Goal: Task Accomplishment & Management: Manage account settings

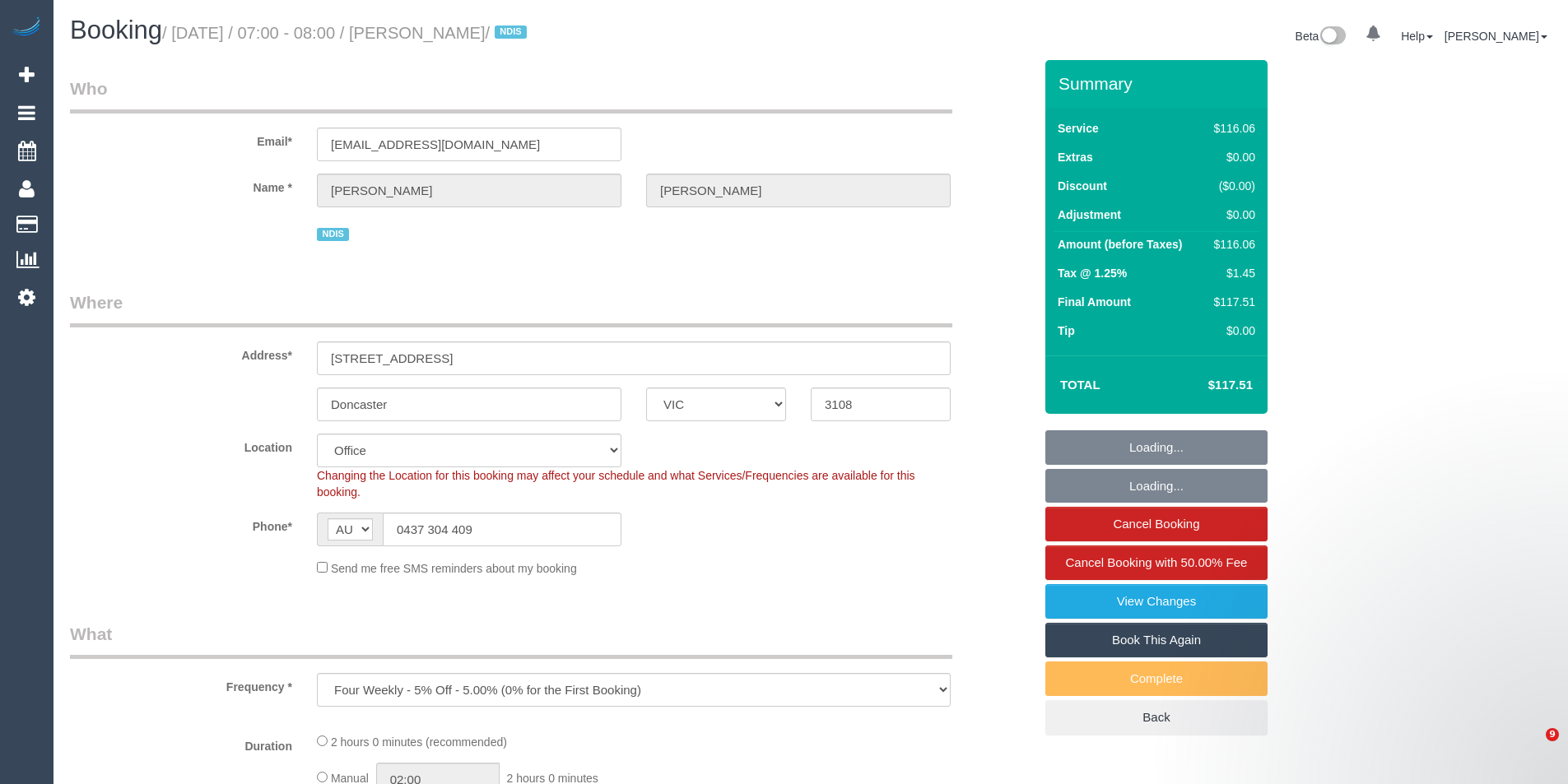
select select "VIC"
select select "object:5626"
select select "number:28"
select select "number:14"
select select "number:19"
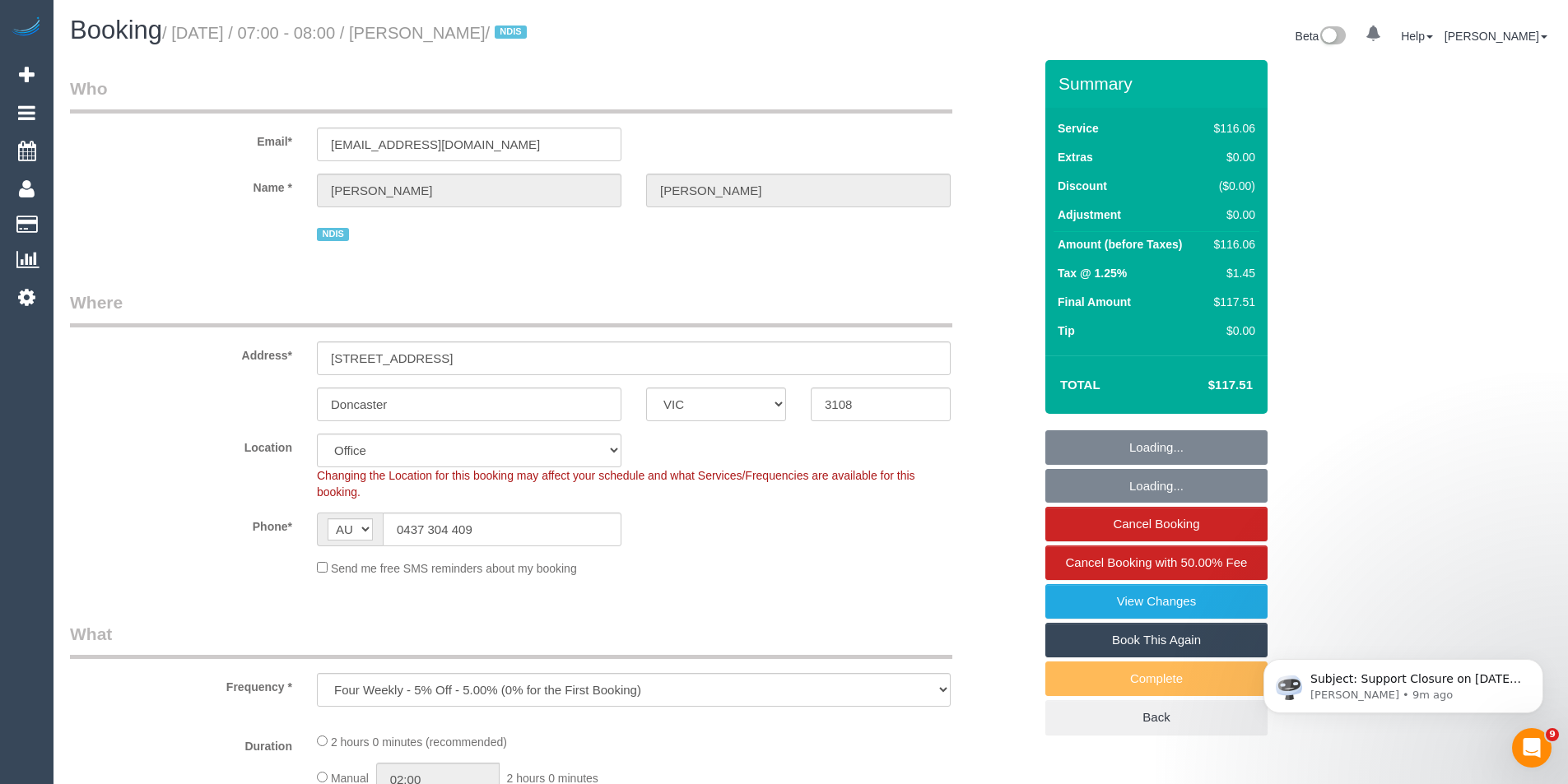
select select "number:22"
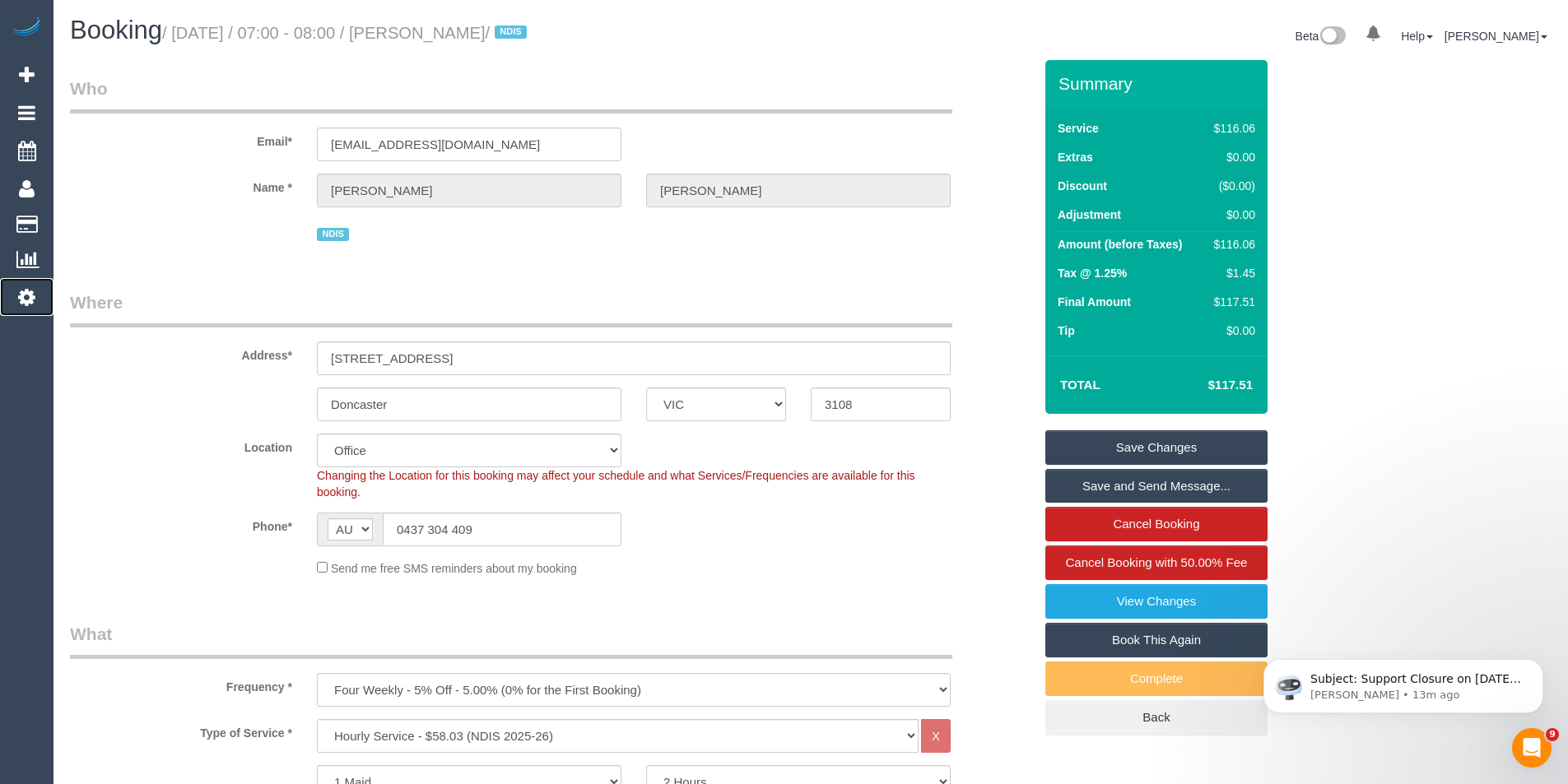
click at [24, 288] on icon at bounding box center [26, 297] width 17 height 20
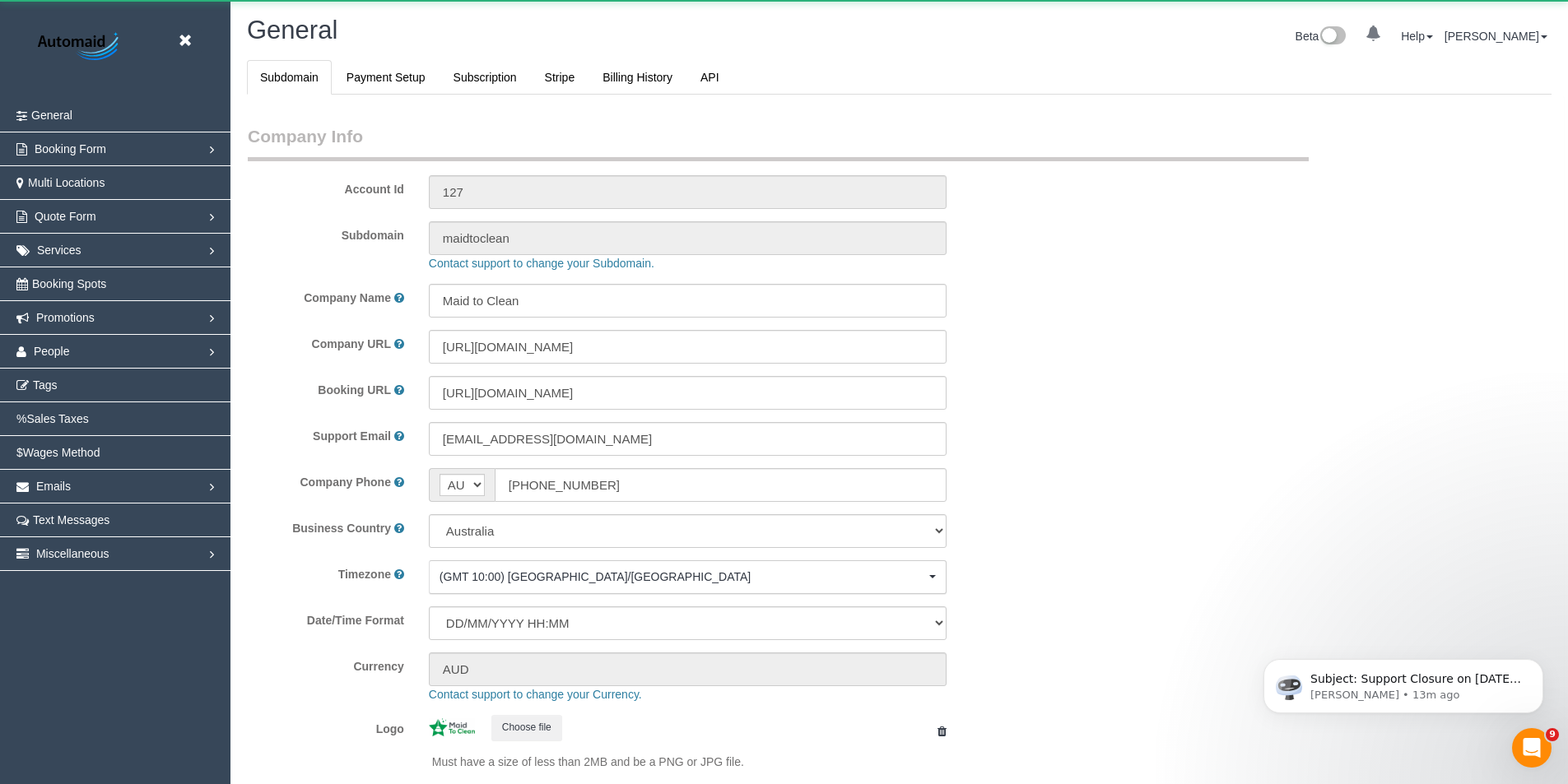
scroll to position [164, 0]
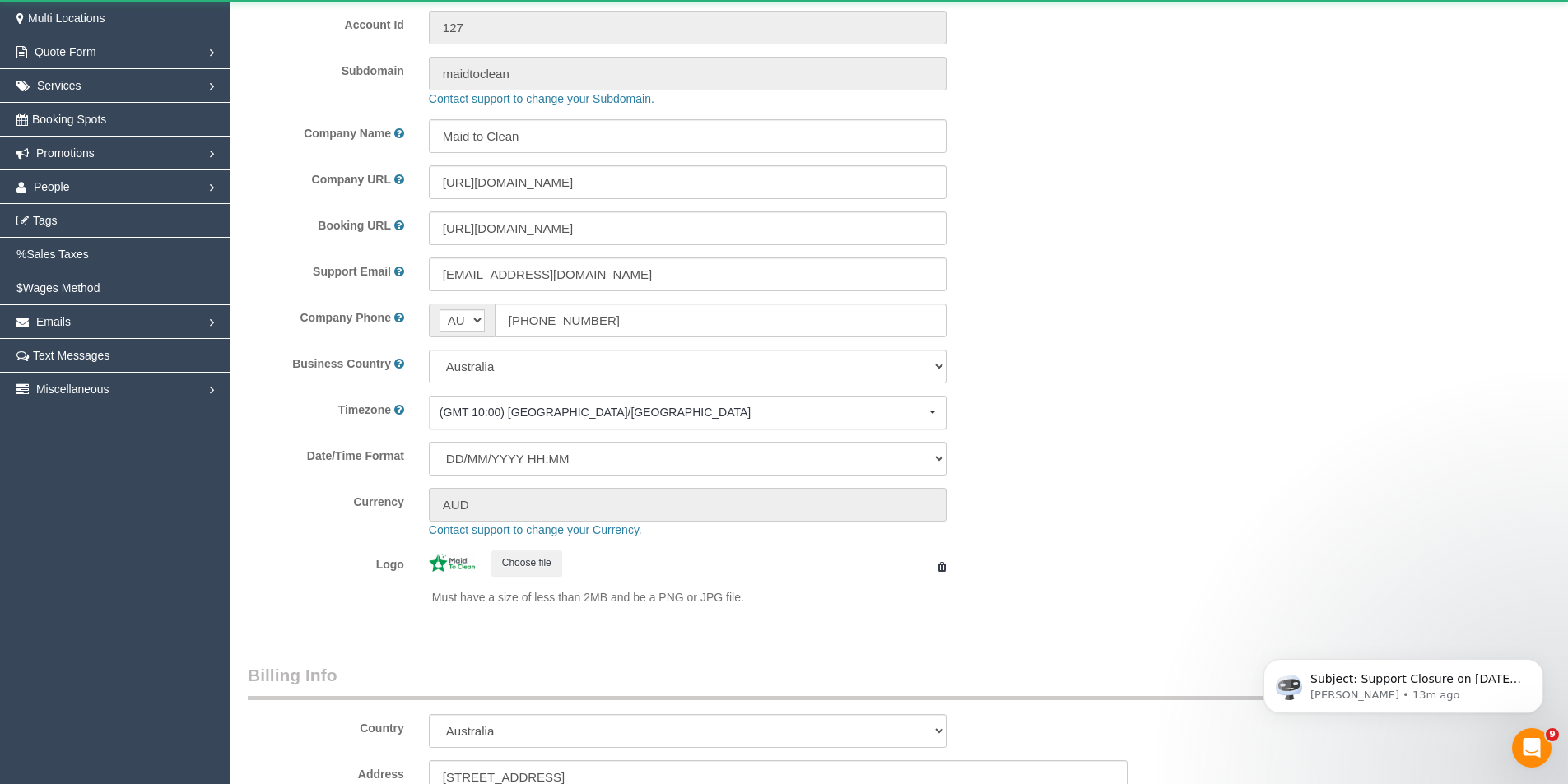
select select "1"
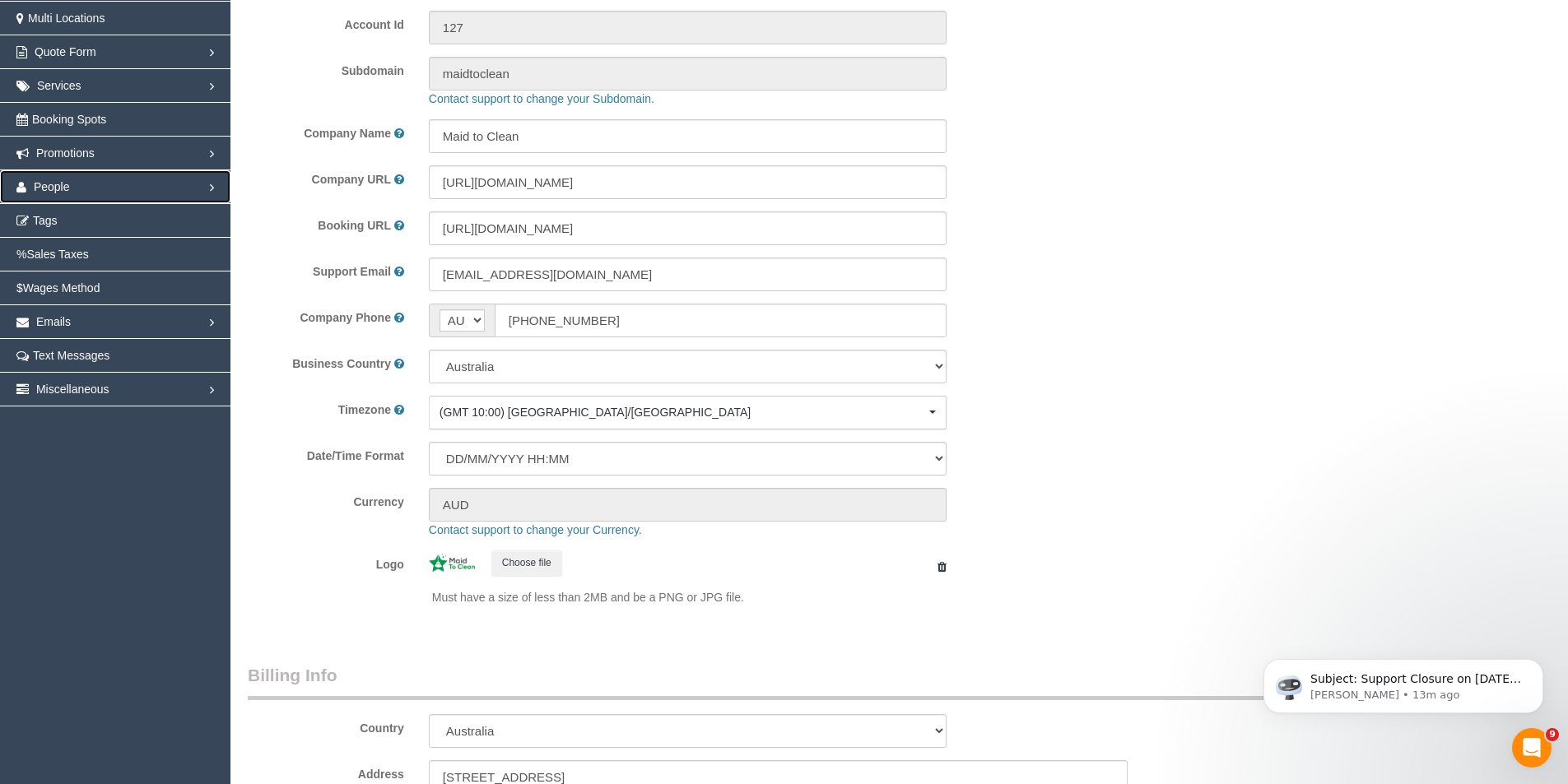
click at [46, 183] on span "People" at bounding box center [52, 187] width 36 height 14
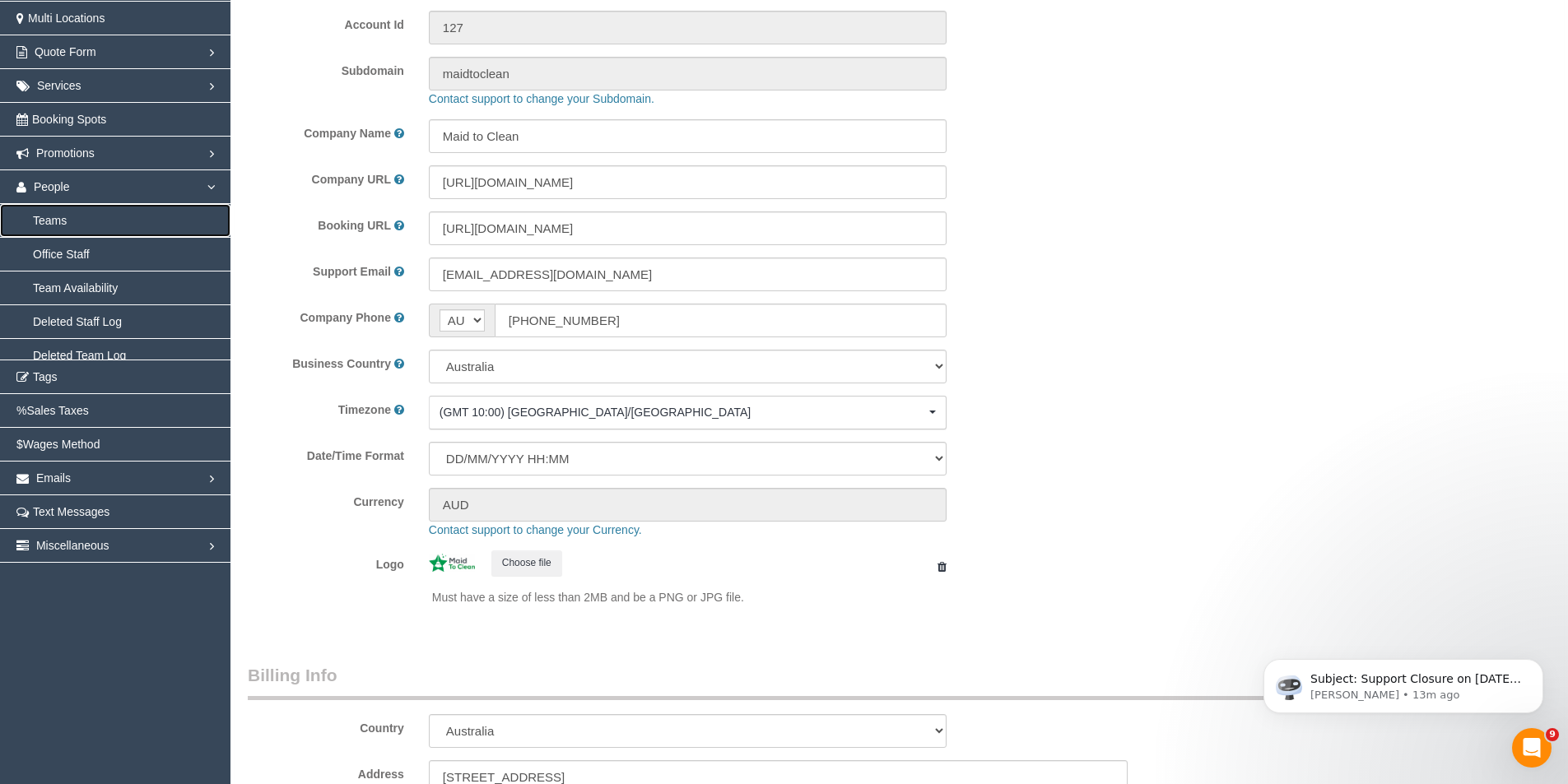
click at [70, 222] on link "Teams" at bounding box center [115, 220] width 231 height 33
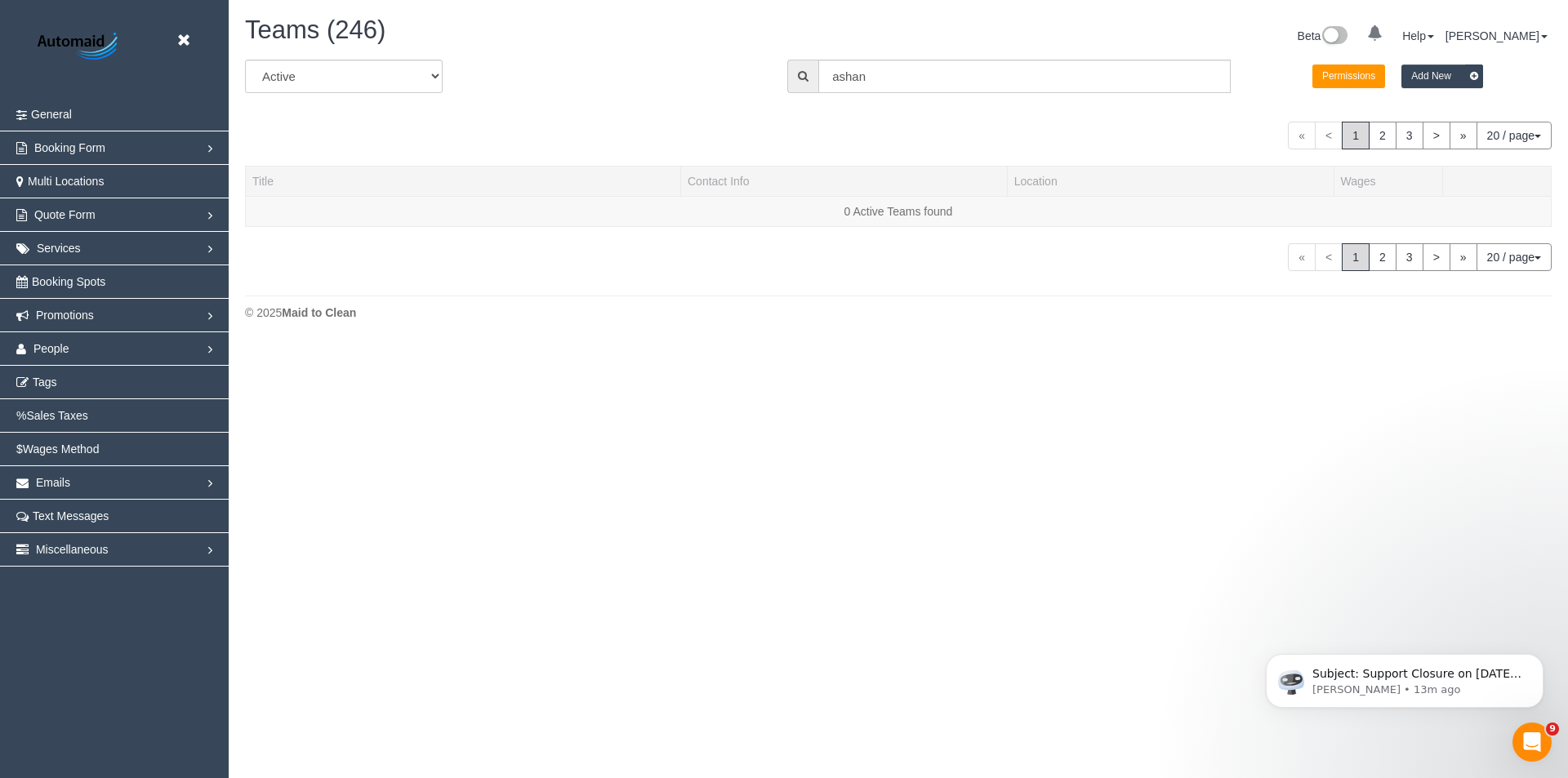
scroll to position [416, 1568]
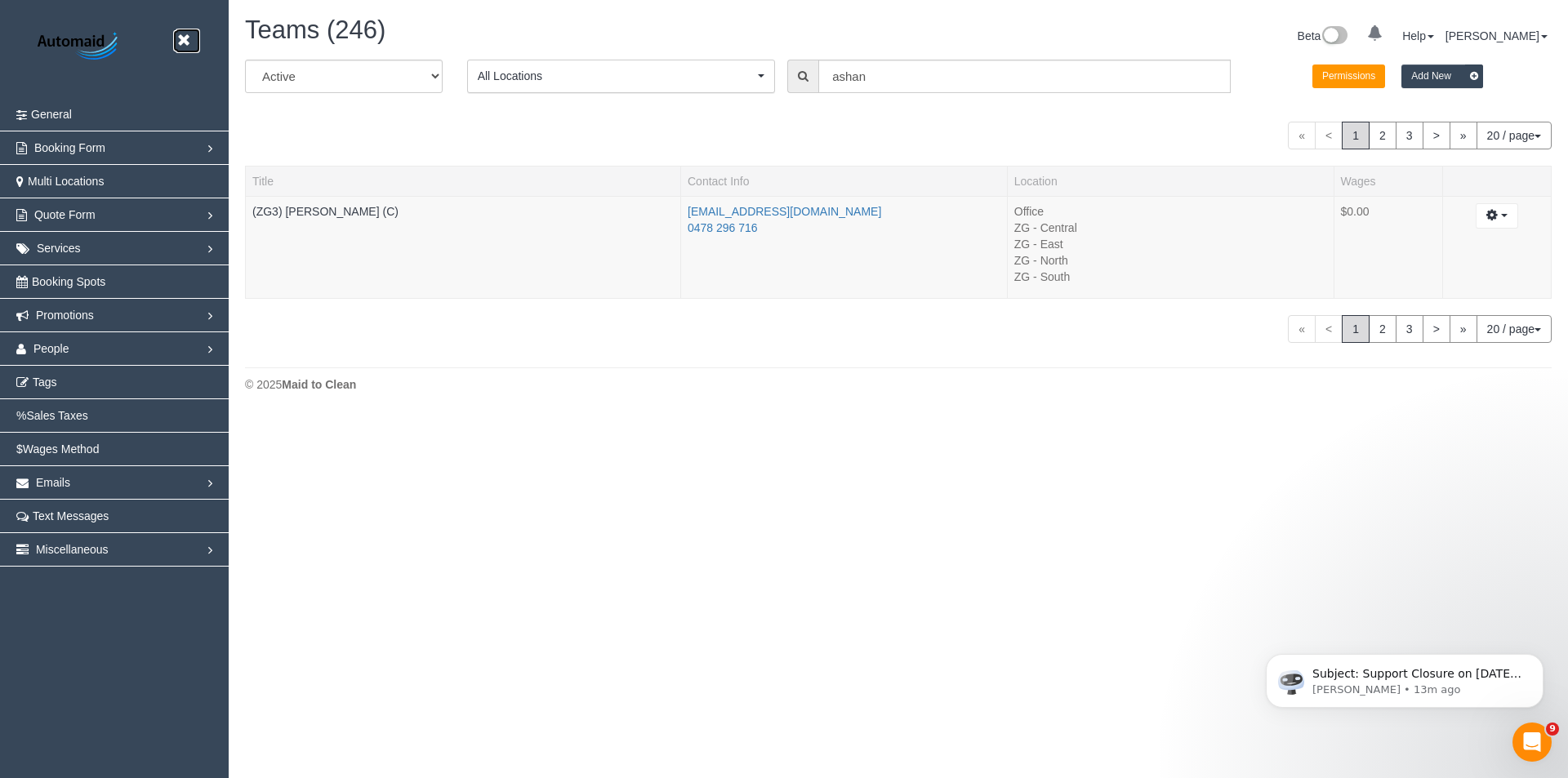
click at [179, 41] on icon at bounding box center [183, 41] width 21 height 21
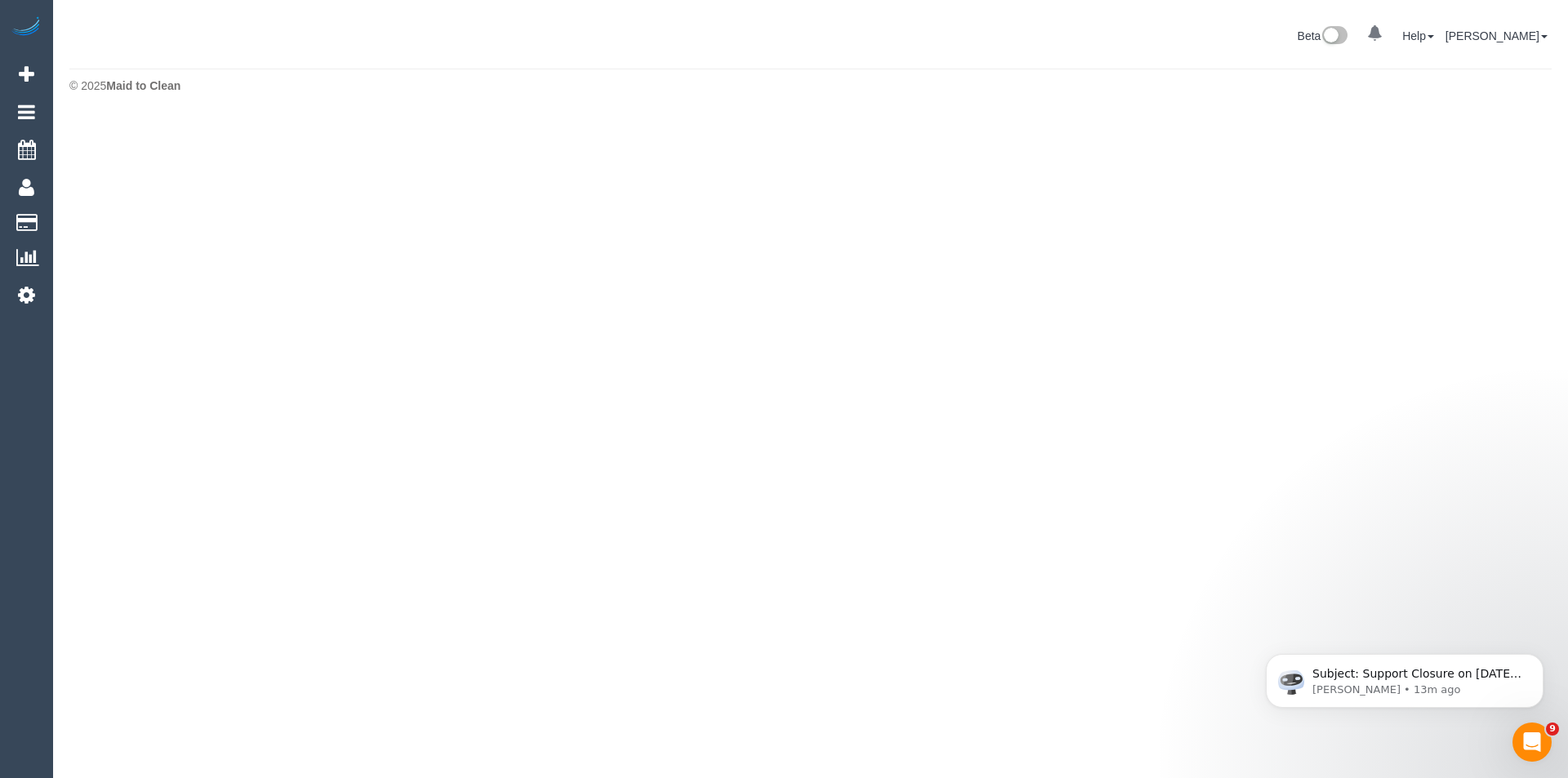
scroll to position [81530, 80094]
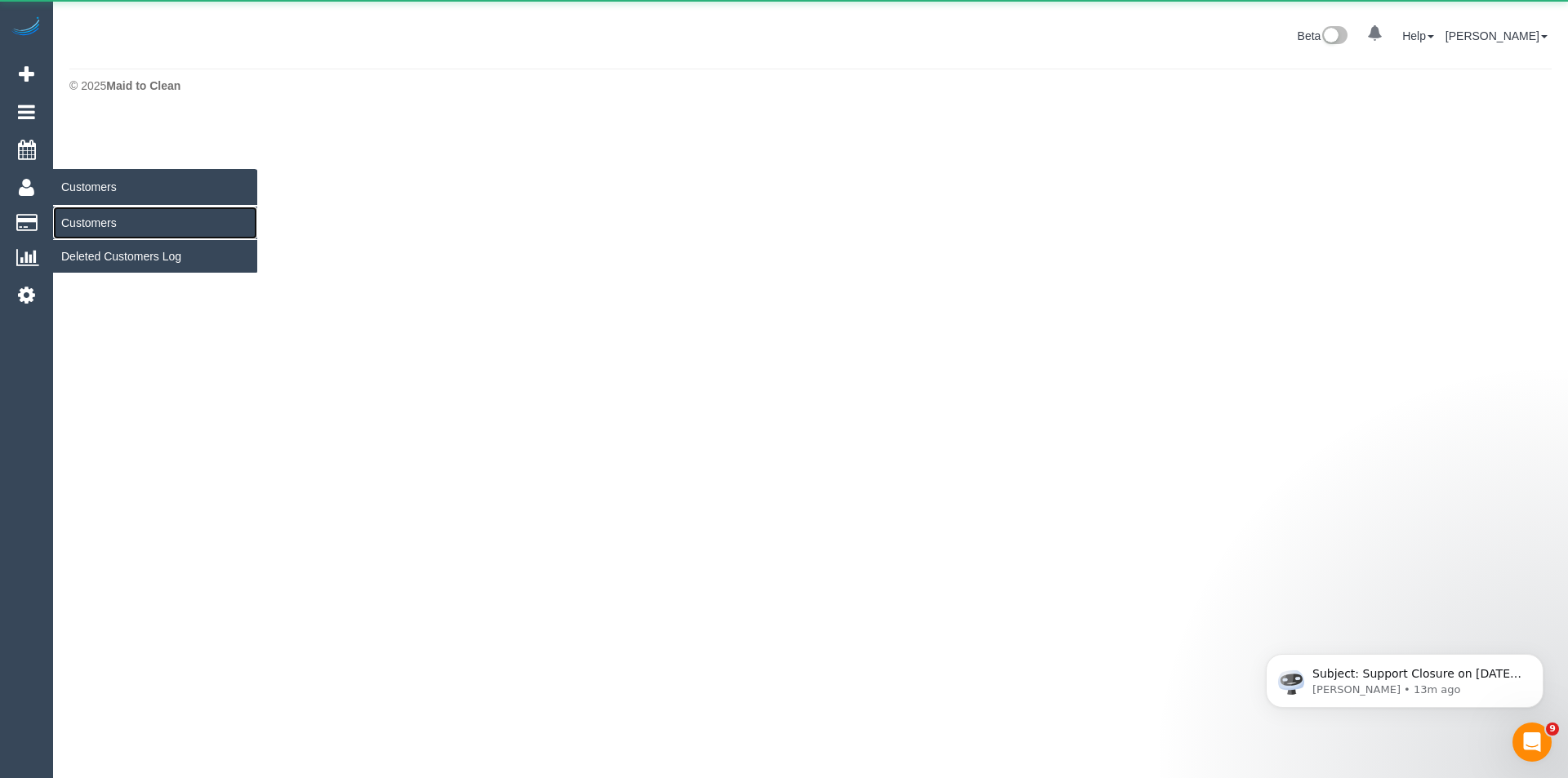
click at [111, 223] on link "Customers" at bounding box center [155, 222] width 204 height 32
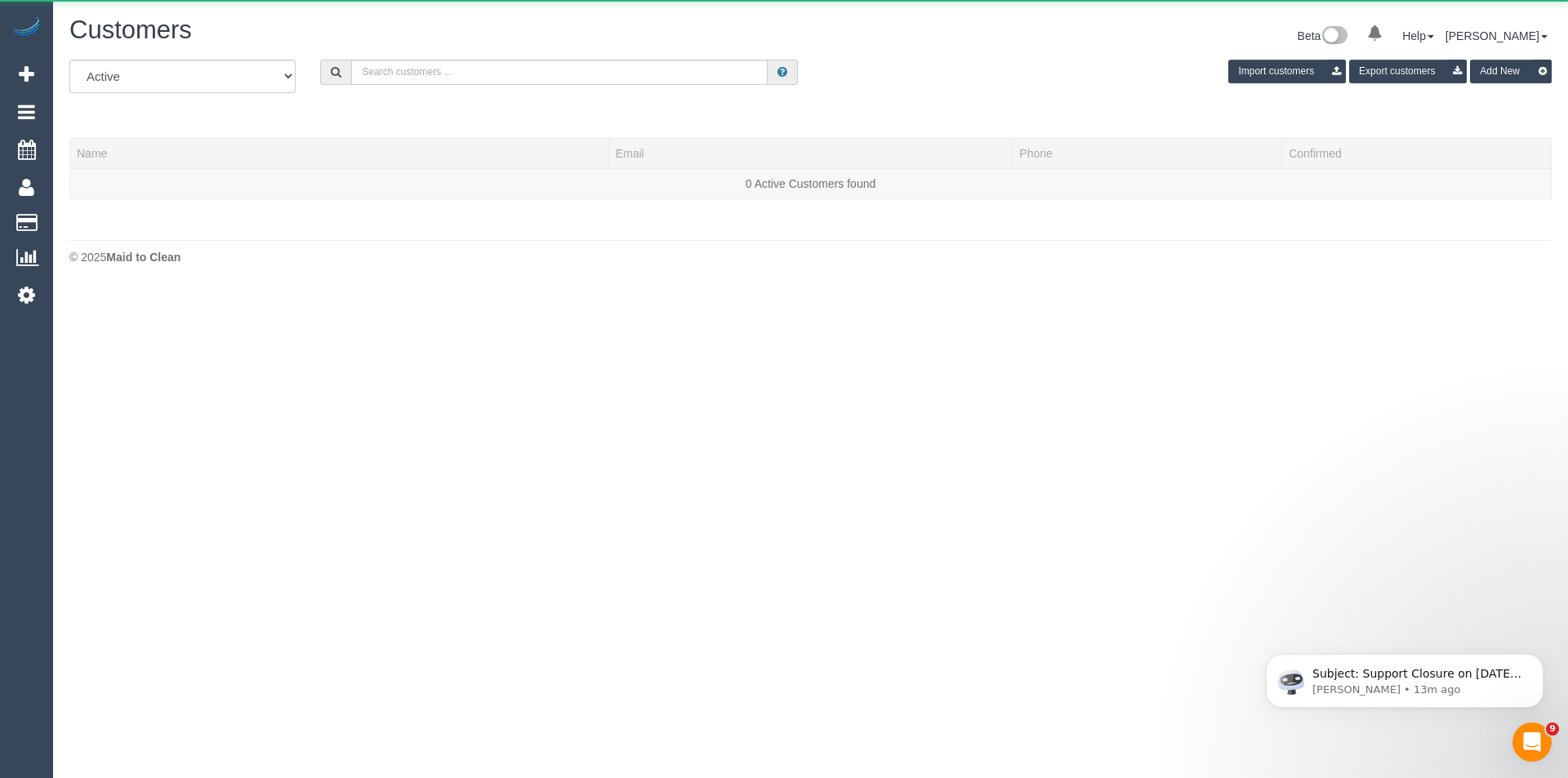
scroll to position [288, 1568]
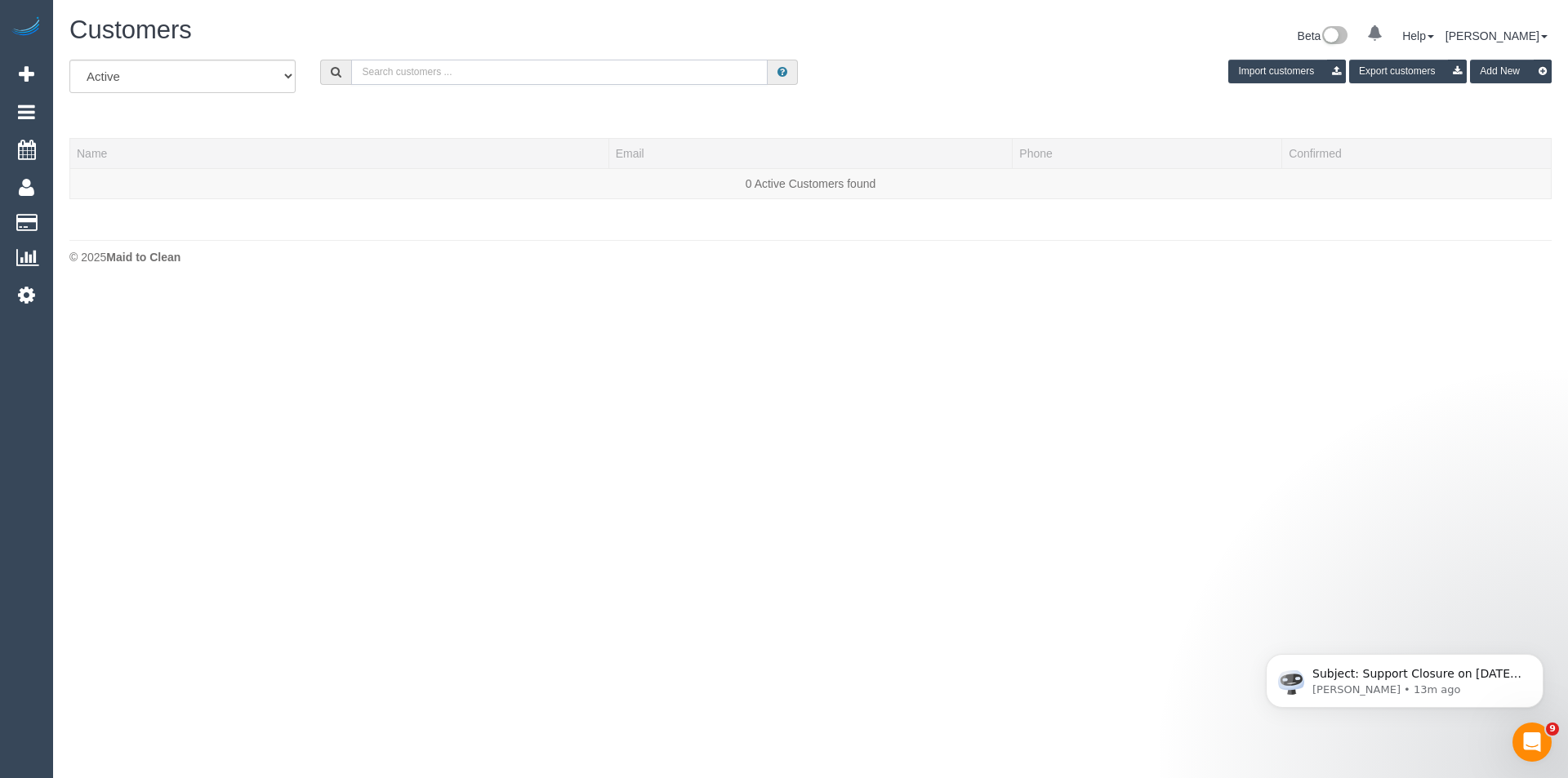
click at [475, 72] on input "text" at bounding box center [559, 72] width 416 height 25
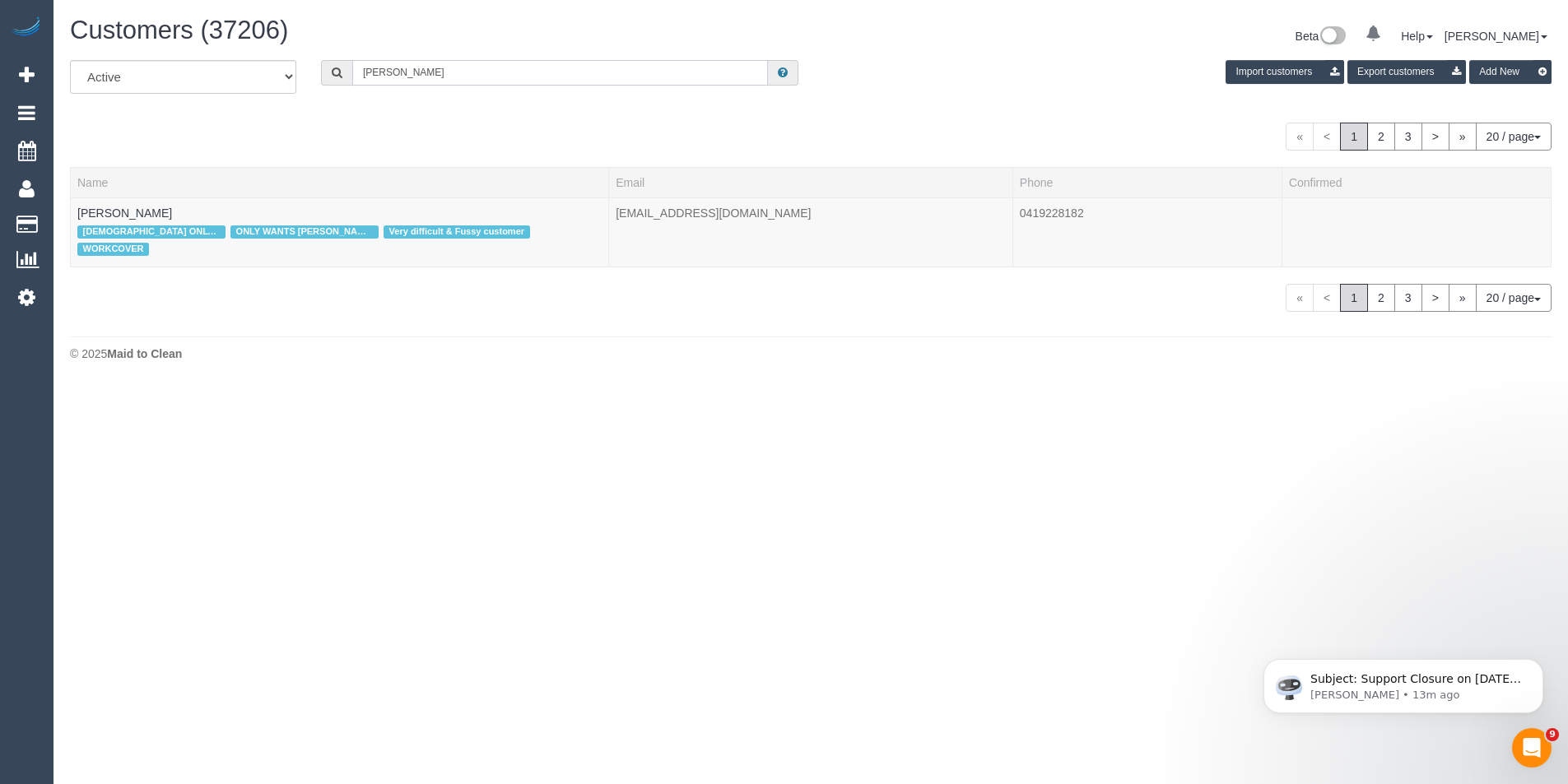
scroll to position [81908, 80743]
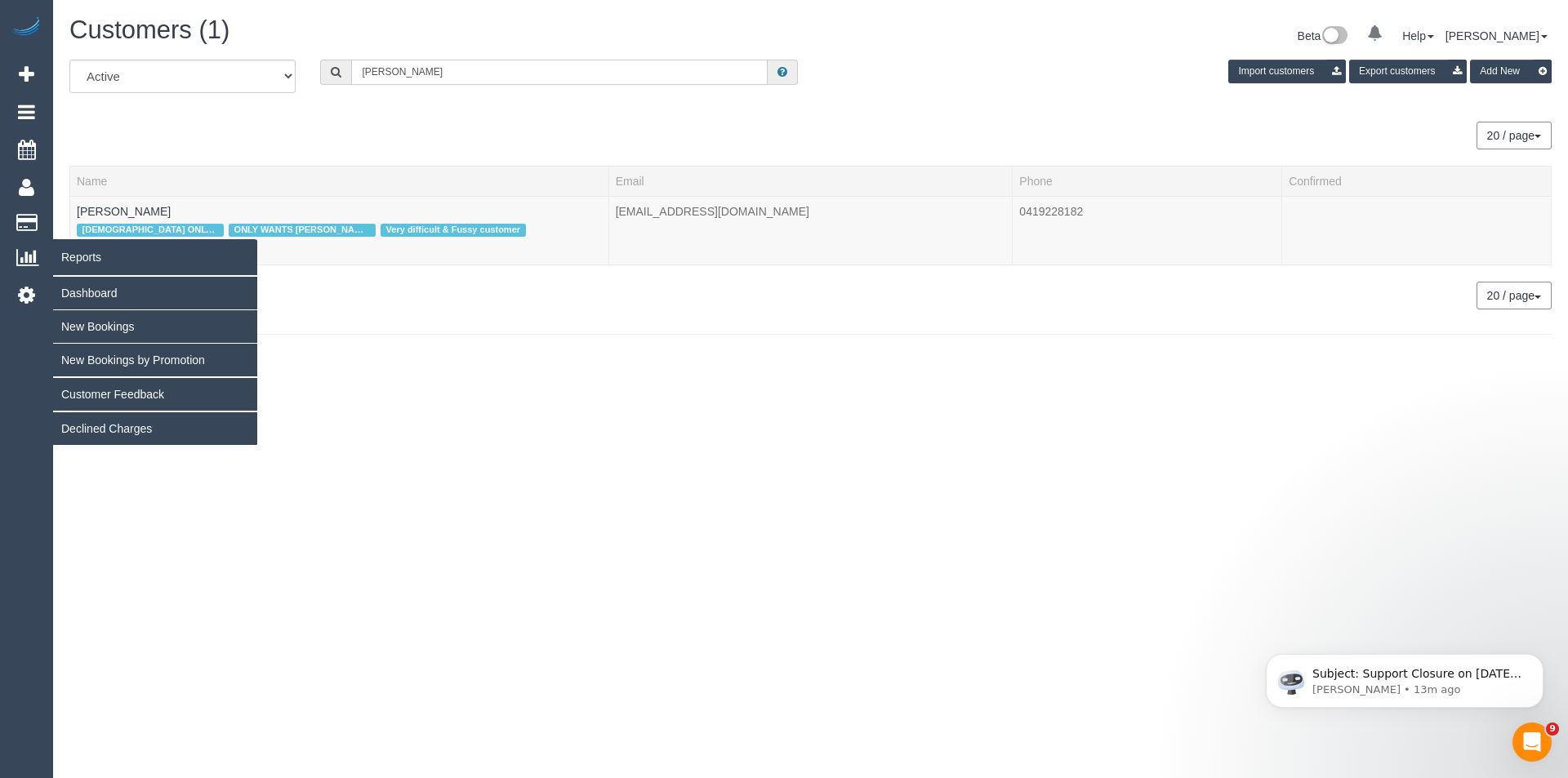
type input "Tina jones"
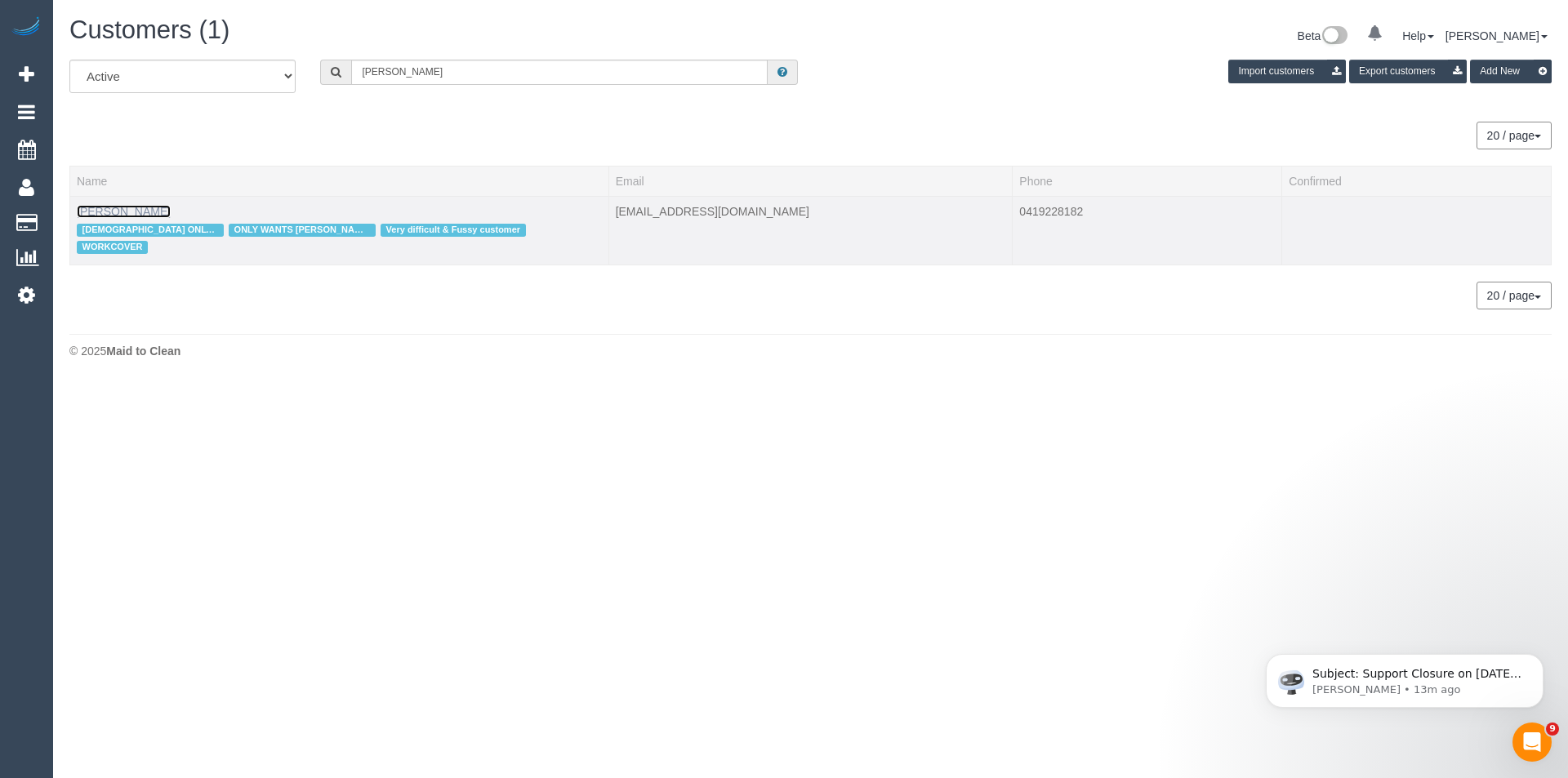
click at [104, 205] on link "Tina Jones" at bounding box center [123, 212] width 94 height 14
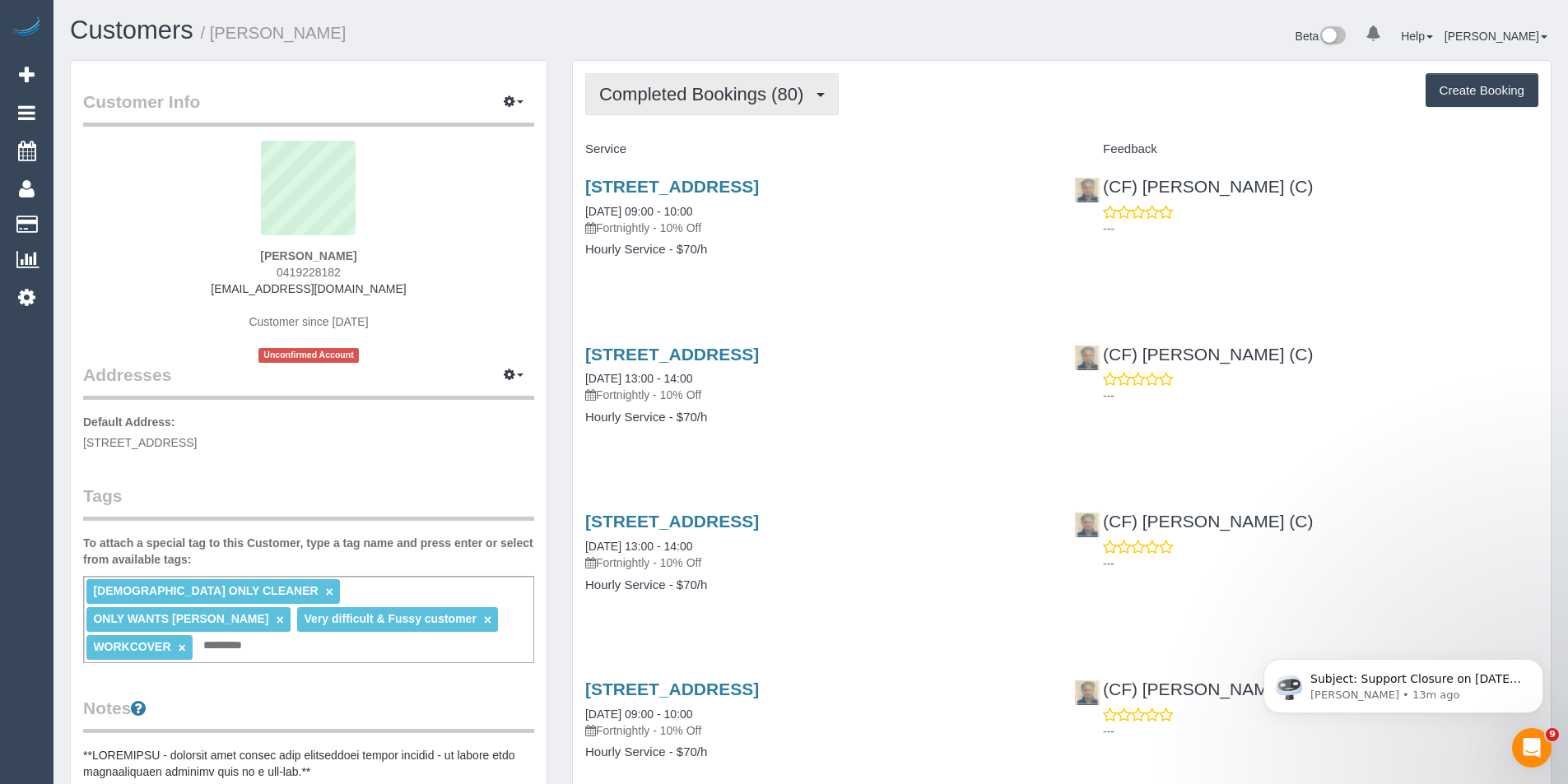
scroll to position [4438, 1568]
click at [764, 113] on button "Completed Bookings (80)" at bounding box center [712, 94] width 253 height 42
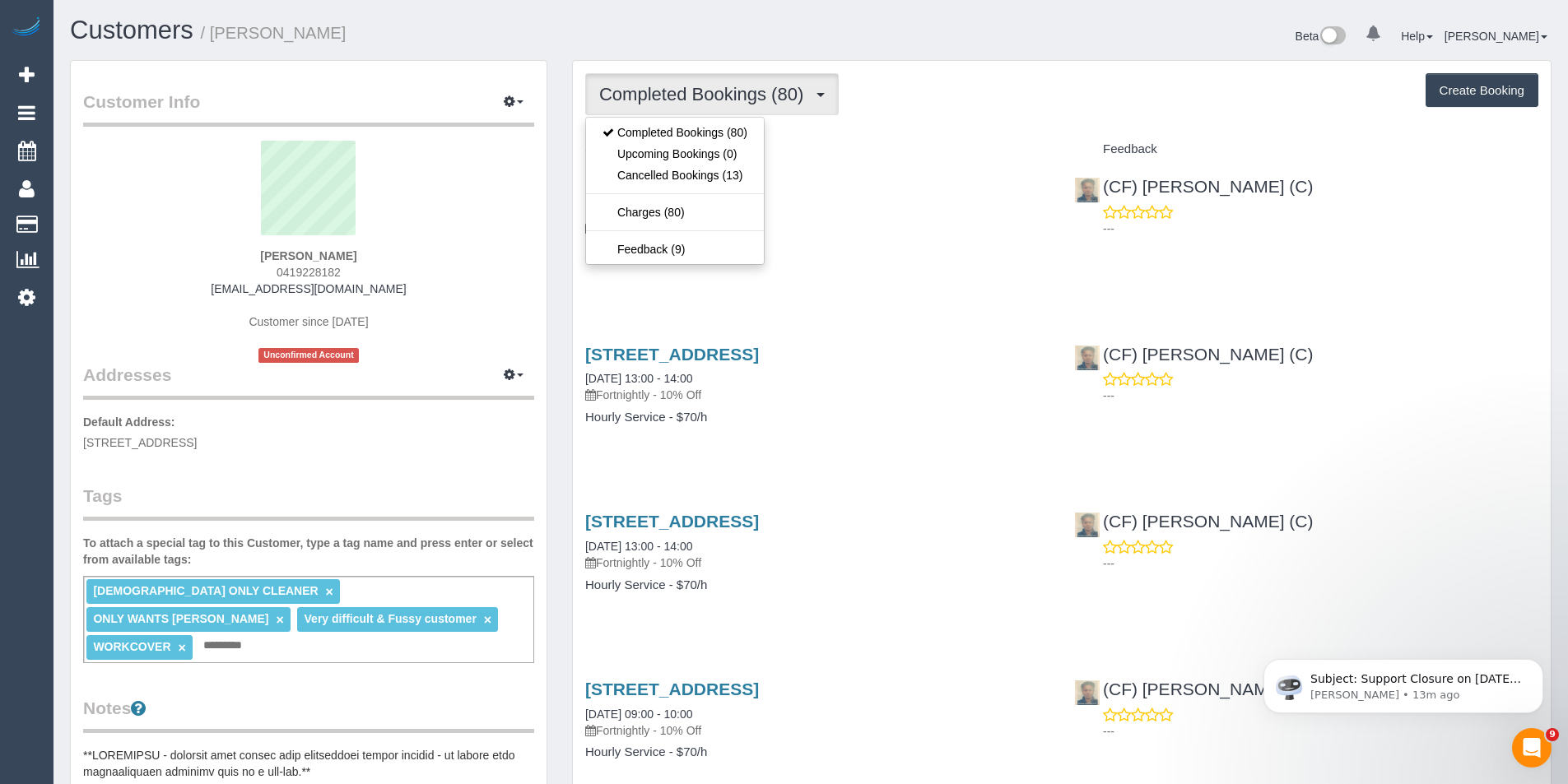
click at [827, 284] on div "13 Tormorvey Avenue, Hillside, VIC 3037 03/06/2025 09:00 - 10:00 Fortnightly - …" at bounding box center [817, 227] width 489 height 127
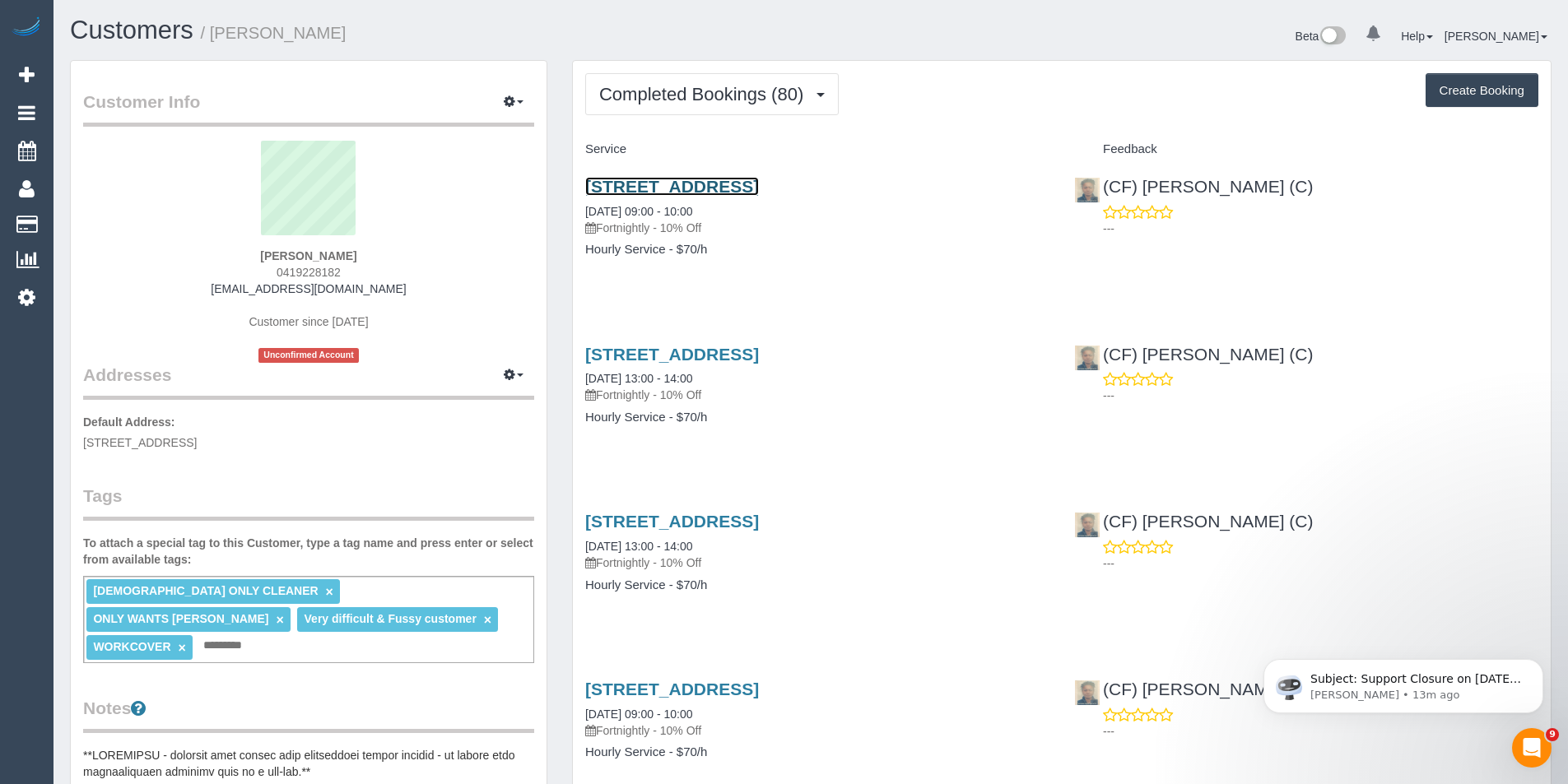
click at [759, 183] on link "13 Tormorvey Avenue, Hillside, VIC 3037" at bounding box center [672, 186] width 173 height 19
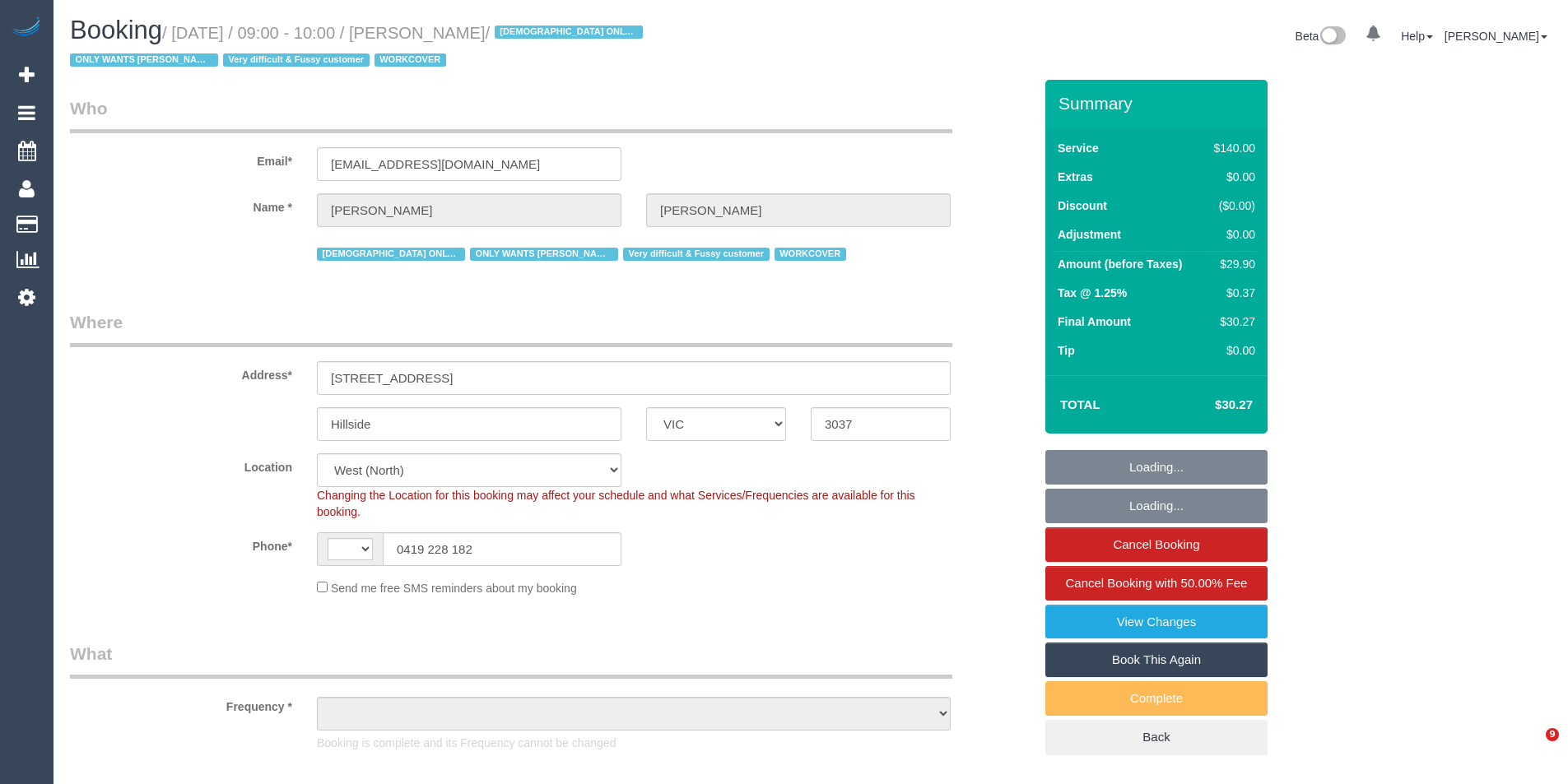
select select "VIC"
select select "string:AU"
select select "object:1463"
select select "number:29"
select select "number:14"
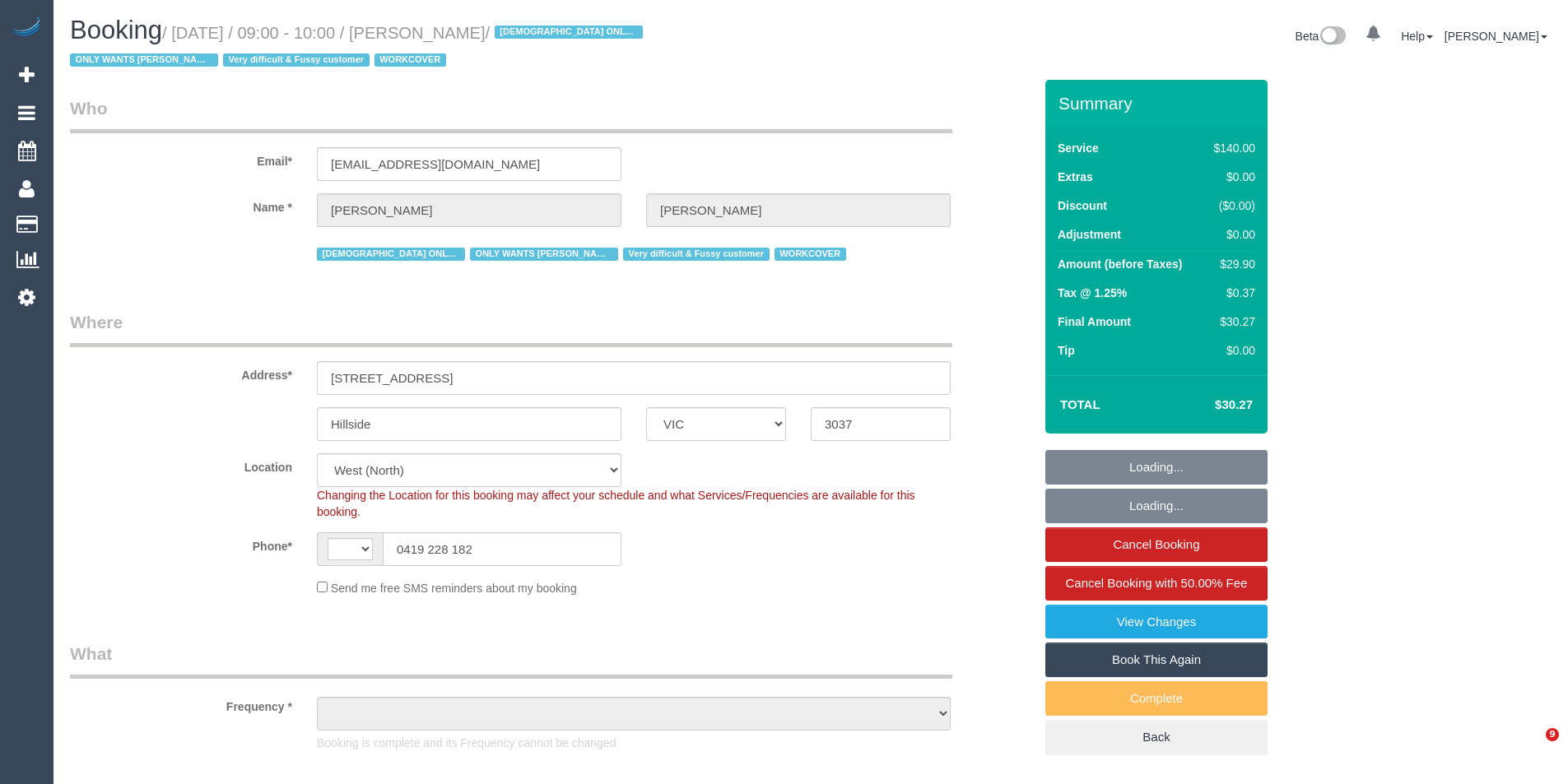
select select "number:18"
select select "number:25"
select select "number:35"
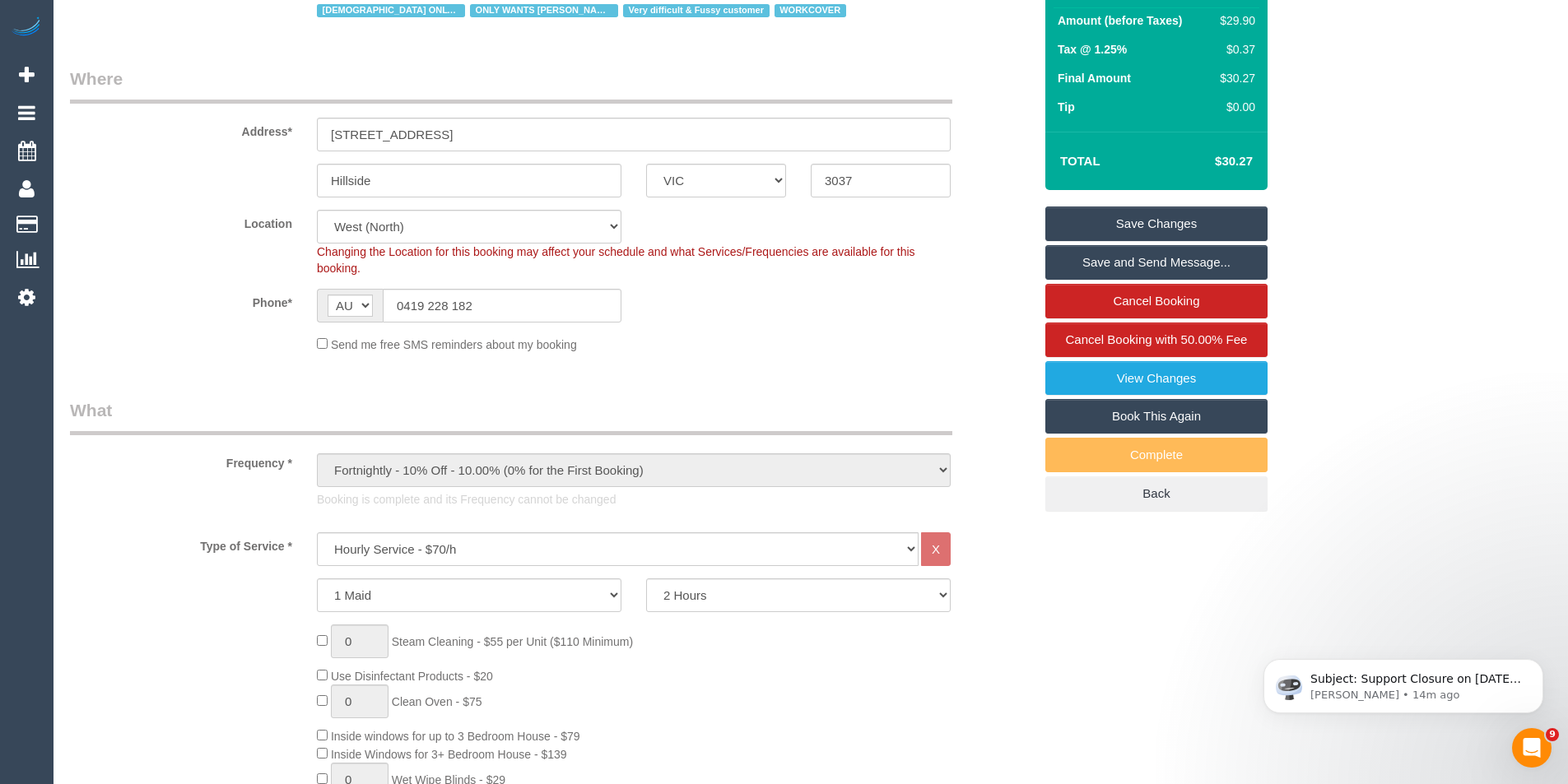
scroll to position [83, 0]
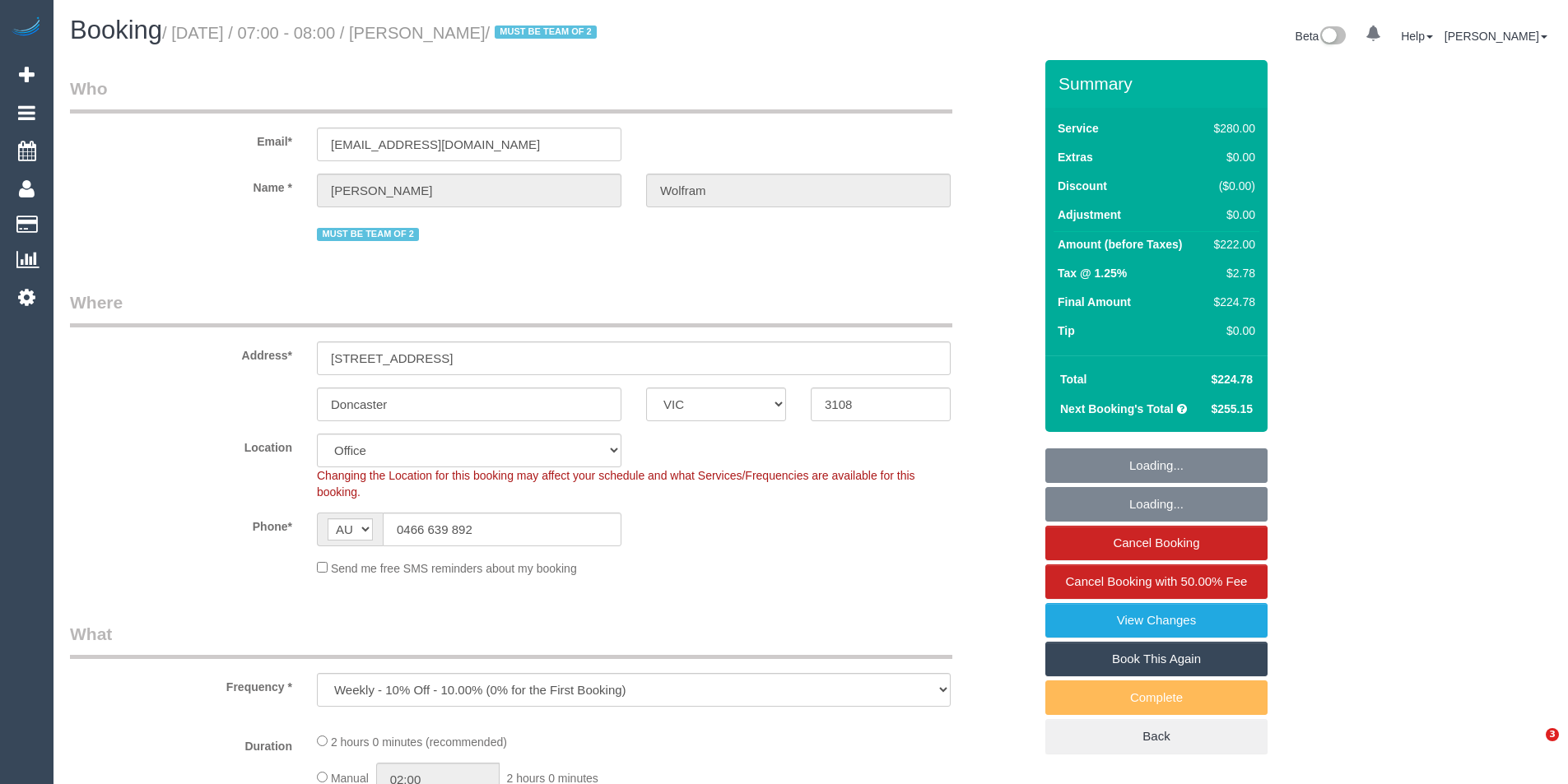
select select "VIC"
select select "object:975"
select select "2"
select select "number:27"
select select "number:14"
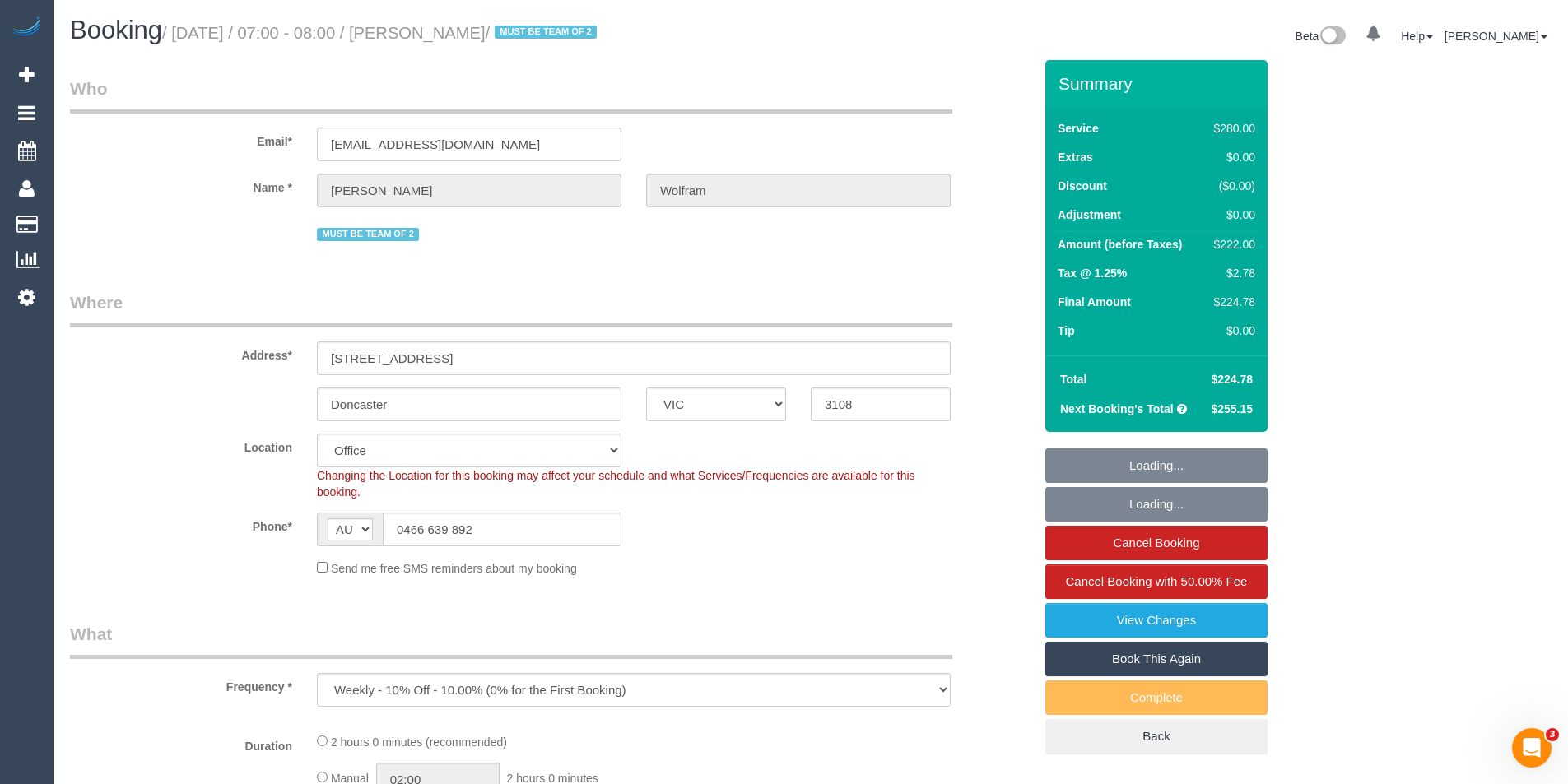
select select "number:18"
select select "number:22"
select select "number:35"
select select "number:12"
select select "string:stripe-pm_1QyhYY2GScqysDRVoCbMWQdV"
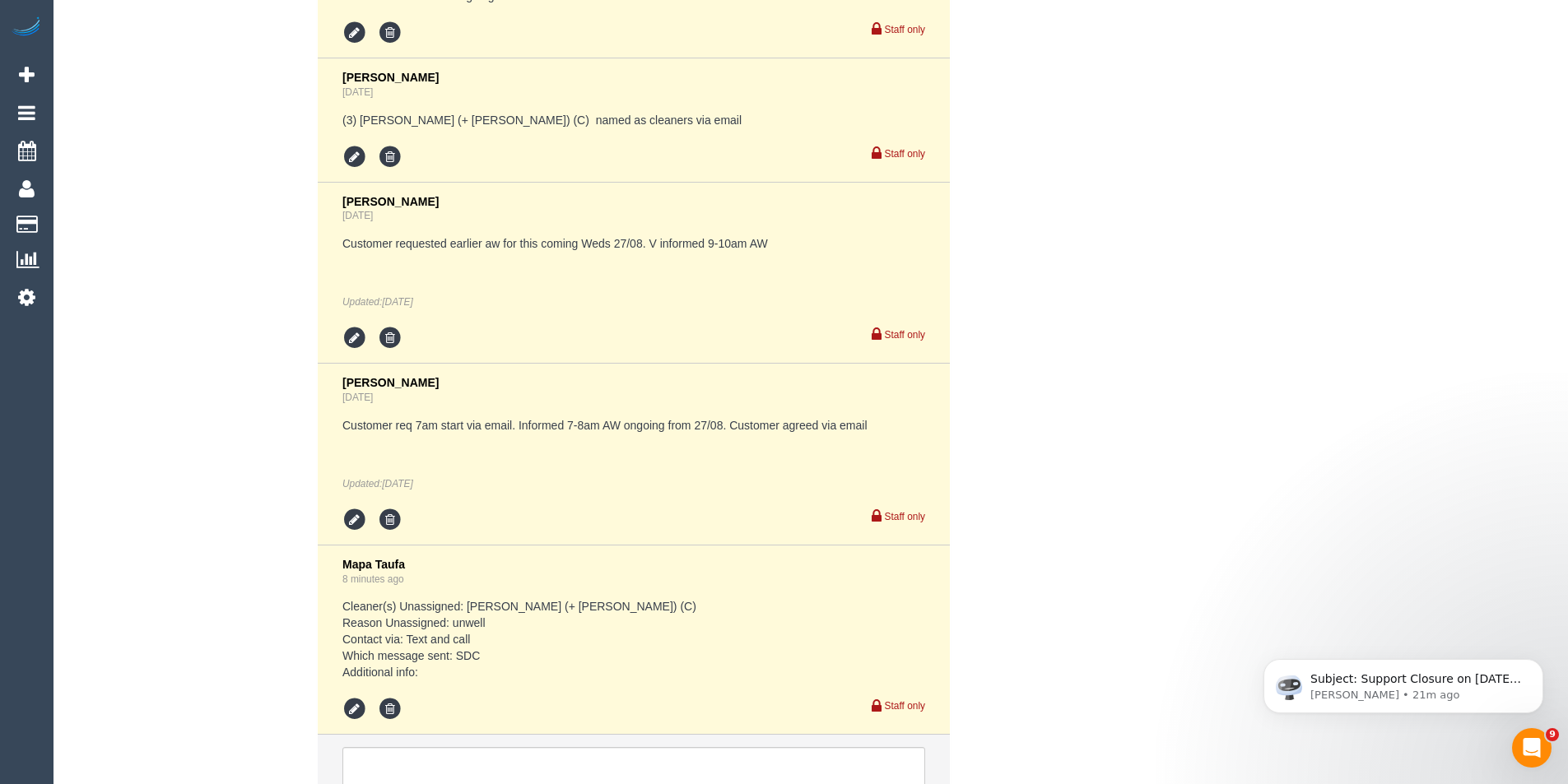
scroll to position [3807, 0]
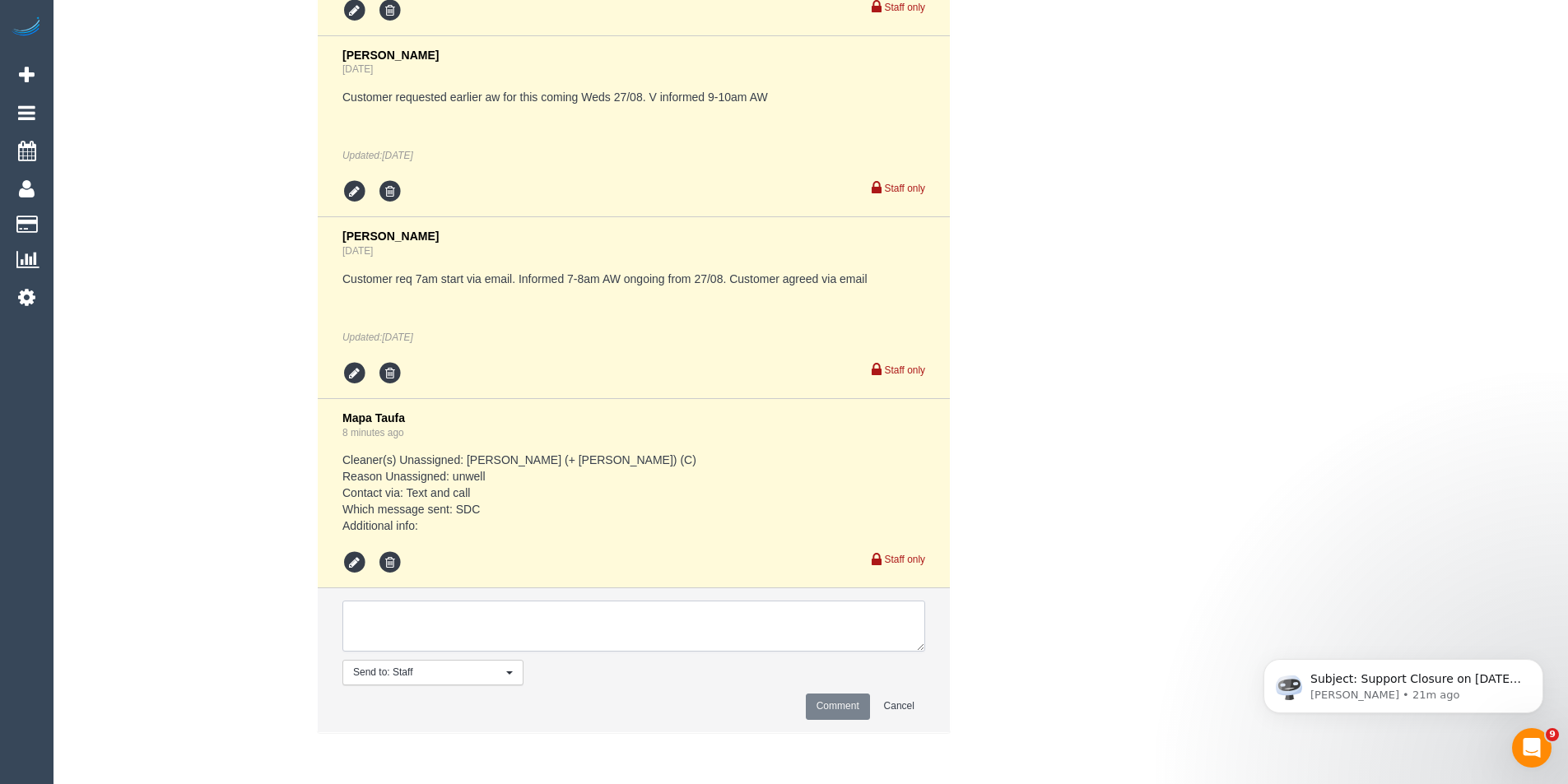
click at [578, 633] on textarea at bounding box center [634, 626] width 583 height 51
type textarea "Vish + Madu 12 - 2 AW Pendining via SMS"
click at [812, 710] on button "Comment" at bounding box center [838, 706] width 64 height 25
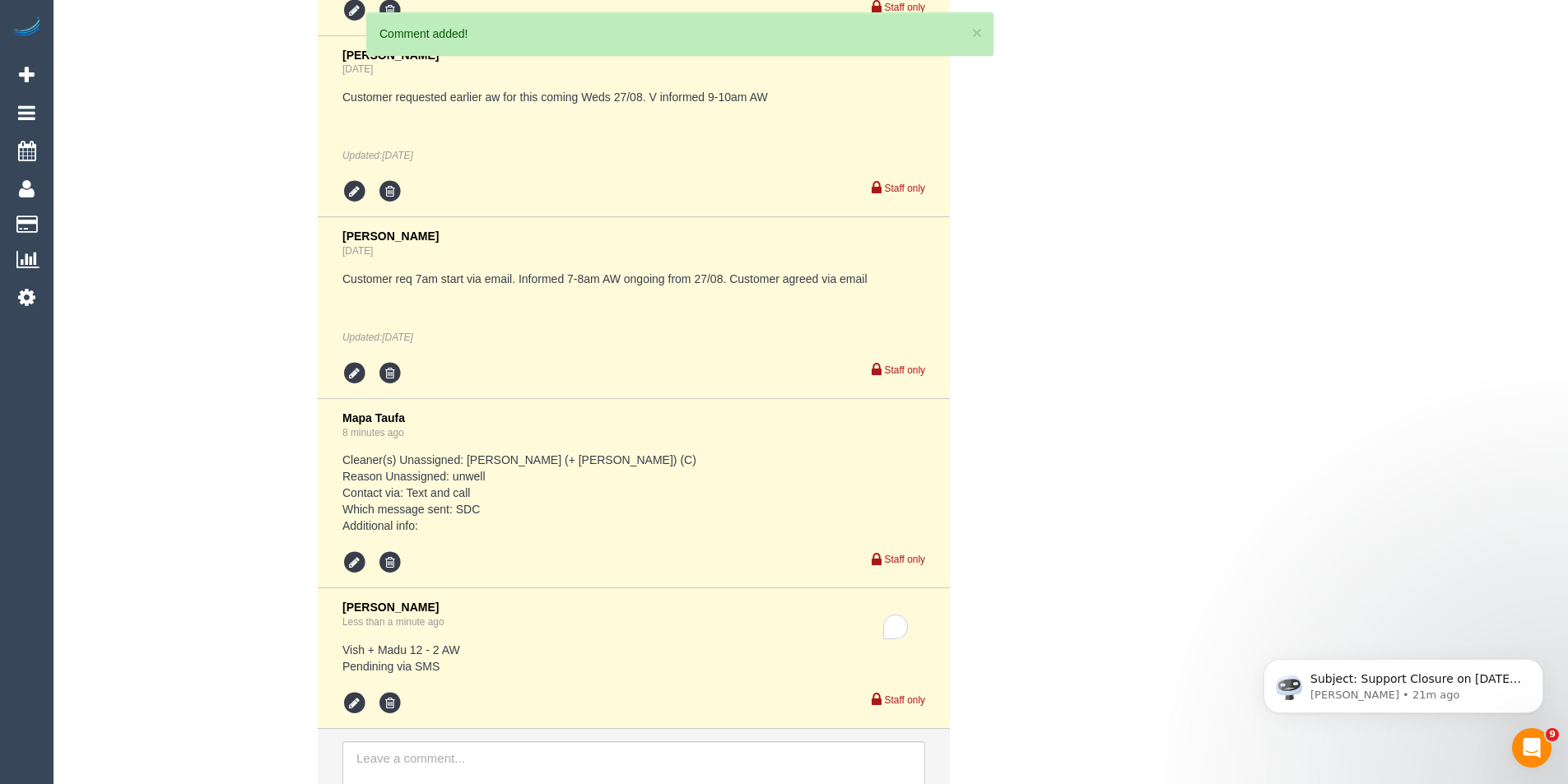
scroll to position [3948, 0]
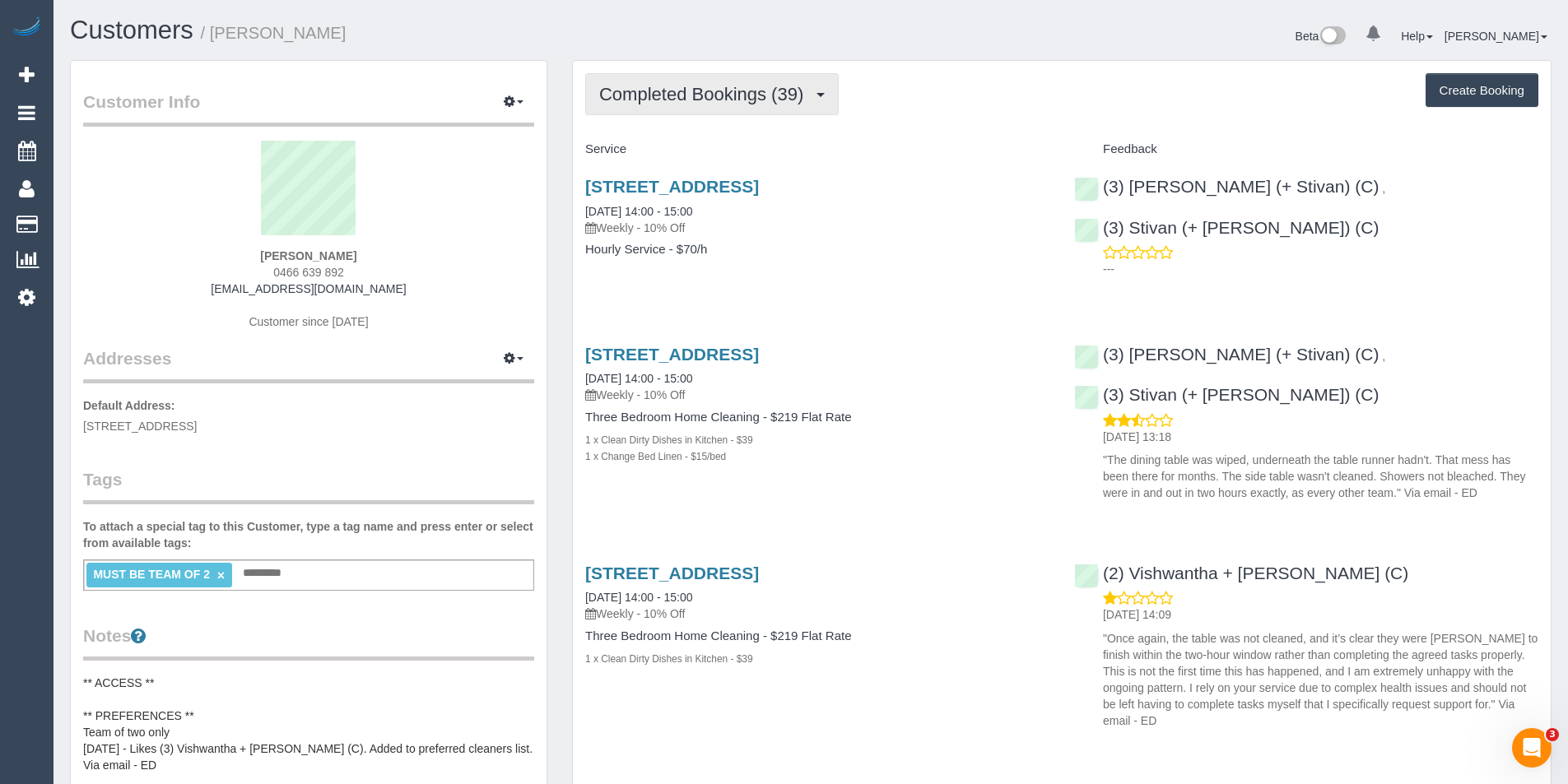
click at [759, 108] on button "Completed Bookings (39)" at bounding box center [712, 94] width 253 height 42
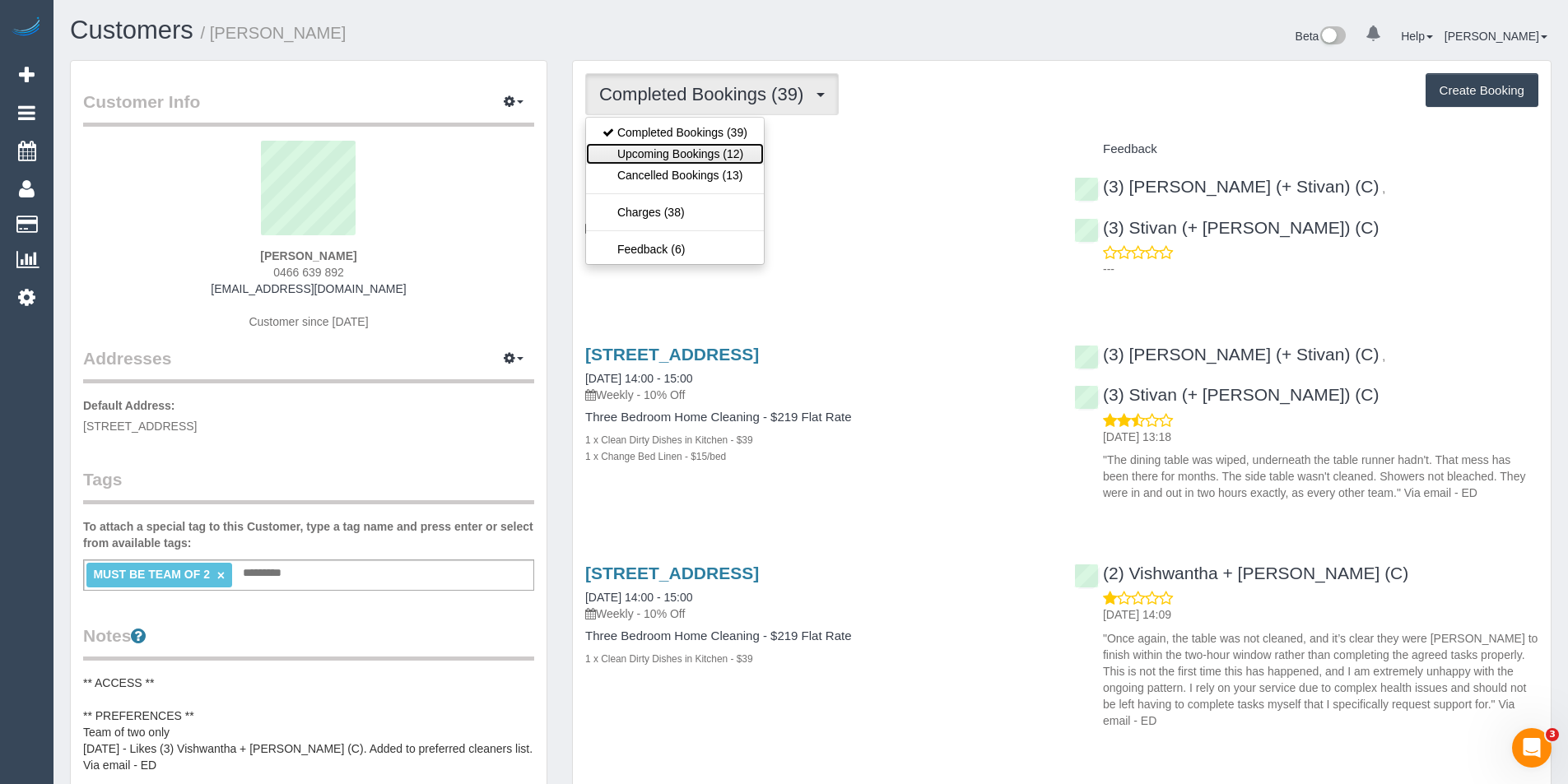
click at [753, 161] on link "Upcoming Bookings (12)" at bounding box center [676, 154] width 178 height 22
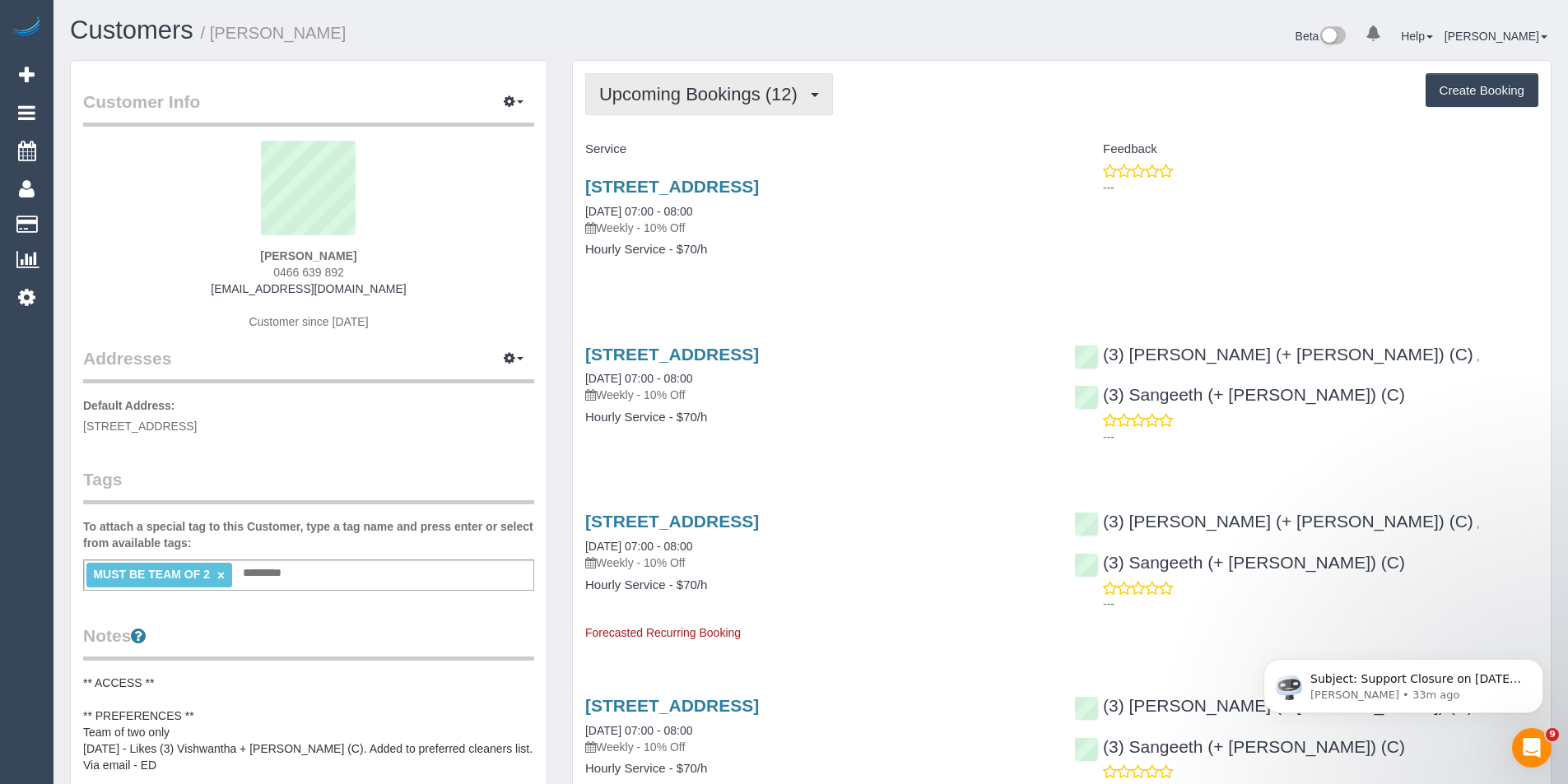
click at [739, 101] on span "Upcoming Bookings (12)" at bounding box center [703, 93] width 207 height 21
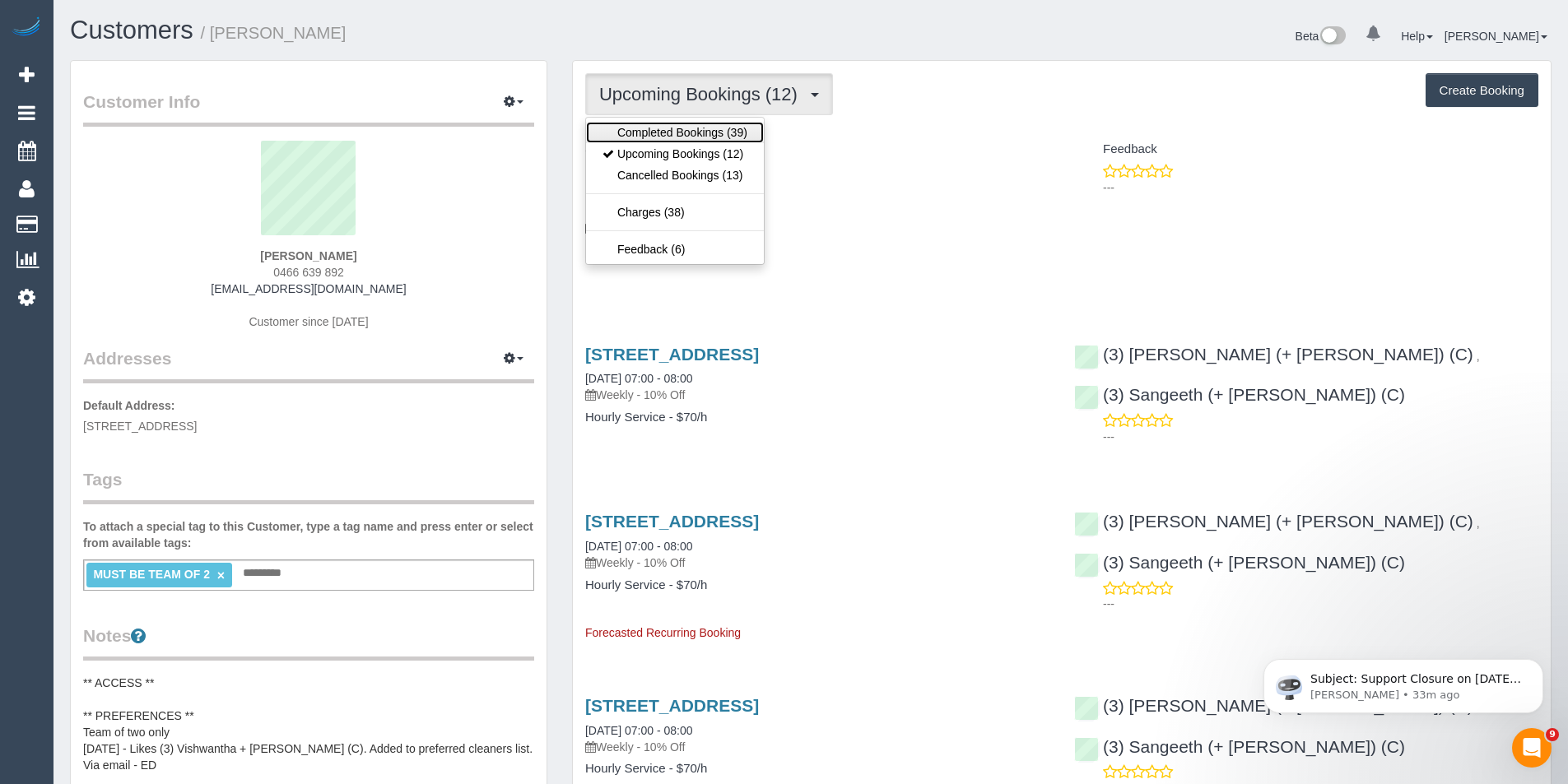
click at [725, 126] on link "Completed Bookings (39)" at bounding box center [676, 132] width 178 height 22
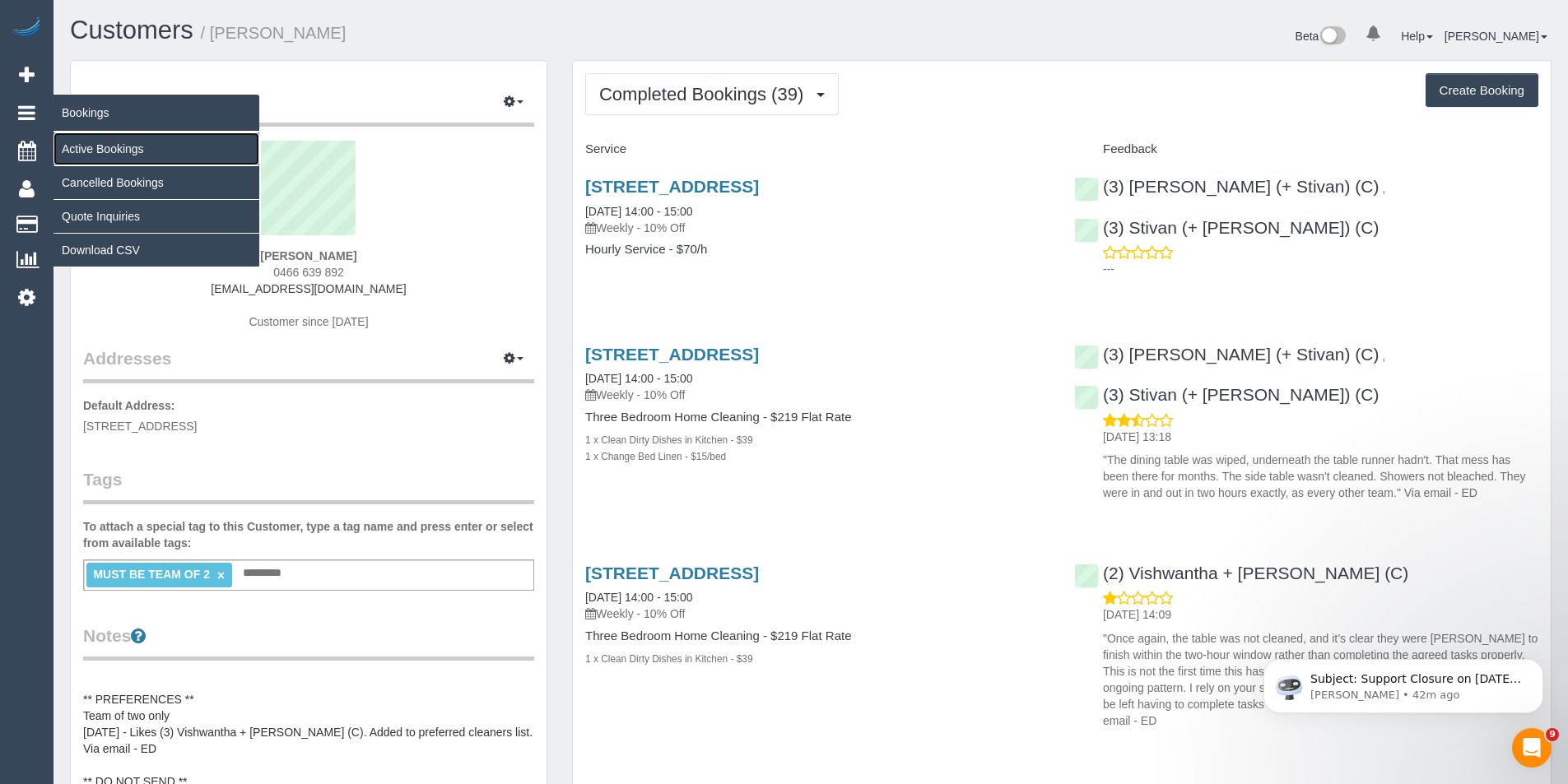
click at [111, 151] on link "Active Bookings" at bounding box center [156, 149] width 206 height 33
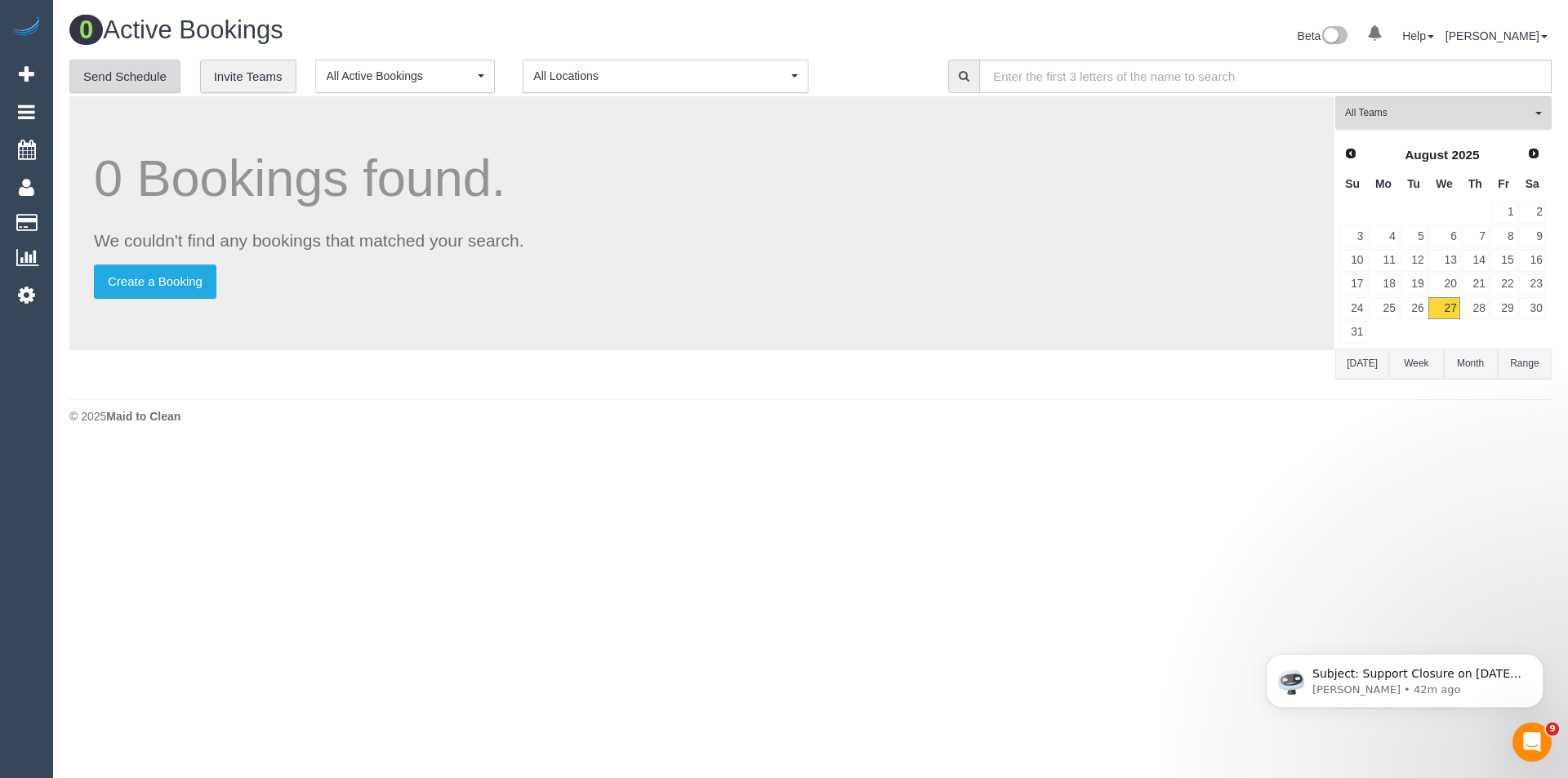
click at [136, 79] on link "Send Schedule" at bounding box center [124, 77] width 111 height 34
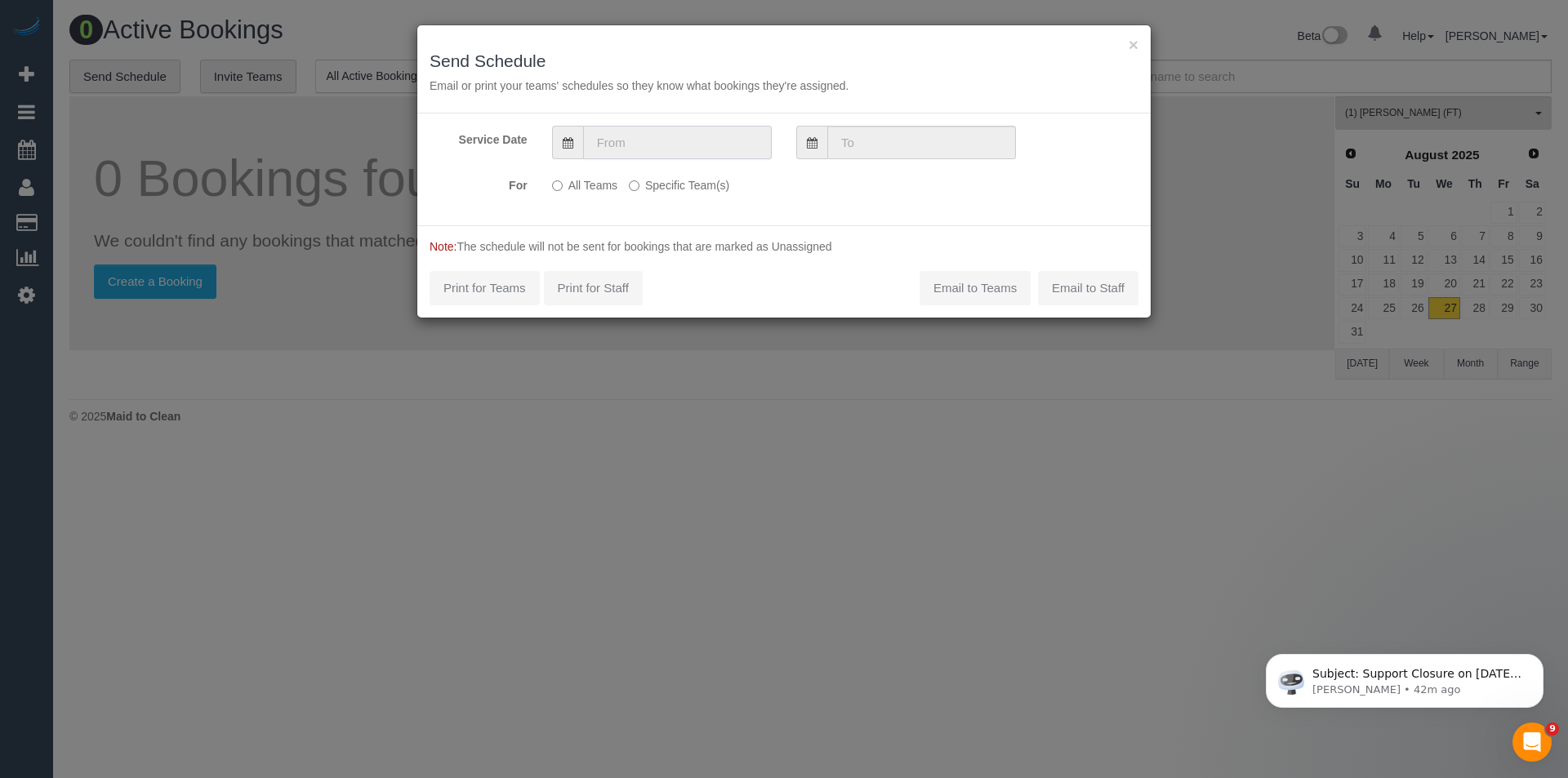
click at [654, 155] on input "text" at bounding box center [676, 142] width 188 height 33
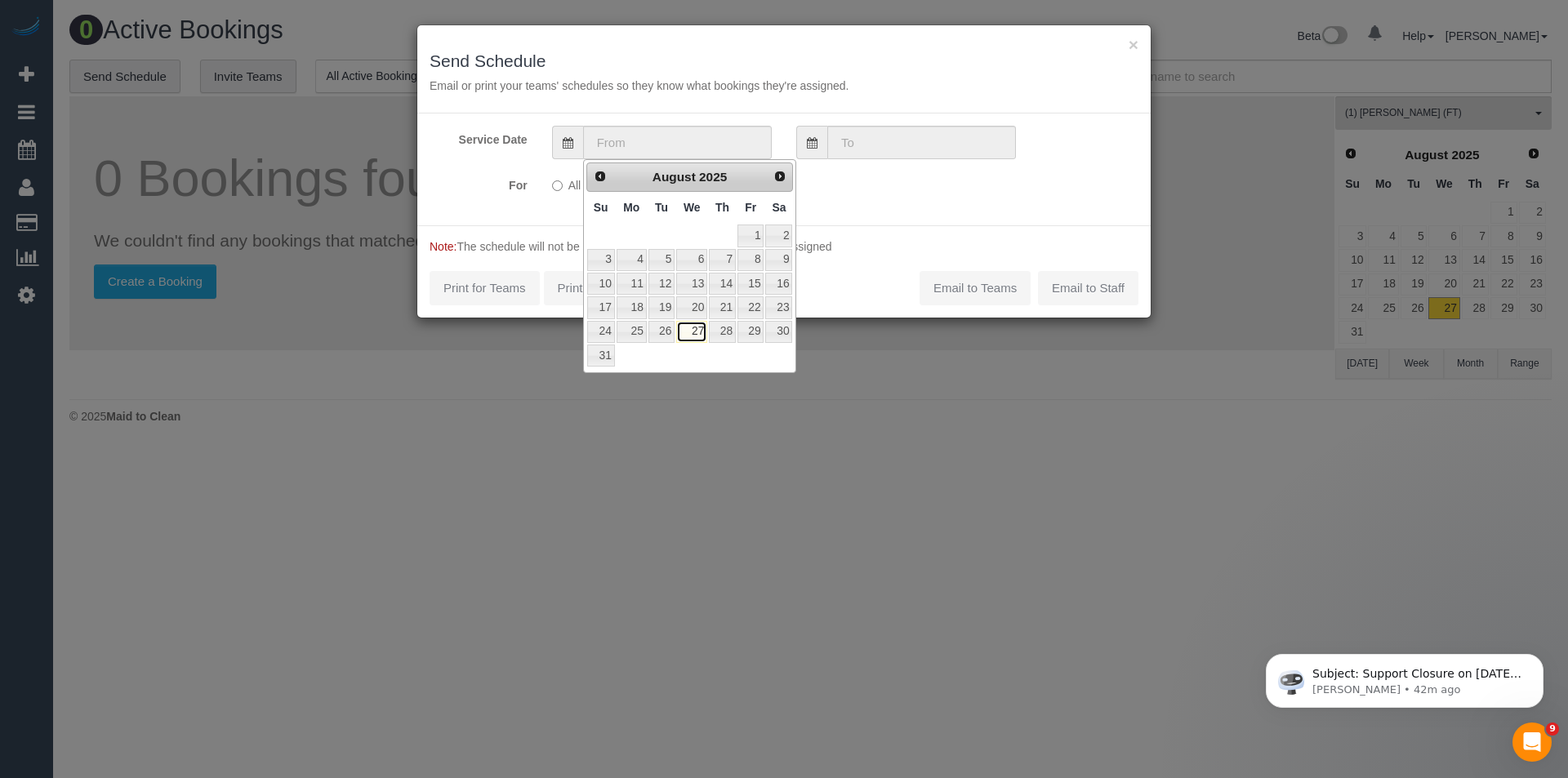
click at [694, 336] on link "27" at bounding box center [692, 331] width 31 height 22
type input "27/08/2025"
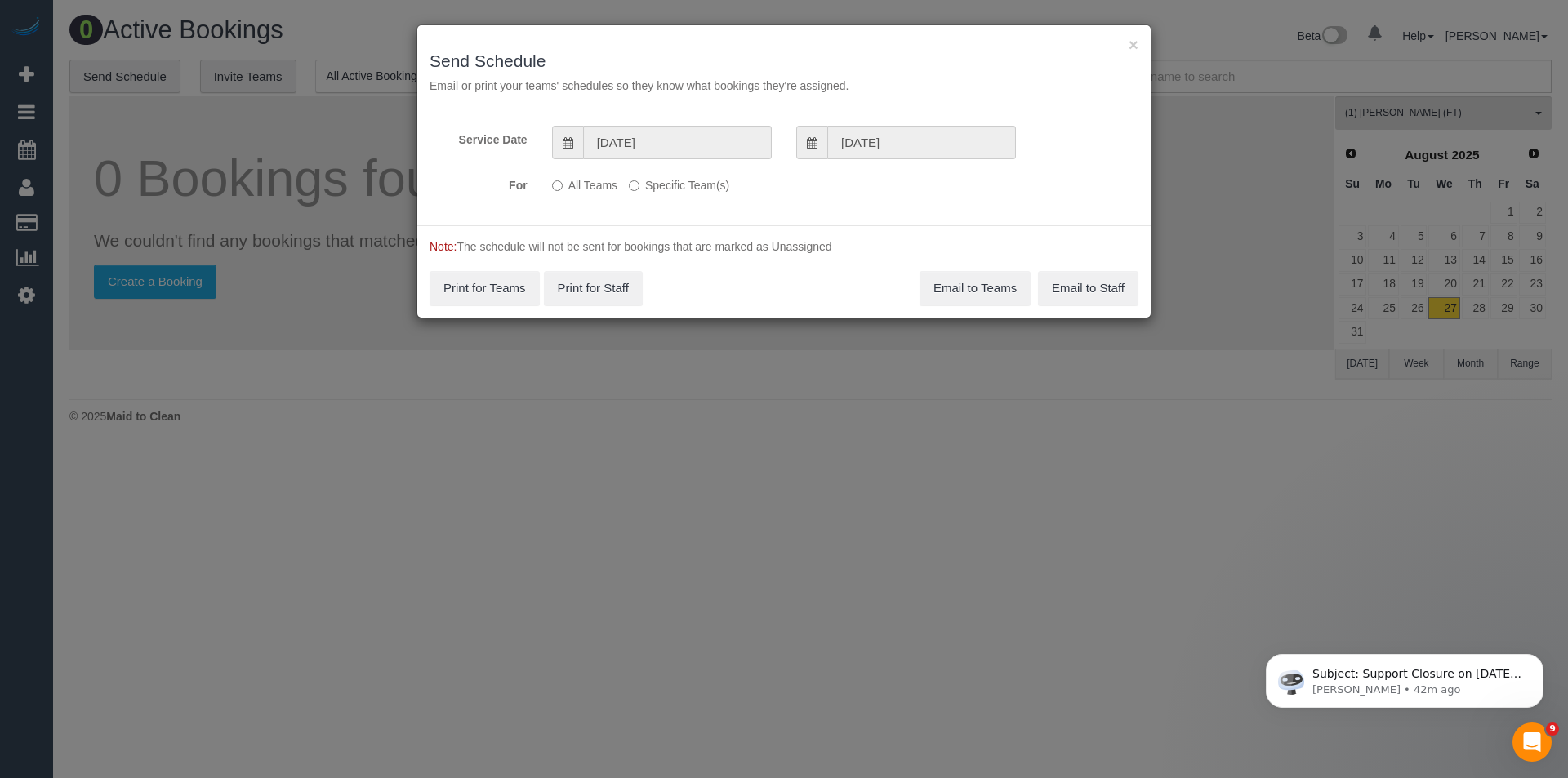
click at [619, 171] on p "All Teams Specific Team(s)" at bounding box center [723, 182] width 342 height 22
click at [644, 185] on label "Specific Team(s)" at bounding box center [679, 182] width 101 height 22
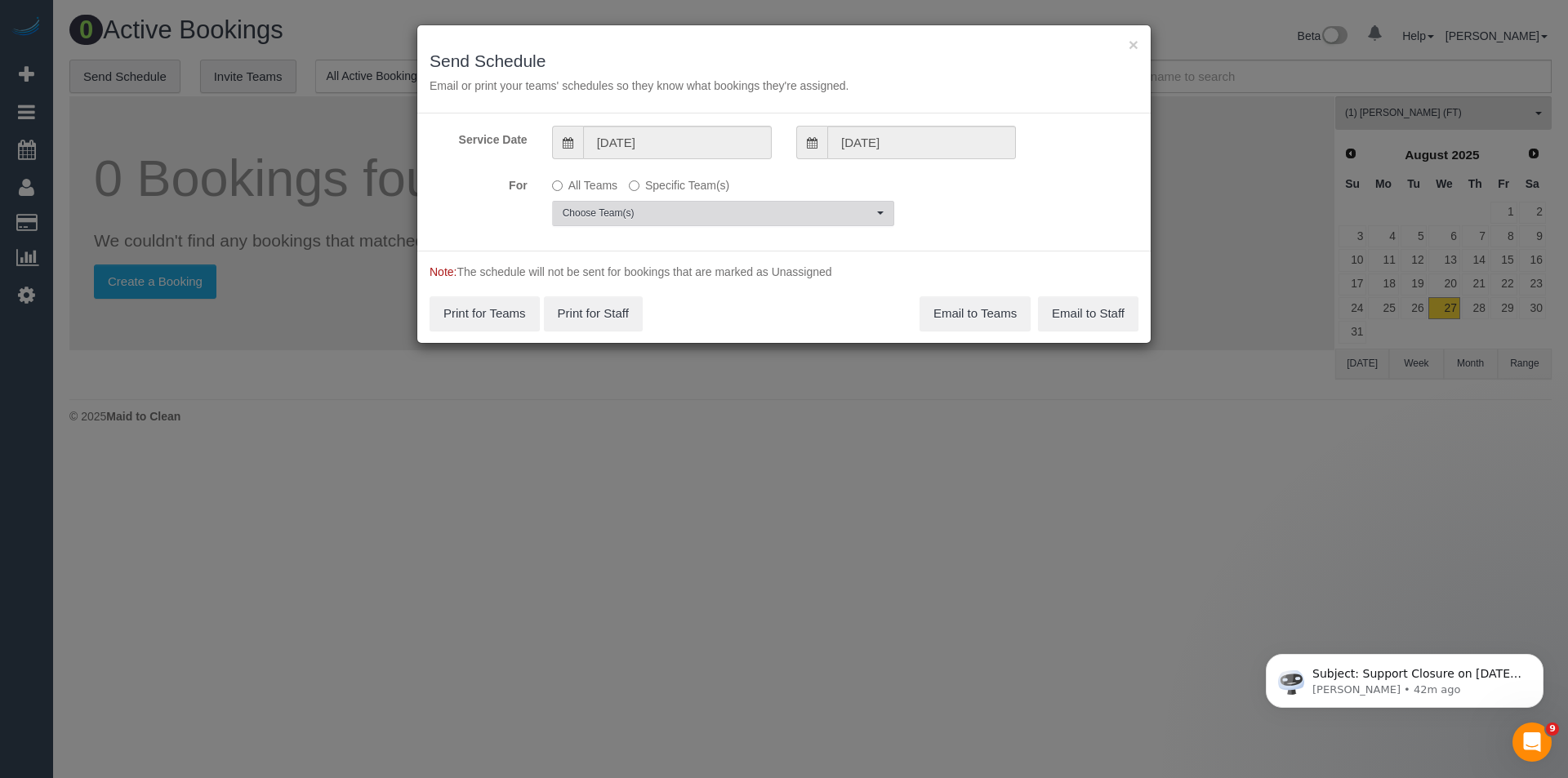
click at [639, 212] on span "Choose Team(s)" at bounding box center [718, 213] width 311 height 14
click at [589, 459] on div "× Send Schedule Email or print your teams' schedules so they know what bookings…" at bounding box center [784, 389] width 1568 height 778
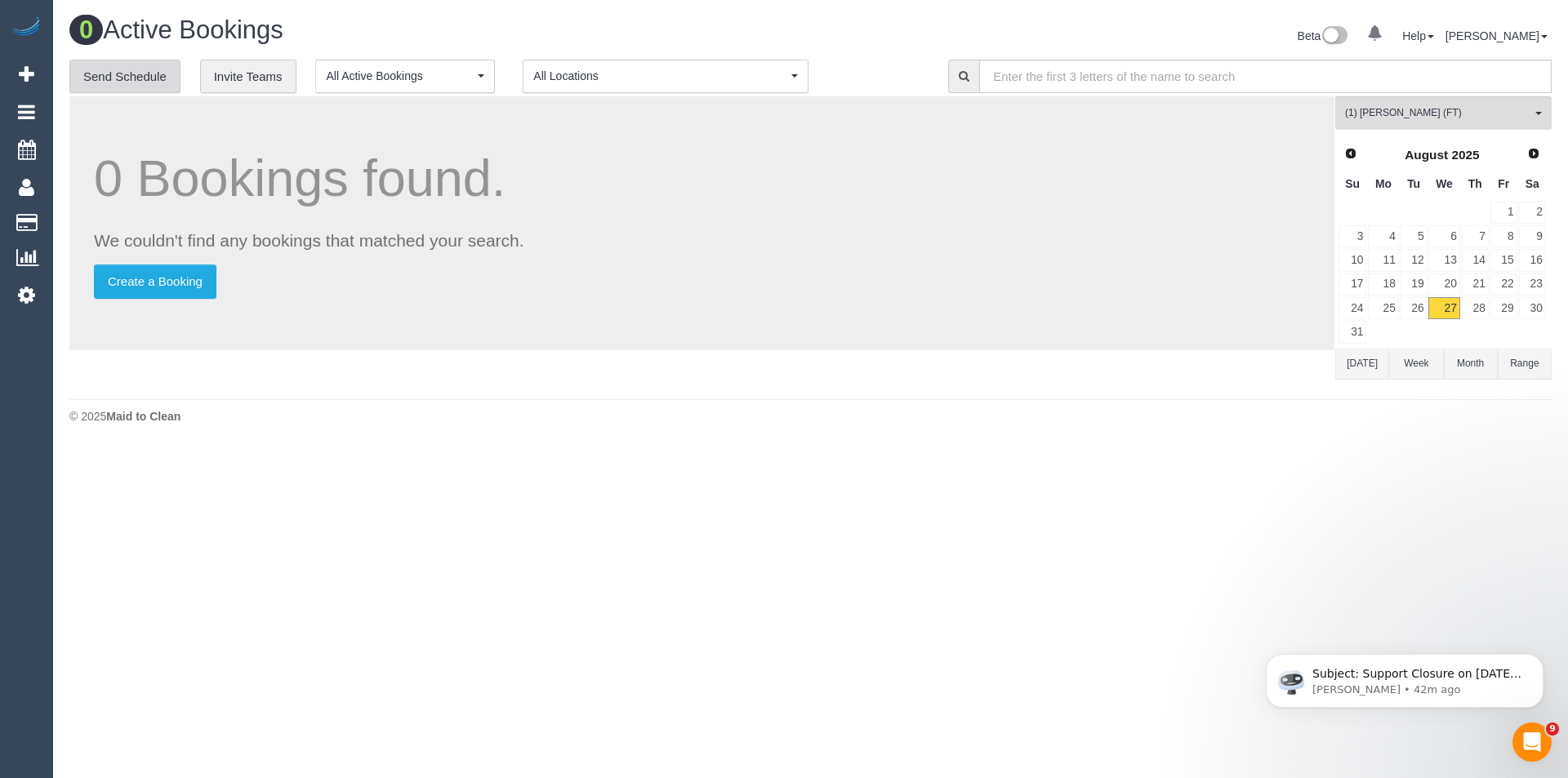
click at [133, 77] on link "Send Schedule" at bounding box center [124, 77] width 111 height 34
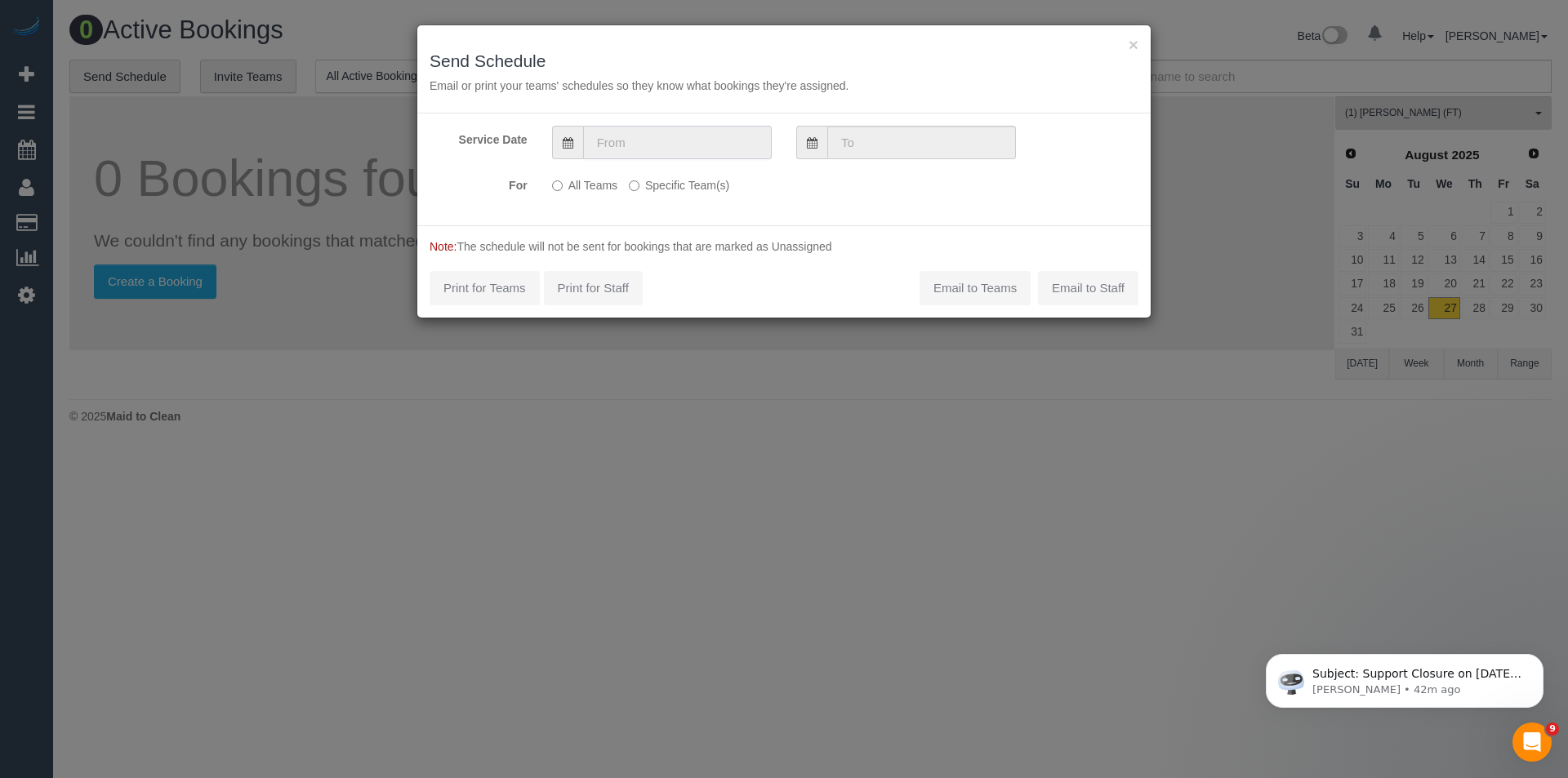
click at [655, 144] on input "text" at bounding box center [676, 142] width 188 height 33
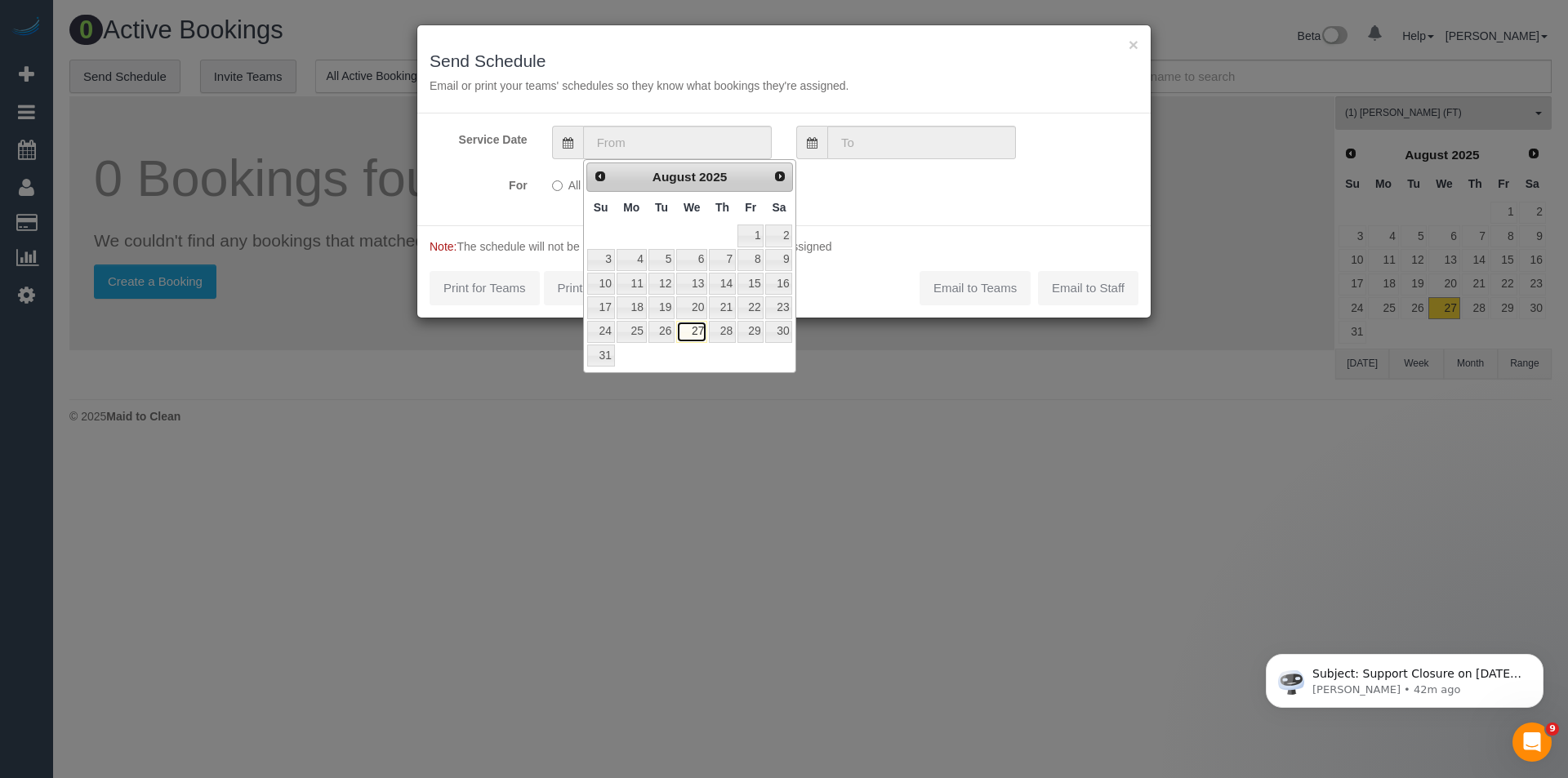
click at [698, 333] on link "27" at bounding box center [692, 331] width 31 height 22
type input "27/08/2025"
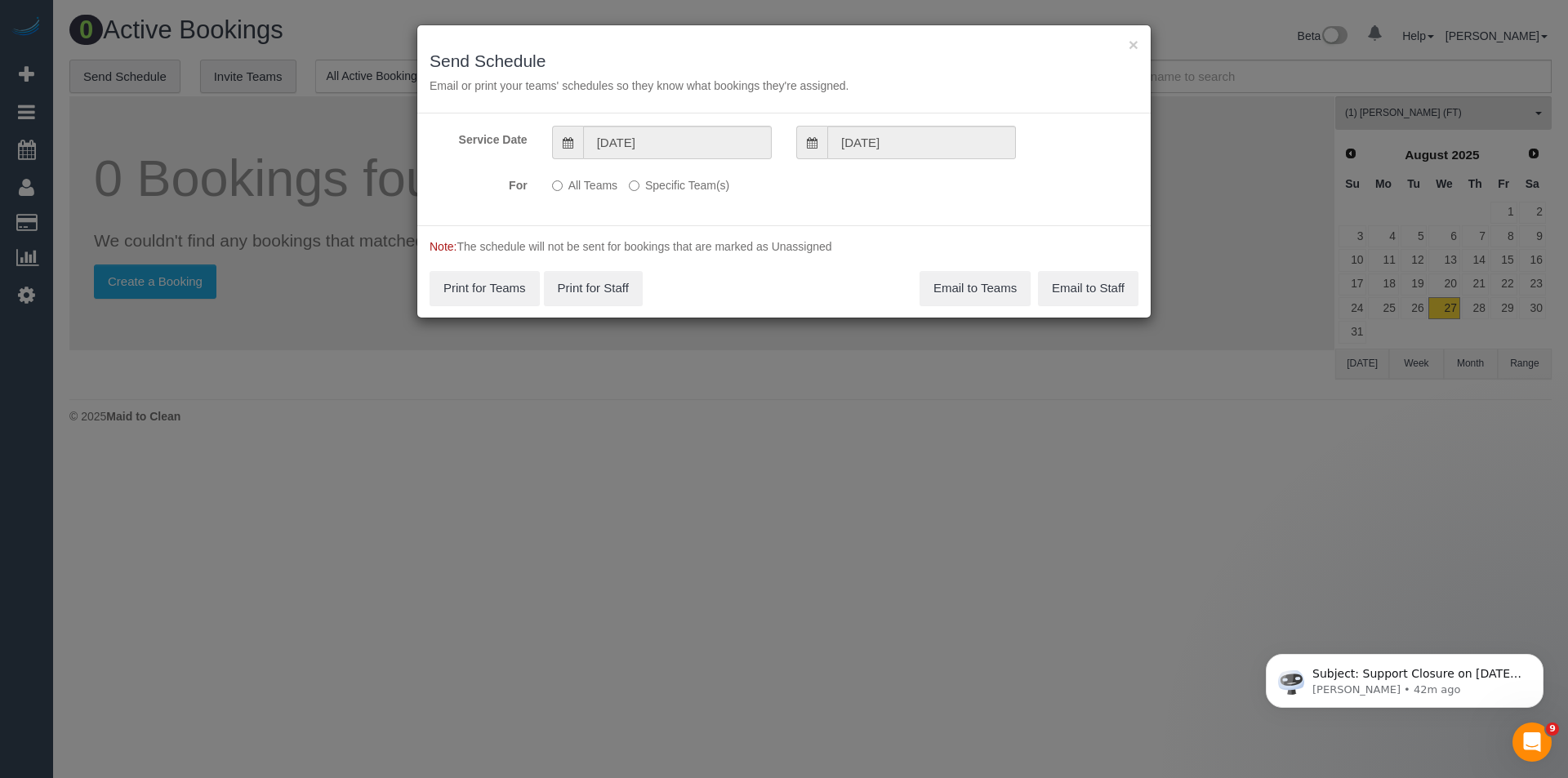
click at [656, 186] on label "Specific Team(s)" at bounding box center [679, 182] width 101 height 22
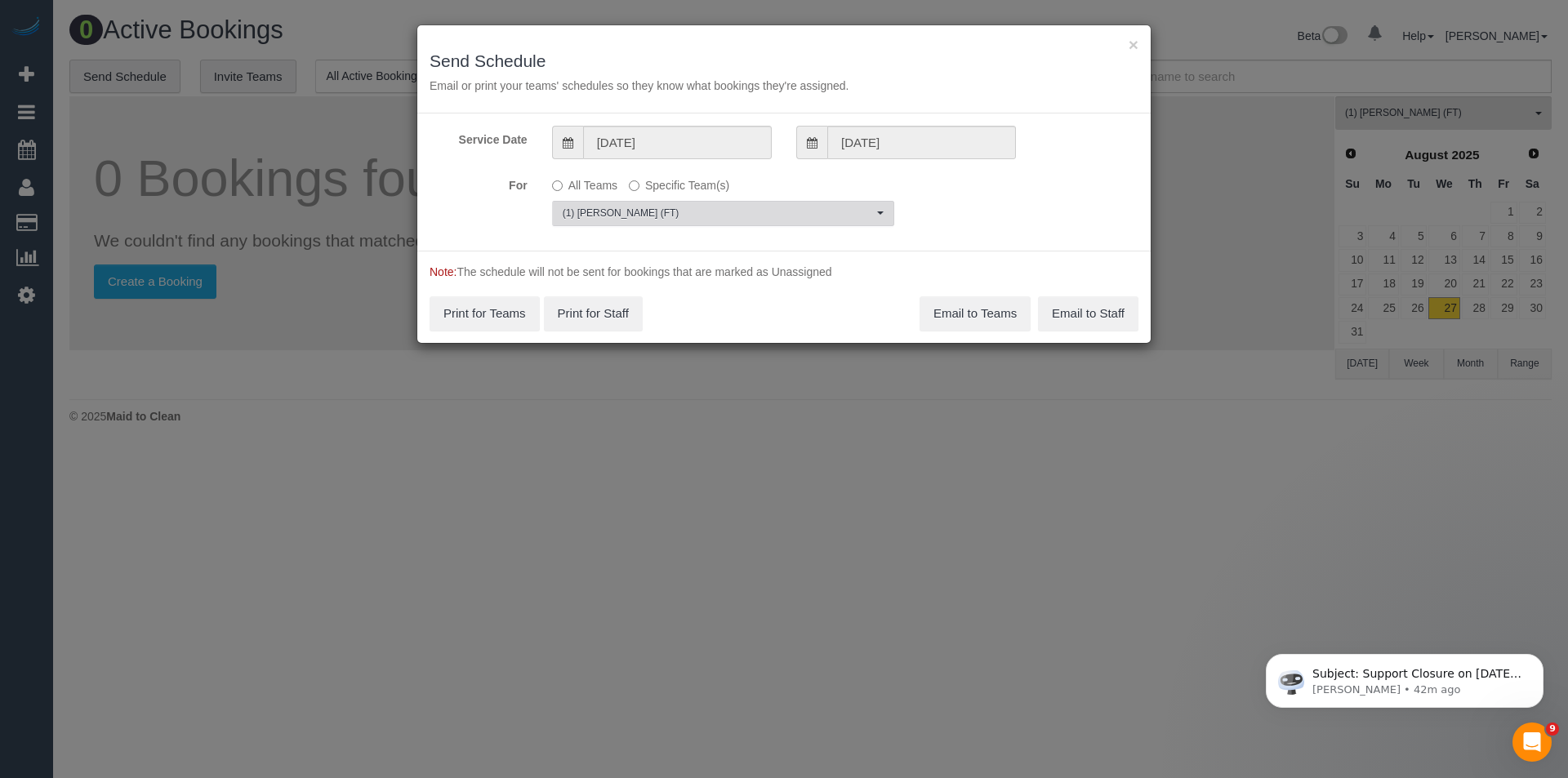
click at [661, 207] on span "(1) [PERSON_NAME] (FT)" at bounding box center [718, 213] width 311 height 14
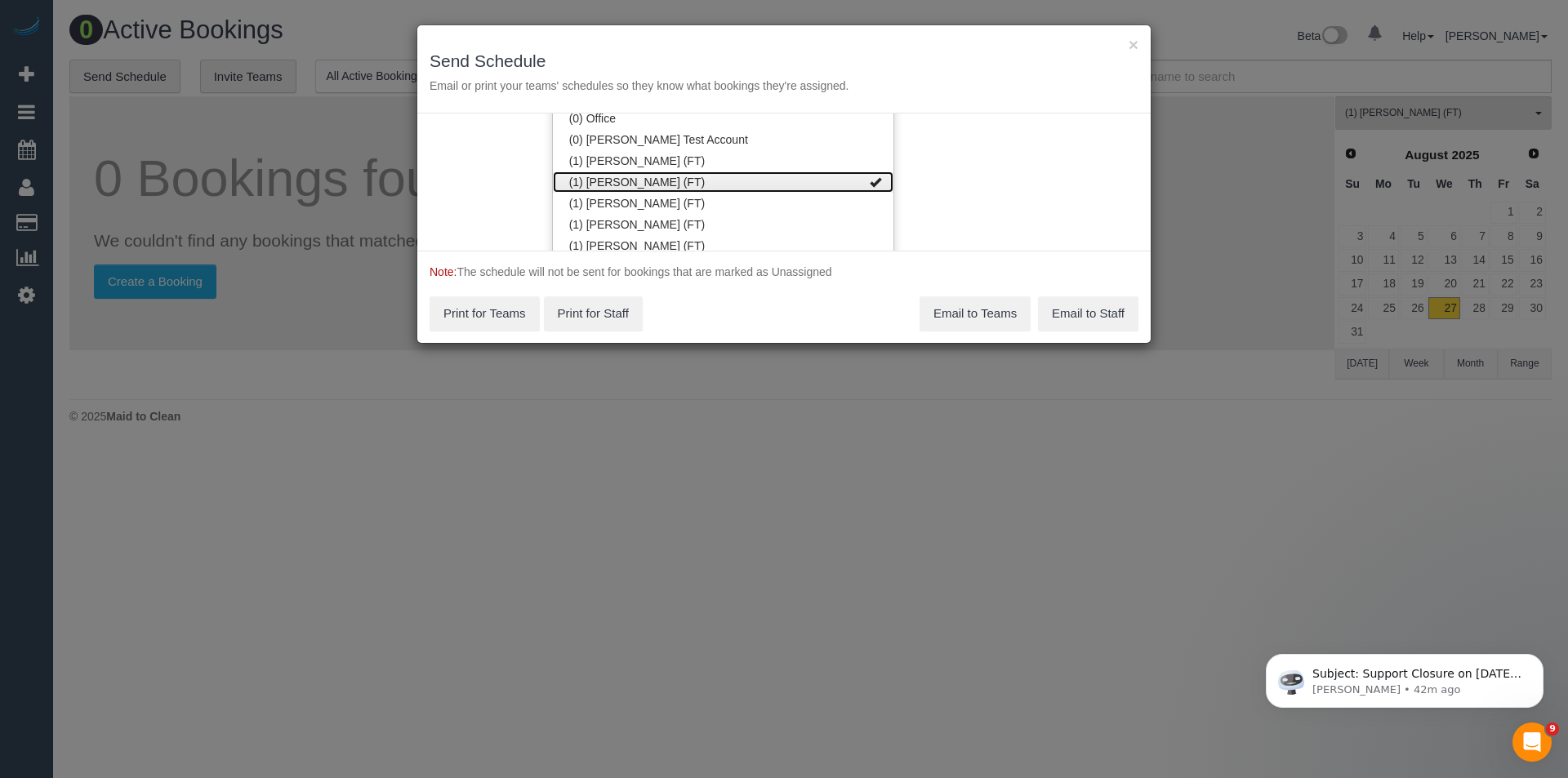
click at [640, 184] on link "(1) [PERSON_NAME] (FT)" at bounding box center [723, 182] width 340 height 22
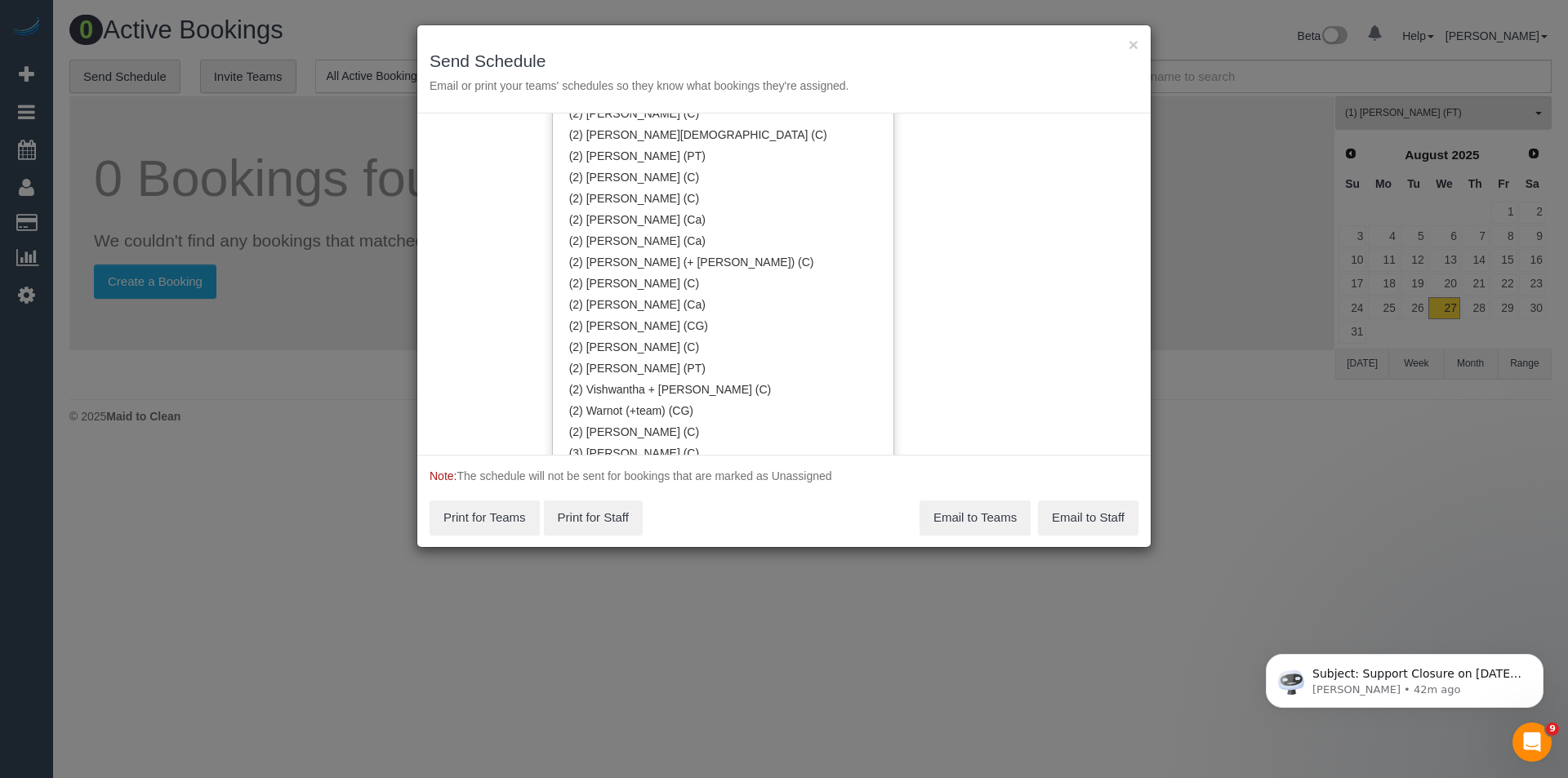
scroll to position [1534, 0]
click at [657, 390] on link "(2) Vishwantha + [PERSON_NAME] (C)" at bounding box center [723, 386] width 340 height 22
click at [958, 359] on div "Service Date 27/08/2025 27/08/2025 For All Teams Specific Team(s) (2) Vishwanth…" at bounding box center [784, 284] width 733 height 341
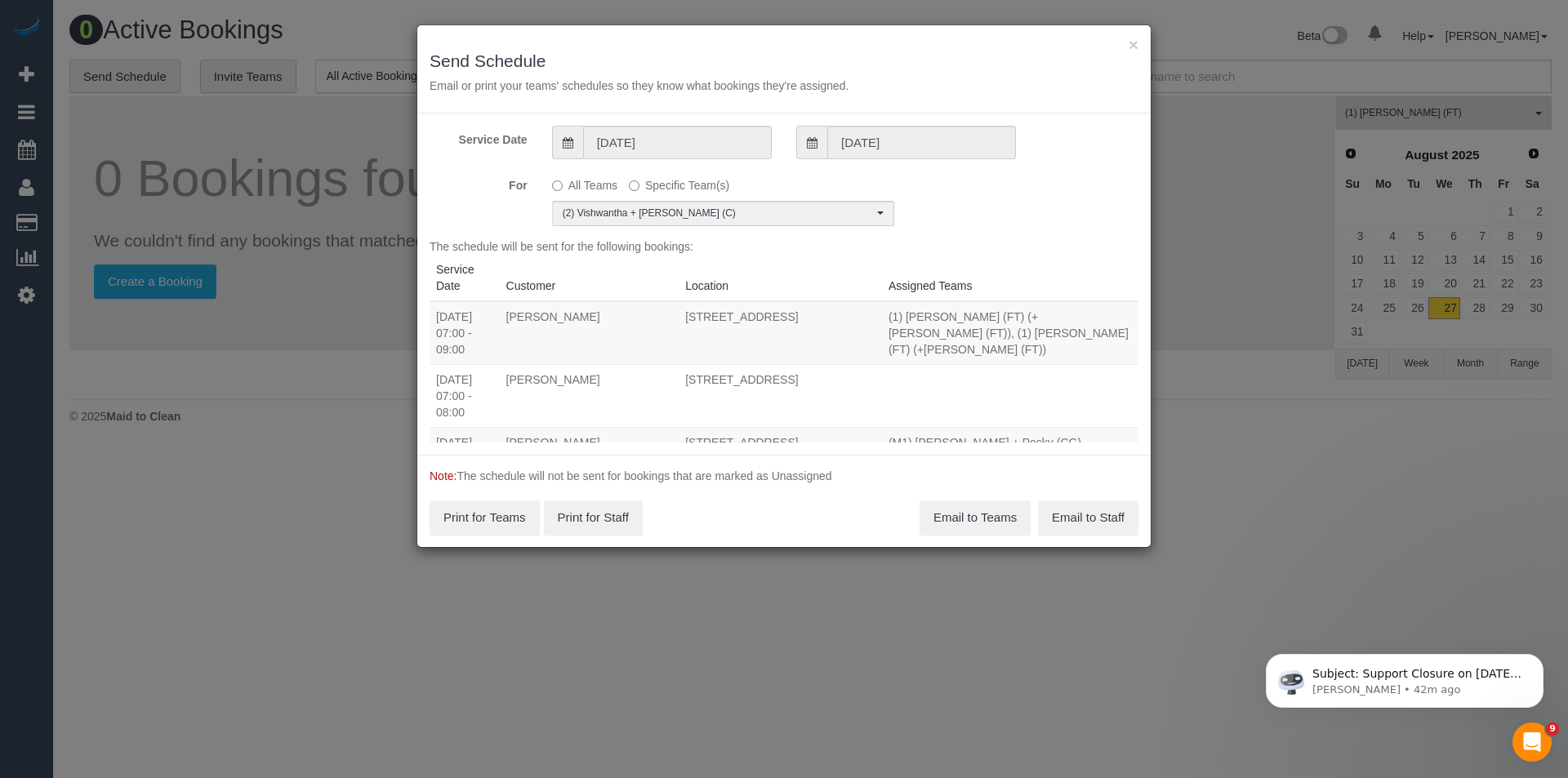
scroll to position [0, 0]
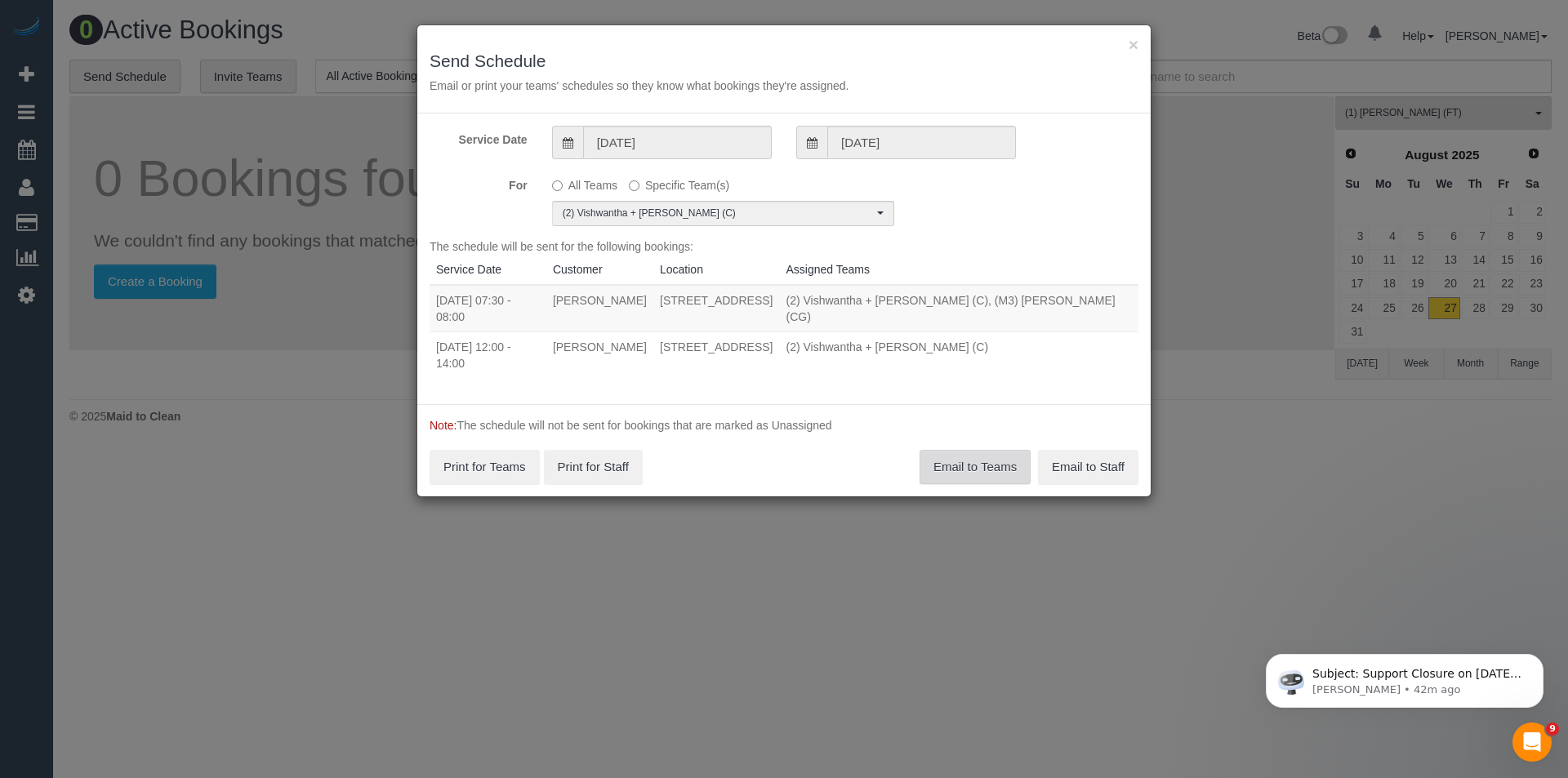
click at [967, 458] on button "Email to Teams" at bounding box center [974, 467] width 111 height 34
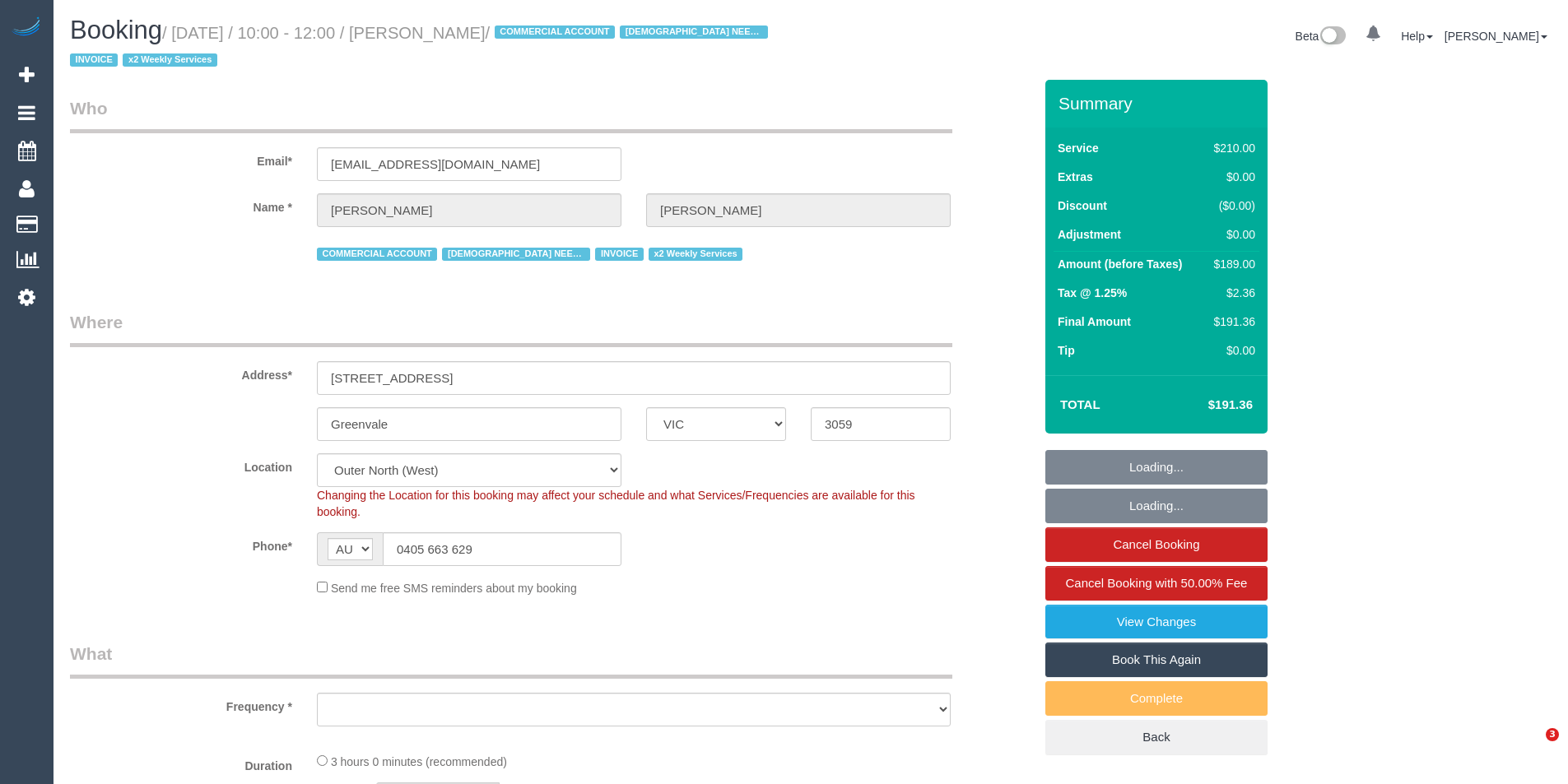
select select "VIC"
select select "object:554"
select select "180"
select select "object:723"
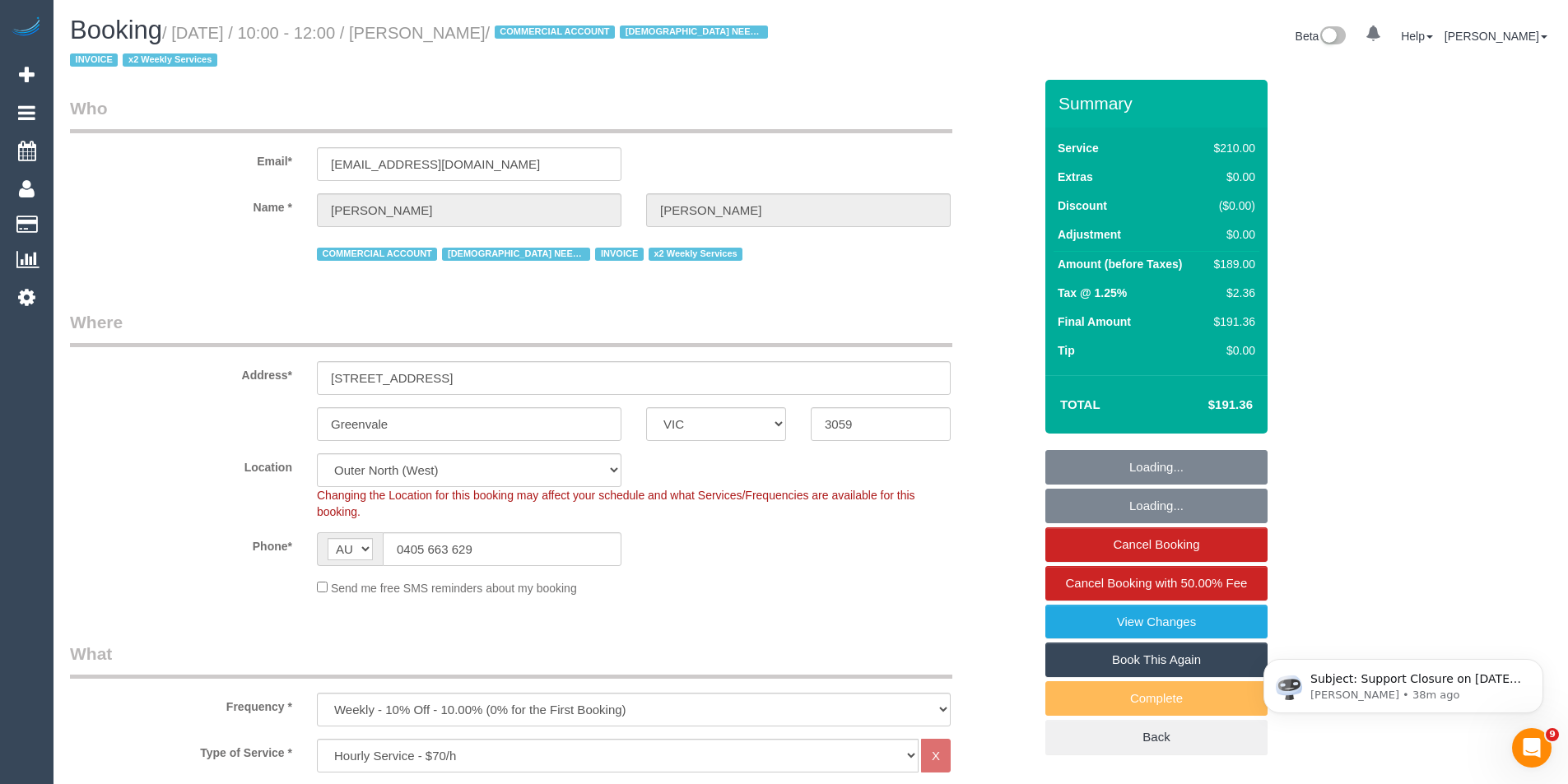
select select "number:27"
select select "number:15"
select select "number:19"
select select "number:36"
select select "number:34"
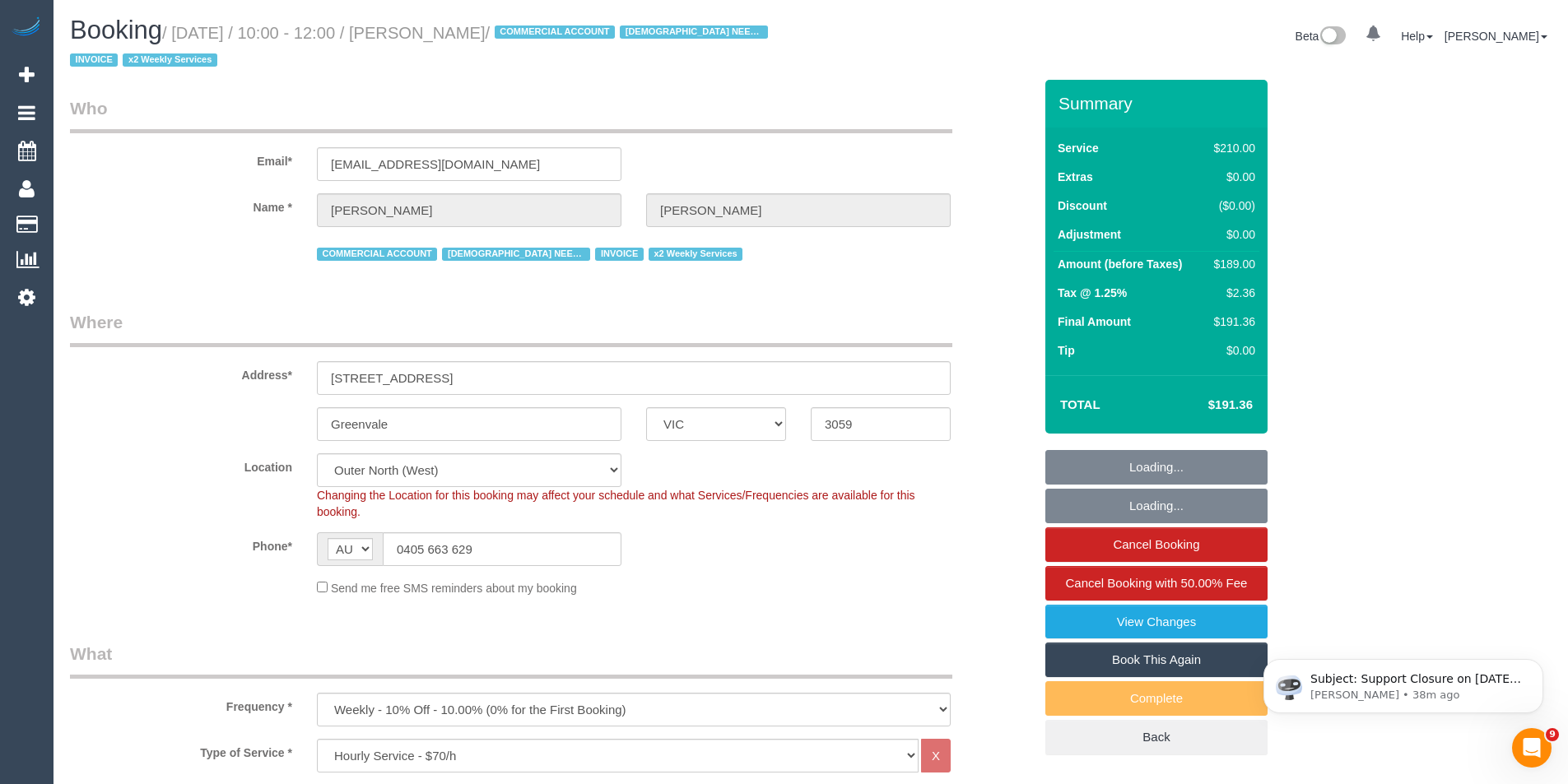
select select "number:11"
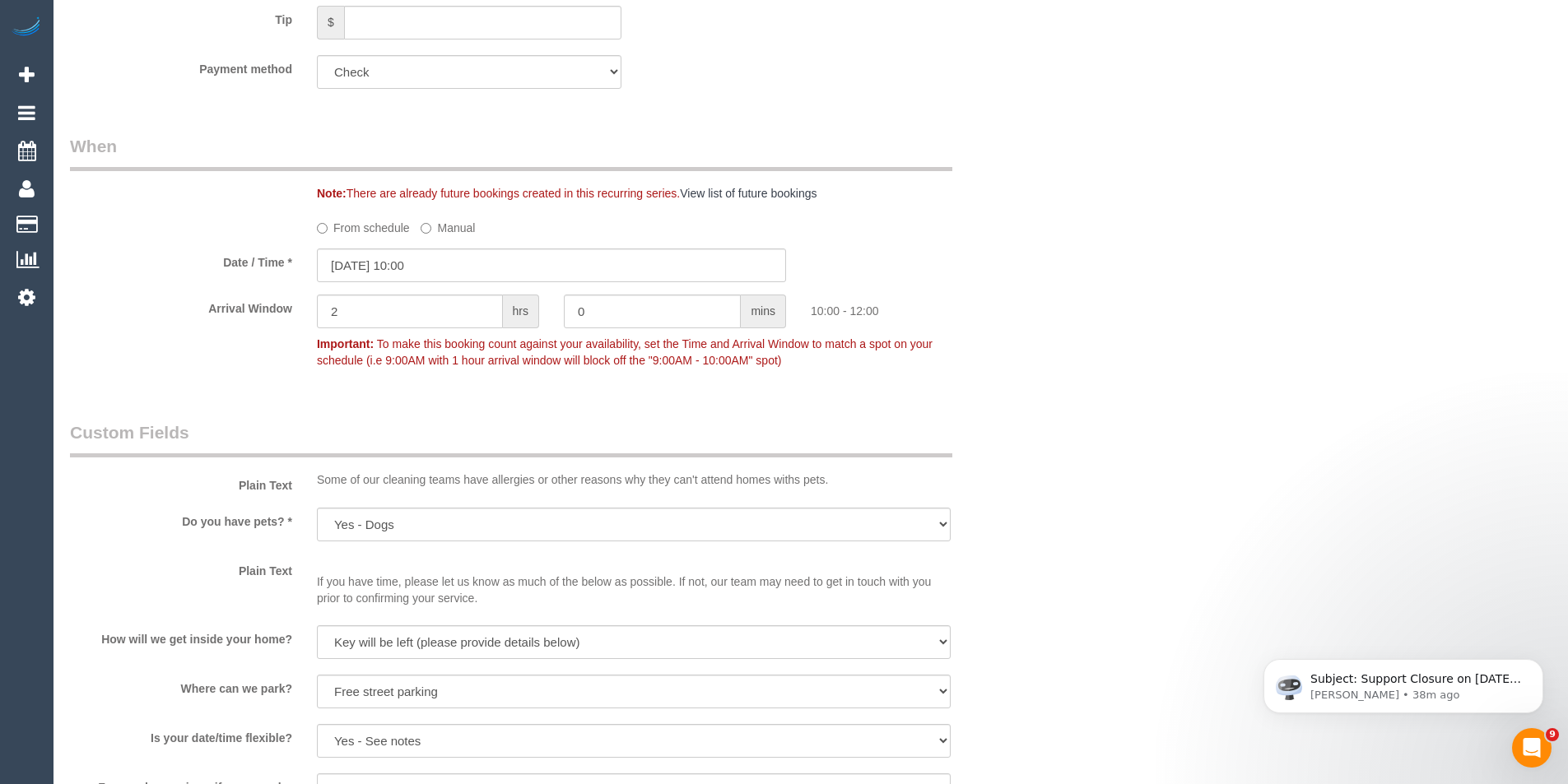
scroll to position [1481, 0]
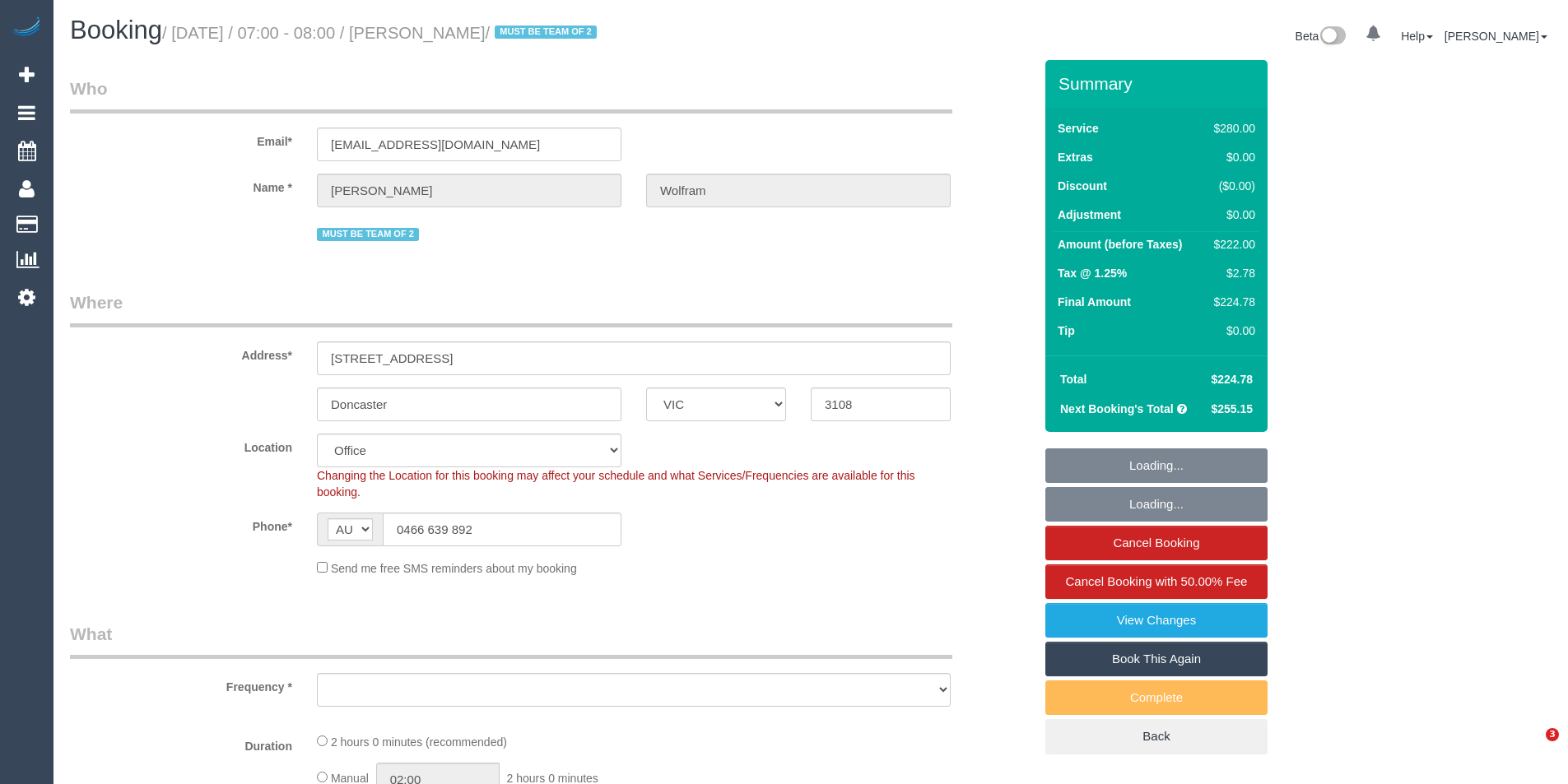
select select "VIC"
select select "object:988"
select select "2"
select select "number:27"
select select "number:14"
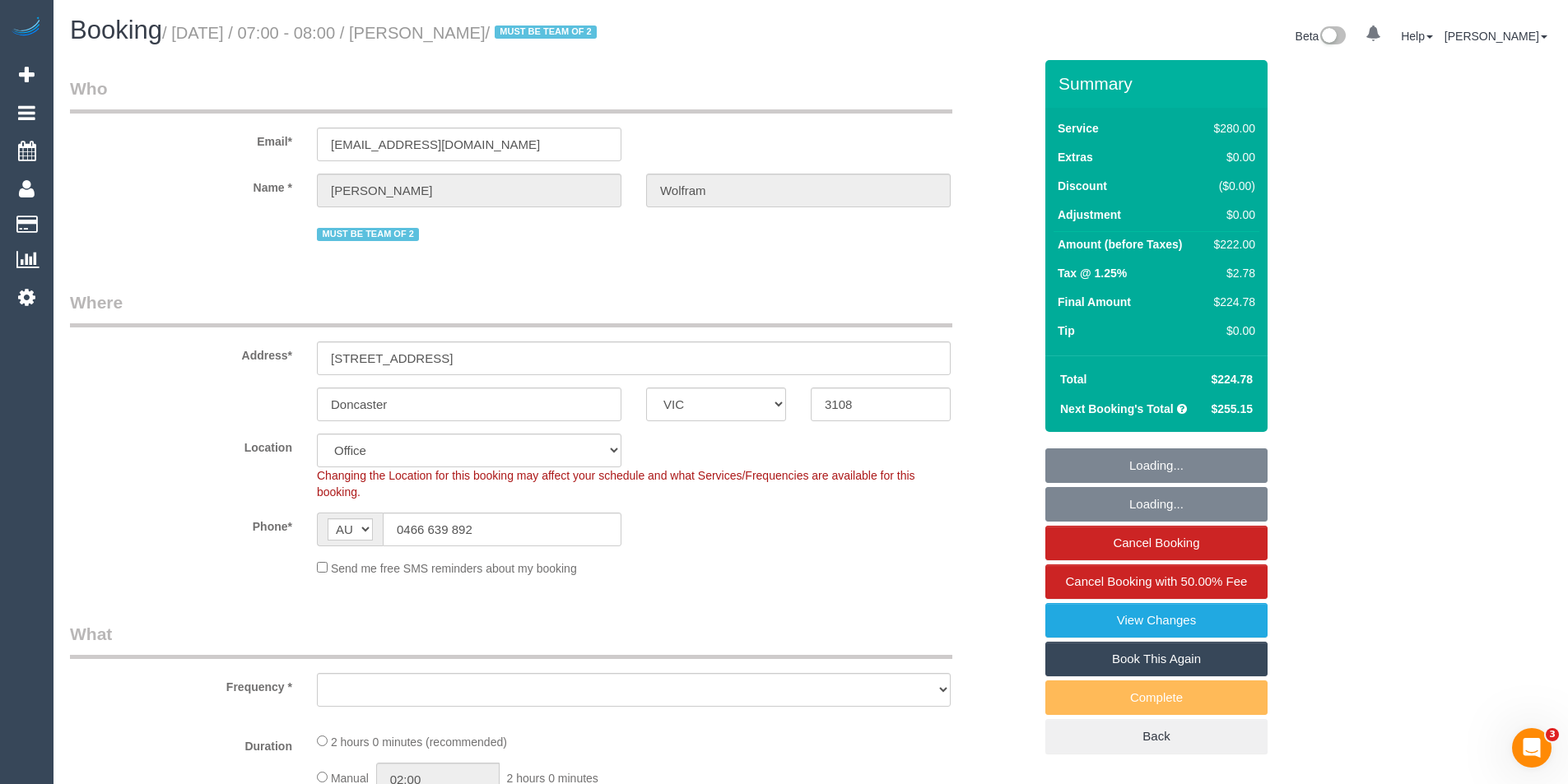
select select "number:18"
select select "number:22"
select select "number:35"
select select "number:12"
select select "object:2246"
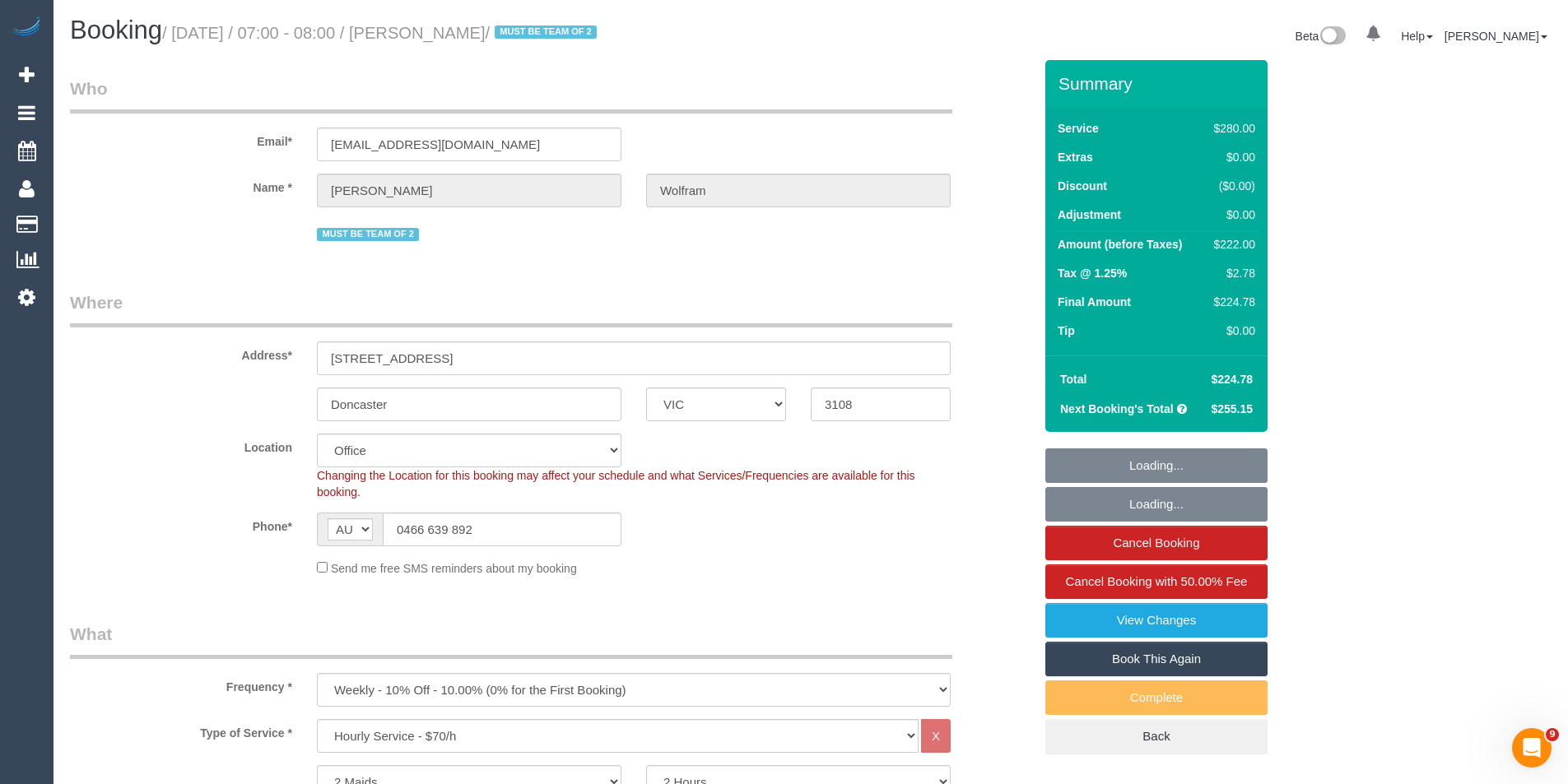
select select "string:stripe-pm_1QyhYY2GScqysDRVoCbMWQdV"
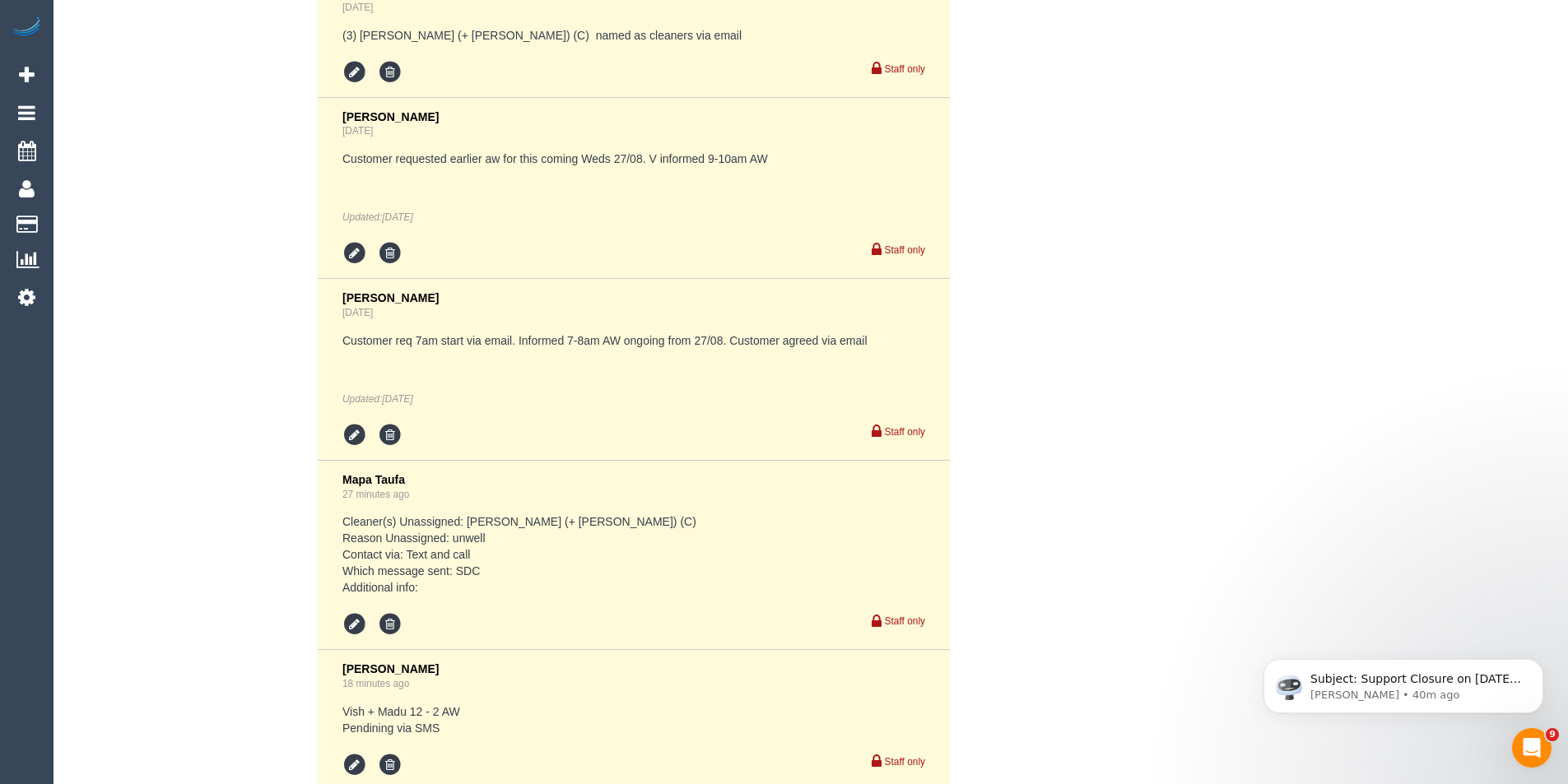
scroll to position [3948, 0]
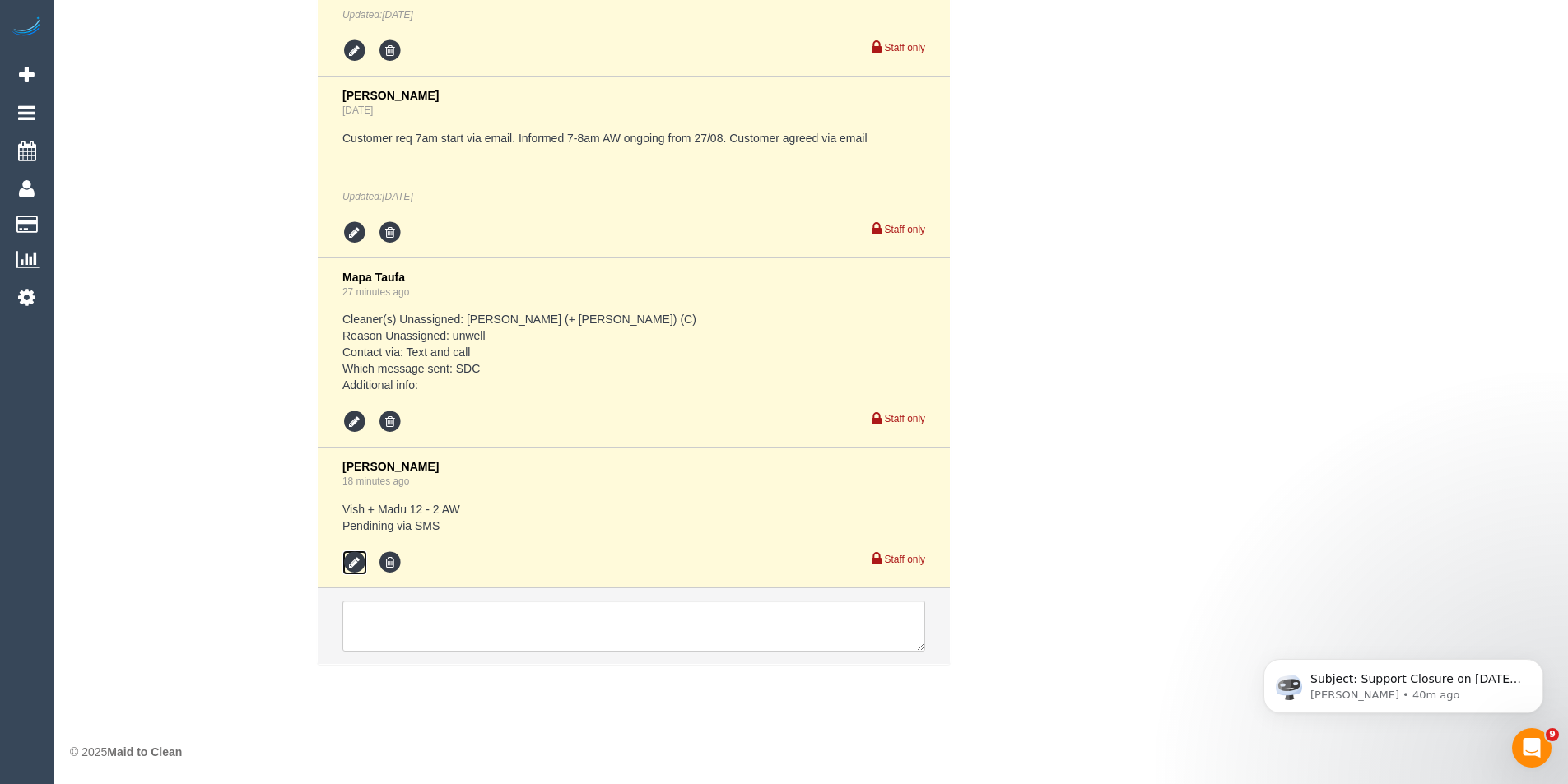
click at [359, 560] on icon at bounding box center [354, 563] width 25 height 24
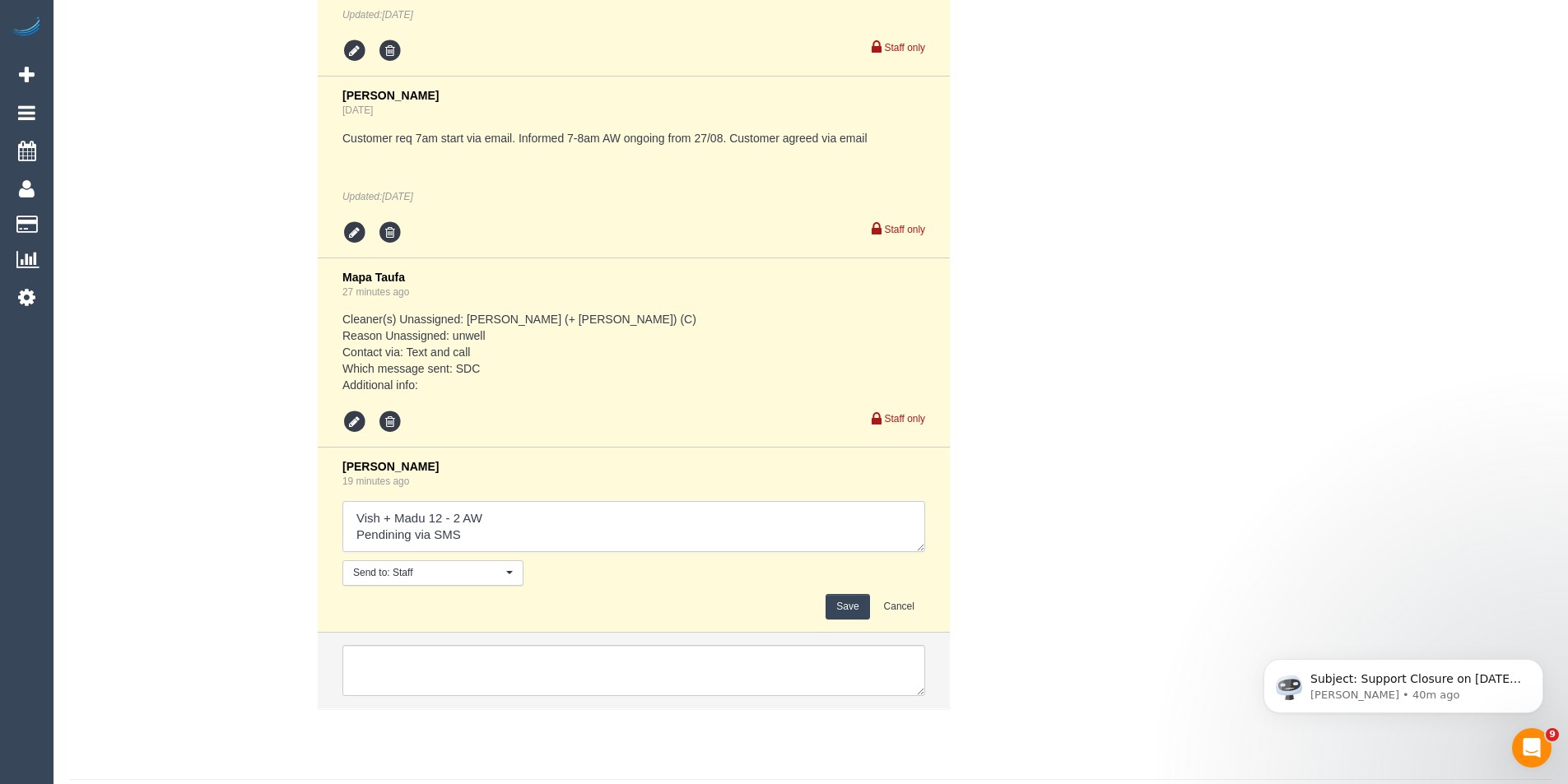
click at [518, 516] on textarea at bounding box center [634, 526] width 583 height 51
type textarea "Vish + Madu 12 - 2 AW // confirmed via SMS Pendining via SMS"
click at [847, 603] on button "Save" at bounding box center [847, 607] width 44 height 25
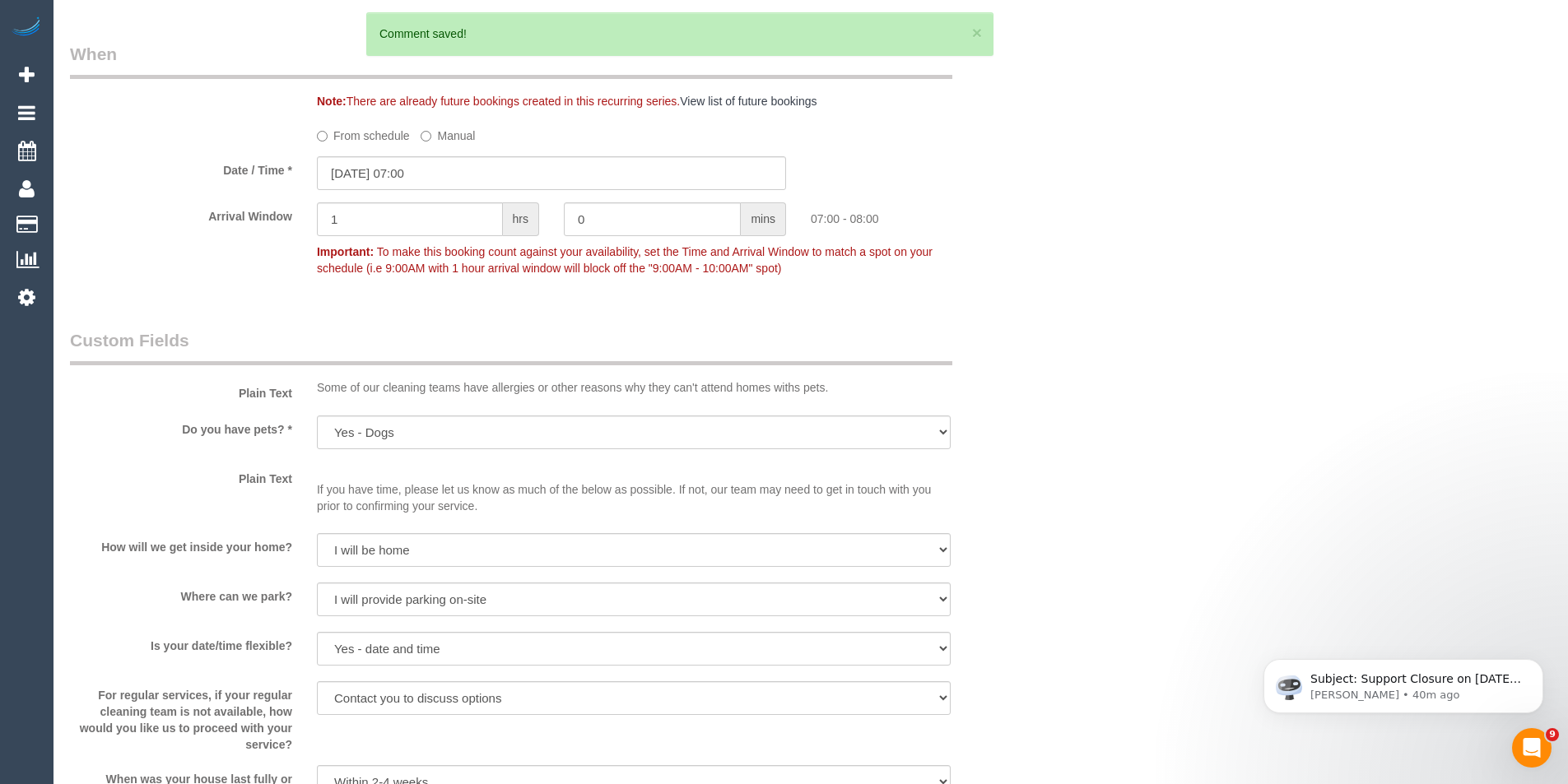
scroll to position [1563, 0]
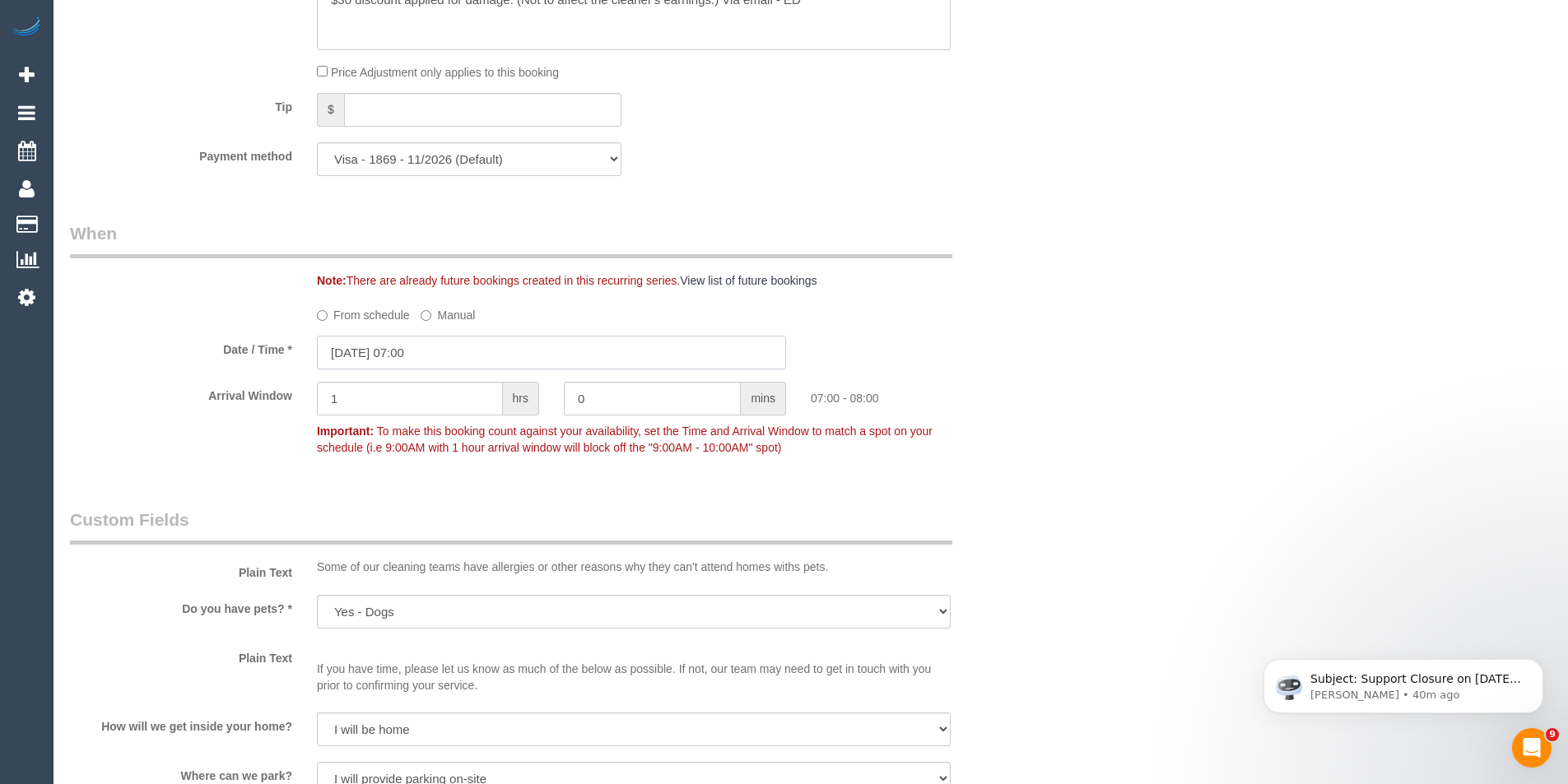
click at [458, 357] on input "[DATE] 07:00" at bounding box center [551, 352] width 469 height 34
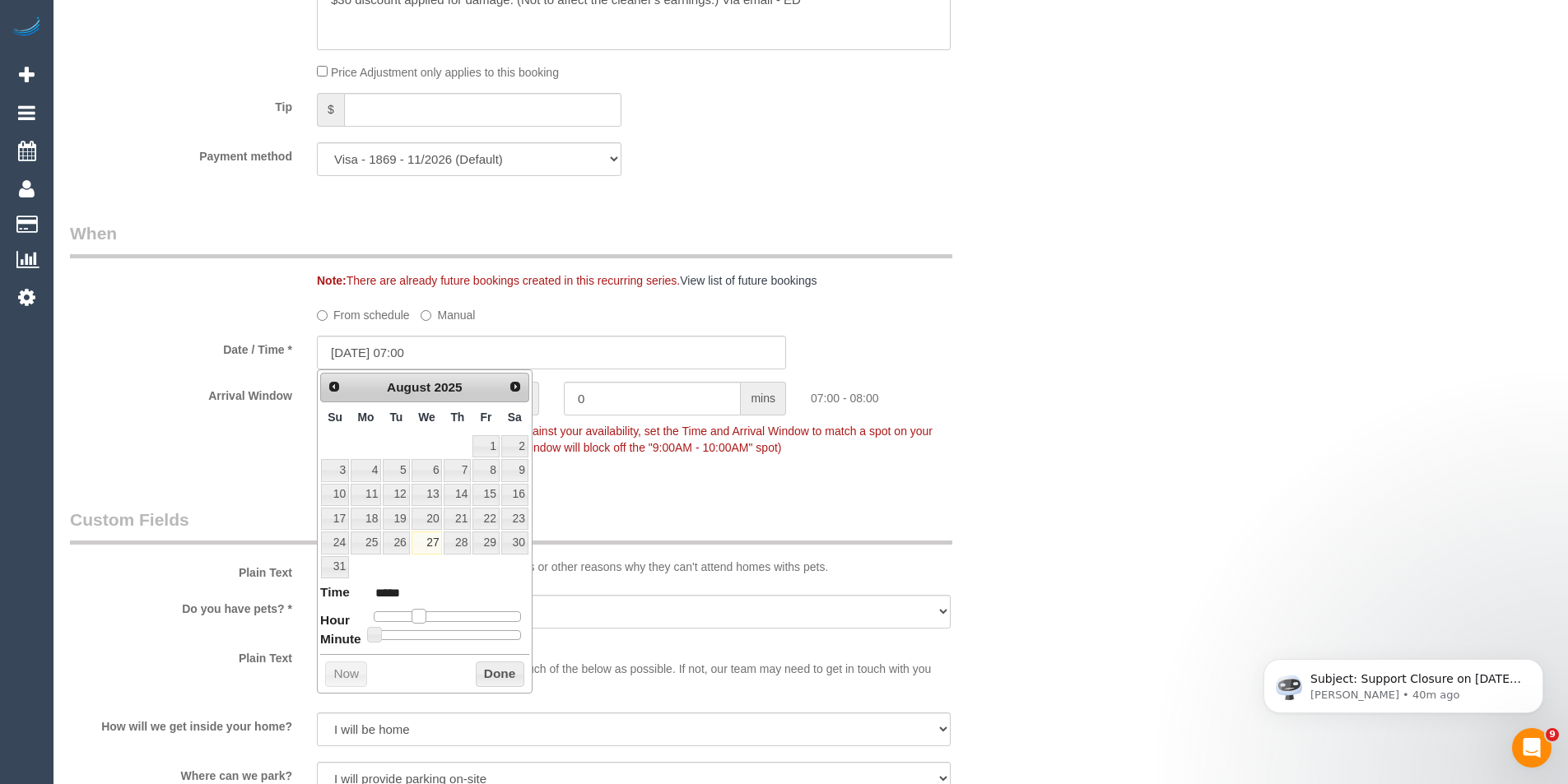
type input "27/08/2025 09:00"
type input "*****"
type input "27/08/2025 10:00"
type input "*****"
type input "27/08/2025 11:00"
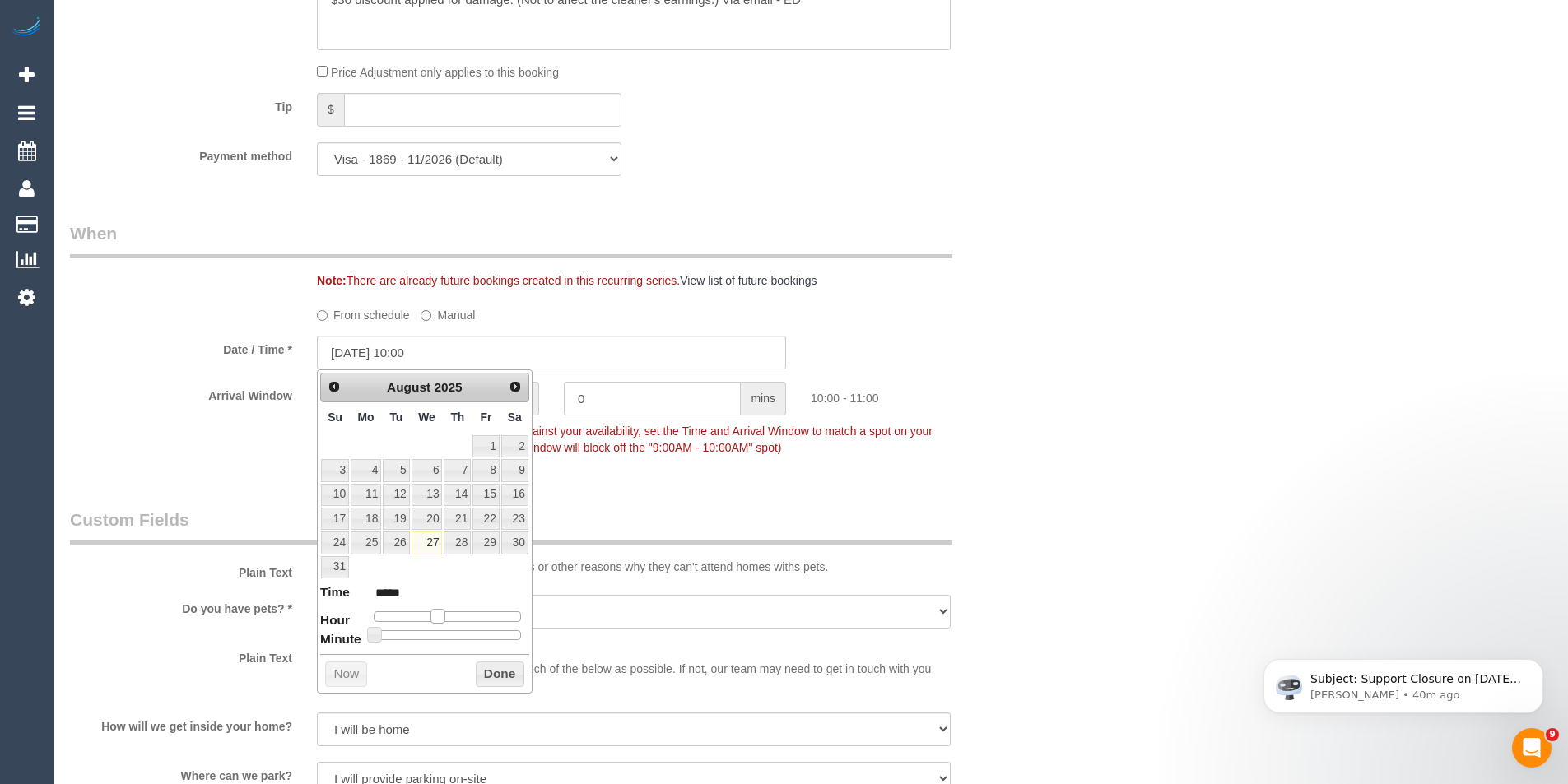
type input "*****"
type input "27/08/2025 12:00"
type input "*****"
drag, startPoint x: 418, startPoint y: 620, endPoint x: 449, endPoint y: 613, distance: 31.8
click at [449, 613] on span at bounding box center [450, 616] width 15 height 15
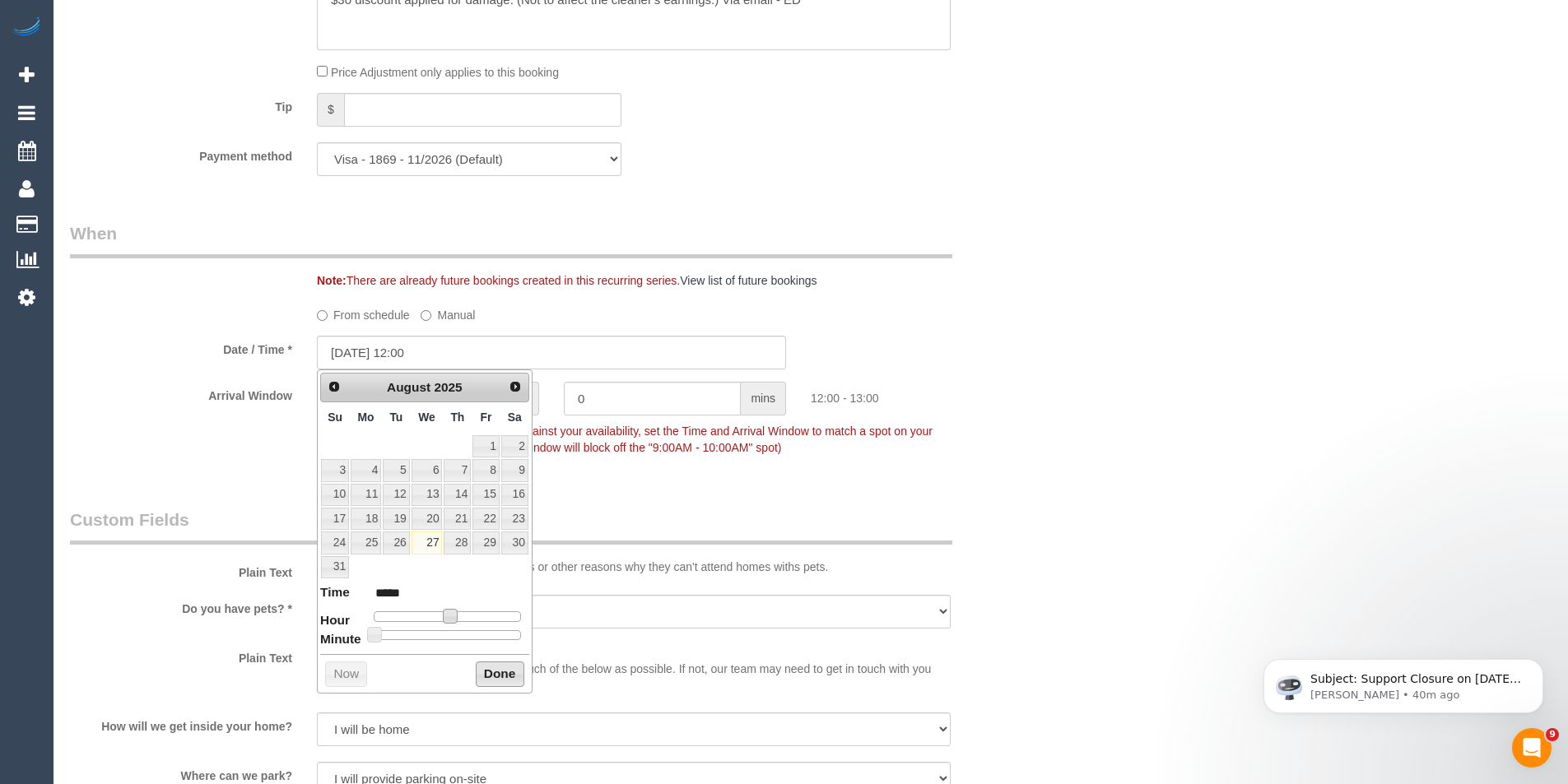
click at [487, 671] on button "Done" at bounding box center [499, 674] width 48 height 26
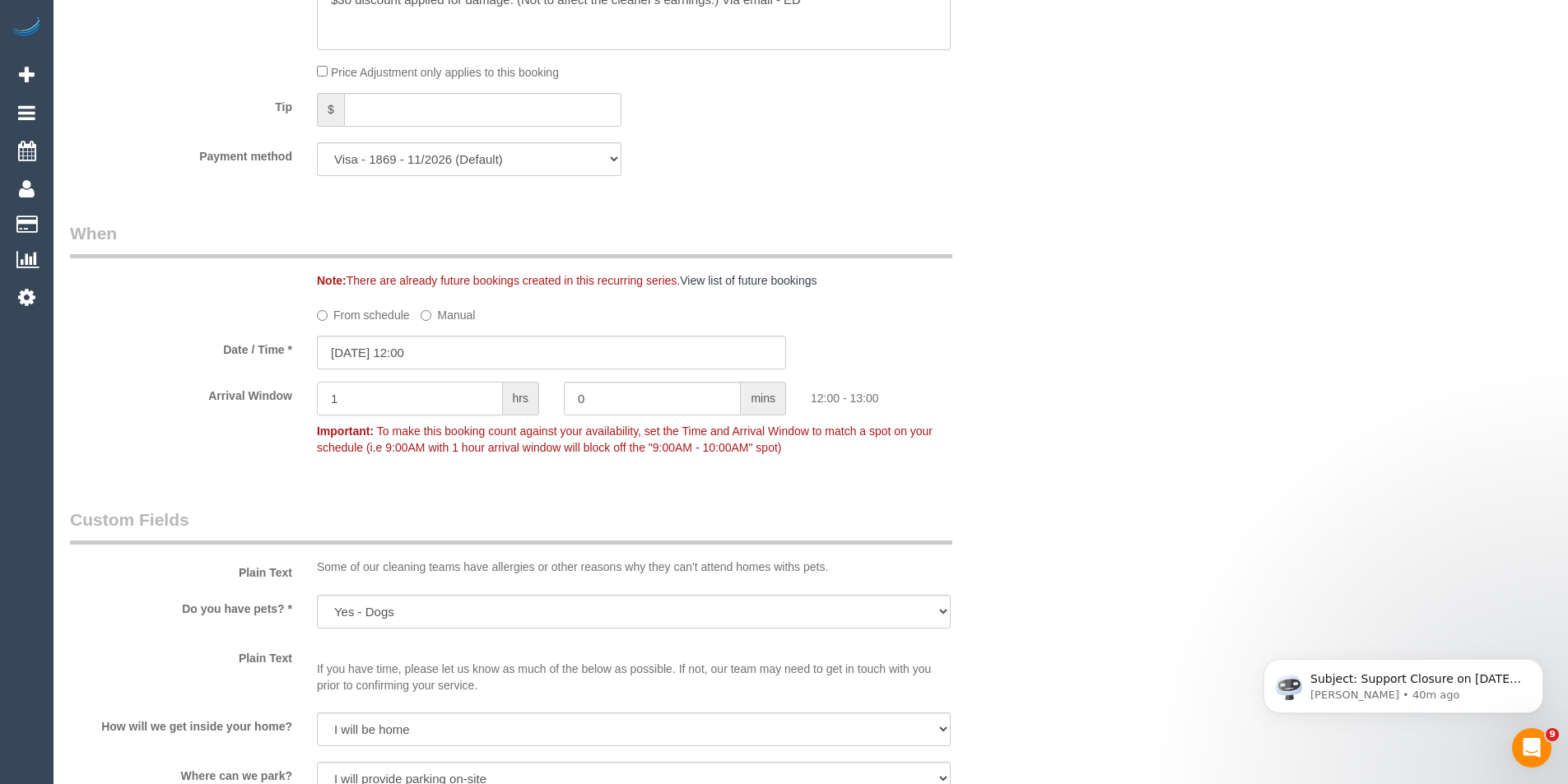
click at [222, 420] on div "Arrival Window 1 hrs 0 mins 12:00 - 13:00 Important: To make this booking count…" at bounding box center [551, 423] width 988 height 82
type input "2"
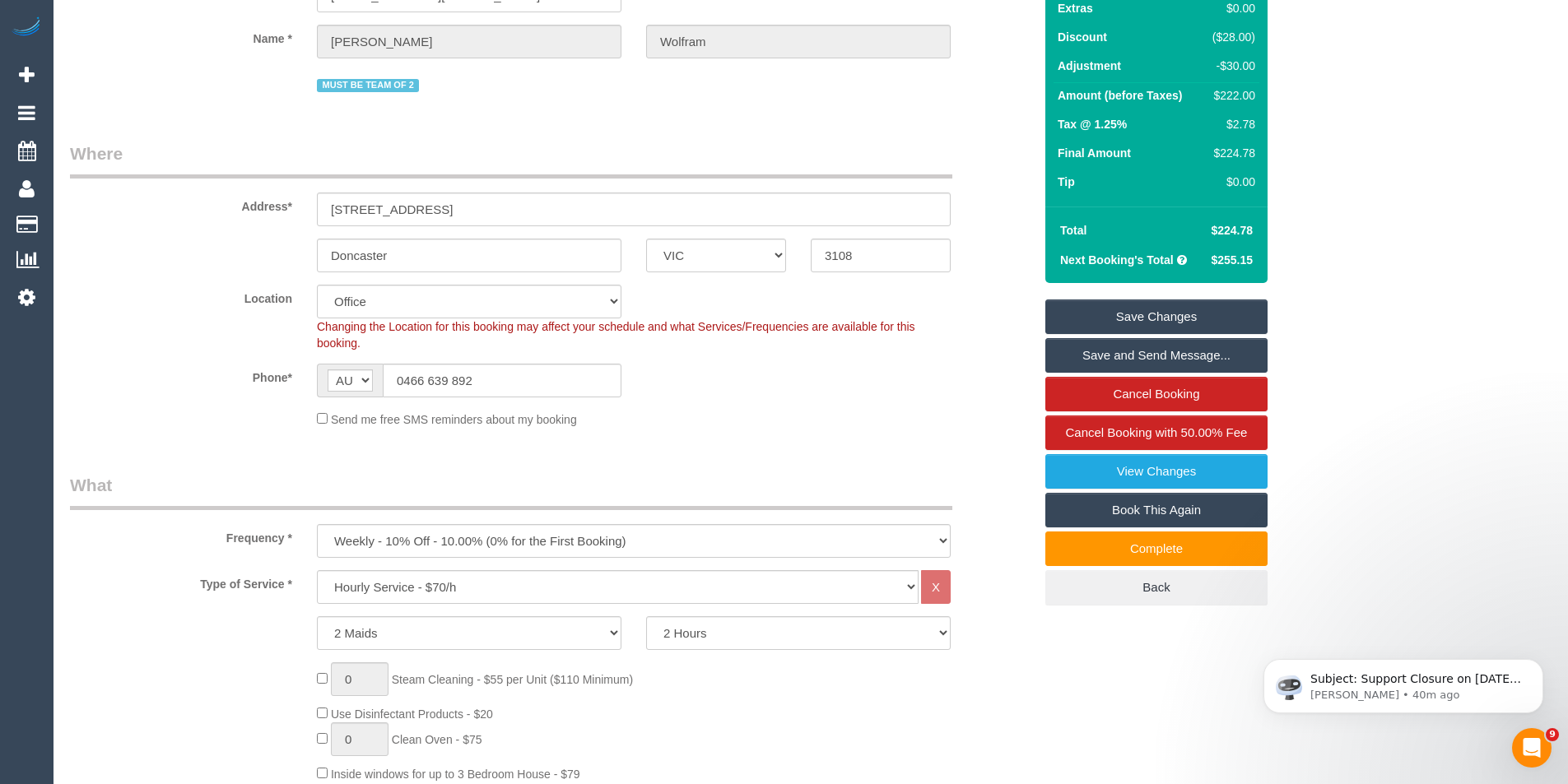
scroll to position [0, 0]
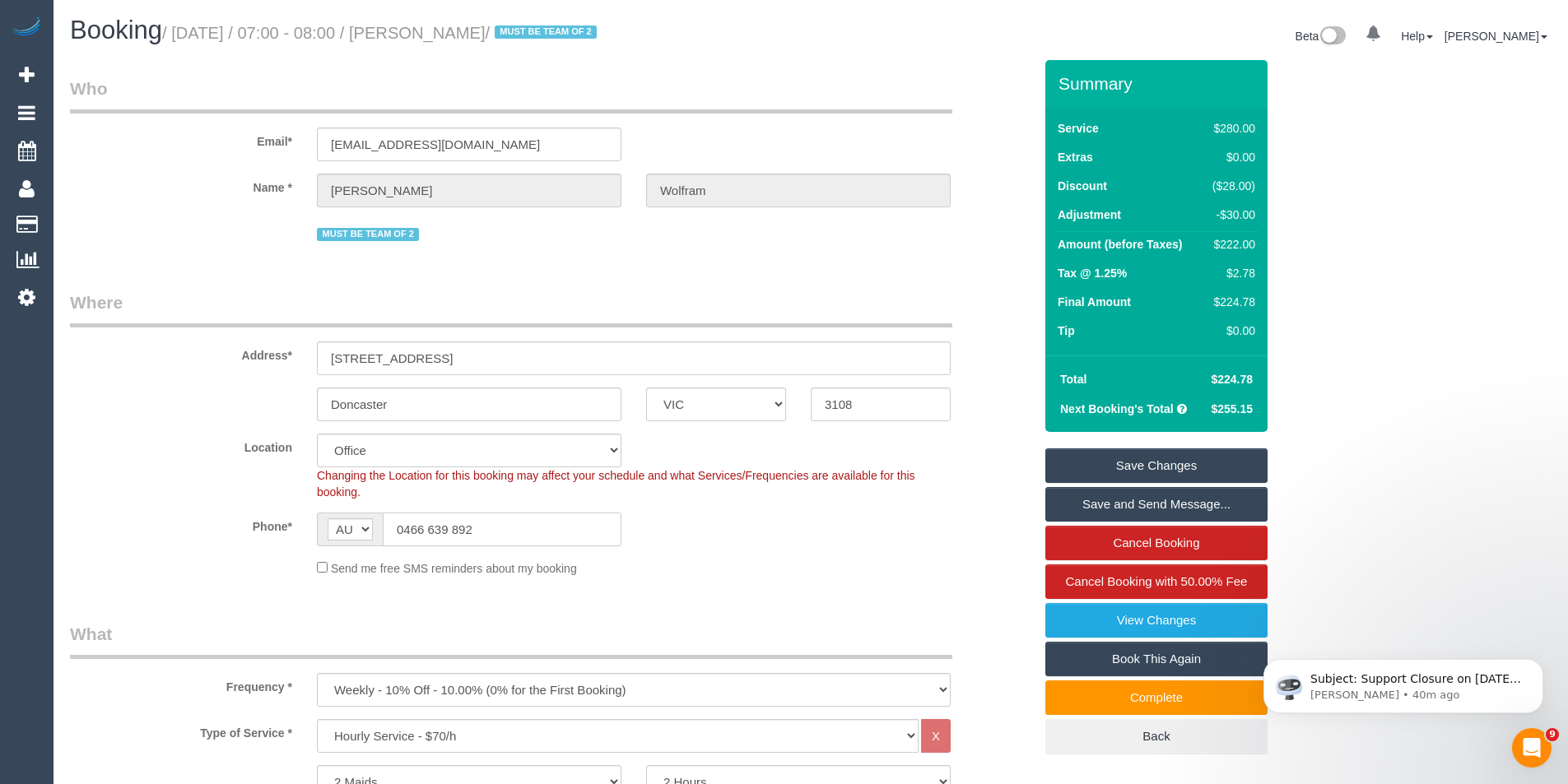
click at [392, 521] on input "0466 639 892" at bounding box center [502, 529] width 239 height 34
click at [486, 528] on input "0466 639 892" at bounding box center [502, 529] width 239 height 34
drag, startPoint x: 478, startPoint y: 534, endPoint x: 369, endPoint y: 520, distance: 109.9
click at [369, 520] on div "AF AL DZ AD AO AI AQ AG AR AM AW AU AT AZ BS BH BD BB BY BE BZ BJ BM BT BO BA B…" at bounding box center [468, 529] width 304 height 34
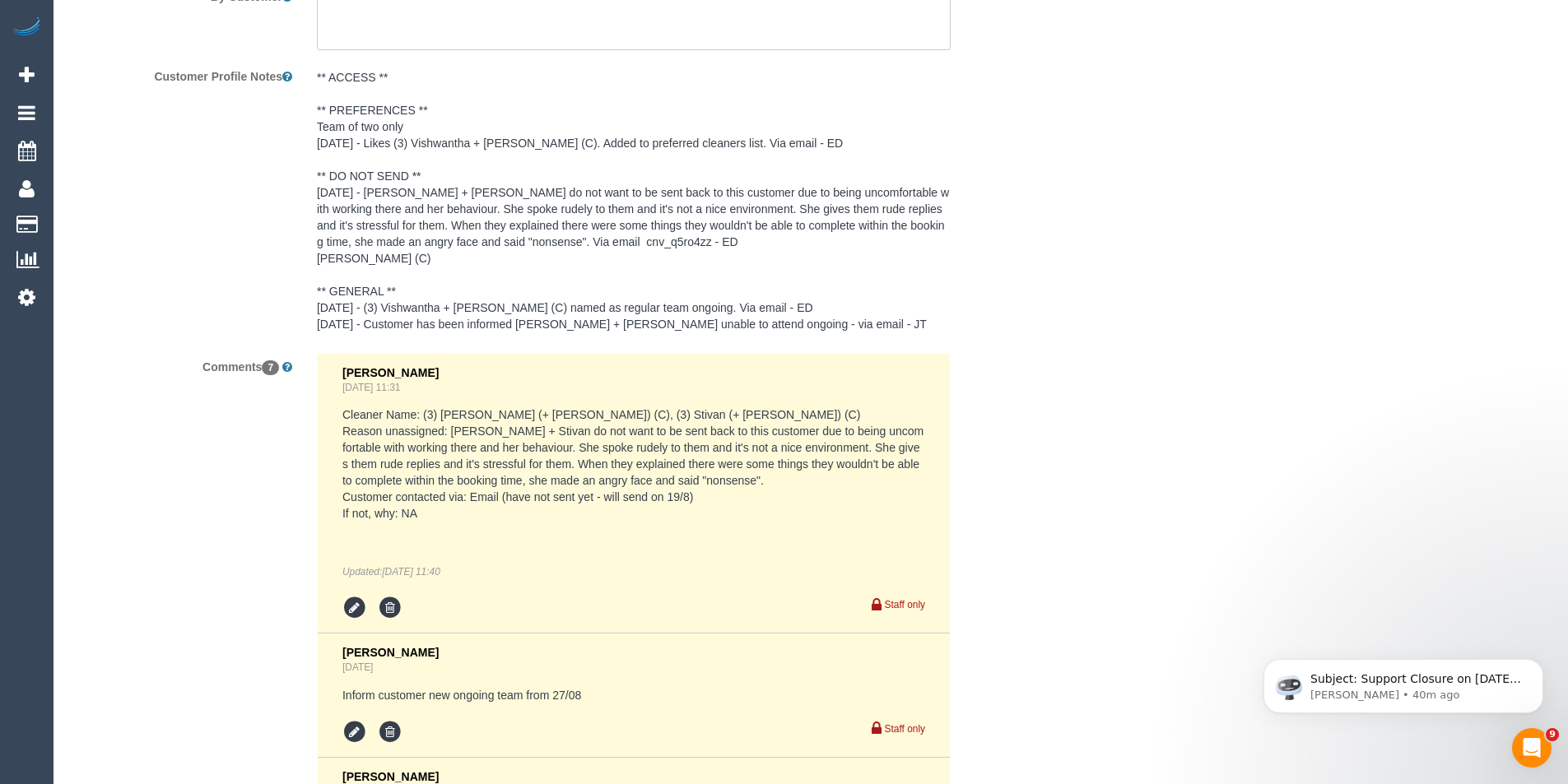
scroll to position [2468, 0]
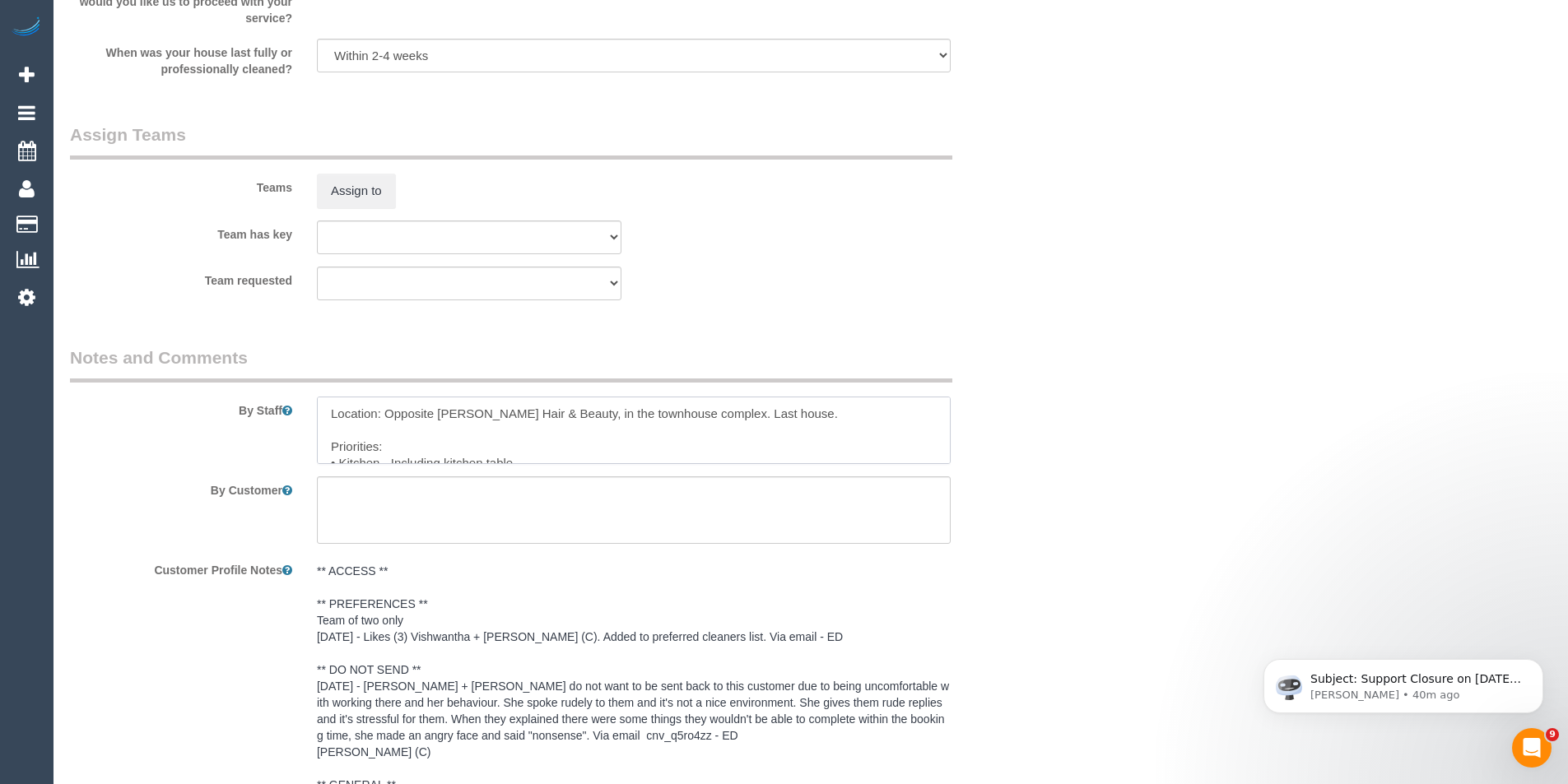
click at [321, 410] on textarea at bounding box center [634, 430] width 634 height 67
paste textarea "0466 639 892"
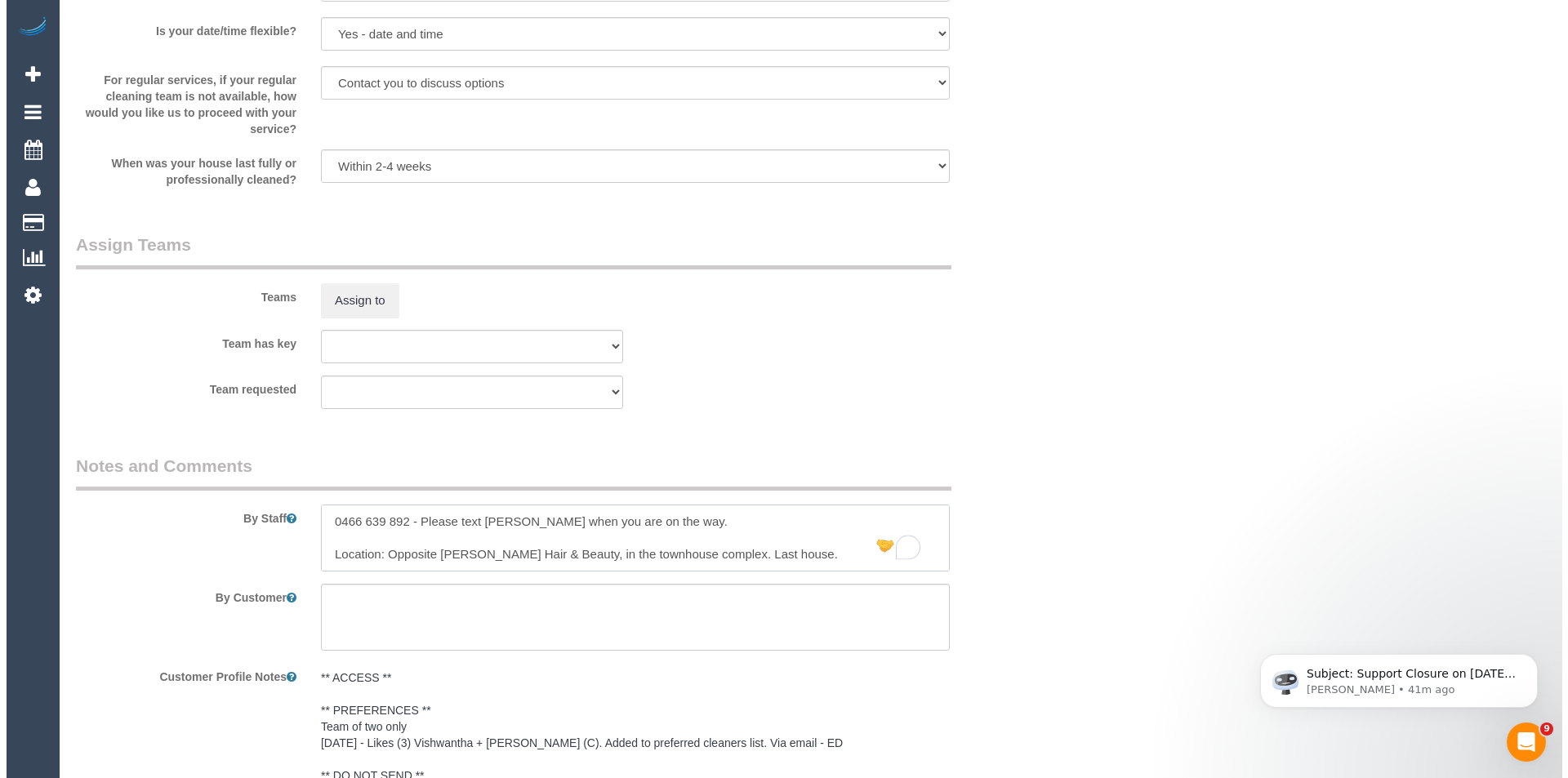
scroll to position [2204, 0]
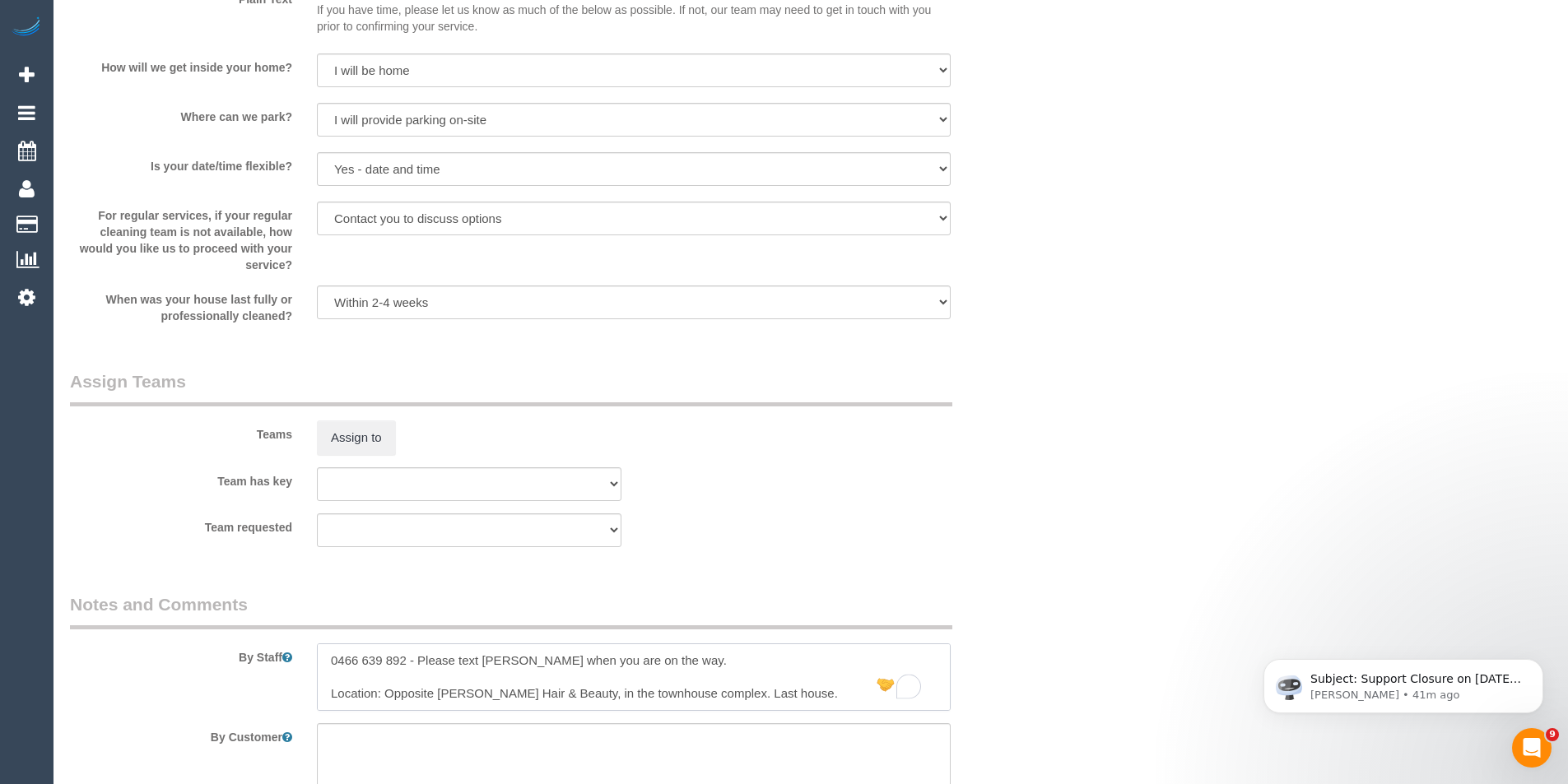
type textarea "0466 639 892 - Please text Josie when you are on the way. Location: Opposite Li…"
drag, startPoint x: 356, startPoint y: 418, endPoint x: 363, endPoint y: 427, distance: 11.4
click at [356, 419] on div "Teams Assign to" at bounding box center [551, 412] width 988 height 85
click at [363, 427] on button "Assign to" at bounding box center [356, 437] width 79 height 34
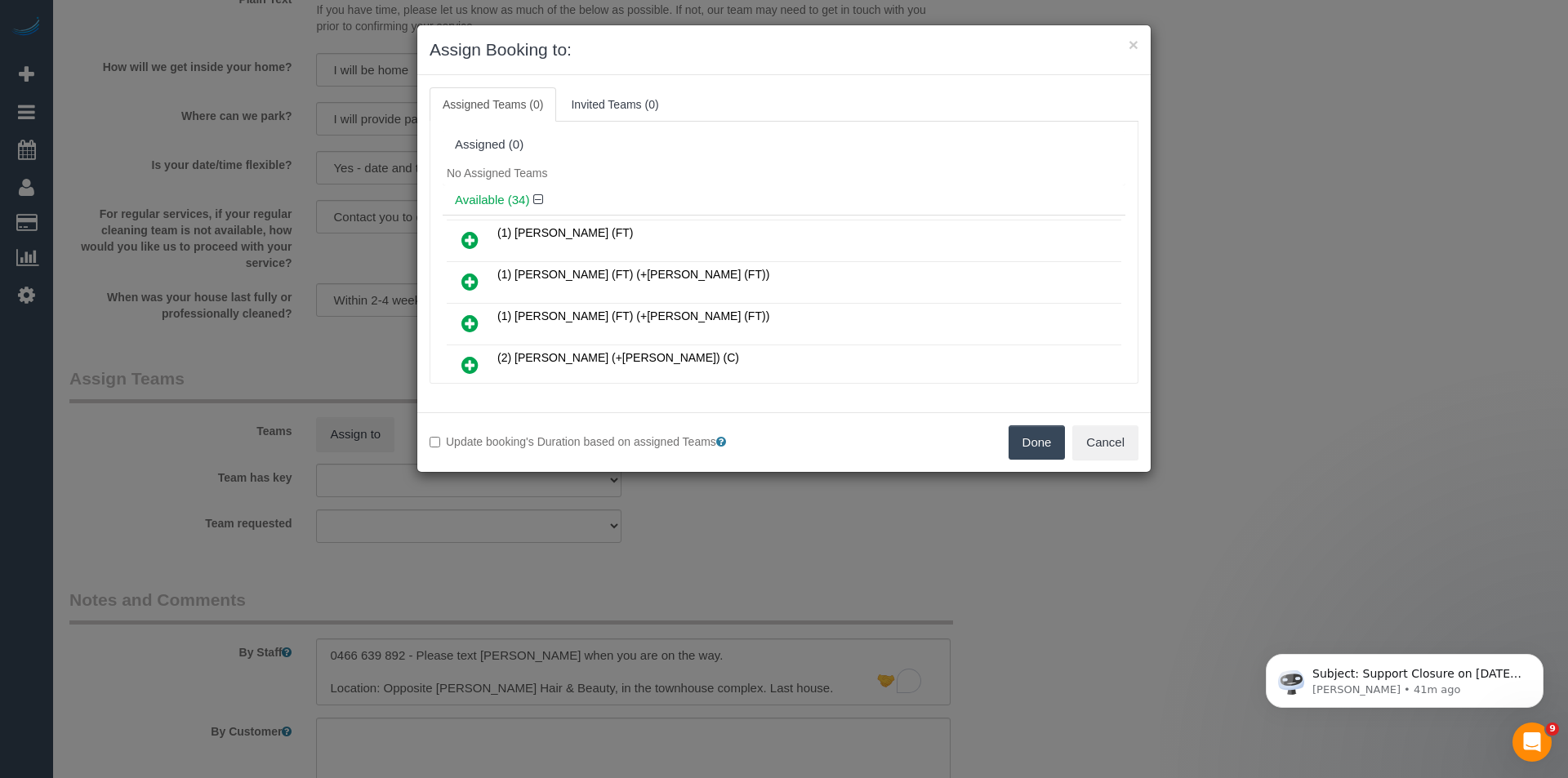
scroll to position [523, 0]
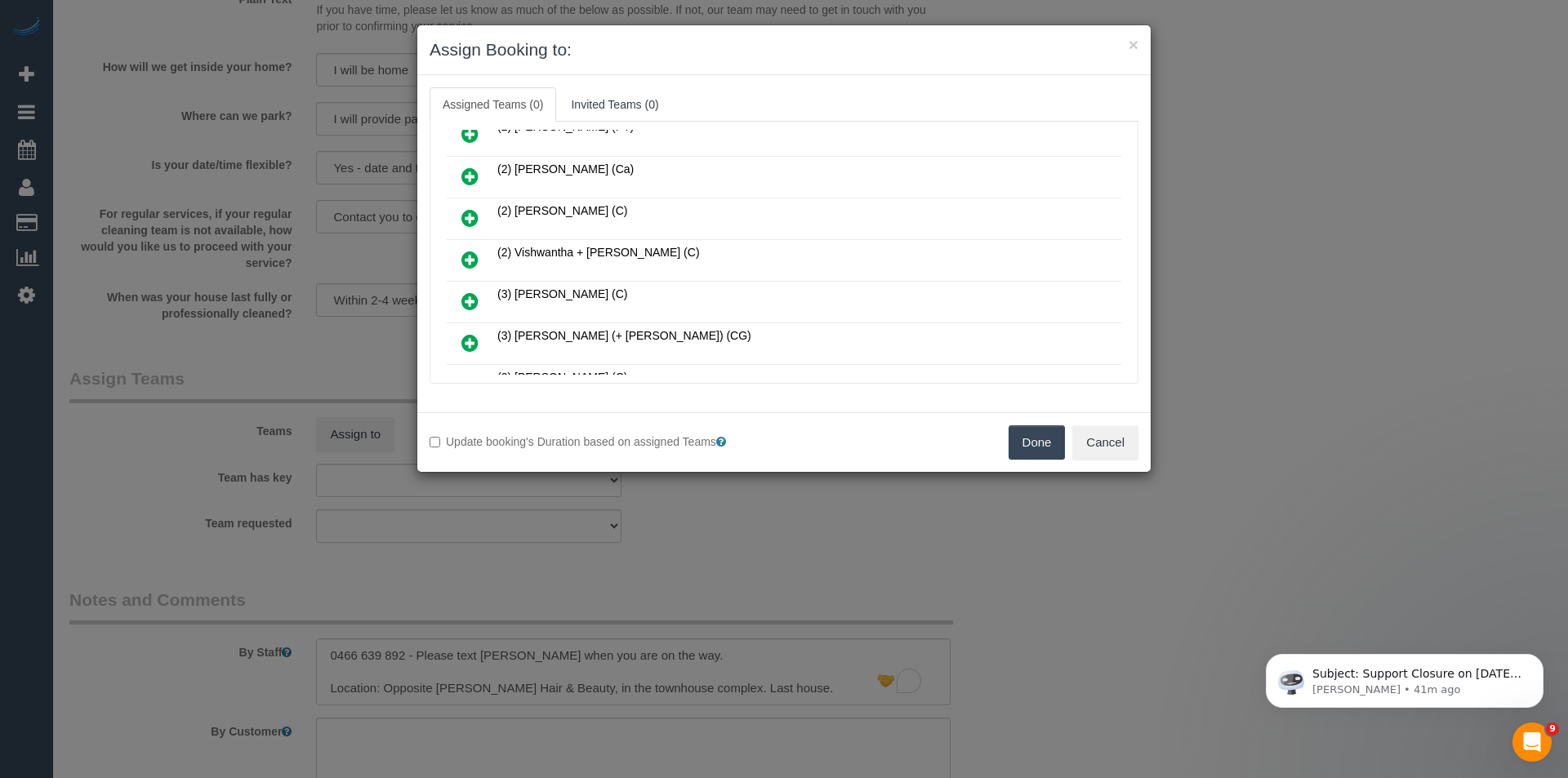
click at [473, 254] on icon at bounding box center [469, 259] width 17 height 20
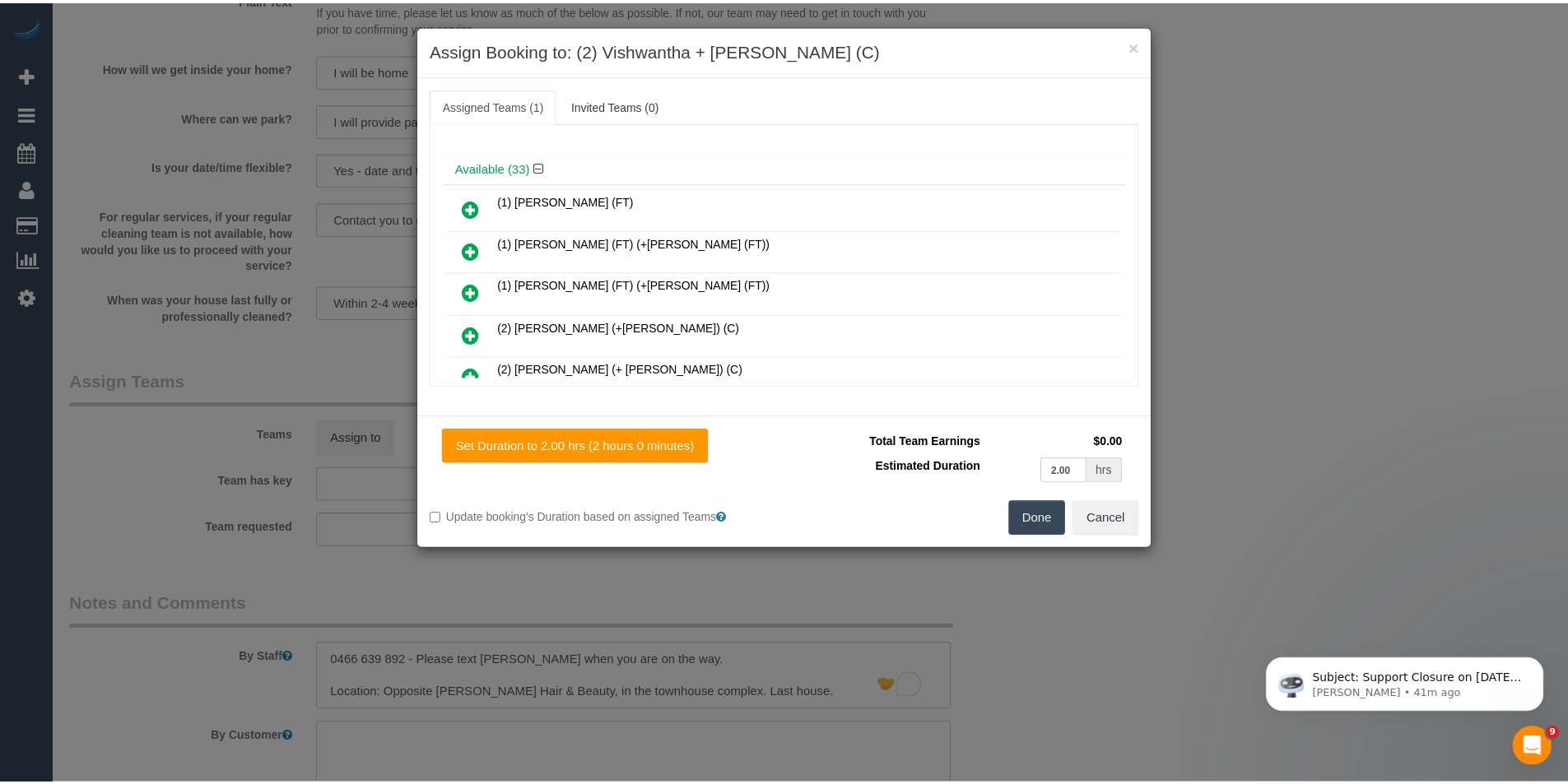
scroll to position [0, 0]
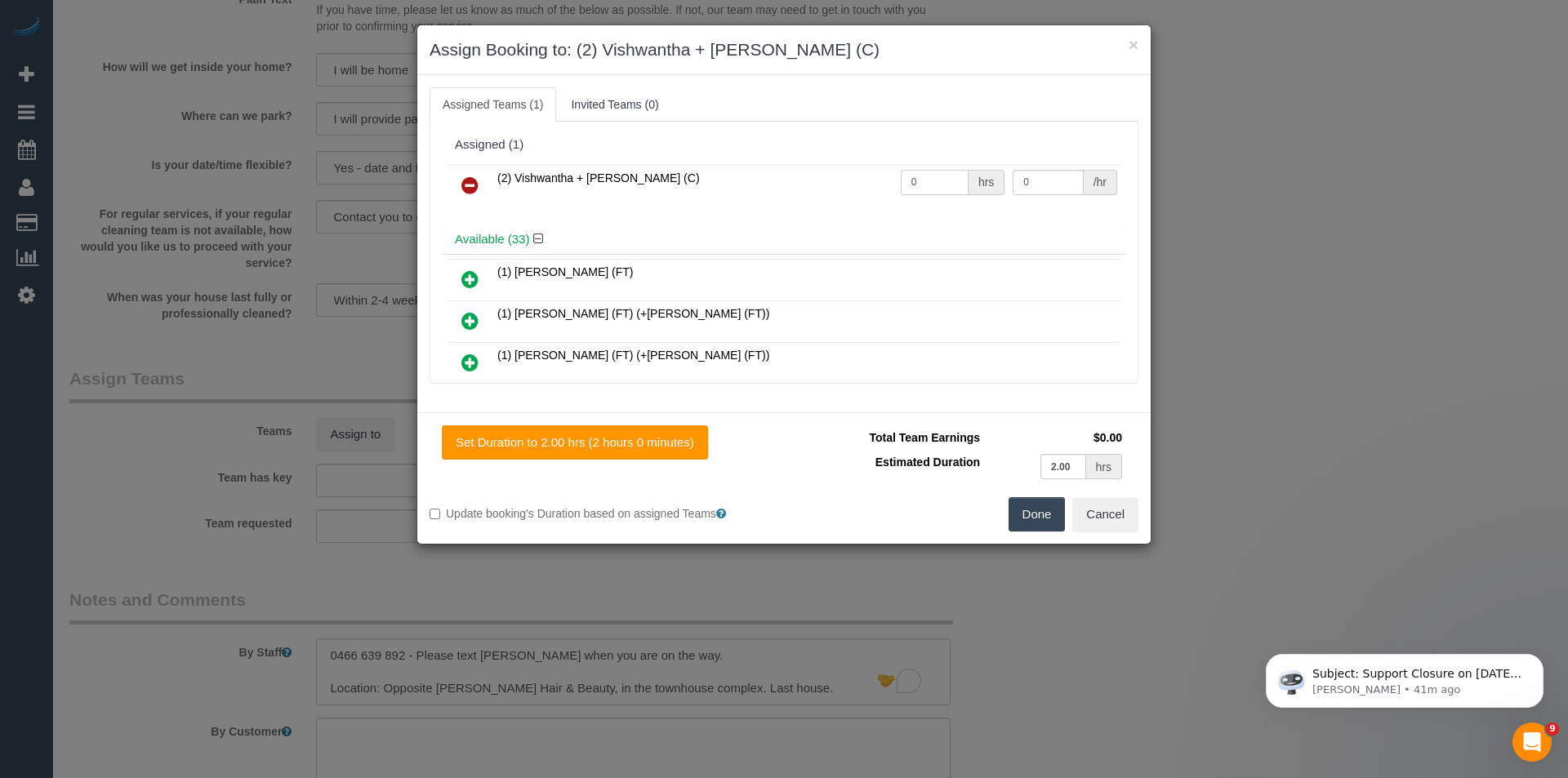
drag, startPoint x: 925, startPoint y: 184, endPoint x: 806, endPoint y: 190, distance: 119.2
click at [832, 190] on tr "(2) Vishwantha + Madhushika (C) 0 hrs 0 /hr" at bounding box center [784, 185] width 675 height 41
type input "4"
type input "35"
click at [1031, 522] on button "Done" at bounding box center [1037, 514] width 57 height 34
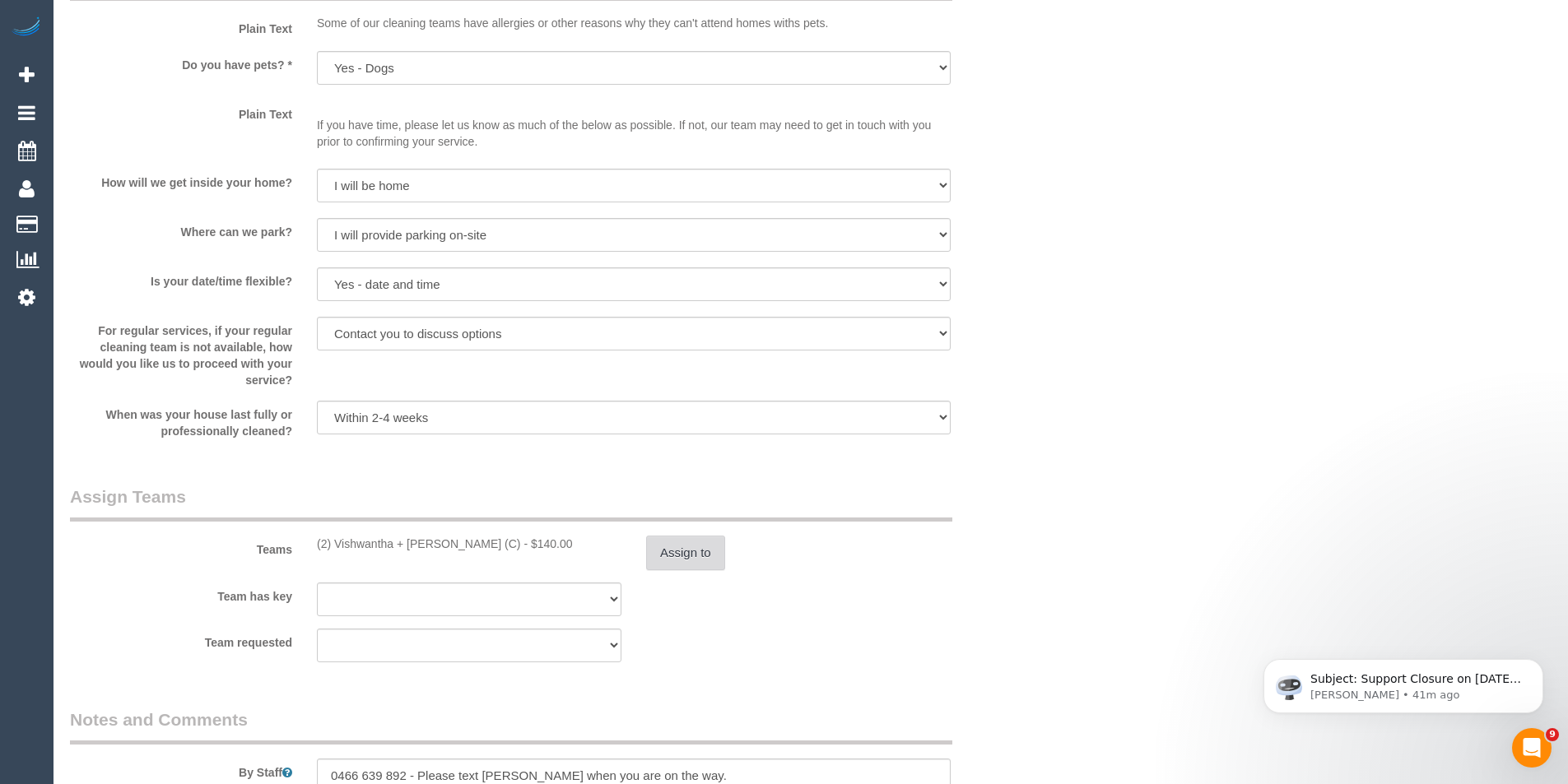
scroll to position [2304, 0]
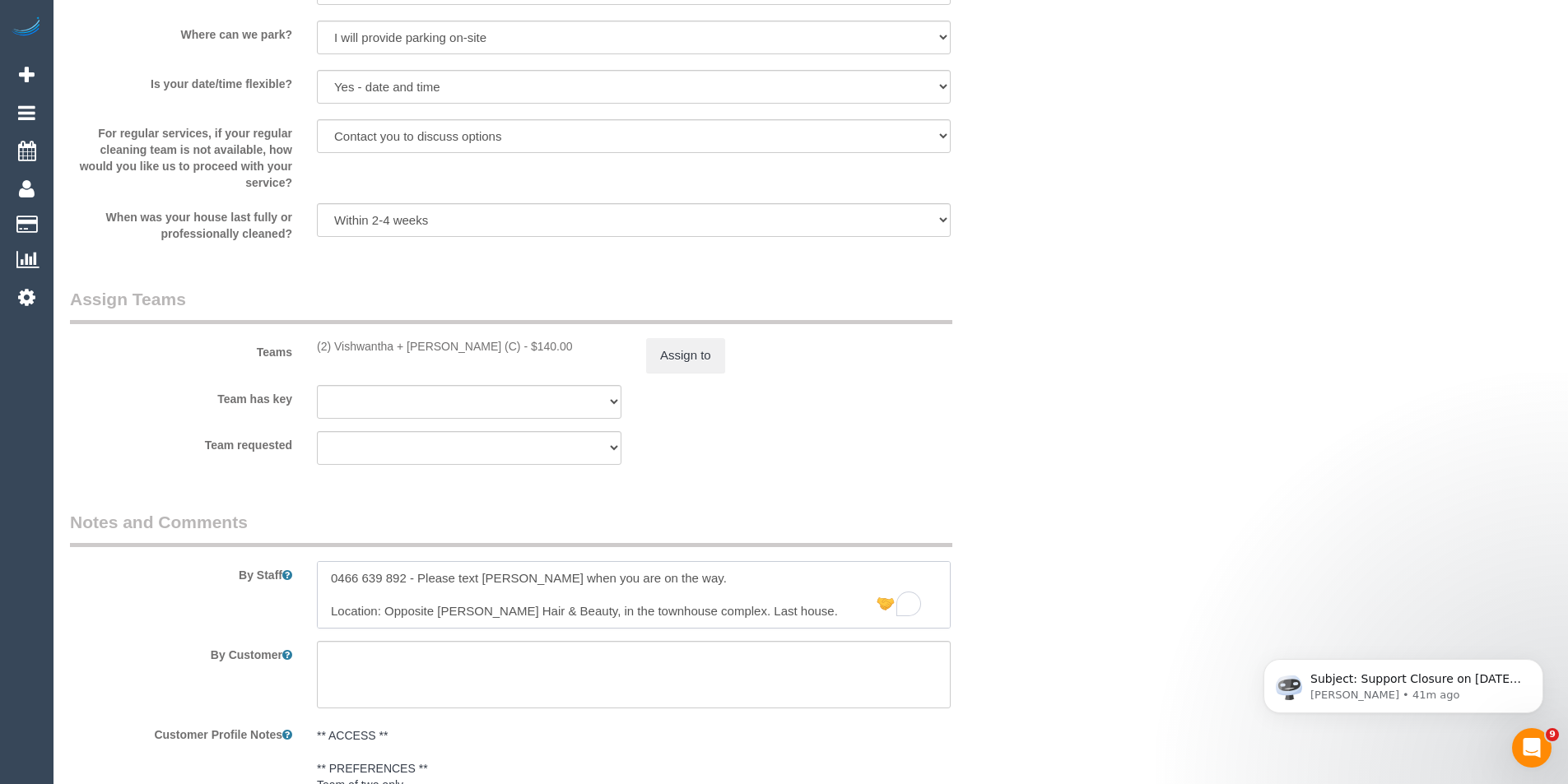
click at [329, 580] on textarea "To enrich screen reader interactions, please activate Accessibility in Grammarl…" at bounding box center [634, 594] width 634 height 67
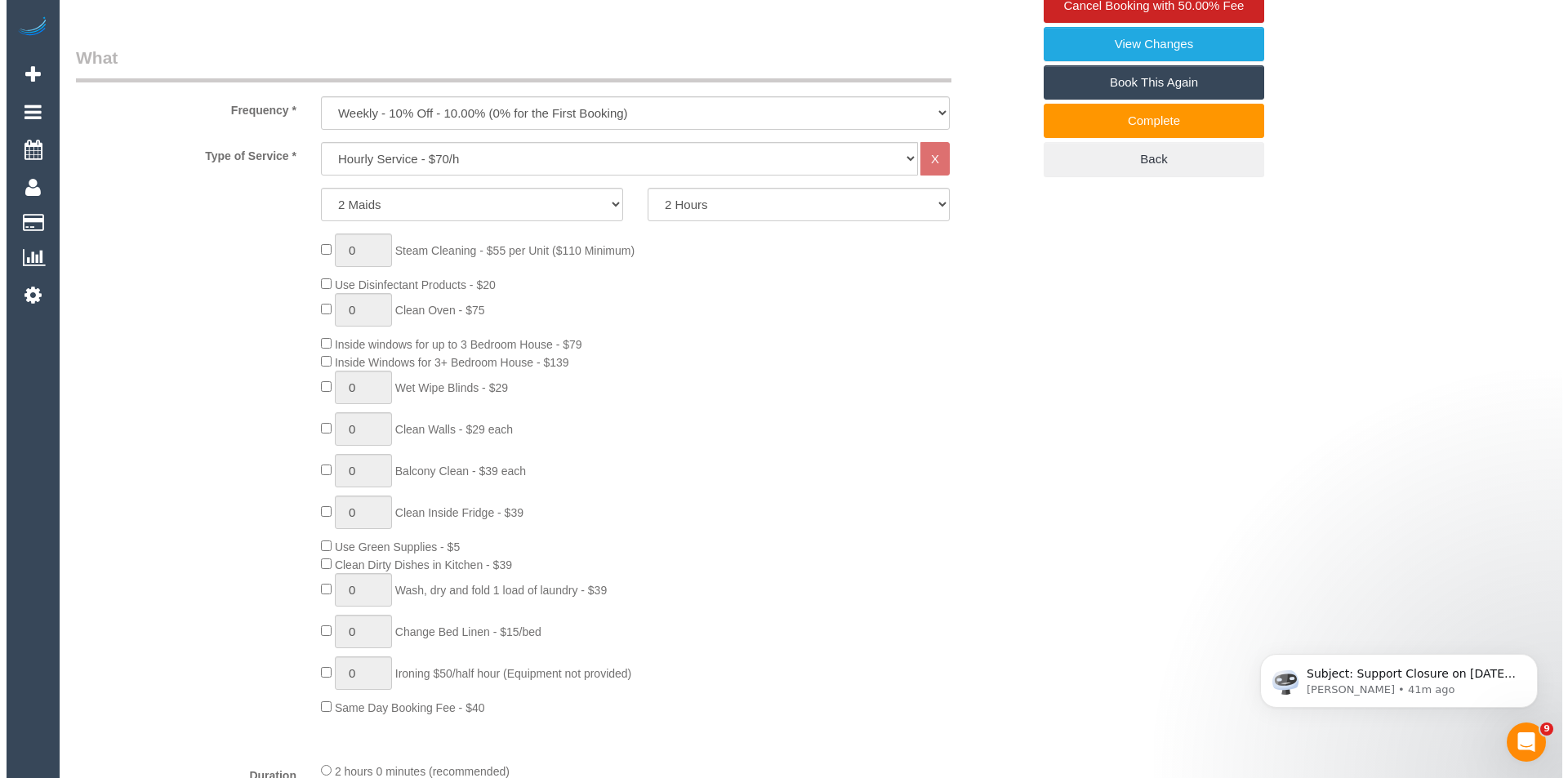
scroll to position [0, 0]
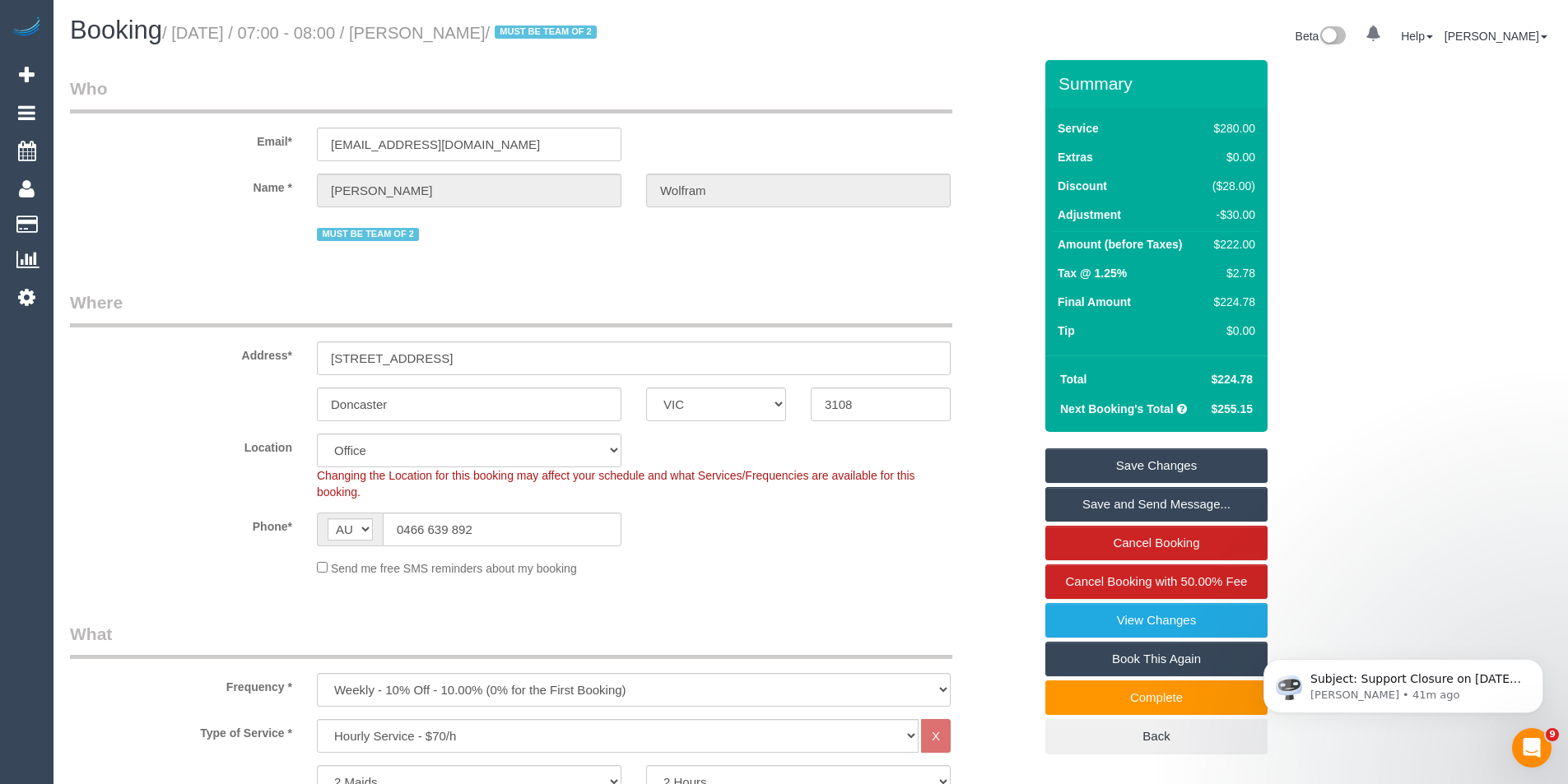
type textarea "*cover* 0466 639 892 - Please text Josie when you are on the way. Location: Opp…"
drag, startPoint x: 1184, startPoint y: 472, endPoint x: 1173, endPoint y: 472, distance: 11.0
click at [1184, 472] on link "Save Changes" at bounding box center [1157, 466] width 222 height 34
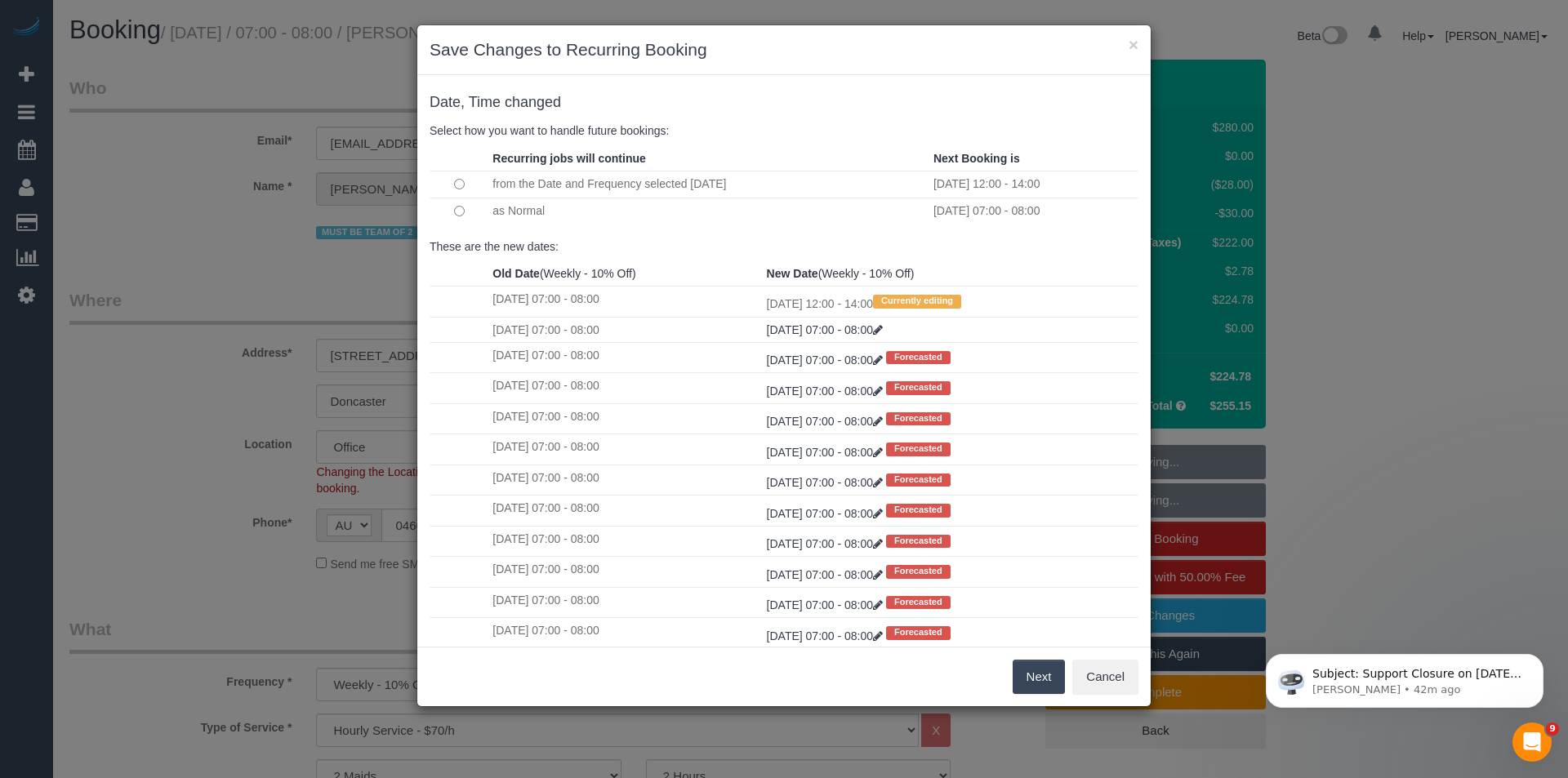
click at [1045, 674] on button "Next" at bounding box center [1038, 677] width 53 height 34
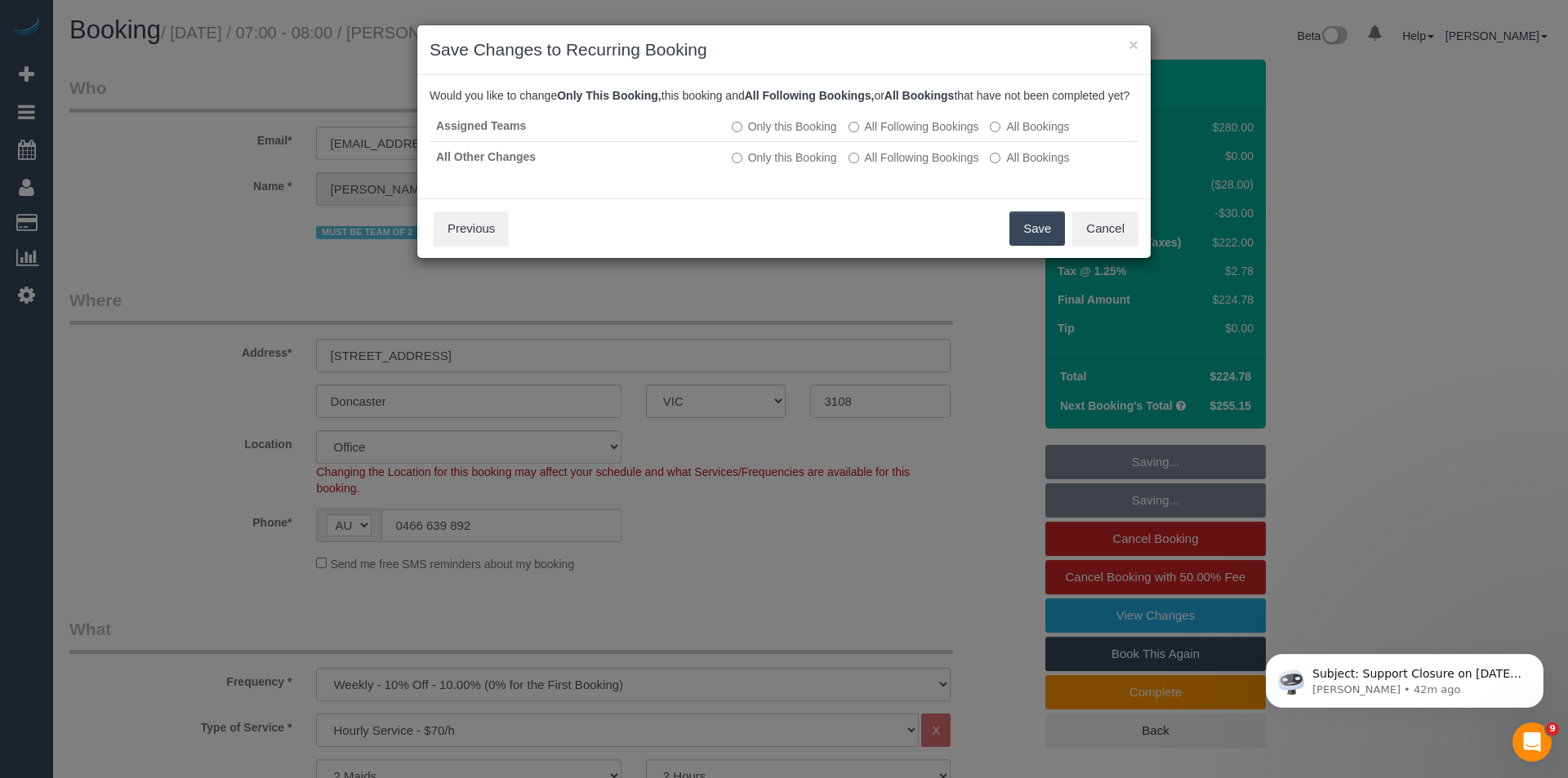
drag, startPoint x: 1040, startPoint y: 242, endPoint x: 1020, endPoint y: 235, distance: 21.2
click at [1041, 242] on button "Save" at bounding box center [1038, 229] width 56 height 34
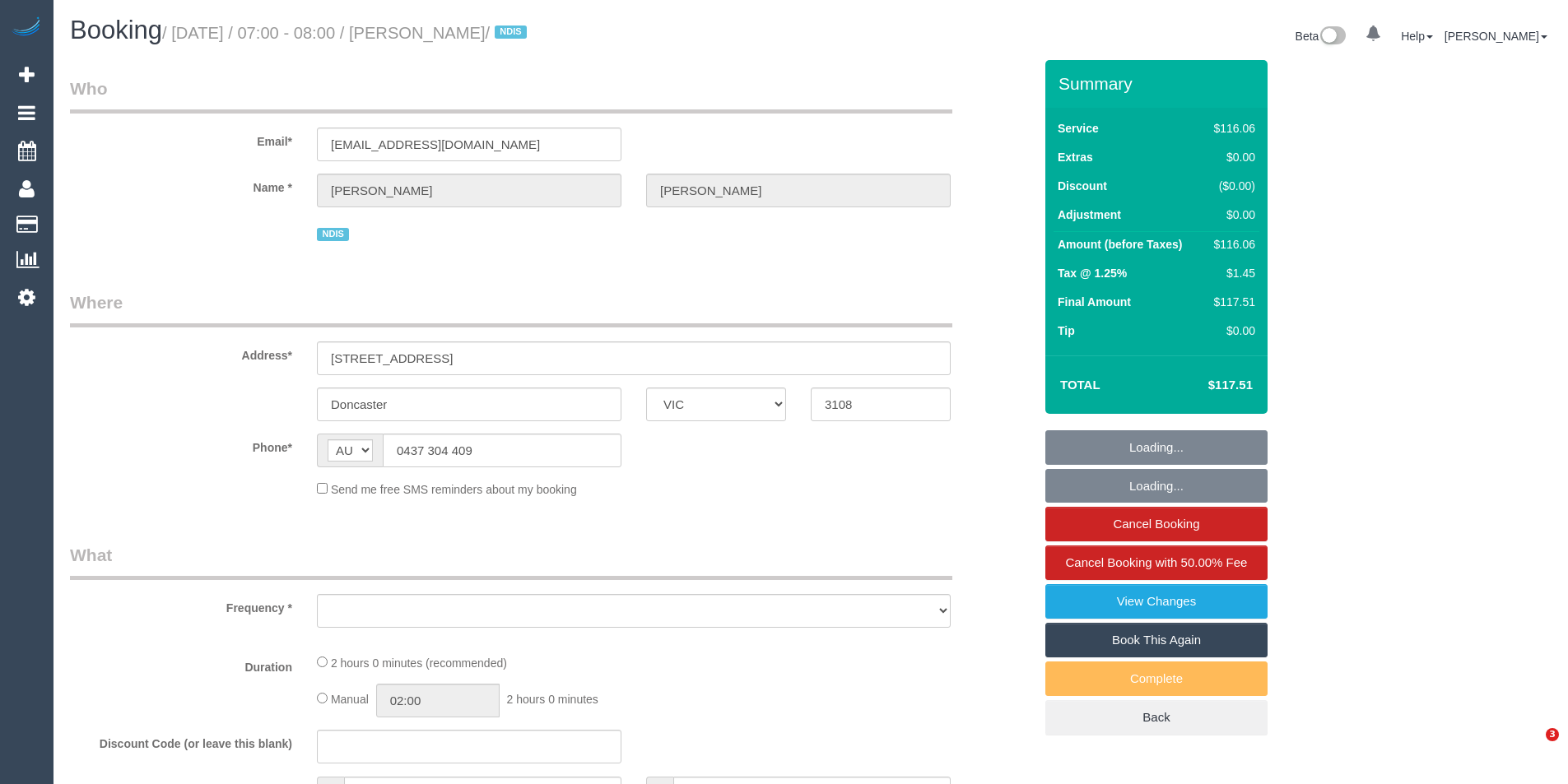
select select "VIC"
select select "number:28"
select select "number:14"
select select "number:19"
select select "number:22"
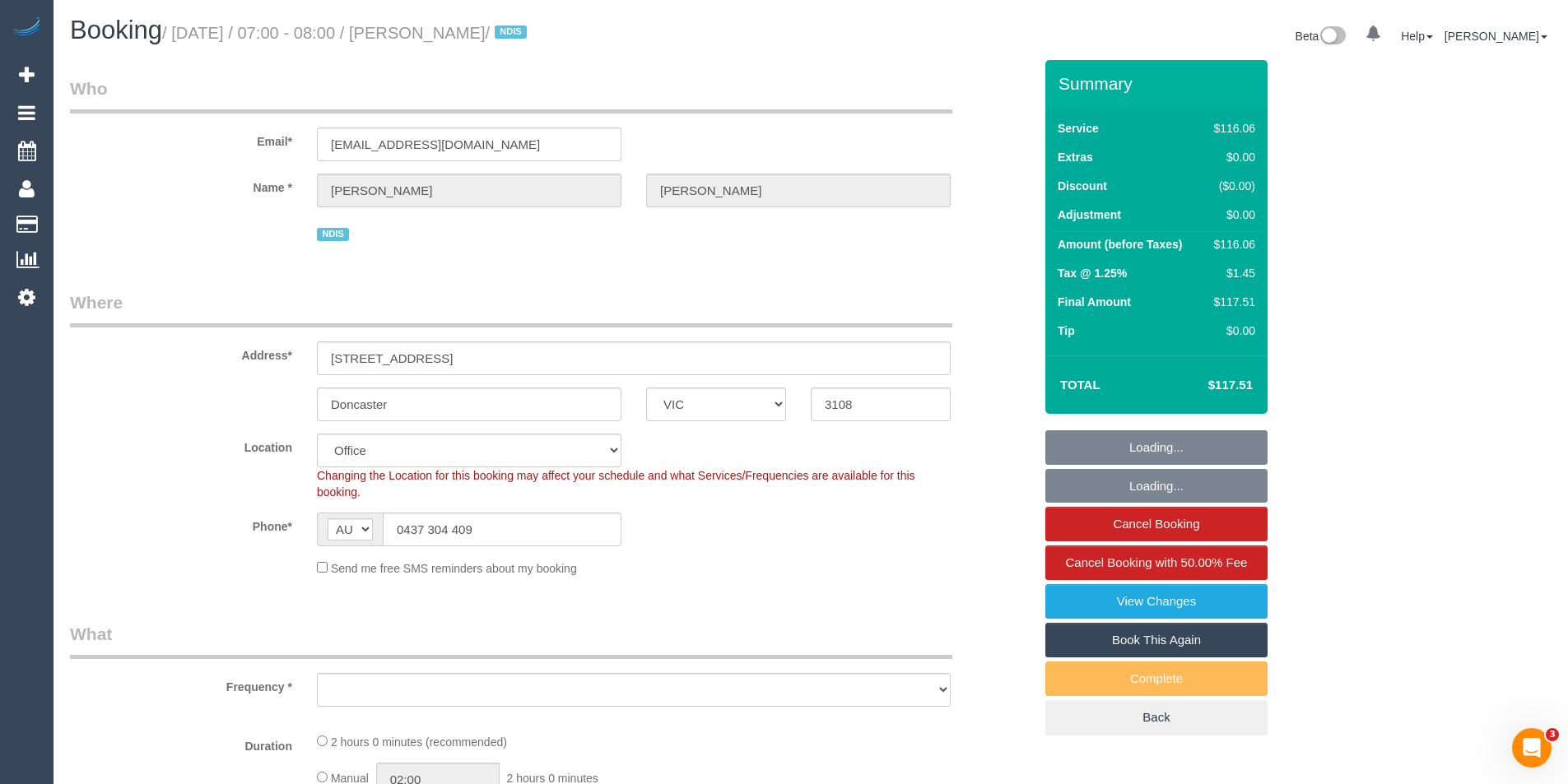
select select "object:2173"
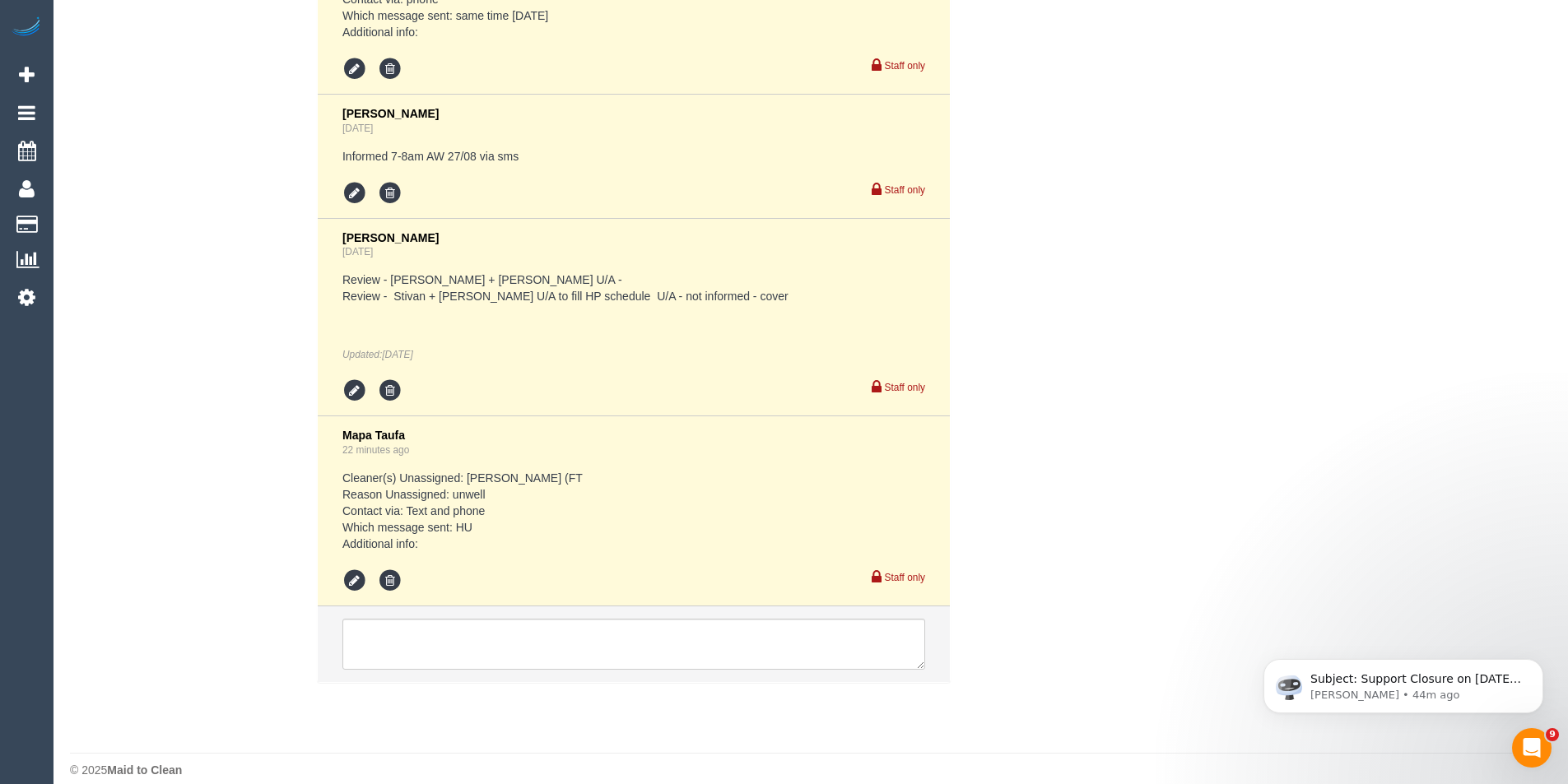
scroll to position [4247, 0]
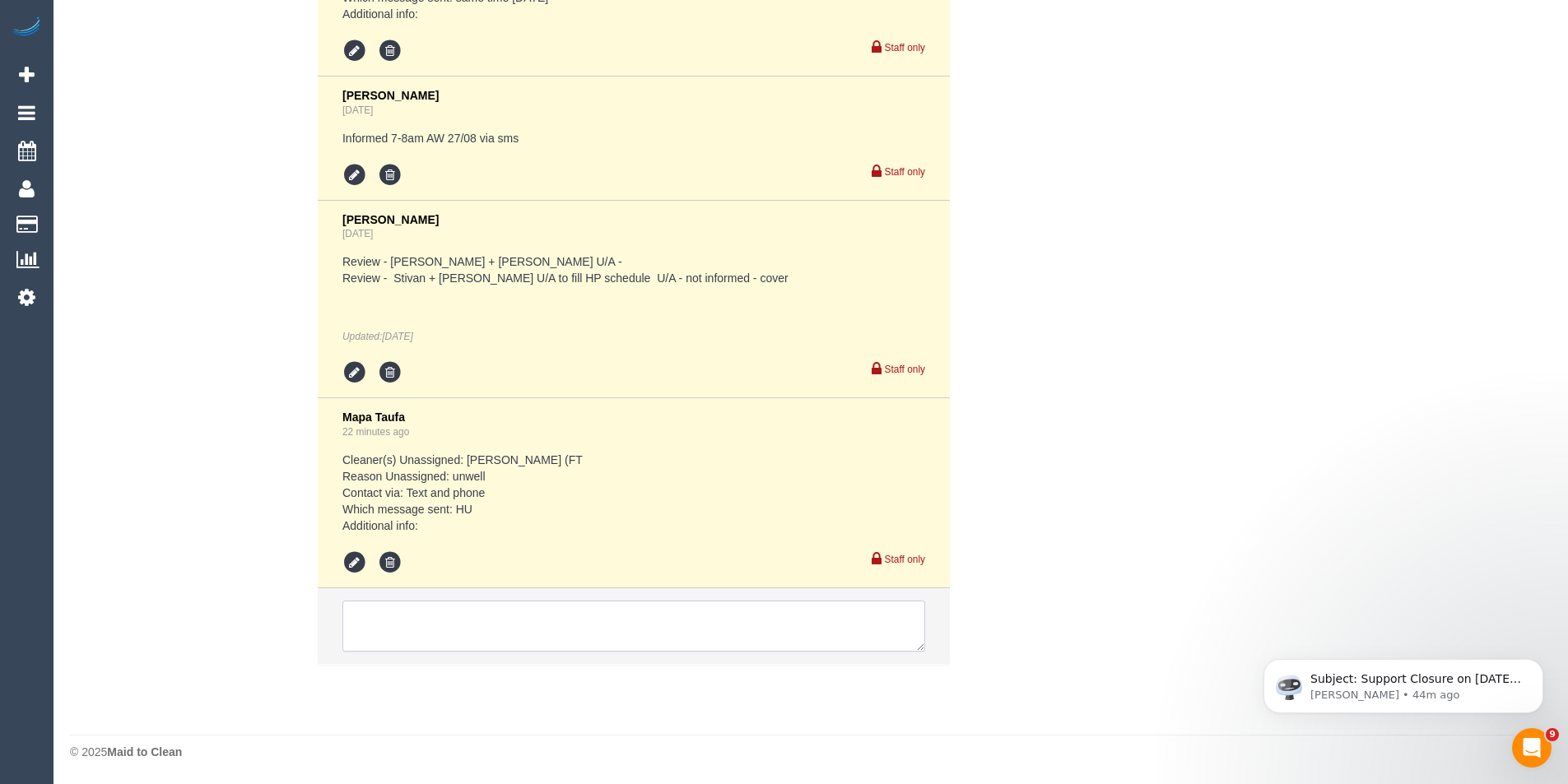
click at [472, 640] on textarea at bounding box center [634, 626] width 583 height 51
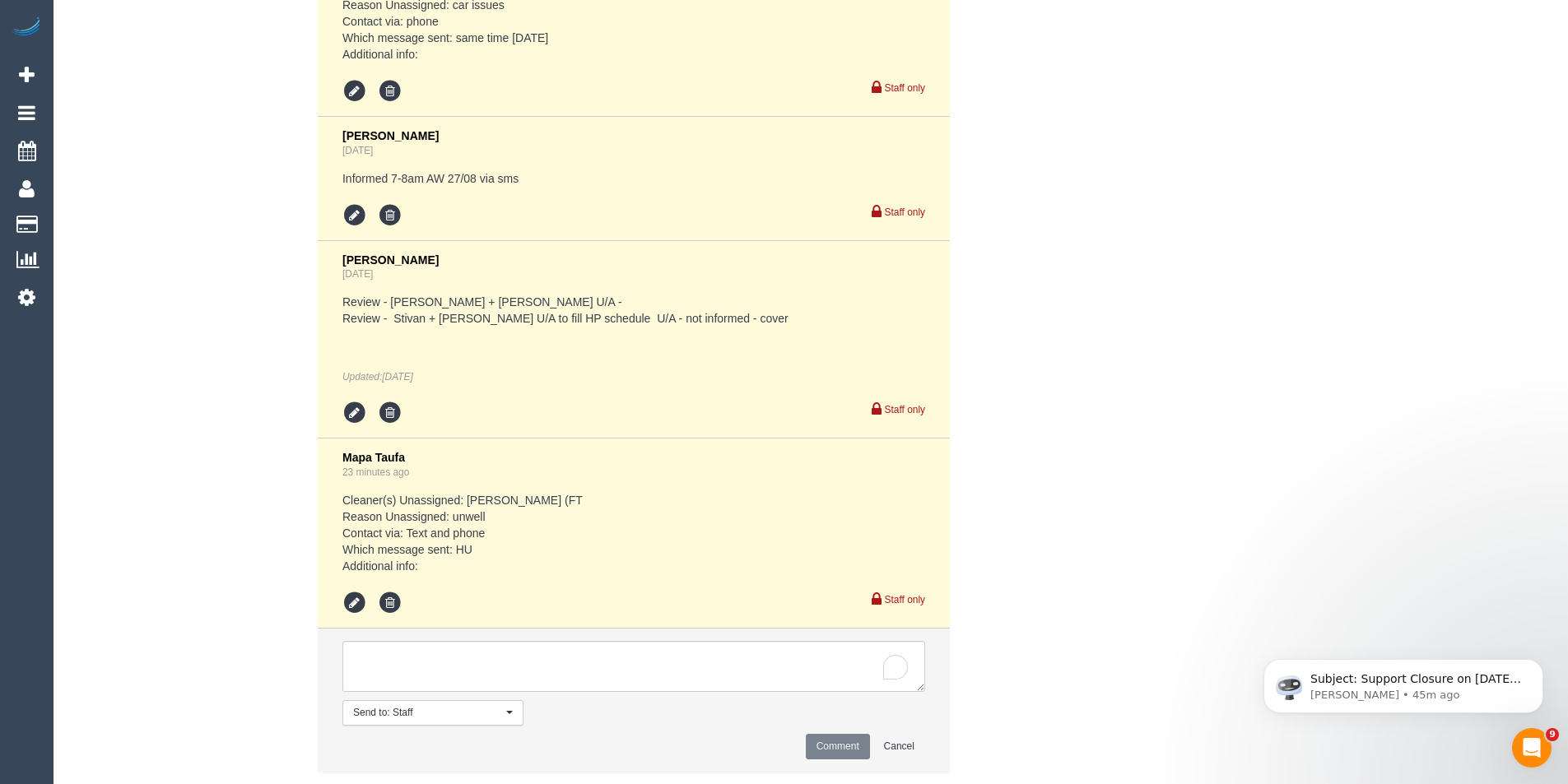
scroll to position [4314, 0]
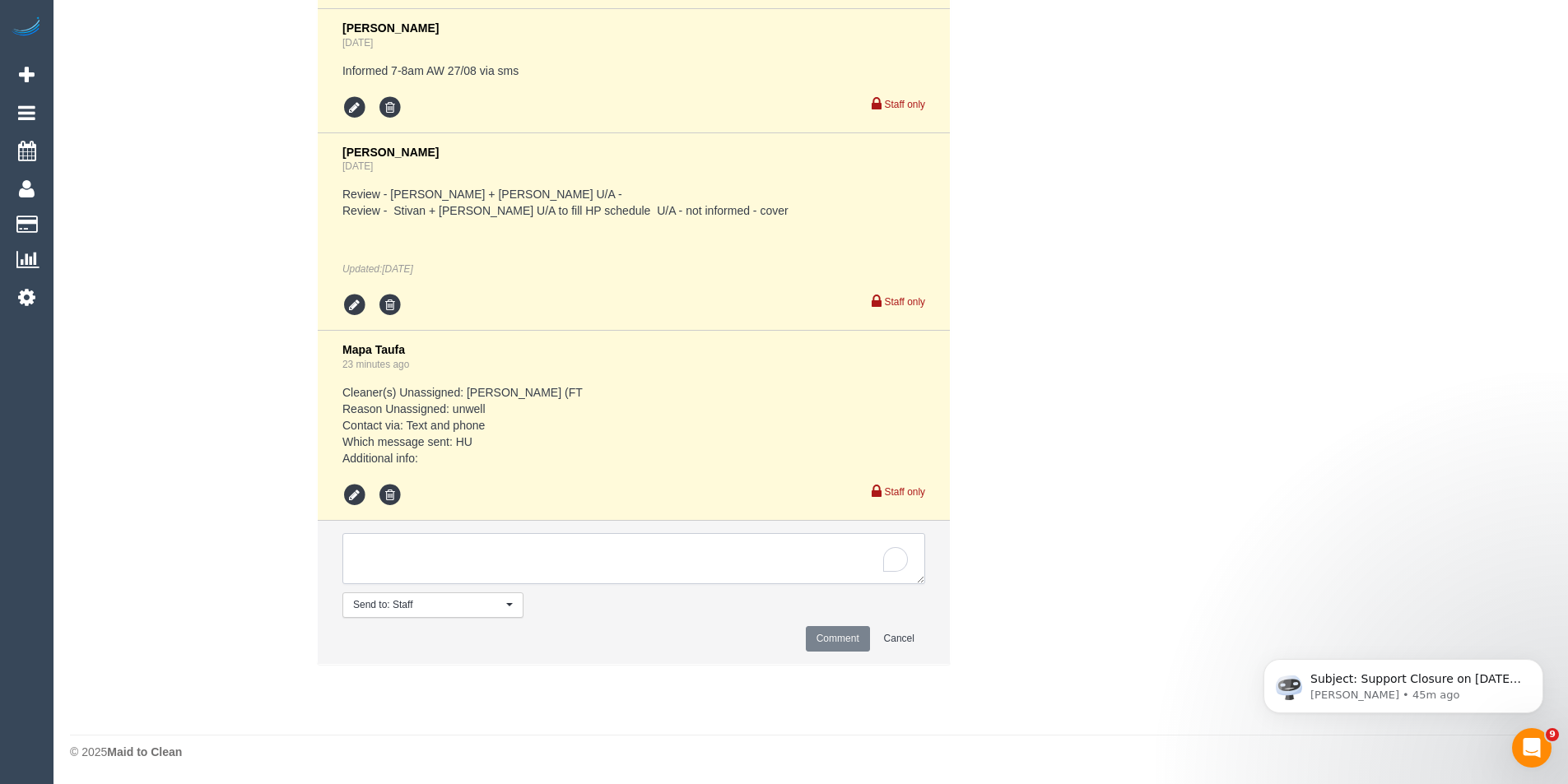
click at [448, 556] on textarea "To enrich screen reader interactions, please activate Accessibility in Grammarl…" at bounding box center [634, 559] width 583 height 51
paste textarea "I can do it anytime next week at the same time."
click at [355, 549] on textarea "To enrich screen reader interactions, please activate Accessibility in Grammarl…" at bounding box center [634, 559] width 583 height 51
click at [645, 547] on textarea "To enrich screen reader interactions, please activate Accessibility in Grammarl…" at bounding box center [634, 559] width 583 height 51
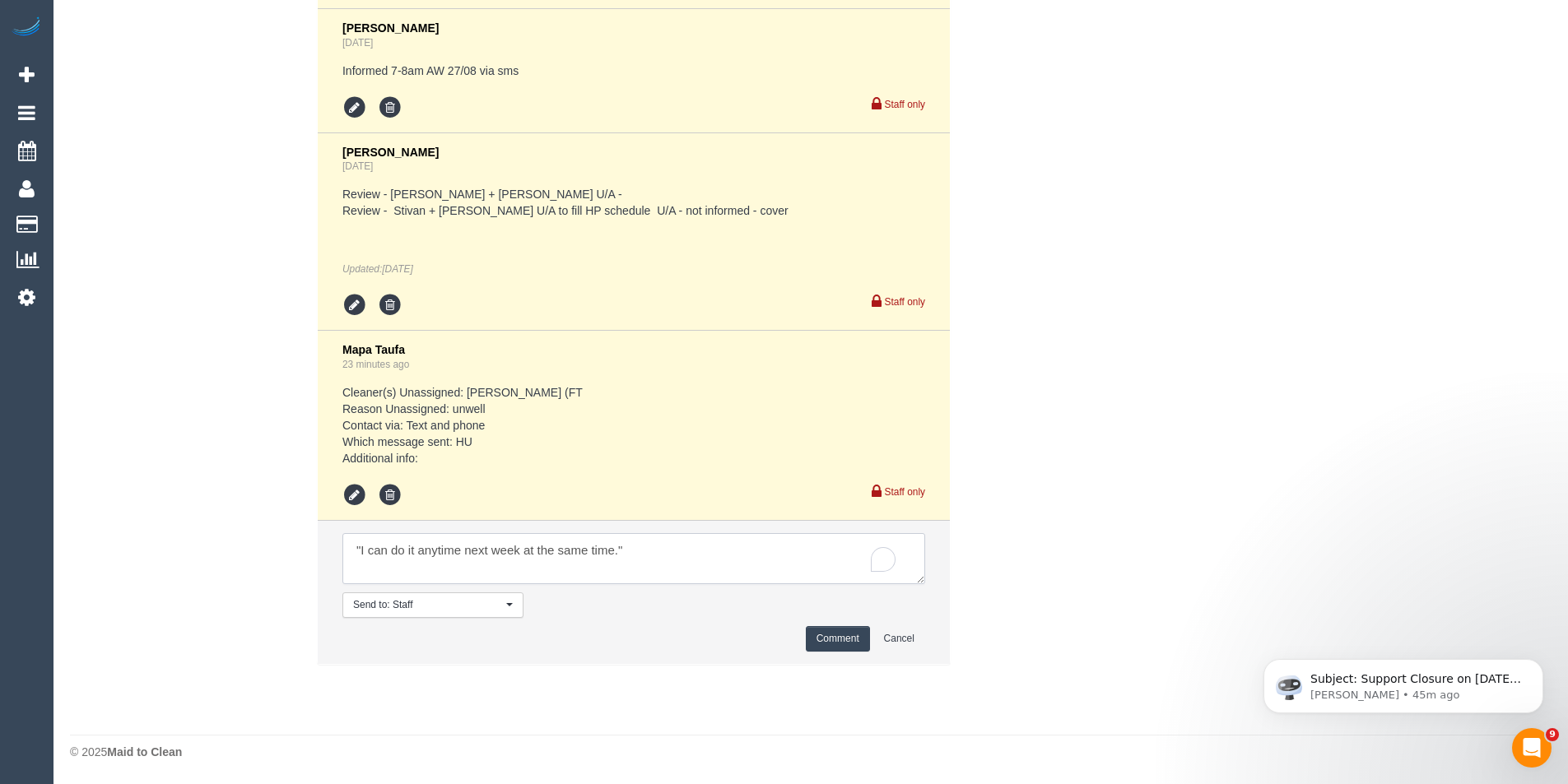
click at [574, 569] on textarea "To enrich screen reader interactions, please activate Accessibility in Grammarl…" at bounding box center [634, 559] width 583 height 51
type textarea ""I can do it anytime next week at the same time." Leaving for Rose. Please try …"
click at [815, 647] on button "Comment" at bounding box center [838, 639] width 64 height 25
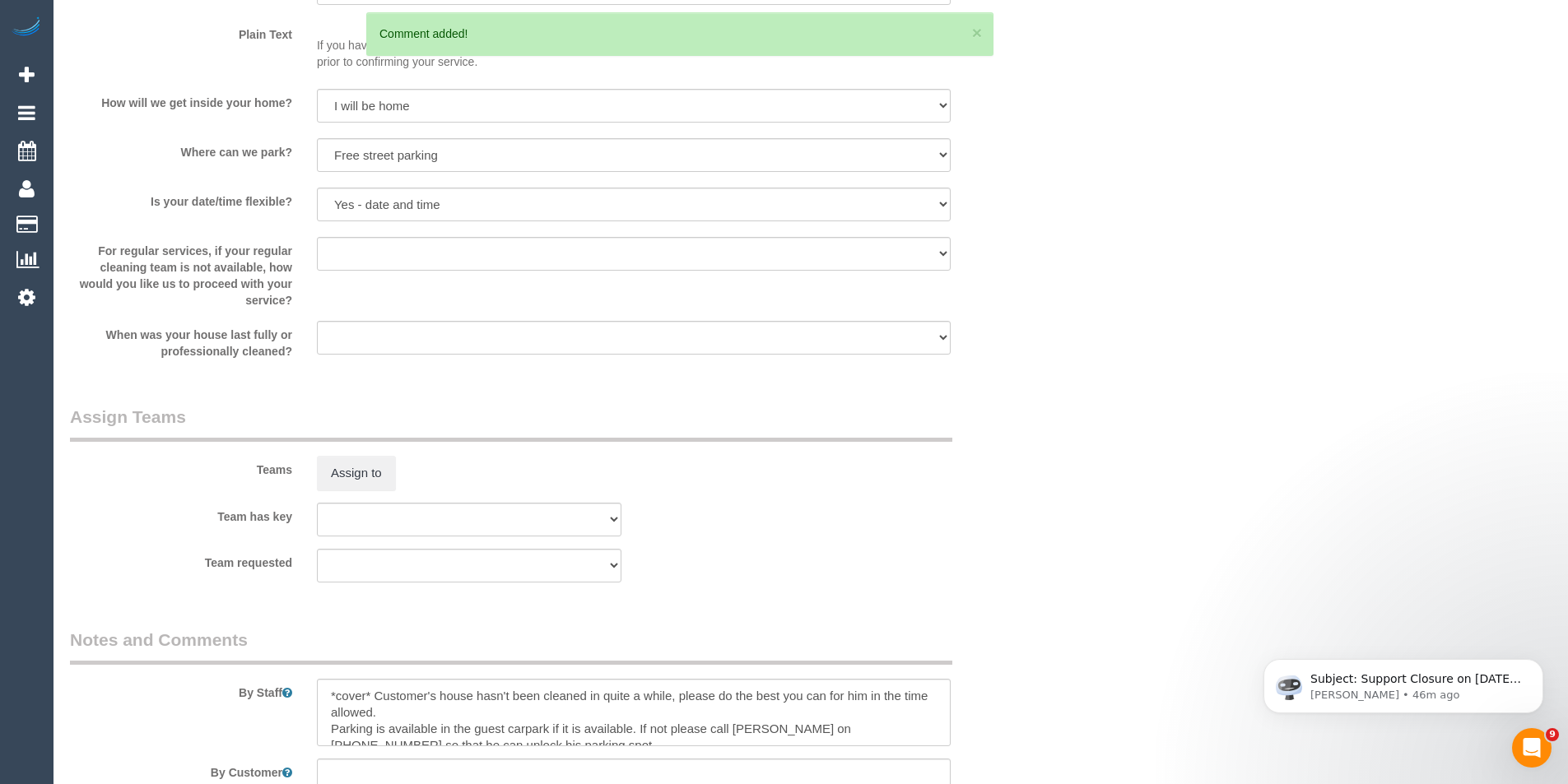
scroll to position [1622, 0]
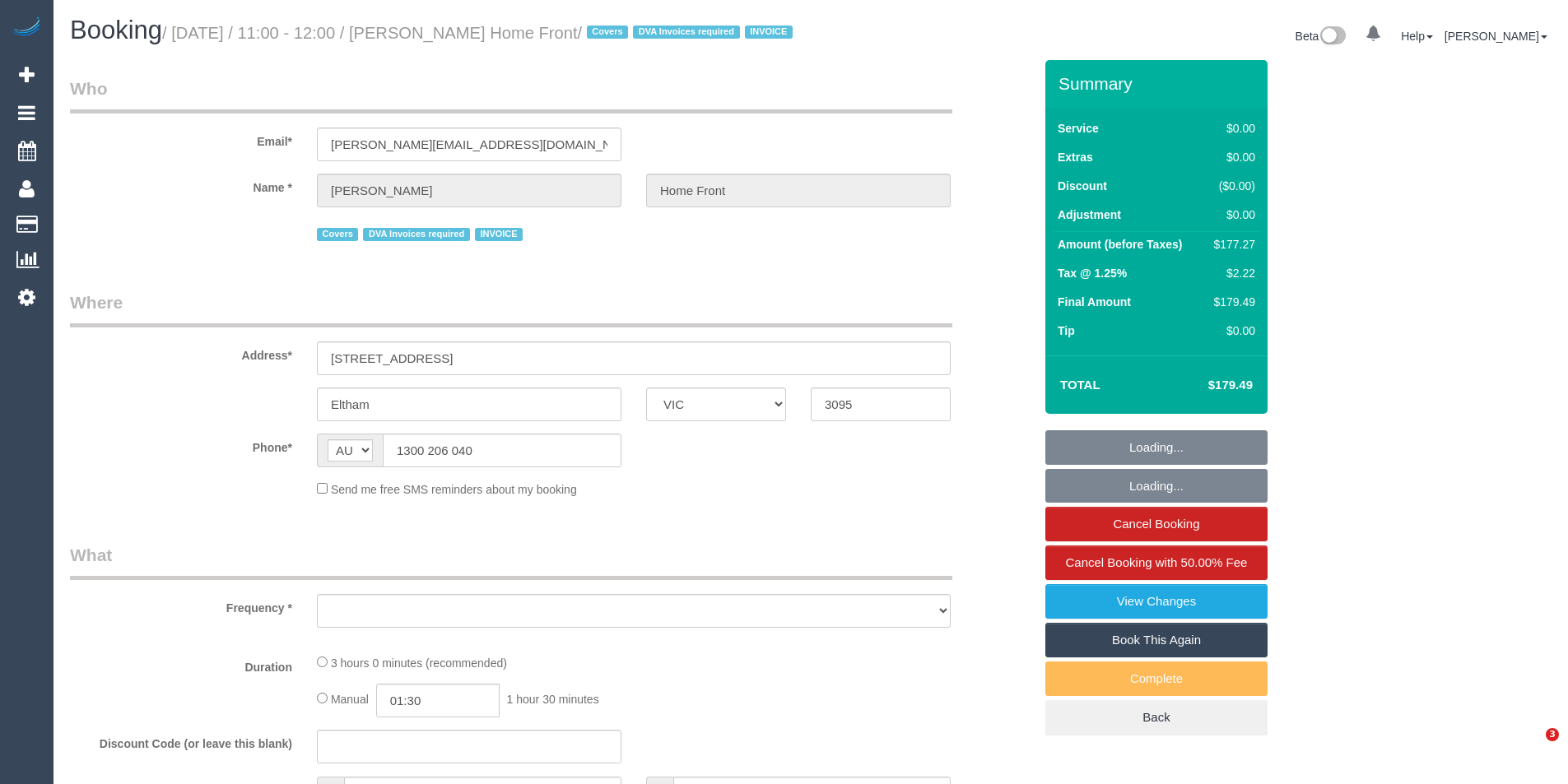
select select "VIC"
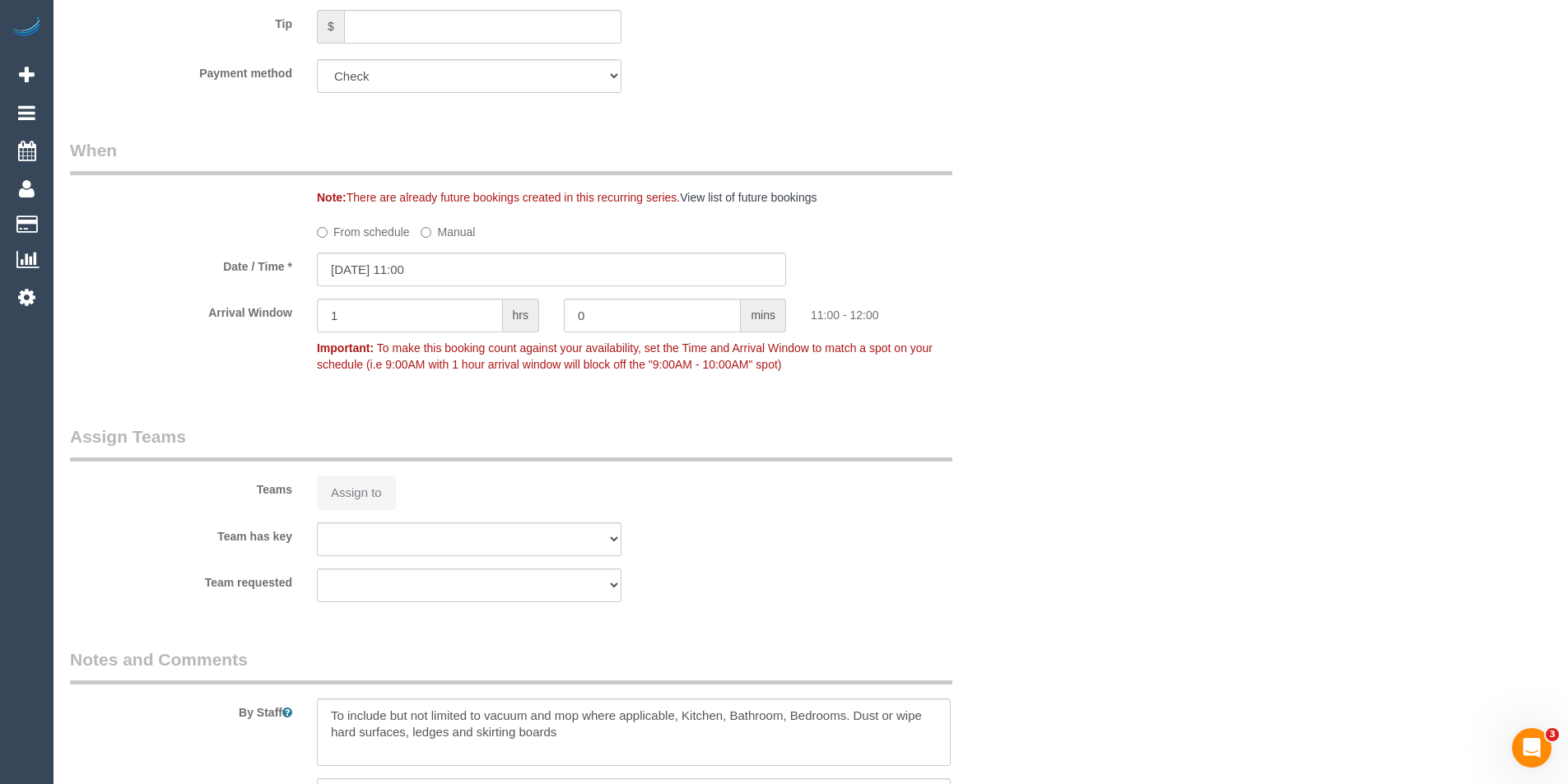
select select "object:837"
select select "180"
select select "number:28"
select select "number:14"
select select "number:19"
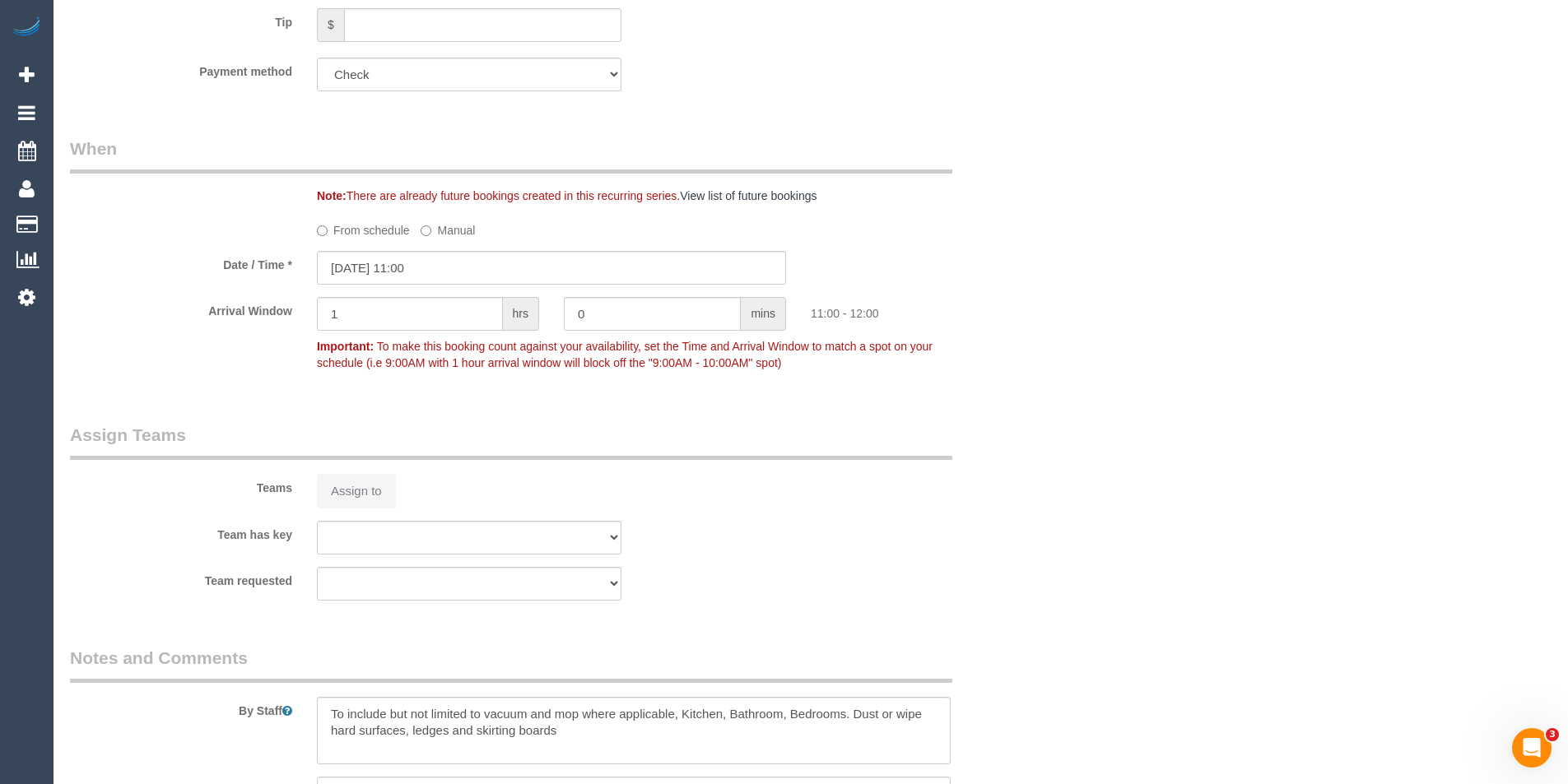
select select "number:22"
select select "number:35"
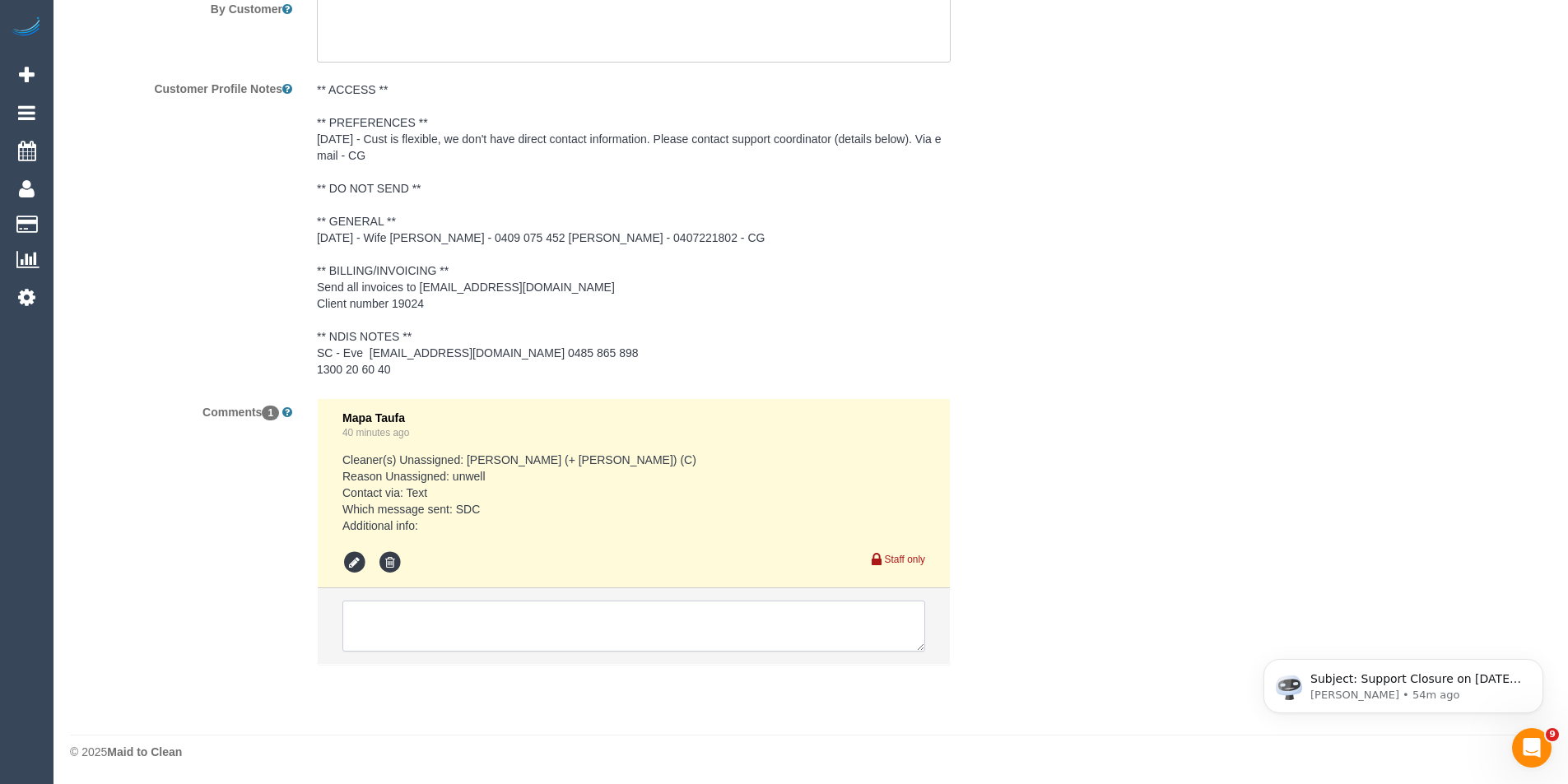
click at [548, 629] on textarea at bounding box center [634, 626] width 583 height 51
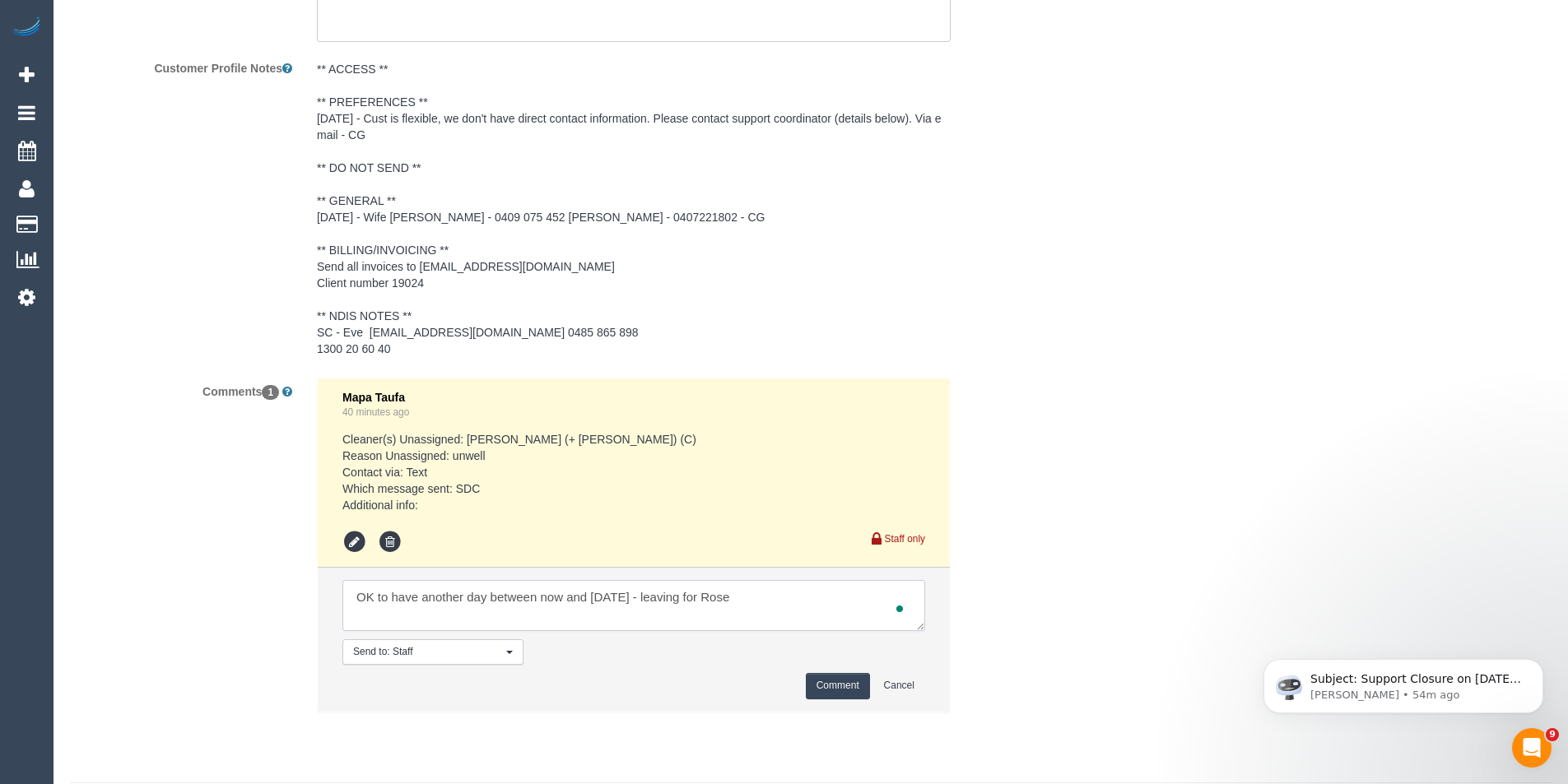
type textarea "OK to have another day between now and [DATE] - leaving for Rose"
click at [868, 699] on button "Comment" at bounding box center [838, 686] width 64 height 25
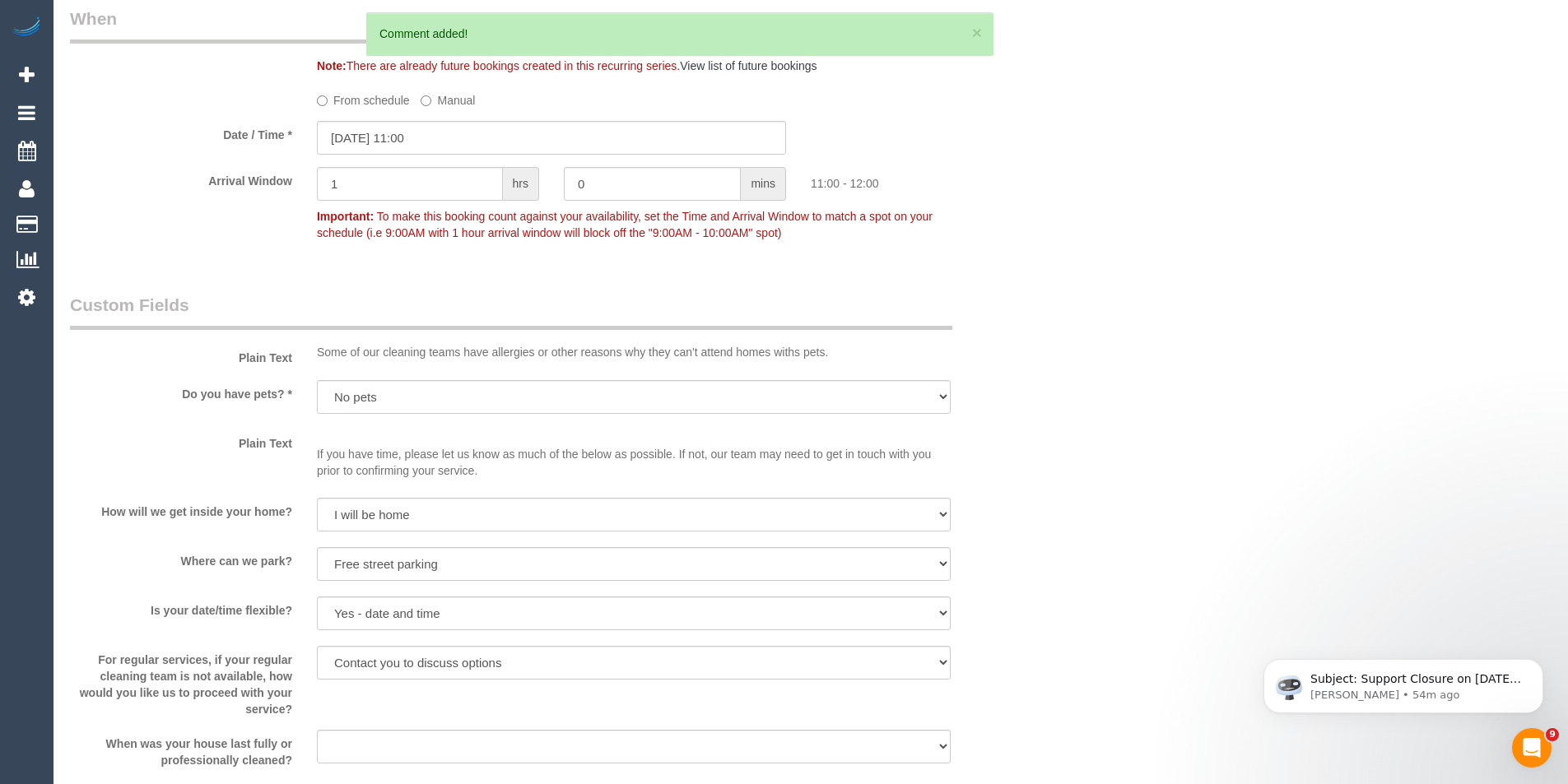
scroll to position [1169, 0]
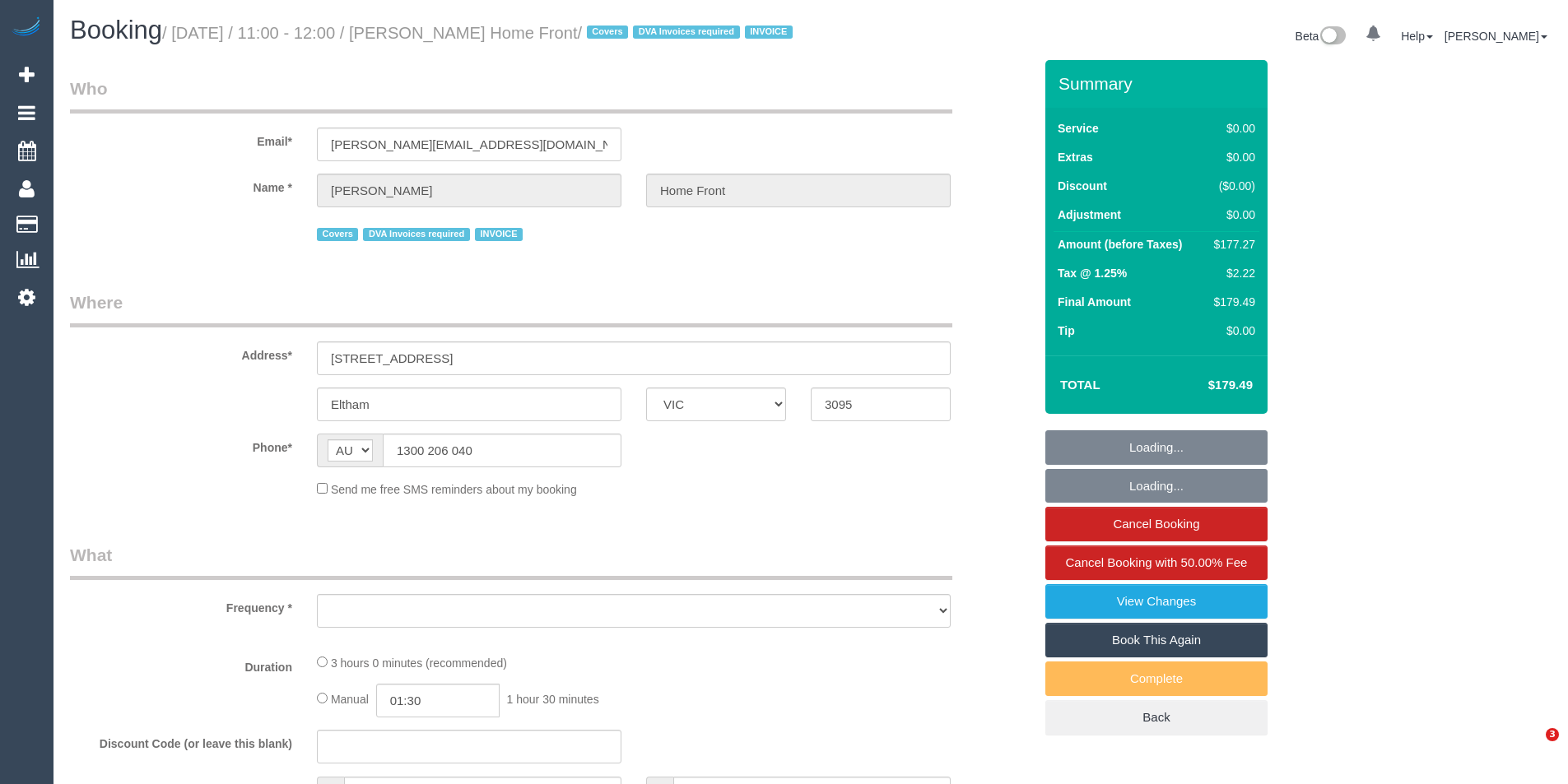
select select "VIC"
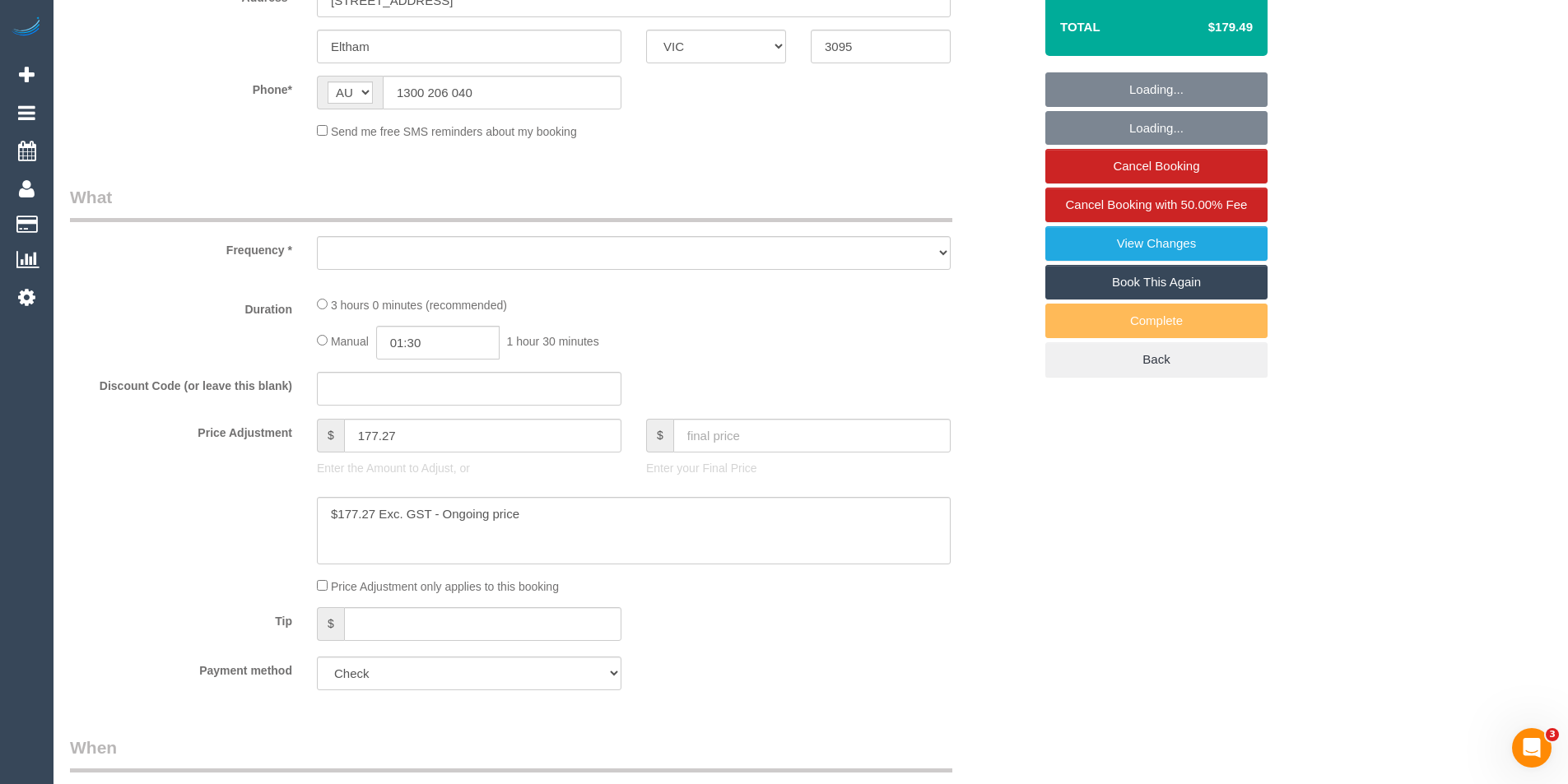
select select "number:28"
select select "number:14"
select select "number:19"
select select "number:22"
select select "number:35"
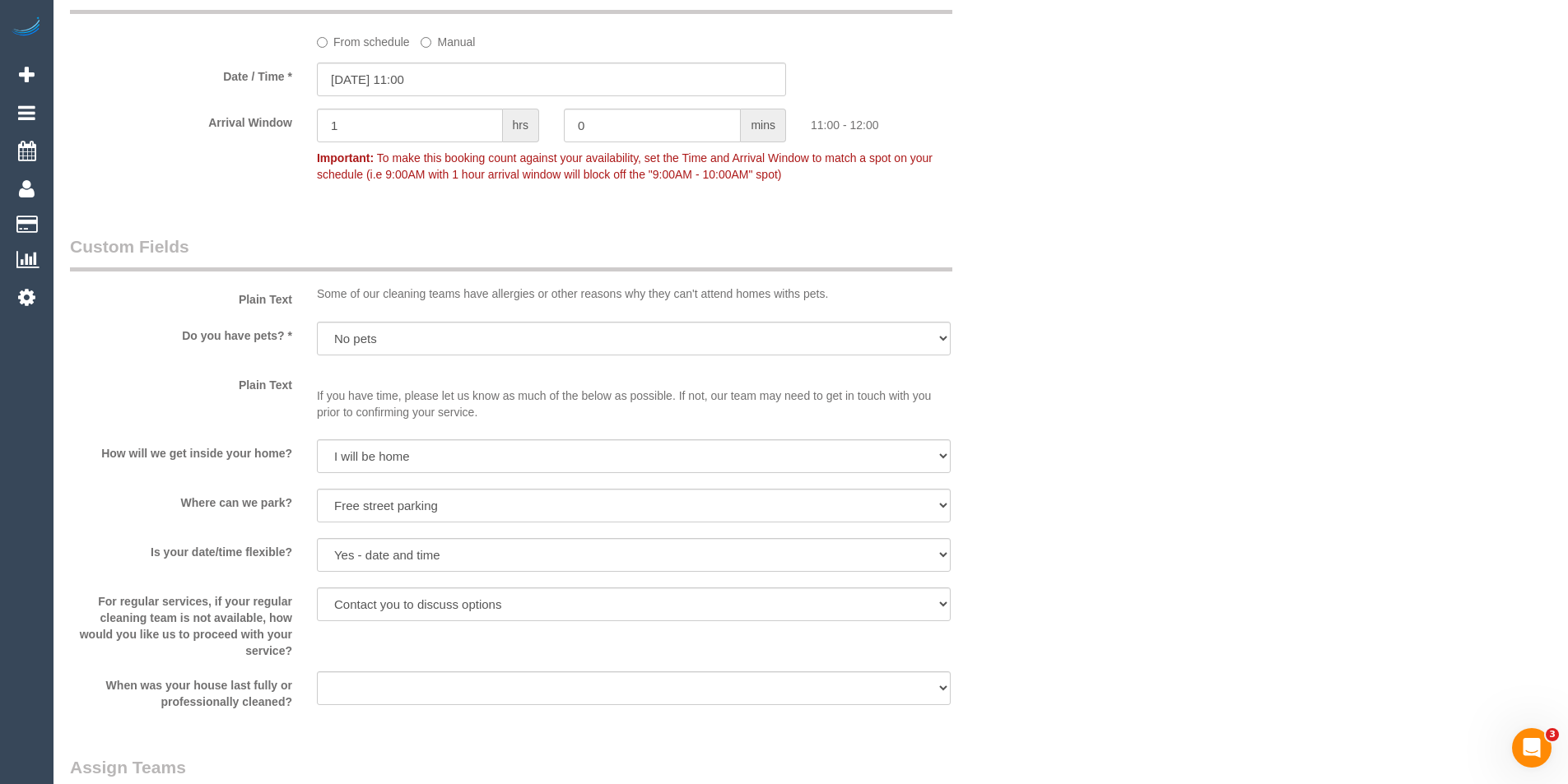
select select "object:855"
select select "180"
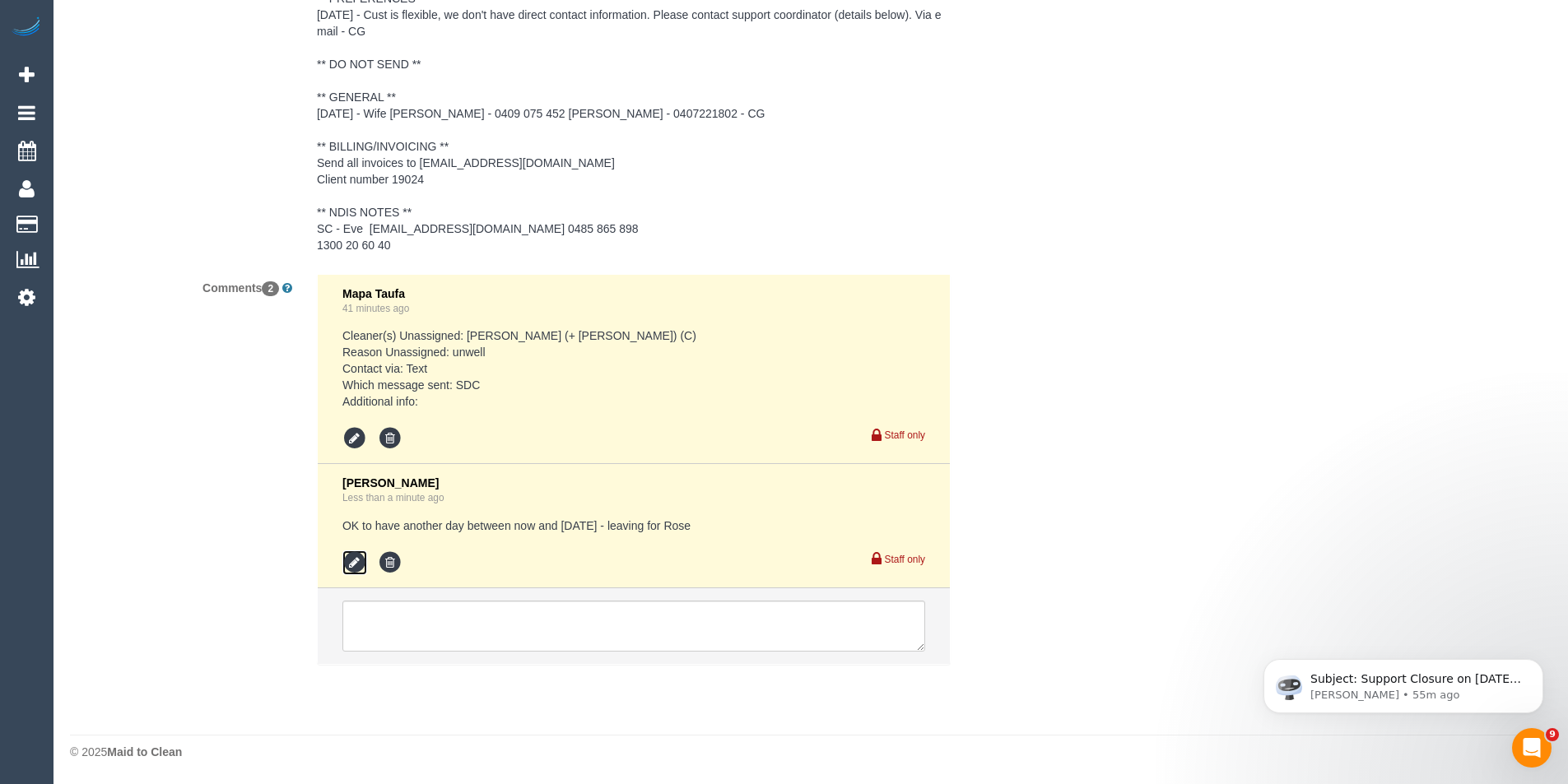
click at [363, 553] on icon at bounding box center [354, 563] width 25 height 24
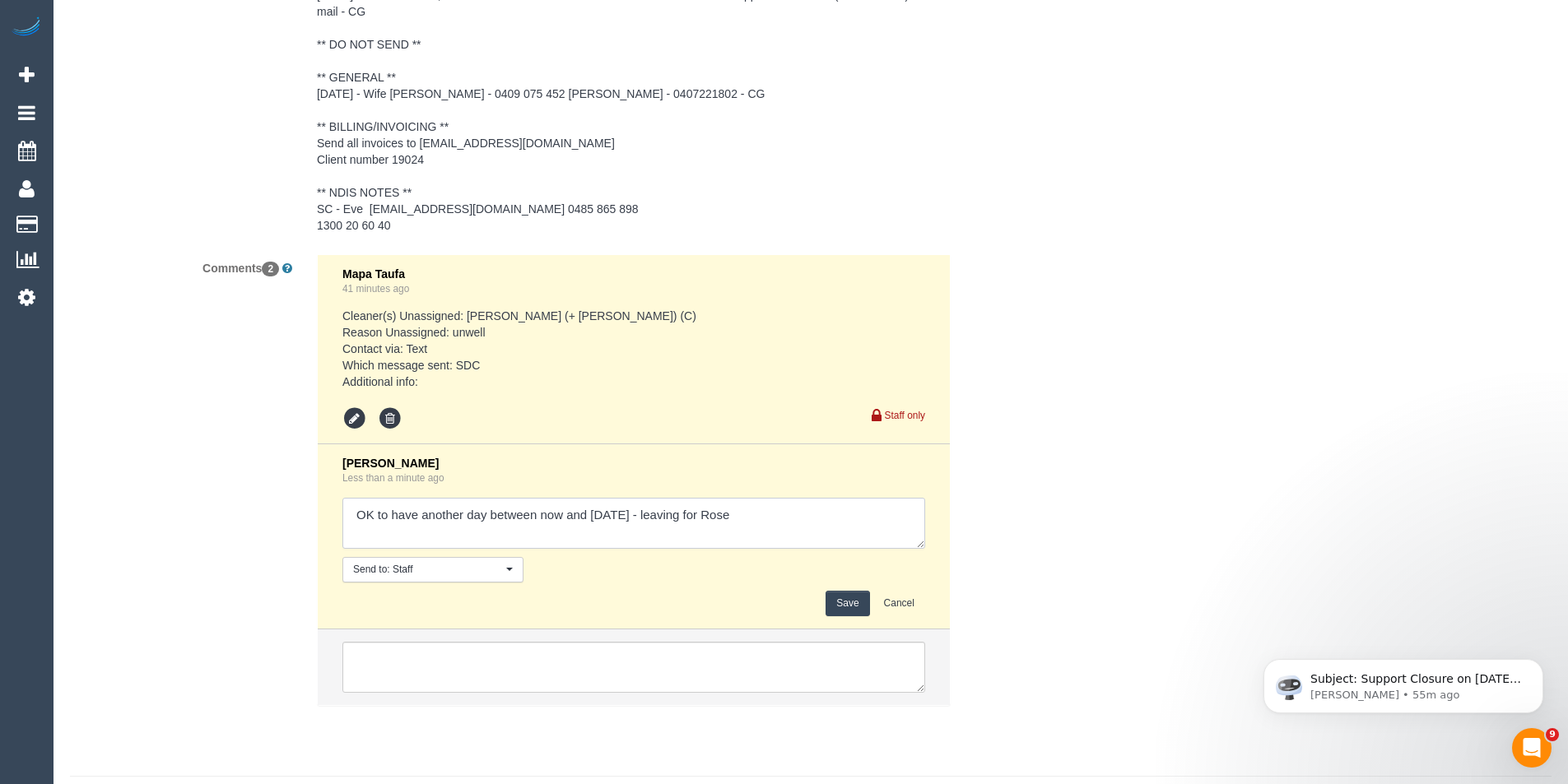
click at [781, 529] on textarea at bounding box center [634, 524] width 583 height 51
paste textarea "It'll be best to liaise with [PERSON_NAME] [DATE] 0407221802"
click at [350, 539] on textarea "To enrich screen reader interactions, please activate Accessibility in Grammarl…" at bounding box center [634, 524] width 583 height 51
click at [645, 538] on textarea "To enrich screen reader interactions, please activate Accessibility in Grammarl…" at bounding box center [634, 524] width 583 height 51
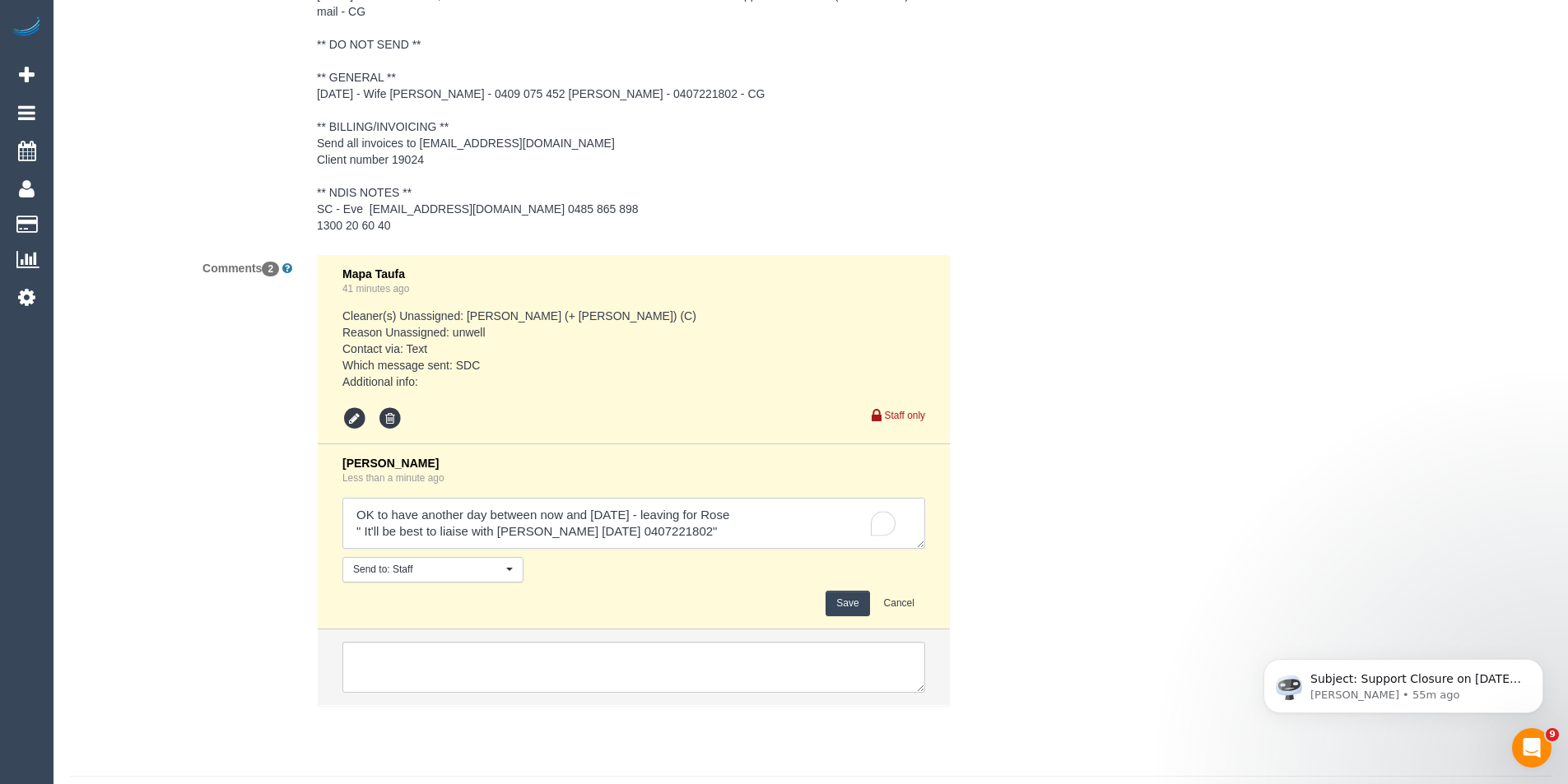
type textarea "OK to have another day between now and Friday - leaving for Rose " It'll be bes…"
click at [843, 616] on button "Save" at bounding box center [847, 603] width 44 height 25
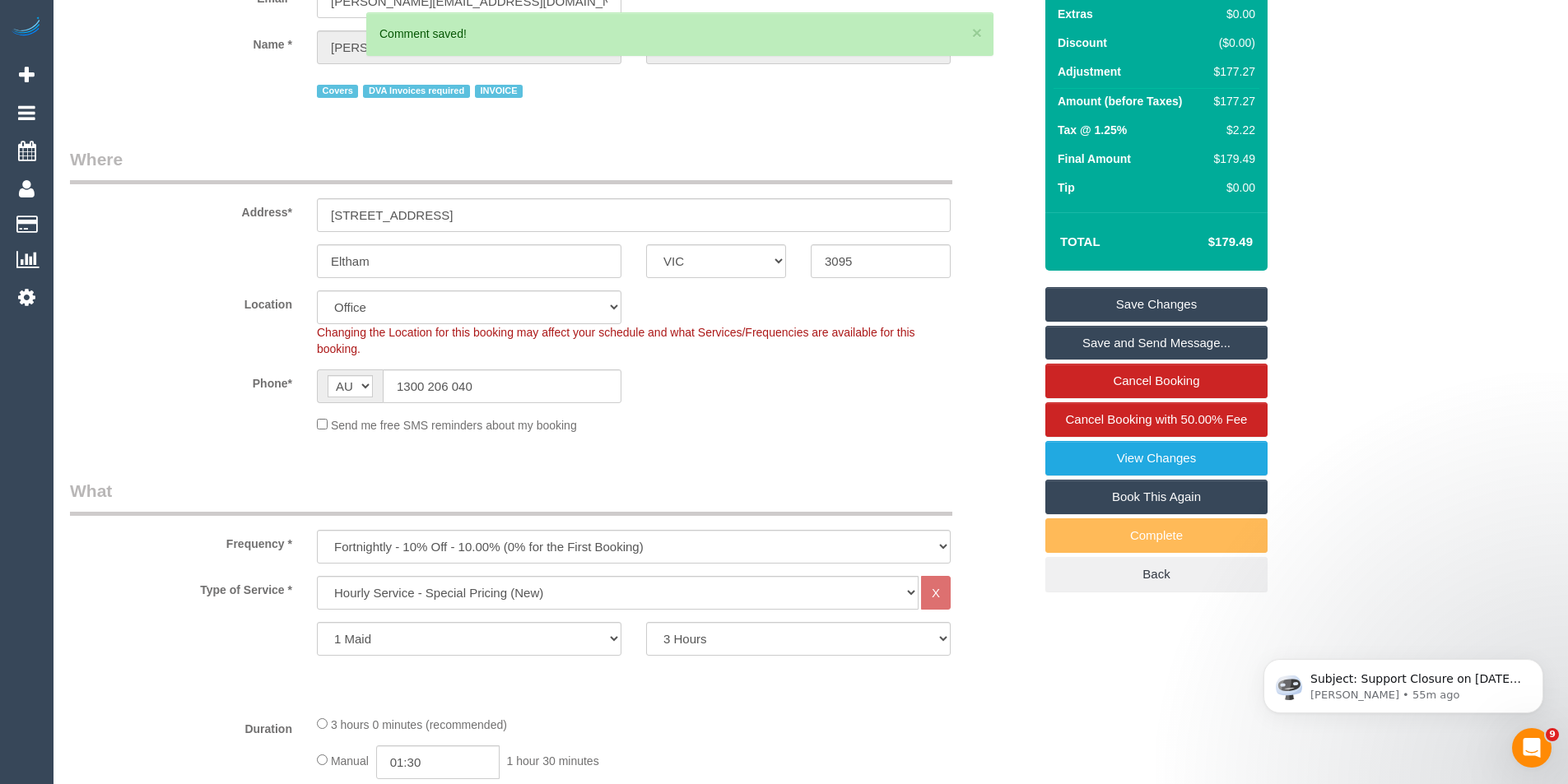
scroll to position [0, 0]
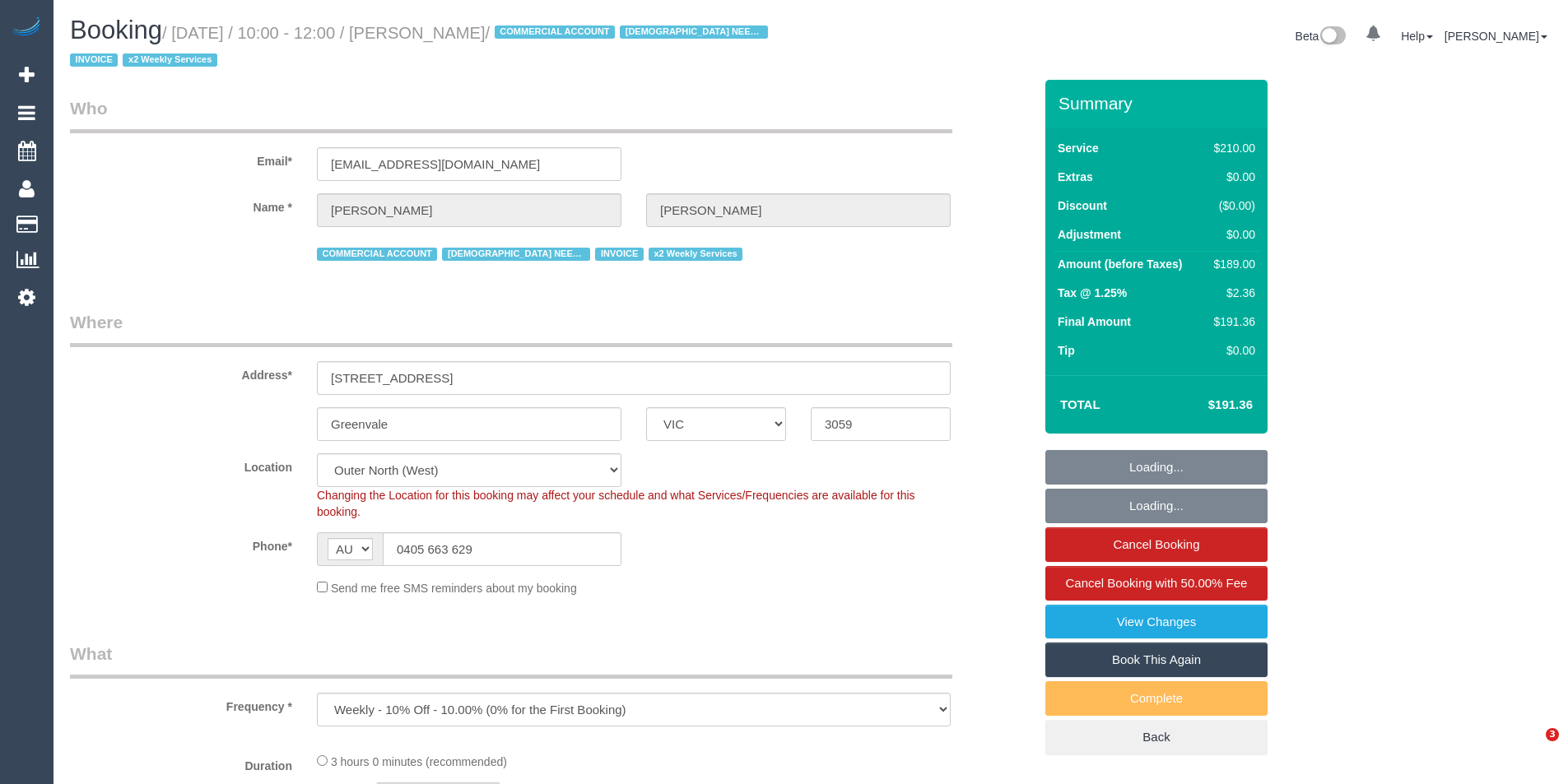
select select "VIC"
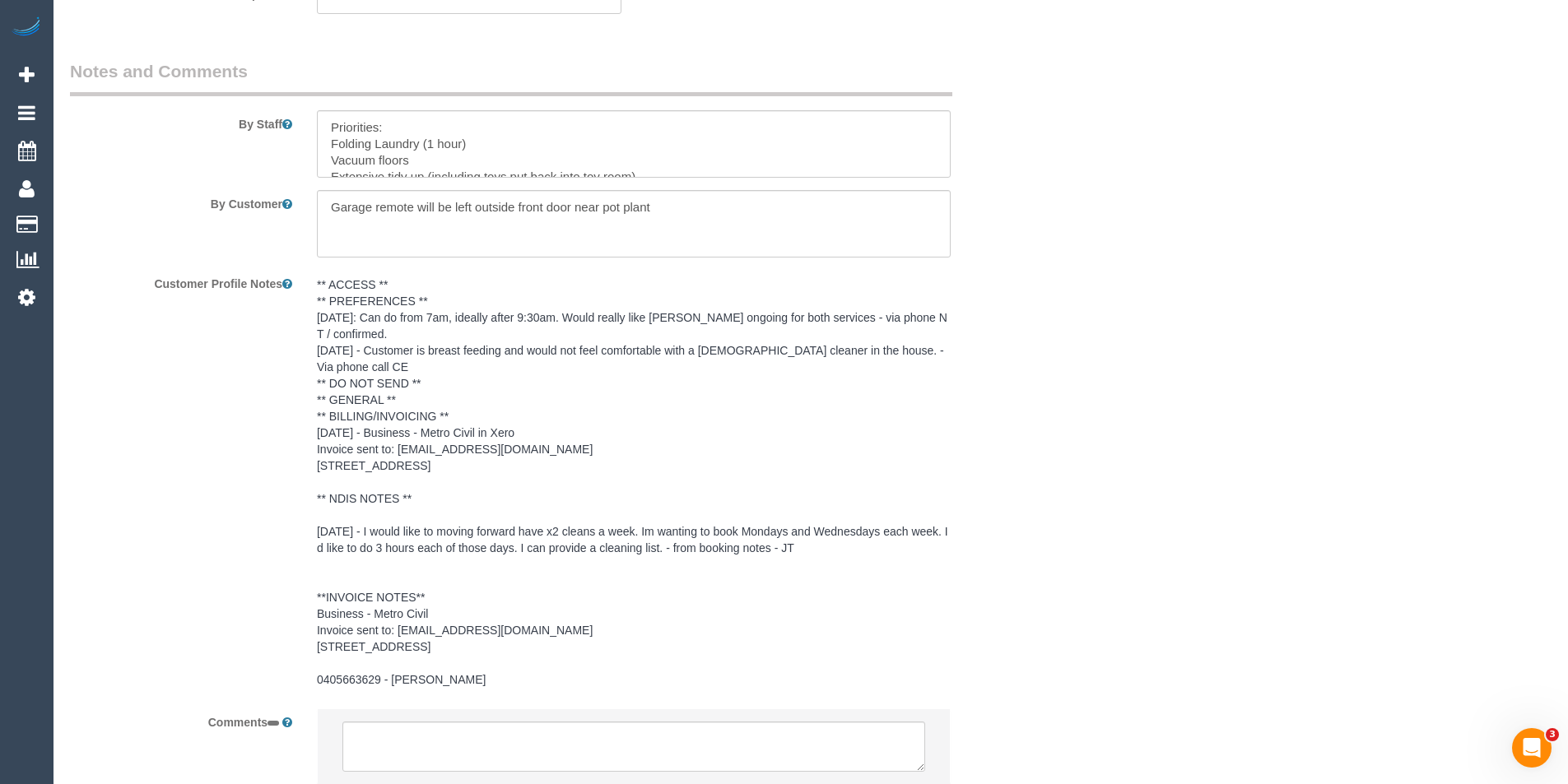
scroll to position [1607, 0]
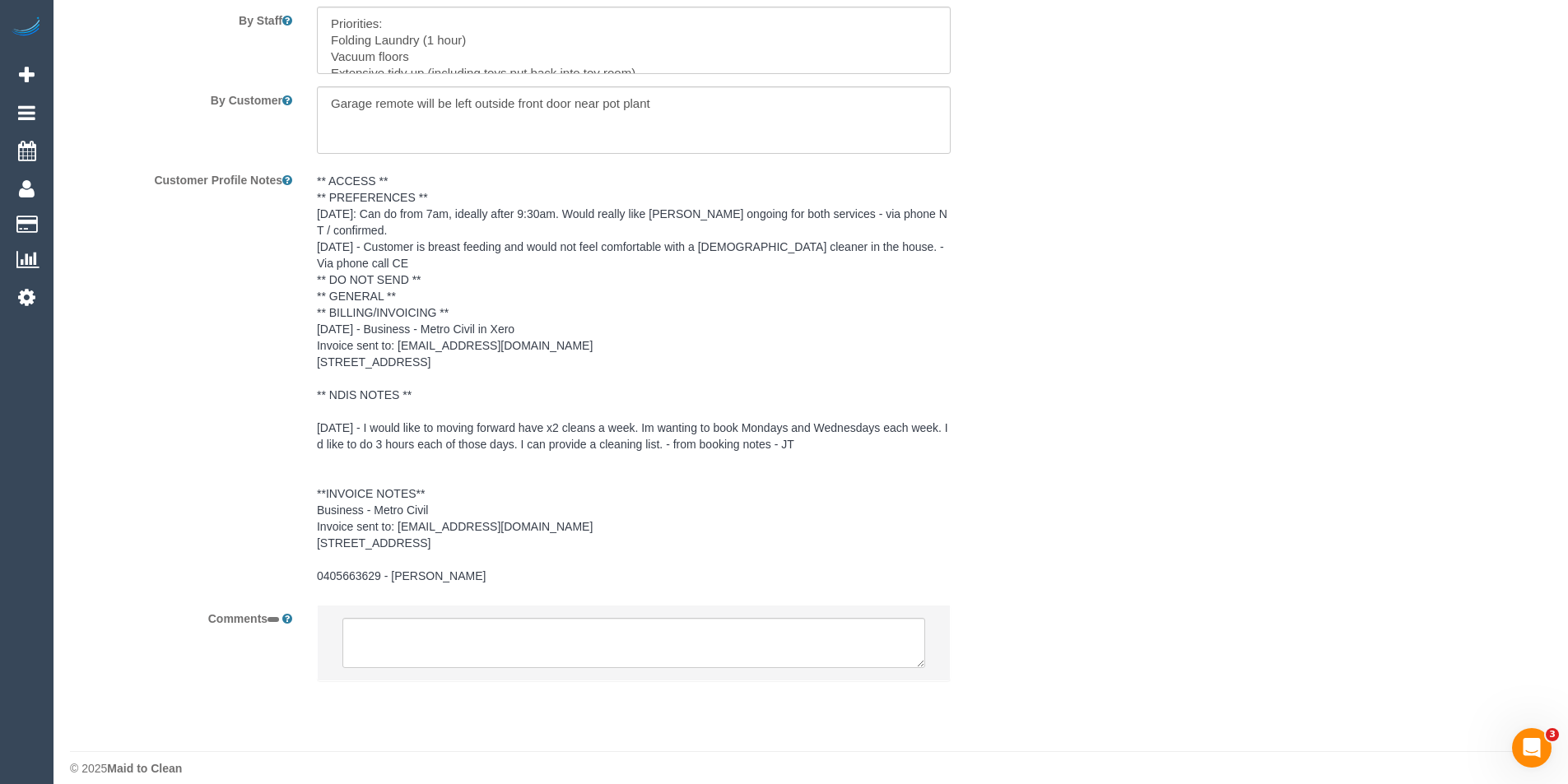
select select "object:542"
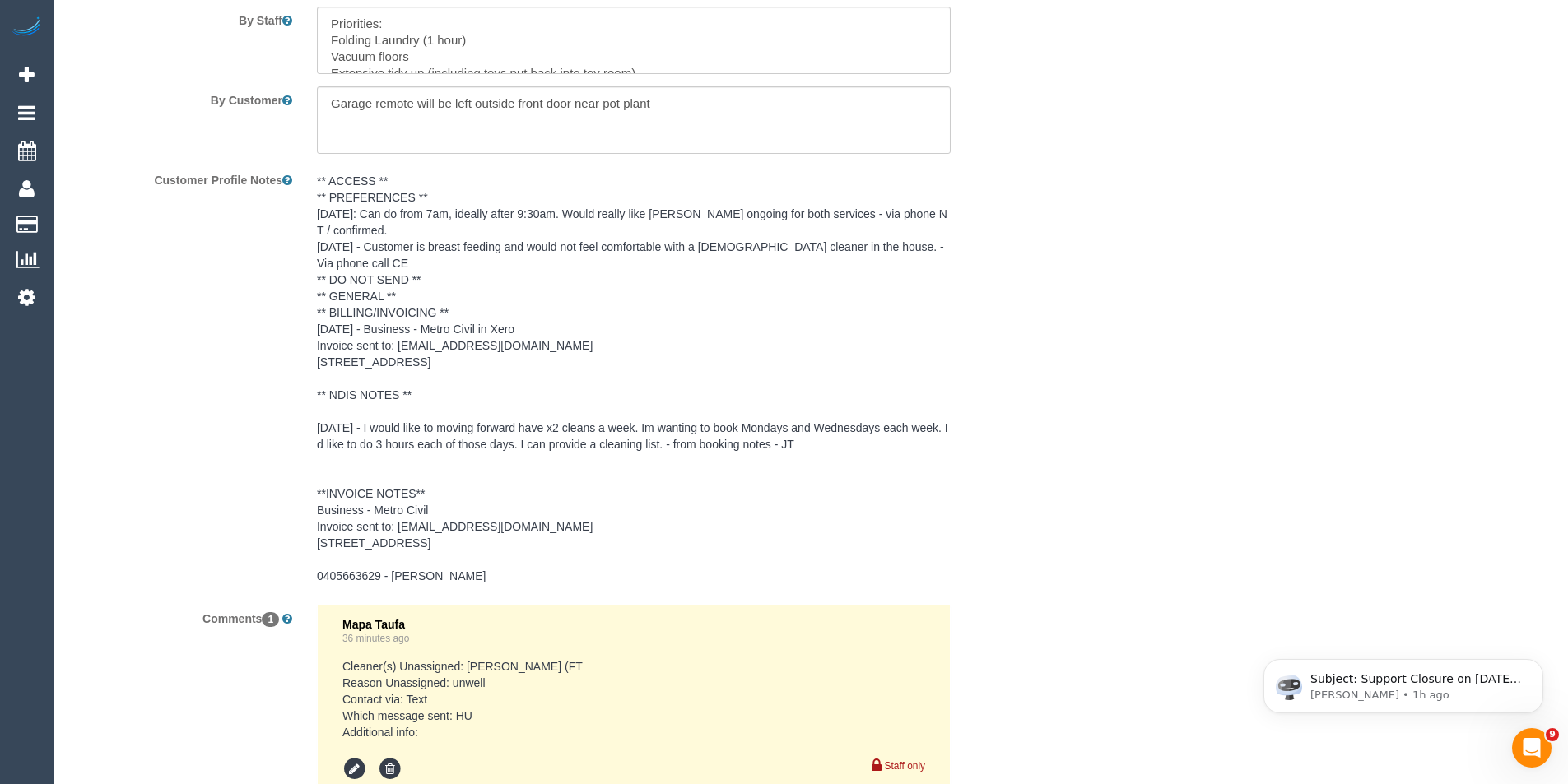
scroll to position [0, 0]
select select "180"
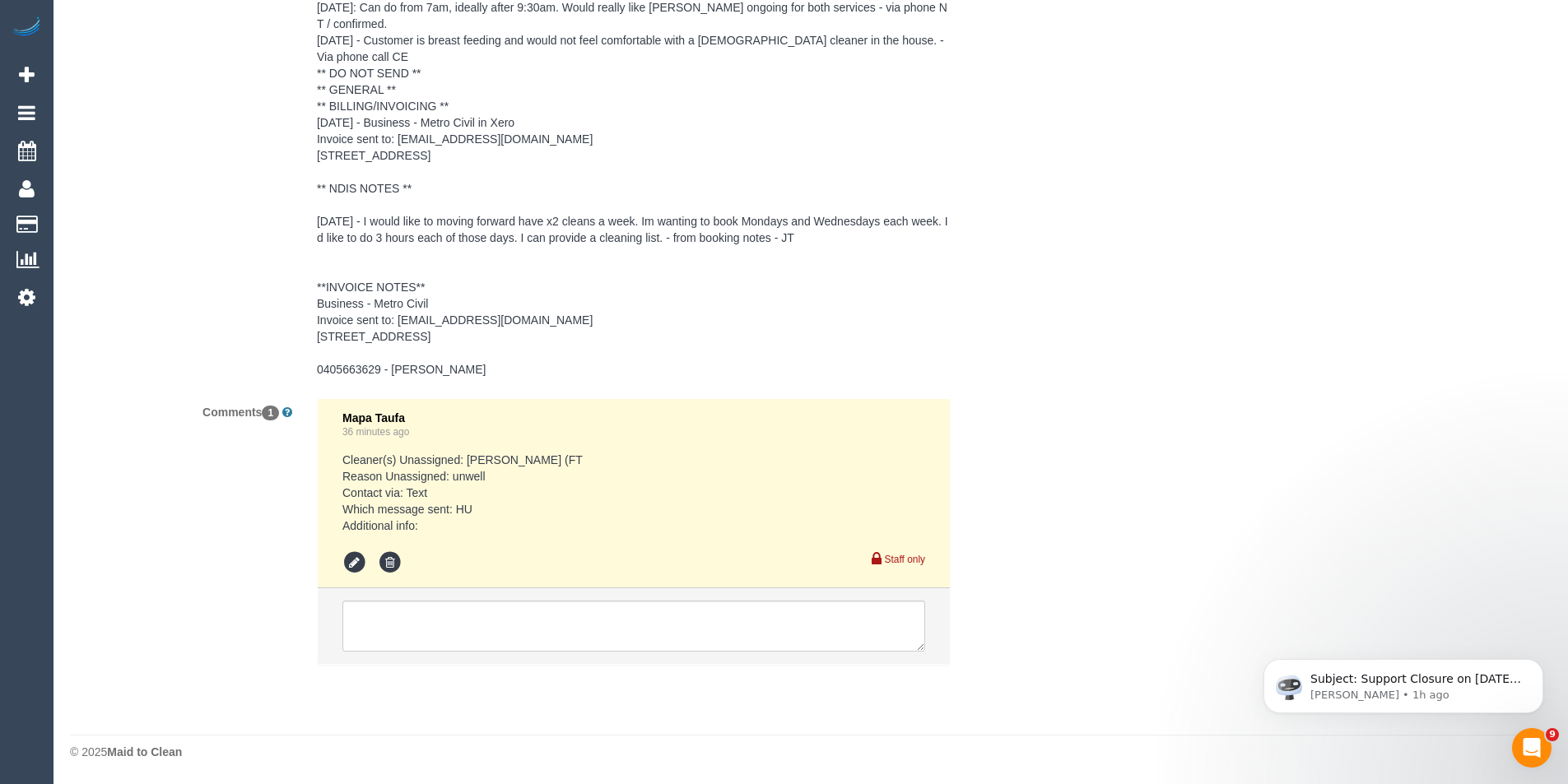
select select "number:27"
select select "number:15"
select select "number:19"
select select "number:36"
select select "number:34"
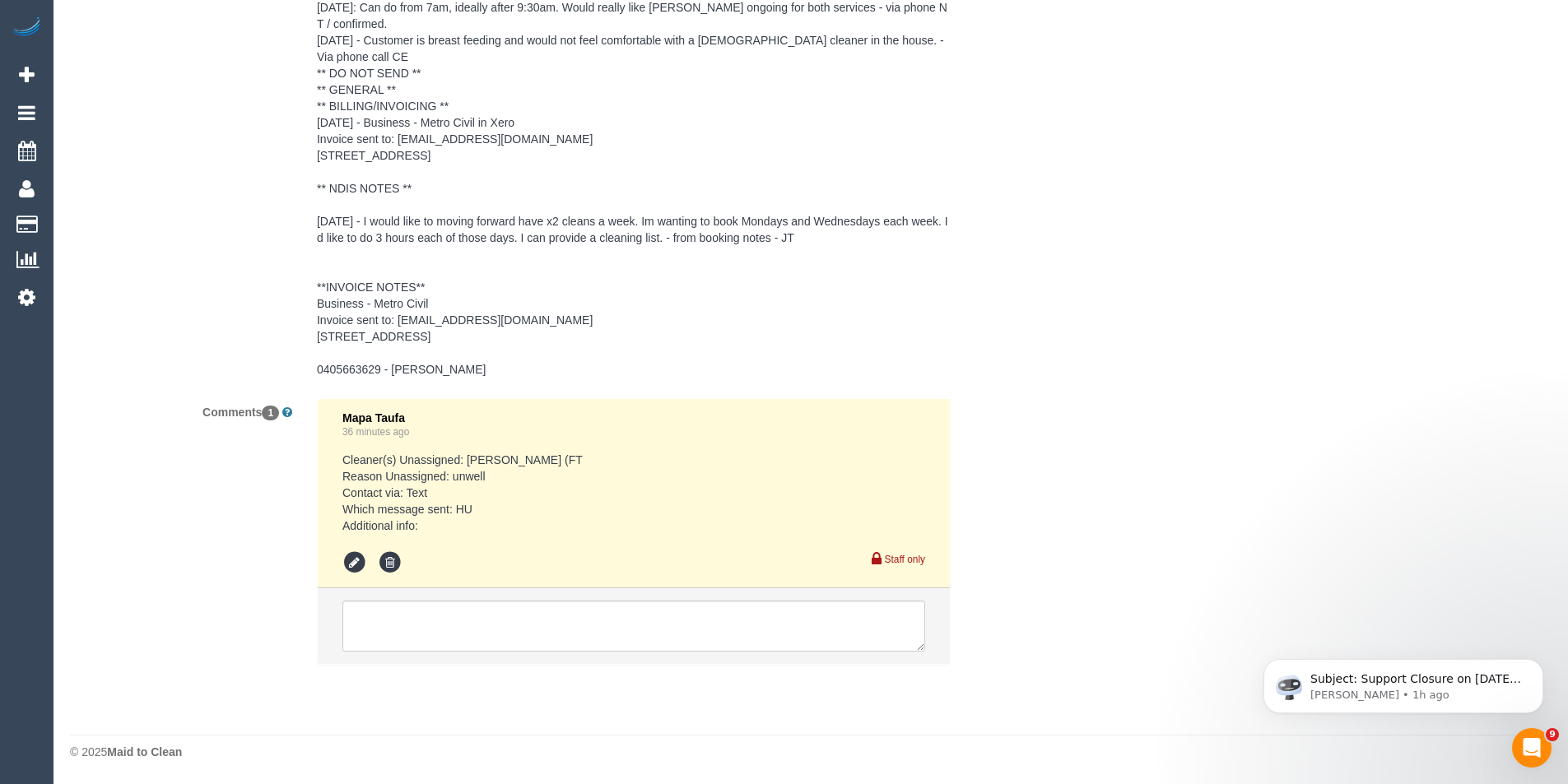
select select "number:11"
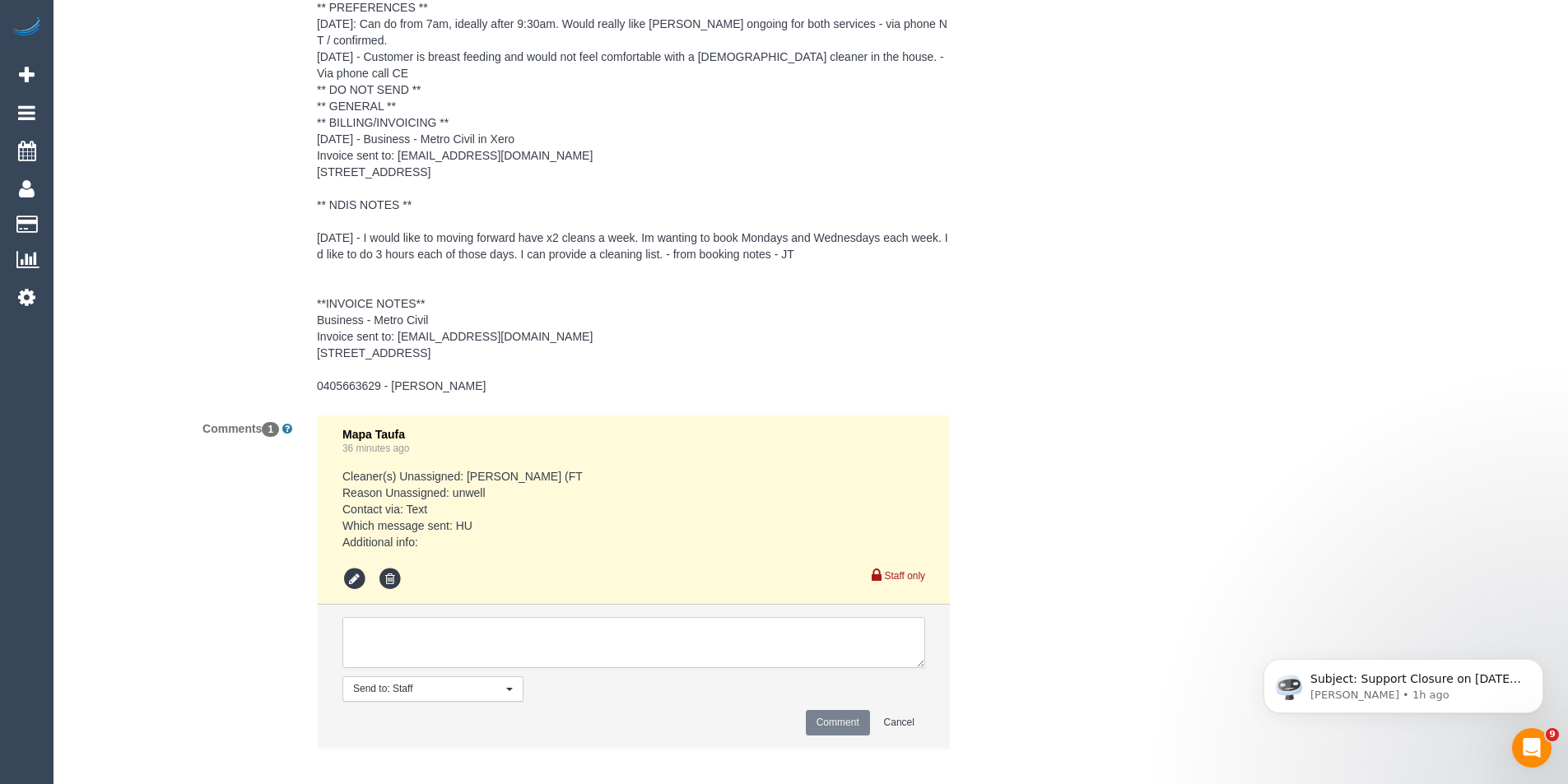
click at [514, 628] on textarea at bounding box center [634, 642] width 583 height 51
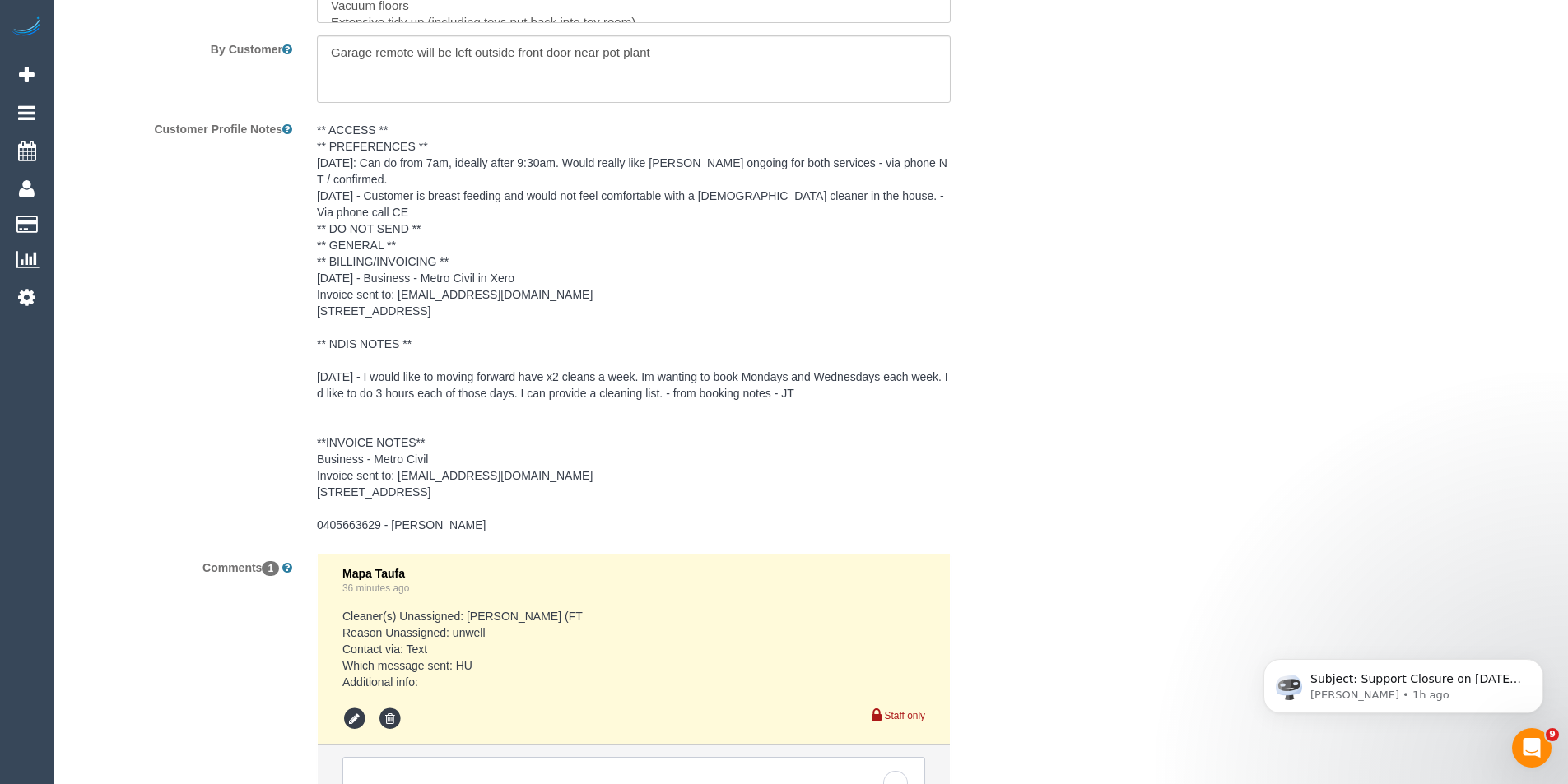
scroll to position [3068, 0]
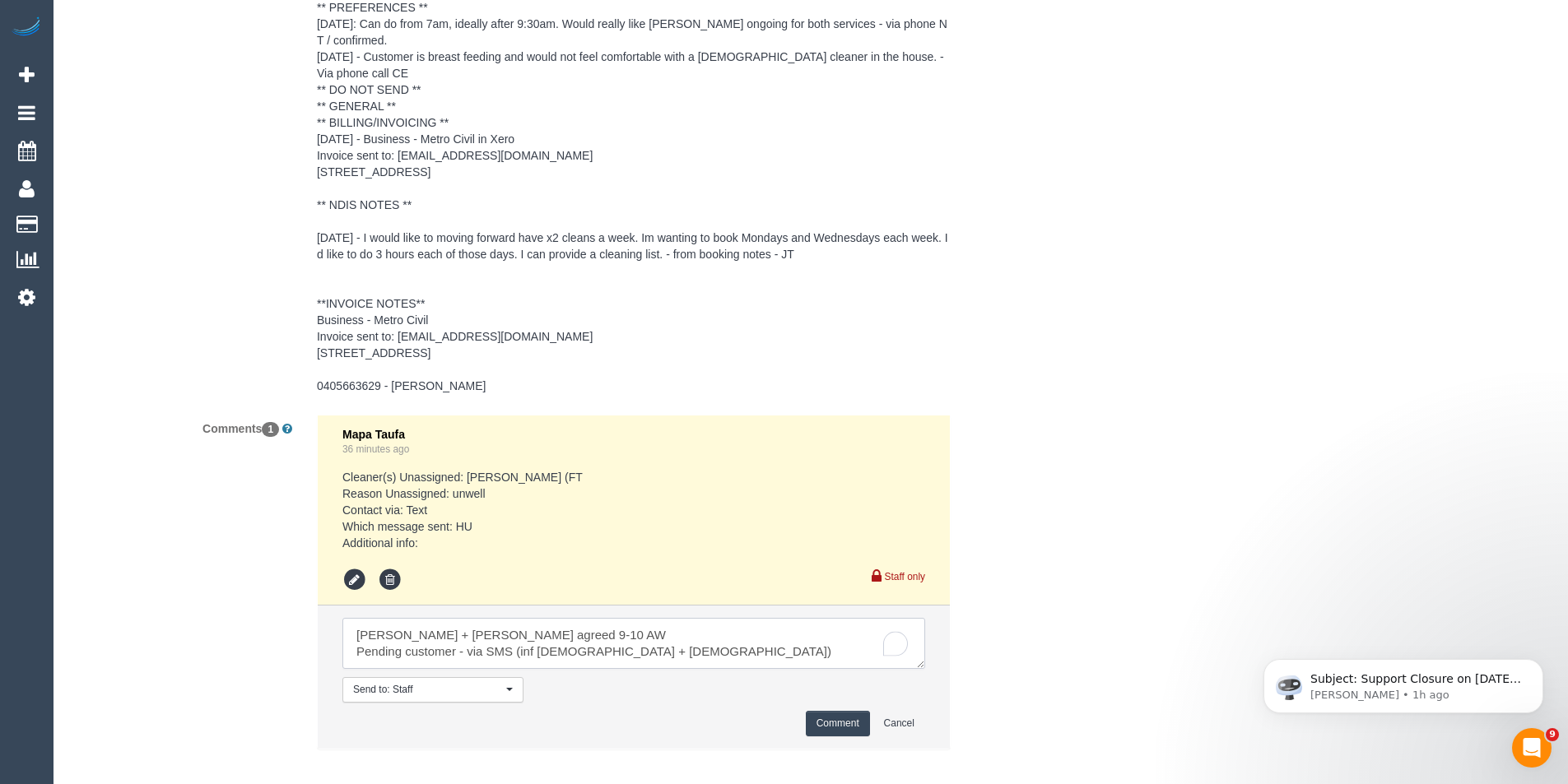
type textarea "Liz + Tony agreed 9-10 AW Pending customer - via SMS (inf male + female)"
click at [853, 710] on button "Comment" at bounding box center [838, 723] width 64 height 25
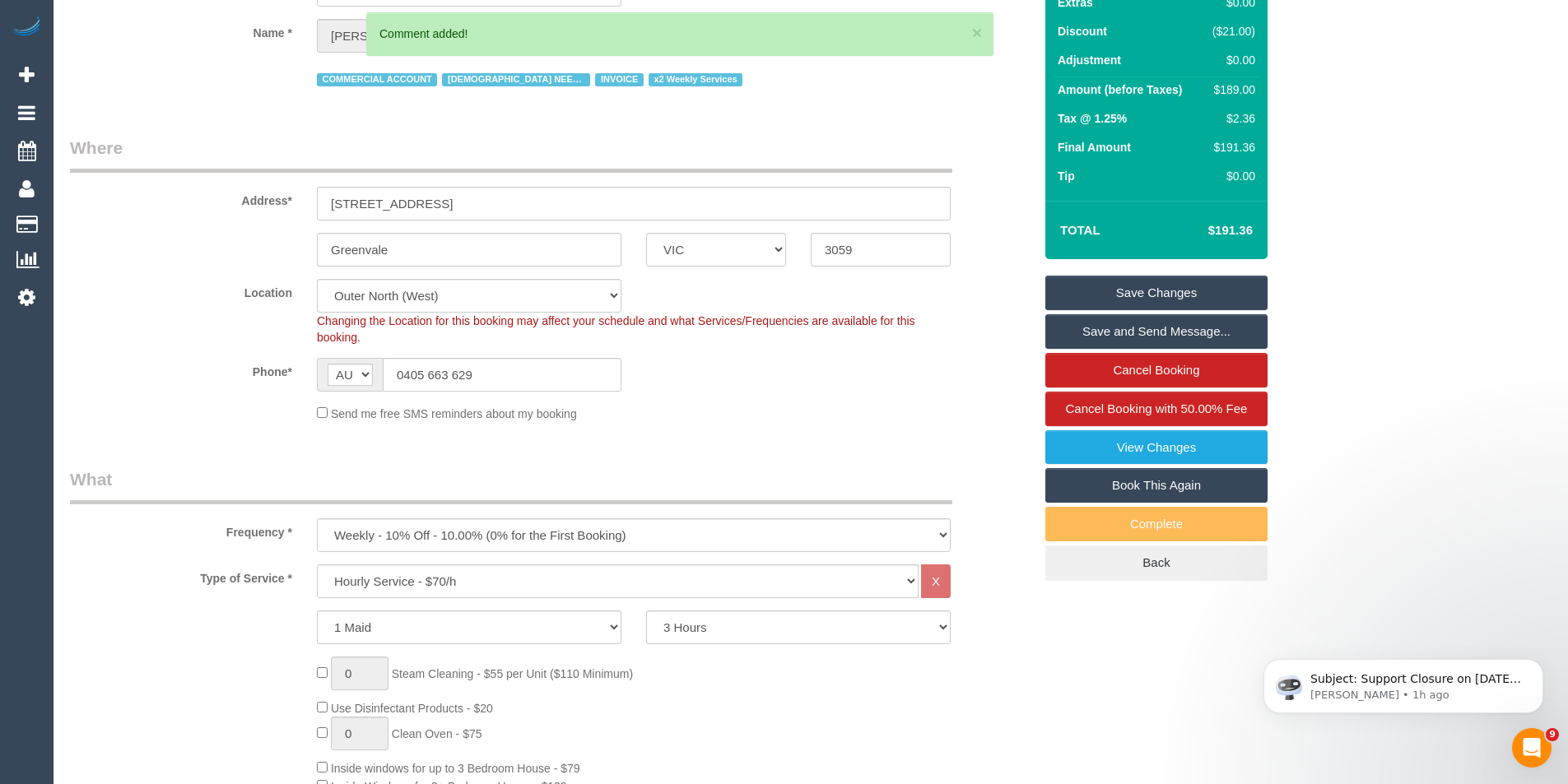
scroll to position [0, 0]
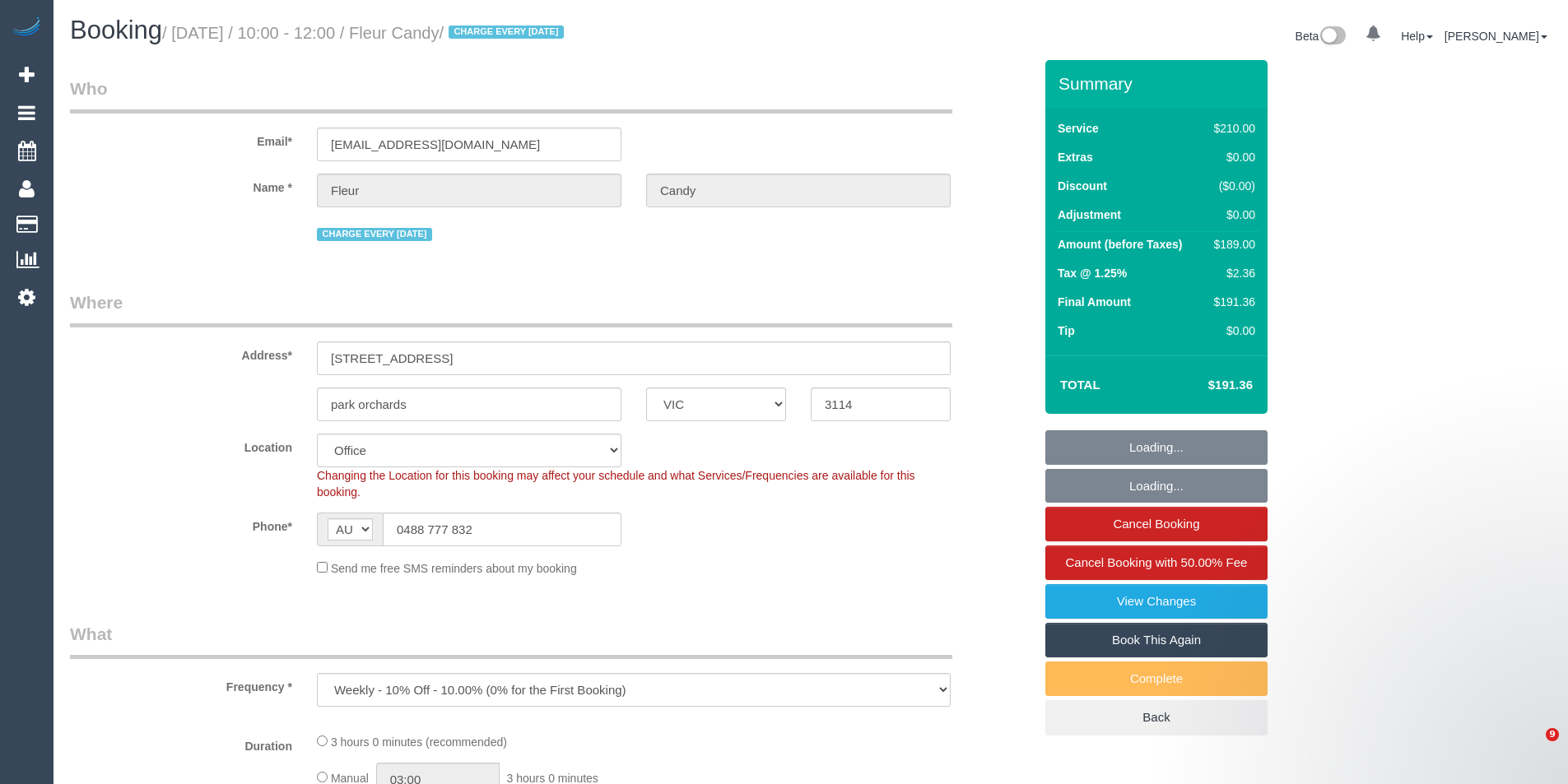
select select "VIC"
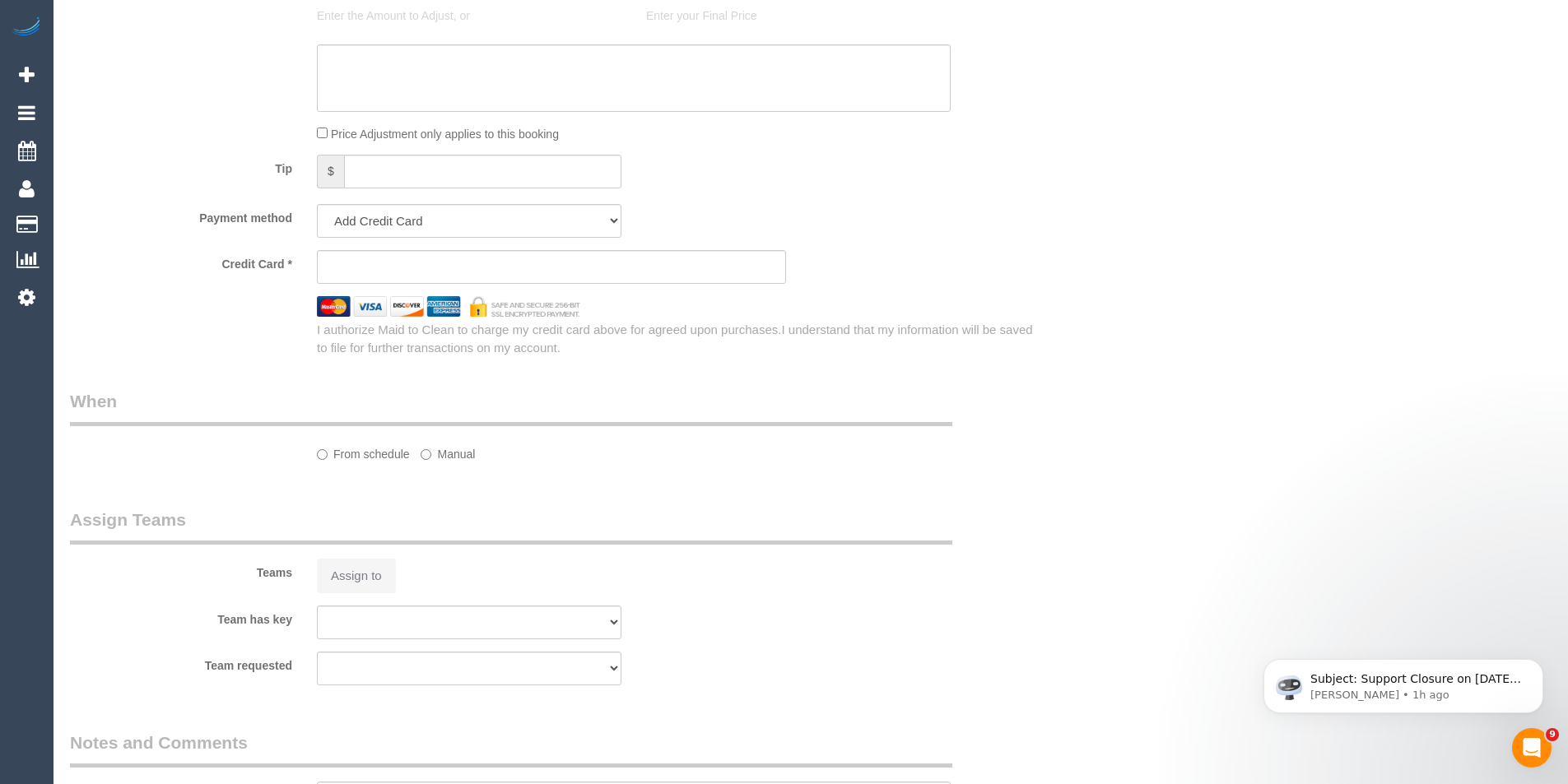
select select "object:581"
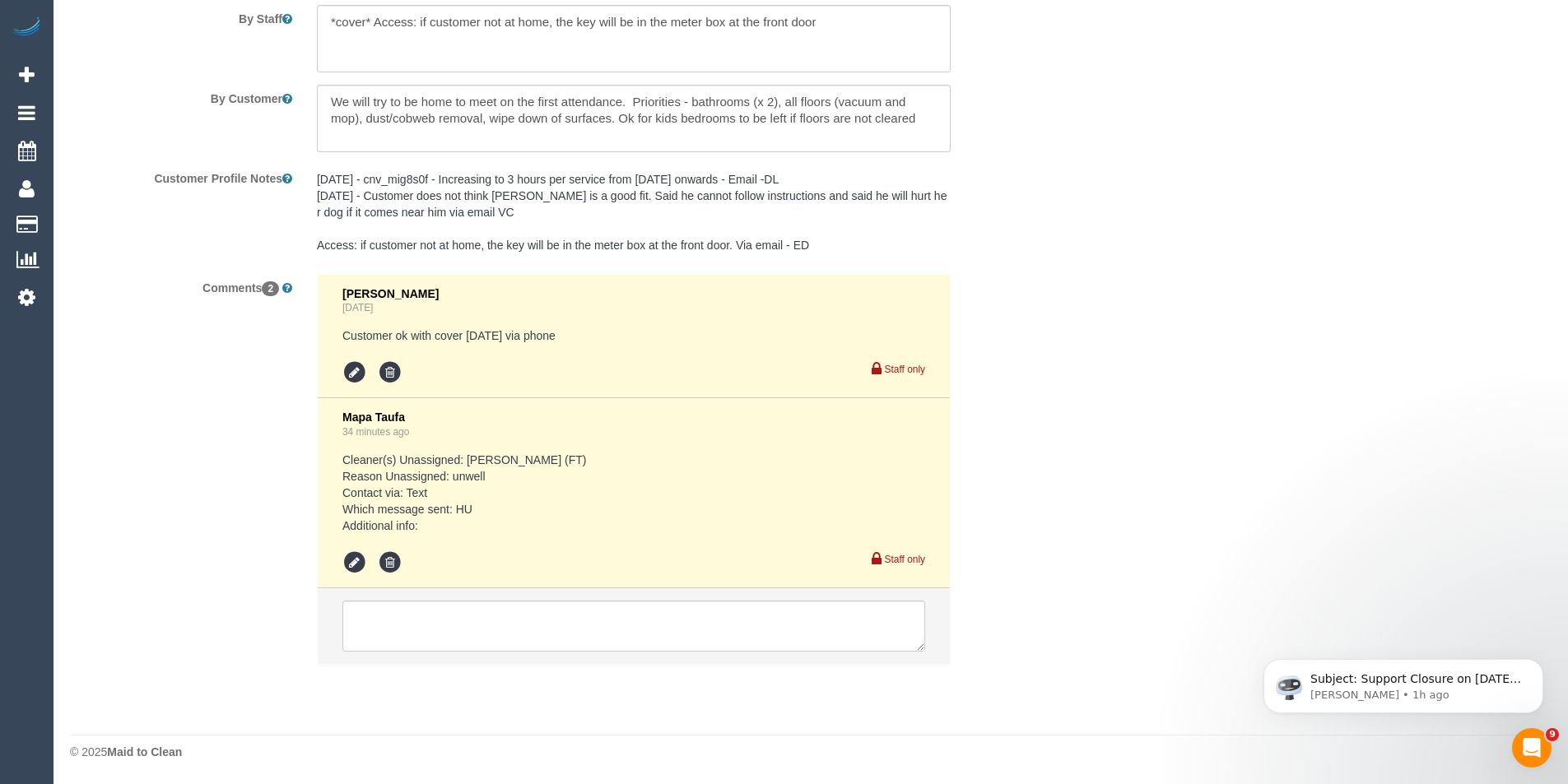
select select "string:stripe-pm_1PLGYu2GScqysDRVE7fStWJY"
select select "180"
select select "number:30"
select select "number:15"
select select "number:18"
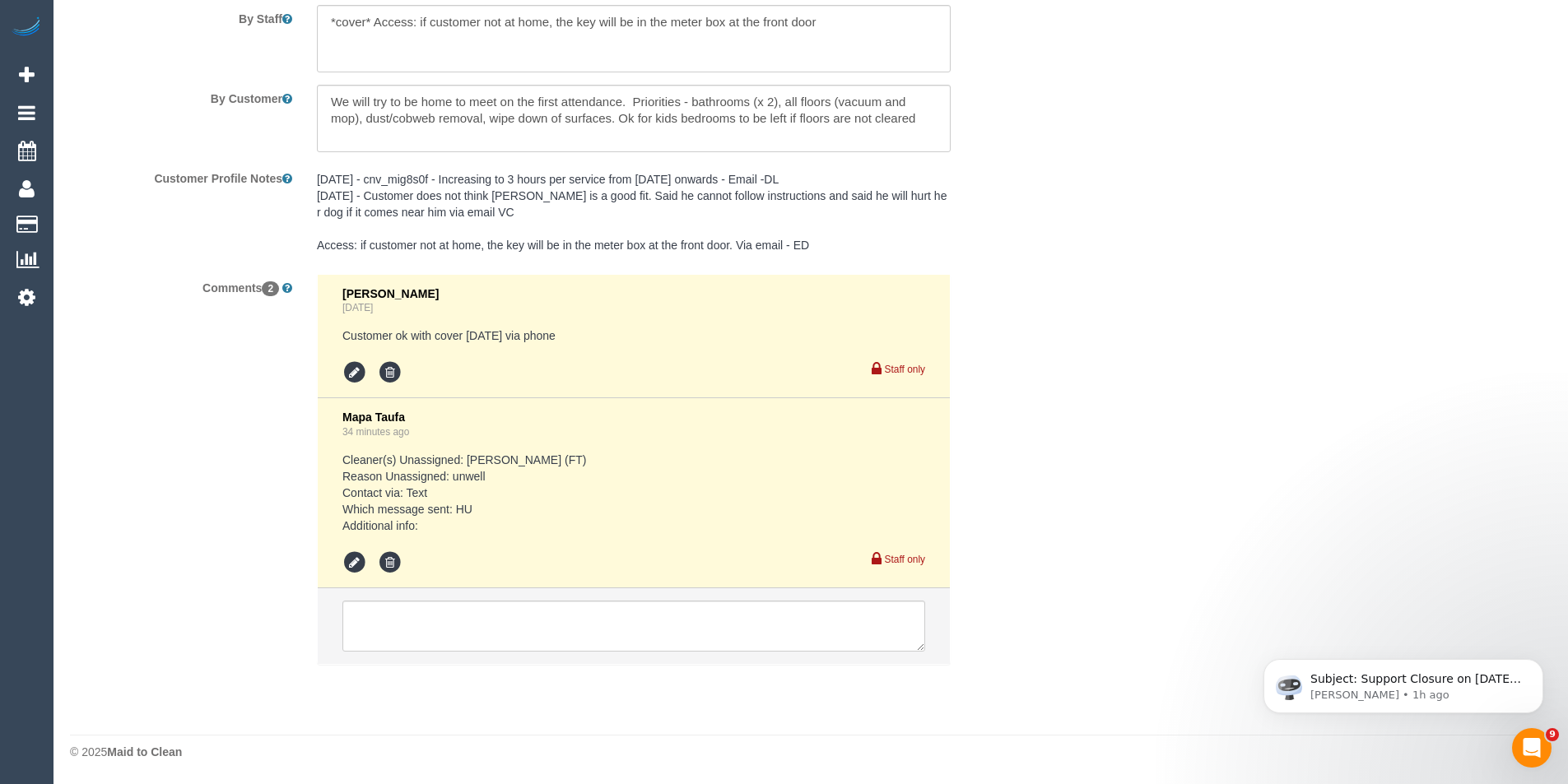
select select "number:22"
select select "number:34"
select select "number:26"
click at [615, 640] on textarea at bounding box center [634, 626] width 583 height 51
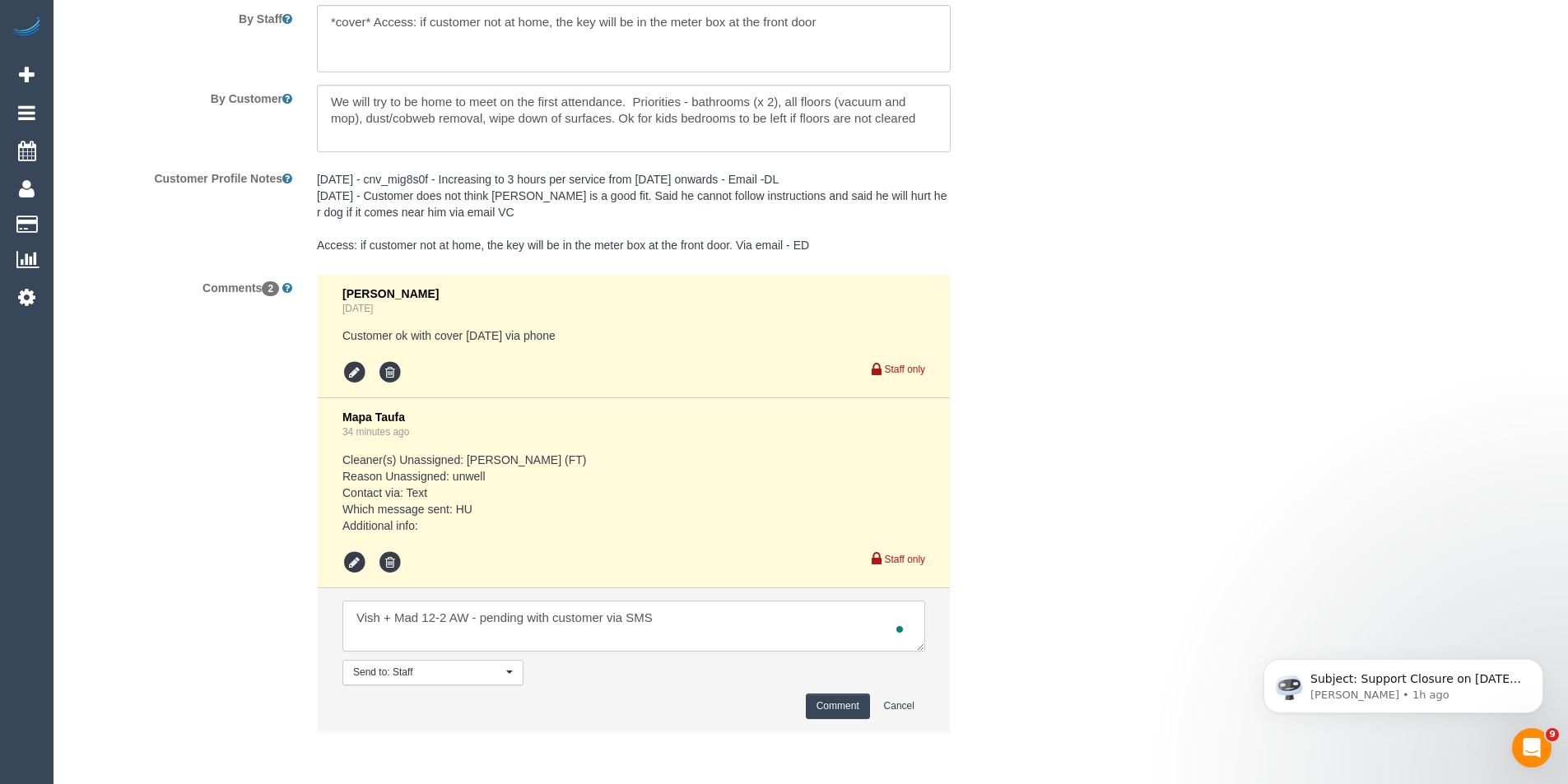
type textarea "Vish + Mad 12-2 AW - pending with customer via SMS"
click at [848, 705] on button "Comment" at bounding box center [838, 706] width 64 height 25
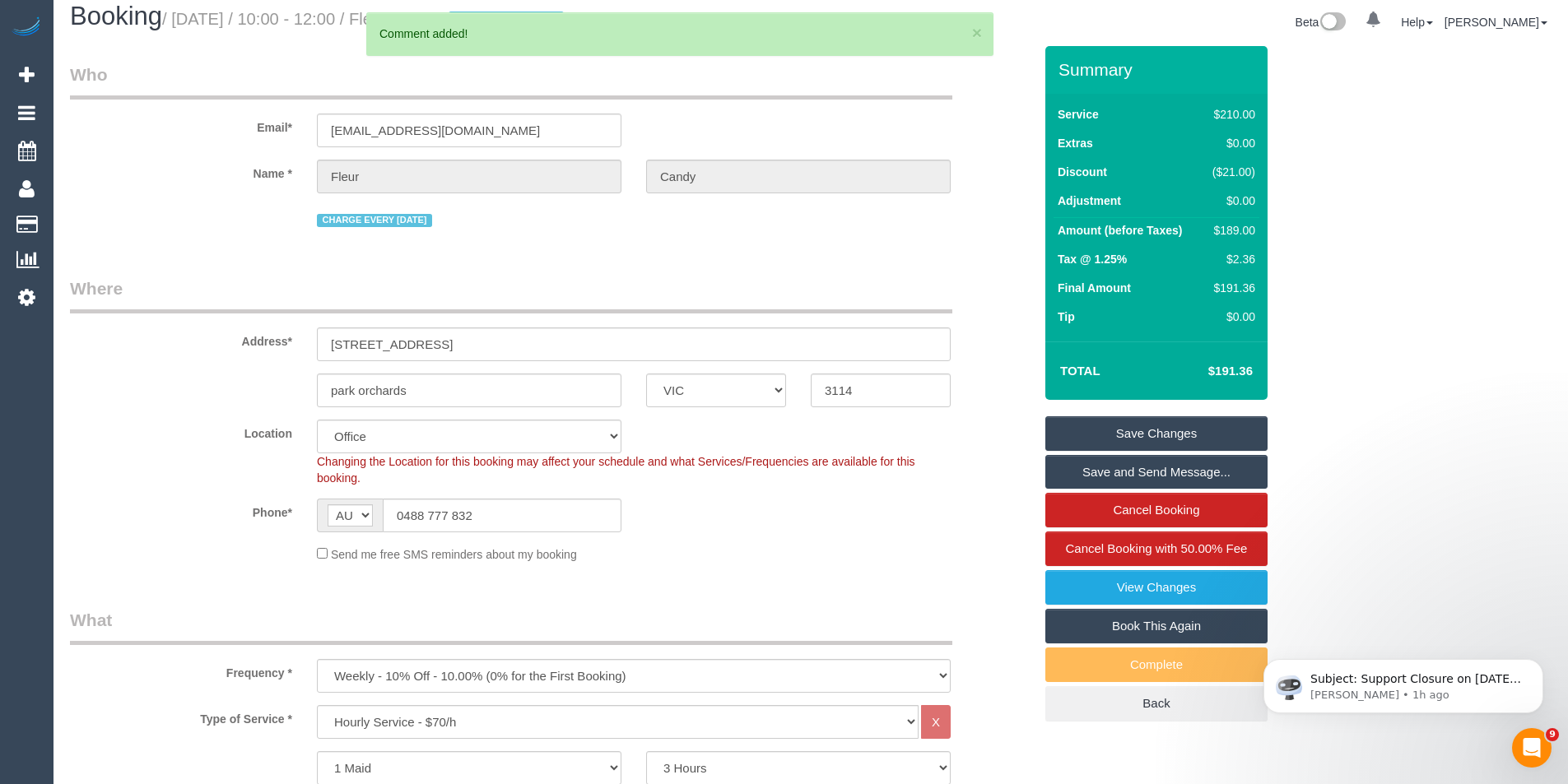
scroll to position [0, 0]
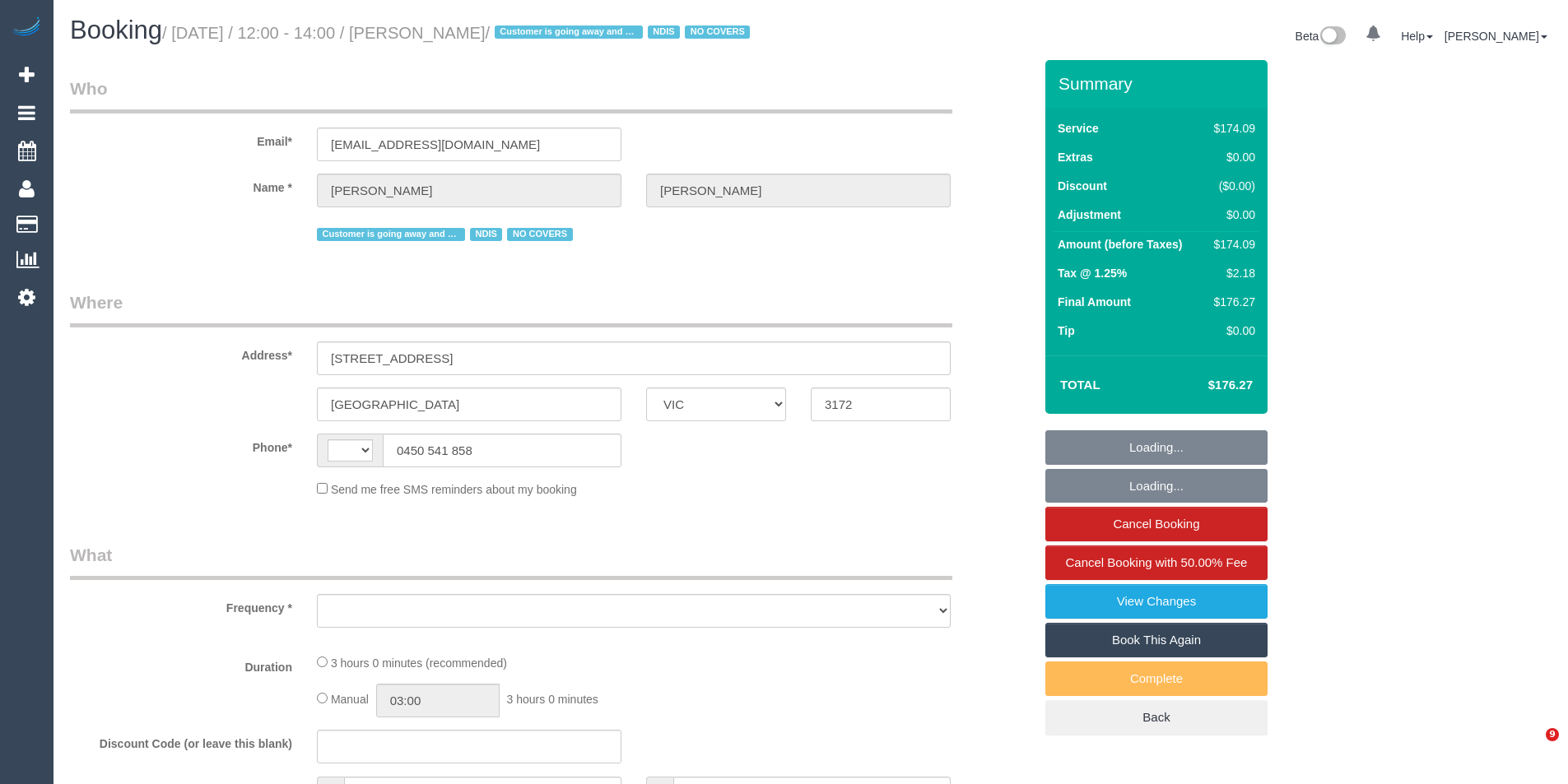
select select "VIC"
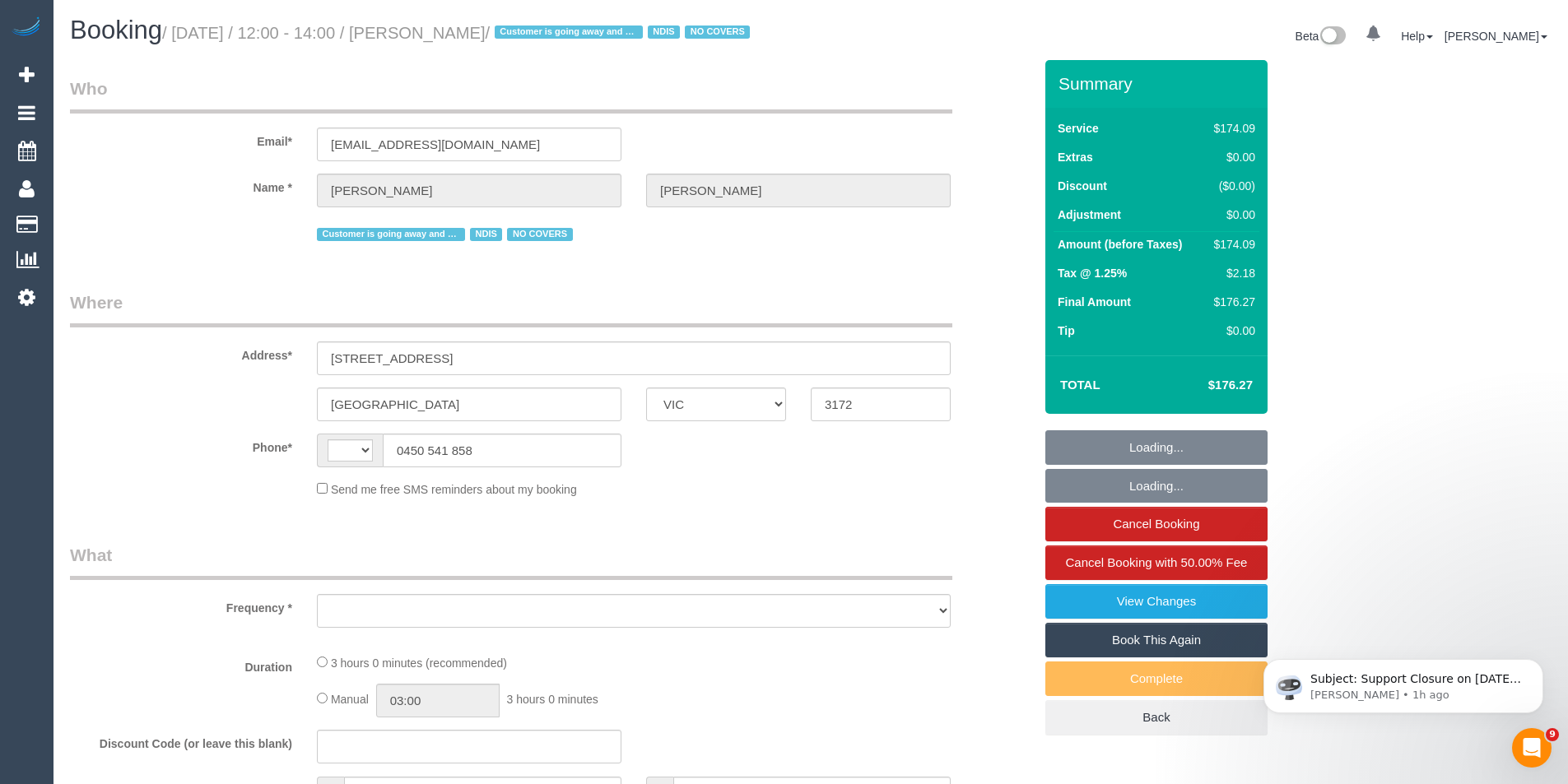
select select "string:AU"
select select "object:553"
select select "180"
select select "number:27"
select select "number:14"
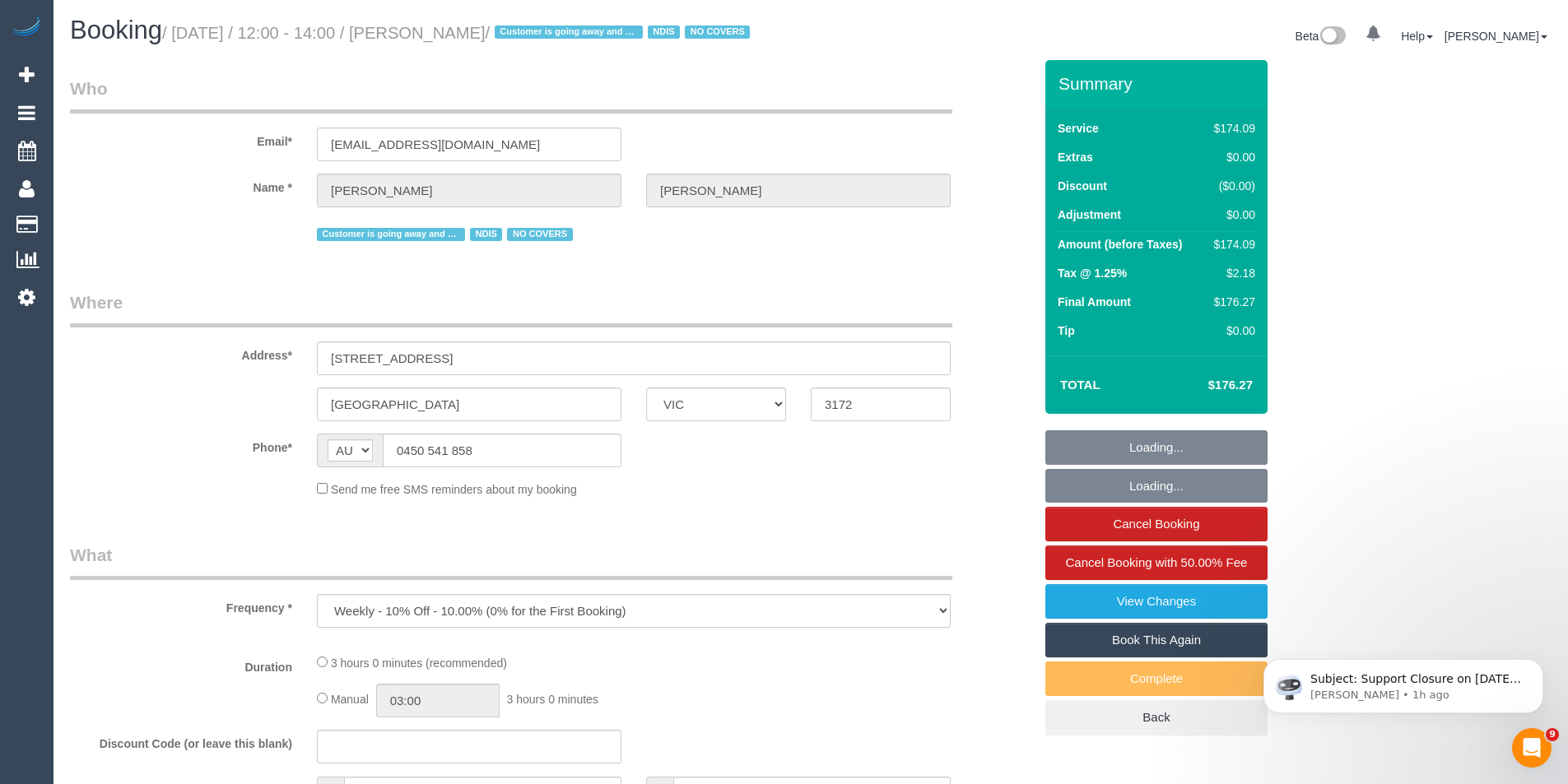
select select "number:19"
select select "number:24"
select select "number:35"
select select "number:26"
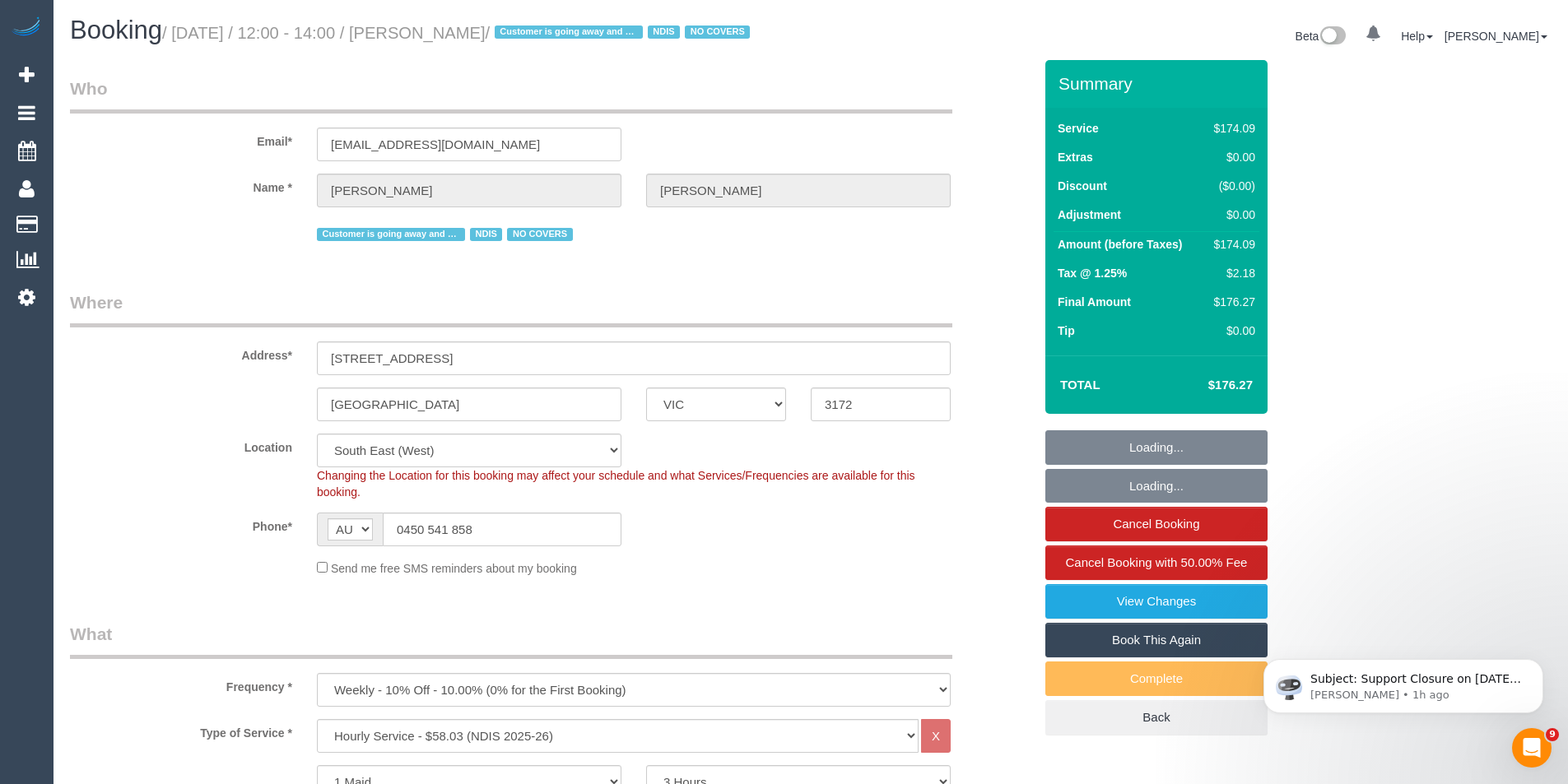
select select "object:1275"
select select "23728"
select select "spot1"
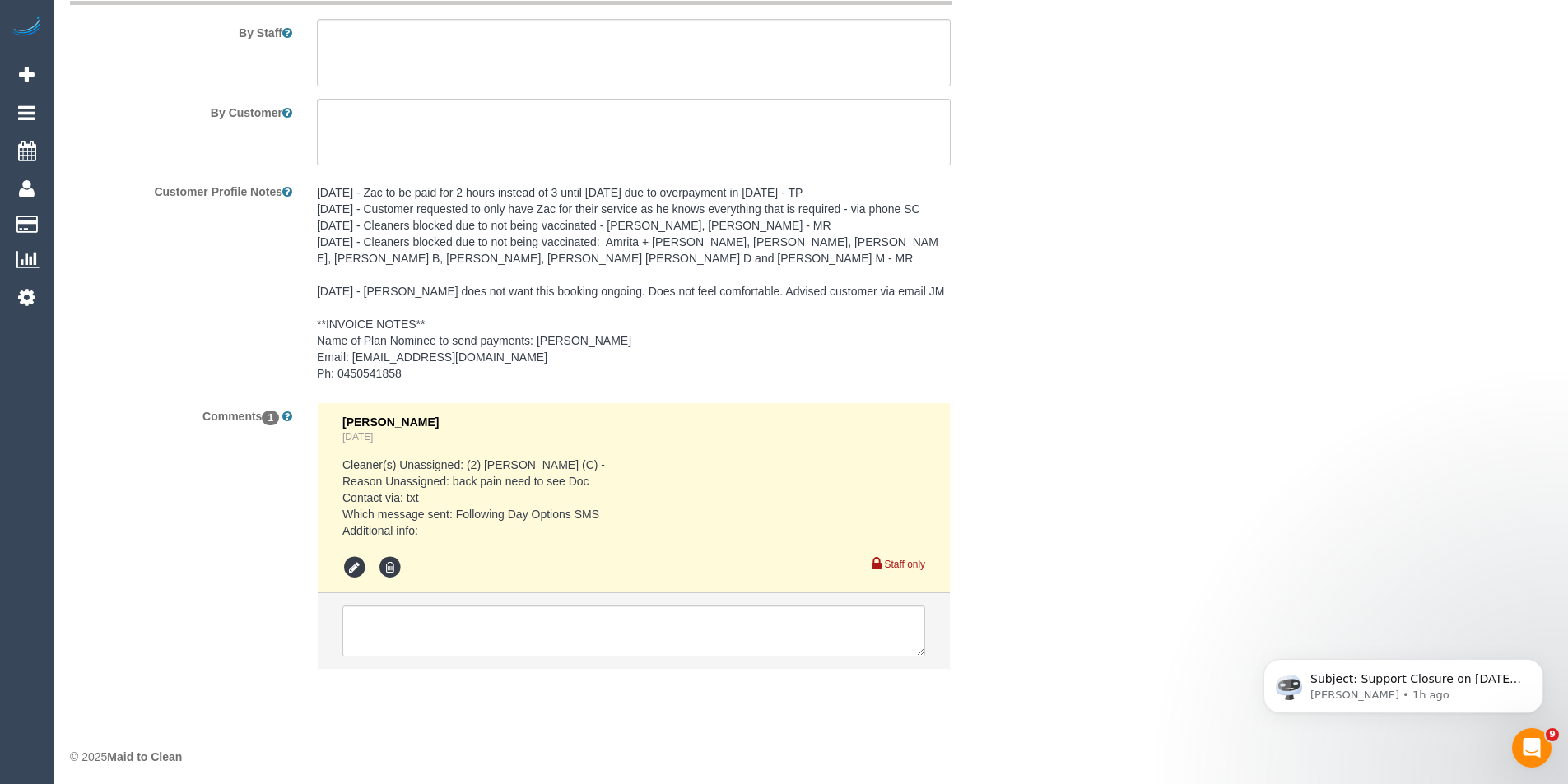
scroll to position [2296, 0]
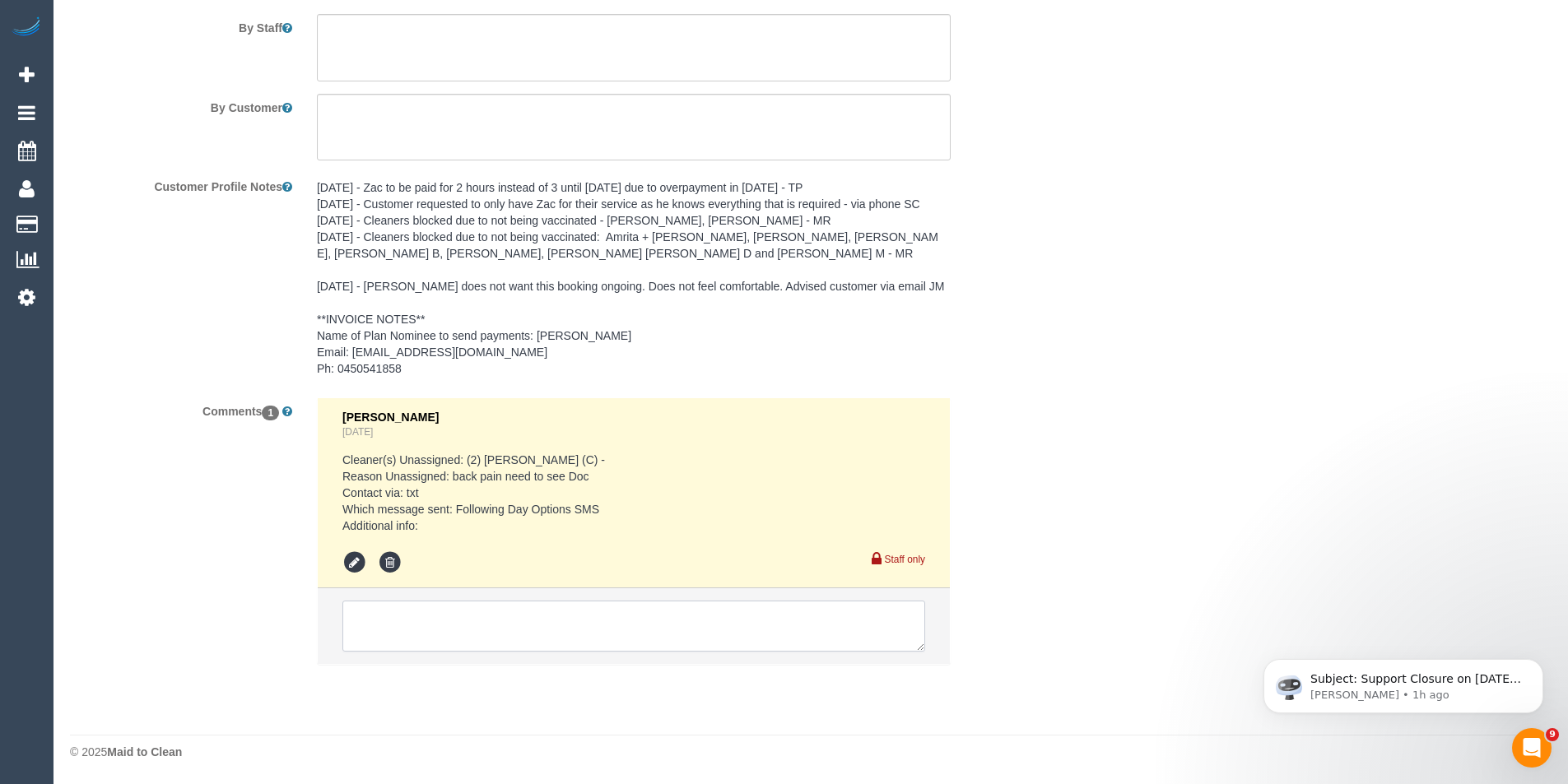
click at [585, 624] on textarea at bounding box center [634, 626] width 583 height 51
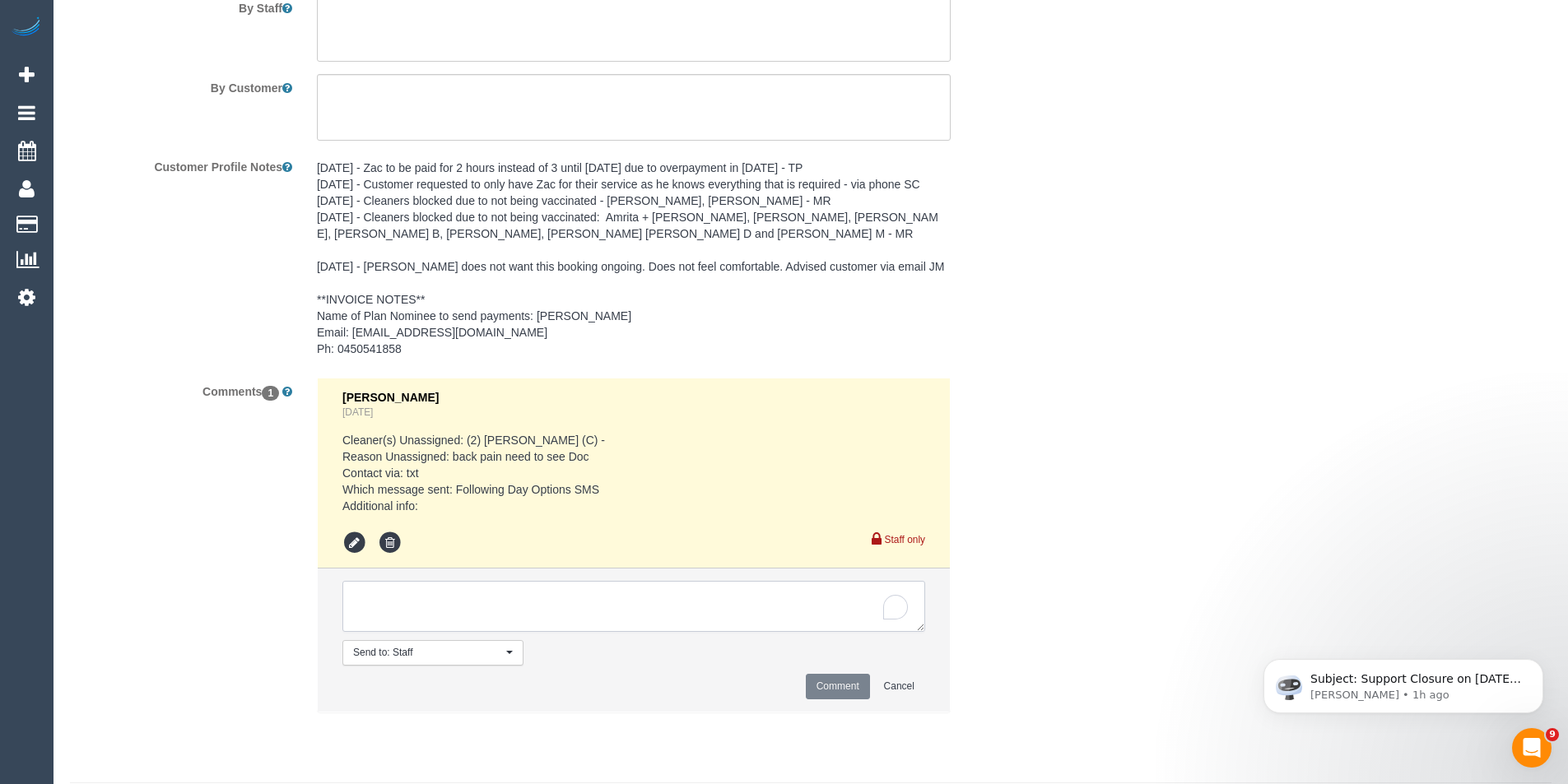
type textarea "F"
type textarea "Deadline to skip - 10am"
click at [838, 700] on button "Comment" at bounding box center [838, 687] width 64 height 25
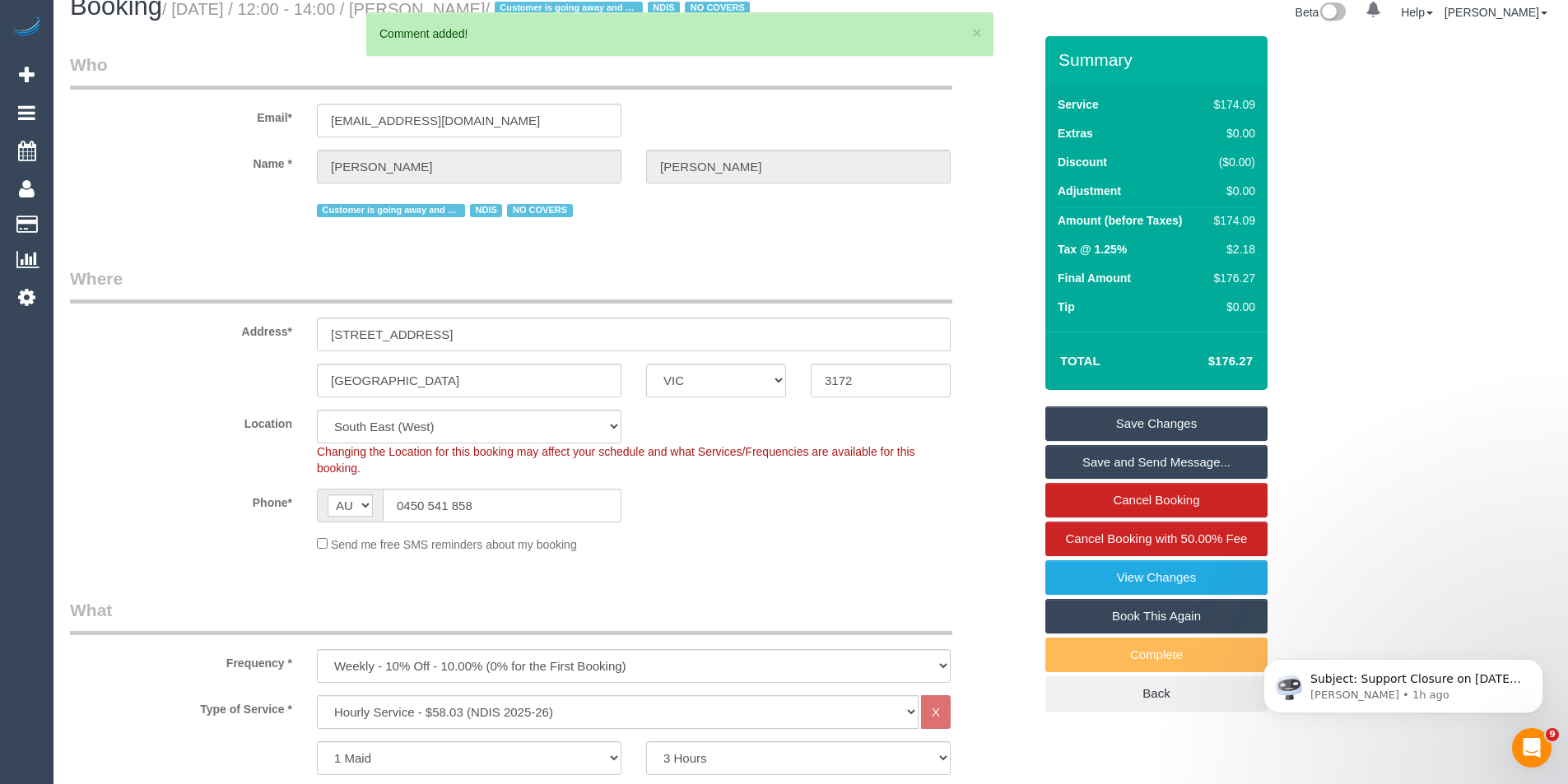
scroll to position [0, 0]
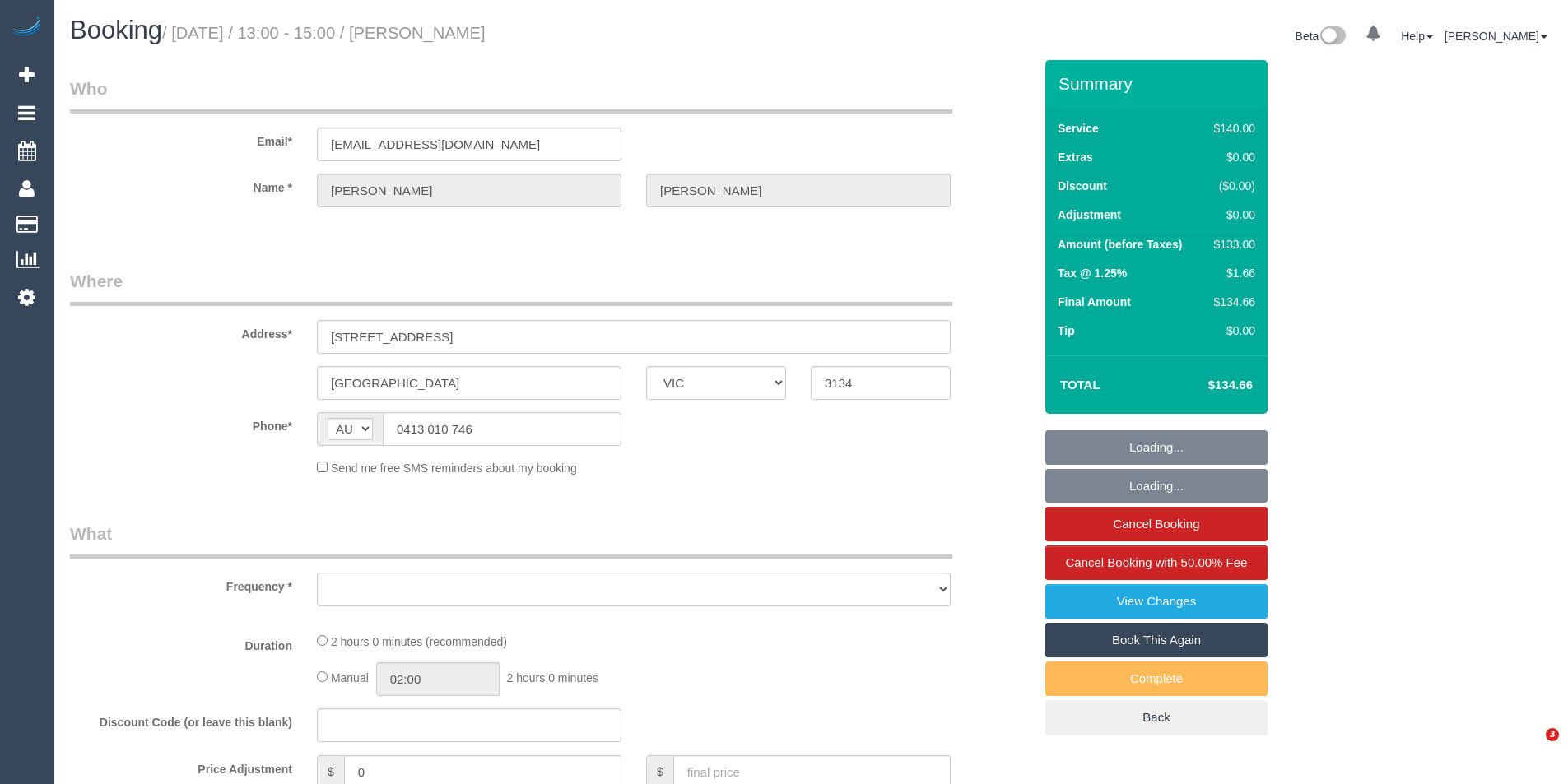
select select "VIC"
select select "number:29"
select select "number:14"
select select "number:18"
select select "number:22"
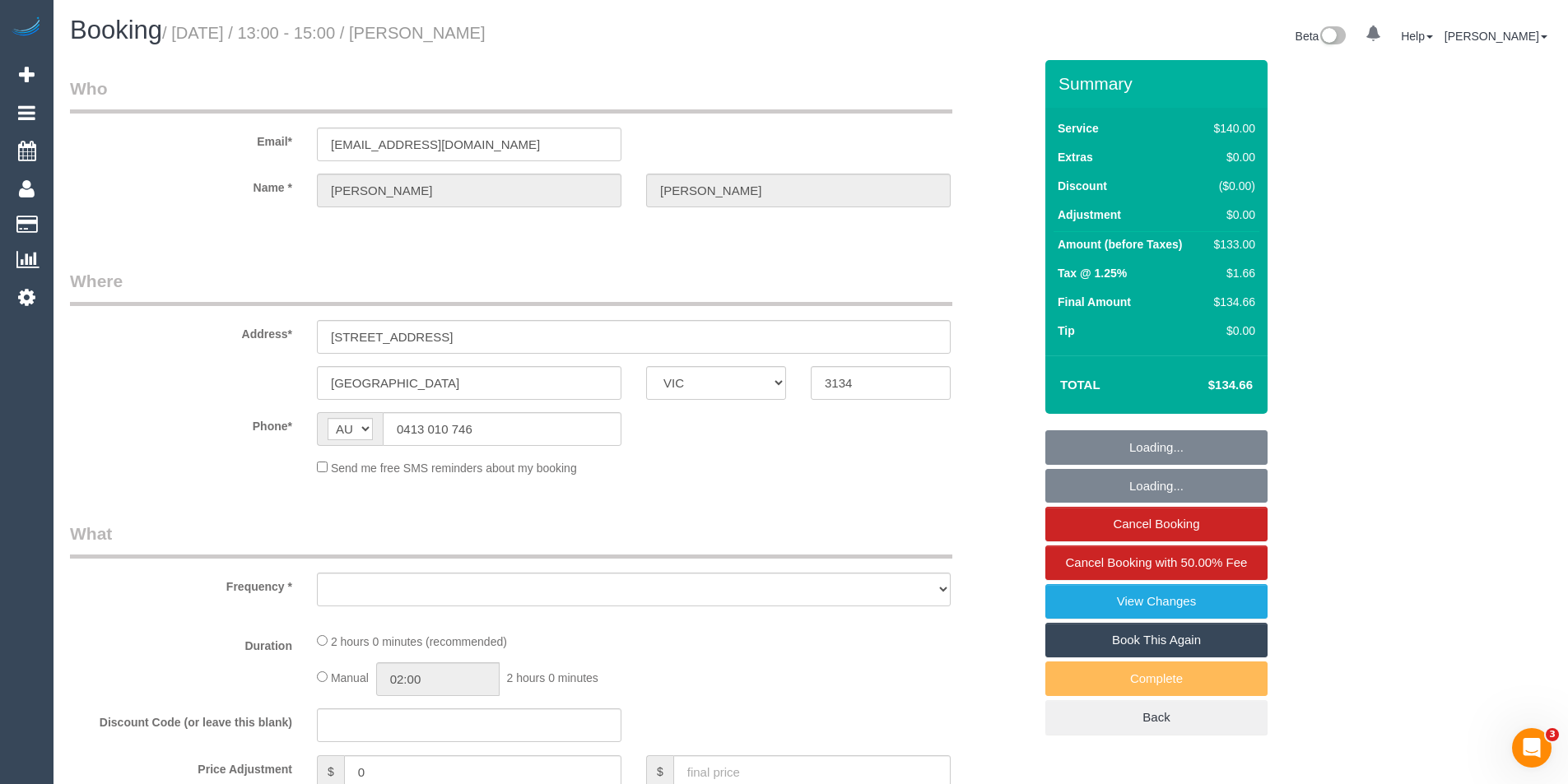
select select "number:34"
select select "number:11"
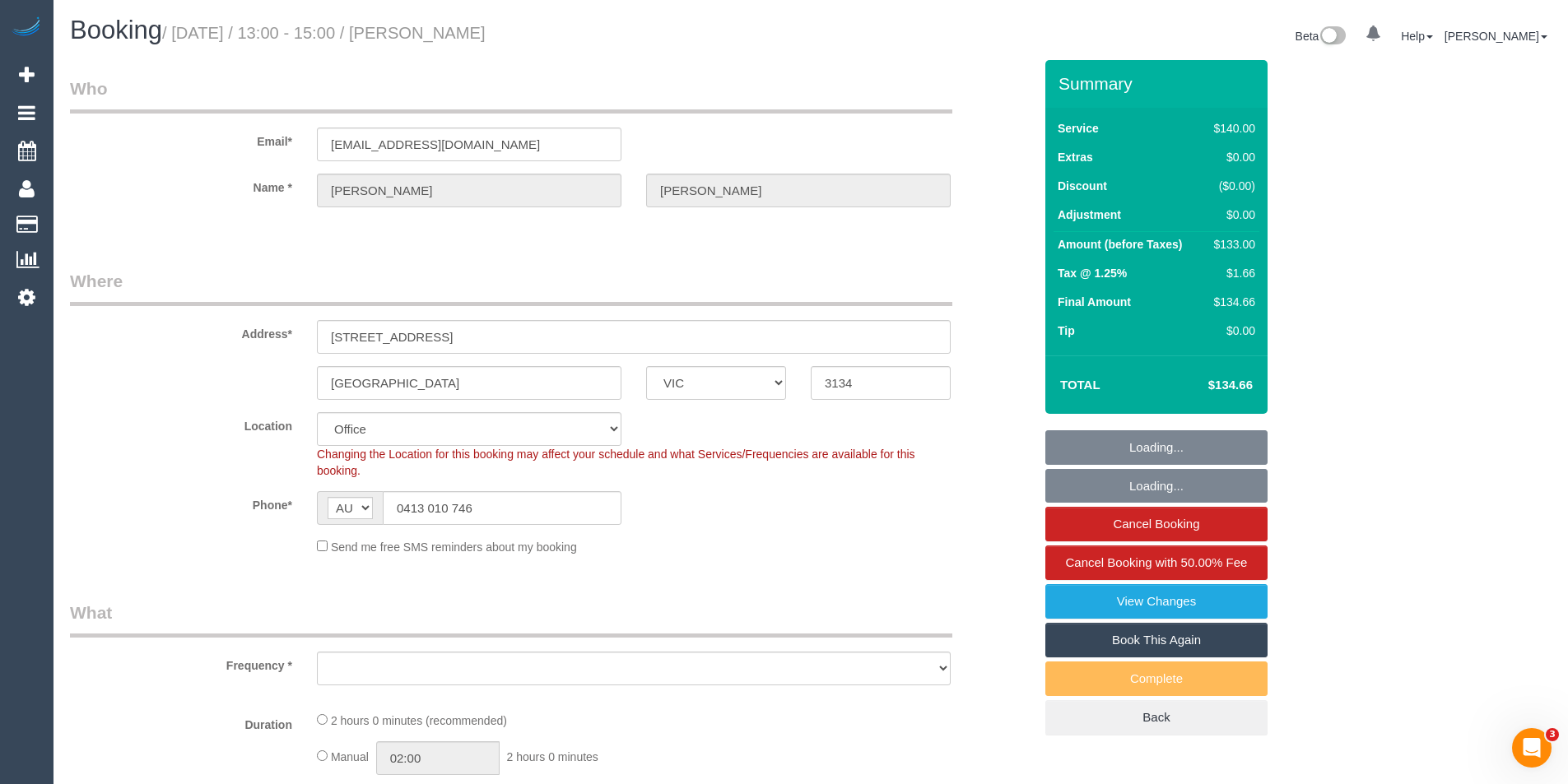
select select "string:stripe-pm_1J3uXs2GScqysDRV7JoIIBj4"
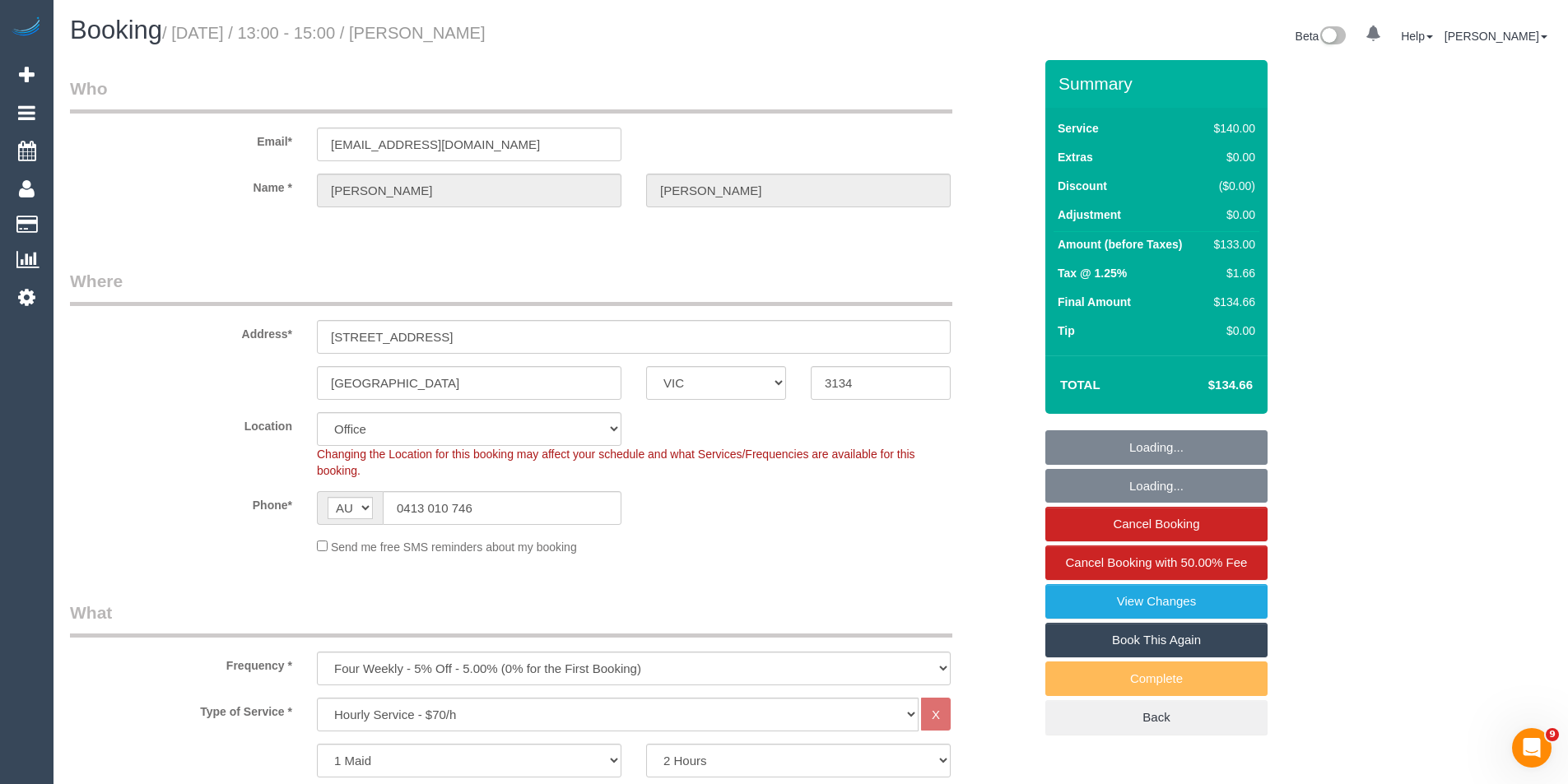
select select "object:2114"
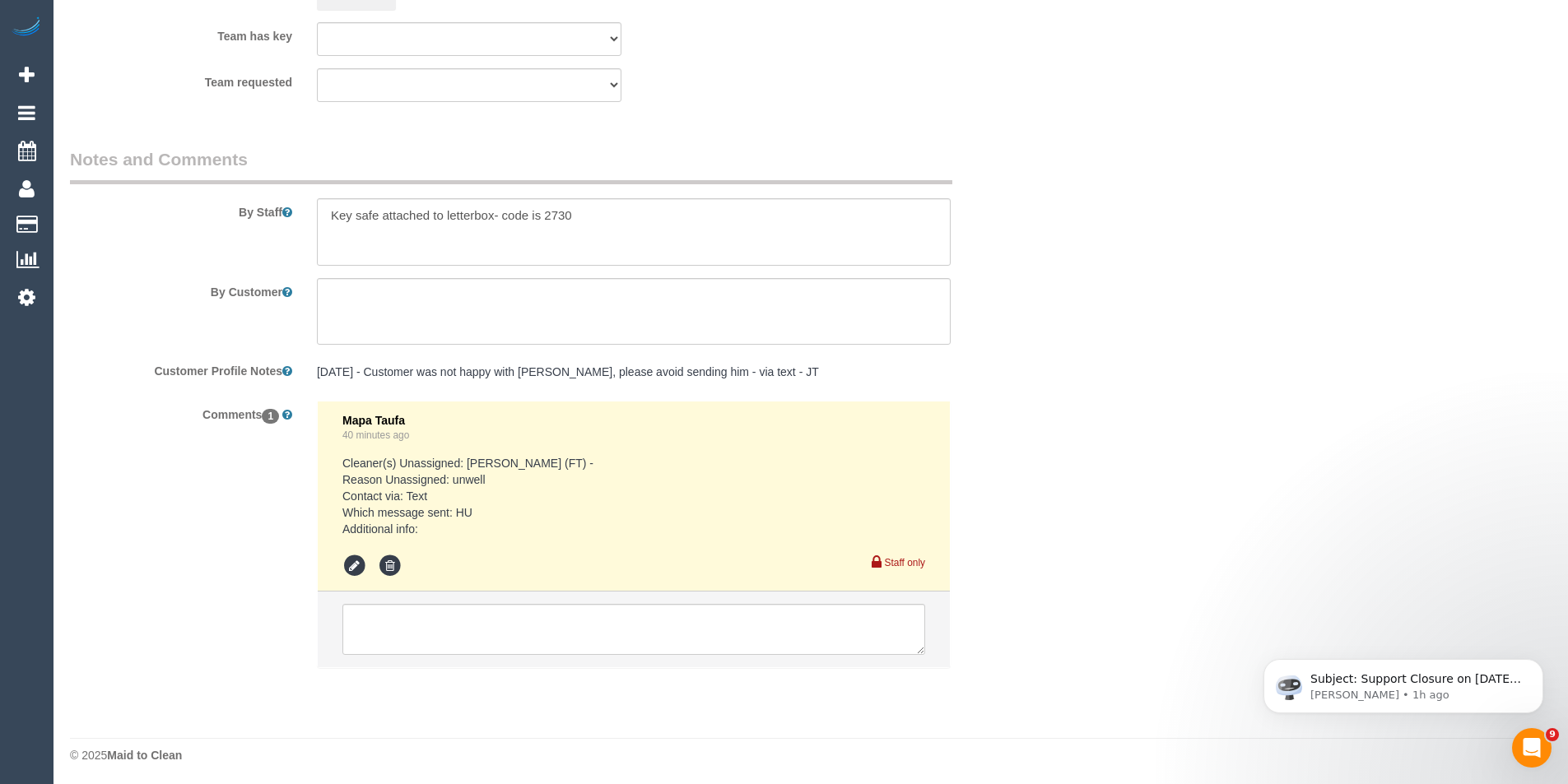
scroll to position [2649, 0]
click at [483, 625] on textarea at bounding box center [634, 626] width 583 height 51
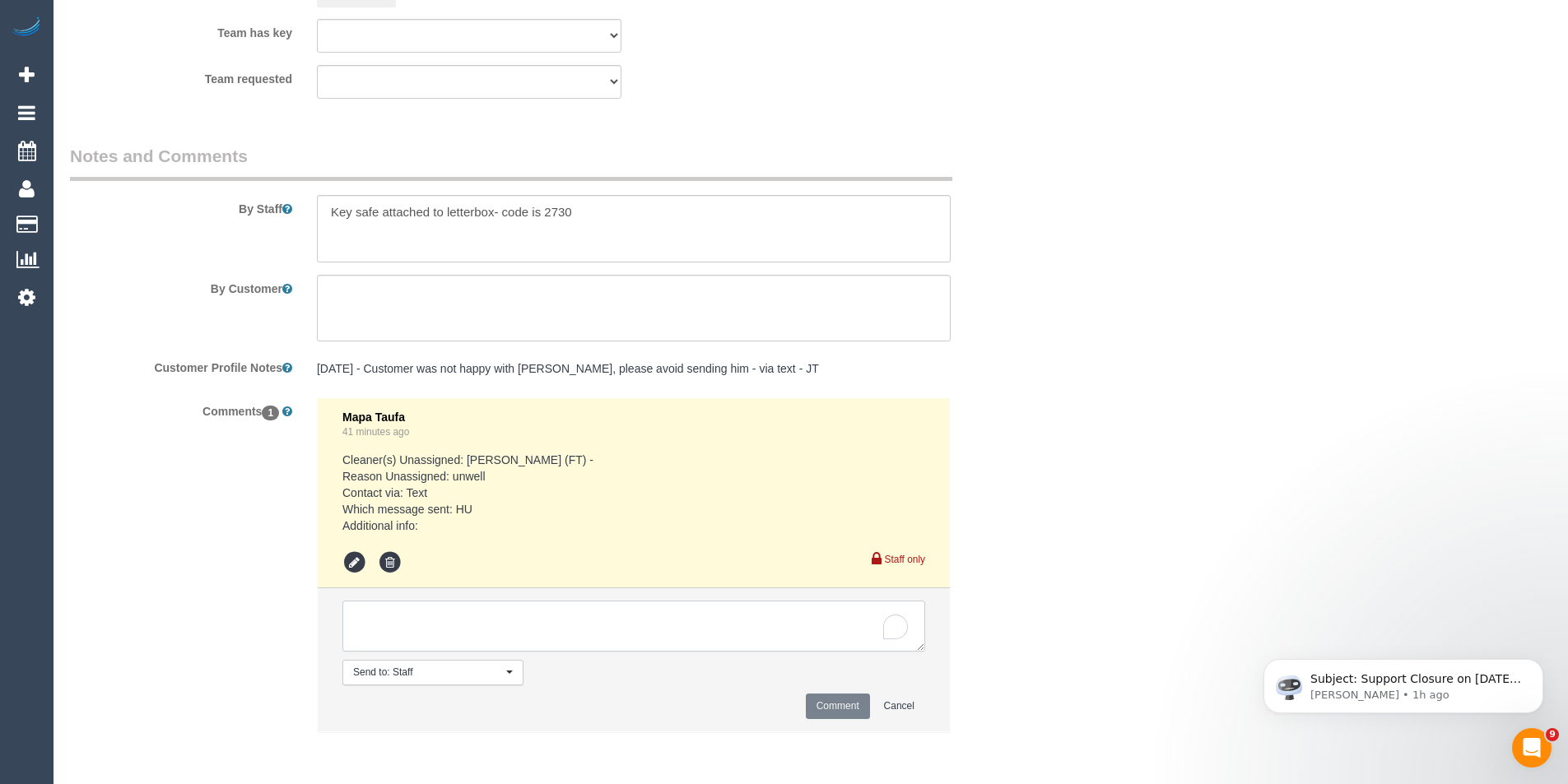
click at [419, 610] on textarea "To enrich screen reader interactions, please activate Accessibility in Grammarl…" at bounding box center [634, 626] width 583 height 51
type textarea "Customer flexible over the next week for another day/time Leaving for Rose."
click at [879, 708] on button "Cancel" at bounding box center [899, 706] width 52 height 25
click at [553, 623] on textarea "To enrich screen reader interactions, please activate Accessibility in Grammarl…" at bounding box center [634, 626] width 583 height 51
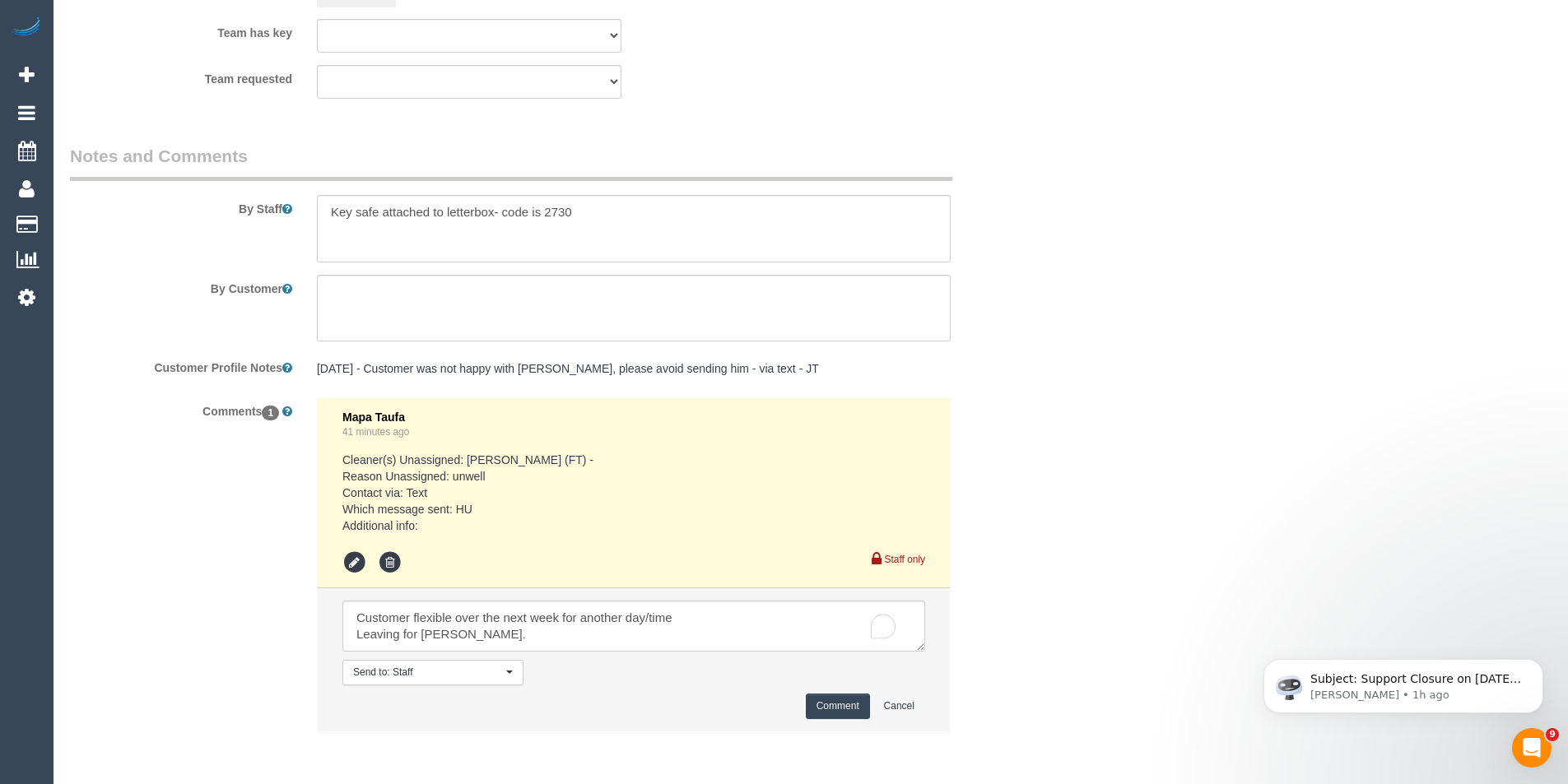
click at [823, 696] on button "Comment" at bounding box center [838, 706] width 64 height 25
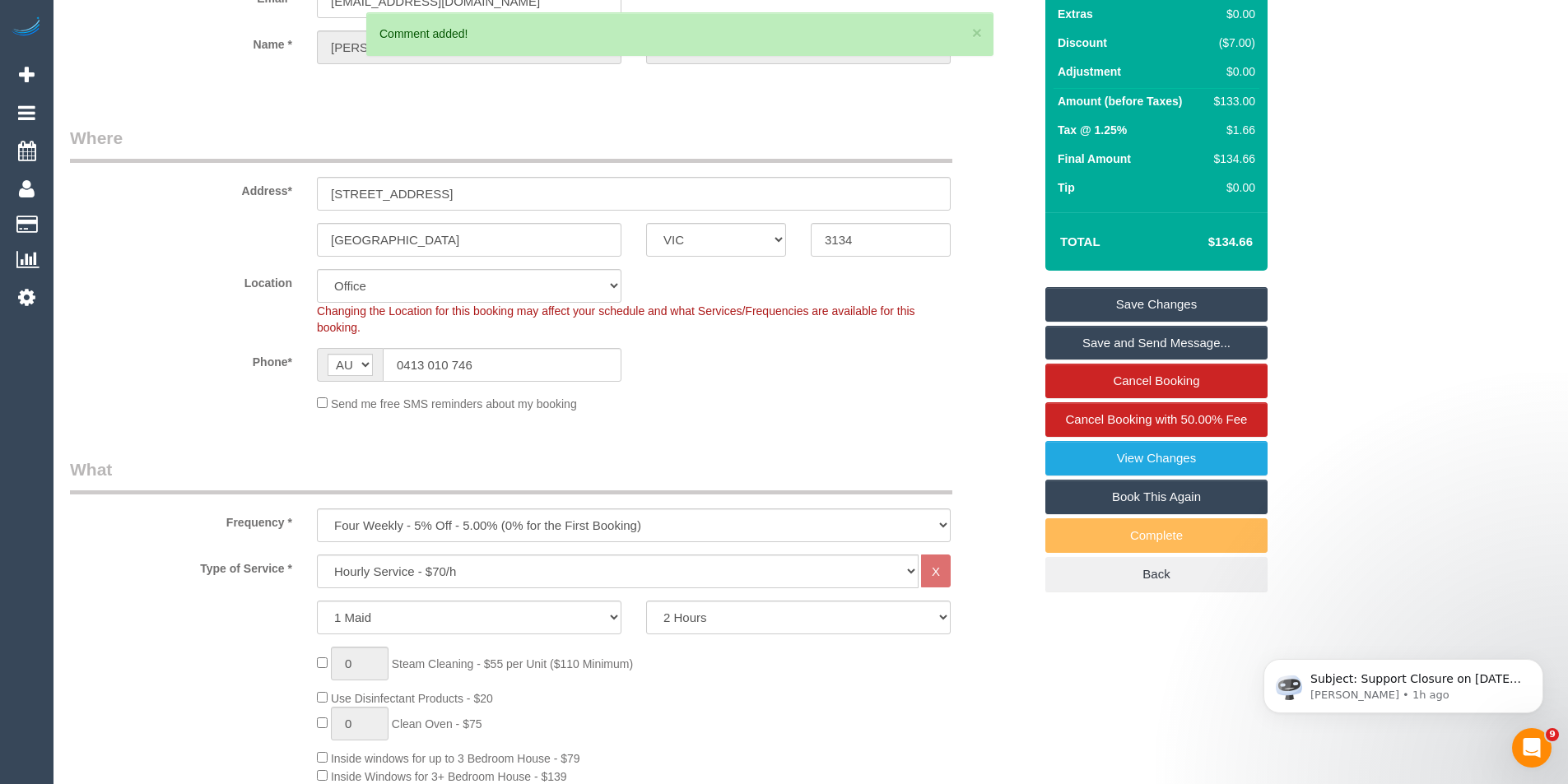
scroll to position [0, 0]
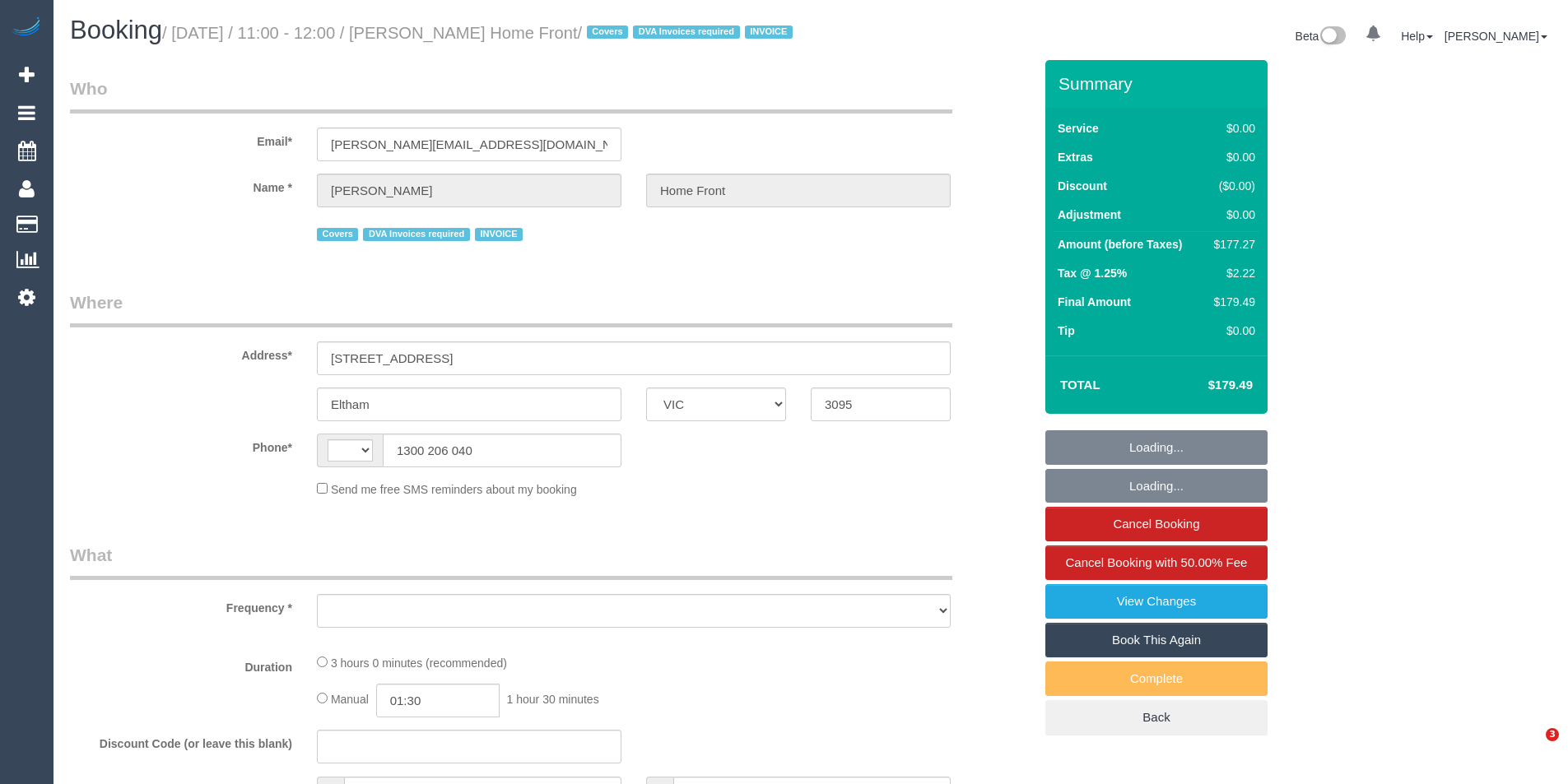
select select "VIC"
select select "number:28"
select select "number:14"
select select "number:19"
select select "number:22"
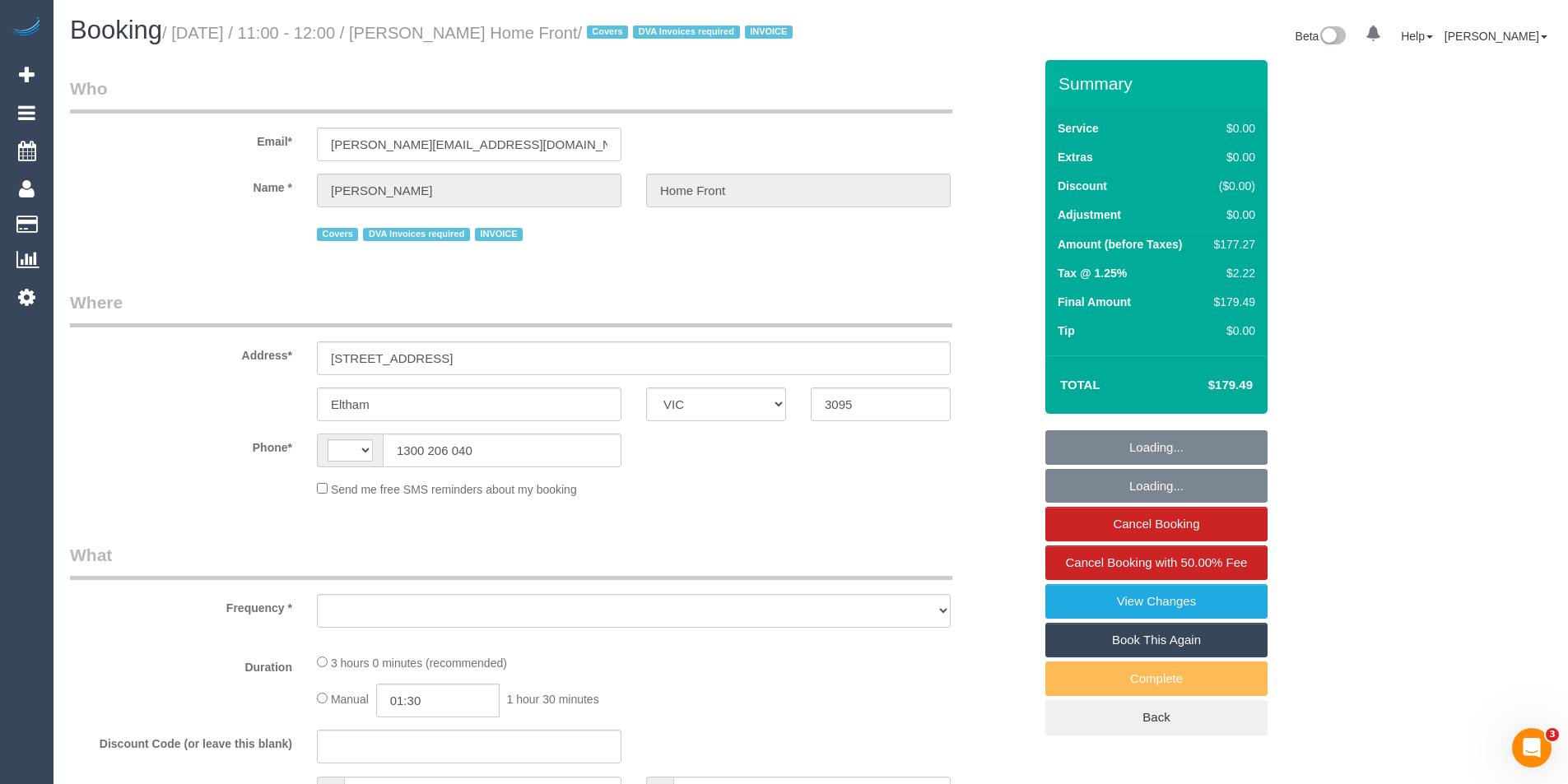
select select "number:35"
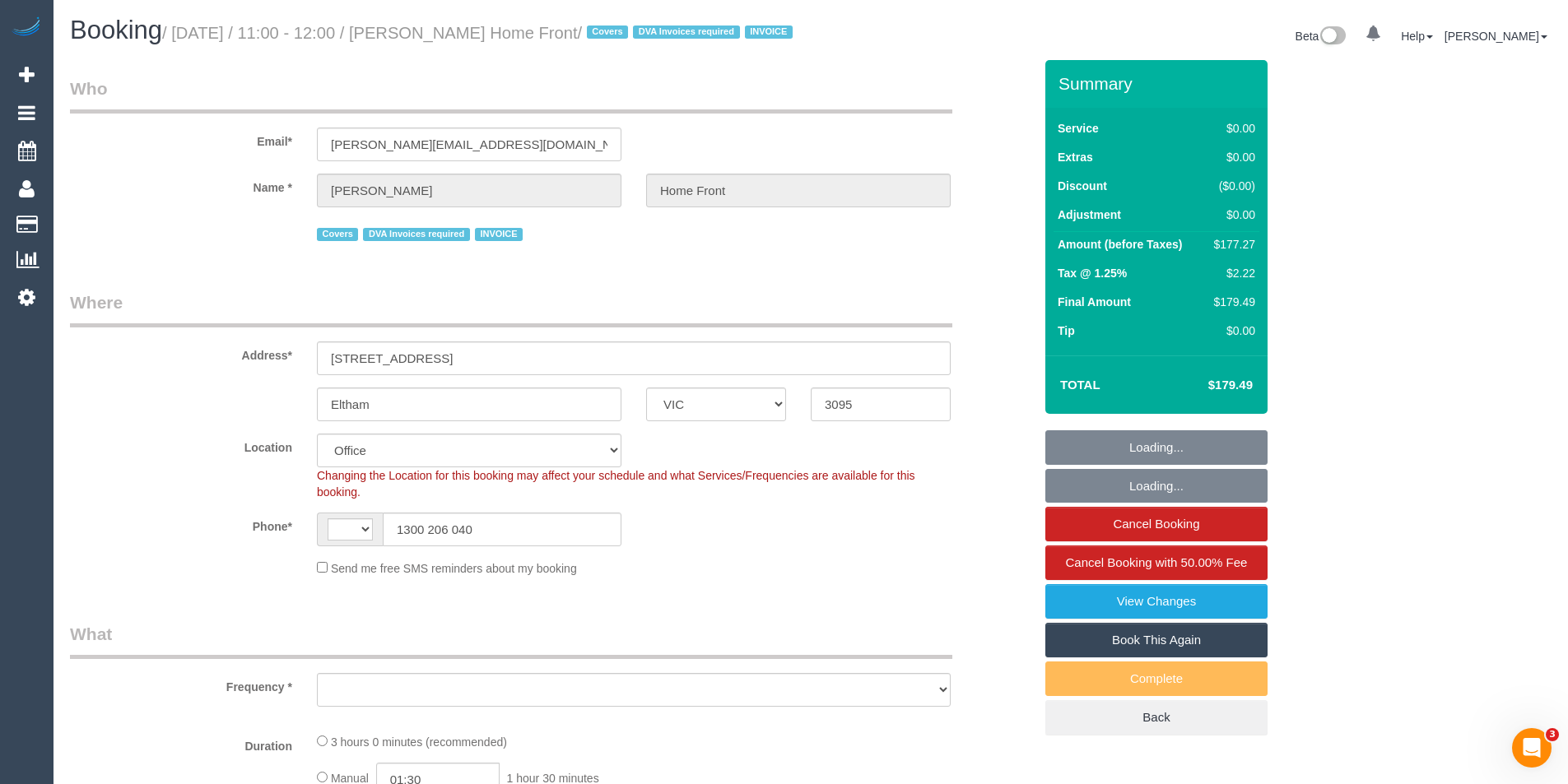
select select "string:AU"
select select "object:836"
select select "180"
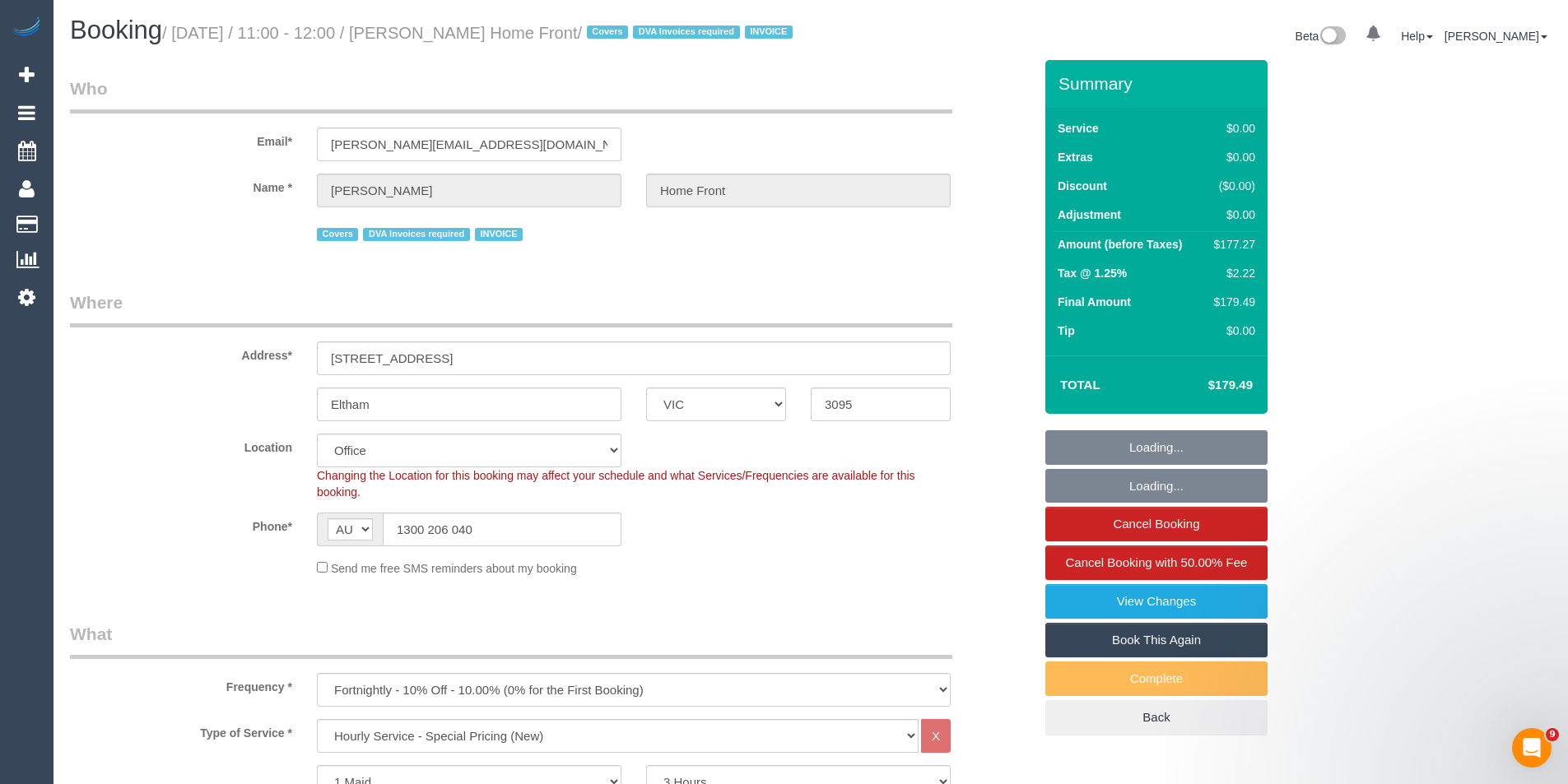
select select "object:858"
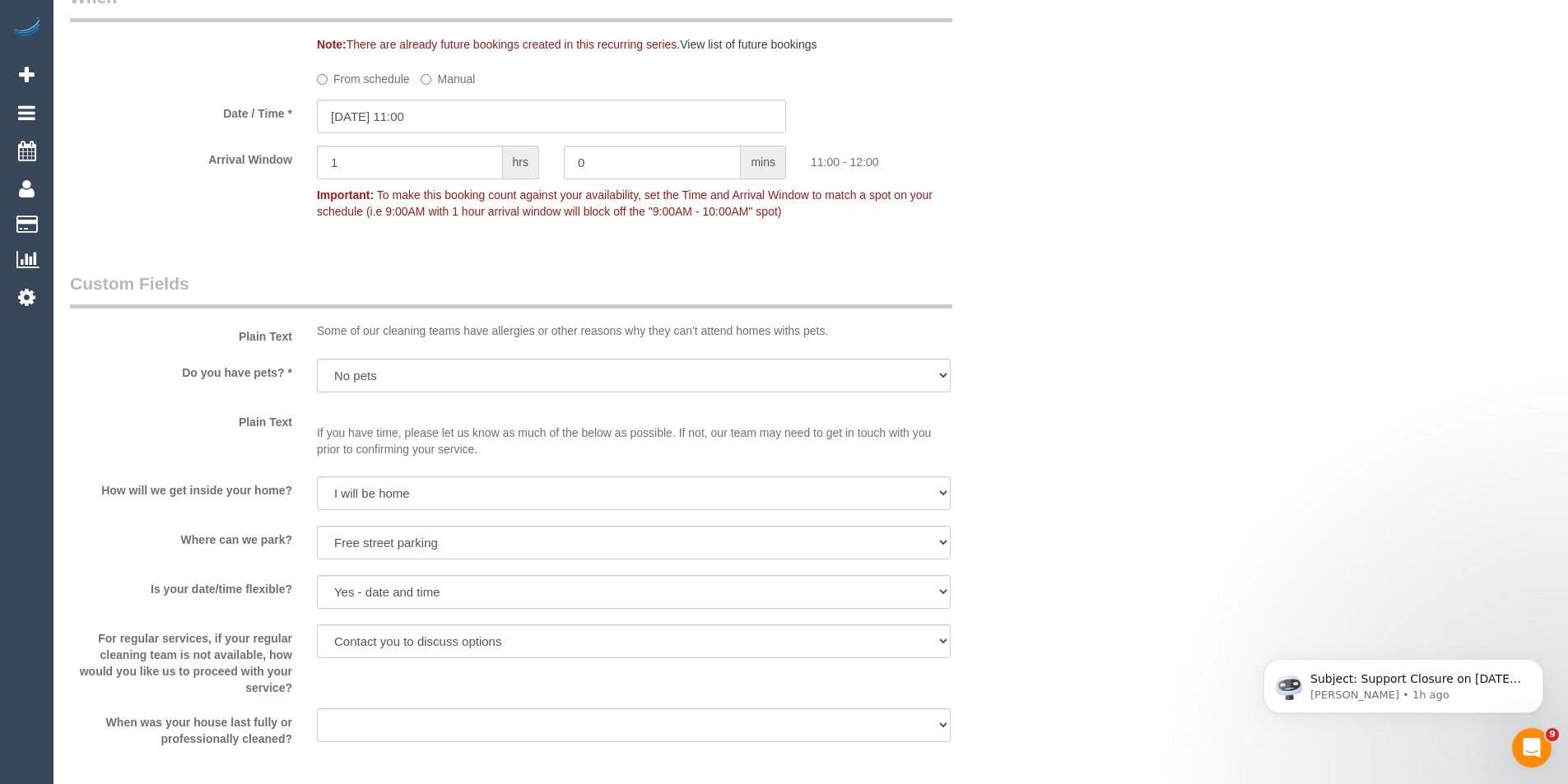
scroll to position [1645, 0]
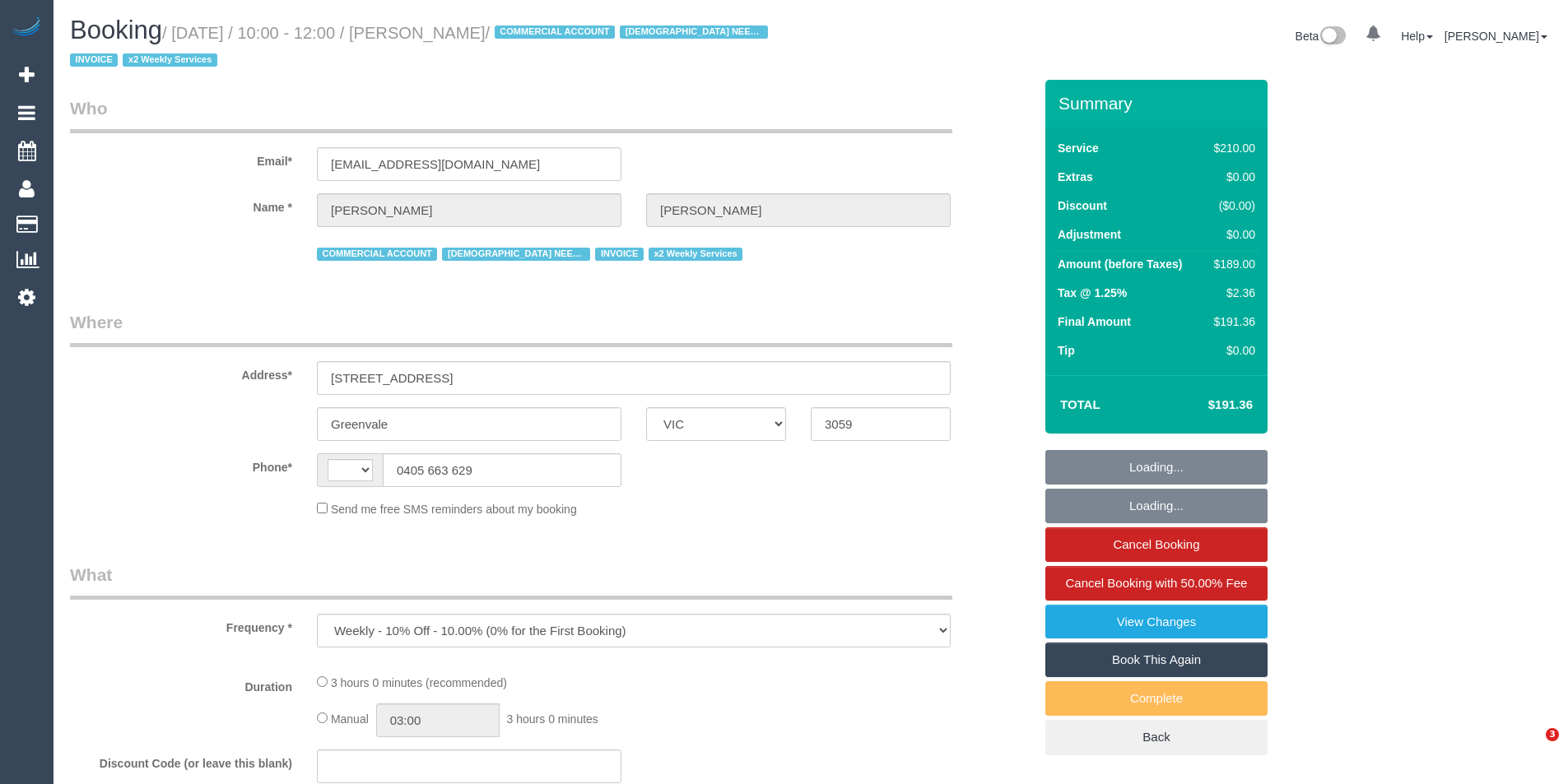
select select "VIC"
select select "180"
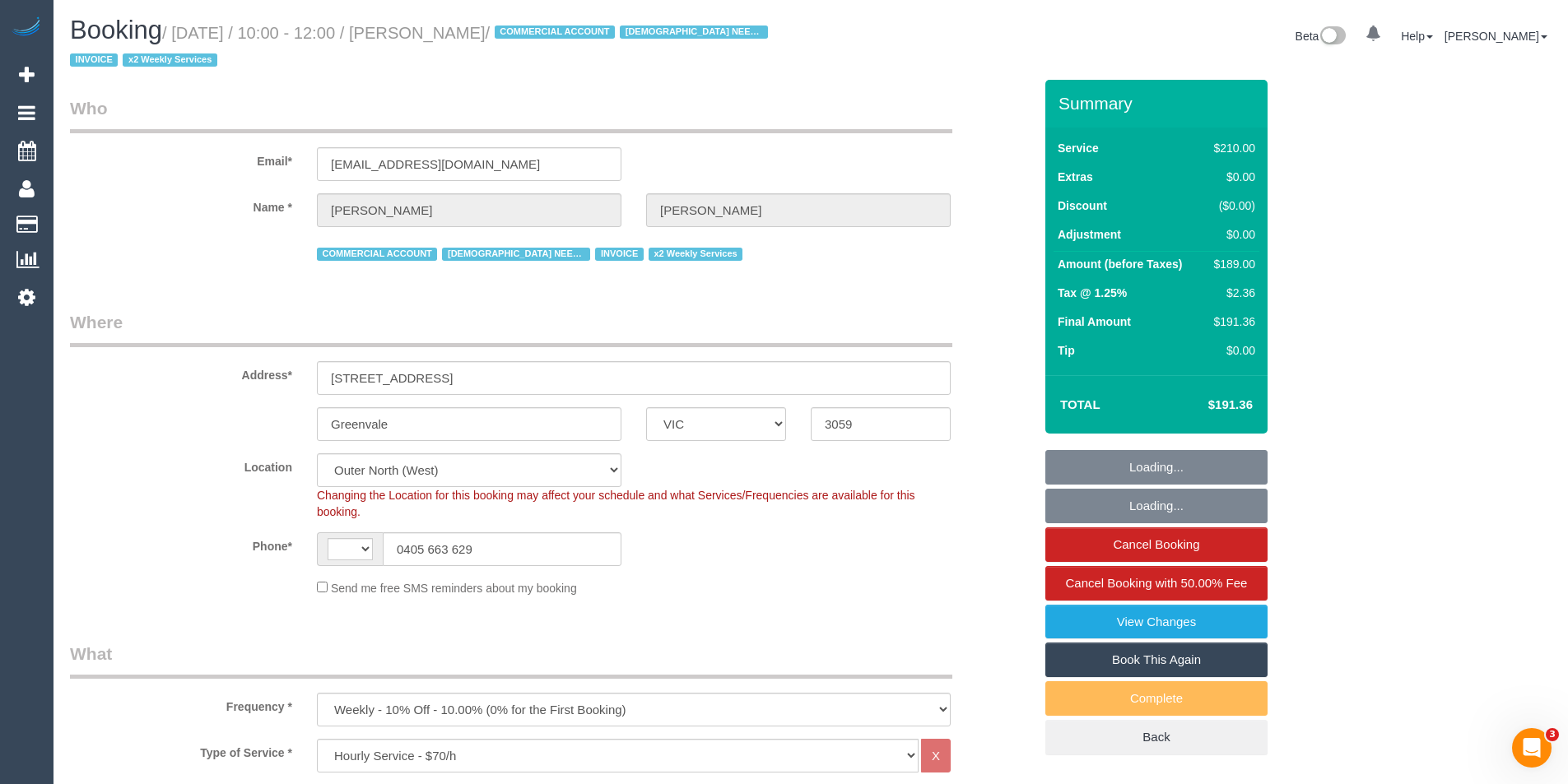
select select "object:455"
select select "string:AU"
select select "number:27"
select select "number:15"
select select "number:19"
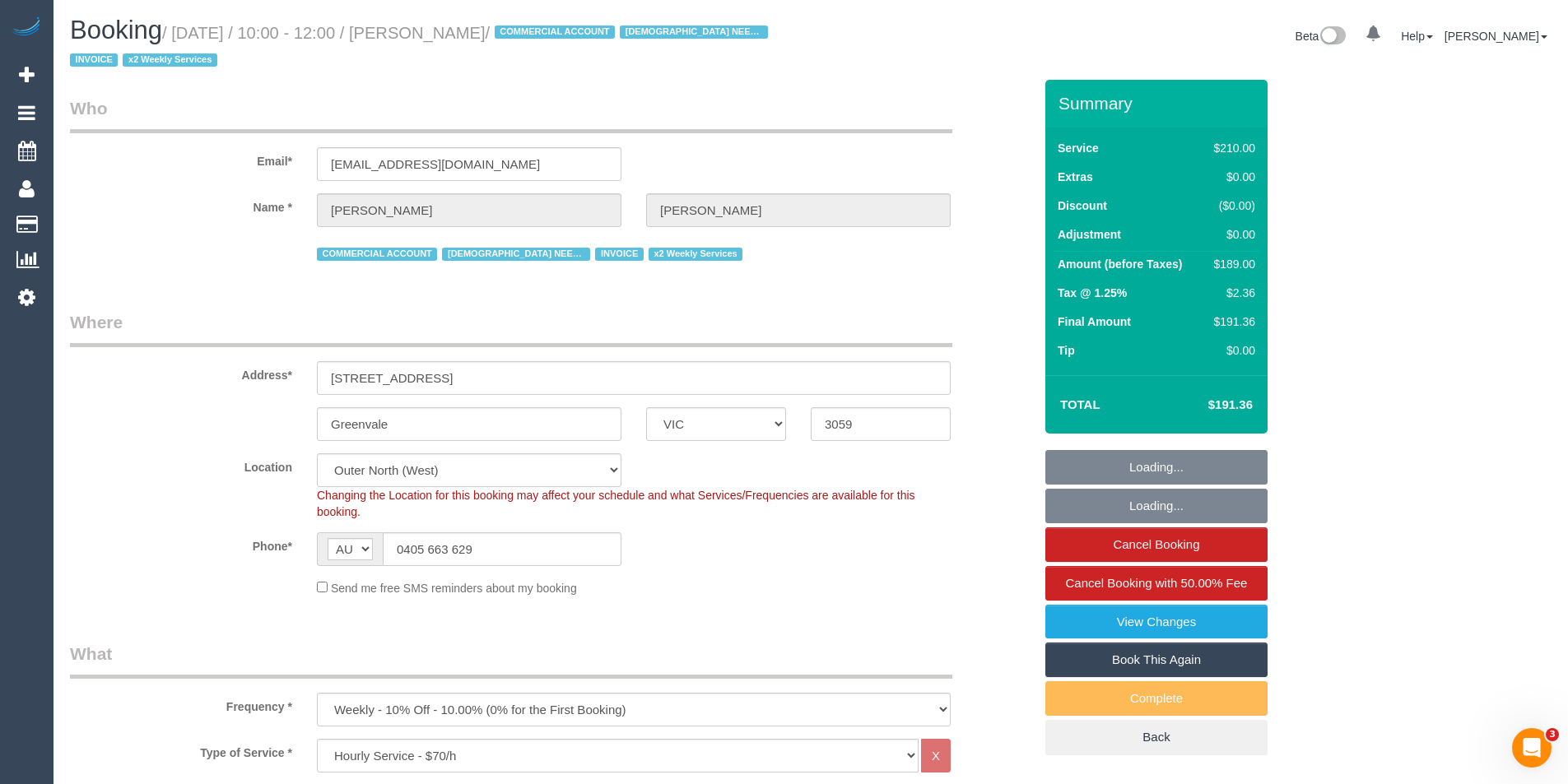
select select "number:36"
select select "number:34"
select select "number:11"
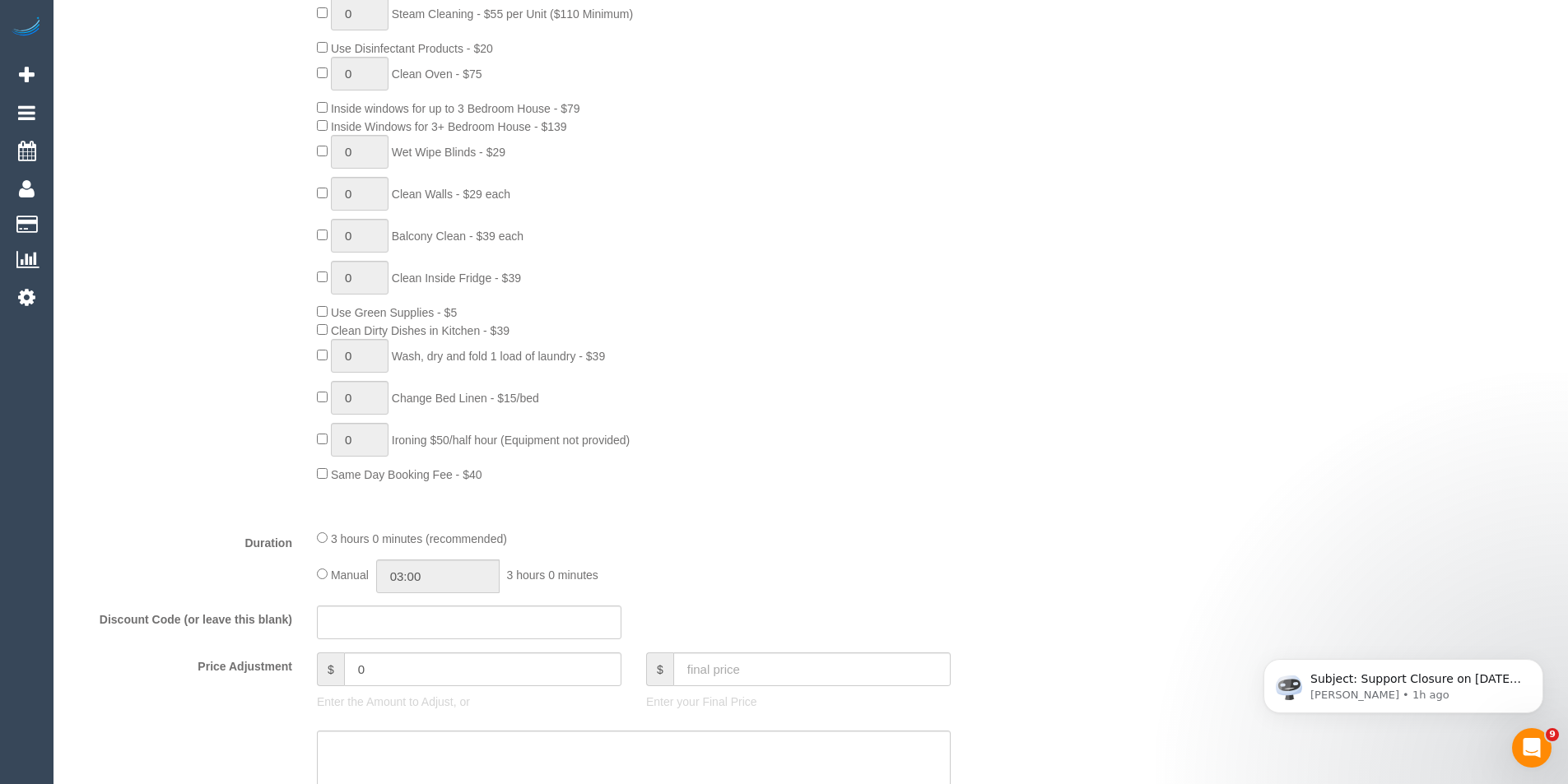
scroll to position [905, 0]
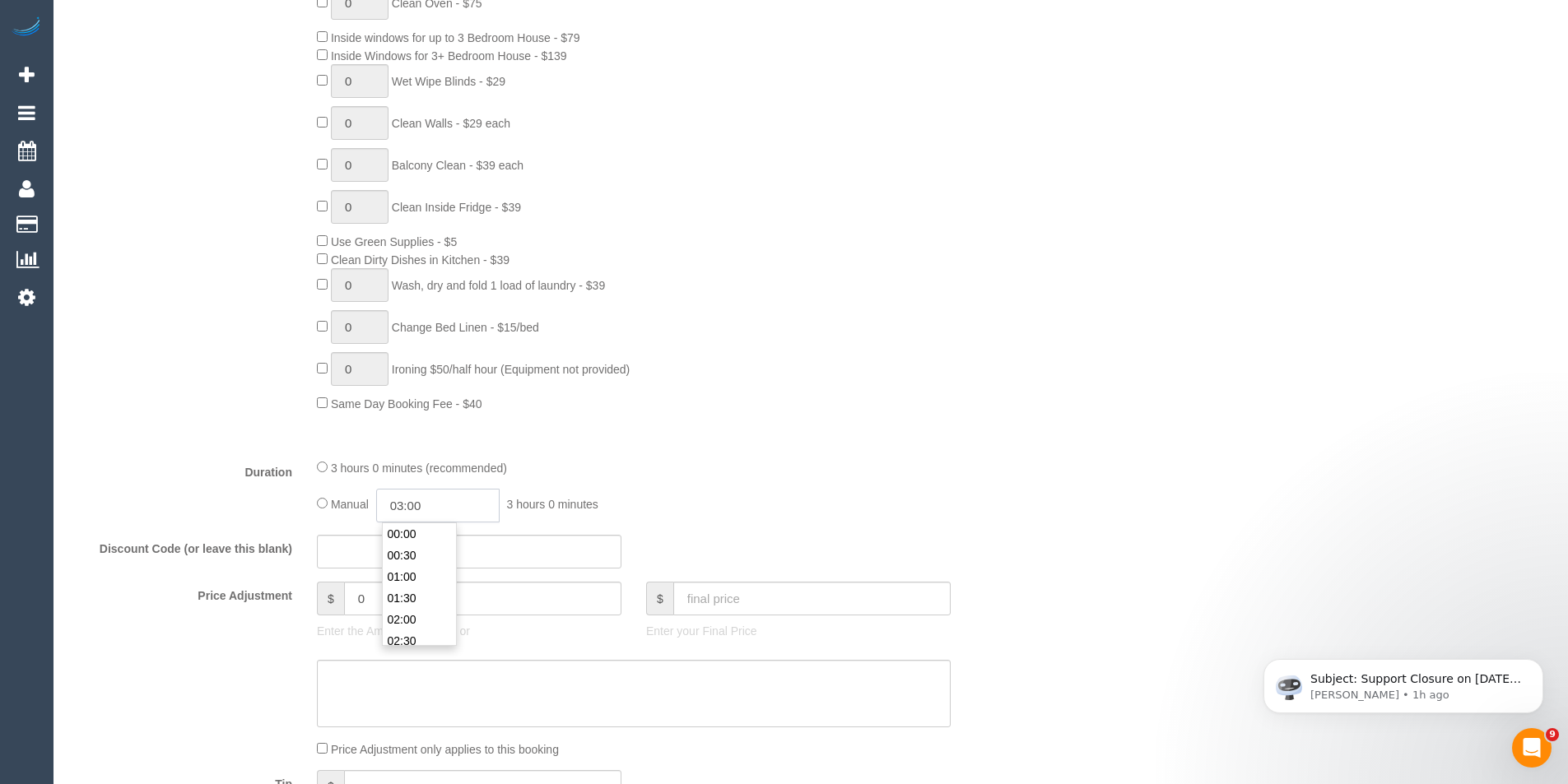
click at [492, 519] on input "03:00" at bounding box center [438, 505] width 123 height 34
type input "01:30"
click at [439, 560] on li "01:30" at bounding box center [419, 557] width 74 height 22
click at [782, 490] on div "Manual 01:30 1 hour 30 minutes" at bounding box center [634, 505] width 634 height 34
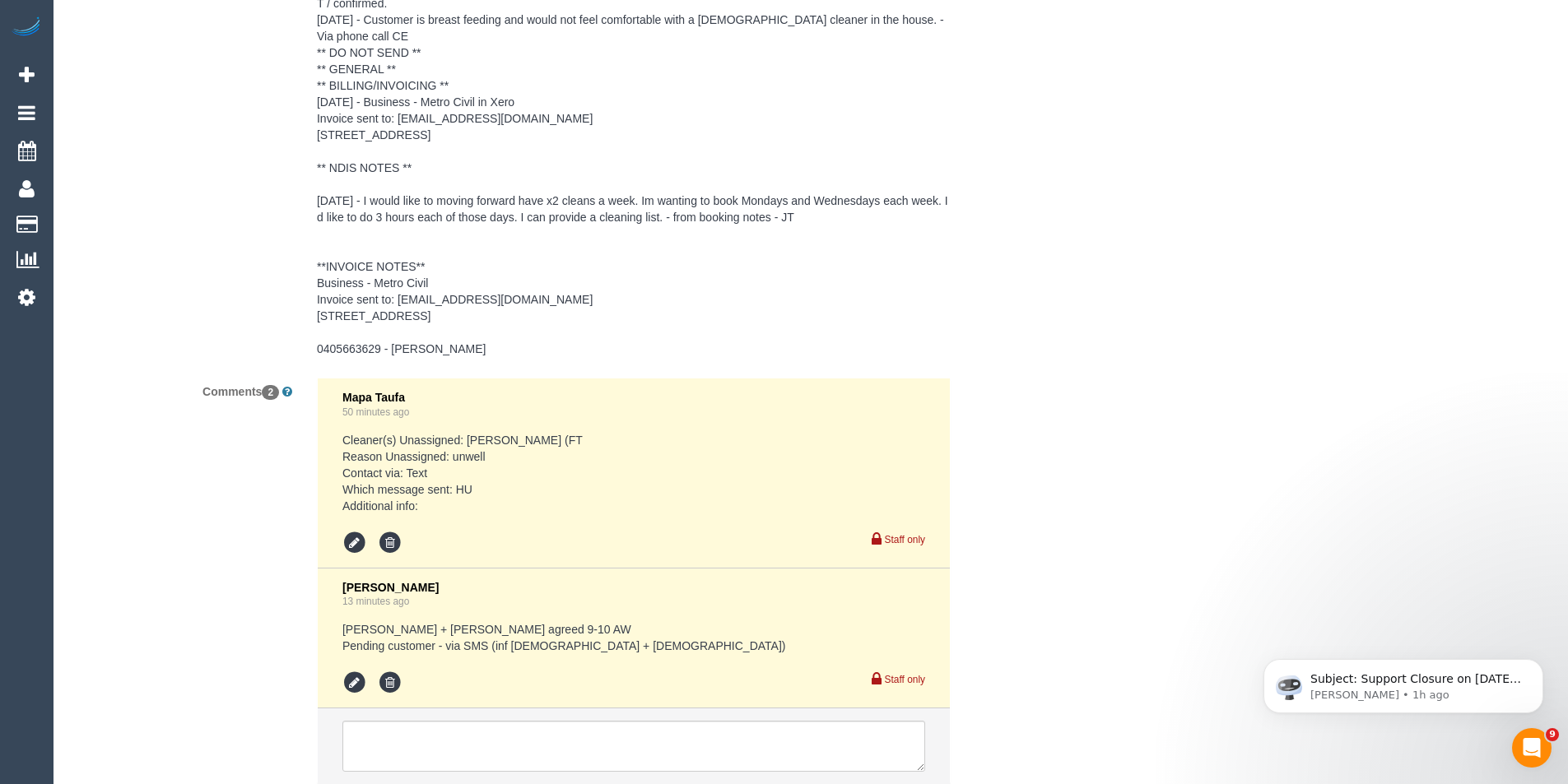
scroll to position [3209, 0]
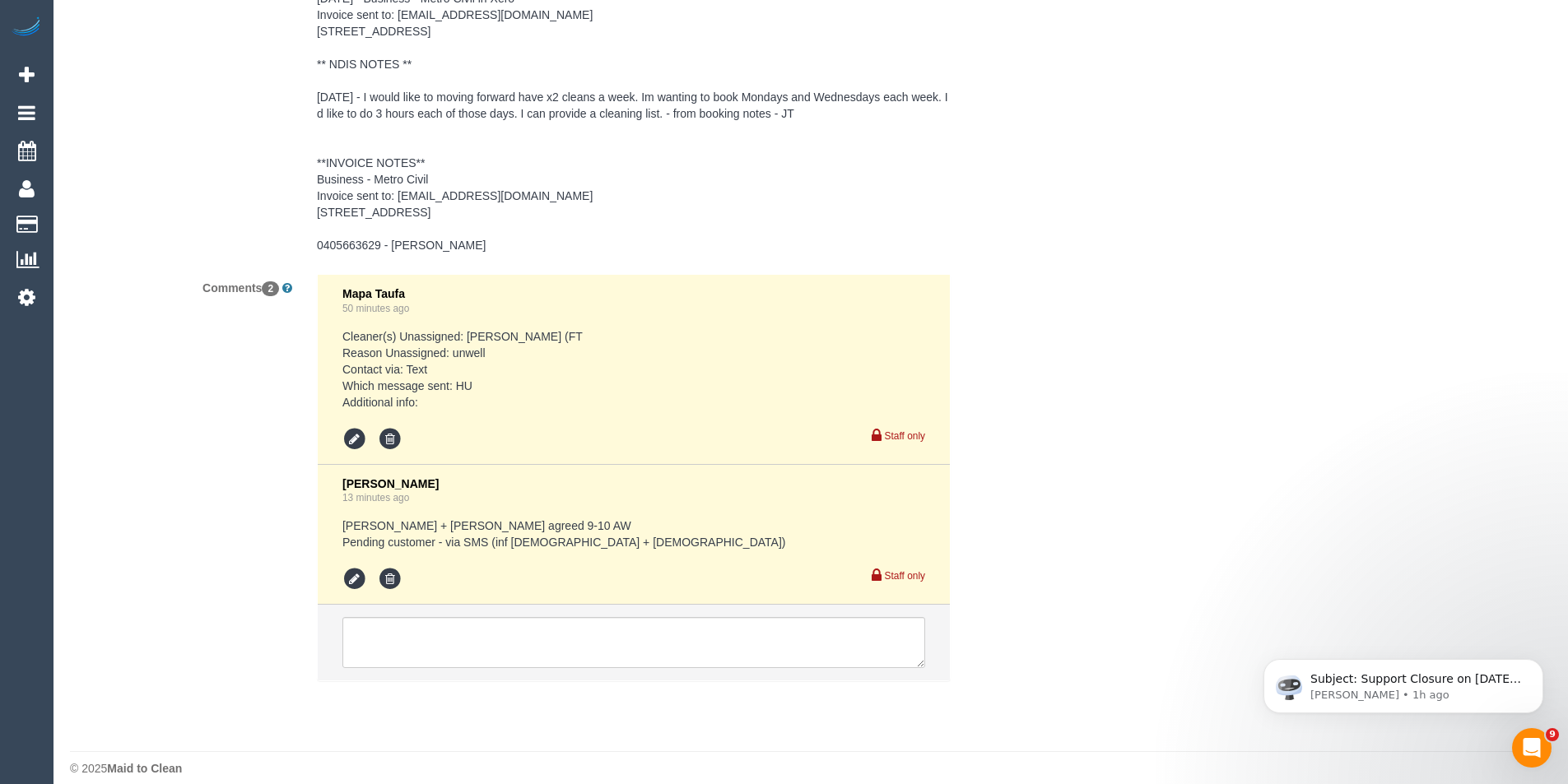
click at [369, 567] on li at bounding box center [357, 579] width 29 height 24
click at [354, 567] on icon at bounding box center [354, 579] width 25 height 24
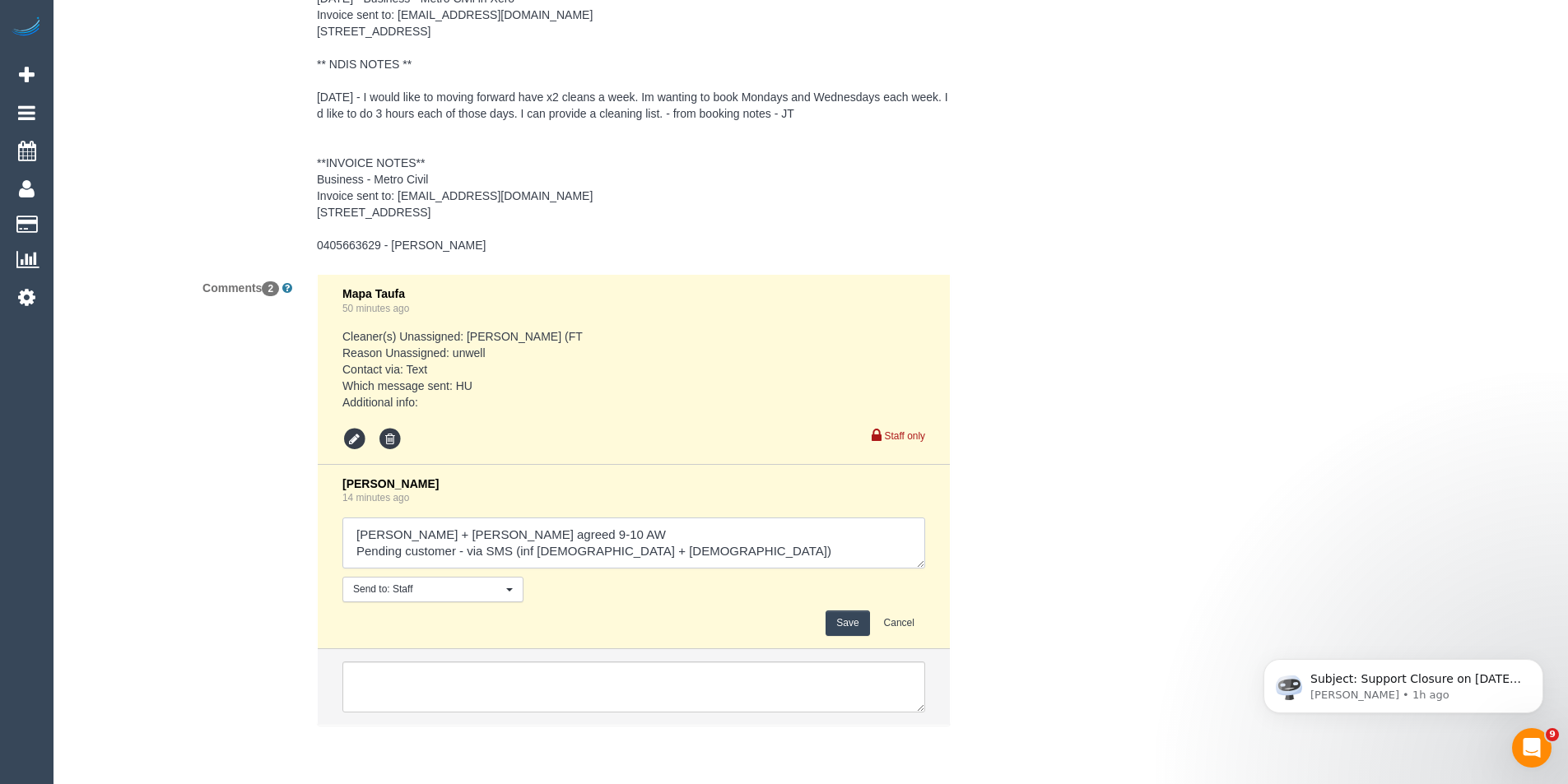
click at [689, 531] on textarea at bounding box center [634, 543] width 583 height 51
type textarea "Liz + Tony agreed 9-10 AW Pending customer - via SMS (inf male + female) // con…"
click at [837, 611] on button "Save" at bounding box center [847, 623] width 44 height 25
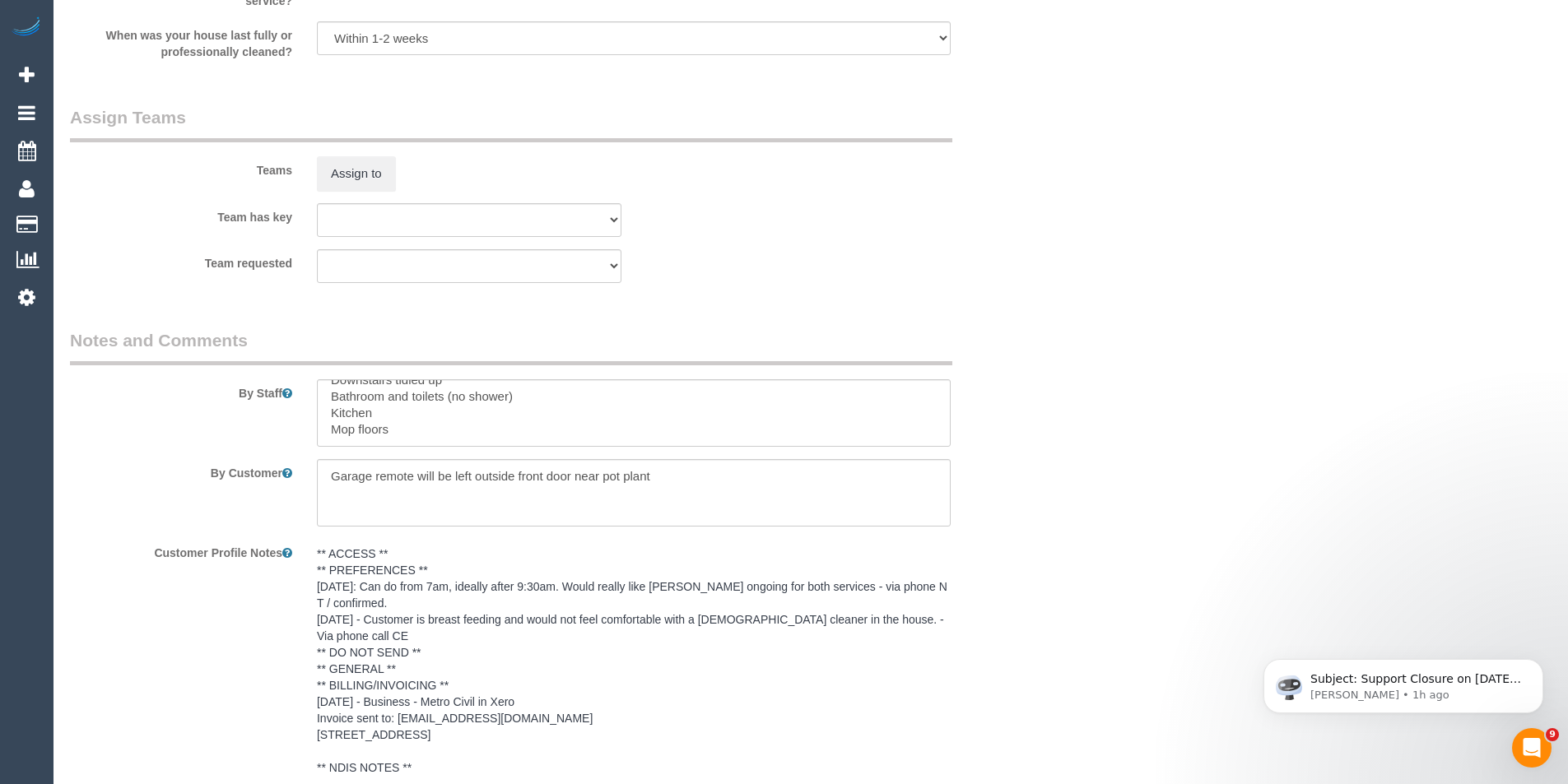
scroll to position [2386, 0]
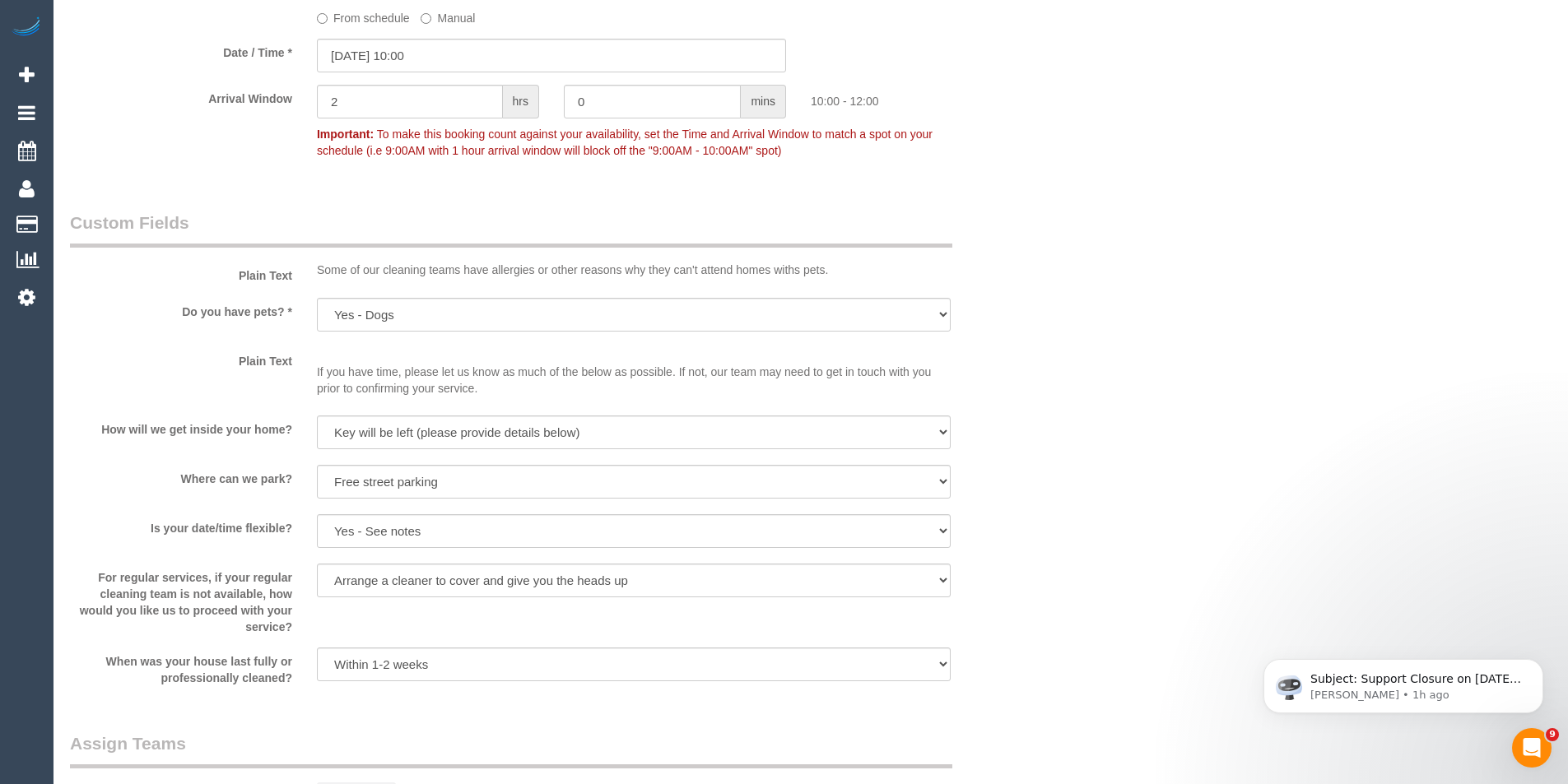
scroll to position [1728, 0]
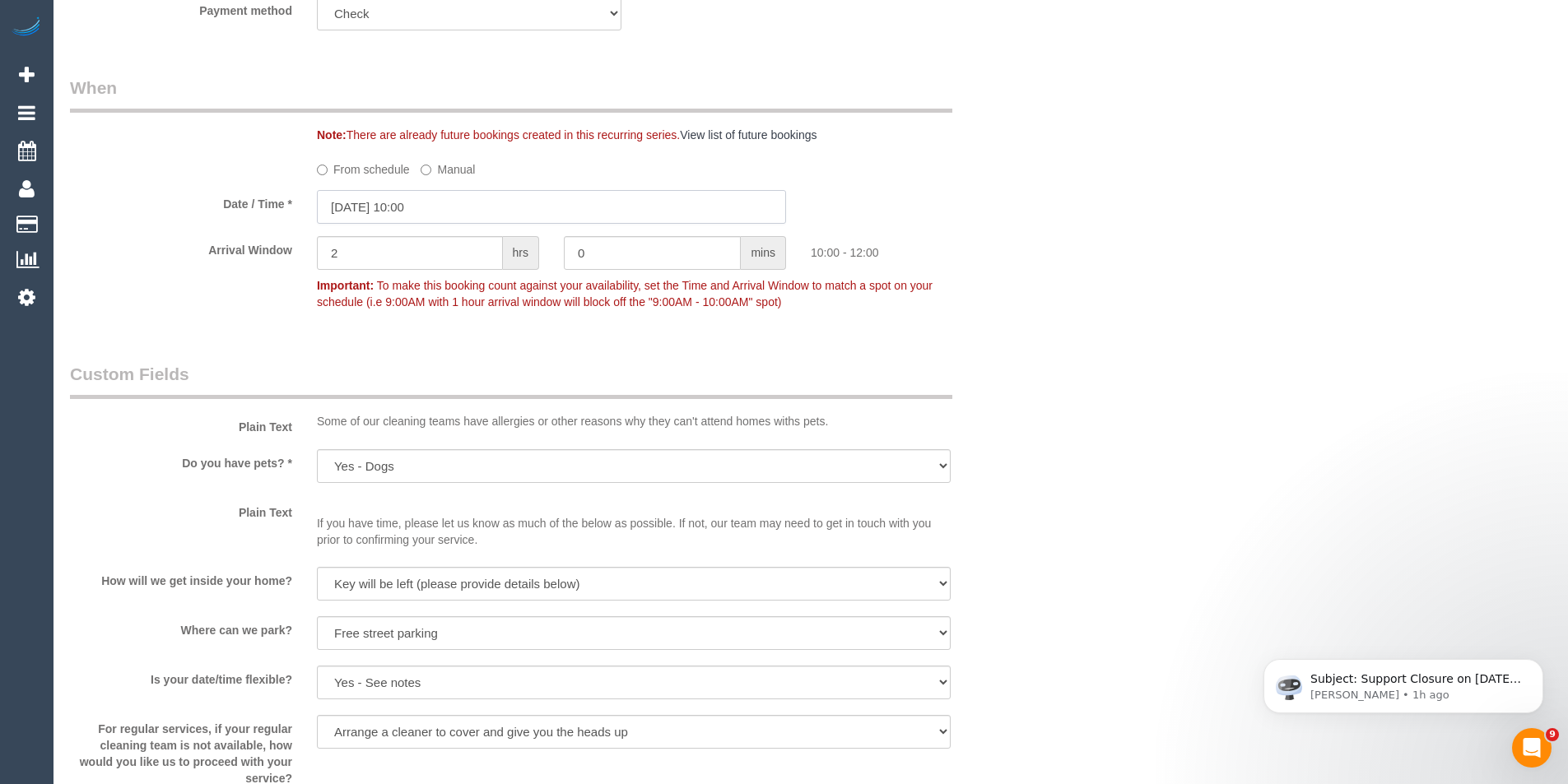
click at [440, 210] on input "27/08/2025 10:00" at bounding box center [551, 206] width 469 height 34
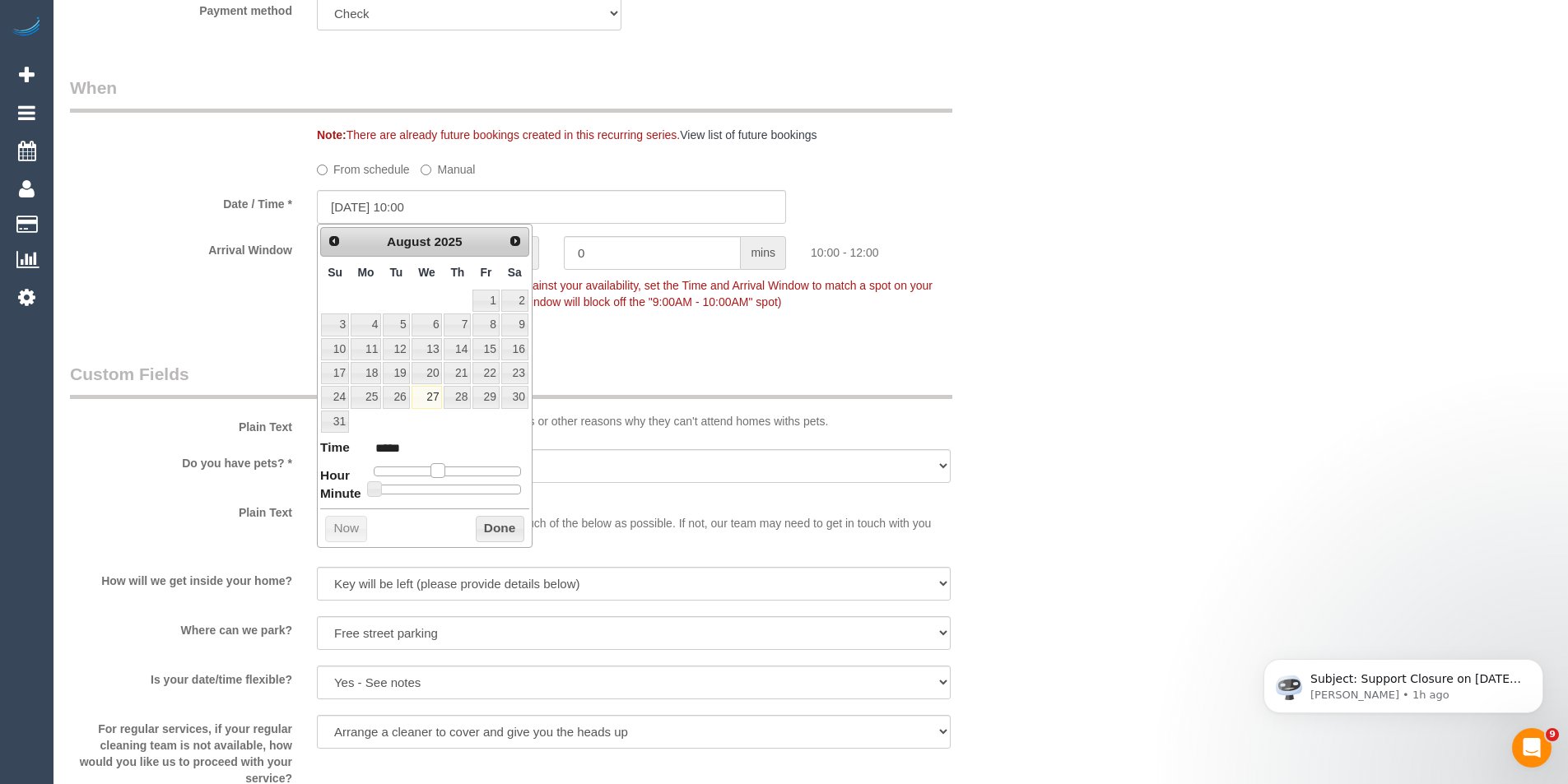
type input "27/08/2025 09:00"
type input "*****"
click at [435, 467] on span at bounding box center [431, 470] width 15 height 15
click at [476, 524] on button "Done" at bounding box center [499, 529] width 48 height 26
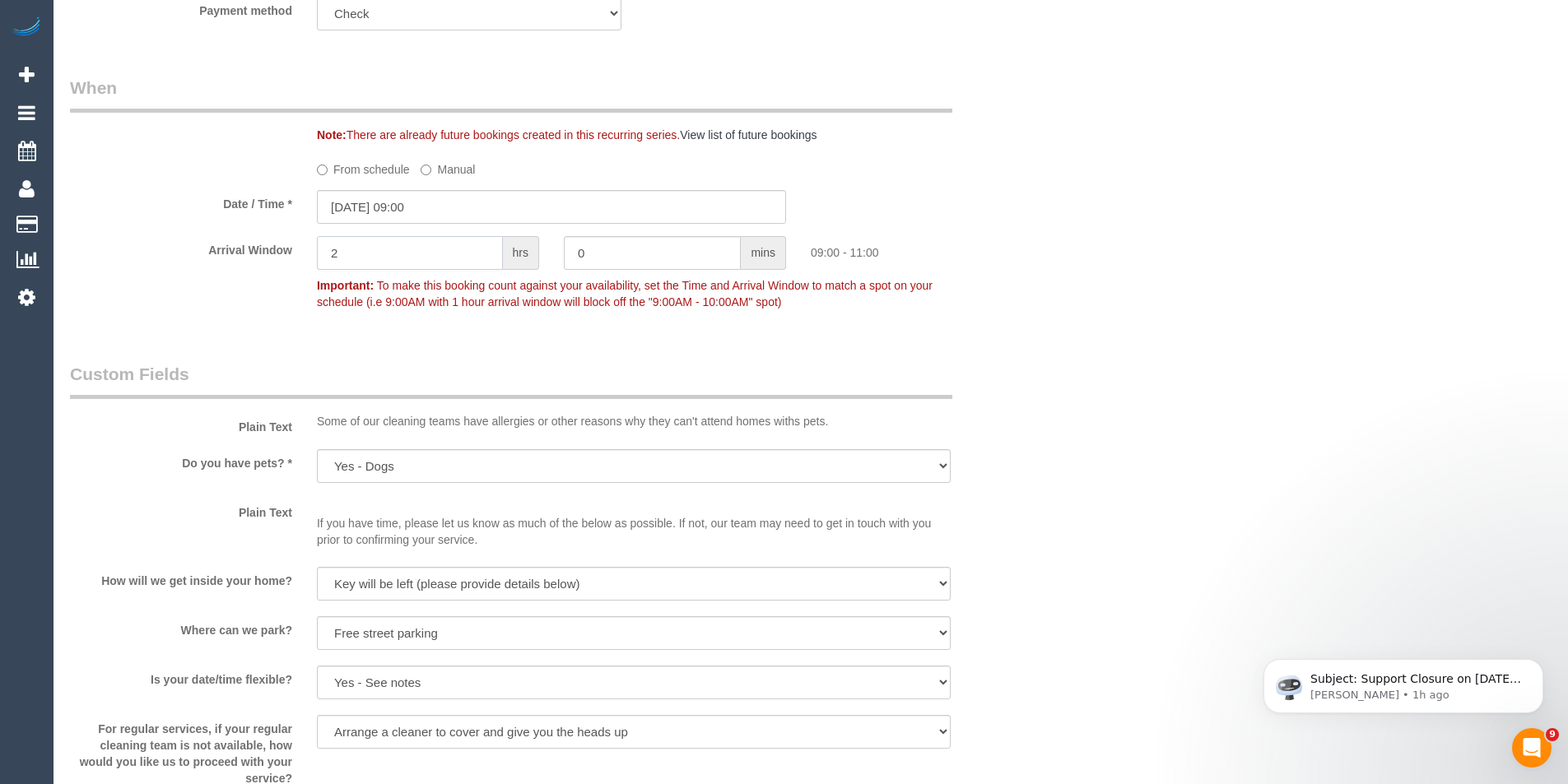
drag, startPoint x: 390, startPoint y: 263, endPoint x: 162, endPoint y: 263, distance: 228.0
click at [176, 272] on div "Arrival Window 2 hrs 0 mins 09:00 - 11:00 Important: To make this booking count…" at bounding box center [551, 277] width 988 height 82
type input "1"
click at [855, 375] on legend "Custom Fields" at bounding box center [511, 380] width 883 height 37
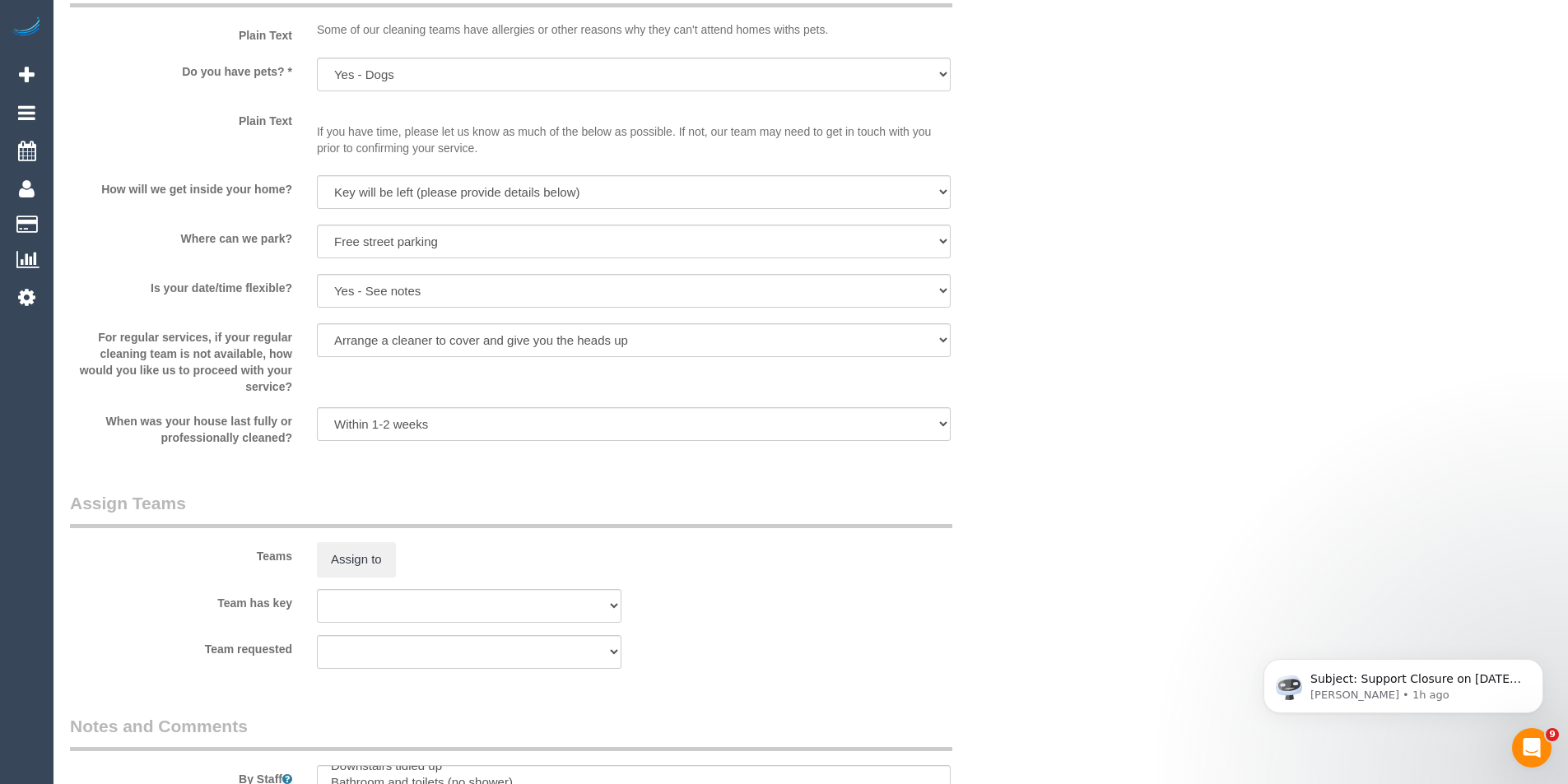
scroll to position [2221, 0]
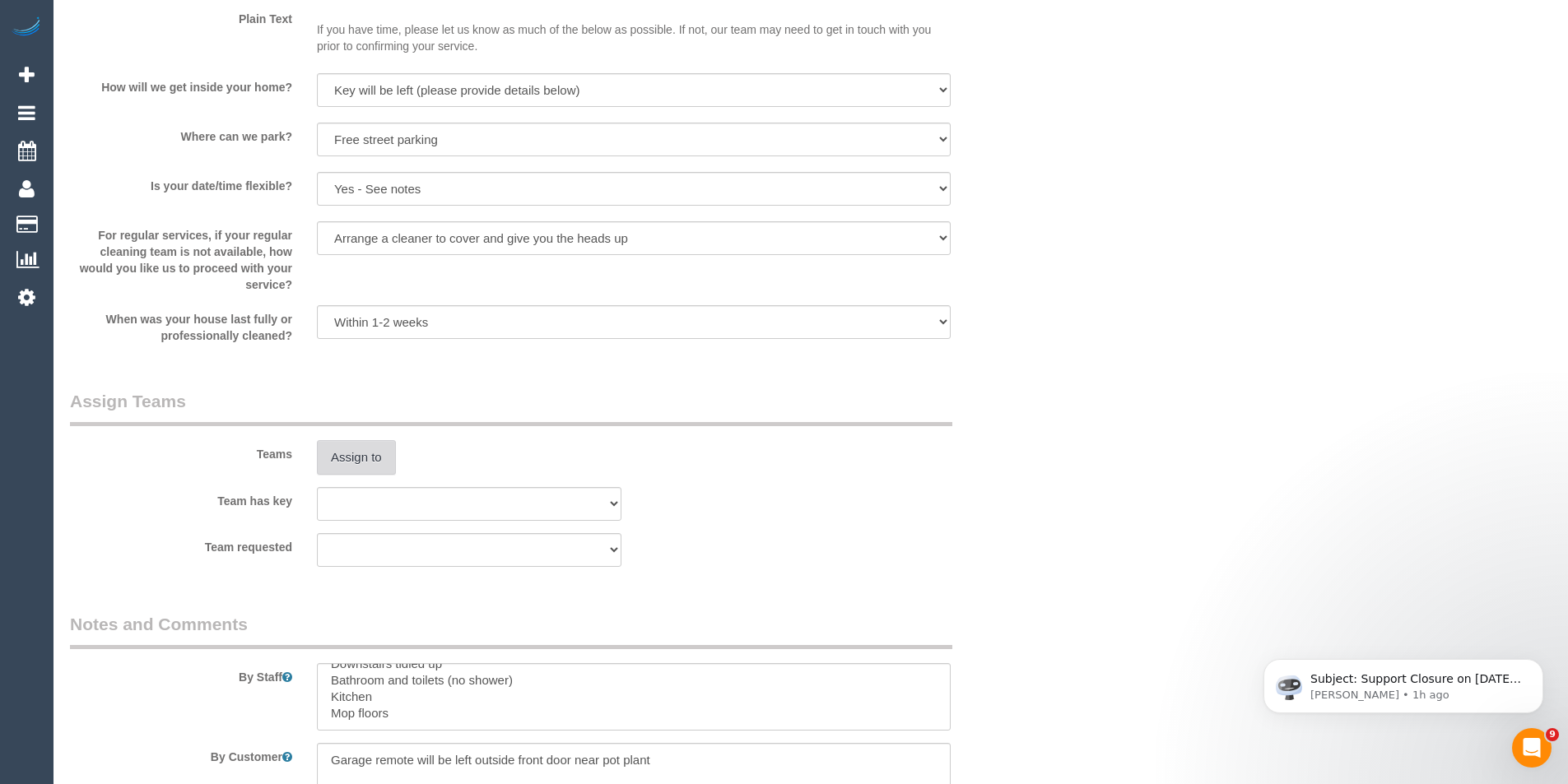
click at [390, 466] on button "Assign to" at bounding box center [356, 457] width 79 height 34
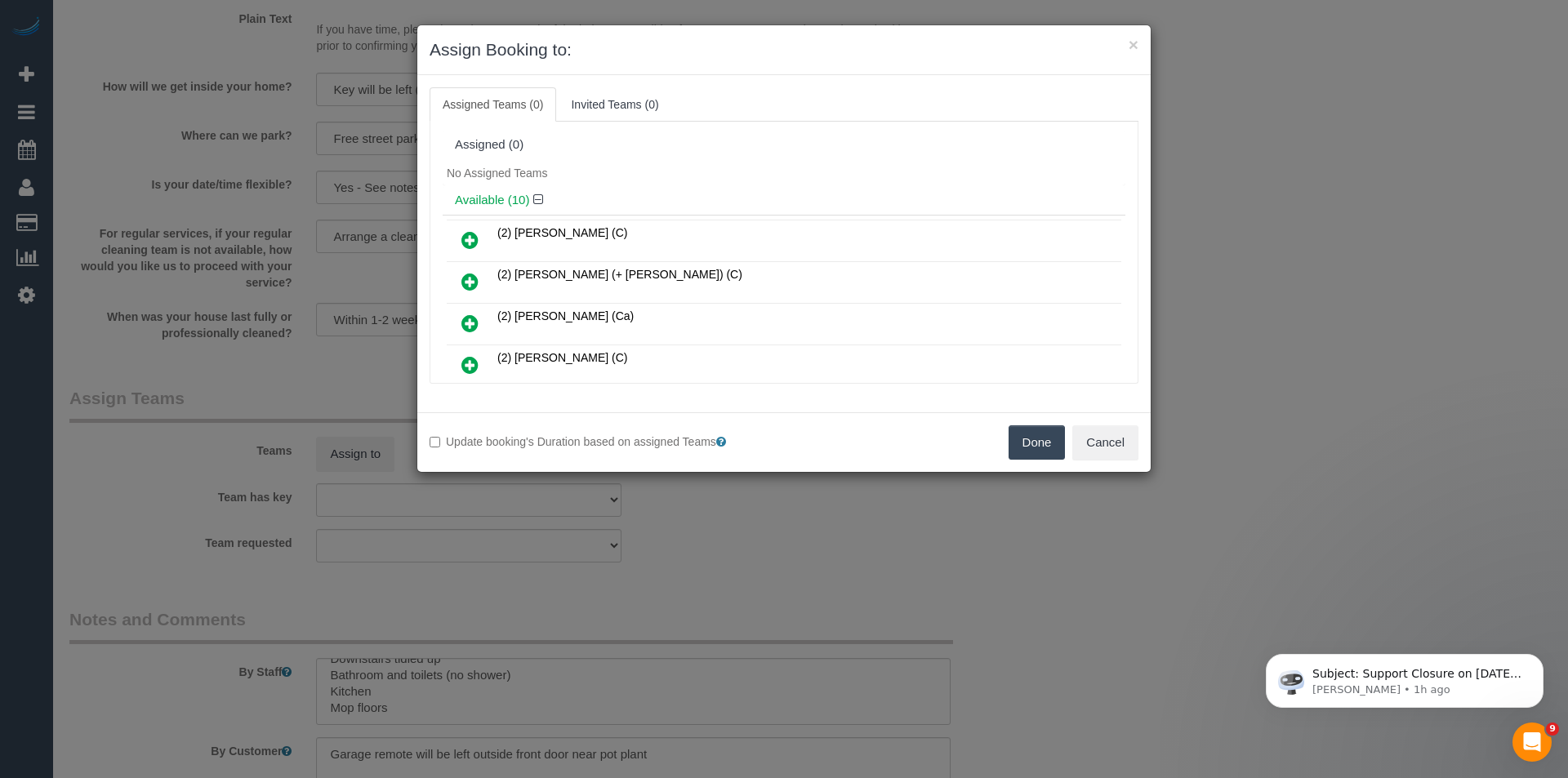
click at [772, 557] on div "× Assign Booking to: Assigned Teams (0) Invited Teams (0) Assigned (0) No Assig…" at bounding box center [784, 389] width 1568 height 778
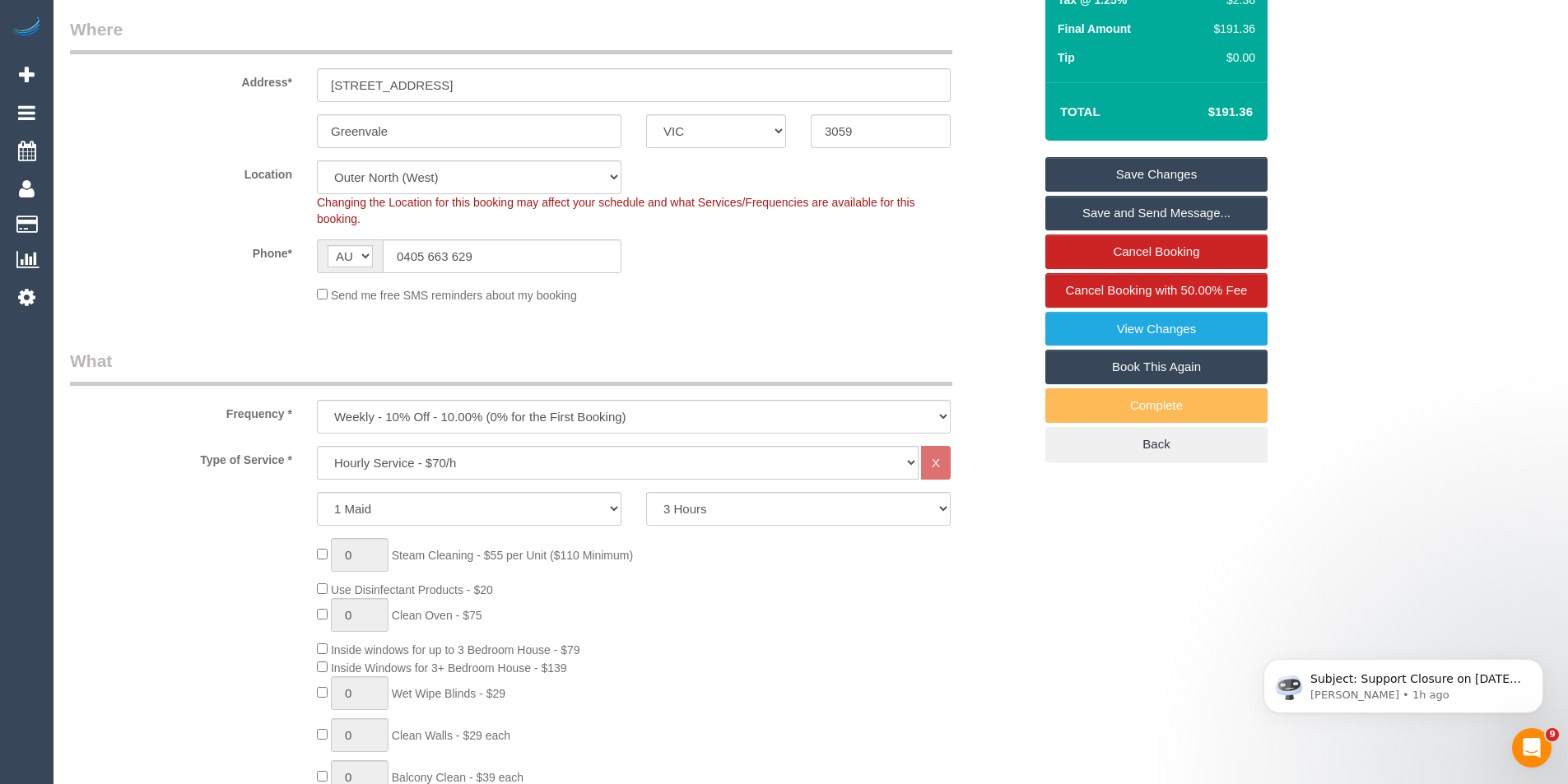
scroll to position [83, 0]
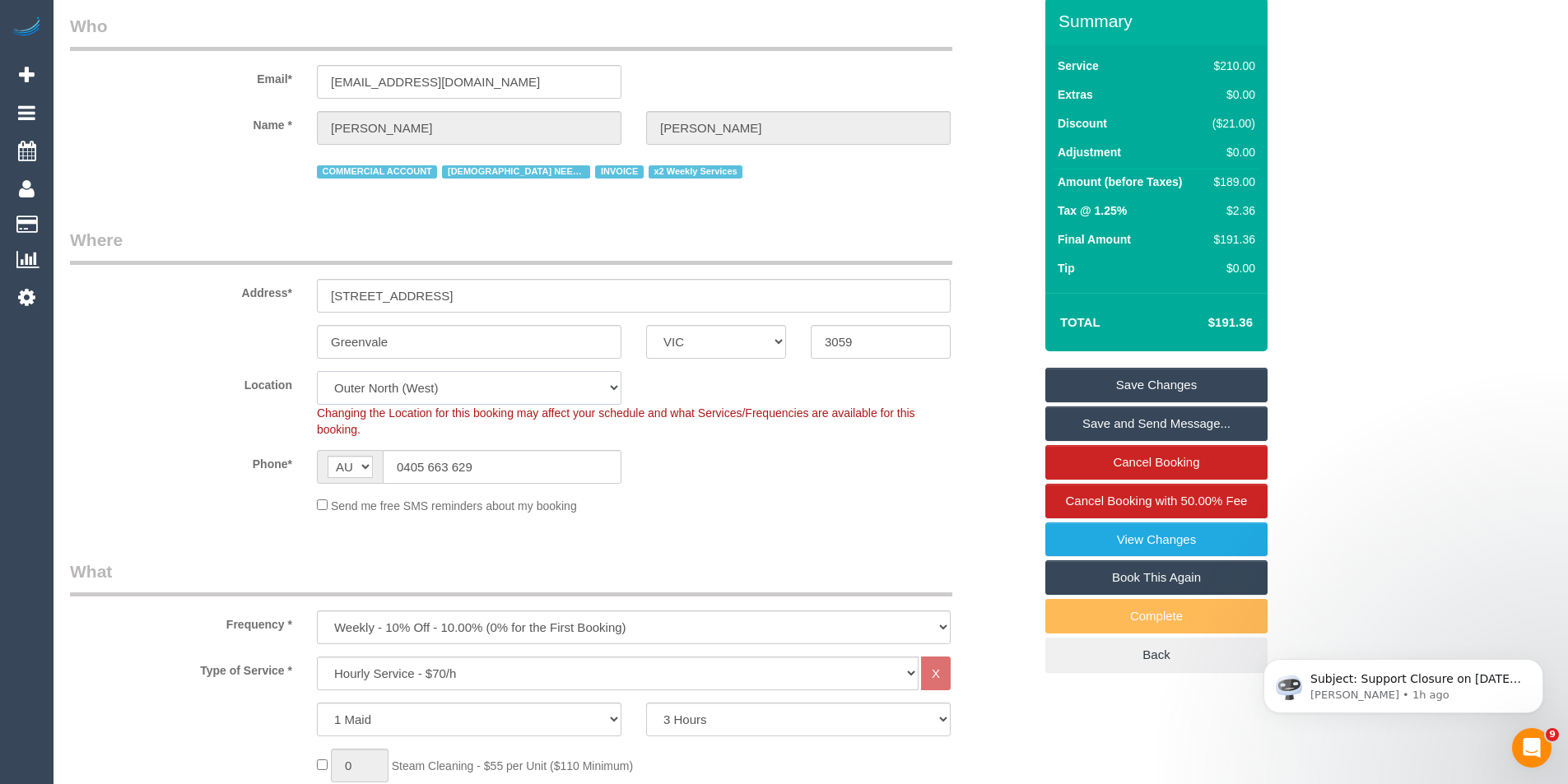
click at [462, 392] on select "Office City East (North) East (South) Inner East Inner North (East) Inner North…" at bounding box center [468, 387] width 304 height 34
select select "50"
click at [317, 371] on select "Office City East (North) East (South) Inner East Inner North (East) Inner North…" at bounding box center [468, 387] width 304 height 34
select select "object:3429"
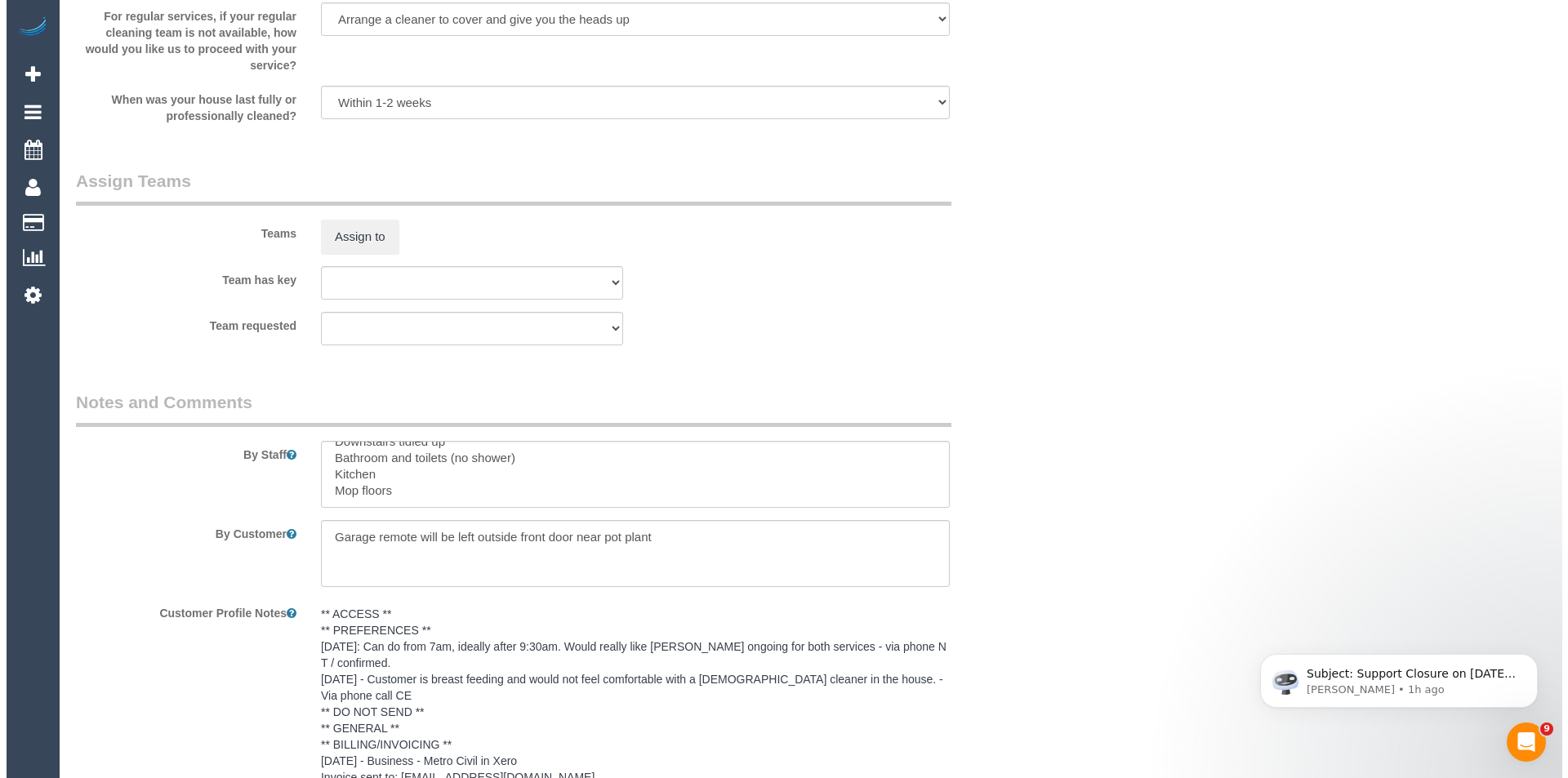
scroll to position [2449, 0]
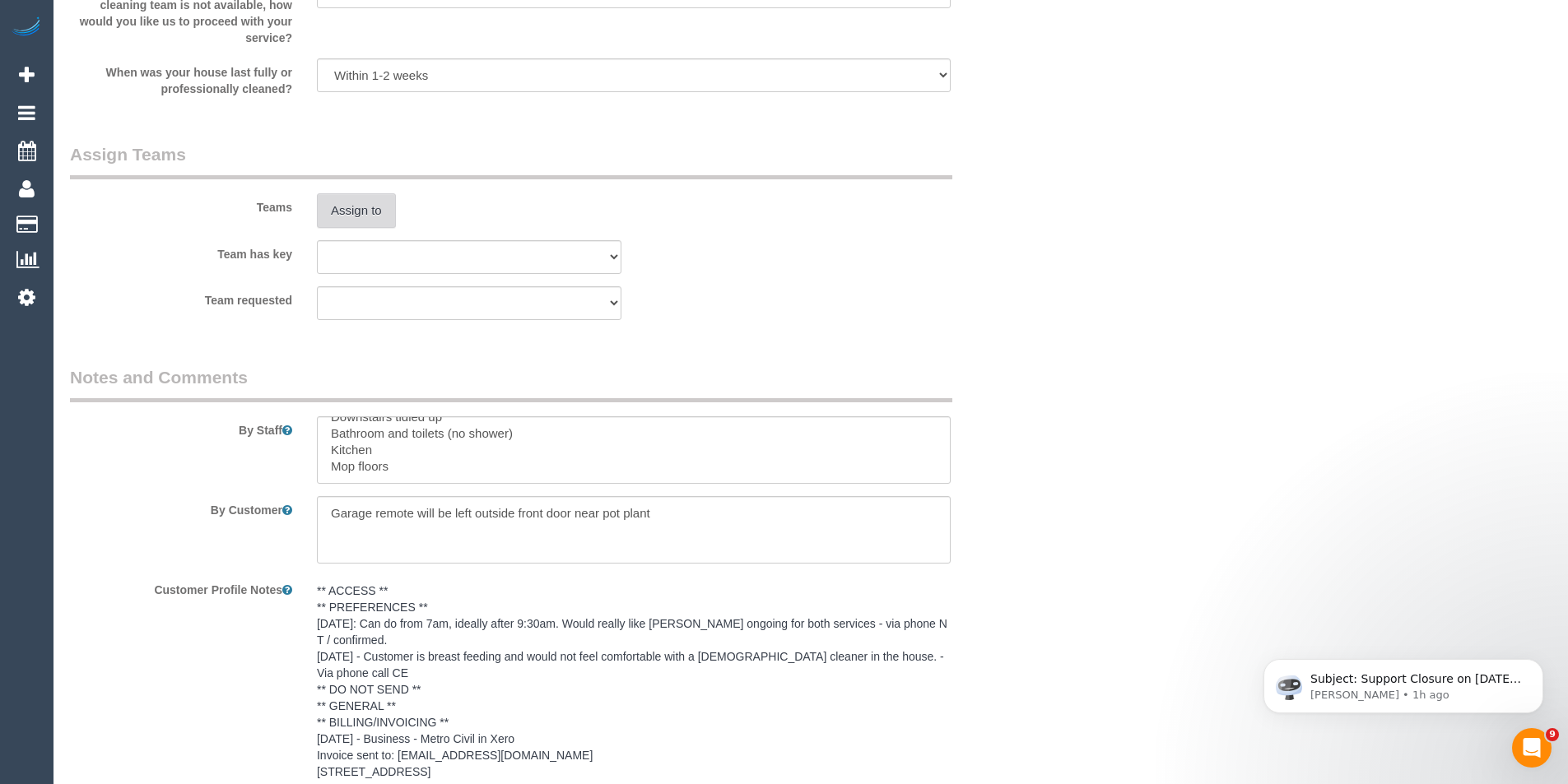
click at [362, 213] on button "Assign to" at bounding box center [356, 211] width 79 height 34
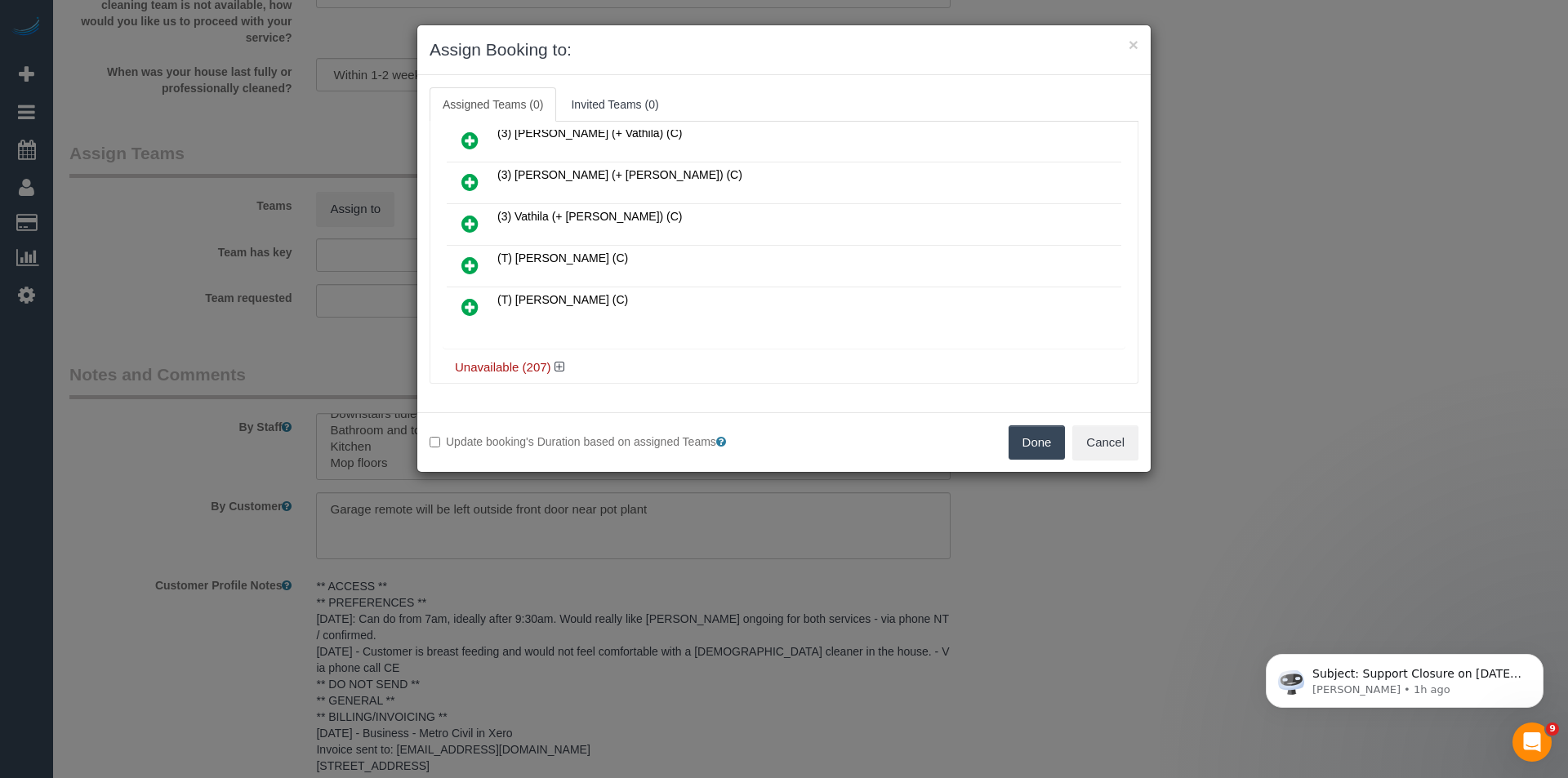
scroll to position [1544, 0]
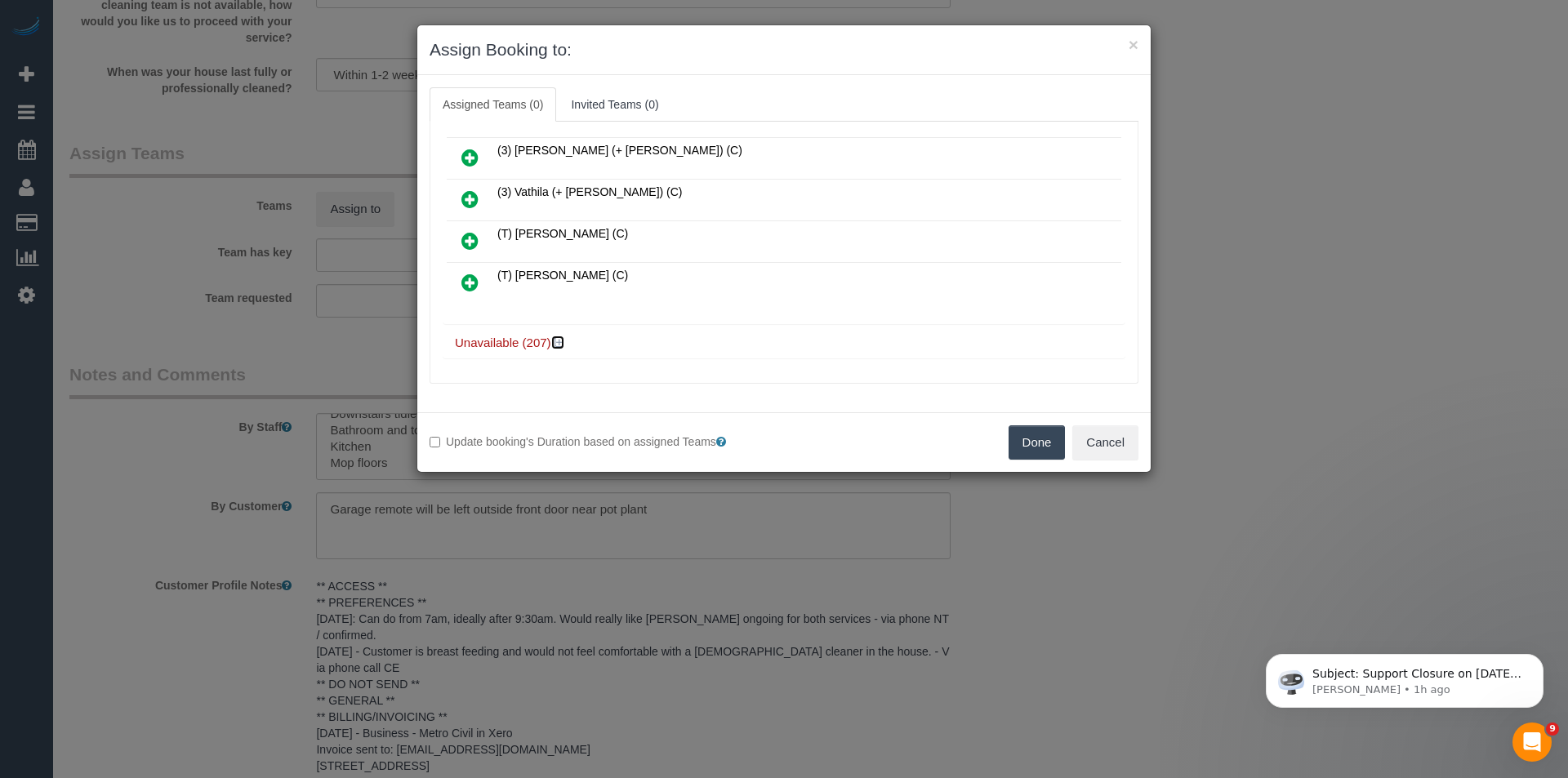
click at [558, 343] on icon at bounding box center [559, 343] width 10 height 13
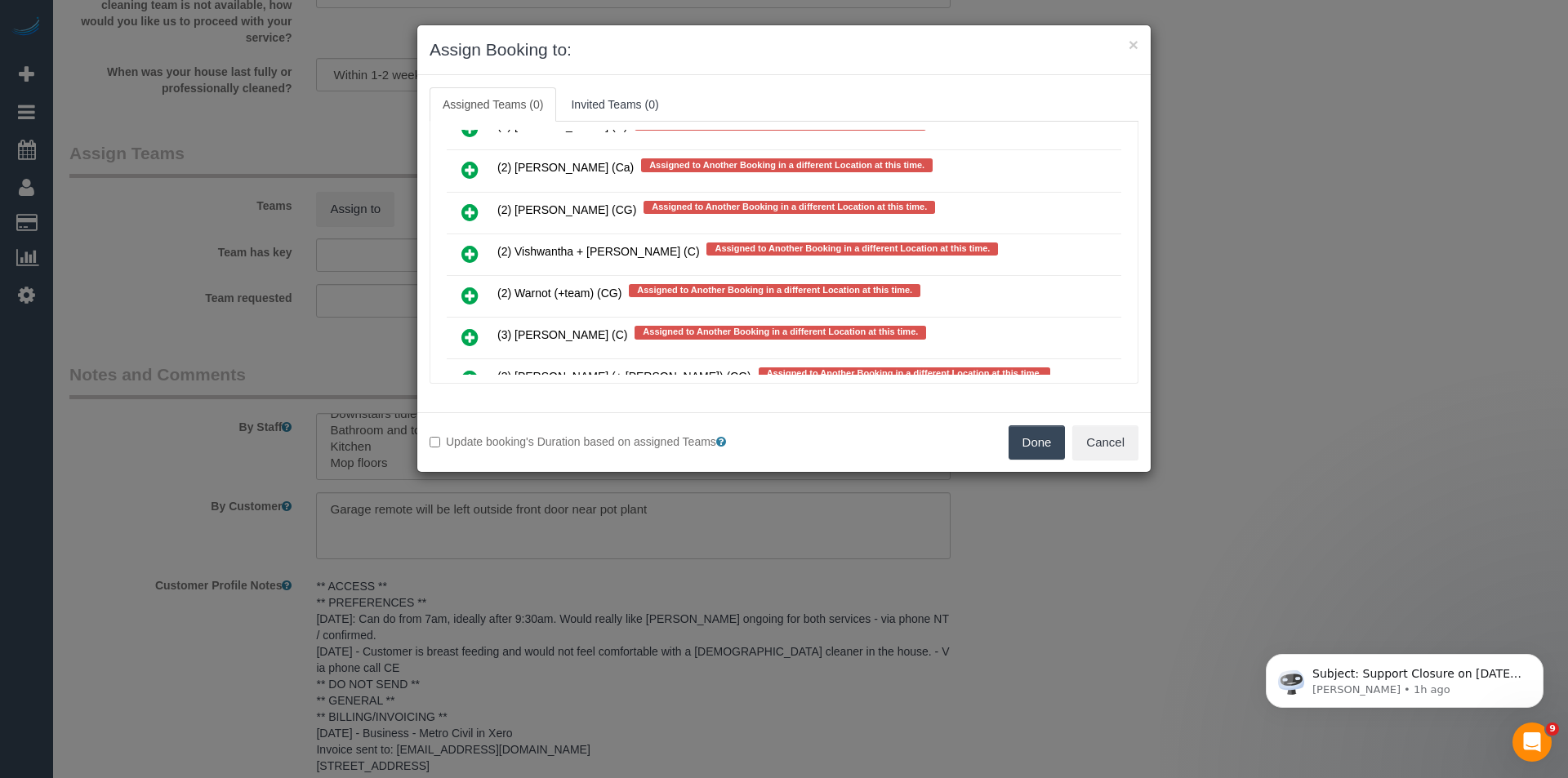
scroll to position [4193, 0]
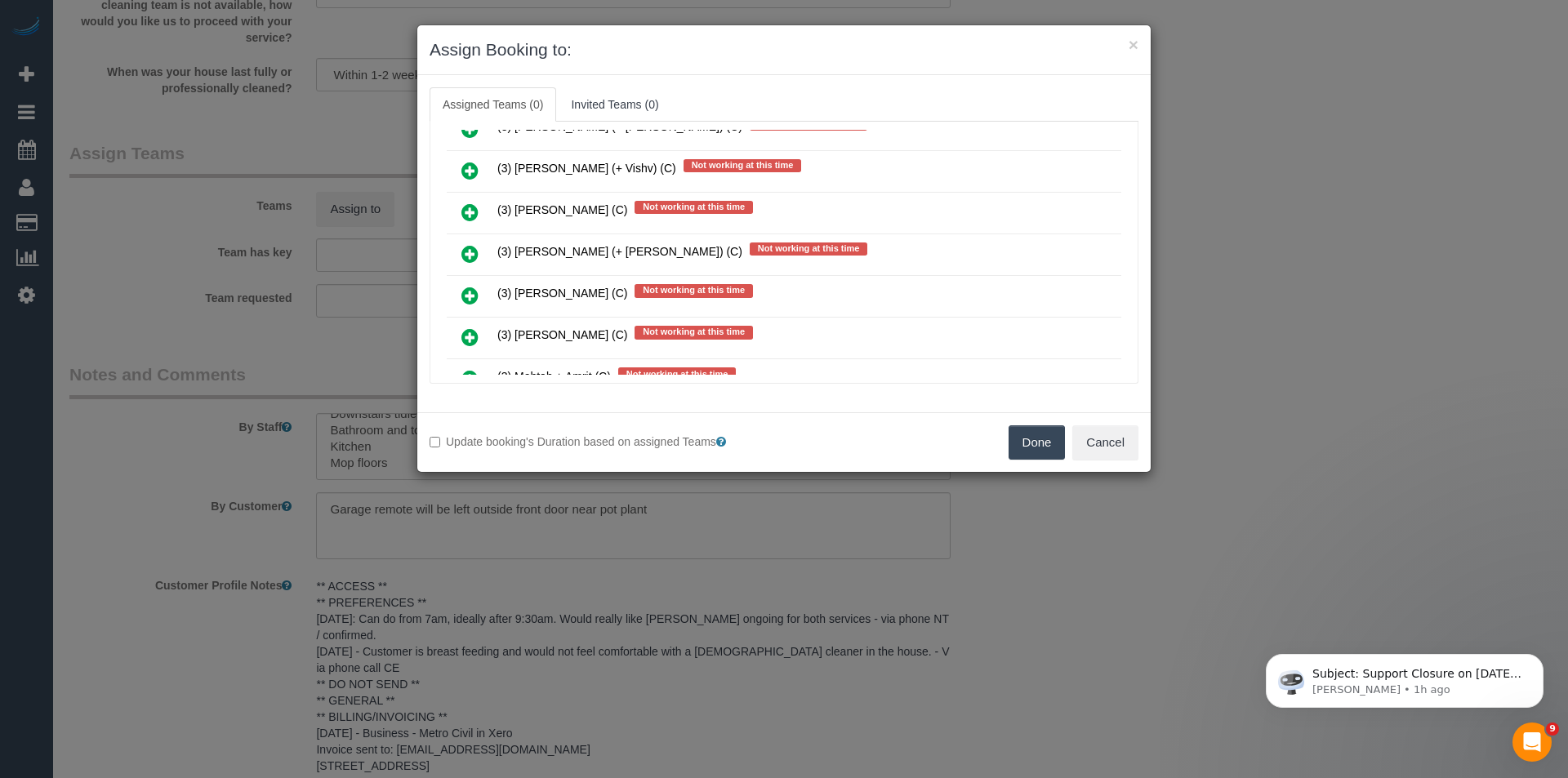
click at [473, 258] on icon at bounding box center [469, 254] width 17 height 20
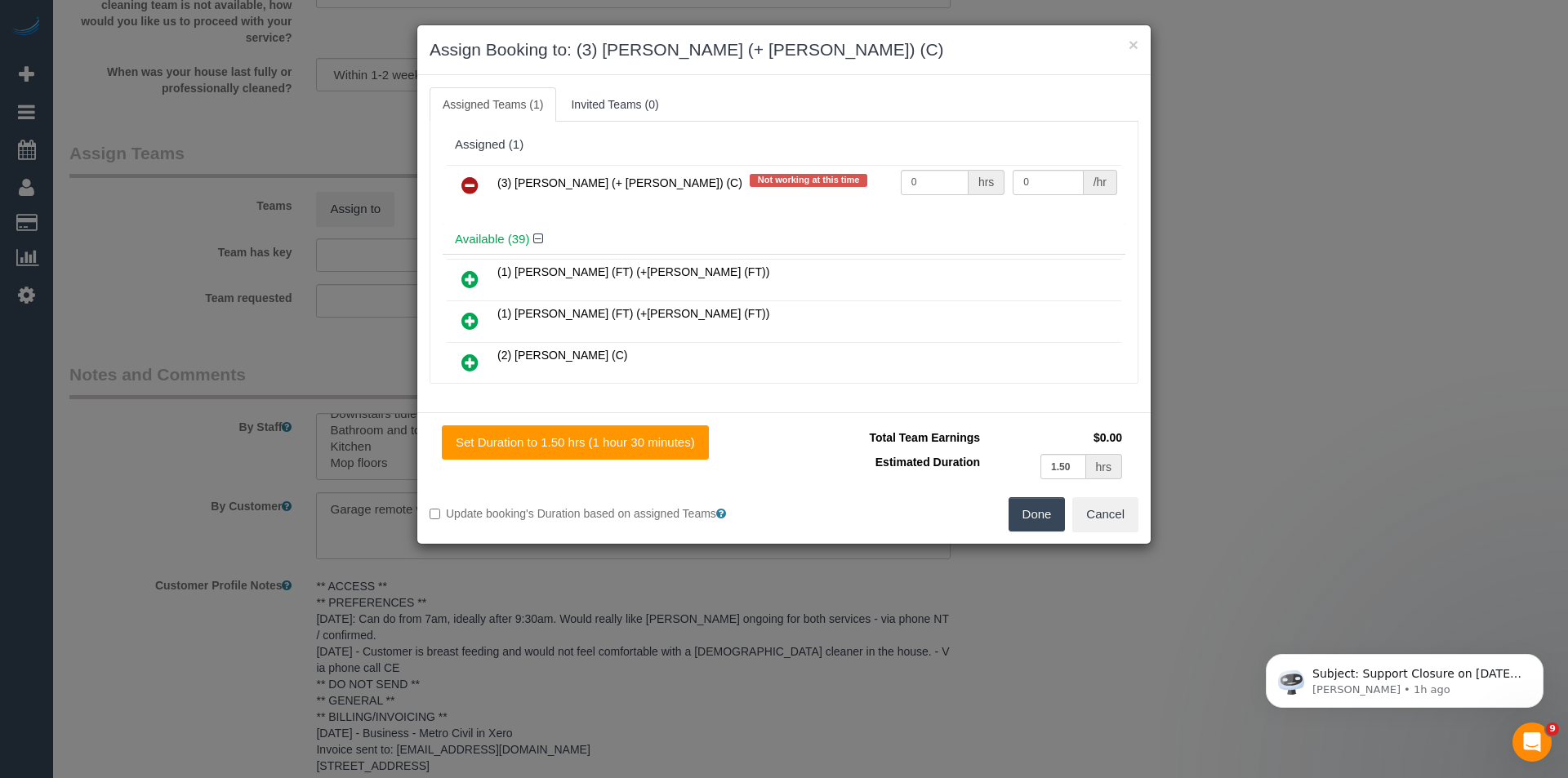
scroll to position [5192, 0]
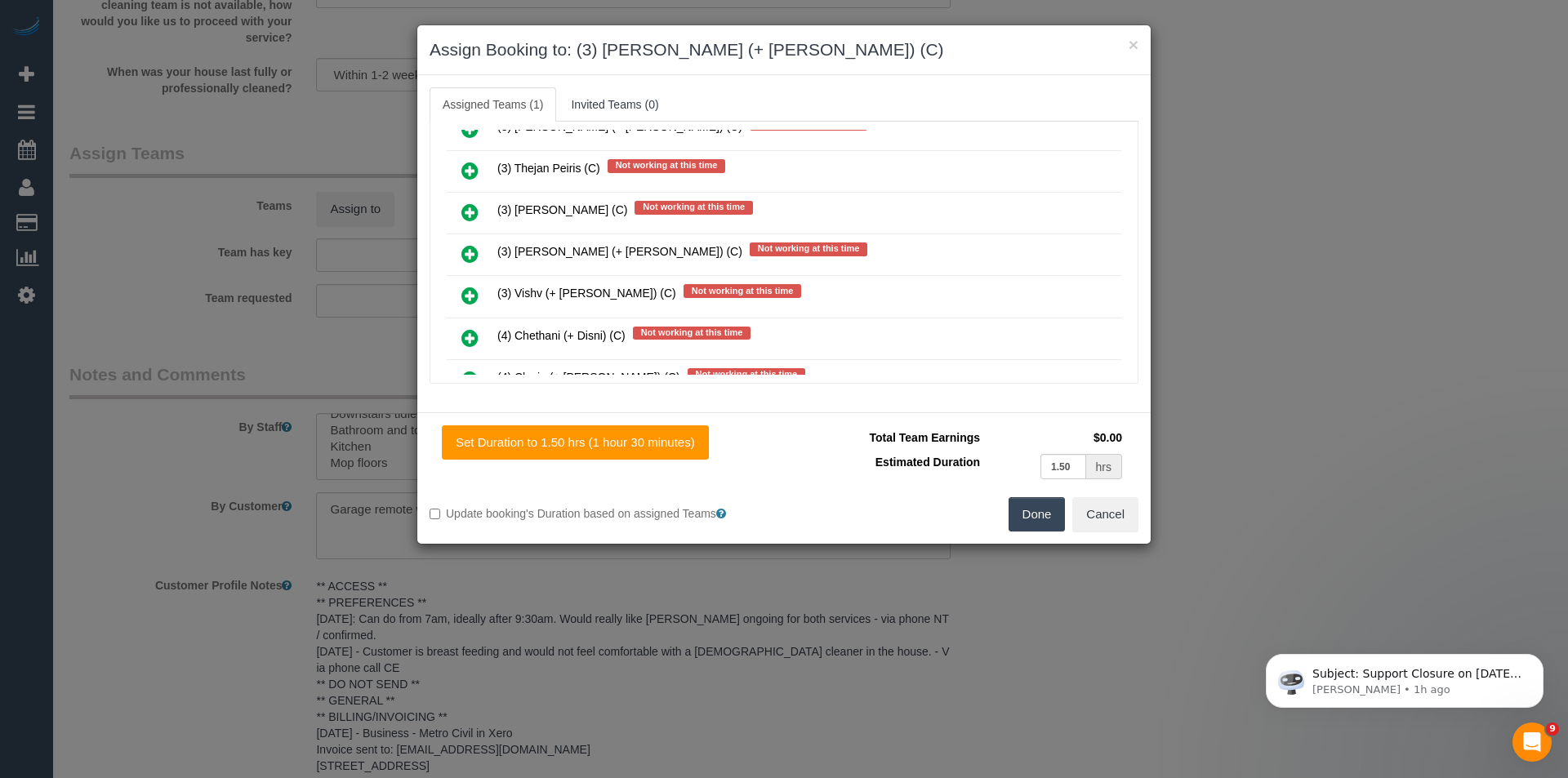
click at [476, 251] on icon at bounding box center [469, 254] width 17 height 20
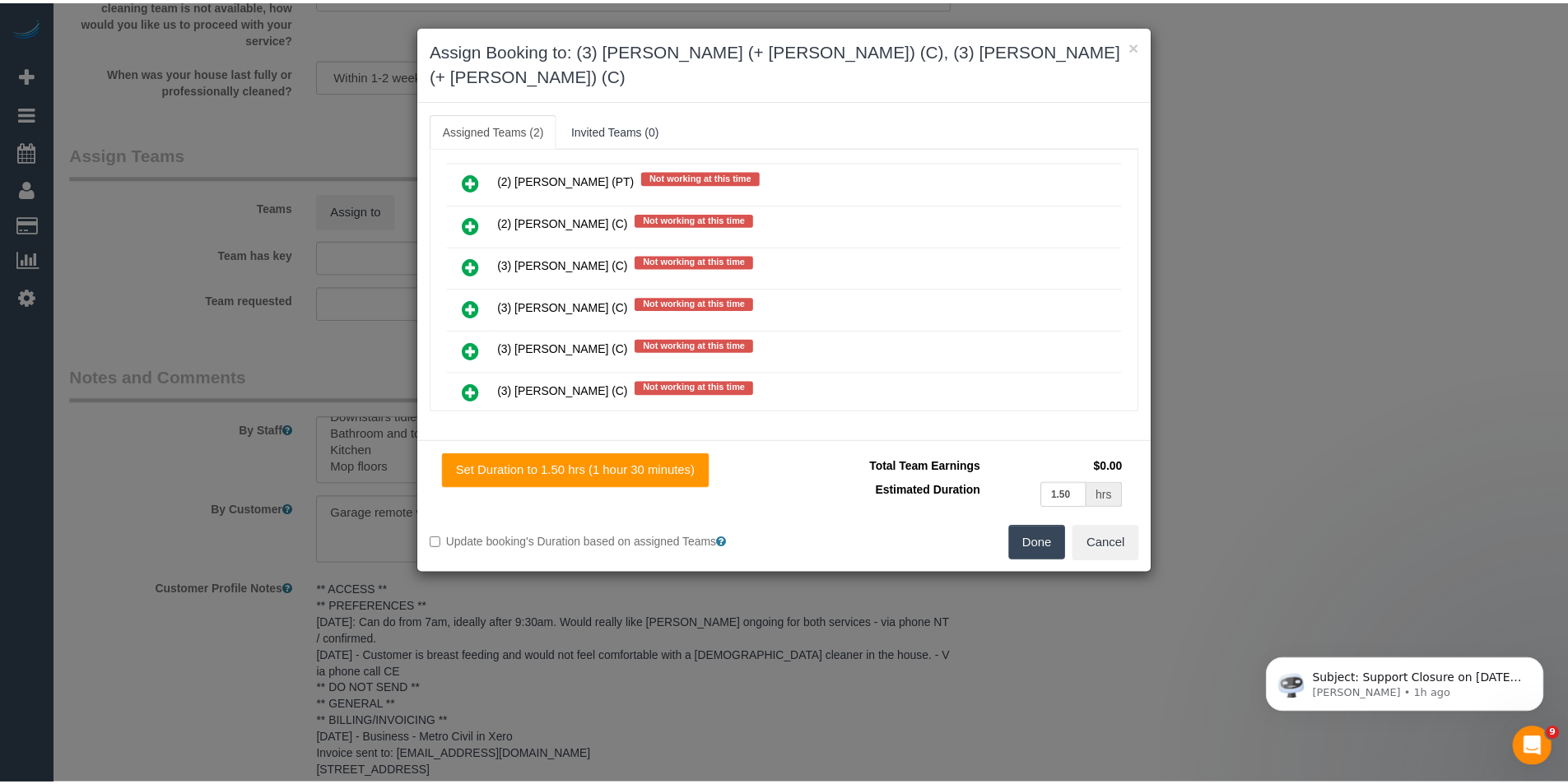
scroll to position [0, 0]
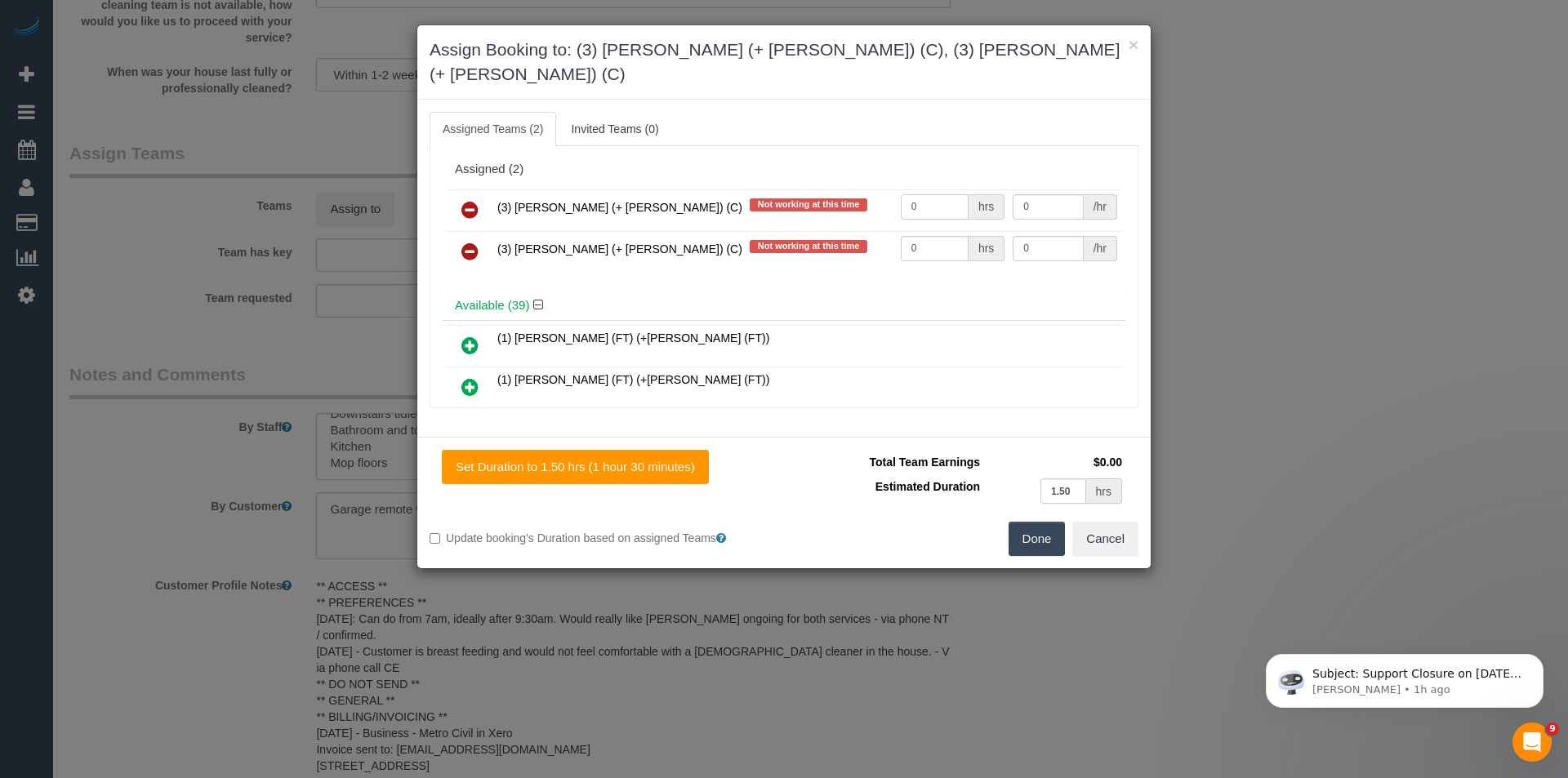
drag, startPoint x: 941, startPoint y: 179, endPoint x: 742, endPoint y: 180, distance: 199.0
click at [743, 189] on tr "(3) Liz (+ Tony) (C) Not working at this time 0 hrs 0 /hr" at bounding box center [784, 210] width 675 height 41
type input "1.5"
type input "35"
click at [823, 231] on tr "(3) Tony (+ Liz) (C) Not working at this time 0 hrs 0 /hr" at bounding box center [784, 252] width 675 height 41
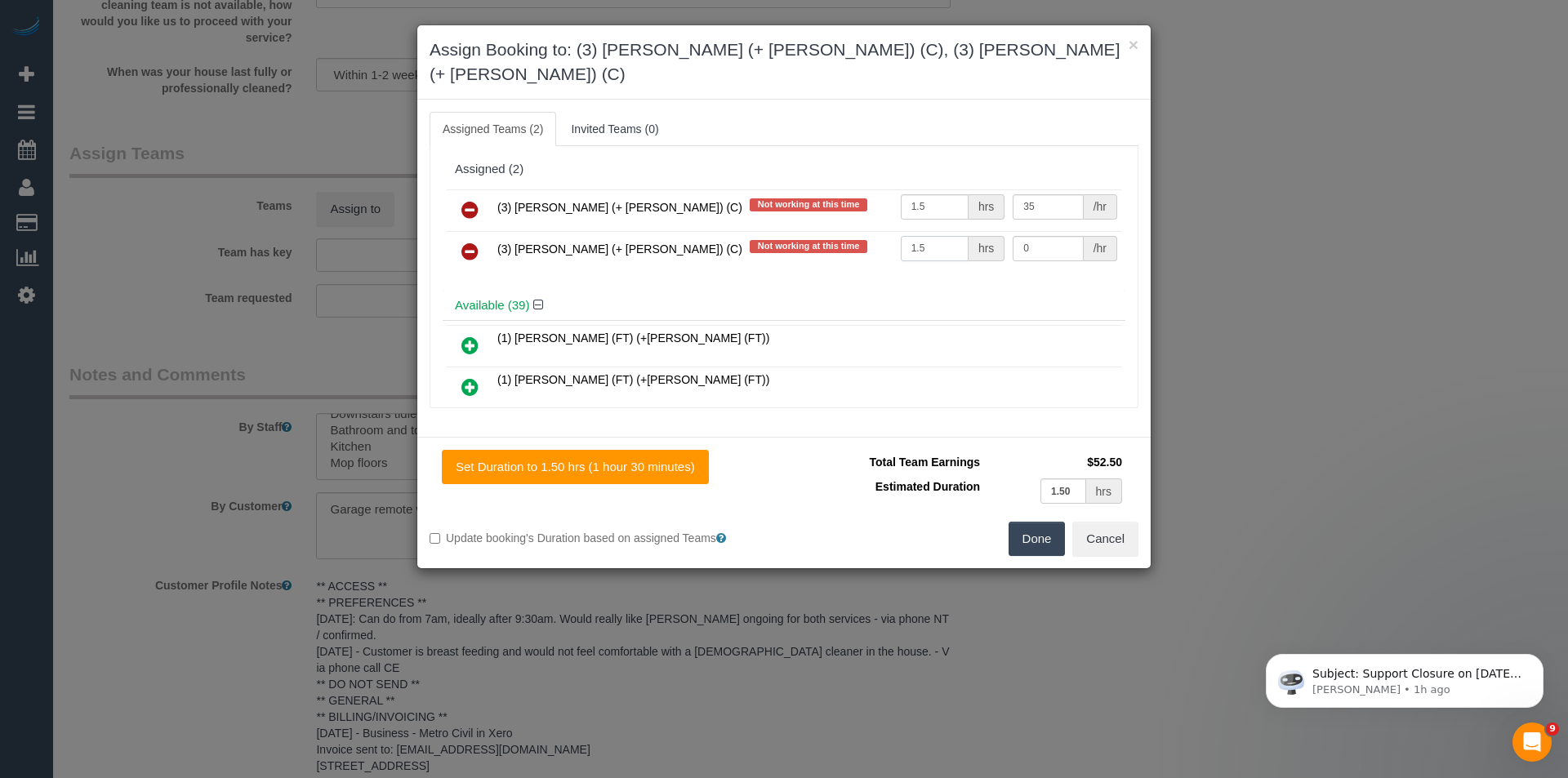
type input "1.5"
type input "35"
click at [1031, 521] on button "Done" at bounding box center [1037, 538] width 57 height 34
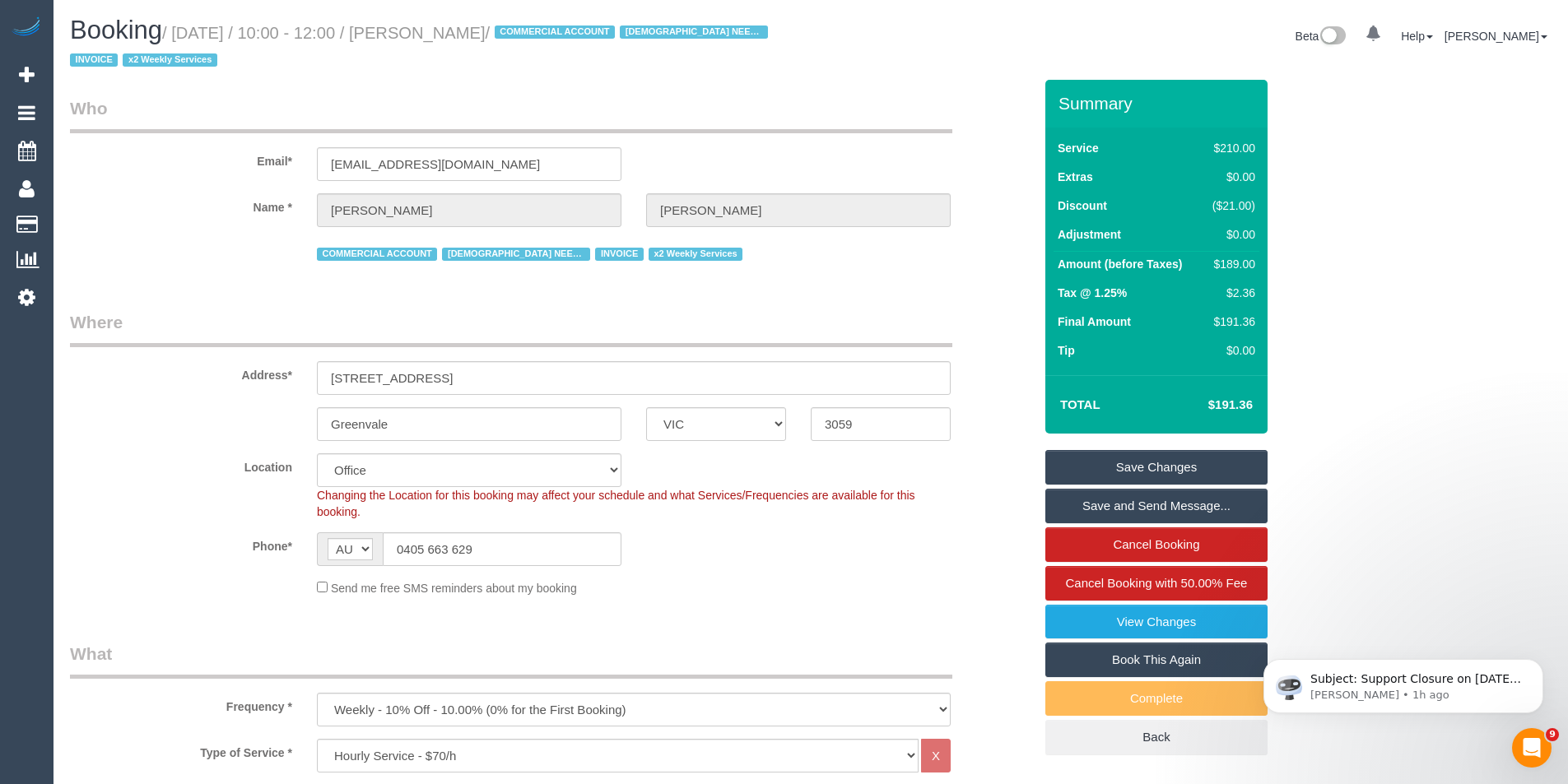
click at [1119, 473] on link "Save Changes" at bounding box center [1157, 467] width 222 height 34
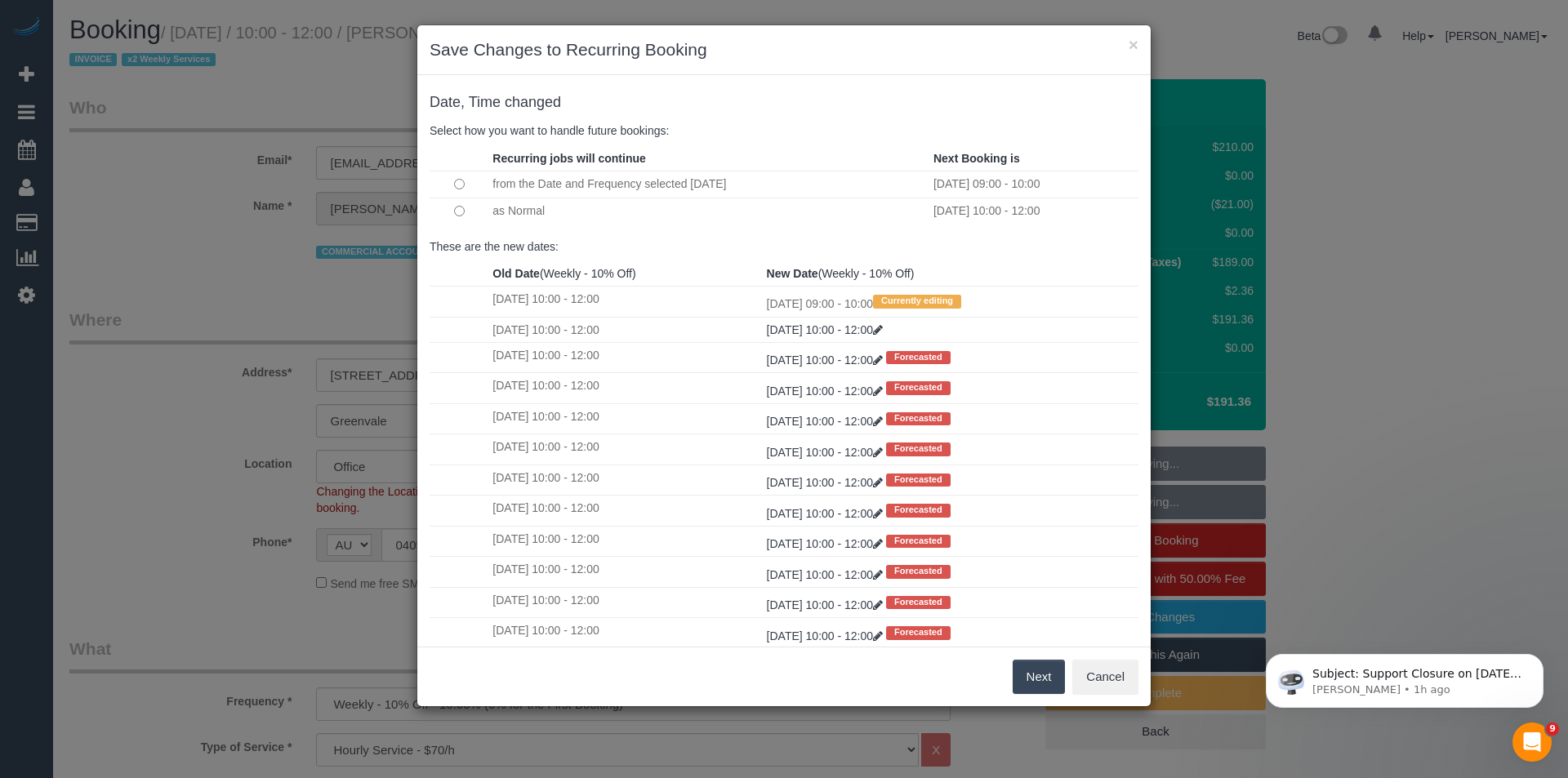
click at [1036, 678] on button "Next" at bounding box center [1038, 677] width 53 height 34
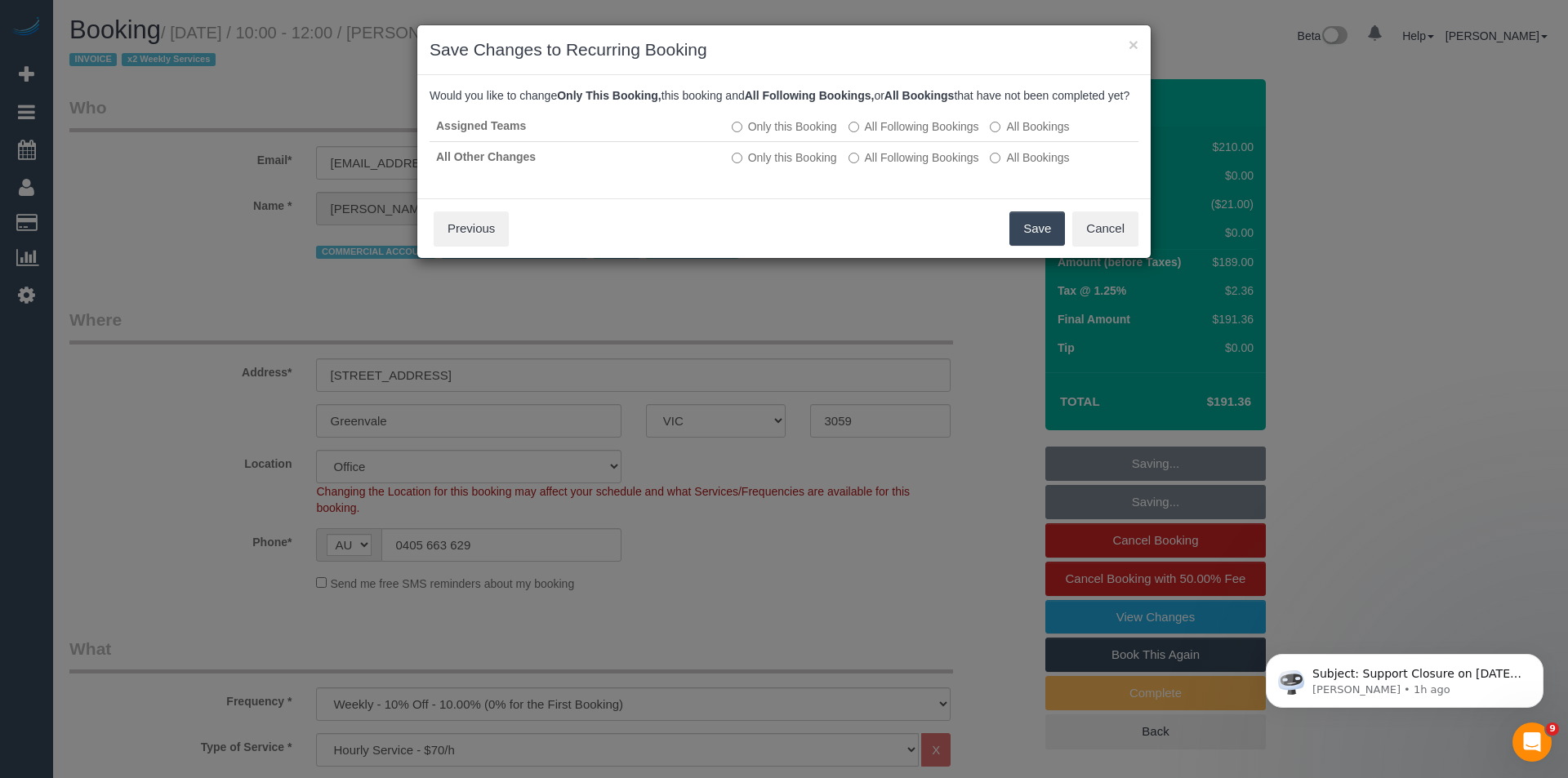
drag, startPoint x: 1024, startPoint y: 250, endPoint x: 684, endPoint y: 76, distance: 381.9
click at [1025, 246] on button "Save" at bounding box center [1038, 229] width 56 height 34
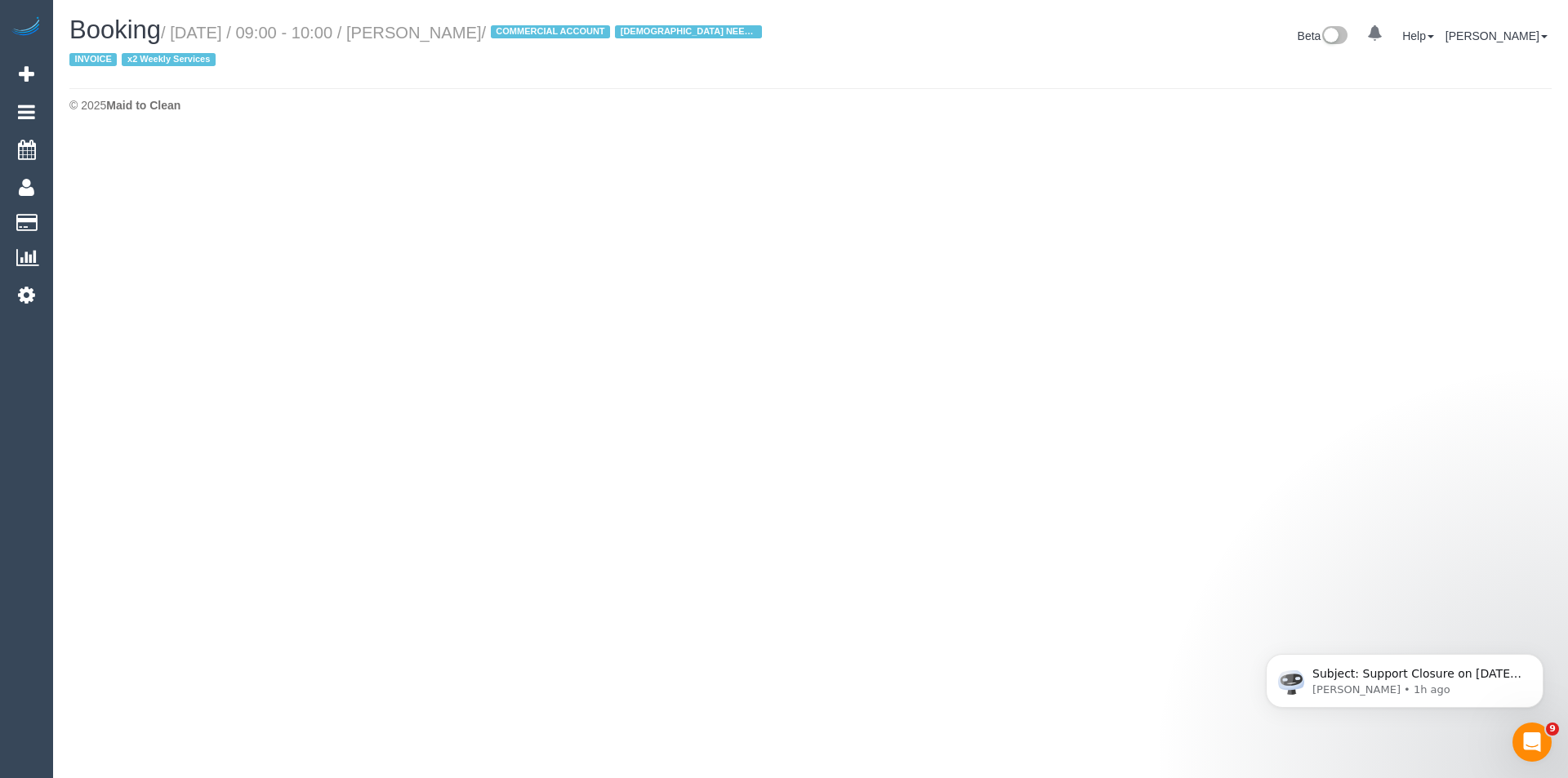
select select "VIC"
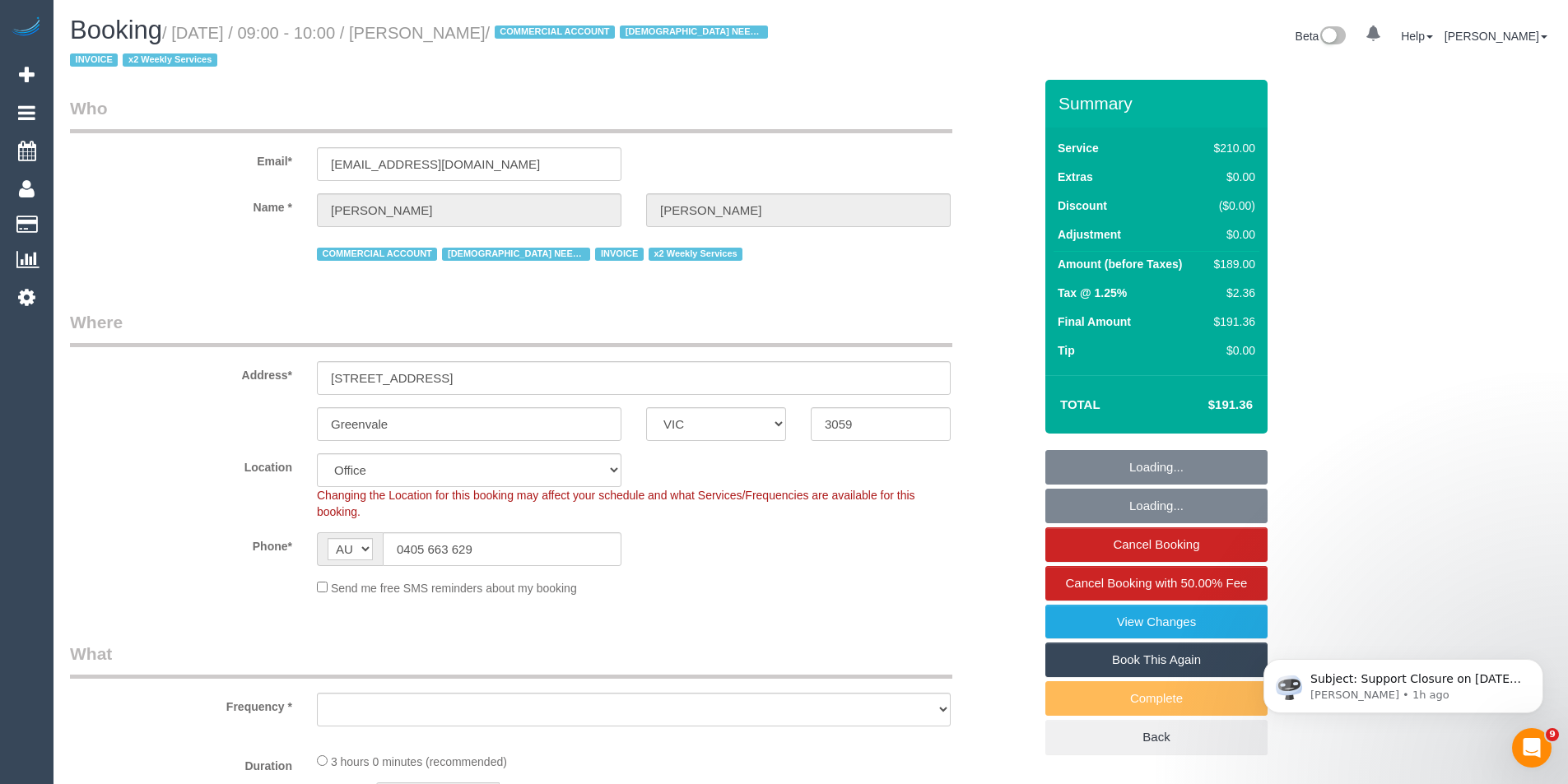
select select "object:10021"
select select "number:27"
select select "number:15"
select select "number:19"
select select "number:36"
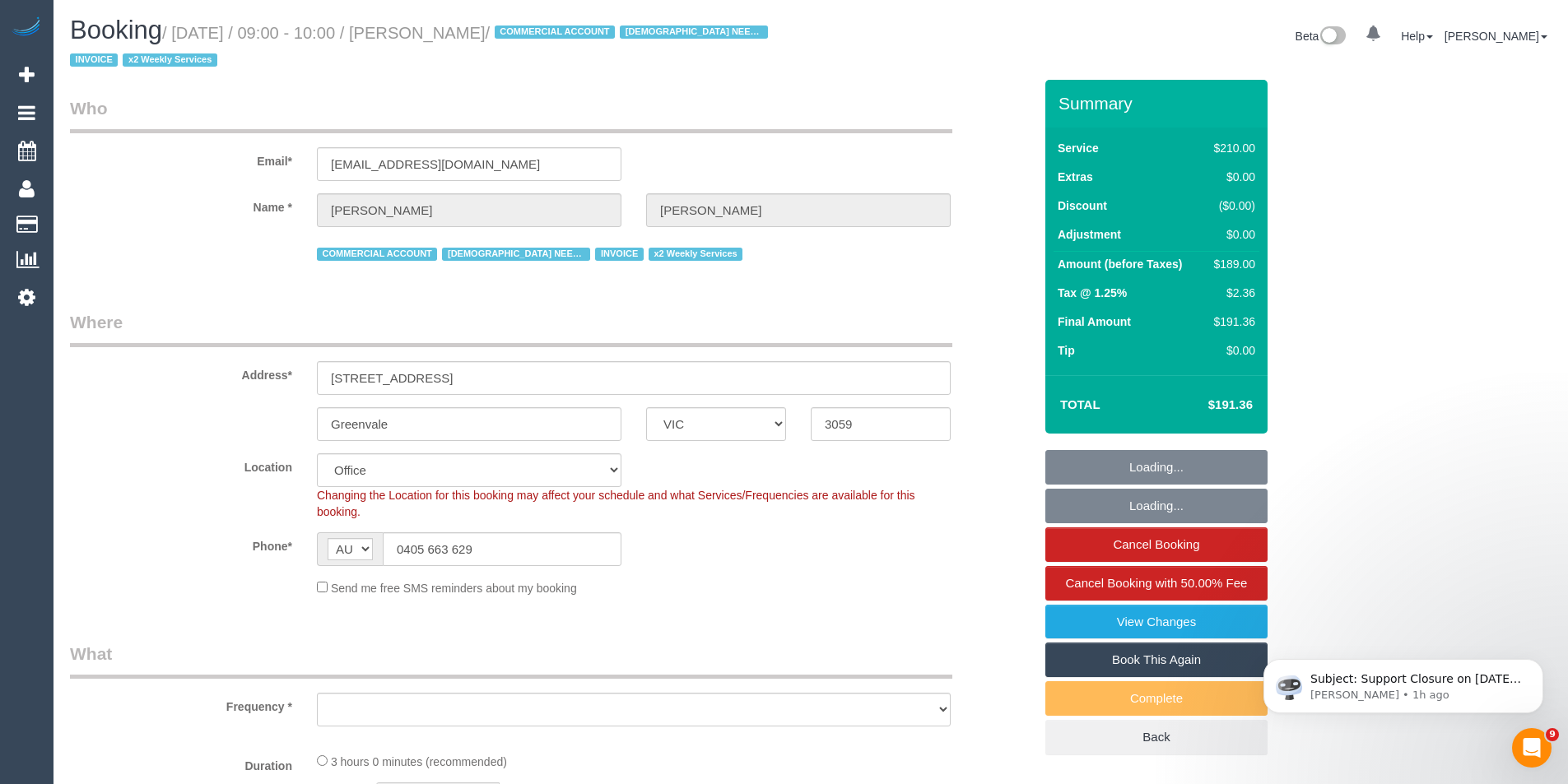
select select "number:34"
select select "number:11"
select select "180"
select select "object:10194"
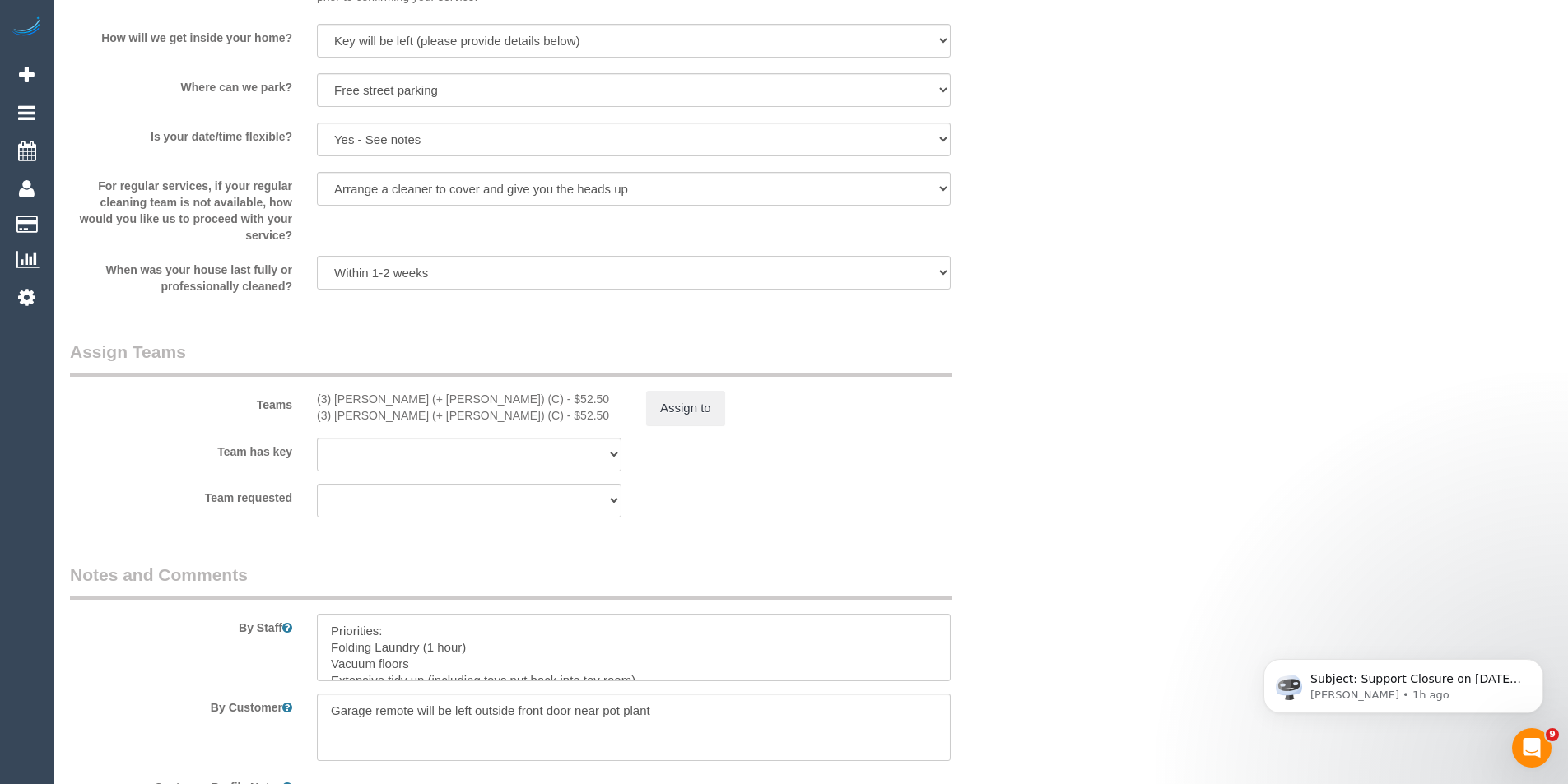
scroll to position [2304, 0]
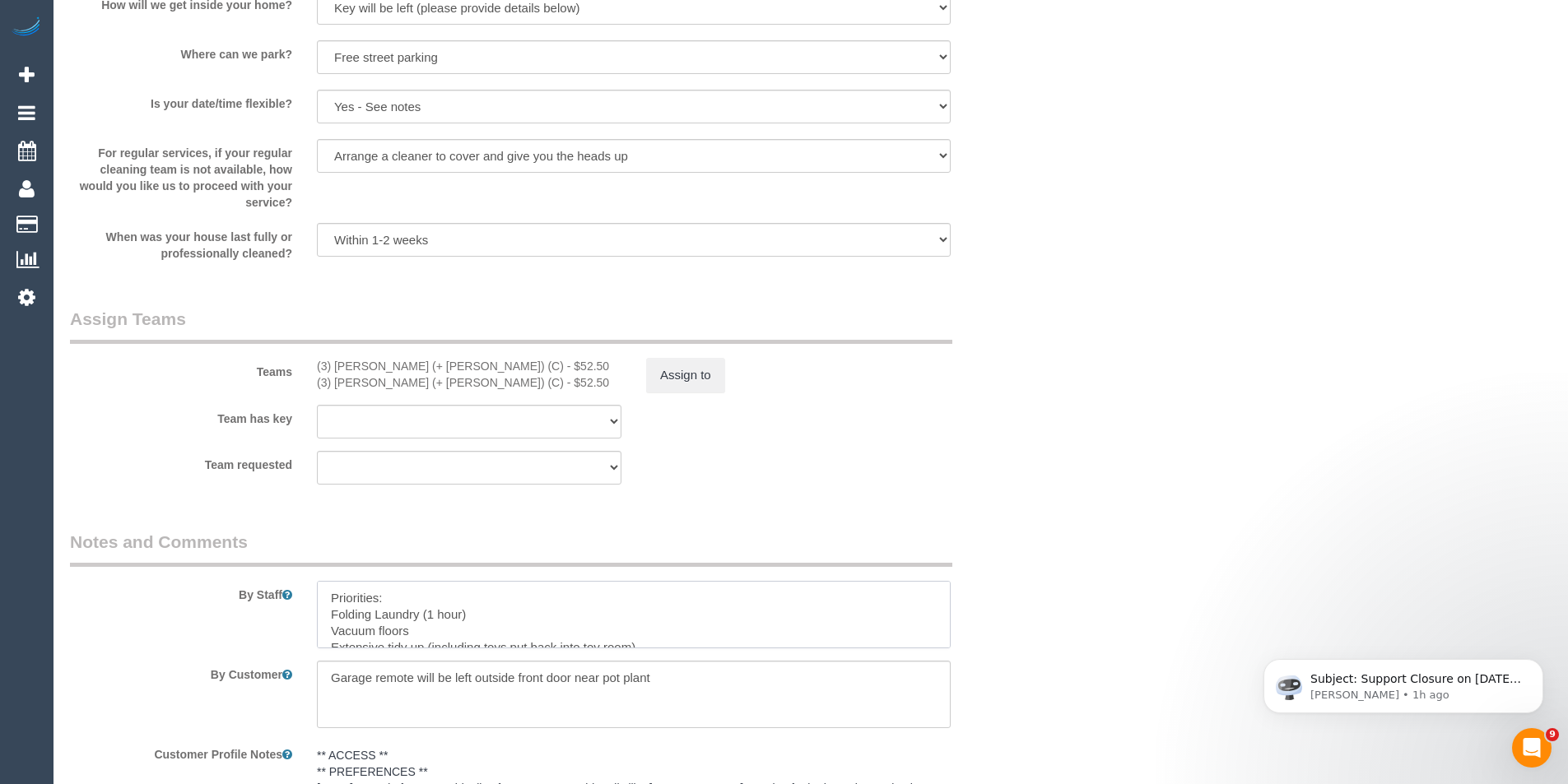
drag, startPoint x: 335, startPoint y: 591, endPoint x: 324, endPoint y: 581, distance: 14.9
click at [336, 591] on textarea at bounding box center [634, 614] width 634 height 67
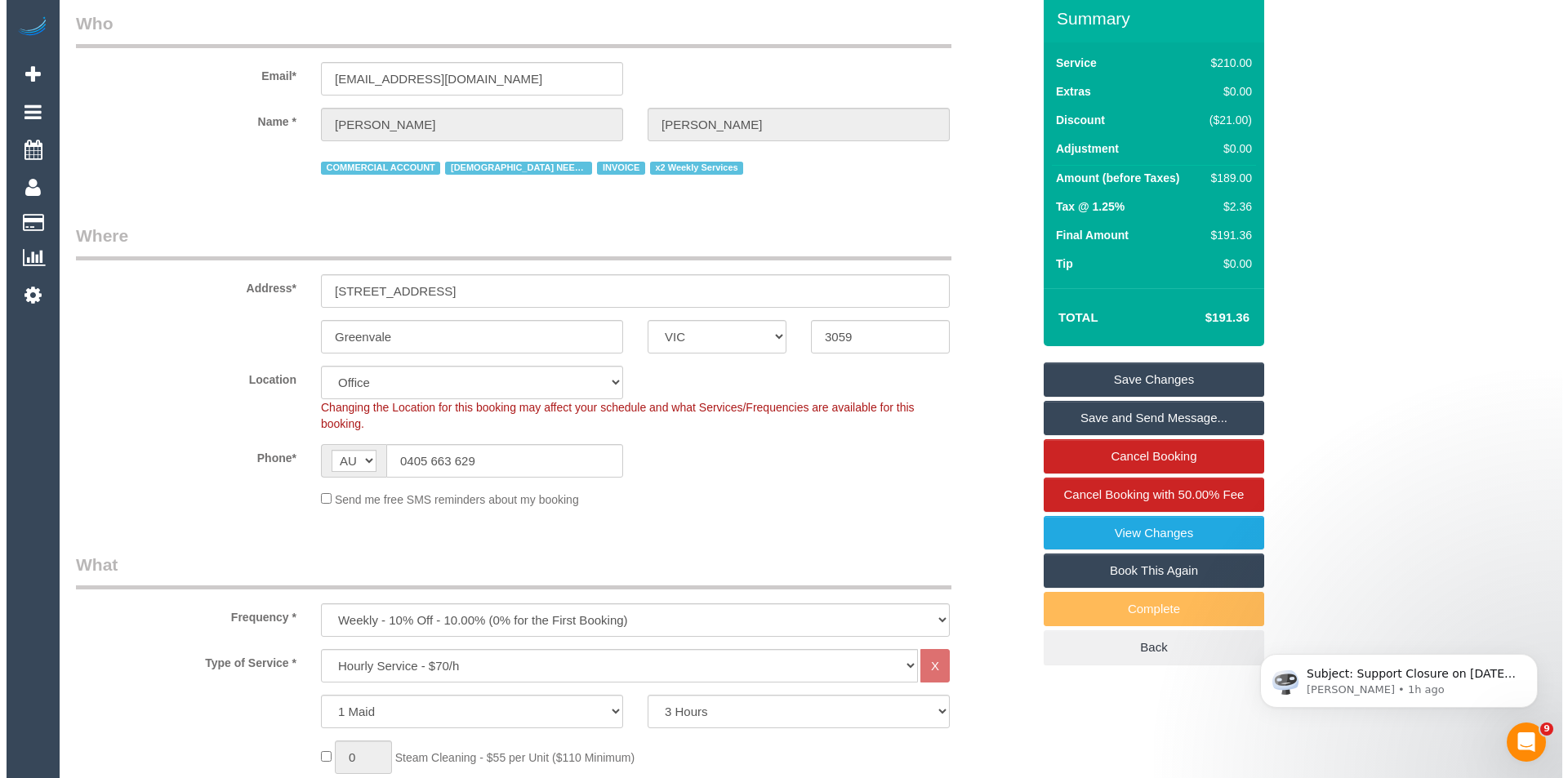
scroll to position [0, 0]
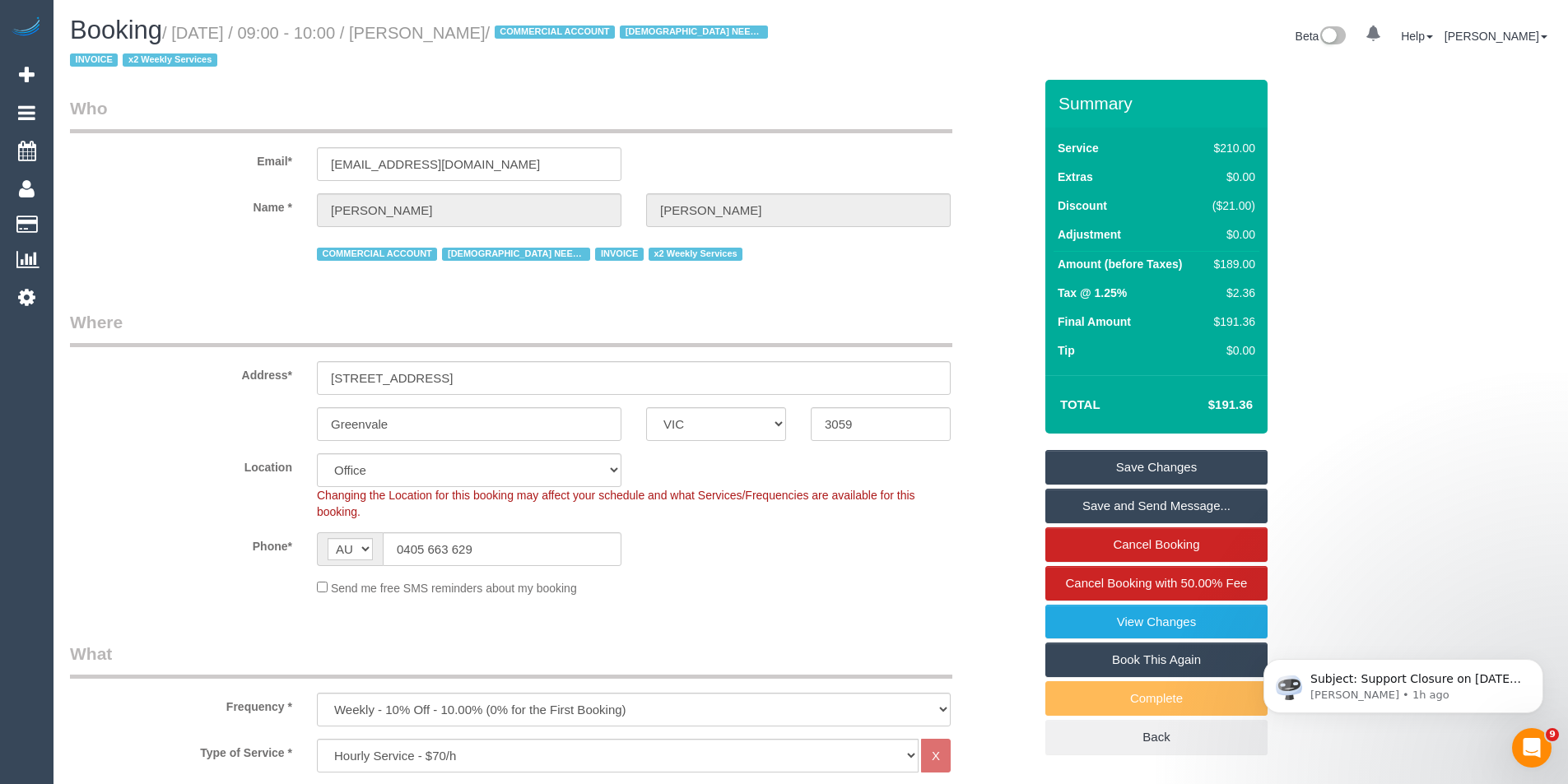
type textarea "*cover* Priorities: Folding Laundry (1 hour) Vacuum floors Extensive tidy up (i…"
click at [1123, 463] on link "Save Changes" at bounding box center [1157, 467] width 222 height 34
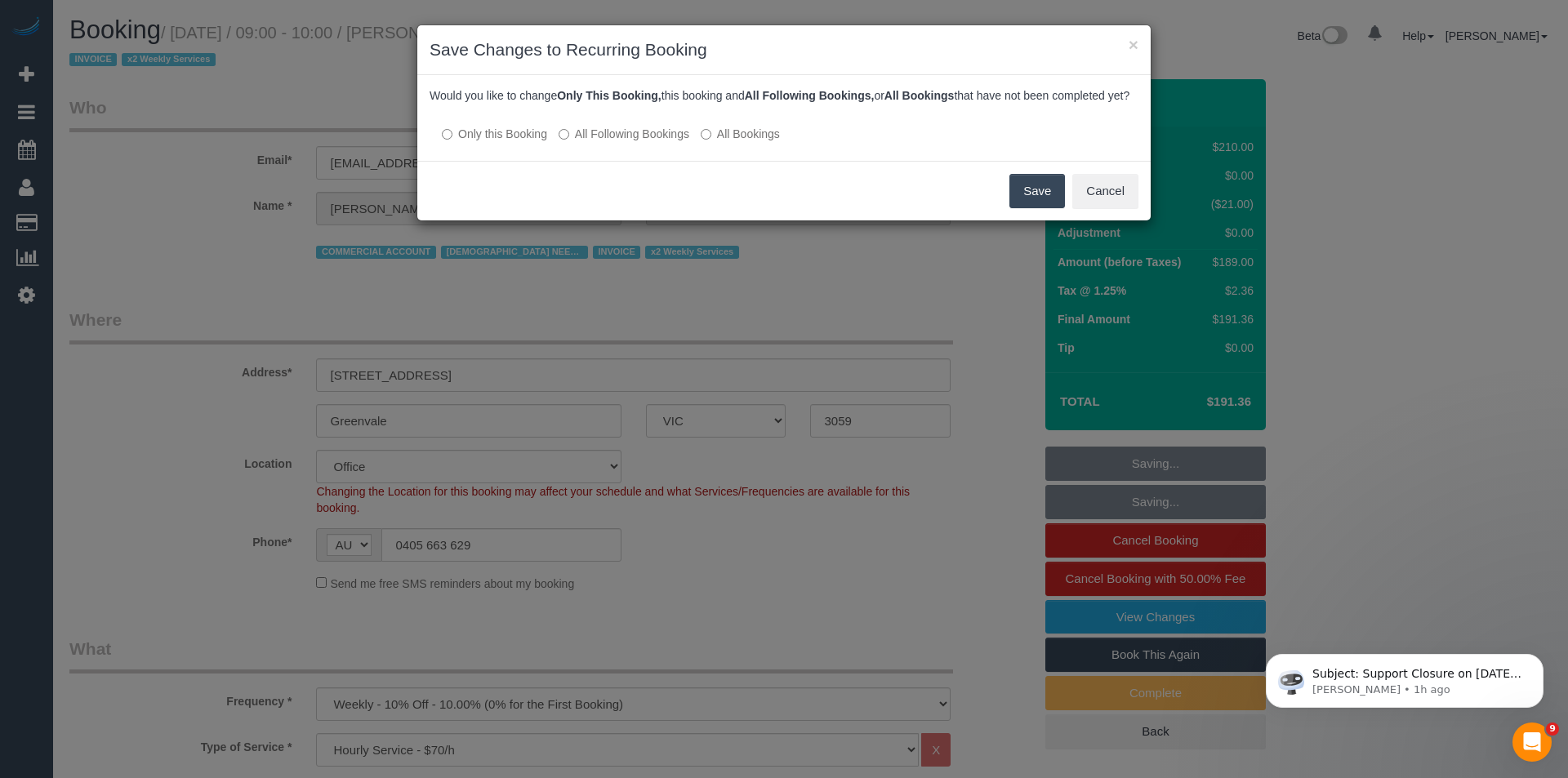
click at [1027, 208] on button "Save" at bounding box center [1038, 191] width 56 height 34
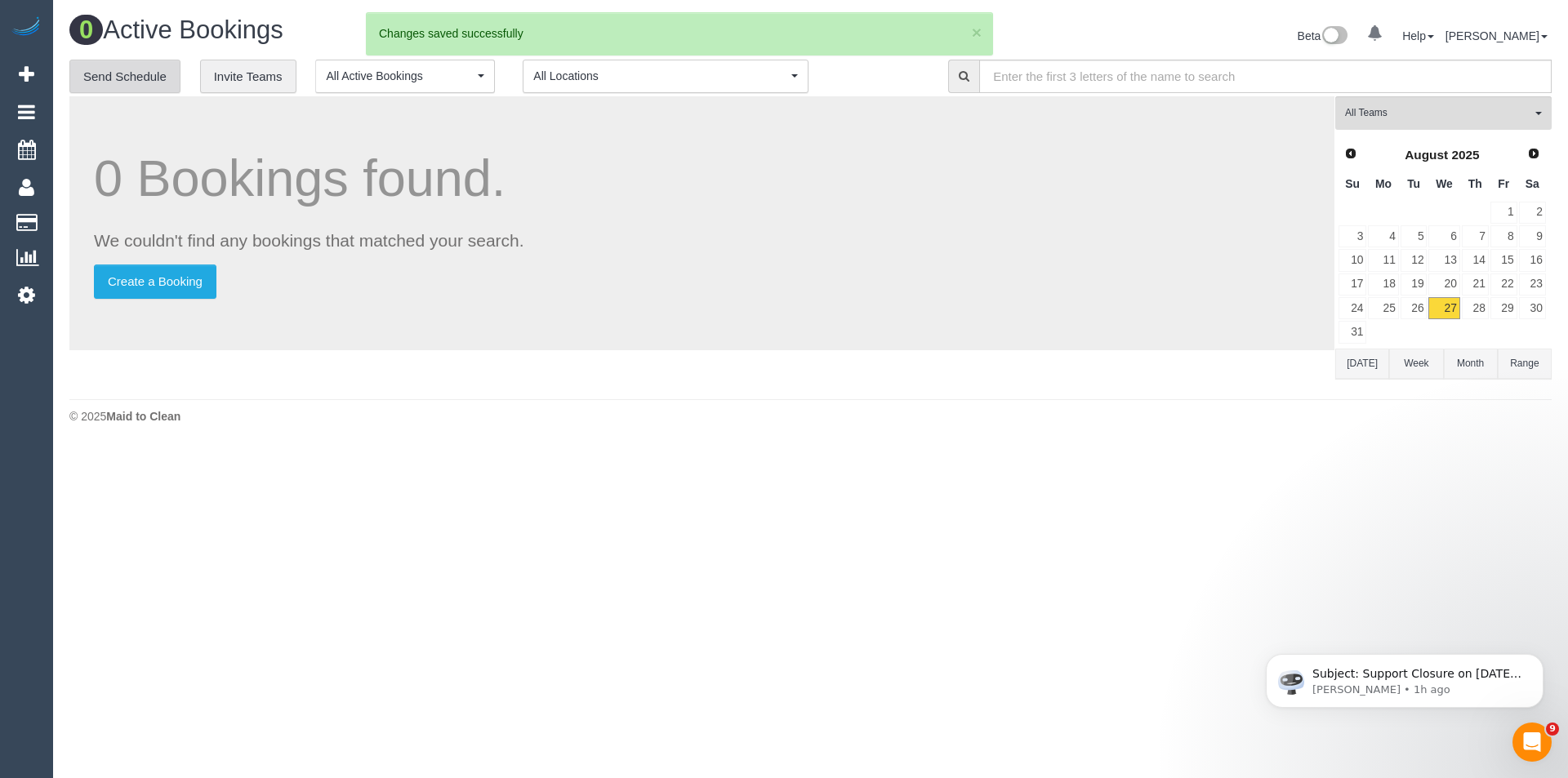
click at [129, 81] on link "Send Schedule" at bounding box center [124, 77] width 111 height 34
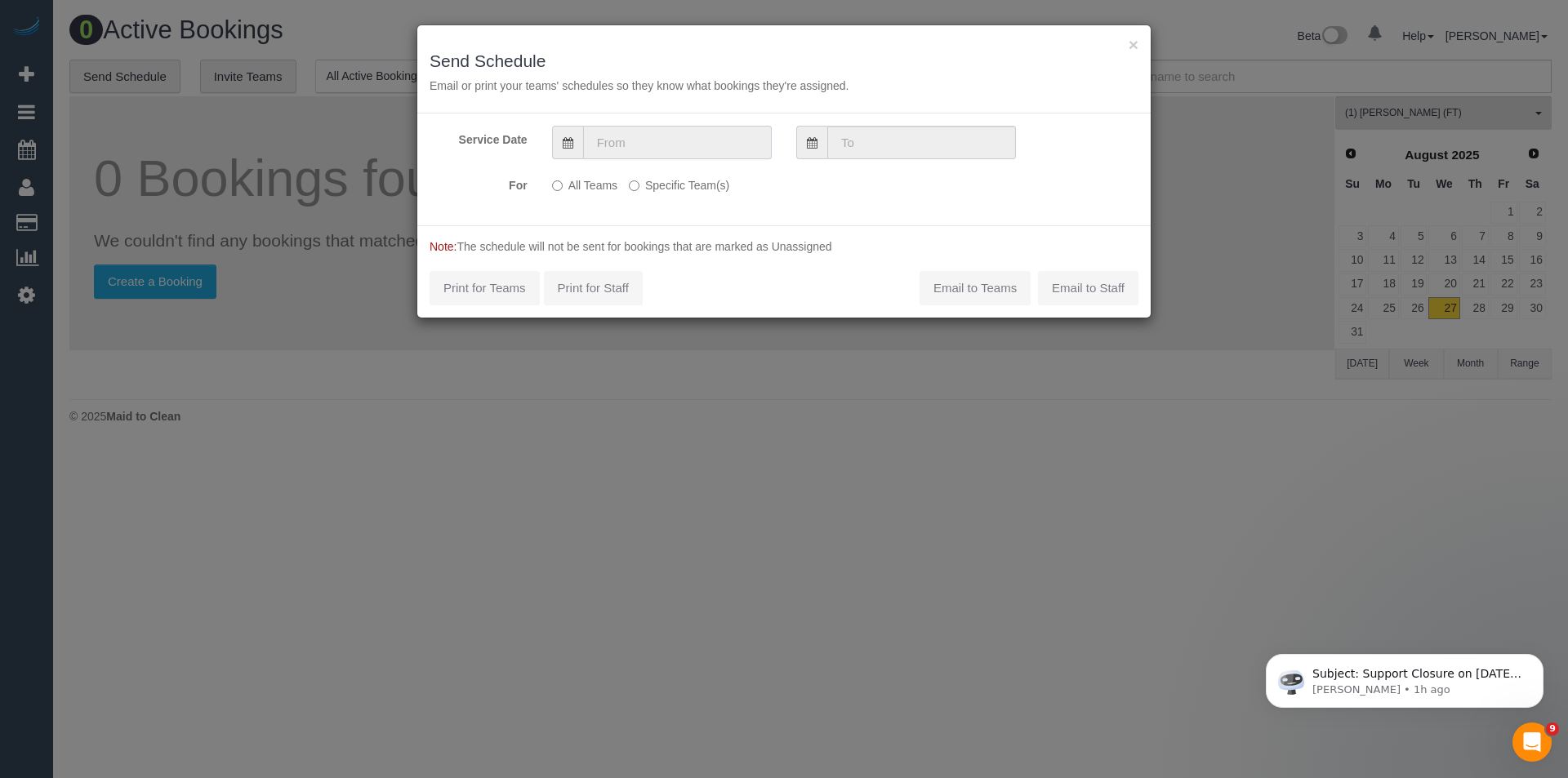
click at [627, 152] on input "text" at bounding box center [676, 142] width 188 height 33
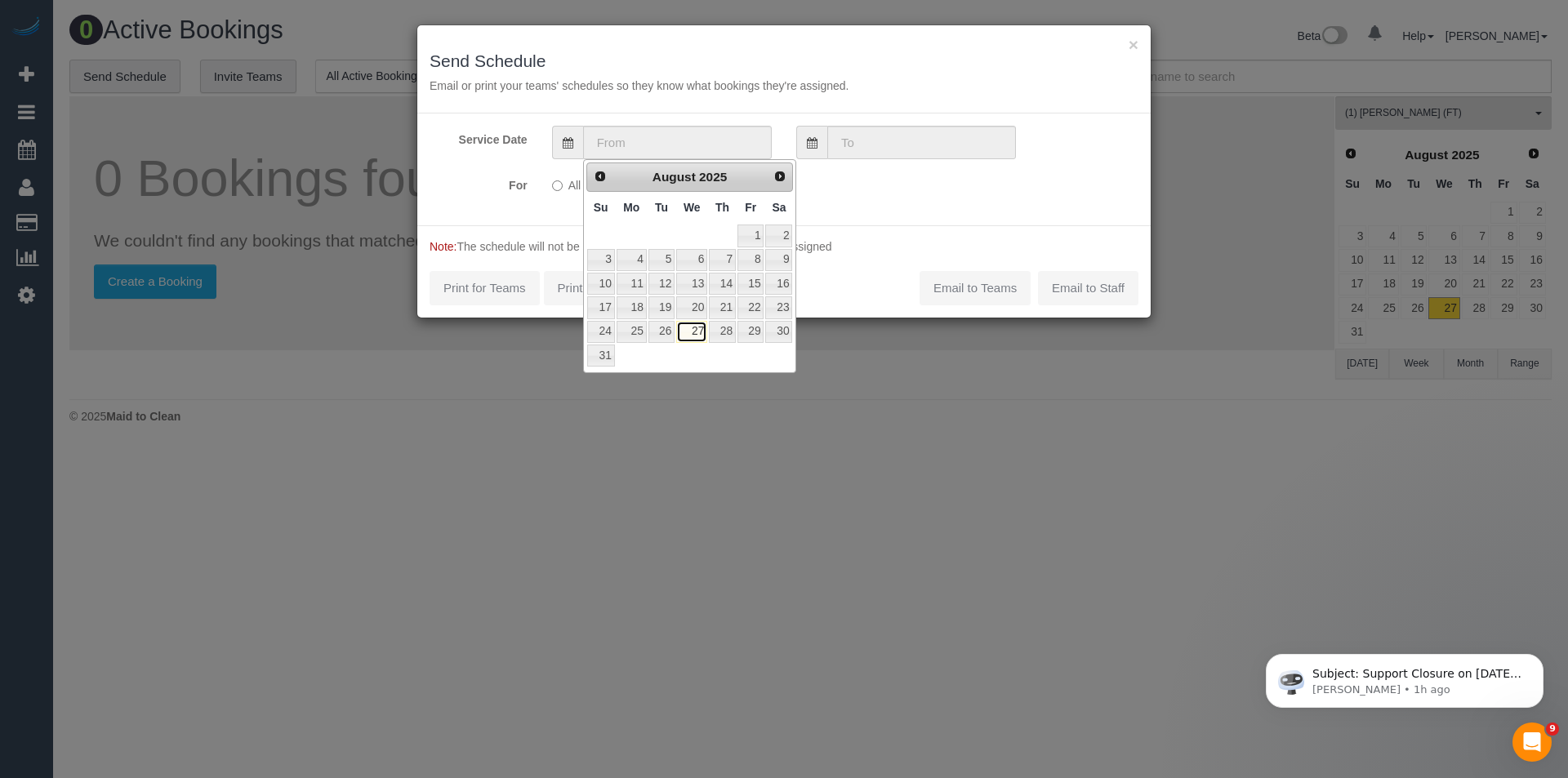
click at [700, 335] on link "27" at bounding box center [692, 331] width 31 height 22
type input "27/08/2025"
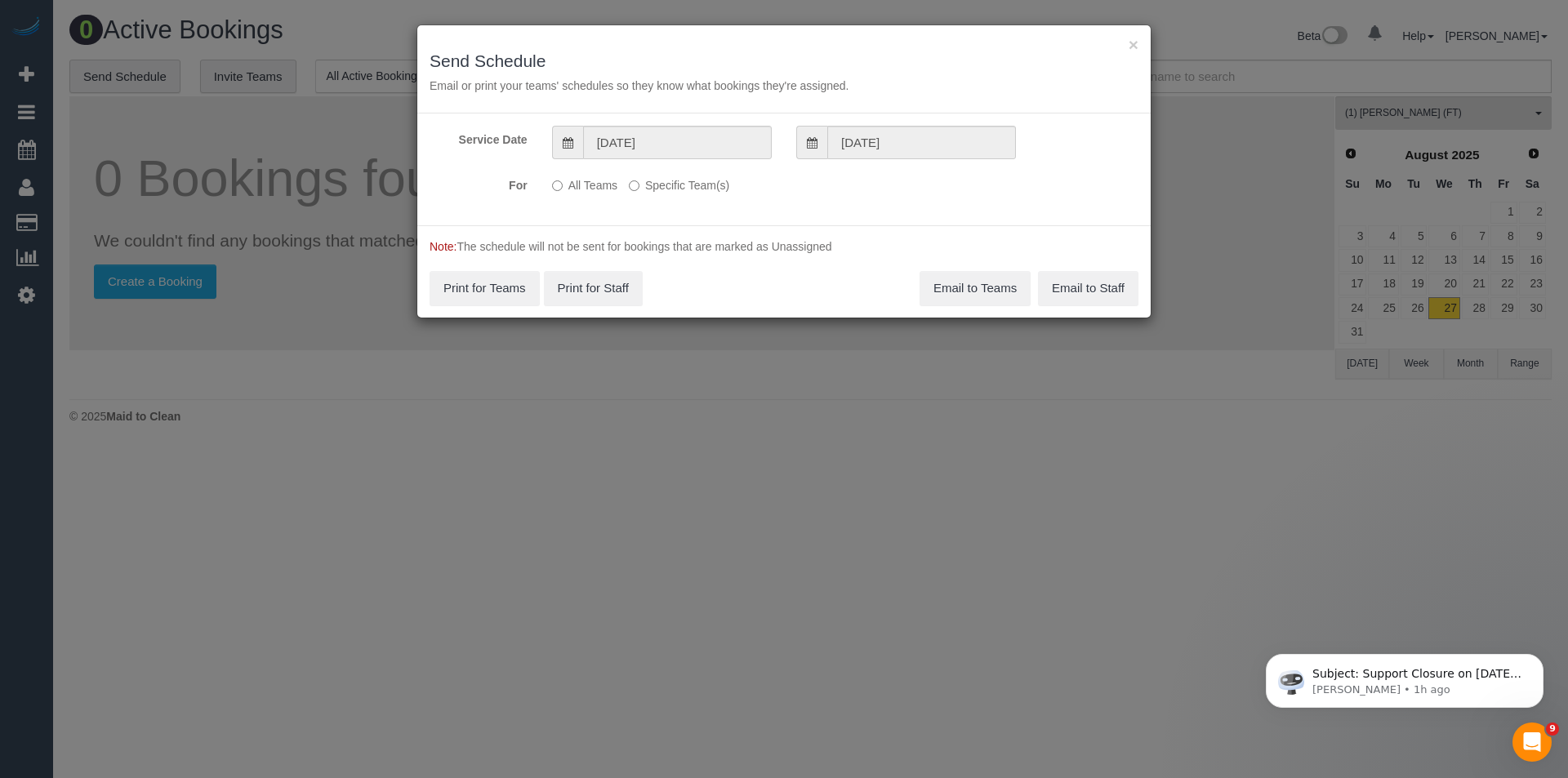
click at [674, 185] on label "Specific Team(s)" at bounding box center [679, 182] width 101 height 22
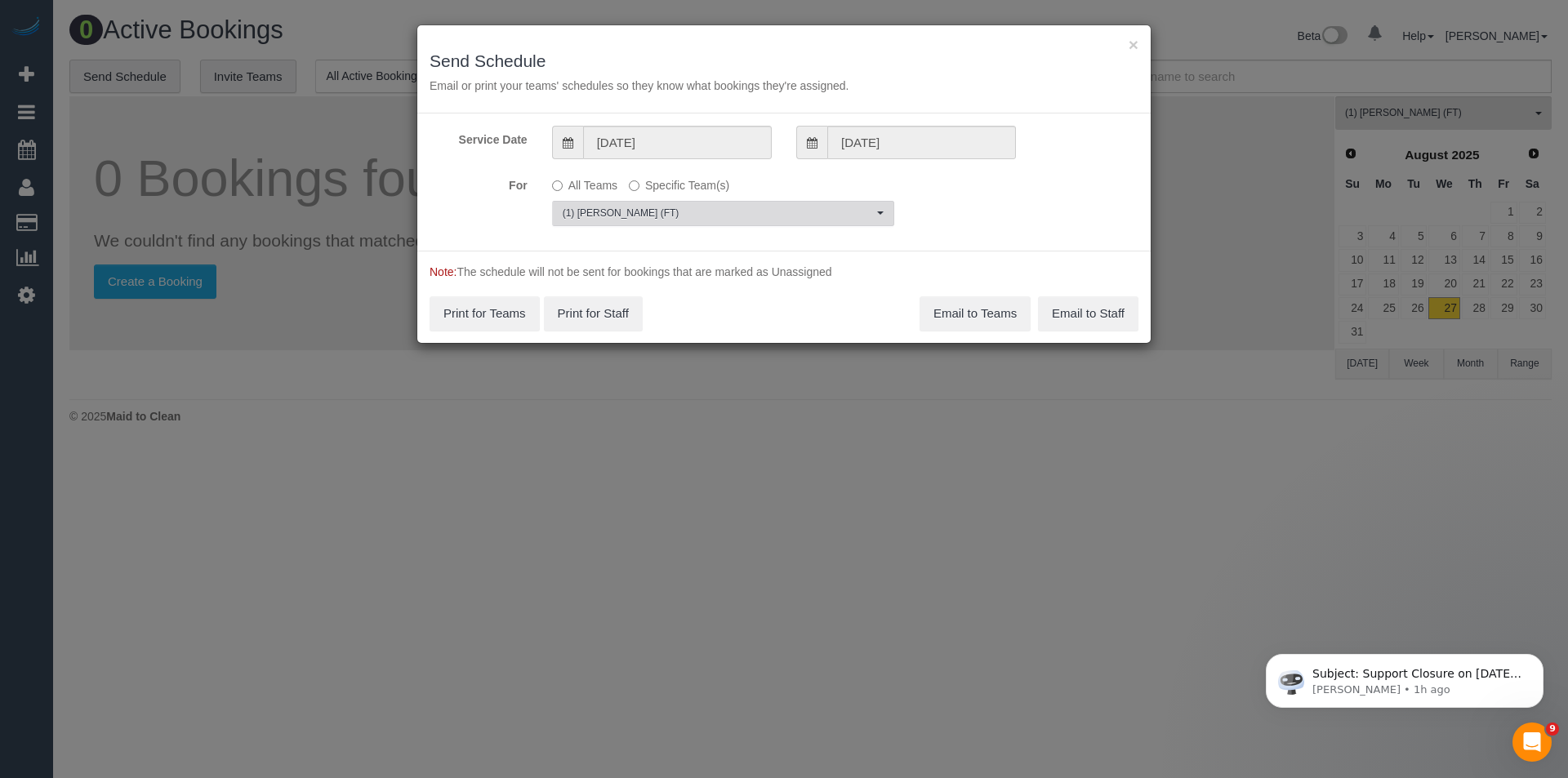
click at [638, 214] on span "(1) [PERSON_NAME] (FT)" at bounding box center [718, 213] width 311 height 14
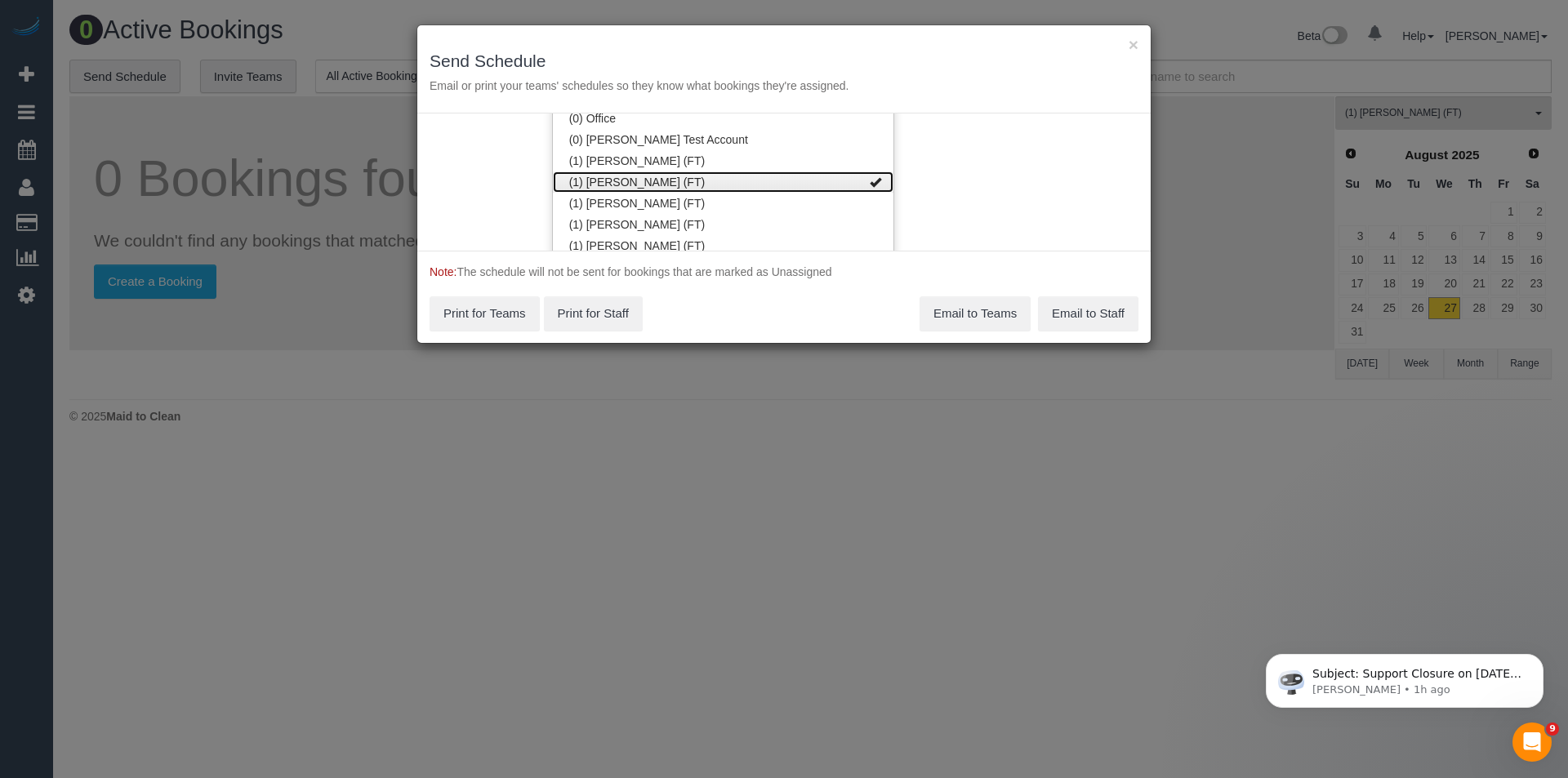
click at [631, 180] on link "(1) [PERSON_NAME] (FT)" at bounding box center [723, 182] width 340 height 22
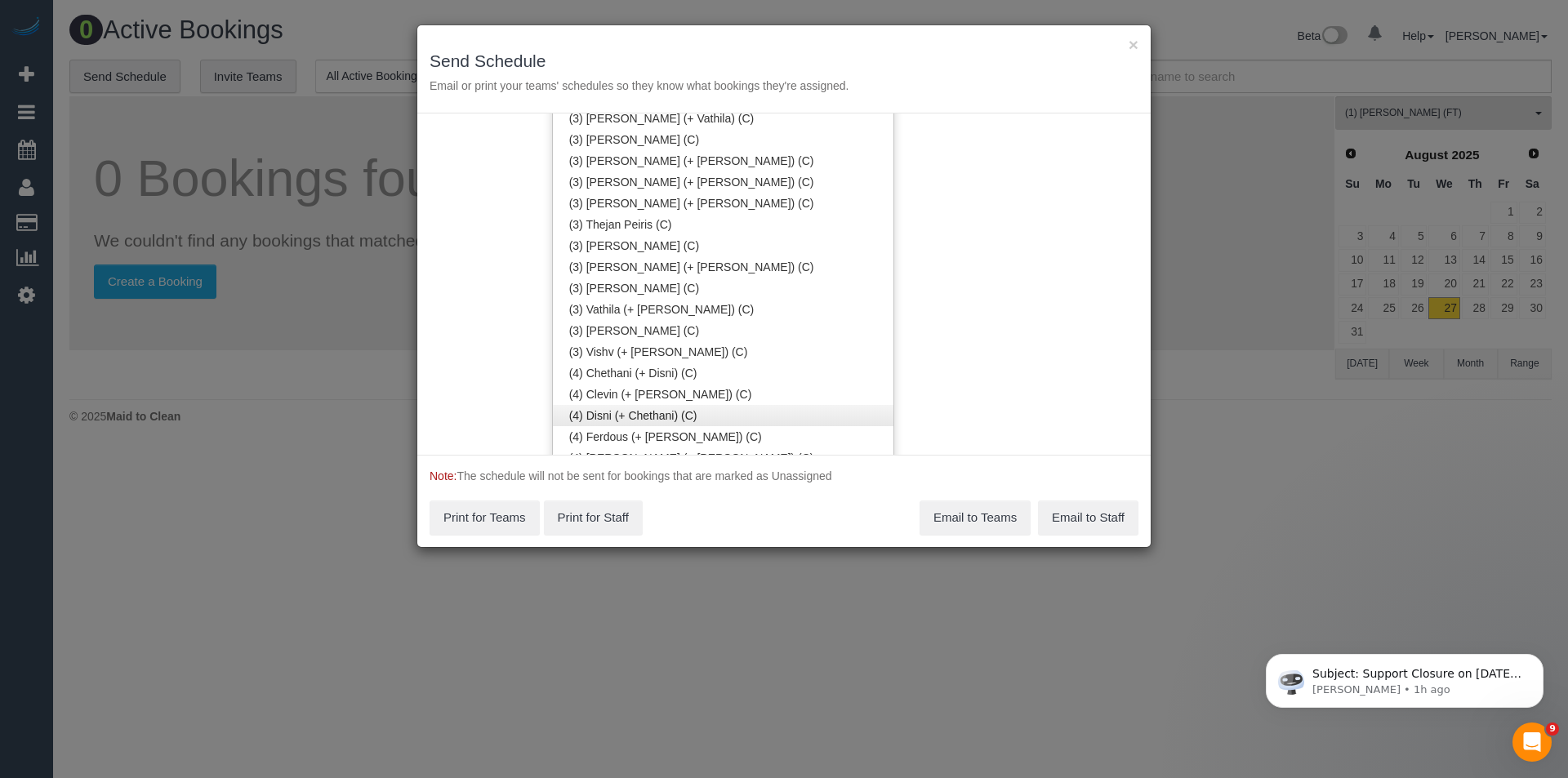
scroll to position [3657, 0]
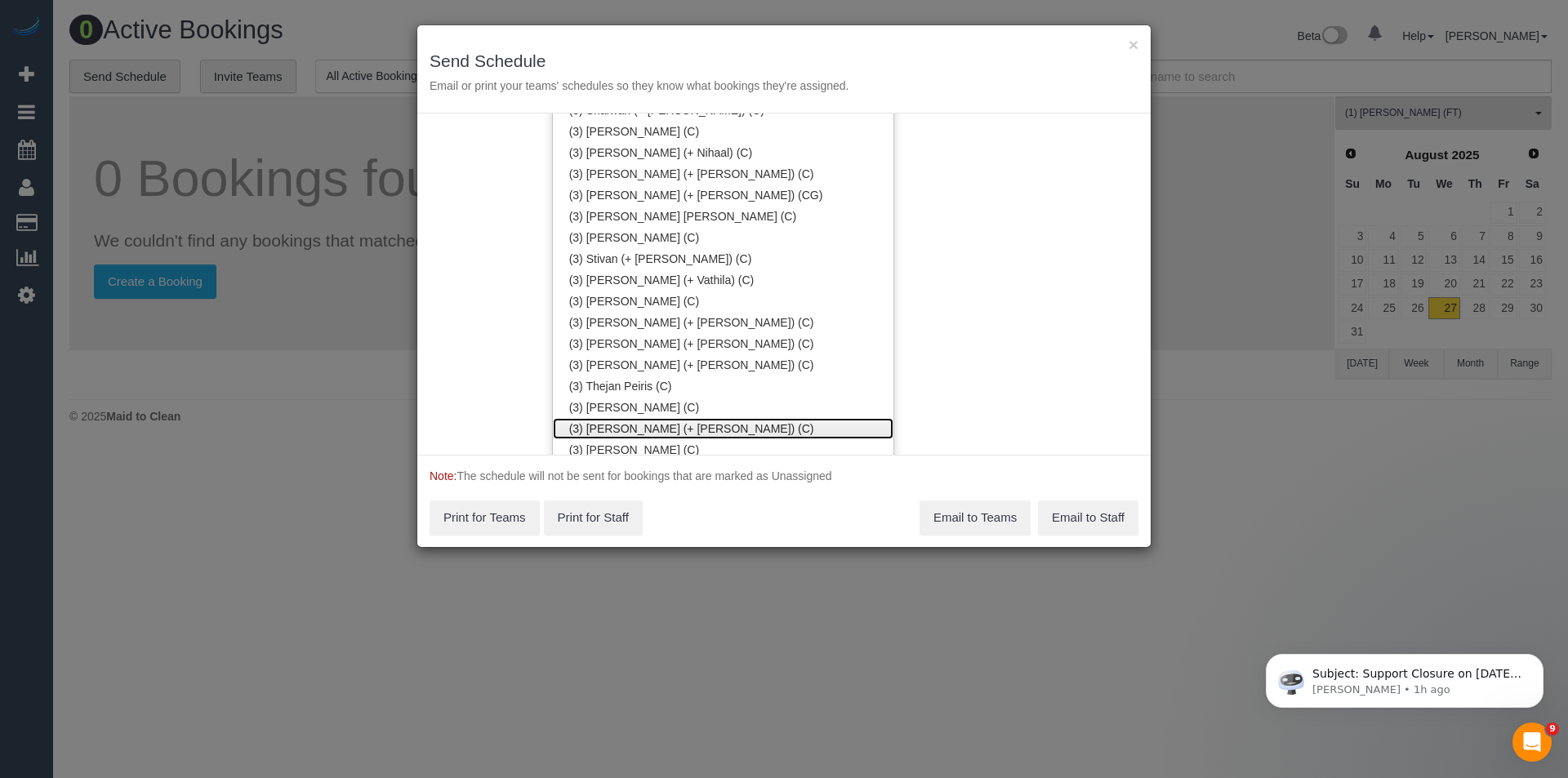
click at [632, 430] on link "(3) [PERSON_NAME] (+ [PERSON_NAME]) (C)" at bounding box center [723, 429] width 340 height 22
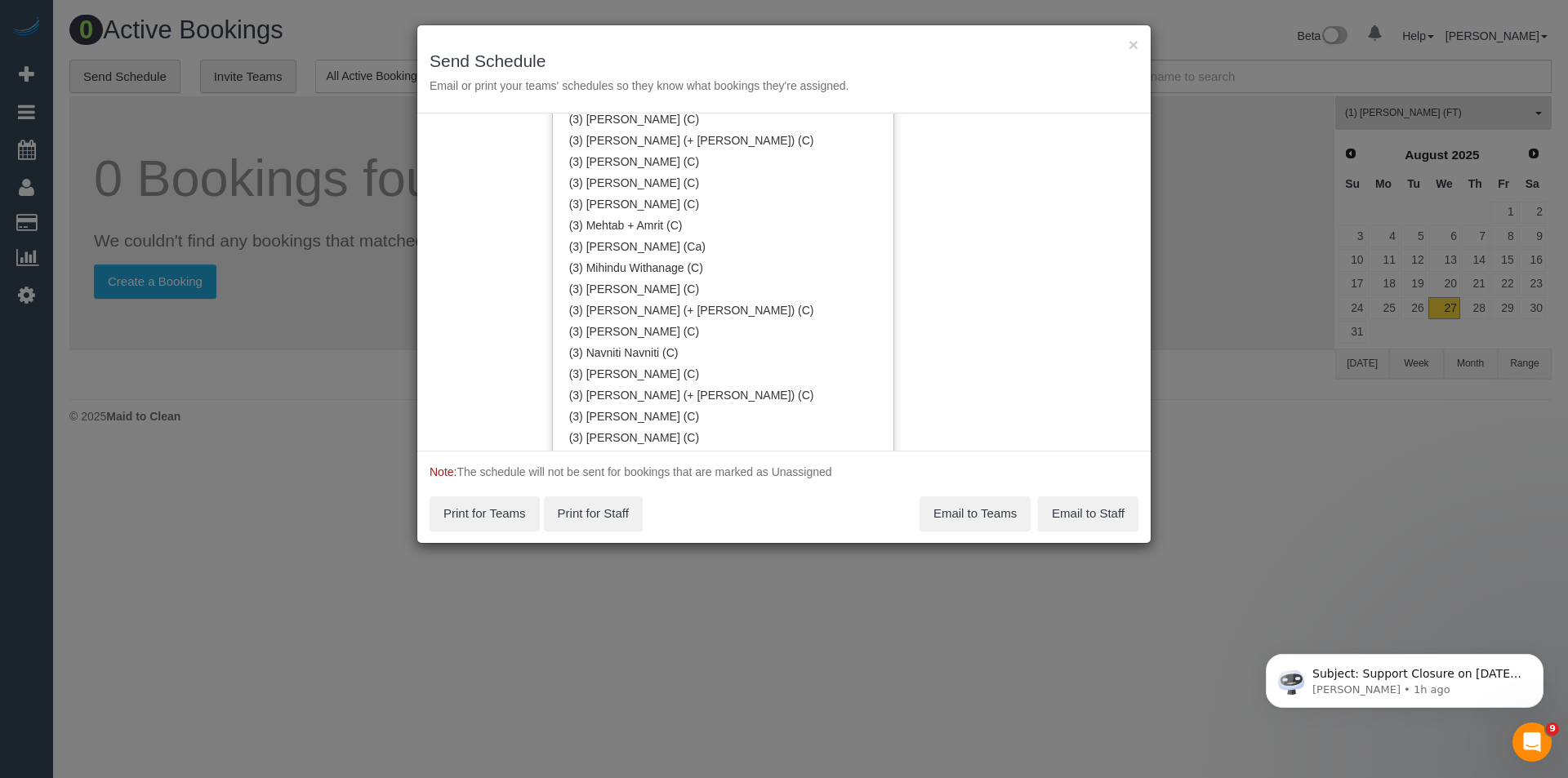
scroll to position [3086, 0]
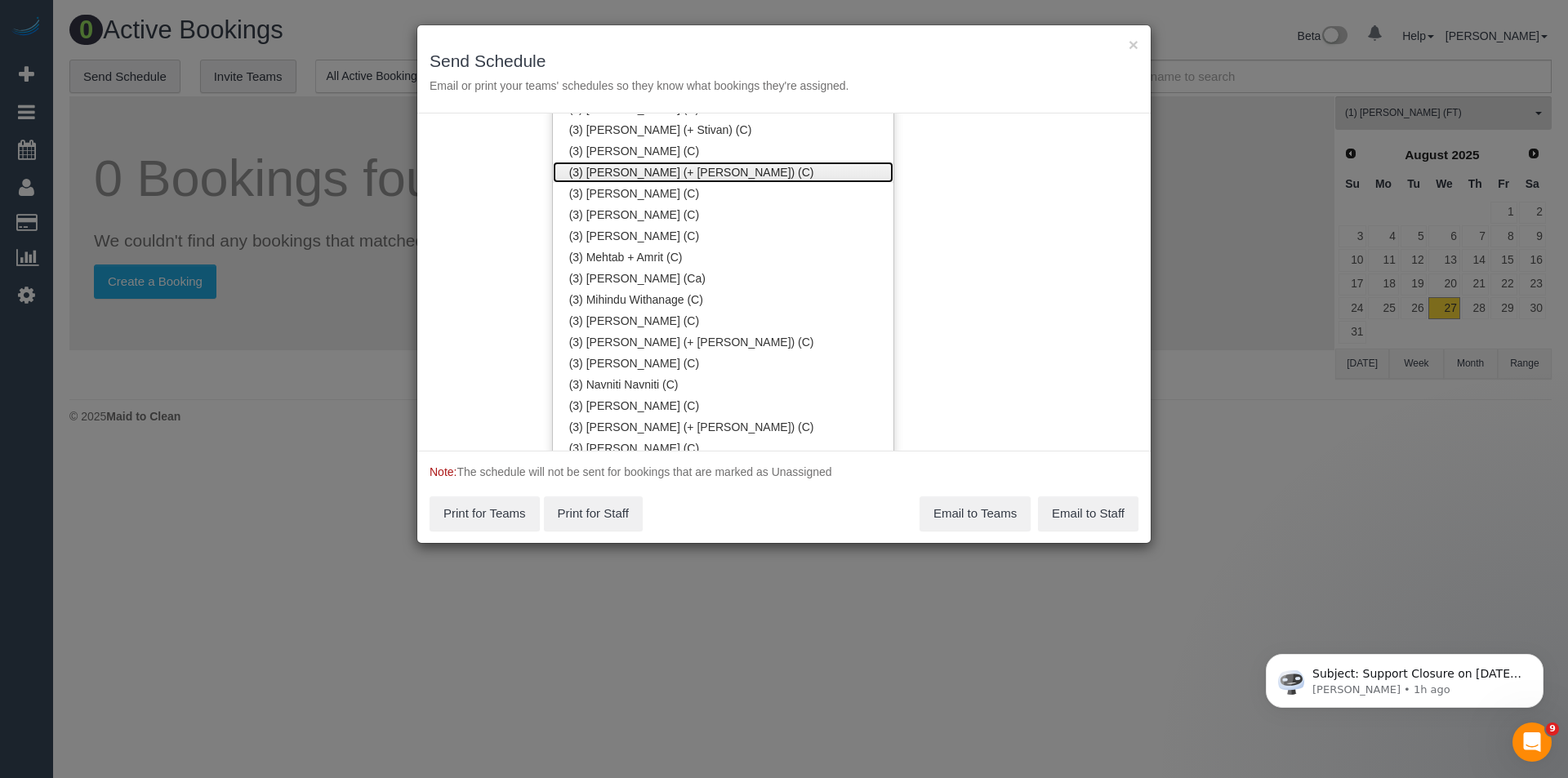
click at [609, 173] on link "(3) [PERSON_NAME] (+ [PERSON_NAME]) (C)" at bounding box center [723, 173] width 340 height 22
click at [1070, 239] on div "Service Date 27/08/2025 27/08/2025 For All Teams Specific Team(s) (3) Liz (+ To…" at bounding box center [784, 282] width 733 height 337
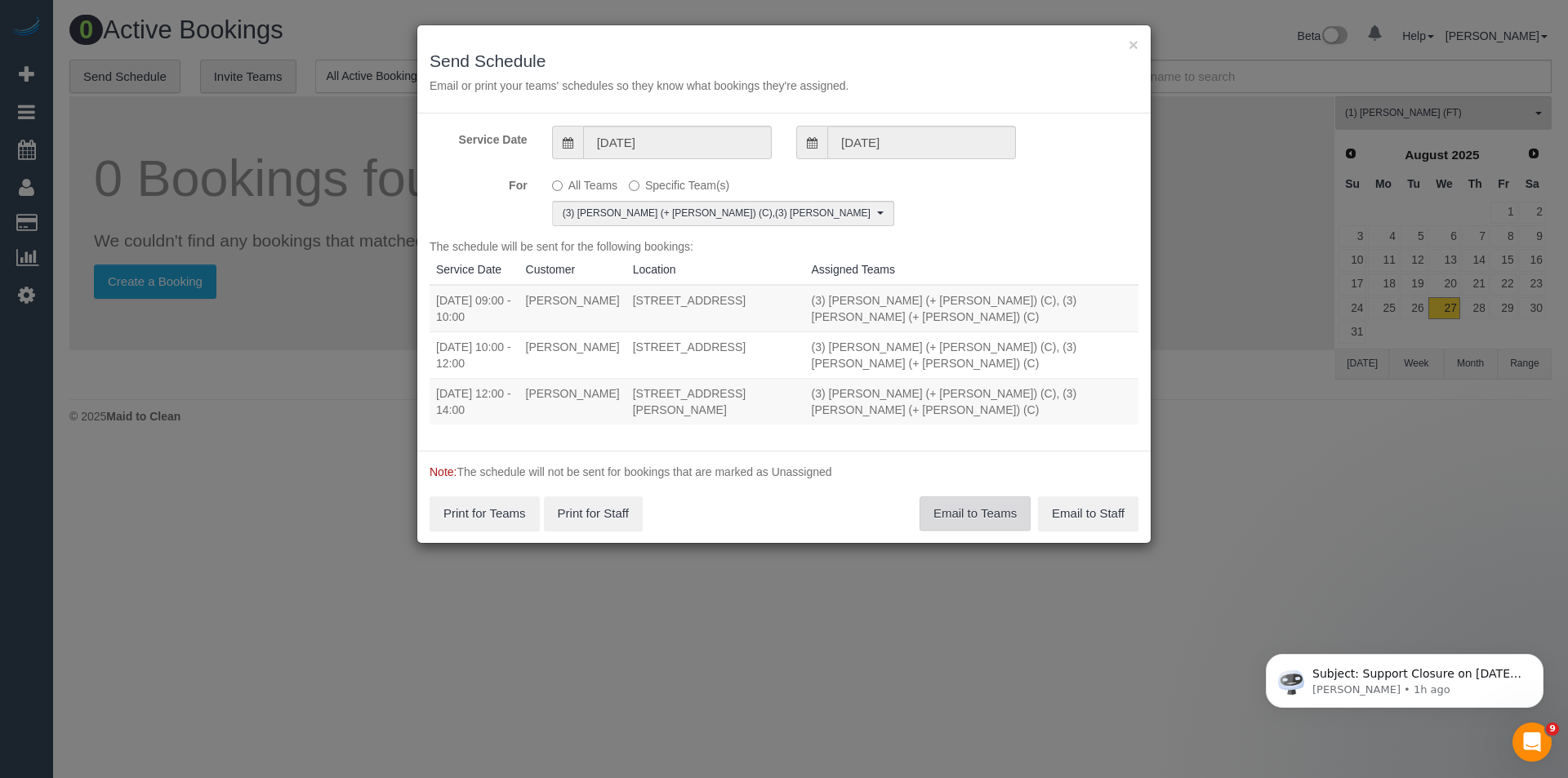
click at [965, 496] on button "Email to Teams" at bounding box center [974, 513] width 111 height 34
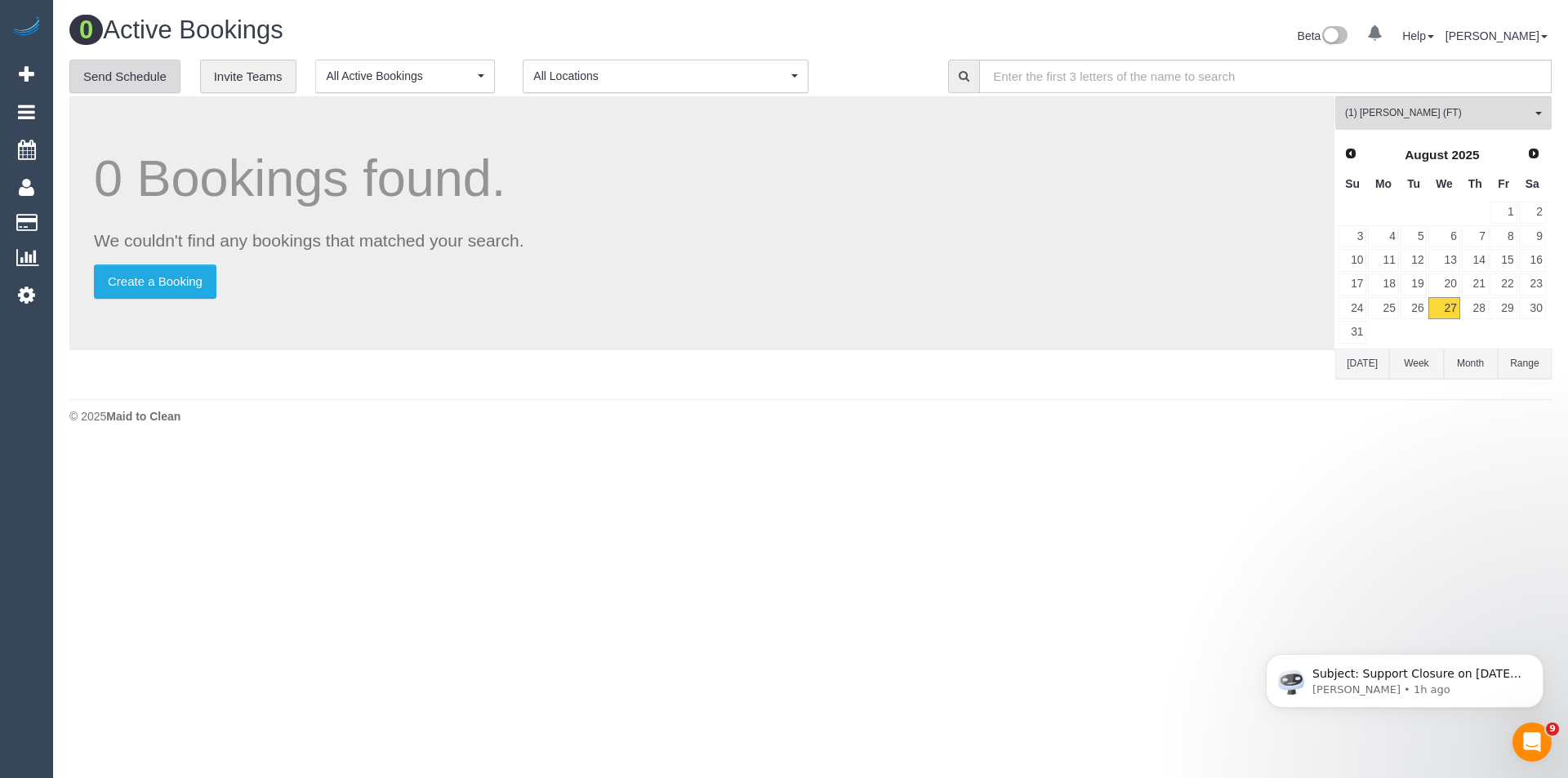
click at [115, 76] on link "Send Schedule" at bounding box center [124, 77] width 111 height 34
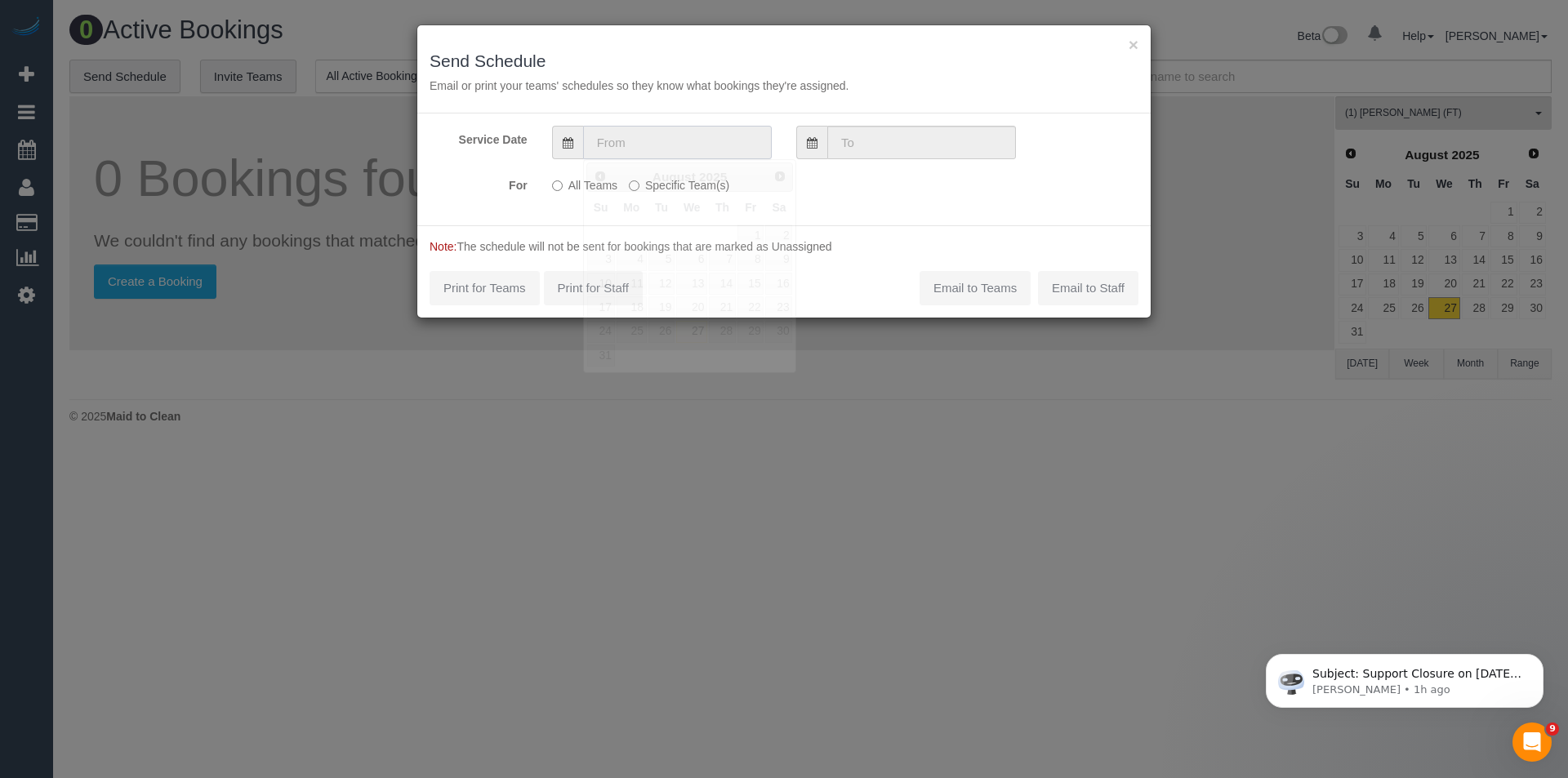
click at [648, 145] on input "text" at bounding box center [676, 142] width 188 height 33
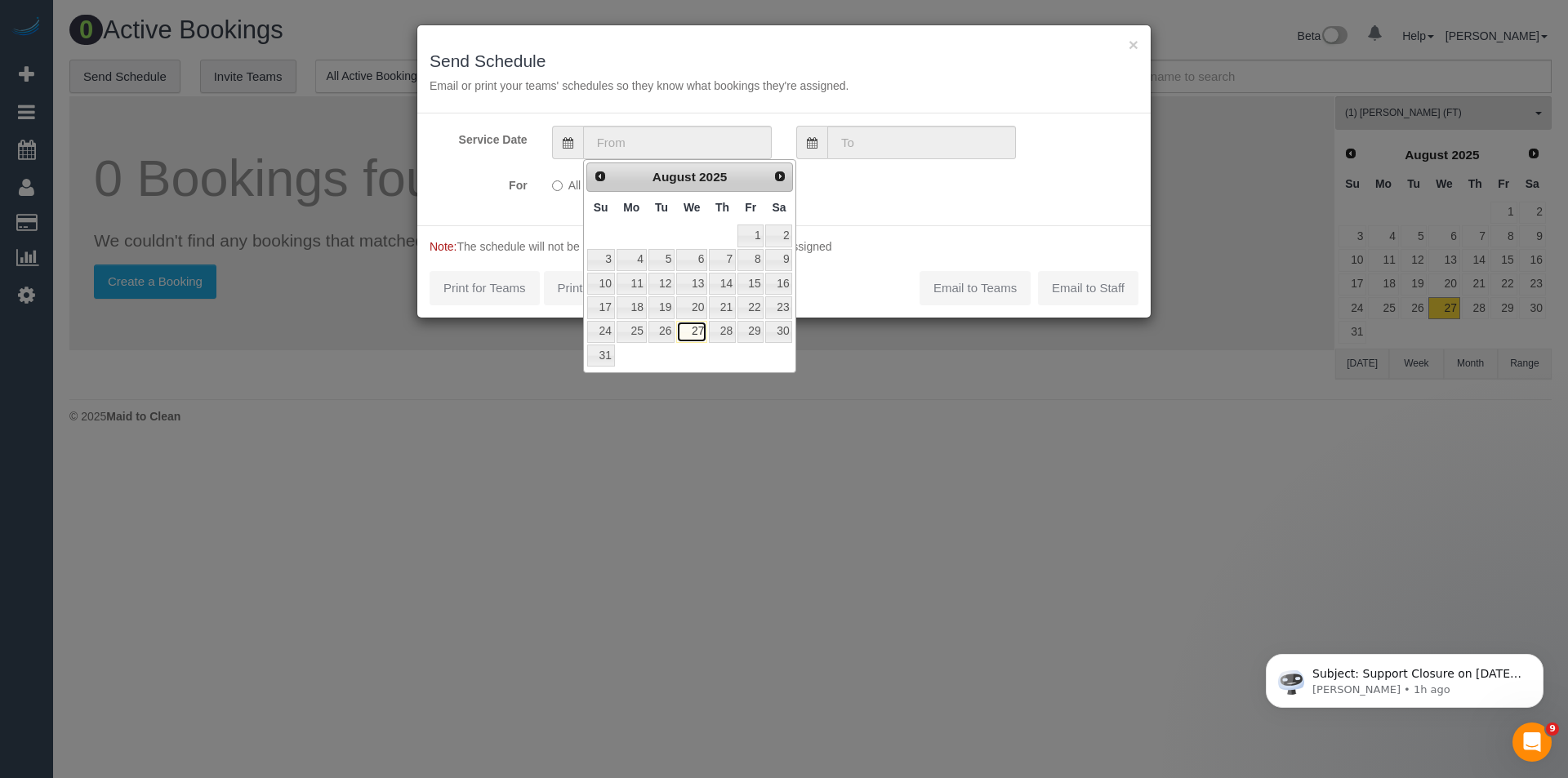
click at [700, 334] on link "27" at bounding box center [692, 331] width 31 height 22
type input "27/08/2025"
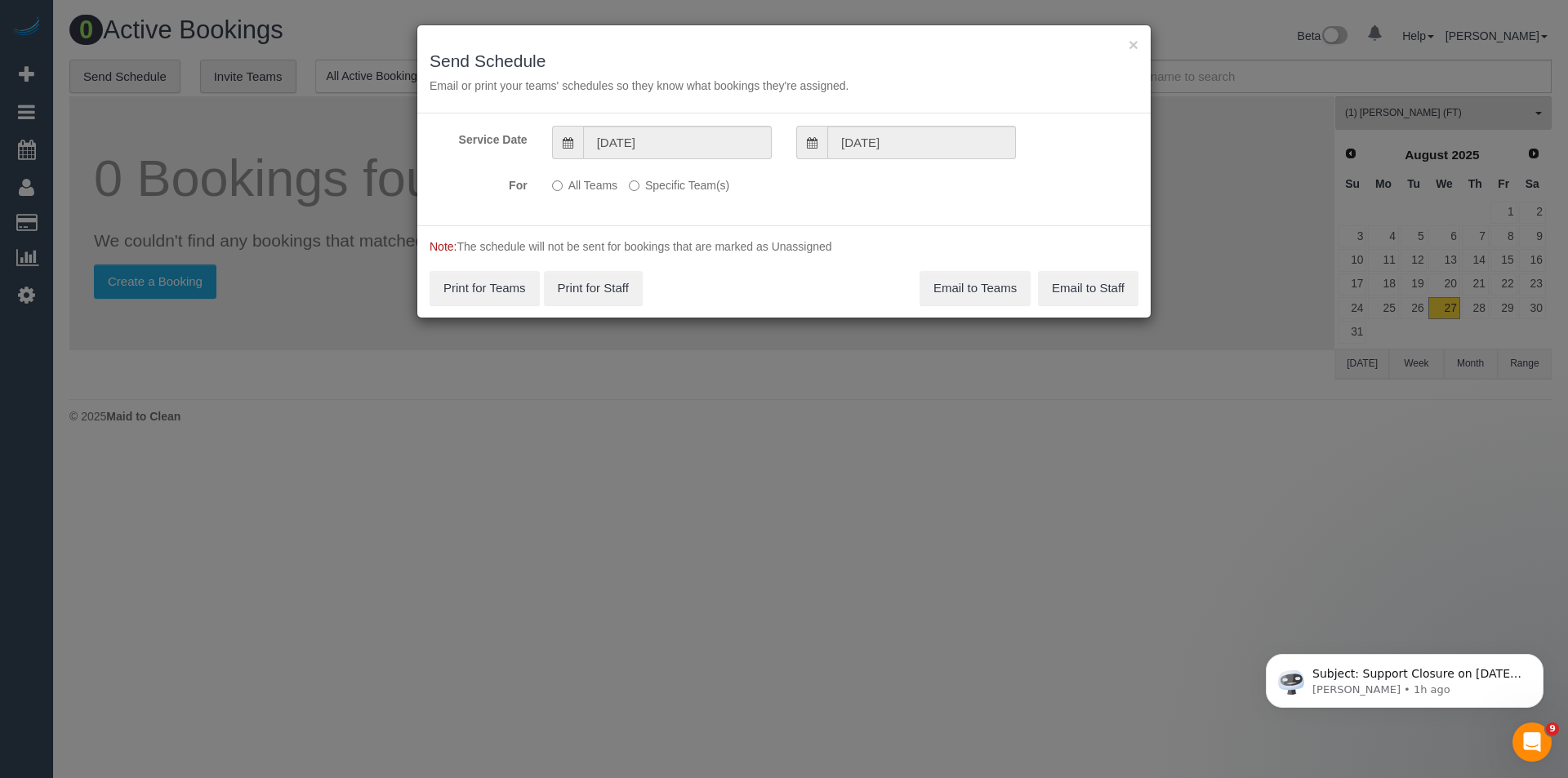
drag, startPoint x: 660, startPoint y: 170, endPoint x: 657, endPoint y: 188, distance: 18.2
click at [661, 170] on div "Service Date 27/08/2025 27/08/2025 For All Teams Specific Team(s) (1) Helen Tri…" at bounding box center [784, 169] width 733 height 112
click at [657, 189] on label "Specific Team(s)" at bounding box center [679, 182] width 101 height 22
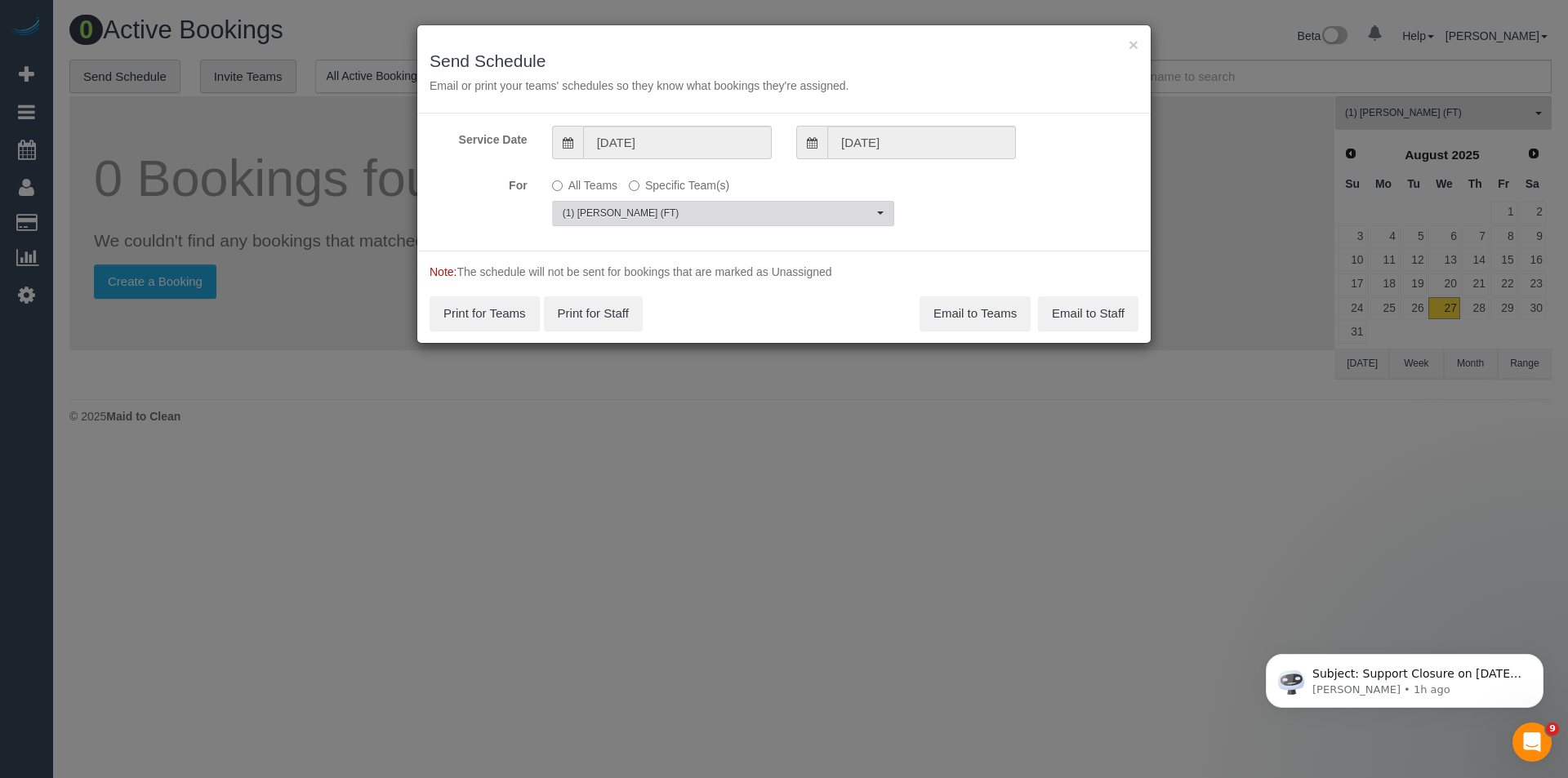
click at [650, 203] on button "(1) Helen Trickett (FT) Choose Team(s)" at bounding box center [723, 213] width 342 height 25
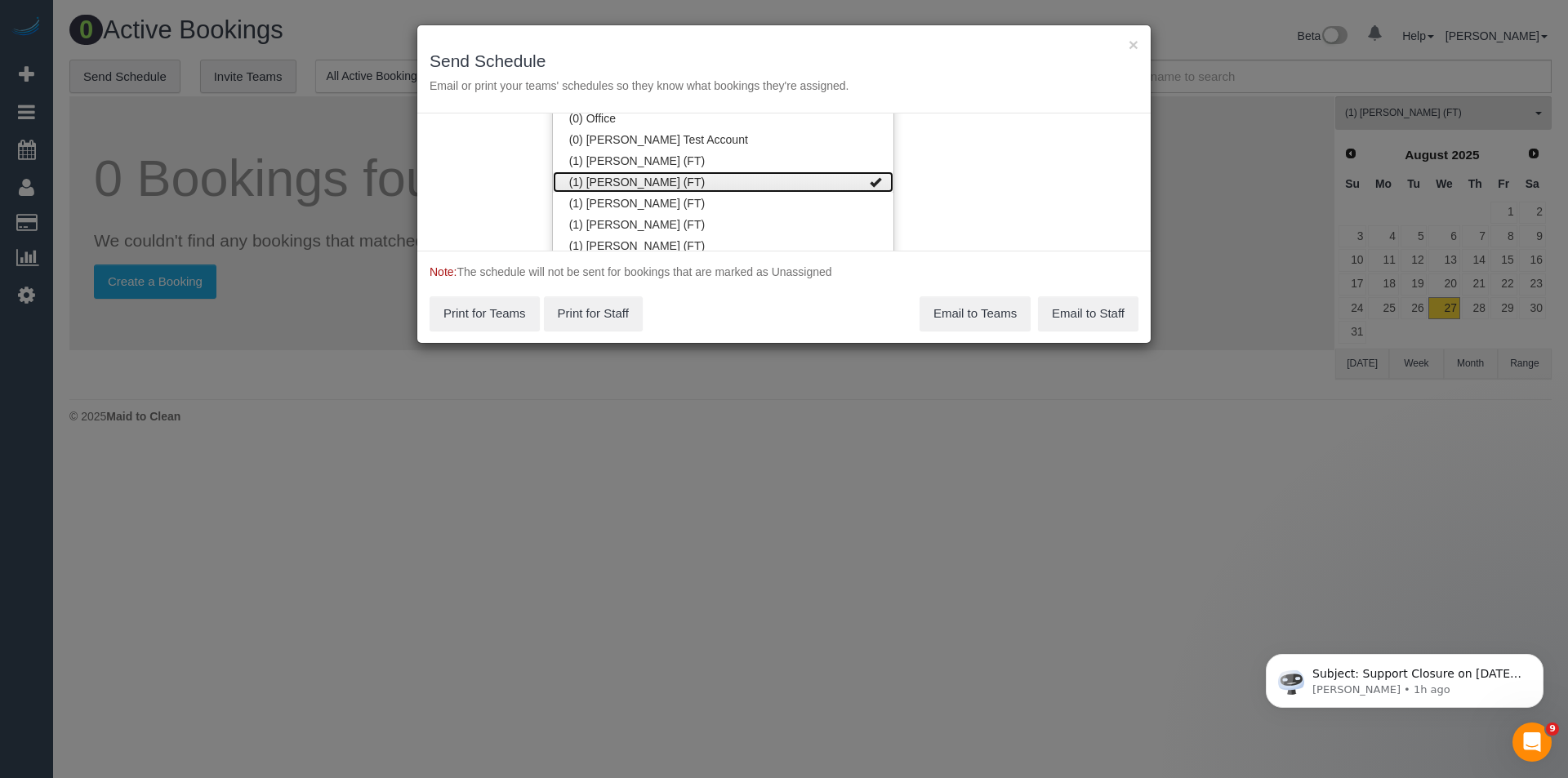
click at [623, 179] on link "(1) [PERSON_NAME] (FT)" at bounding box center [723, 182] width 340 height 22
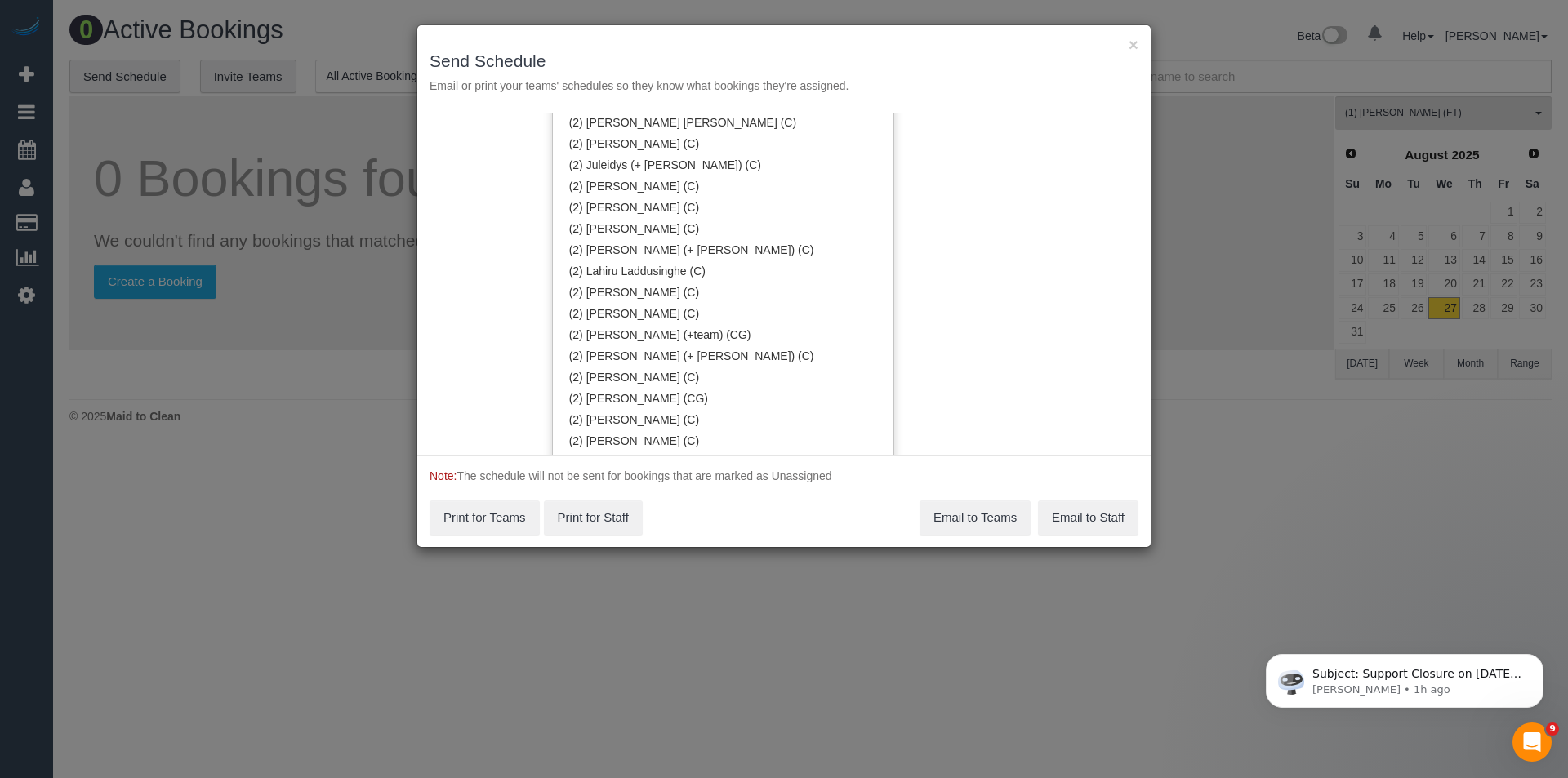
scroll to position [1126, 0]
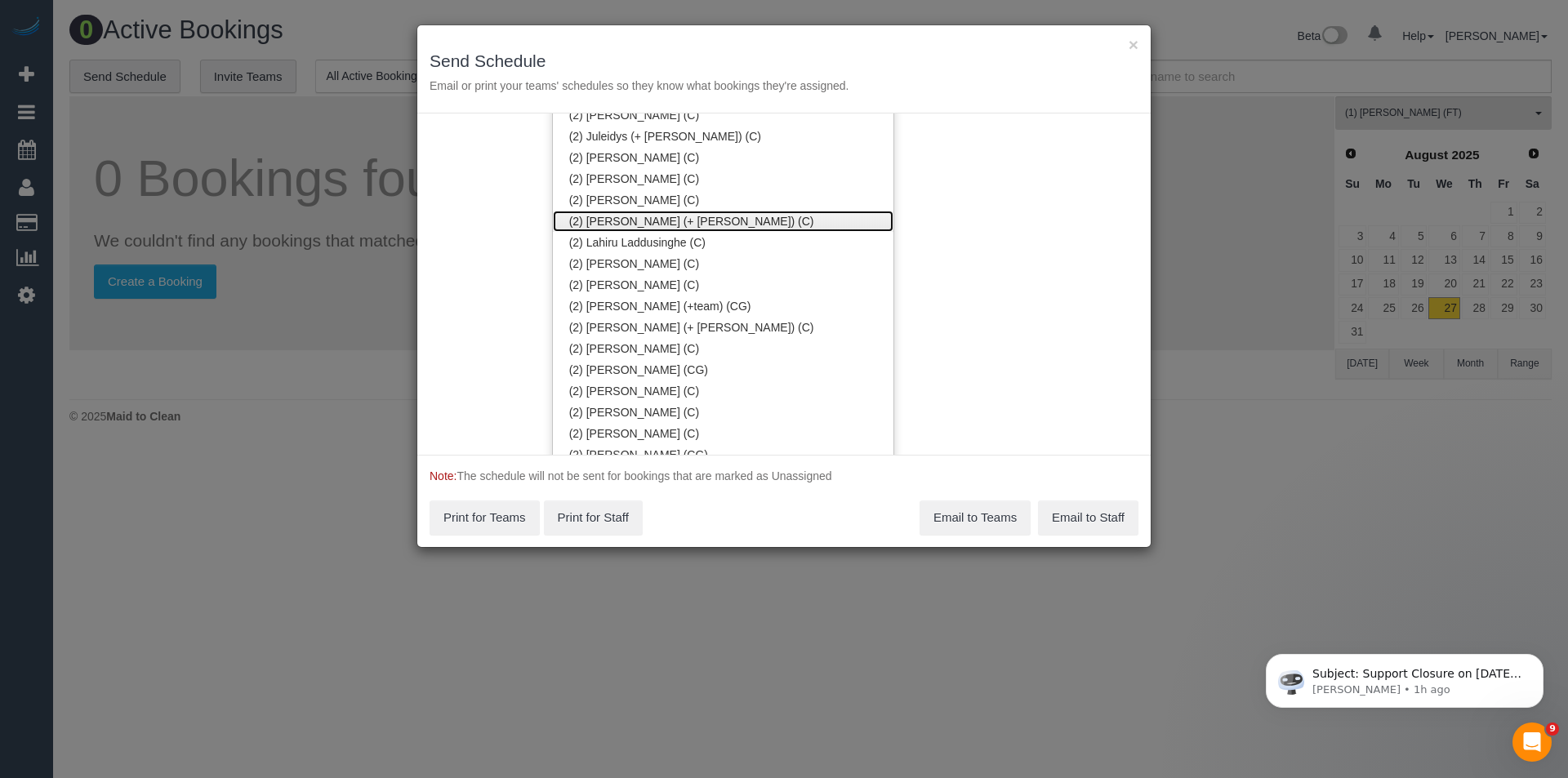
click at [638, 219] on link "(2) [PERSON_NAME] (+ [PERSON_NAME]) (C)" at bounding box center [723, 222] width 340 height 22
click at [993, 230] on div "Service Date 27/08/2025 27/08/2025 For All Teams Specific Team(s) (2) Kevin (+ …" at bounding box center [784, 284] width 733 height 341
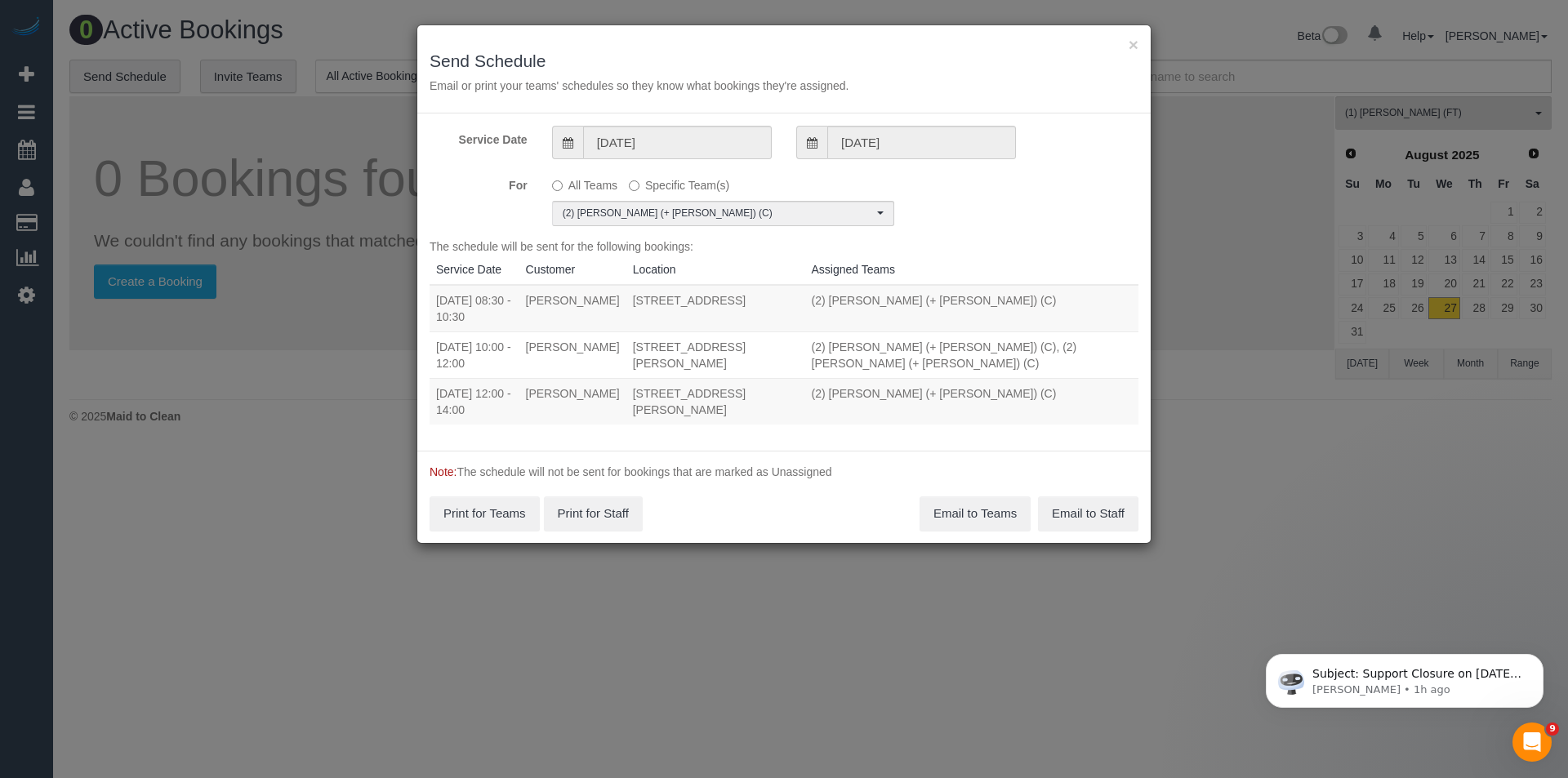
click at [767, 602] on div "× Send Schedule Email or print your teams' schedules so they know what bookings…" at bounding box center [784, 389] width 1568 height 778
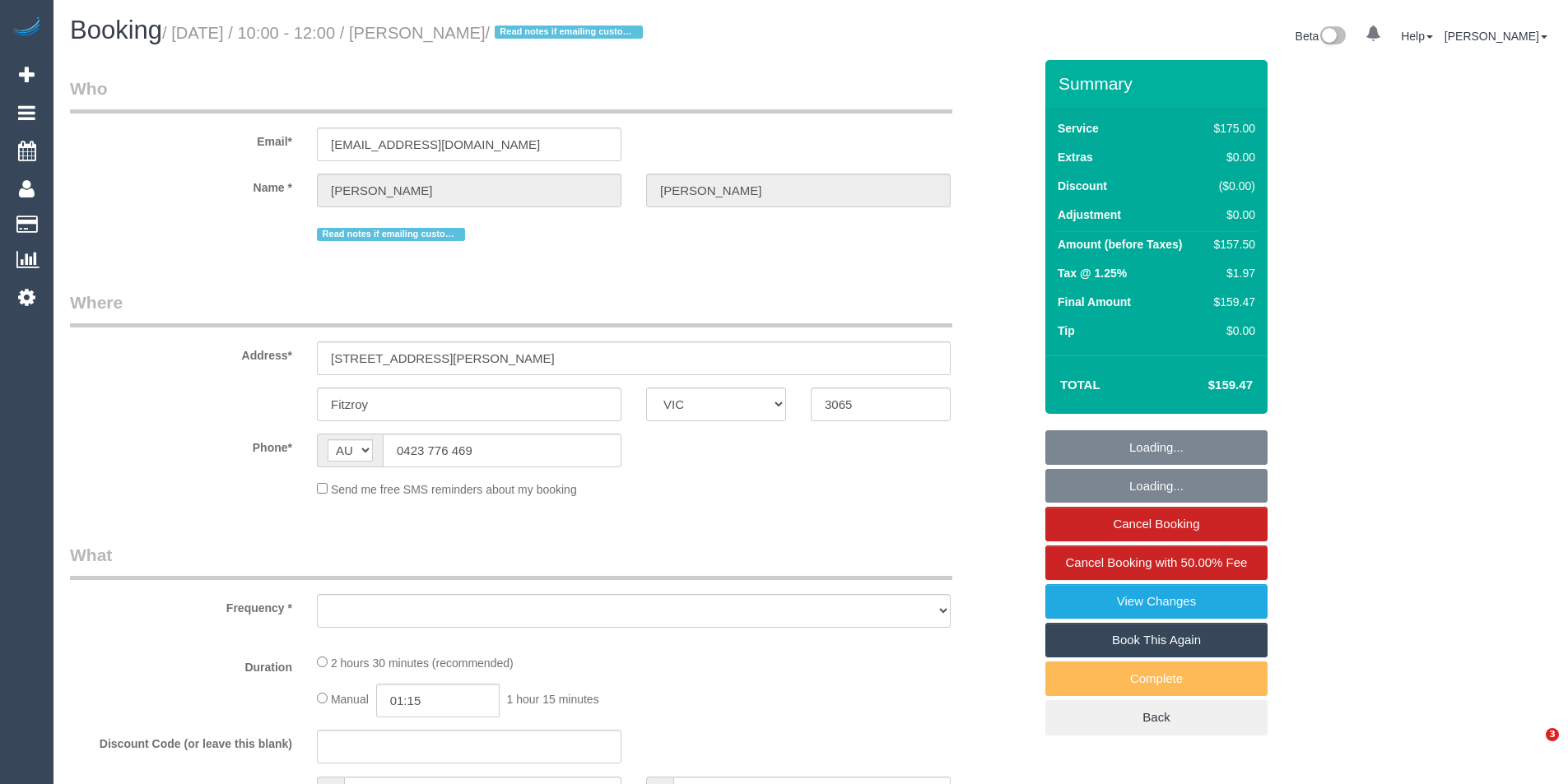
select select "VIC"
select select "string:stripe-pm_1RwAgL2GScqysDRVYXCM4ZXF"
select select "number:28"
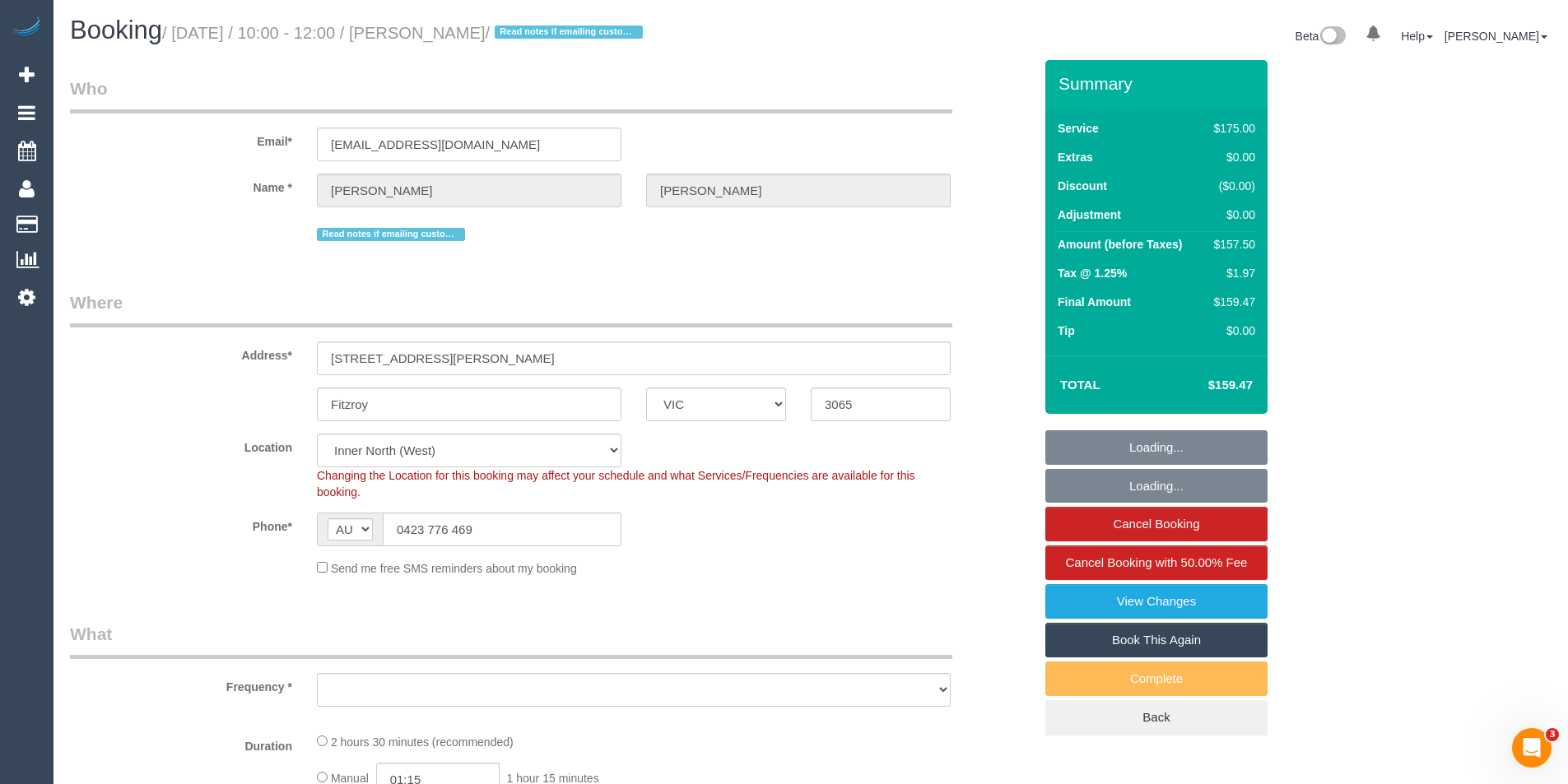
select select "150"
select select "object:1779"
select select "spot1"
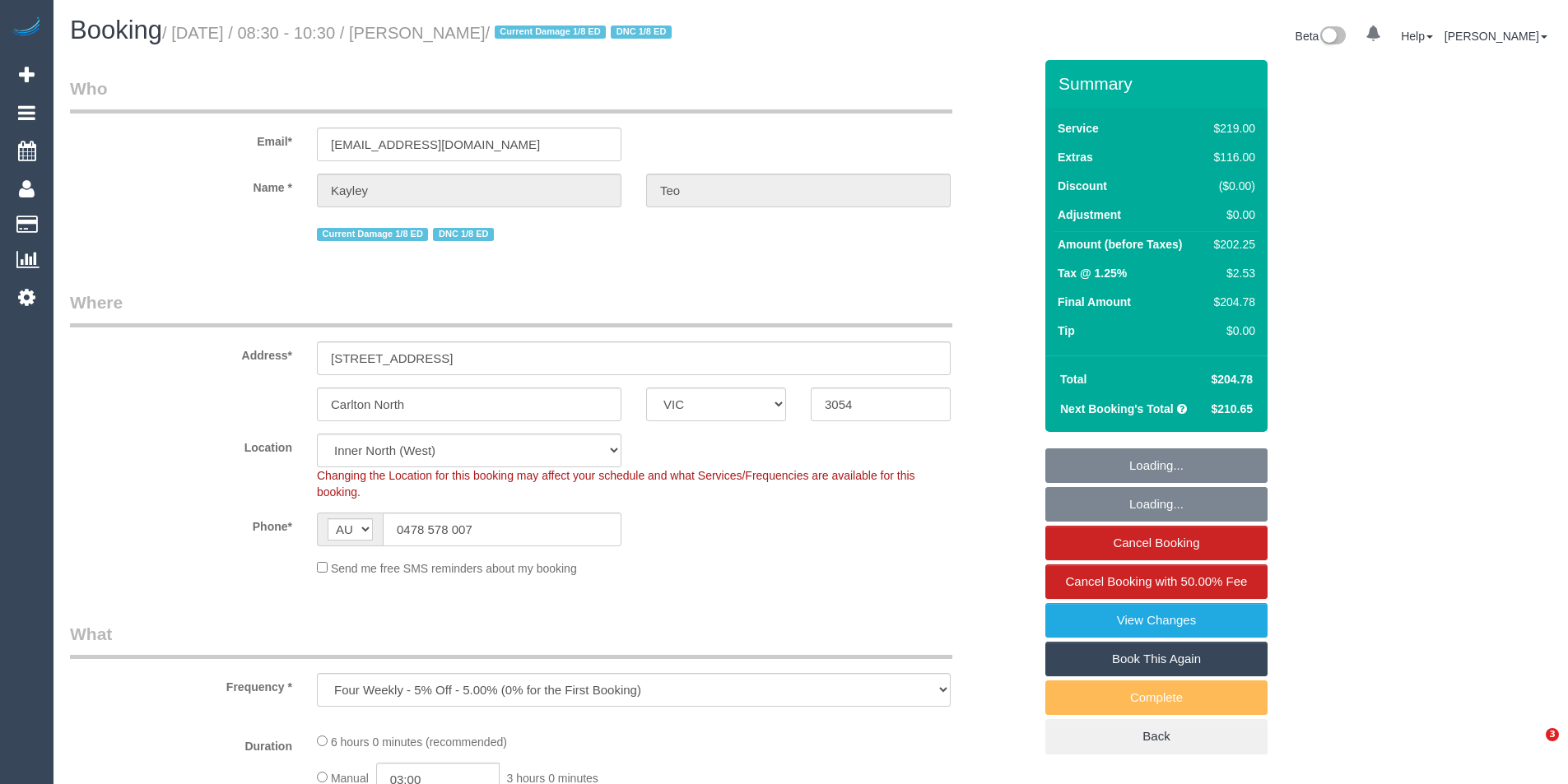
select select "VIC"
select select "string:stripe-pm_1QbD0y2GScqysDRV7ZFn35hH"
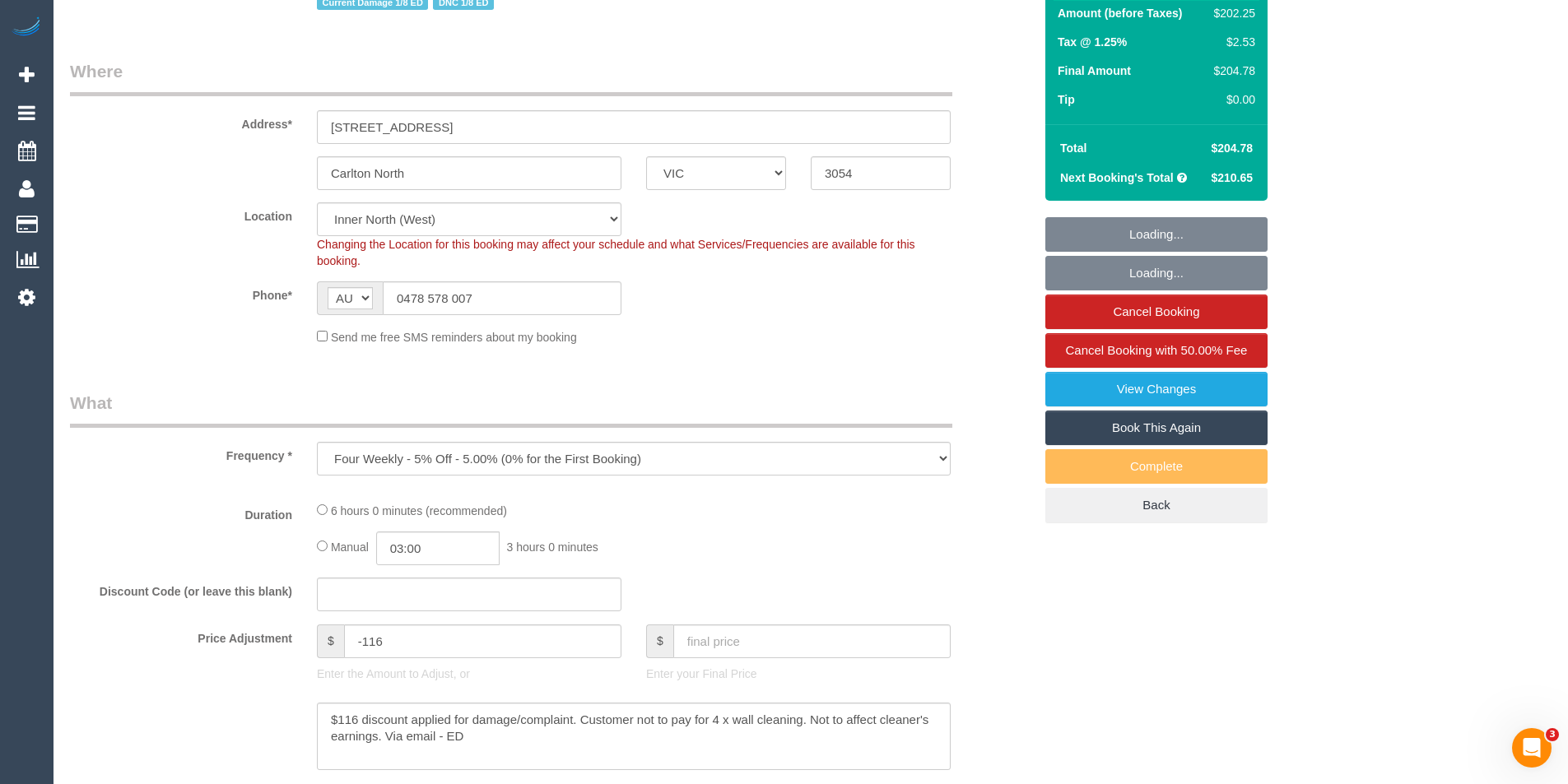
select select "number:30"
select select "number:17"
select select "number:19"
select select "number:36"
select select "number:34"
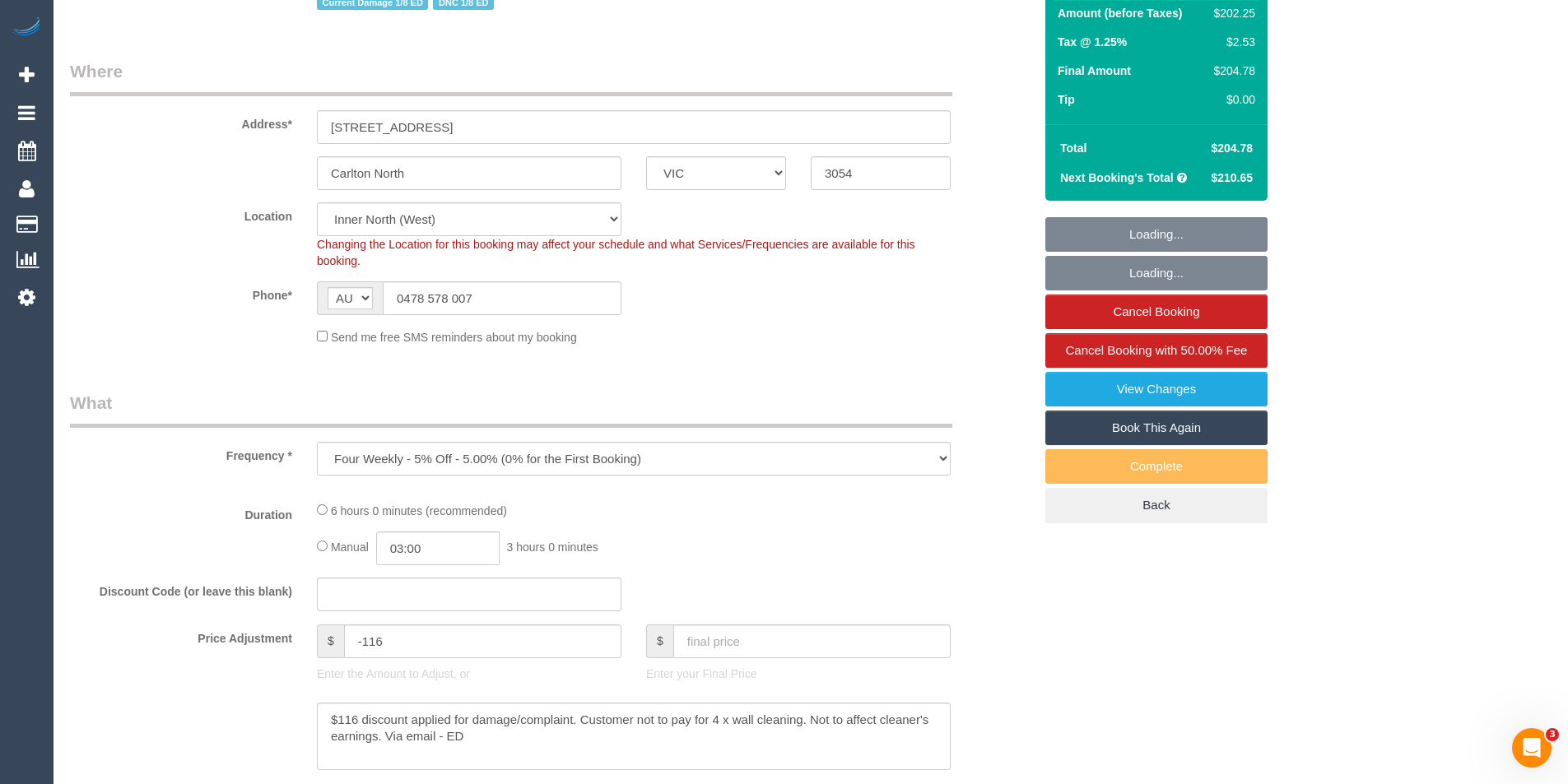
select select "number:12"
select select "object:796"
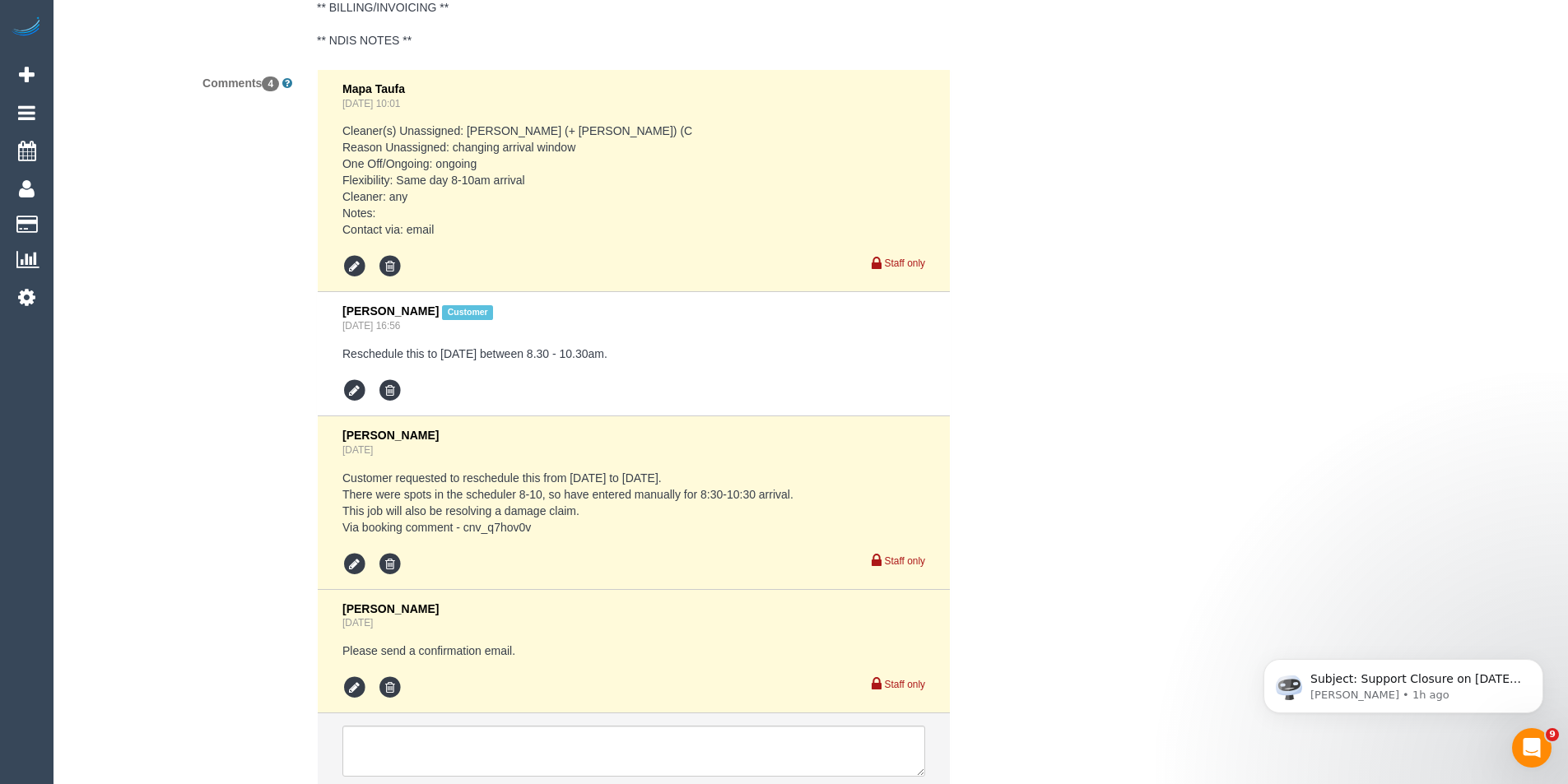
scroll to position [3349, 0]
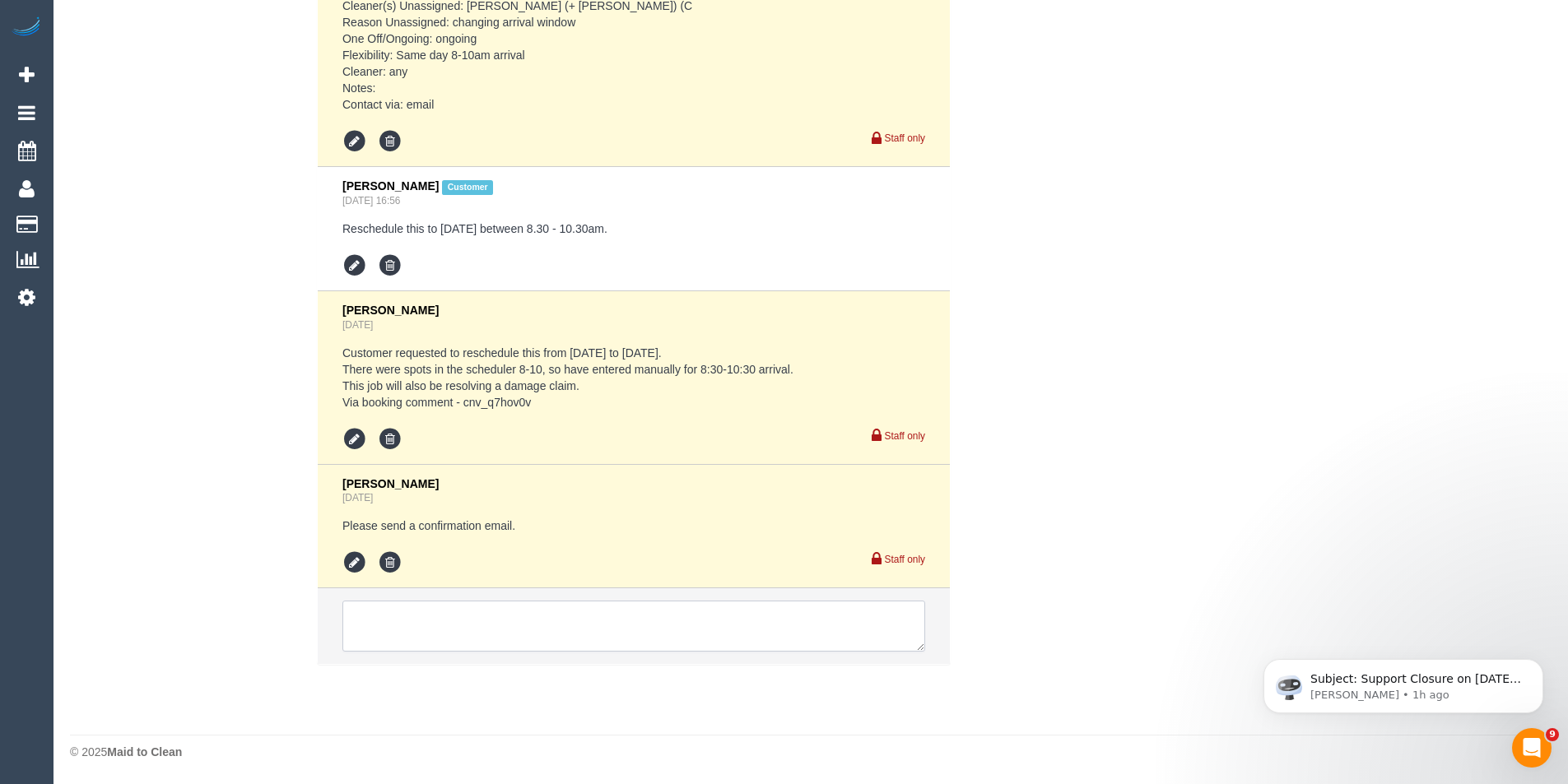
click at [476, 636] on textarea at bounding box center [634, 626] width 583 height 51
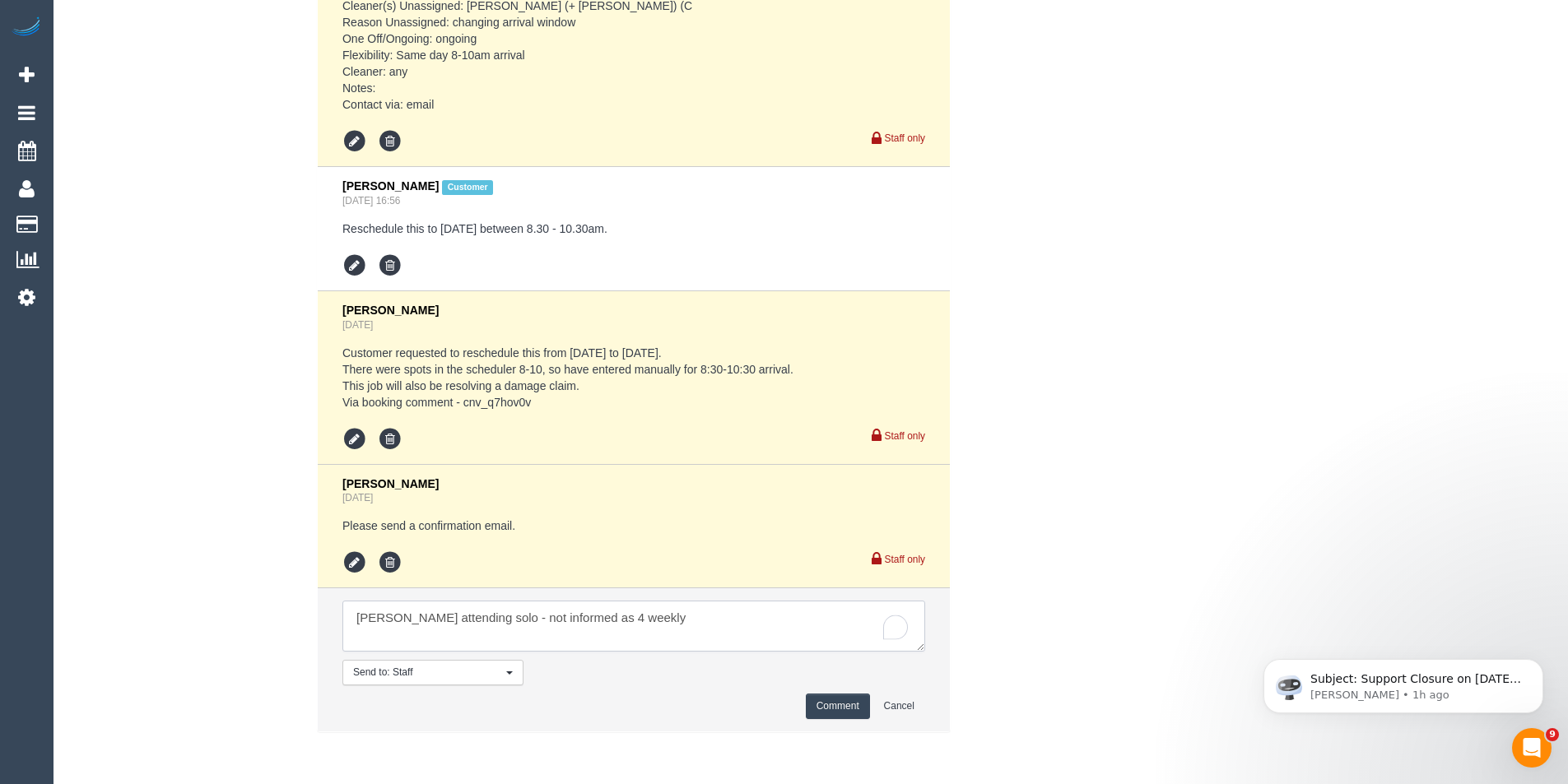
type textarea "Kevin attending solo - not informed as 4 weekly"
click at [827, 711] on button "Comment" at bounding box center [838, 706] width 64 height 25
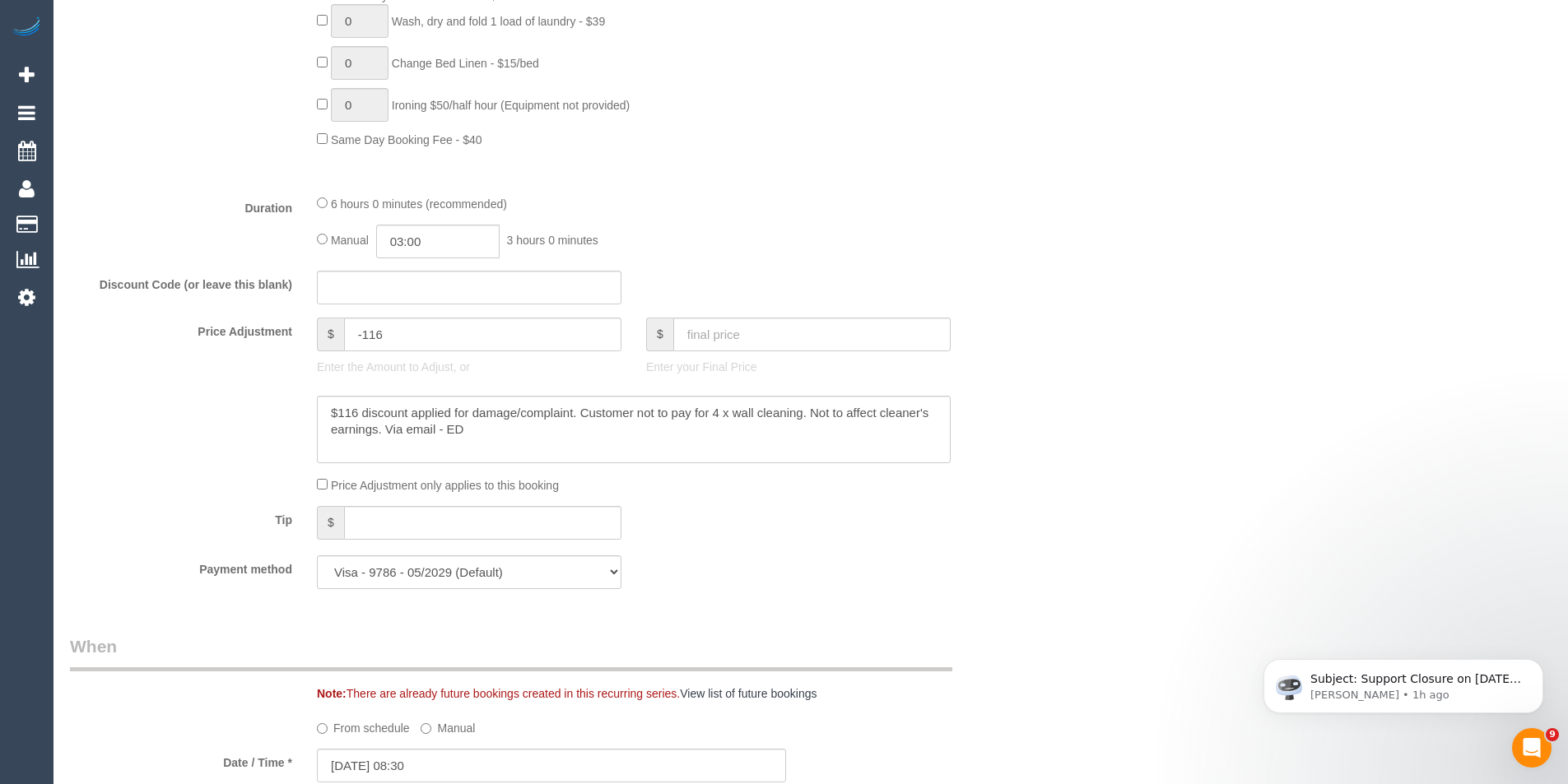
scroll to position [1152, 0]
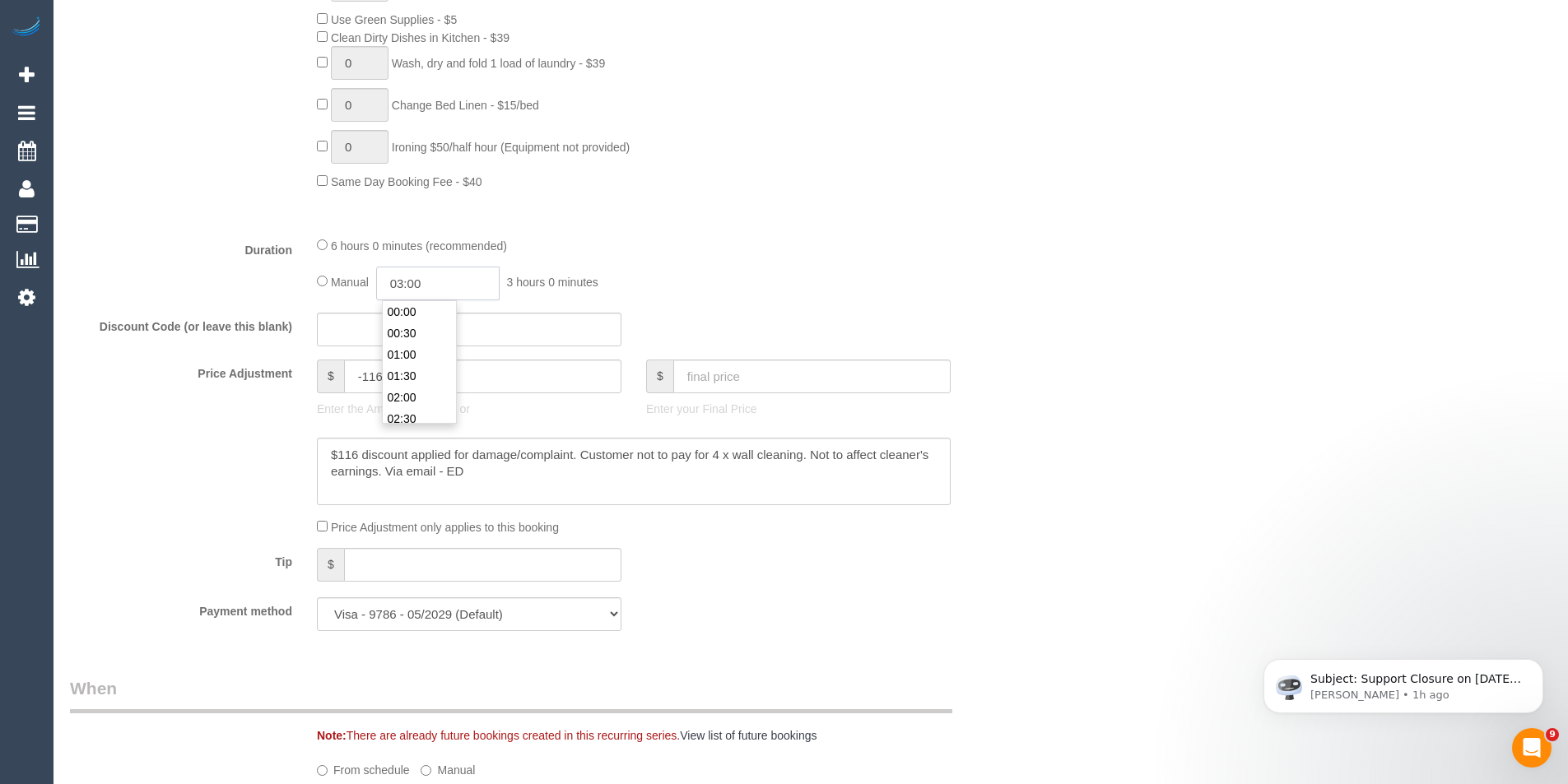
click at [432, 283] on input "03:00" at bounding box center [438, 283] width 123 height 34
type input "04:30"
click at [423, 389] on li "04:30" at bounding box center [419, 397] width 74 height 22
click at [677, 231] on fieldset "What Frequency * One Time Cleaning Weekly - 10% Off - 10.00% (0% for the First …" at bounding box center [551, 56] width 963 height 1173
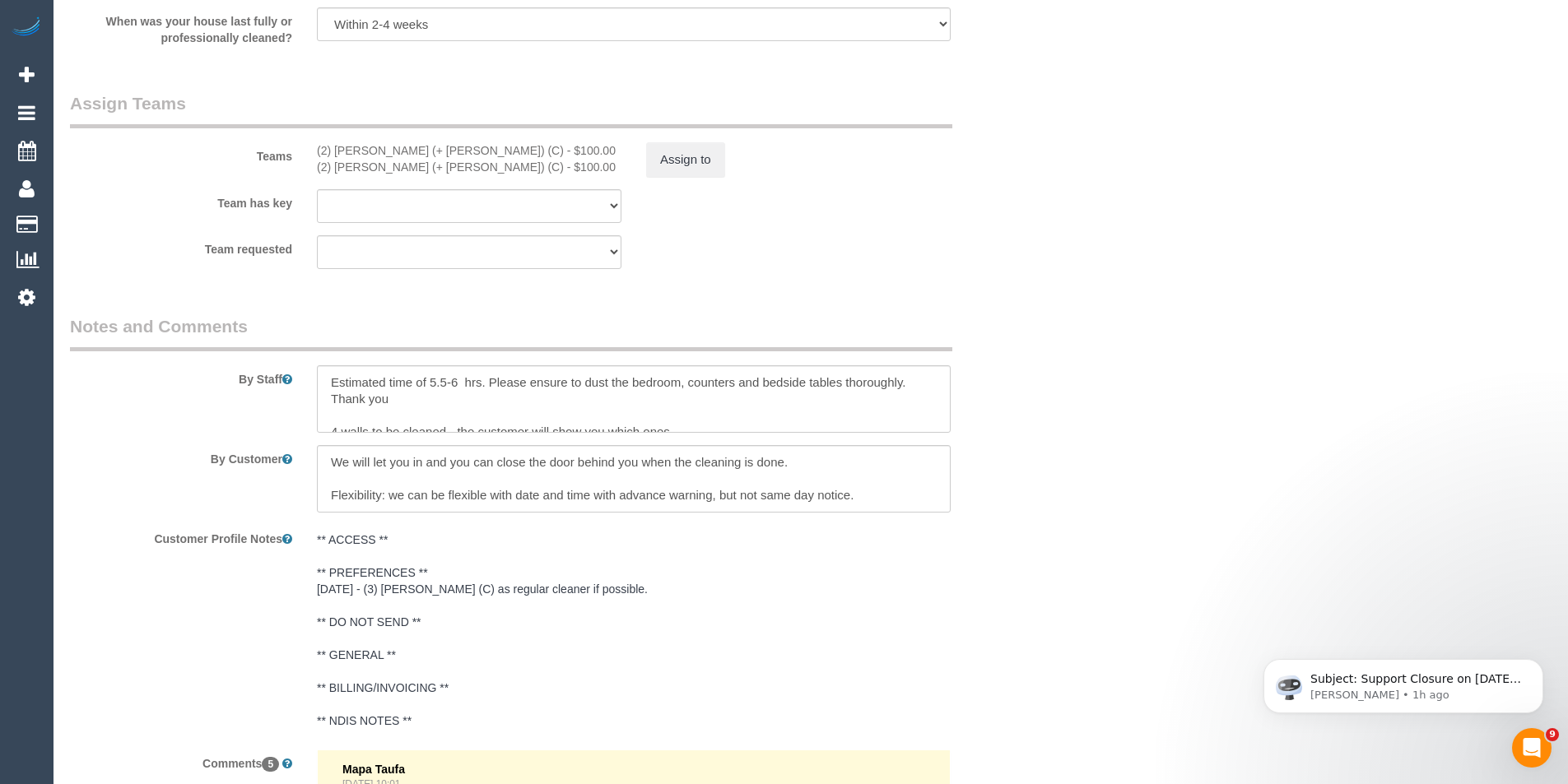
scroll to position [2551, 0]
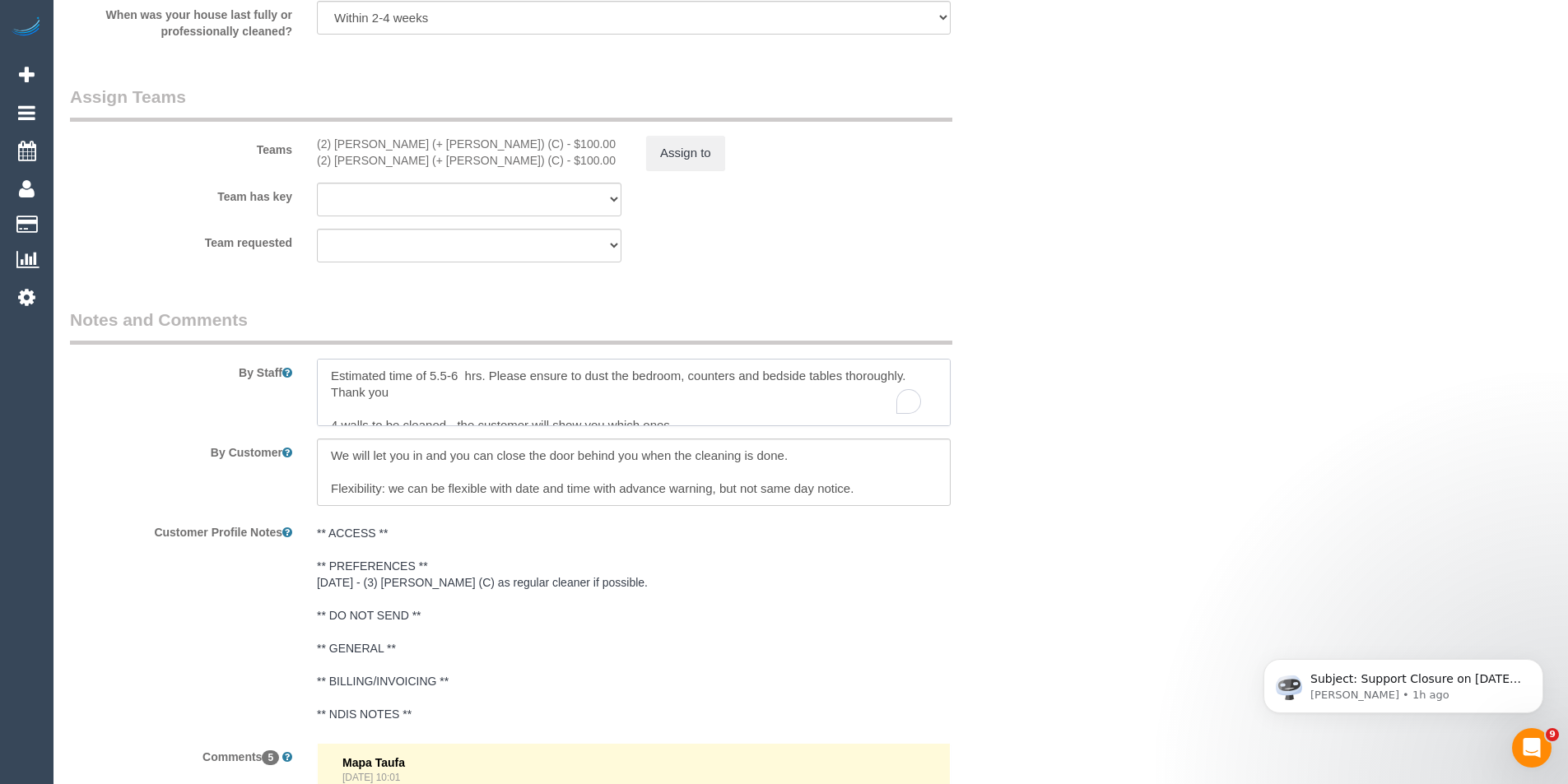
drag, startPoint x: 459, startPoint y: 375, endPoint x: 428, endPoint y: 371, distance: 31.3
click at [428, 371] on textarea "To enrich screen reader interactions, please activate Accessibility in Grammarl…" at bounding box center [634, 392] width 634 height 67
type textarea "Estimated time of 3-3.5 hours + 4 walls . Please ensure to dust the bedroom, co…"
click at [694, 149] on button "Assign to" at bounding box center [685, 153] width 79 height 34
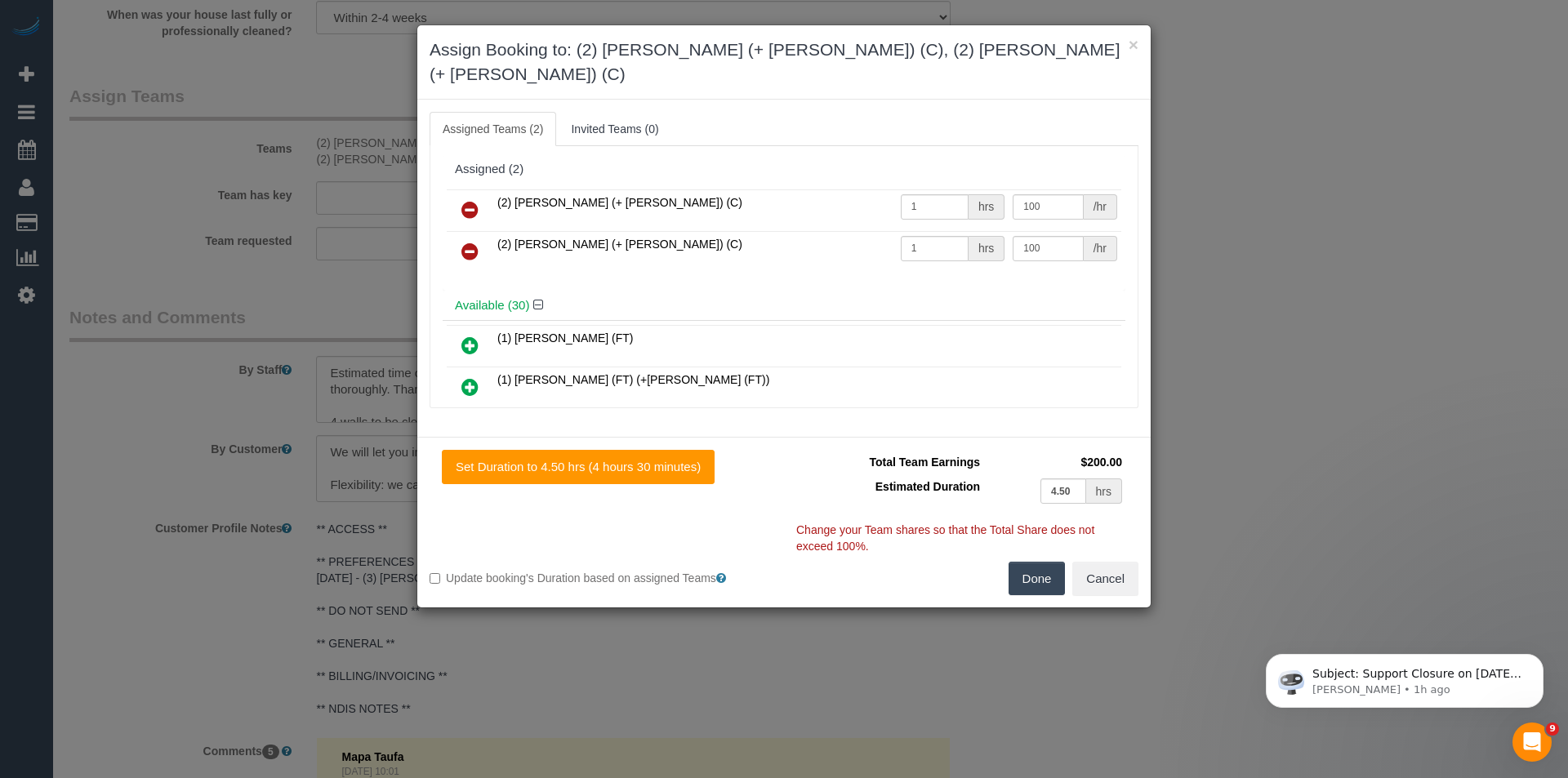
click at [474, 200] on icon at bounding box center [469, 210] width 17 height 20
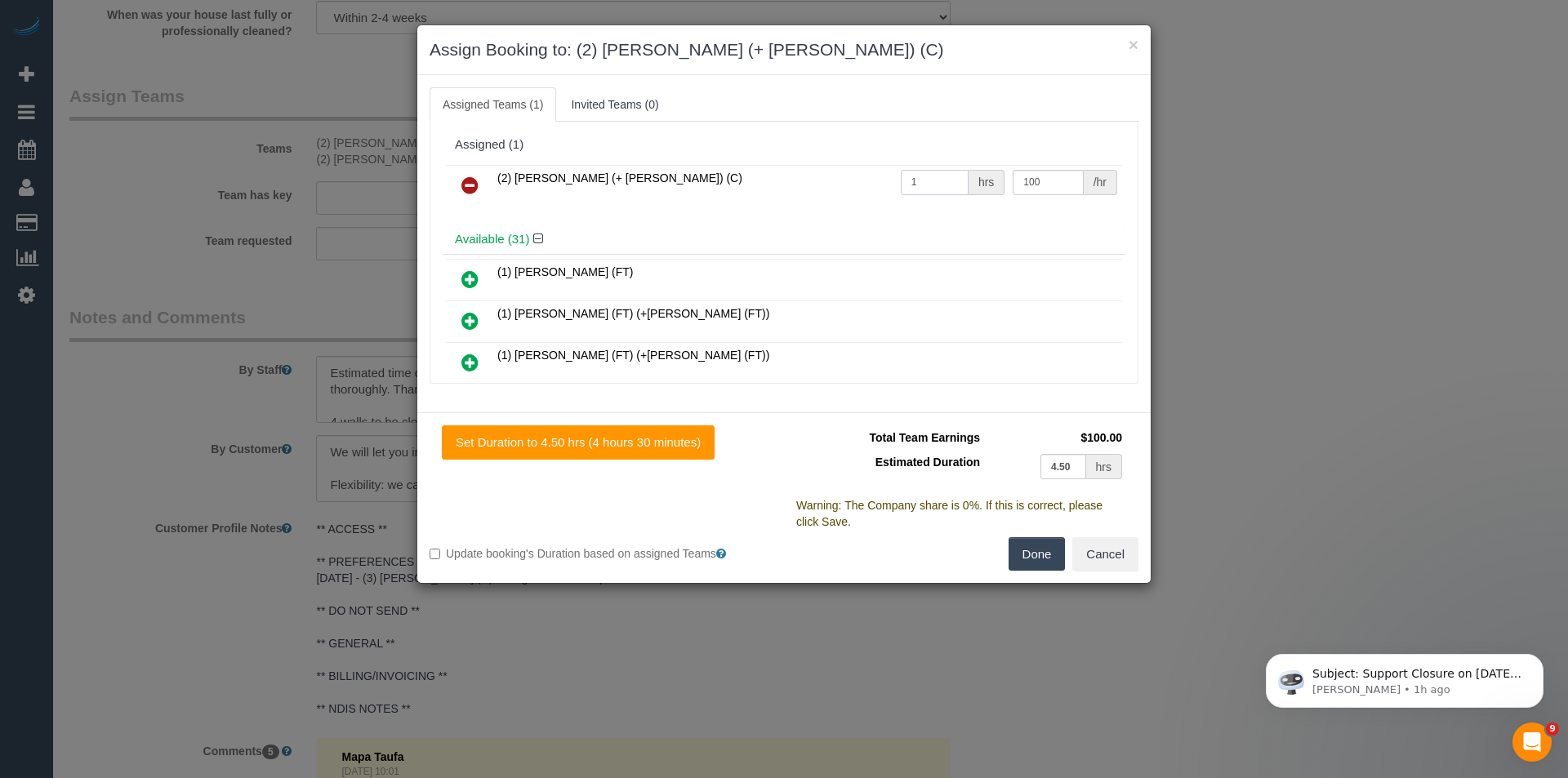
drag, startPoint x: 937, startPoint y: 177, endPoint x: 739, endPoint y: 206, distance: 200.1
click at [739, 206] on div "(2) Kevin (+ Daniela) (C) 1 hrs 100 /hr" at bounding box center [784, 193] width 683 height 64
drag, startPoint x: 927, startPoint y: 178, endPoint x: 722, endPoint y: 181, distance: 205.0
click at [788, 198] on tr "(2) Kevin (+ Daniela) (C) 2 hrs 100 /hr" at bounding box center [784, 185] width 675 height 41
type input "1"
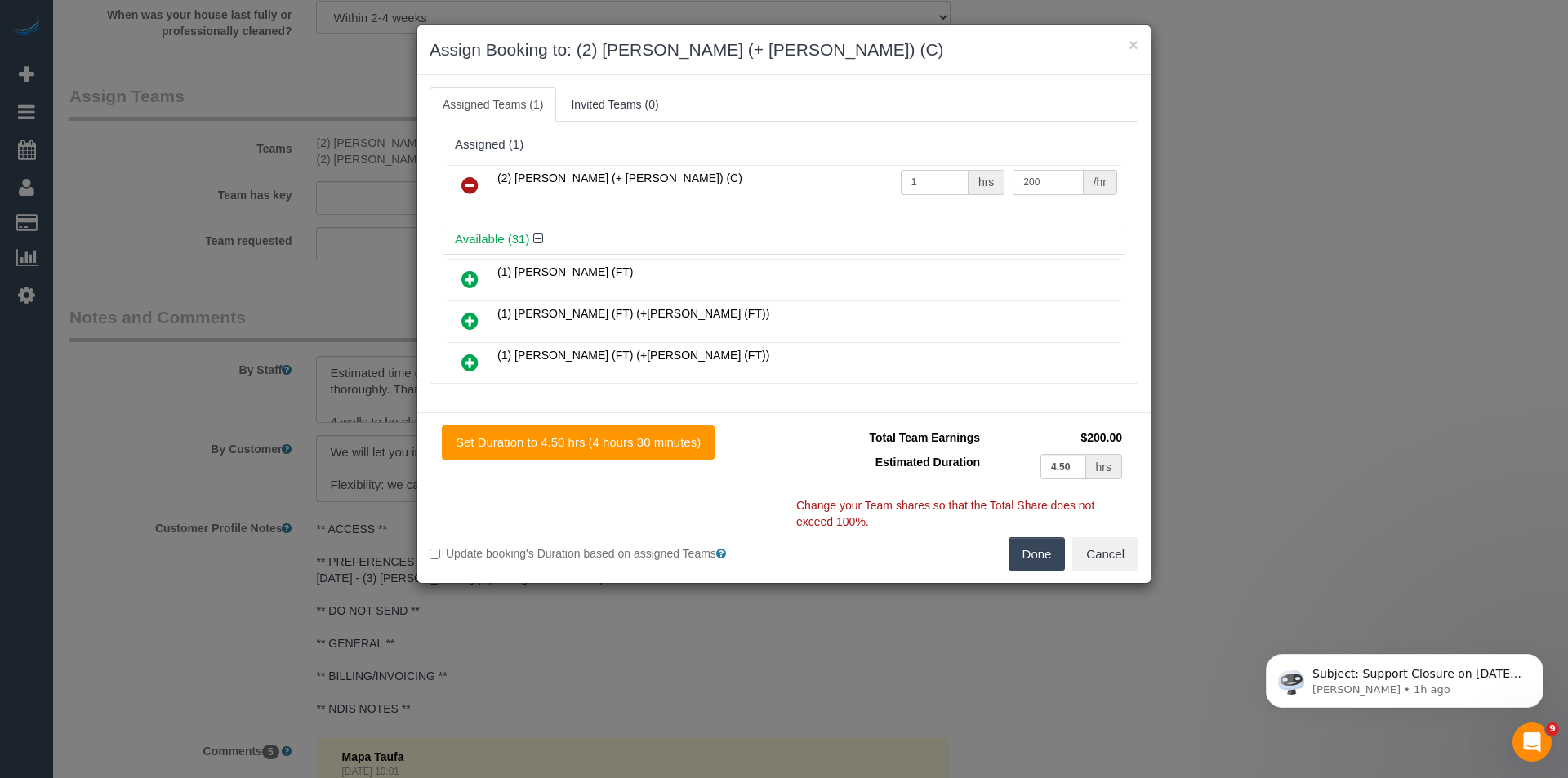
type input "200"
click at [1032, 556] on button "Done" at bounding box center [1037, 555] width 57 height 34
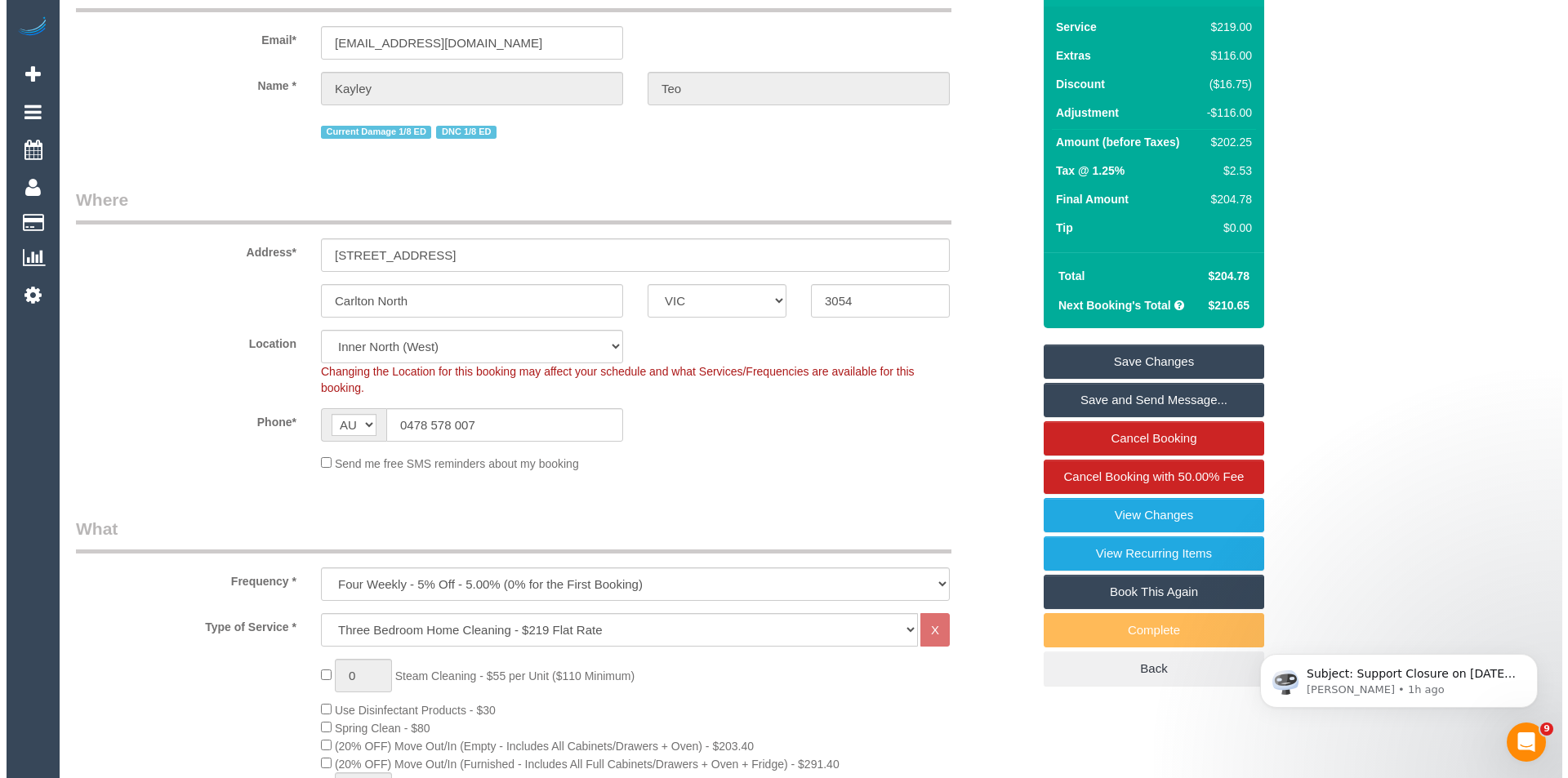
scroll to position [0, 0]
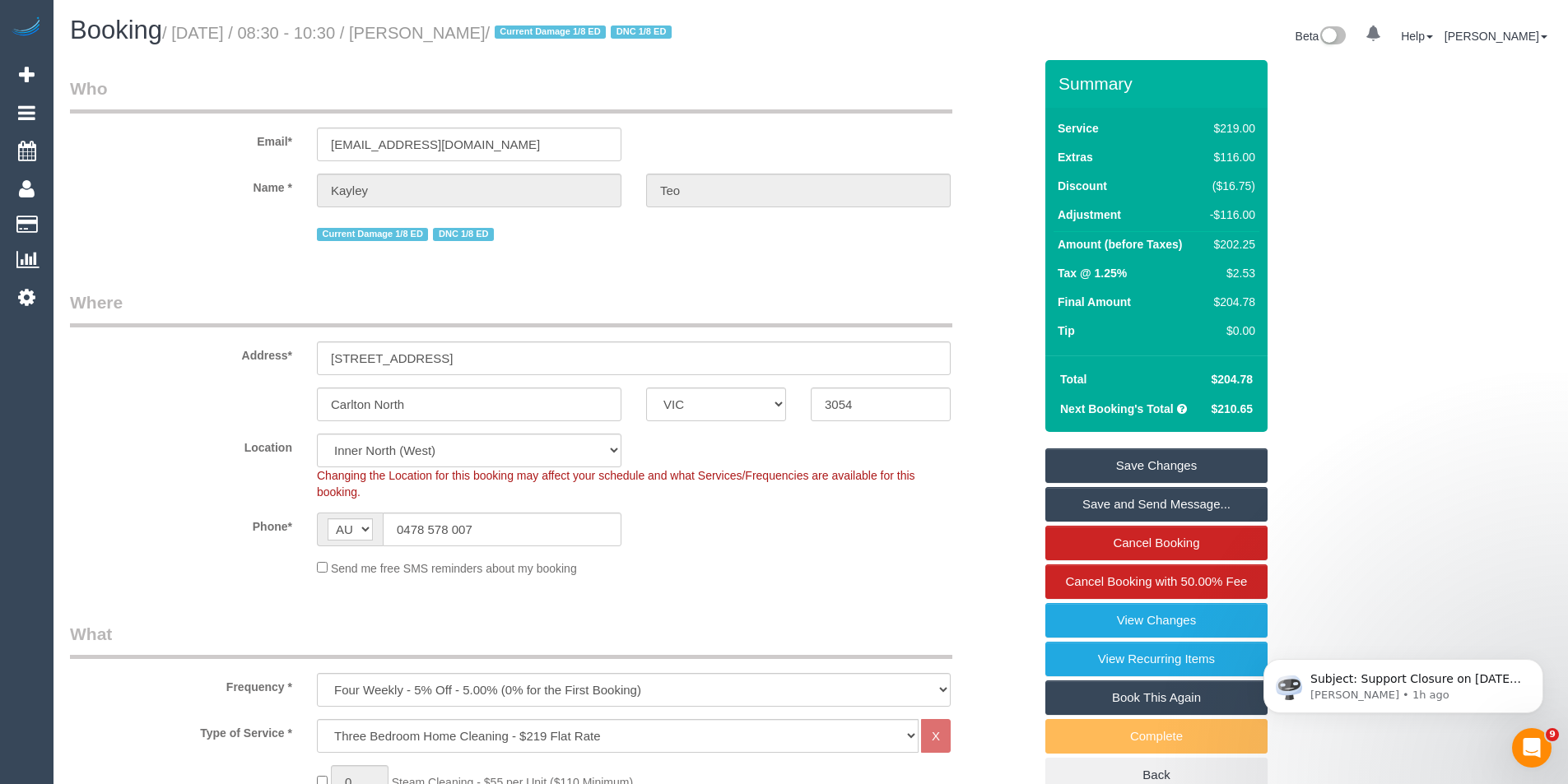
click at [1106, 463] on link "Save Changes" at bounding box center [1157, 466] width 222 height 34
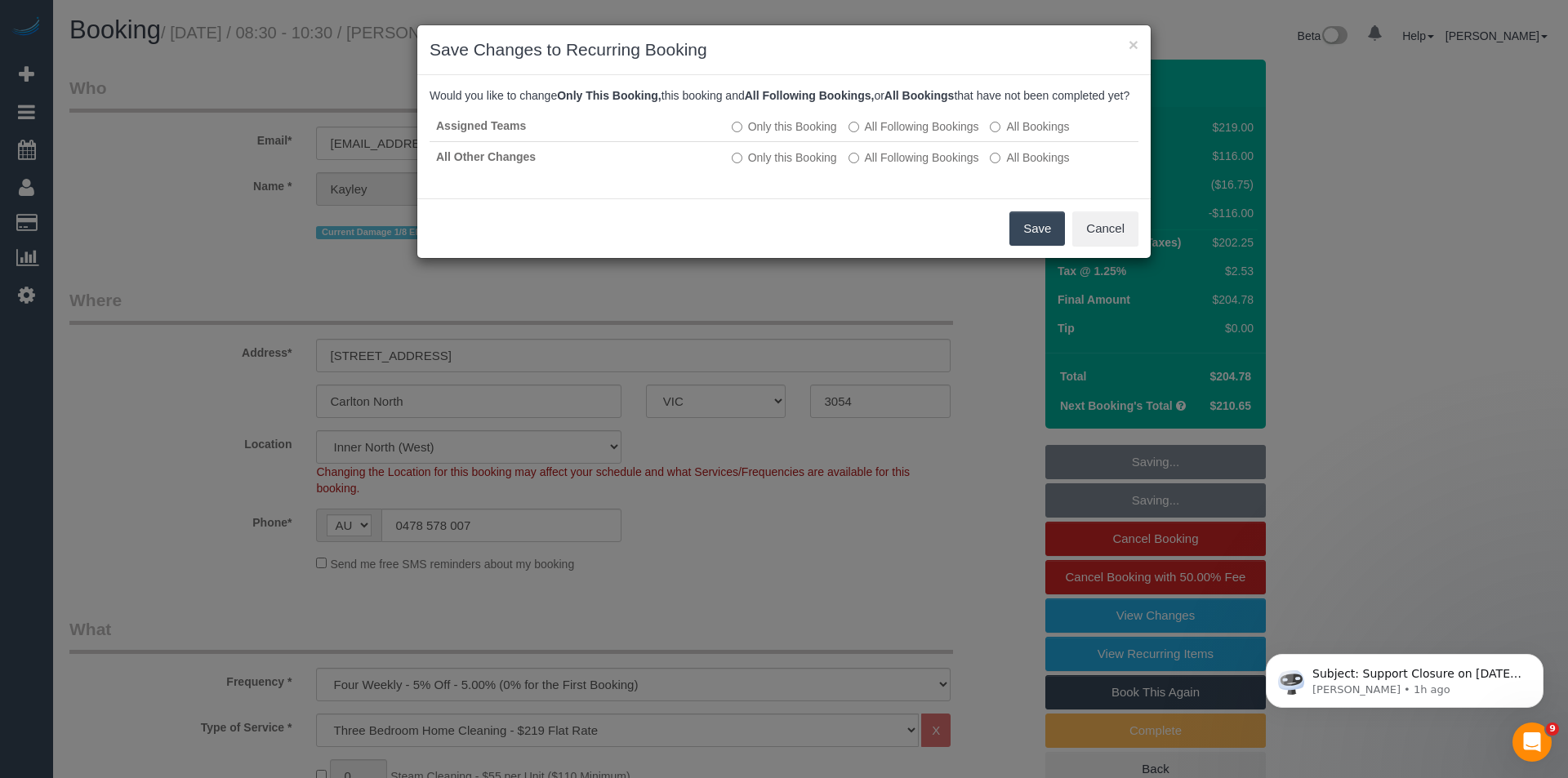
click at [1055, 240] on button "Save" at bounding box center [1038, 229] width 56 height 34
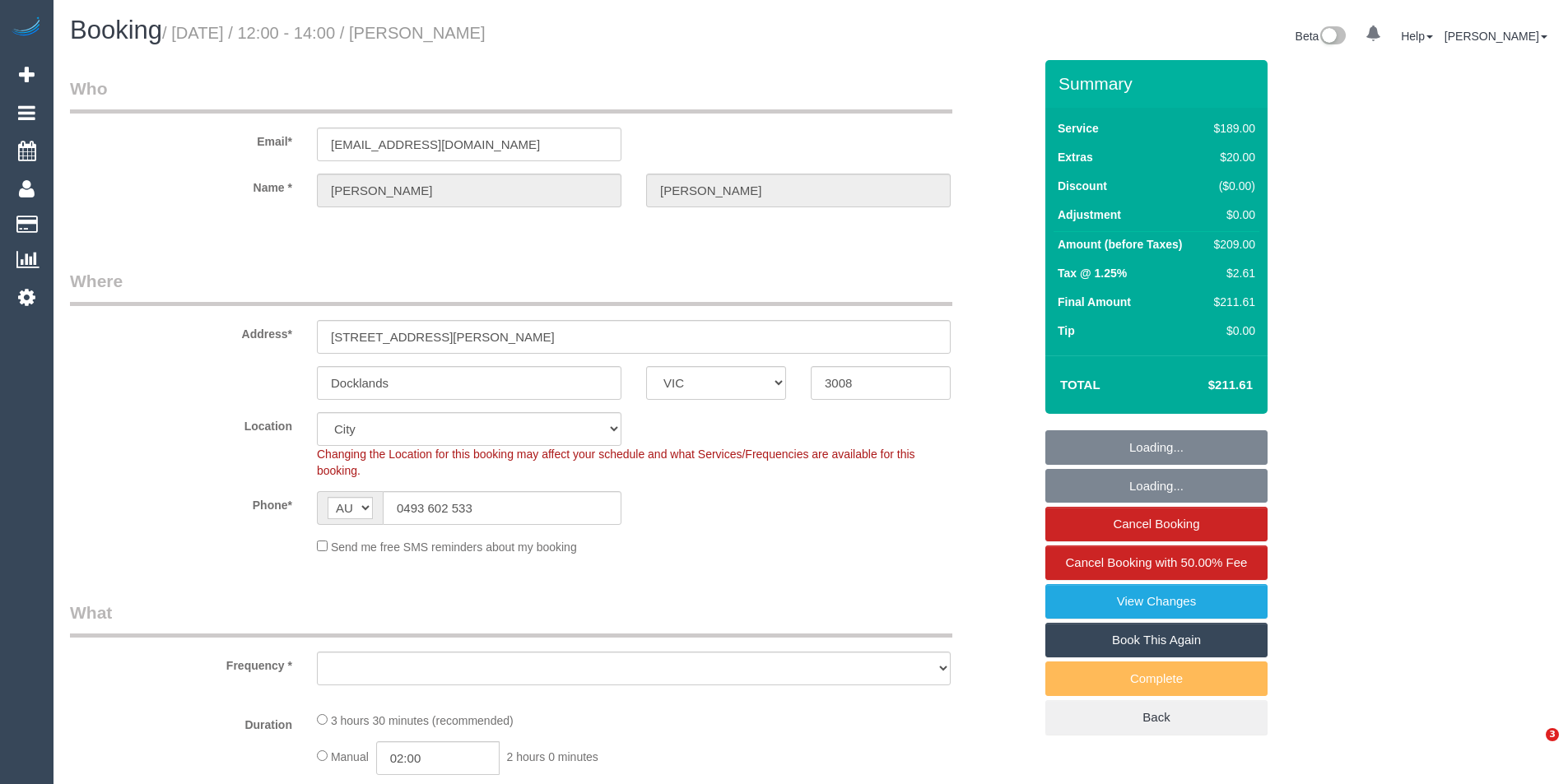
select select "VIC"
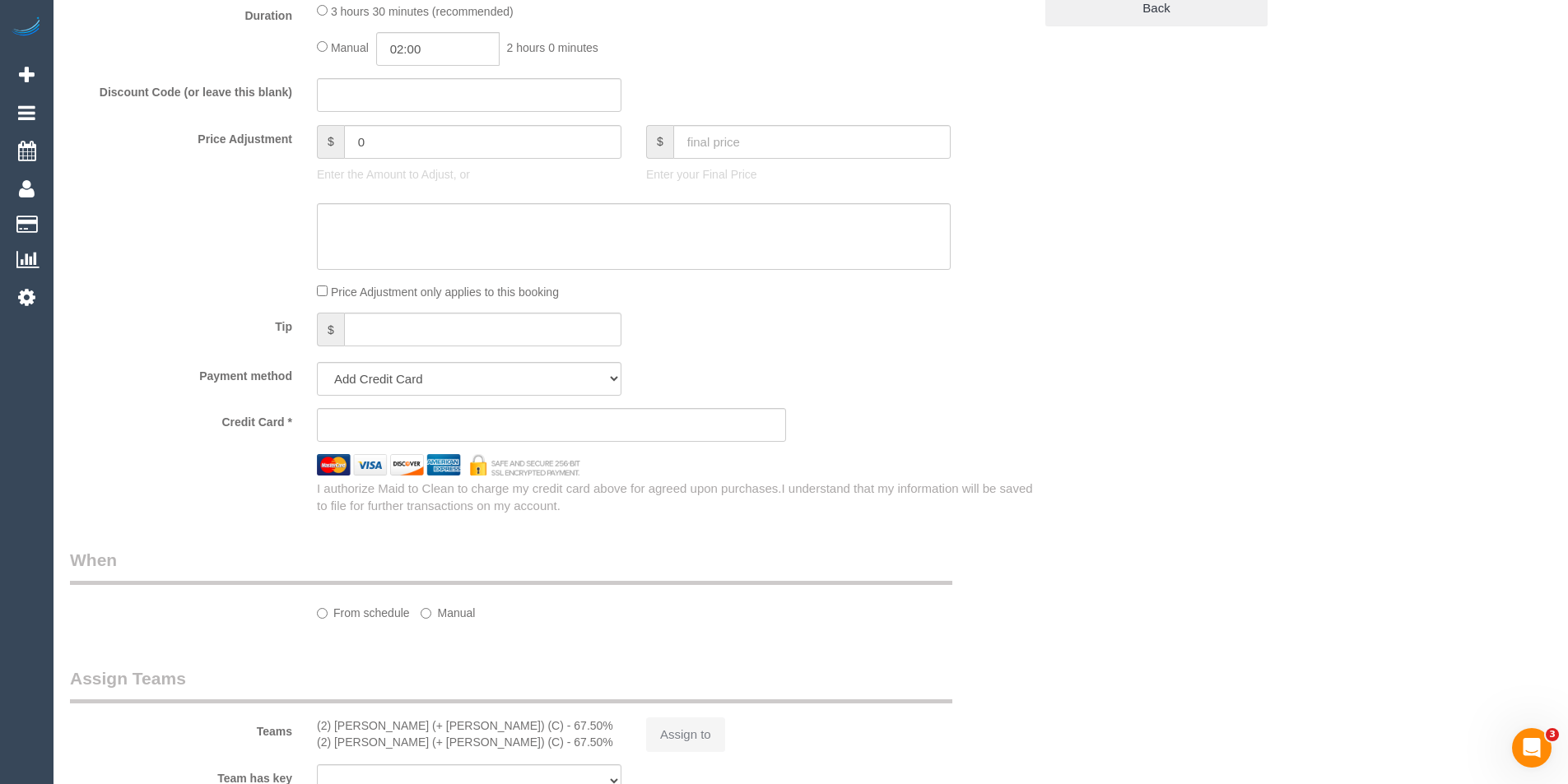
select select "object:780"
select select "string:stripe-pm_1OvSXU2GScqysDRVdpivaOyO"
select select "number:27"
select select "number:14"
select select "number:20"
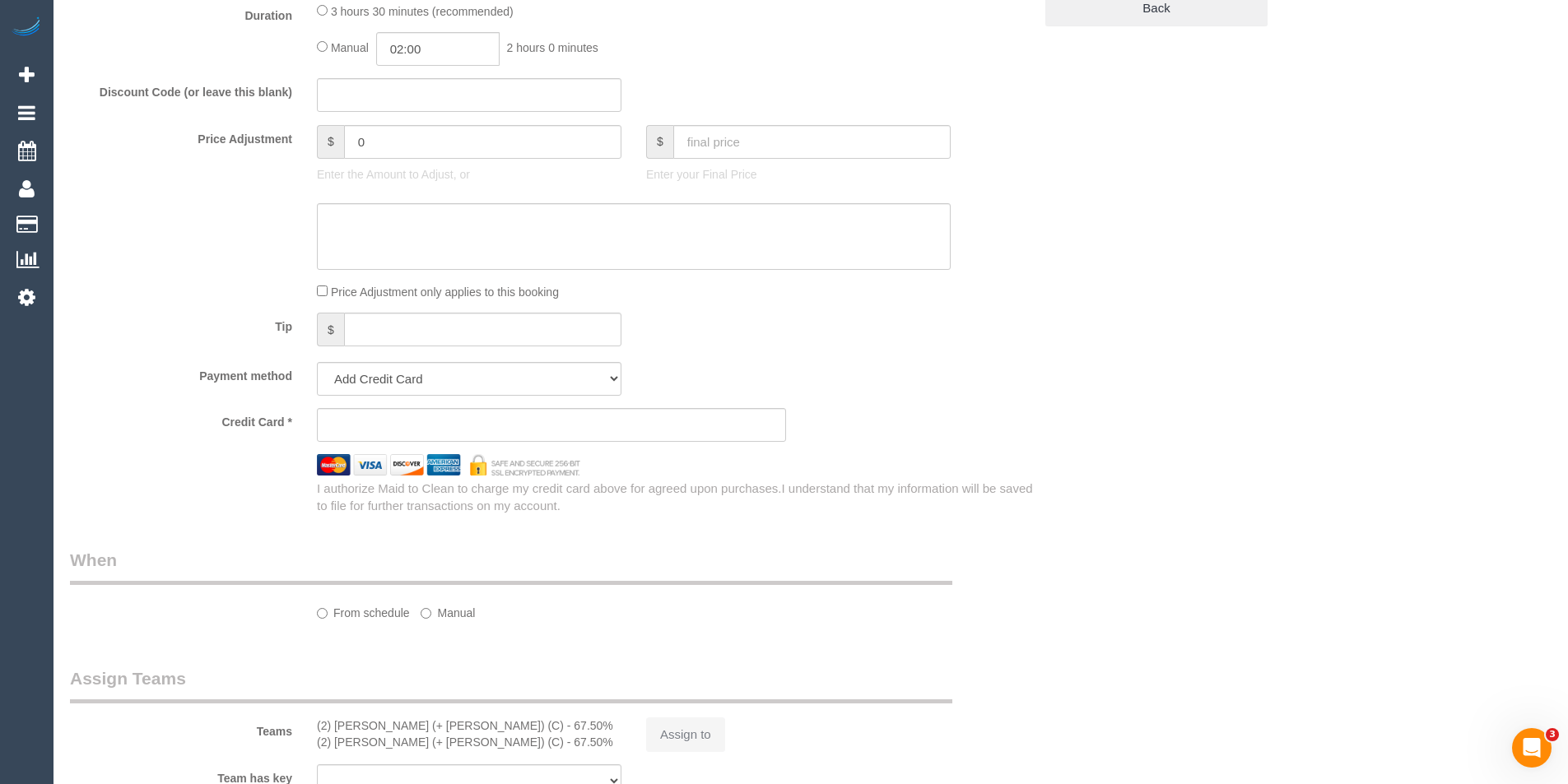
select select "number:25"
select select "number:34"
select select "number:12"
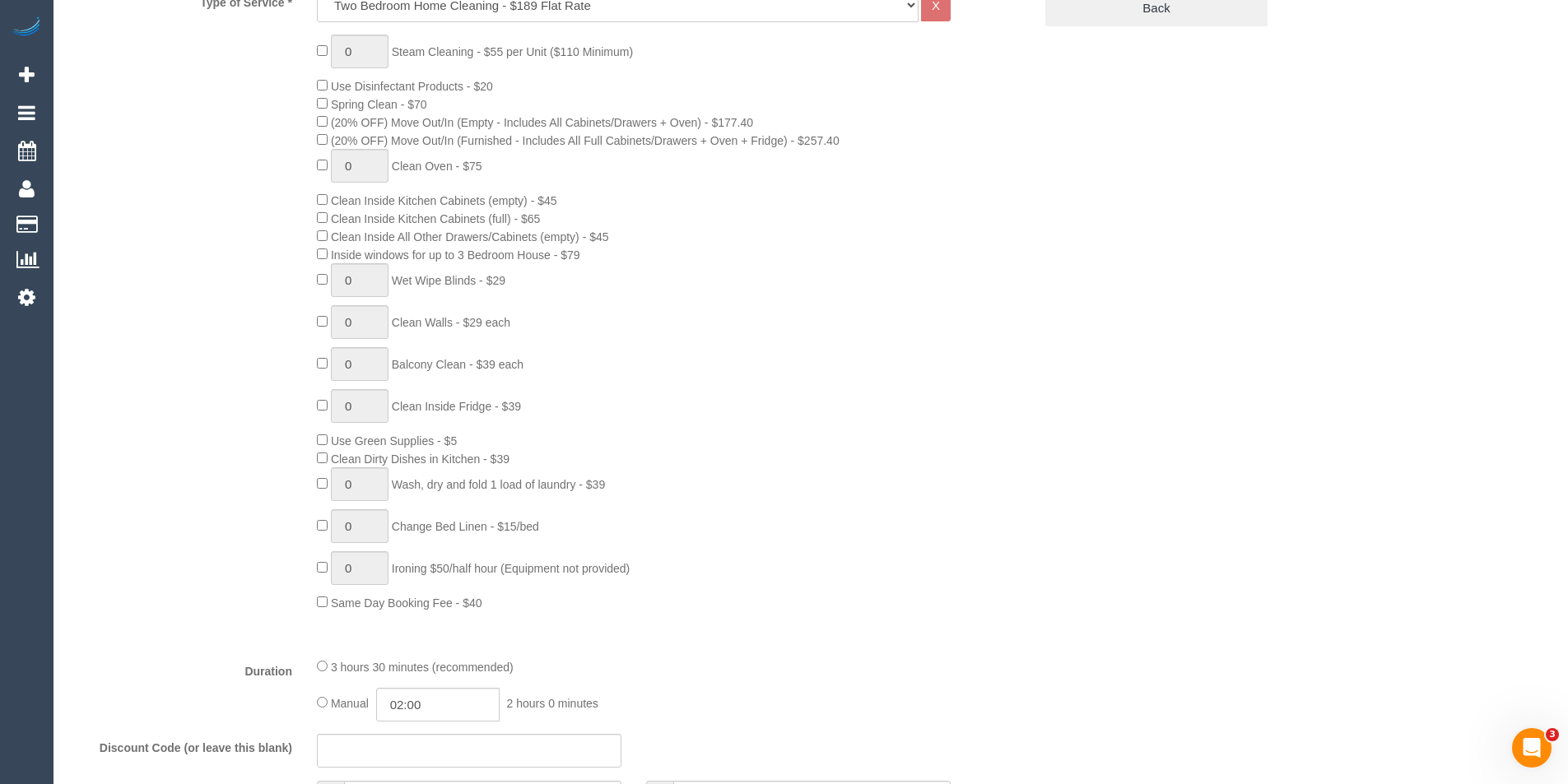
scroll to position [733, 0]
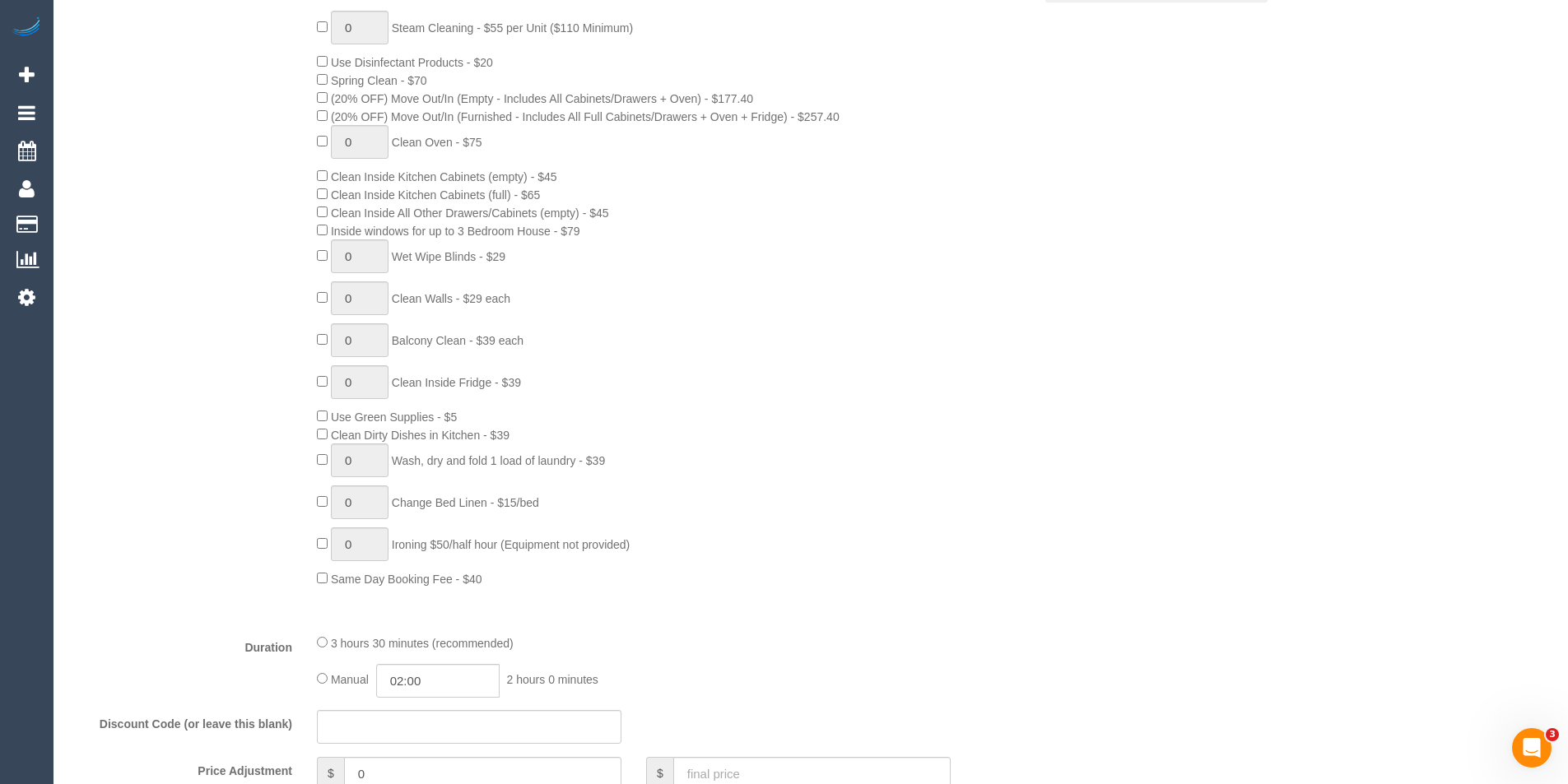
select select "object:1199"
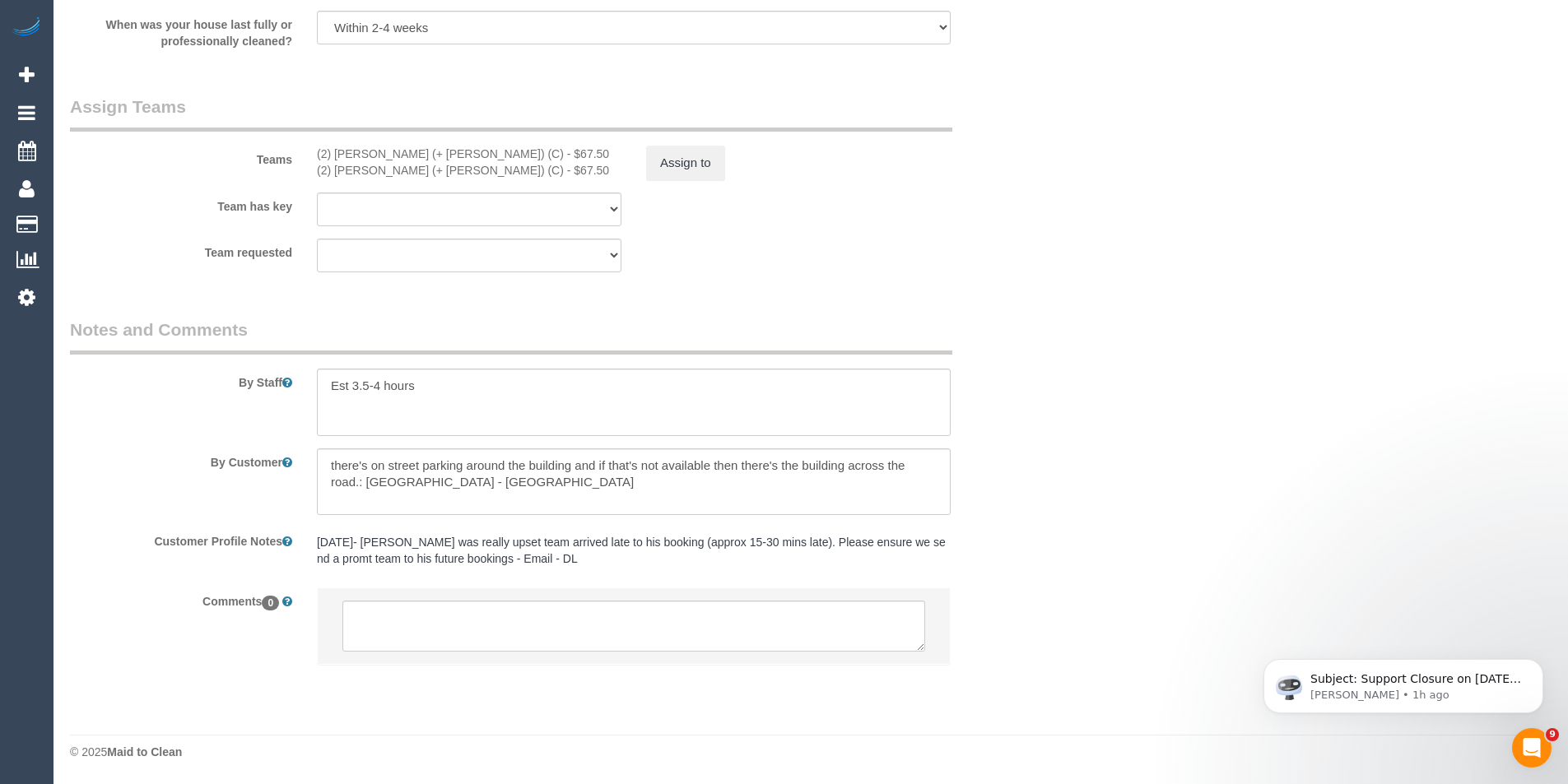
scroll to position [0, 0]
drag, startPoint x: 630, startPoint y: 628, endPoint x: 532, endPoint y: 545, distance: 128.4
click at [630, 628] on textarea at bounding box center [634, 626] width 583 height 51
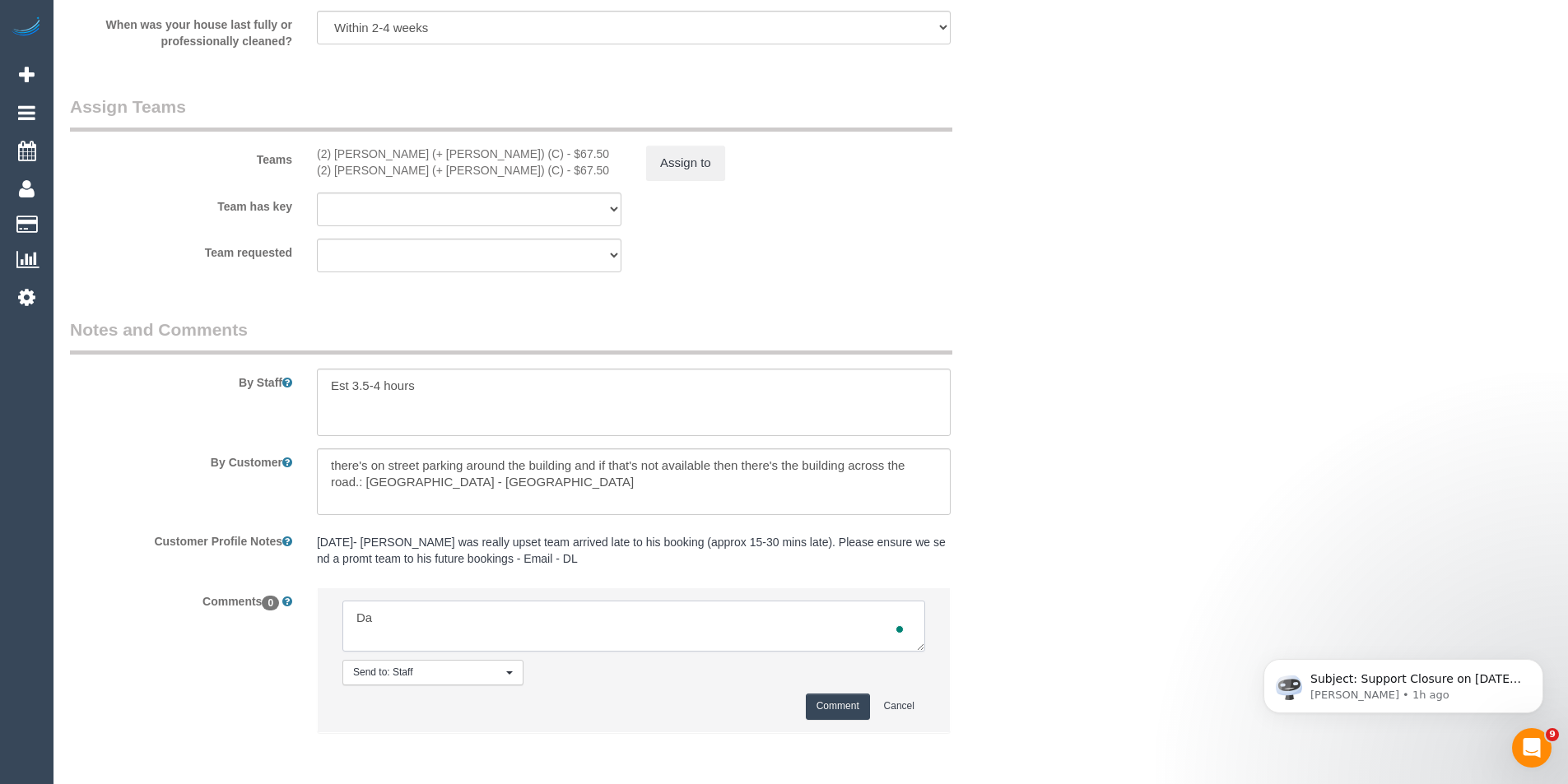
type textarea "D"
type textarea "Kevin attending solo - not informed as one time"
click at [834, 709] on button "Comment" at bounding box center [838, 706] width 64 height 25
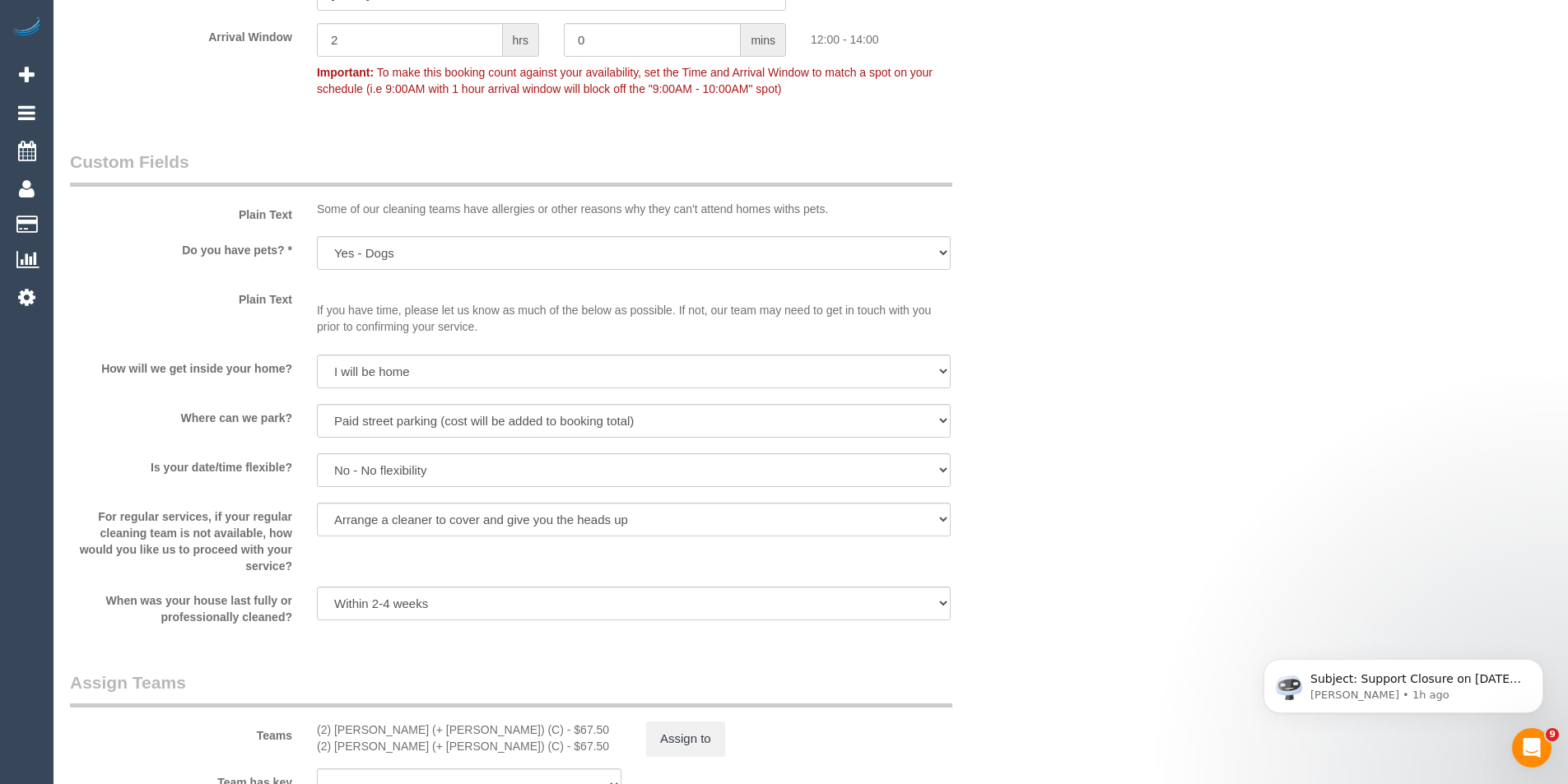
scroll to position [2326, 0]
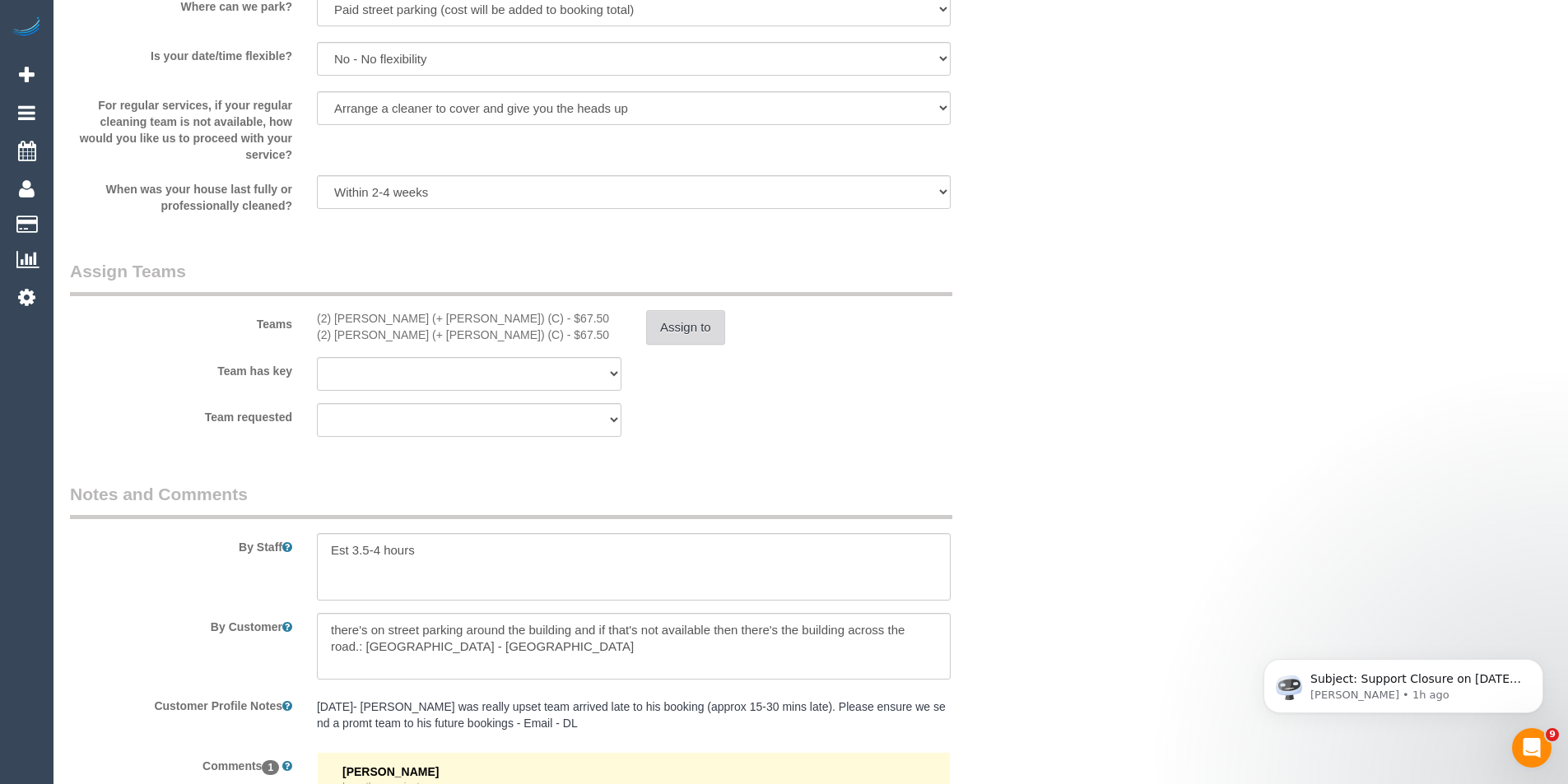
click at [711, 322] on button "Assign to" at bounding box center [685, 328] width 79 height 34
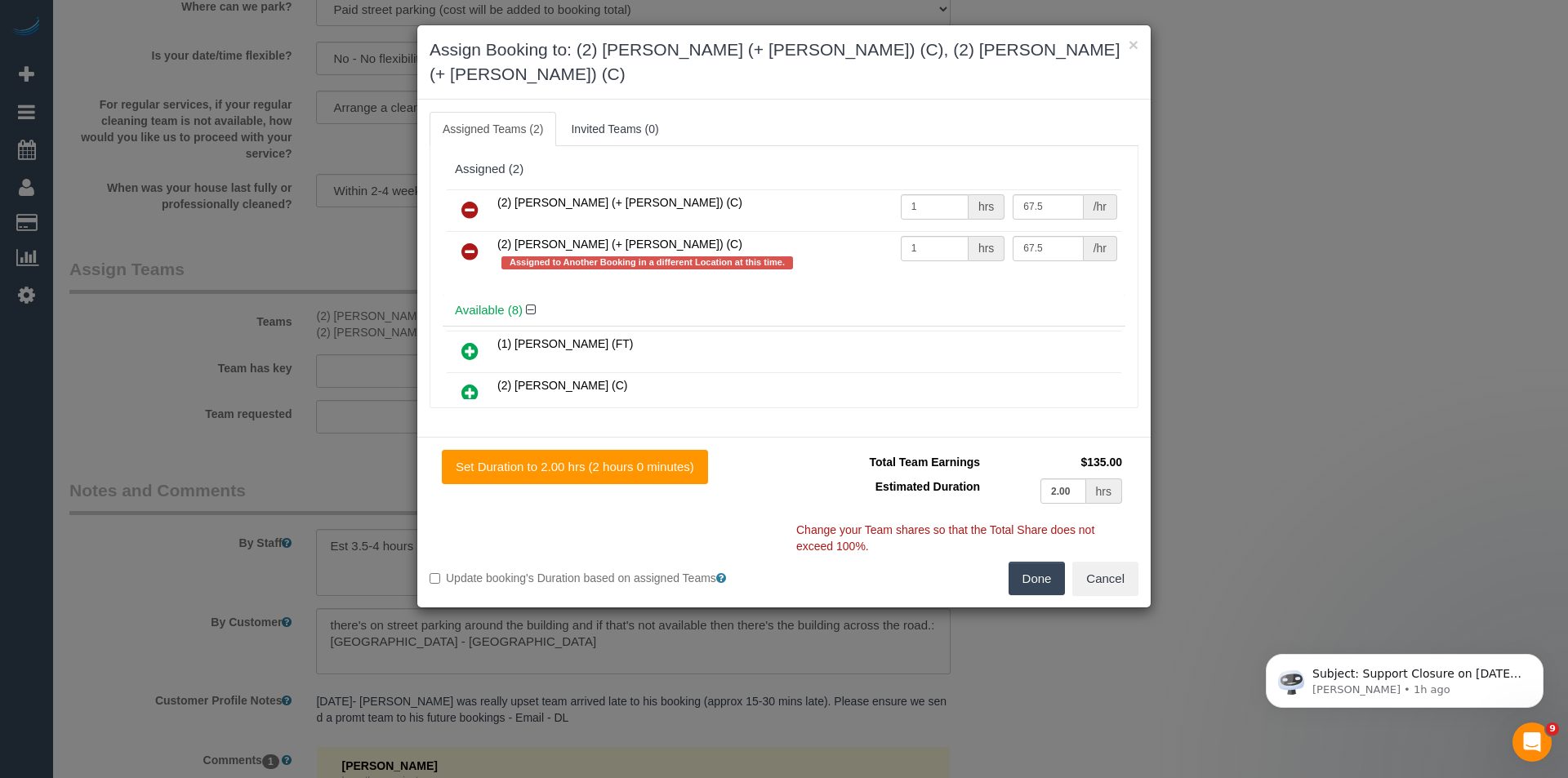
click at [467, 200] on icon at bounding box center [469, 210] width 17 height 20
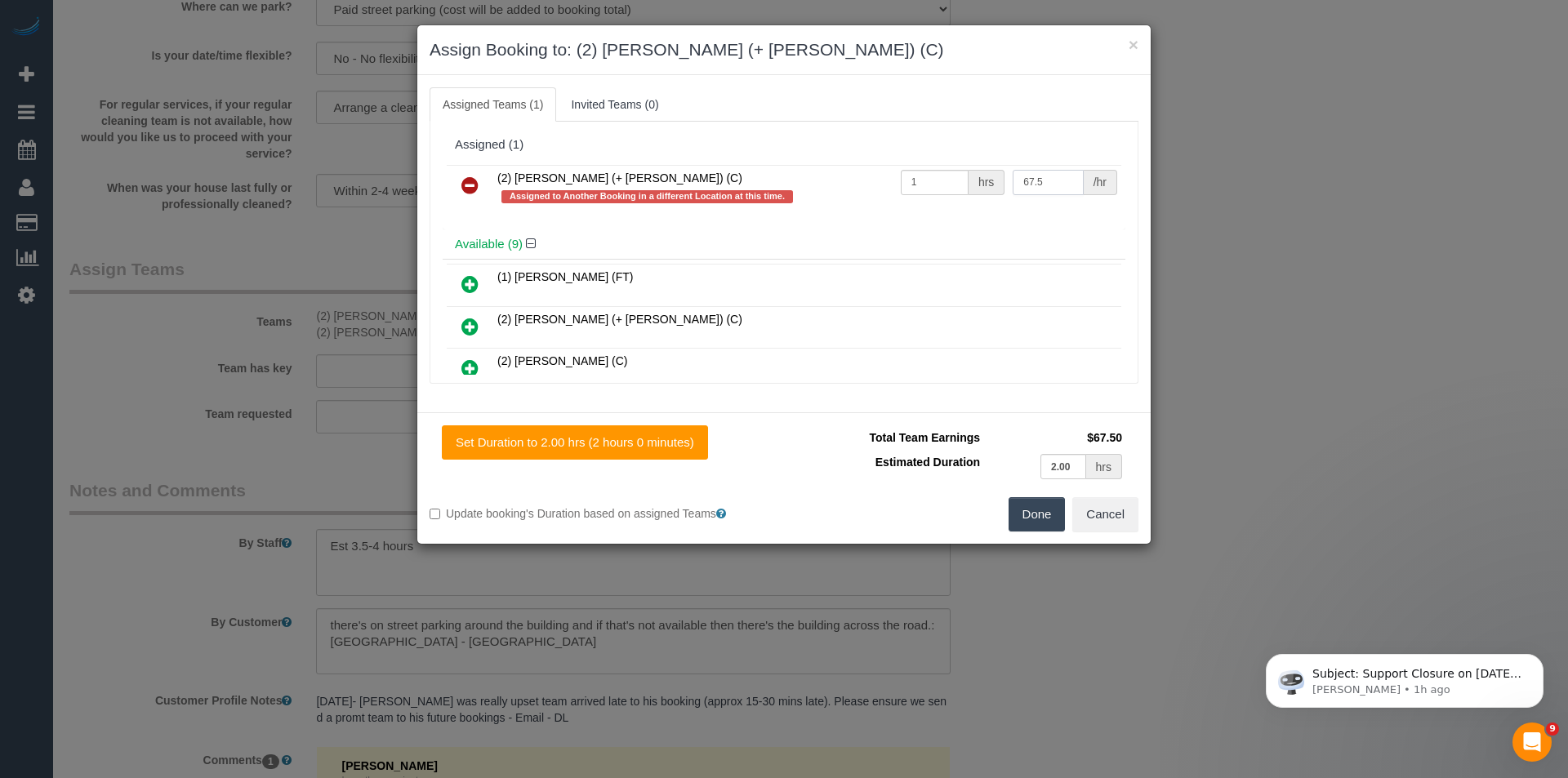
drag, startPoint x: 1041, startPoint y: 185, endPoint x: 877, endPoint y: 157, distance: 166.4
click at [936, 184] on tr "(2) Kevin (+ Daniela) (C) Assigned to Another Booking in a different Location a…" at bounding box center [784, 188] width 675 height 47
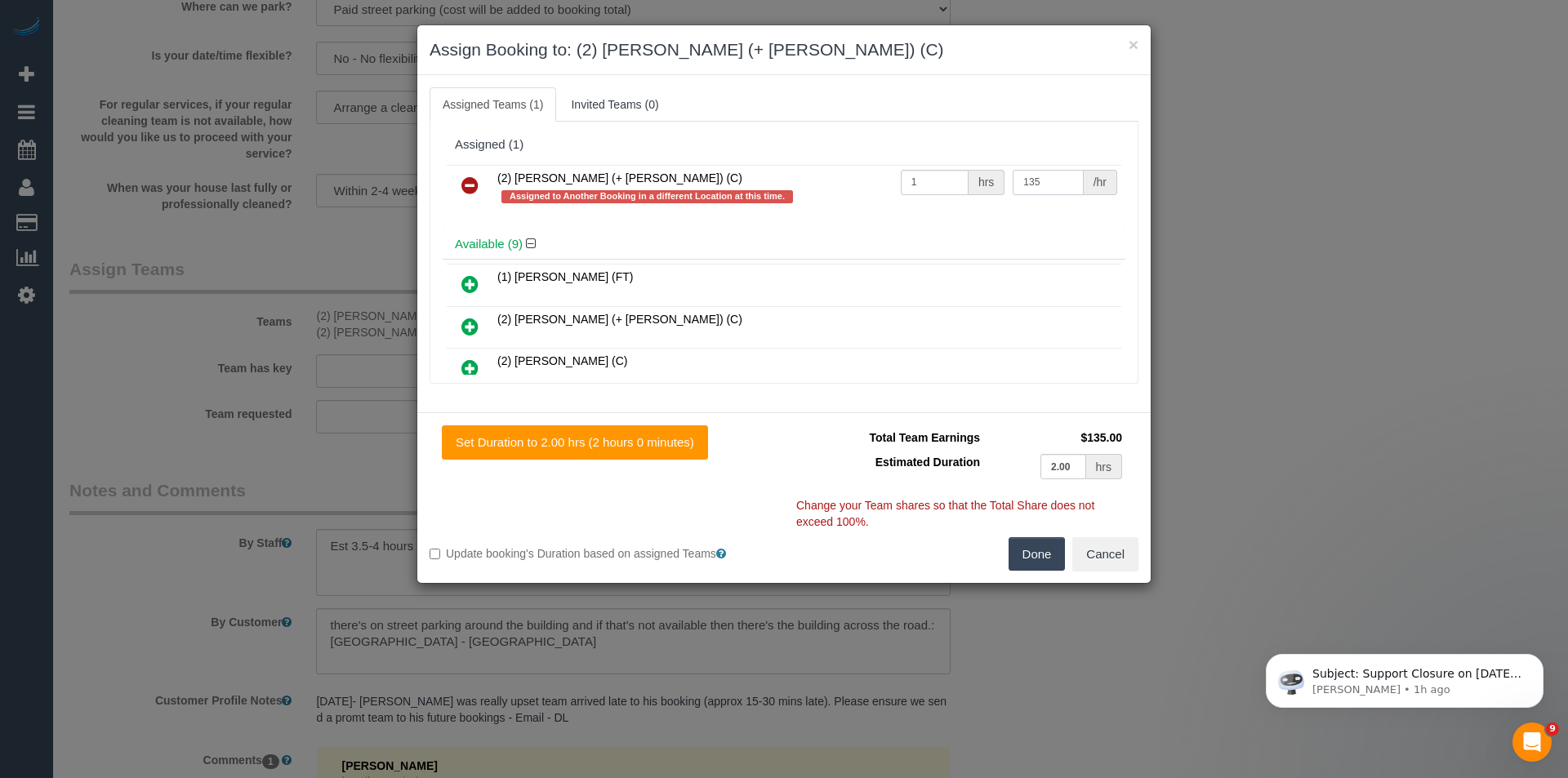
type input "135"
click at [1043, 558] on button "Done" at bounding box center [1037, 555] width 57 height 34
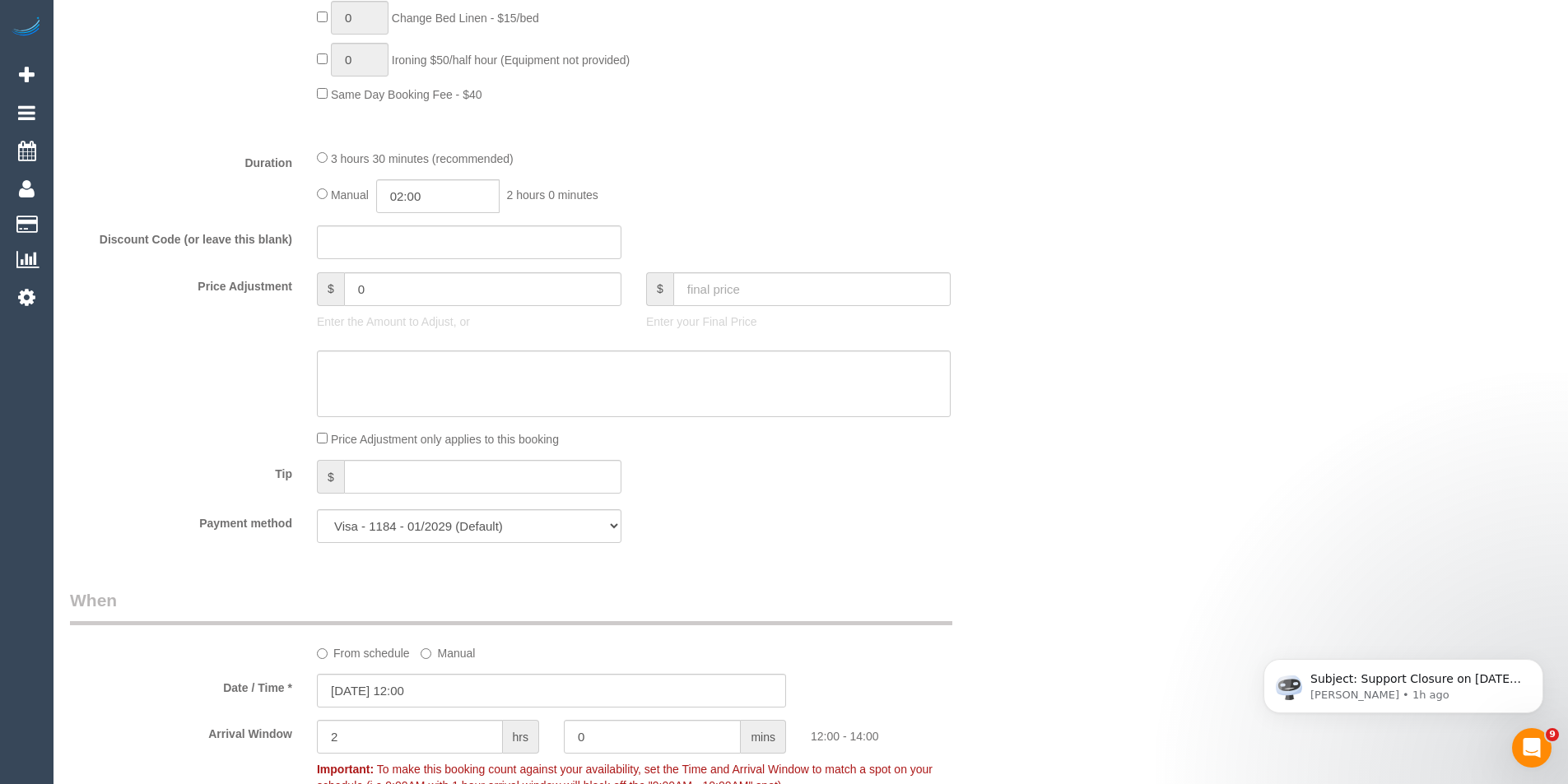
scroll to position [1216, 0]
click at [446, 197] on input "02:00" at bounding box center [438, 197] width 123 height 34
type input "04:00"
click at [425, 327] on li "04:00" at bounding box center [419, 333] width 74 height 22
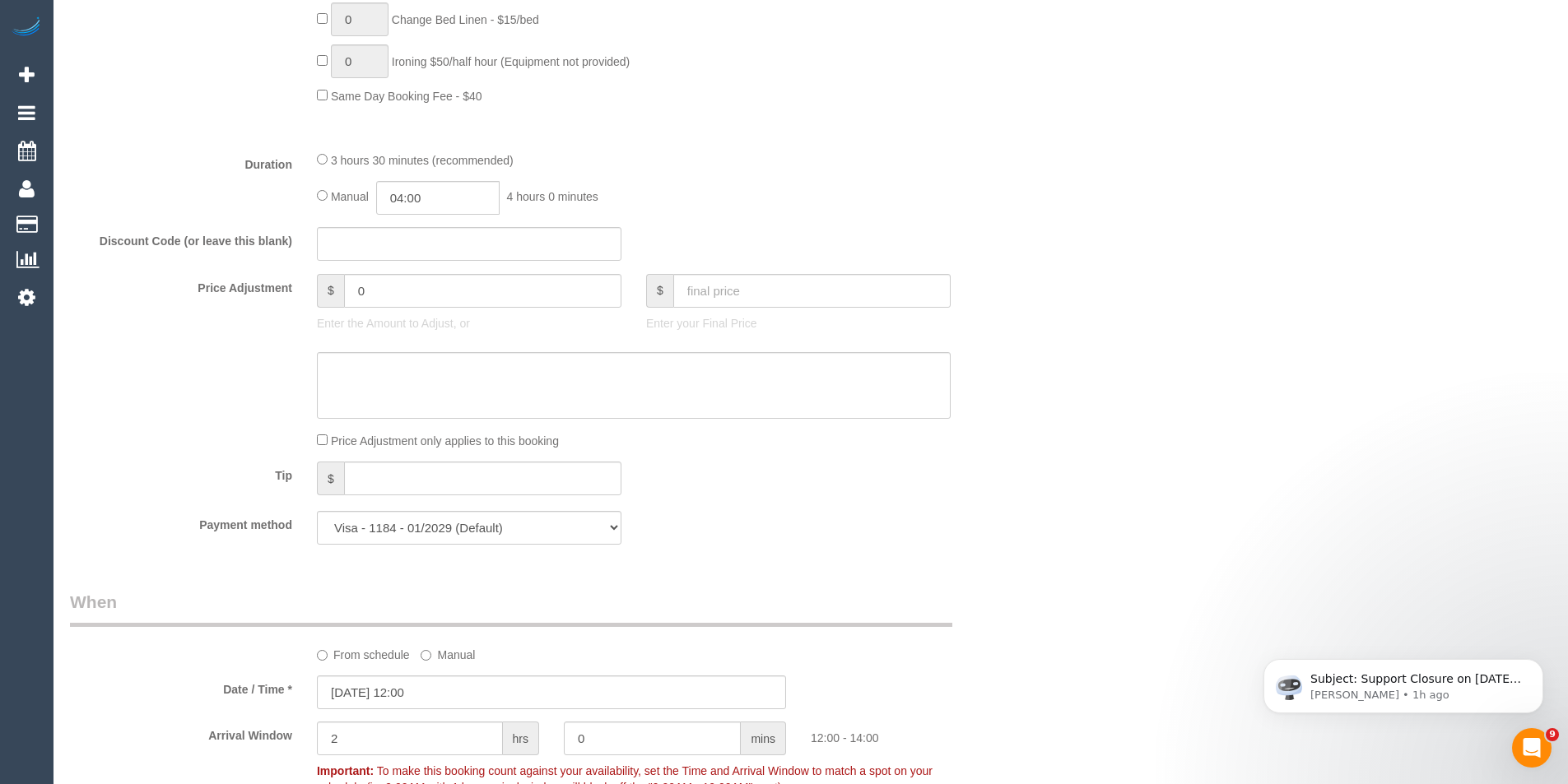
click at [725, 236] on div "Discount Code (or leave this blank)" at bounding box center [551, 244] width 988 height 34
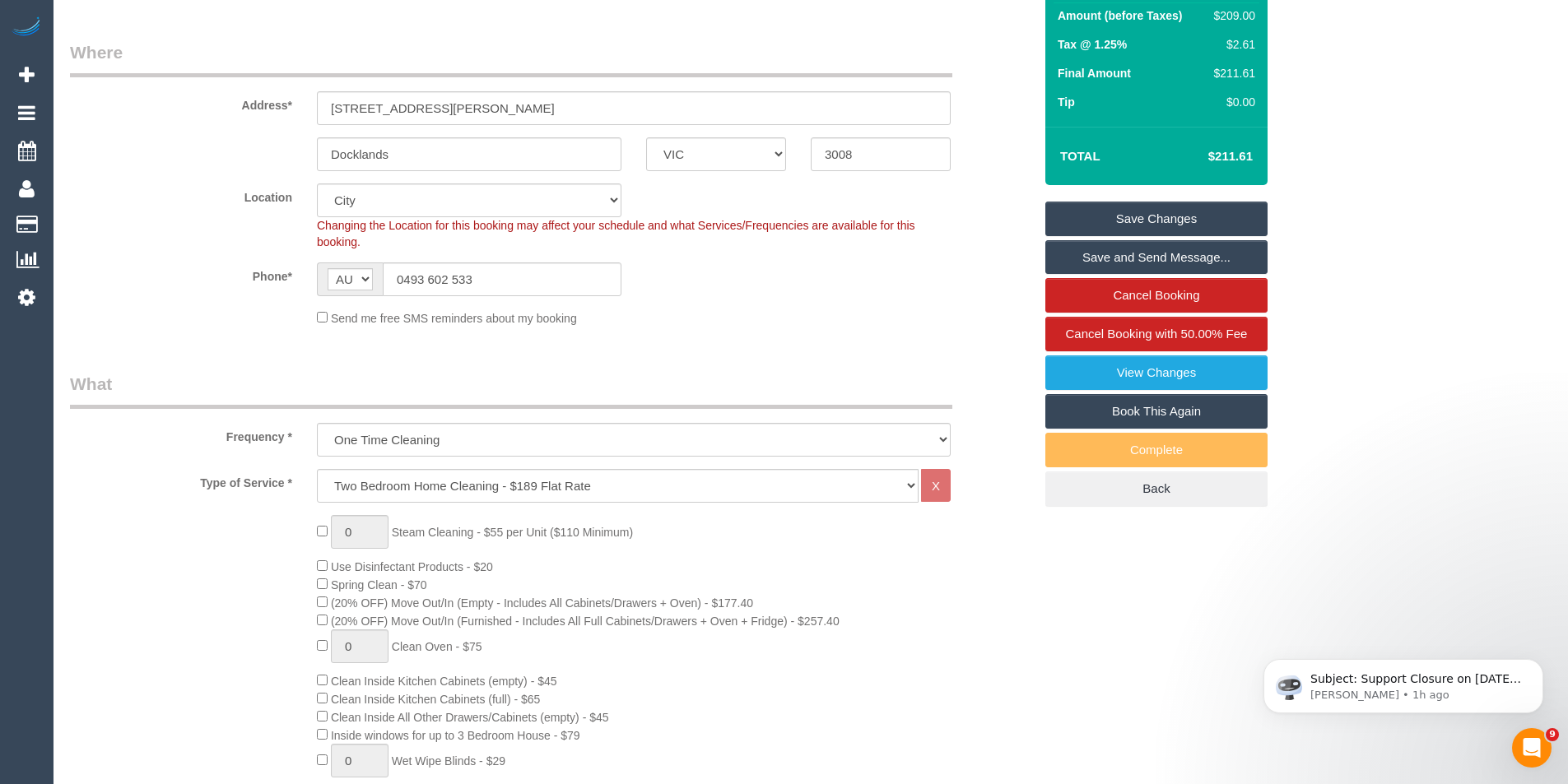
scroll to position [0, 0]
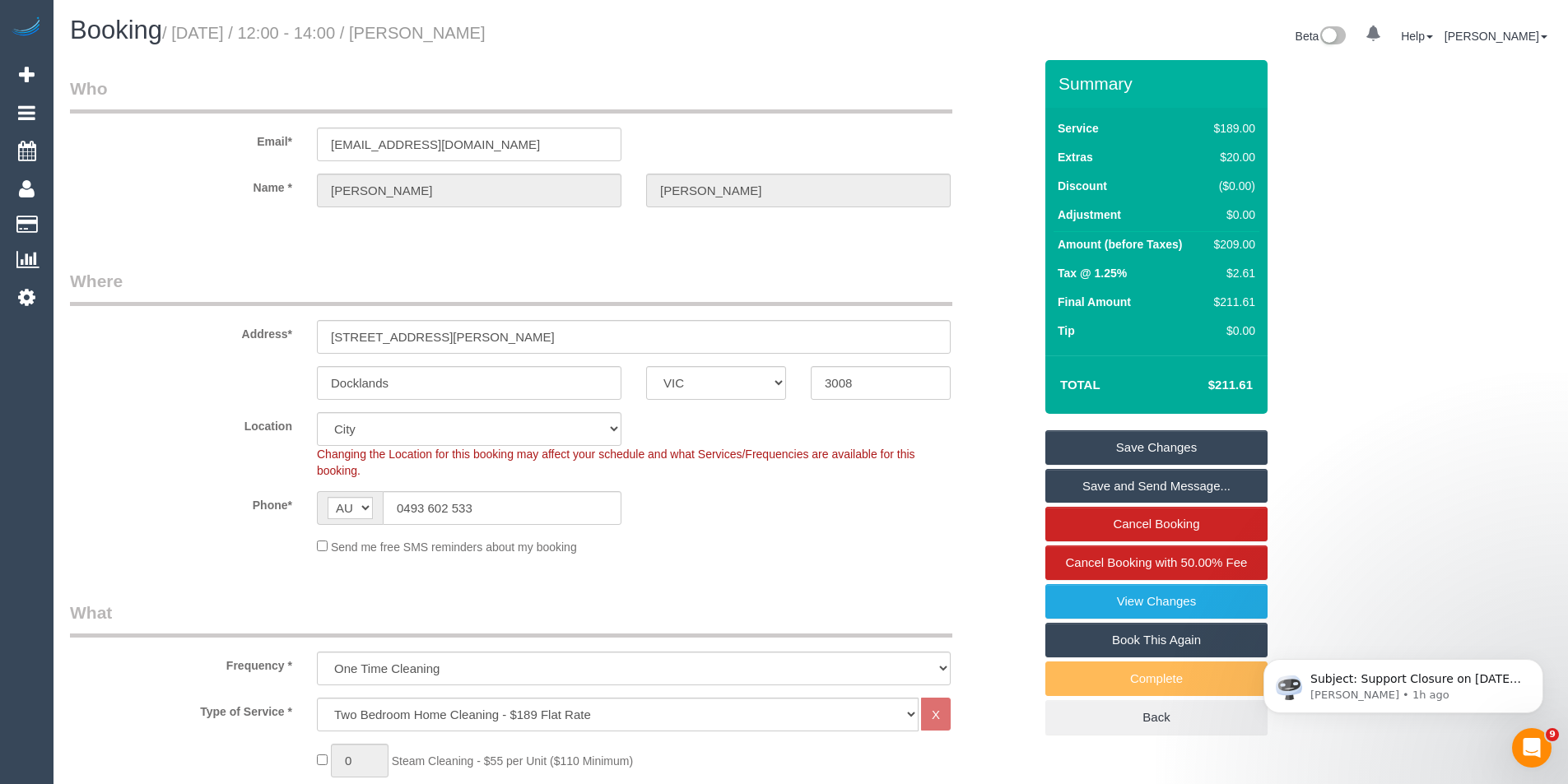
click at [1096, 441] on link "Save Changes" at bounding box center [1157, 447] width 222 height 34
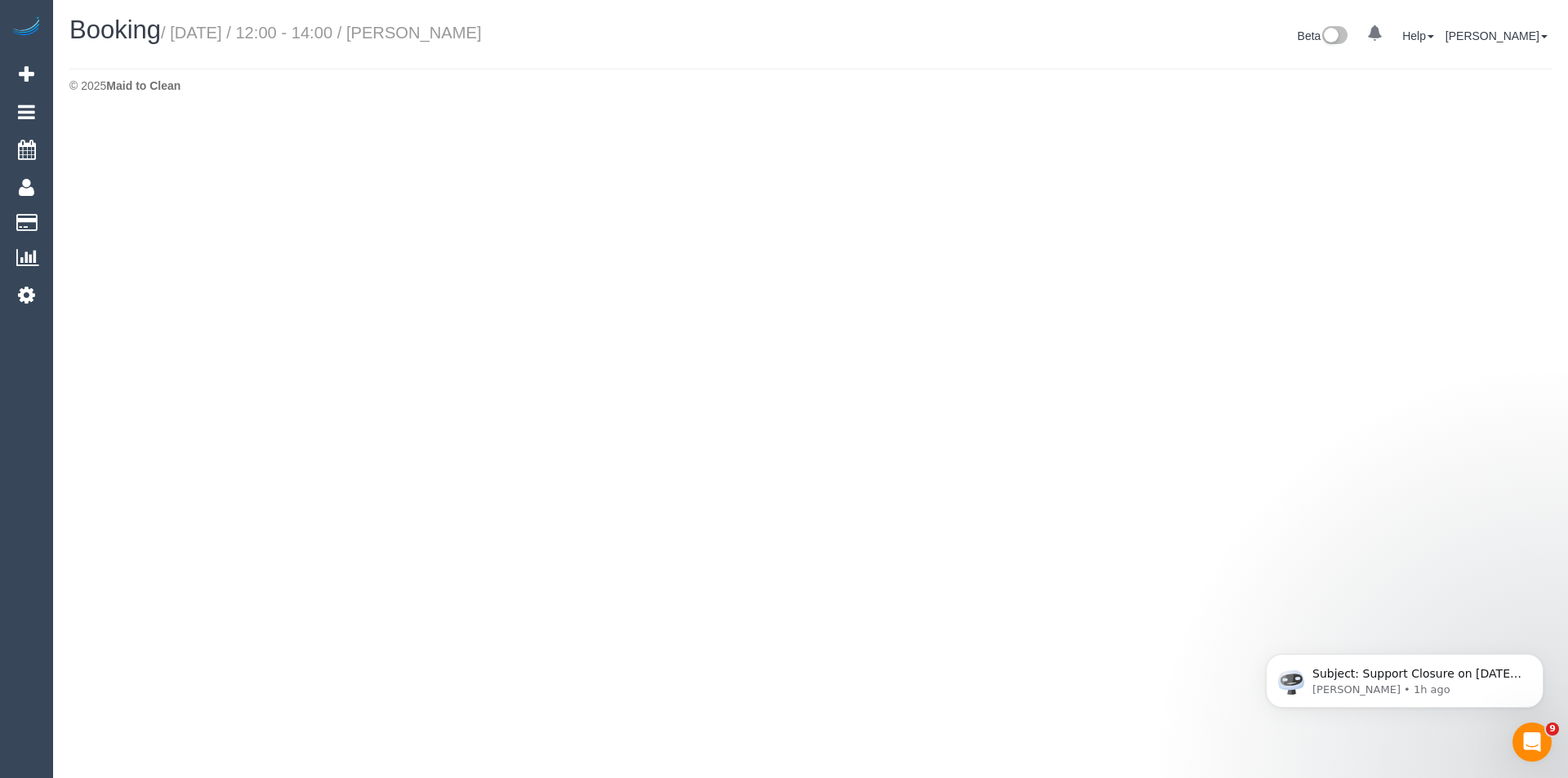
select select "VIC"
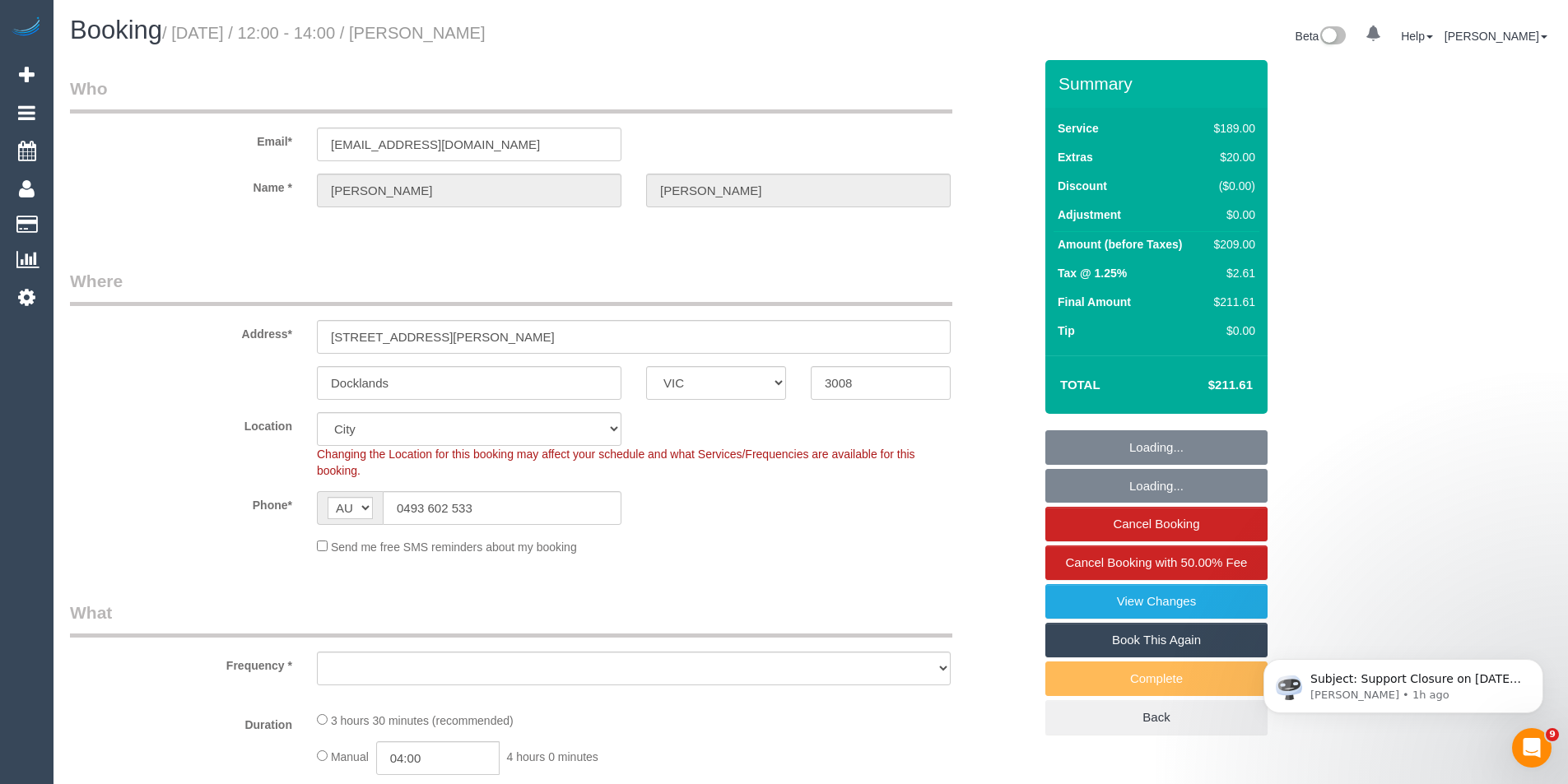
select select "string:stripe-pm_1OvSXU2GScqysDRVdpivaOyO"
select select "object:3406"
select select "number:27"
select select "number:14"
select select "number:20"
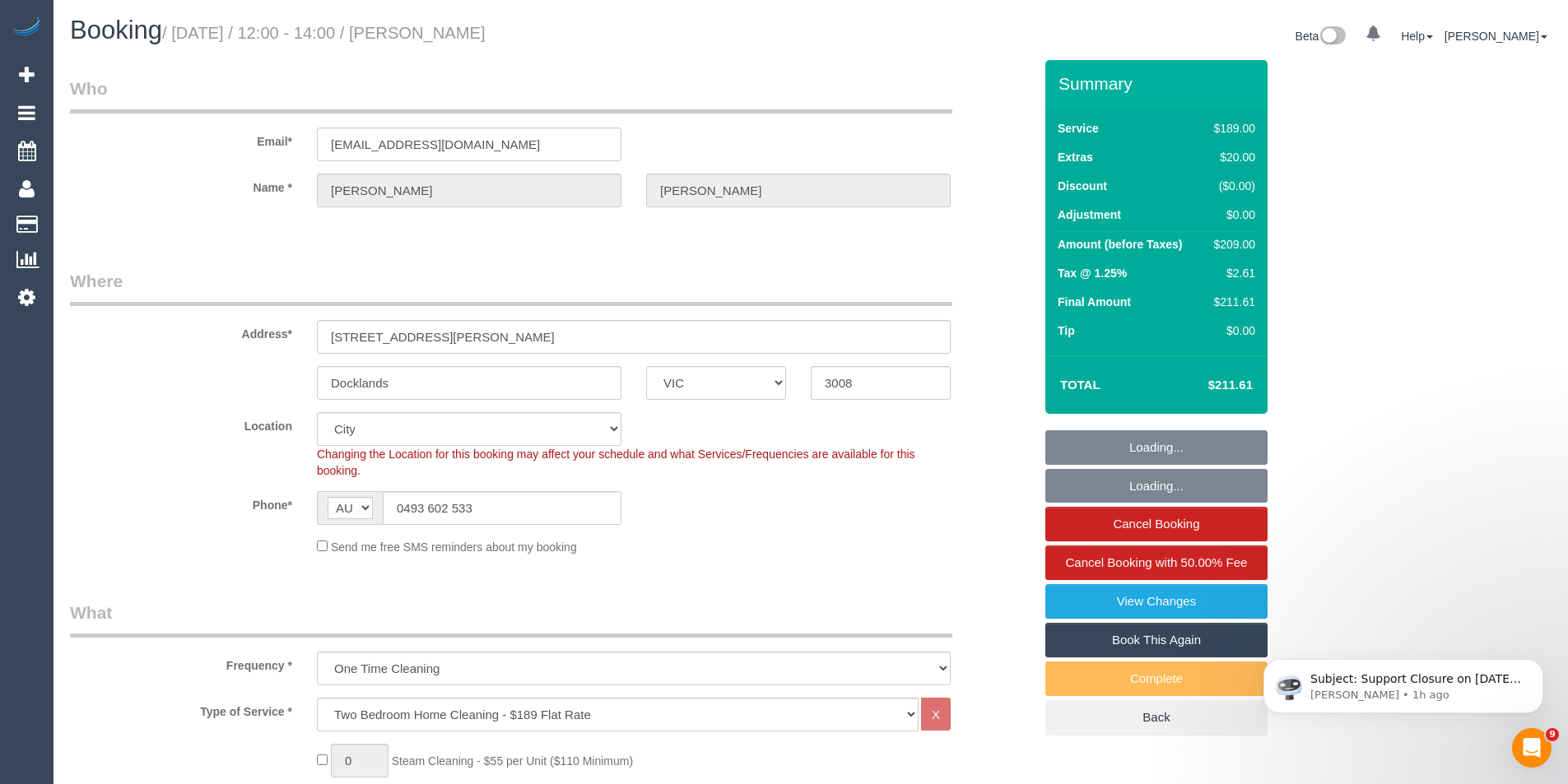
select select "number:25"
select select "number:34"
select select "number:12"
select select "object:3969"
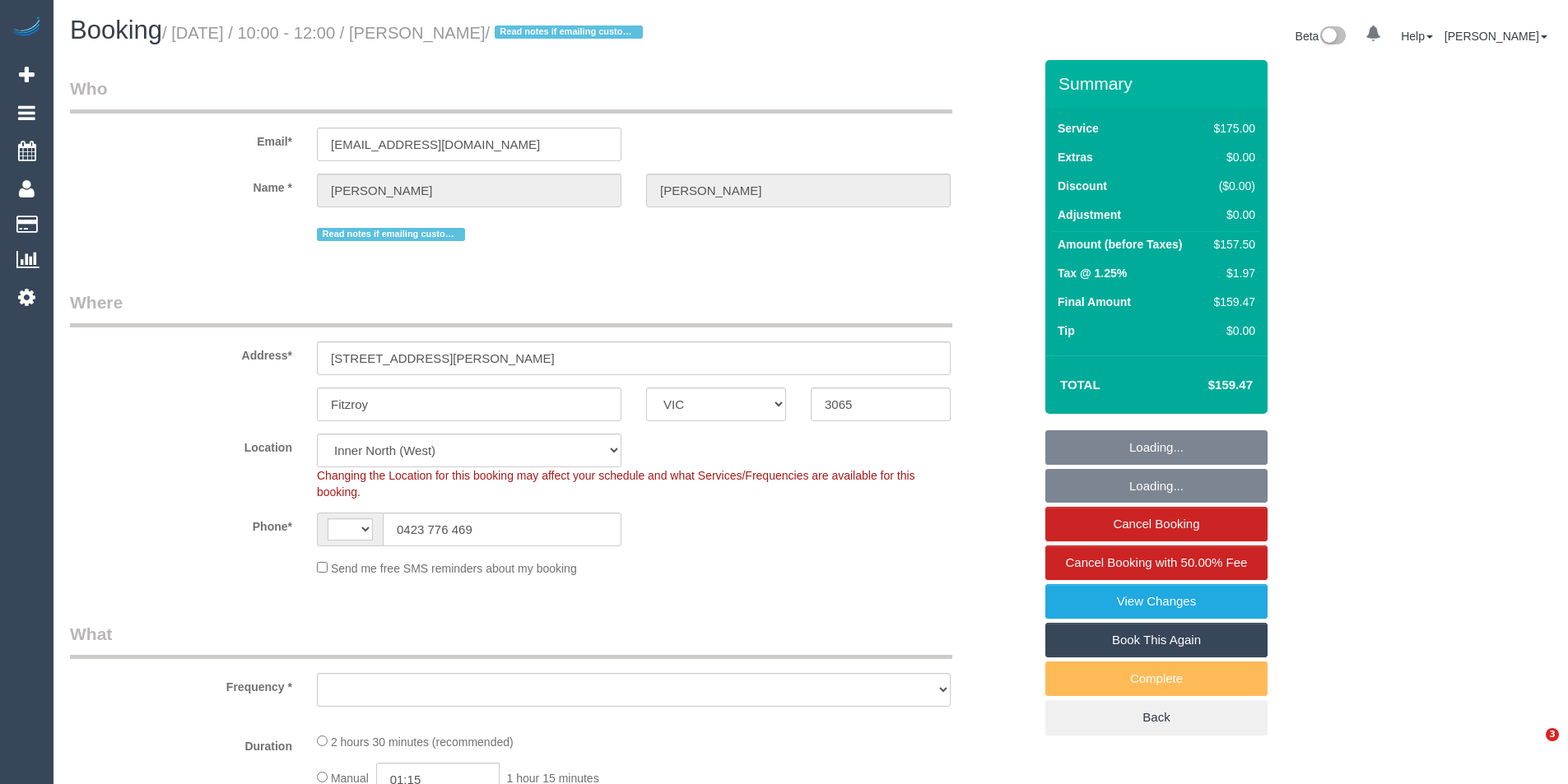
select select "VIC"
select select "string:AU"
select select "object:927"
select select "150"
select select "number:28"
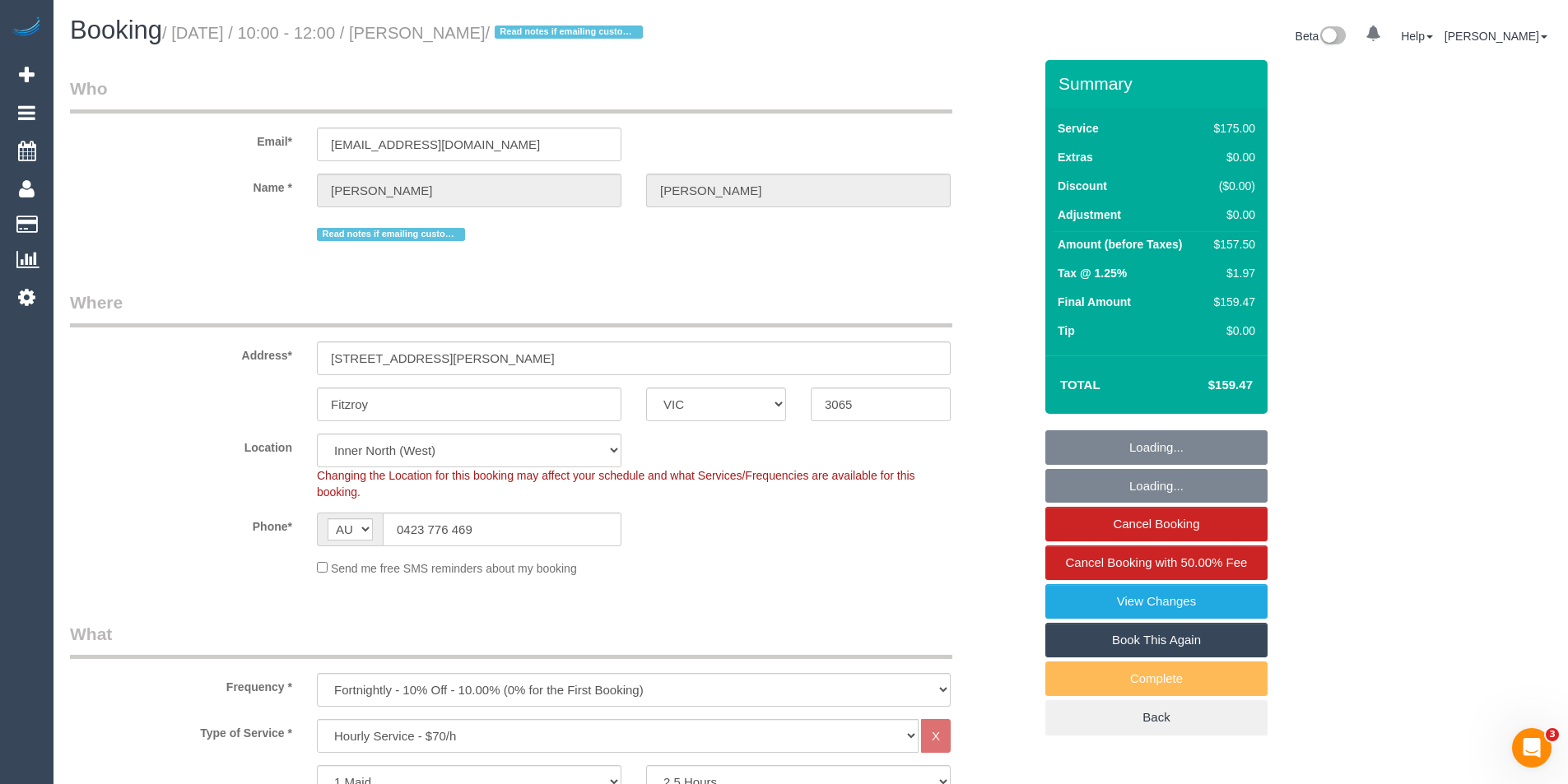
select select "spot1"
select select "object:1783"
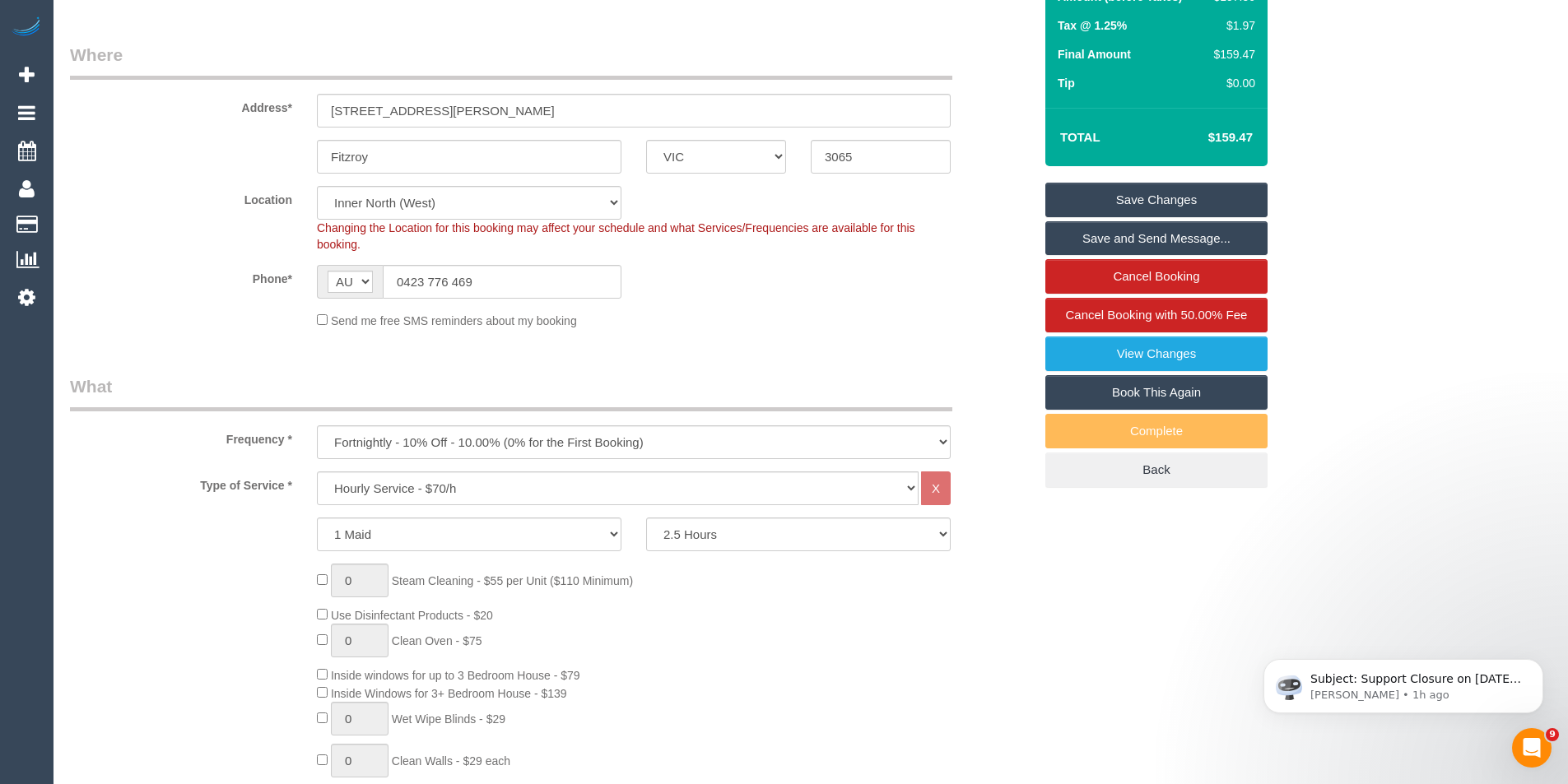
scroll to position [83, 0]
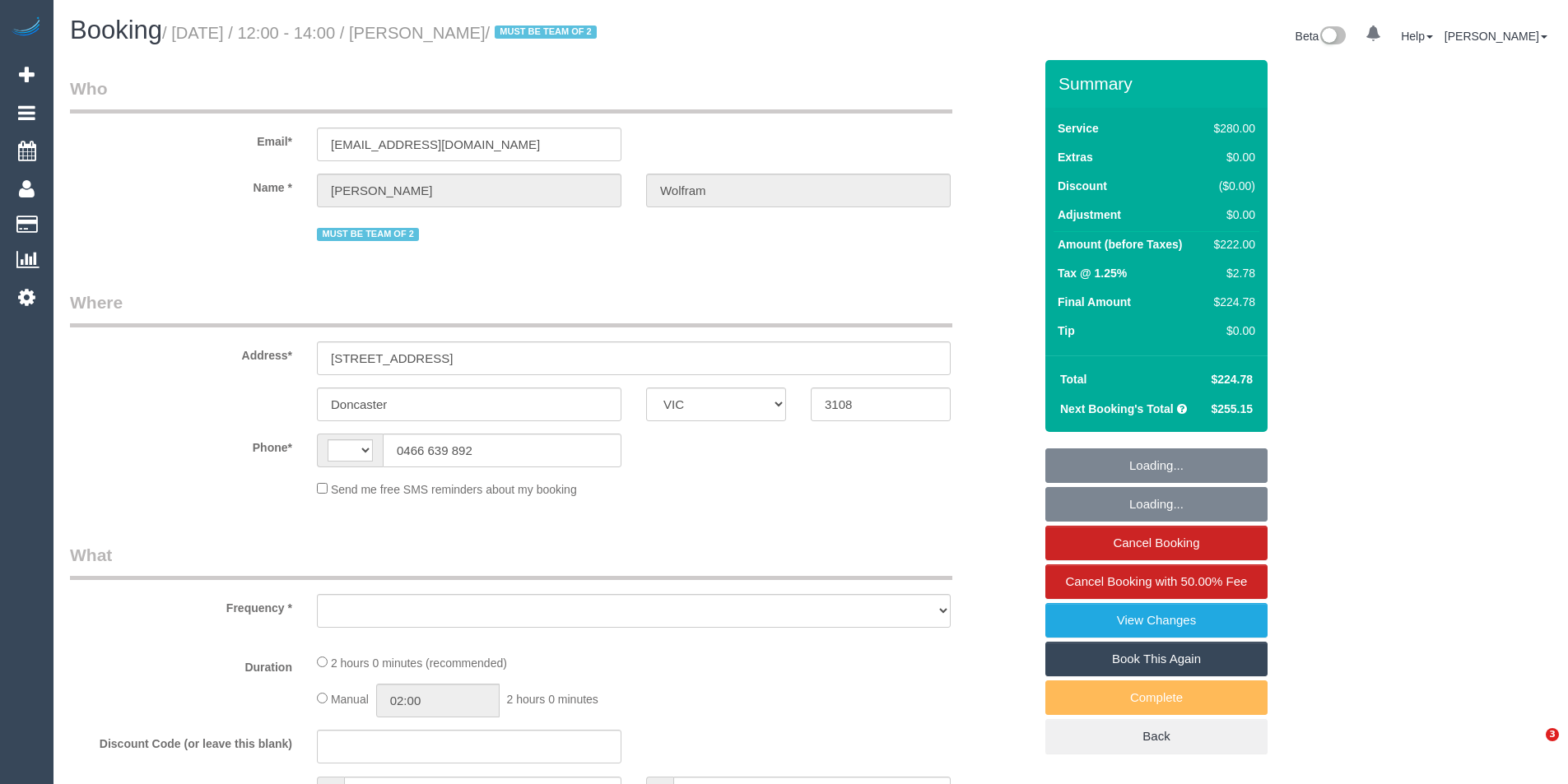
select select "VIC"
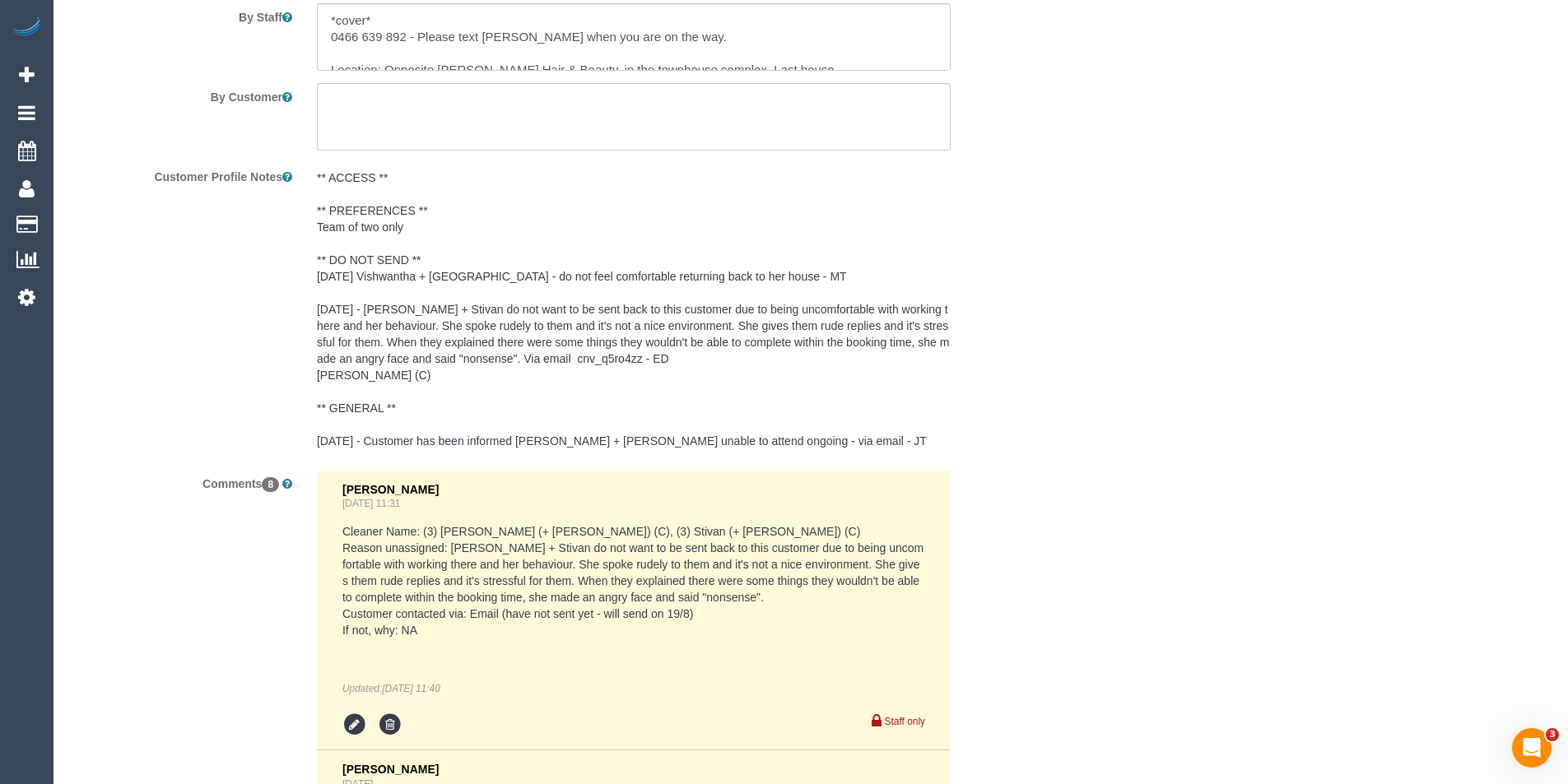
select select "string:AU"
select select "object:863"
select select "string:stripe-pm_1QyhYY2GScqysDRVoCbMWQdV"
select select "2"
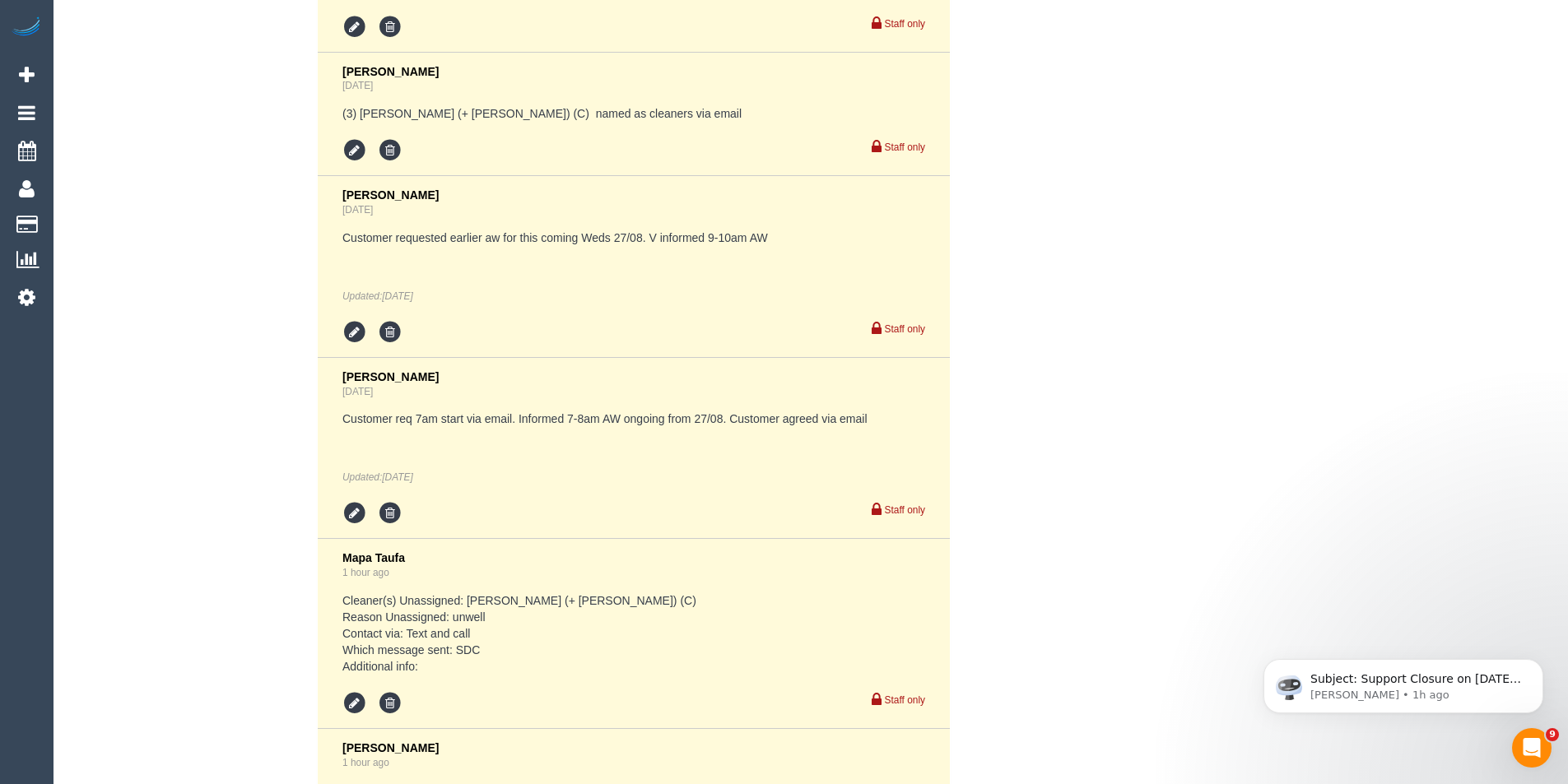
select select "object:868"
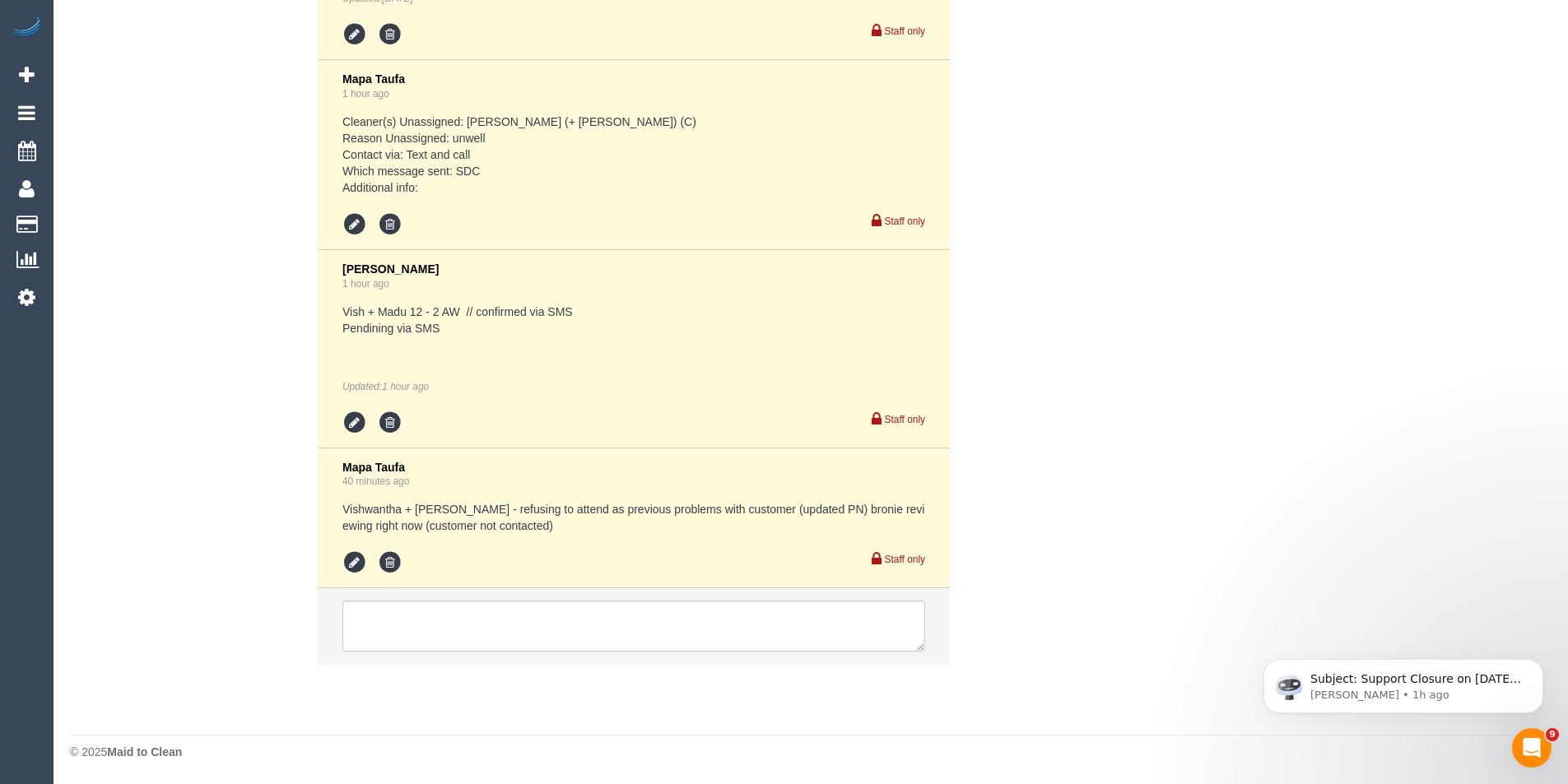
select select "number:27"
select select "number:14"
select select "number:18"
select select "number:22"
select select "number:35"
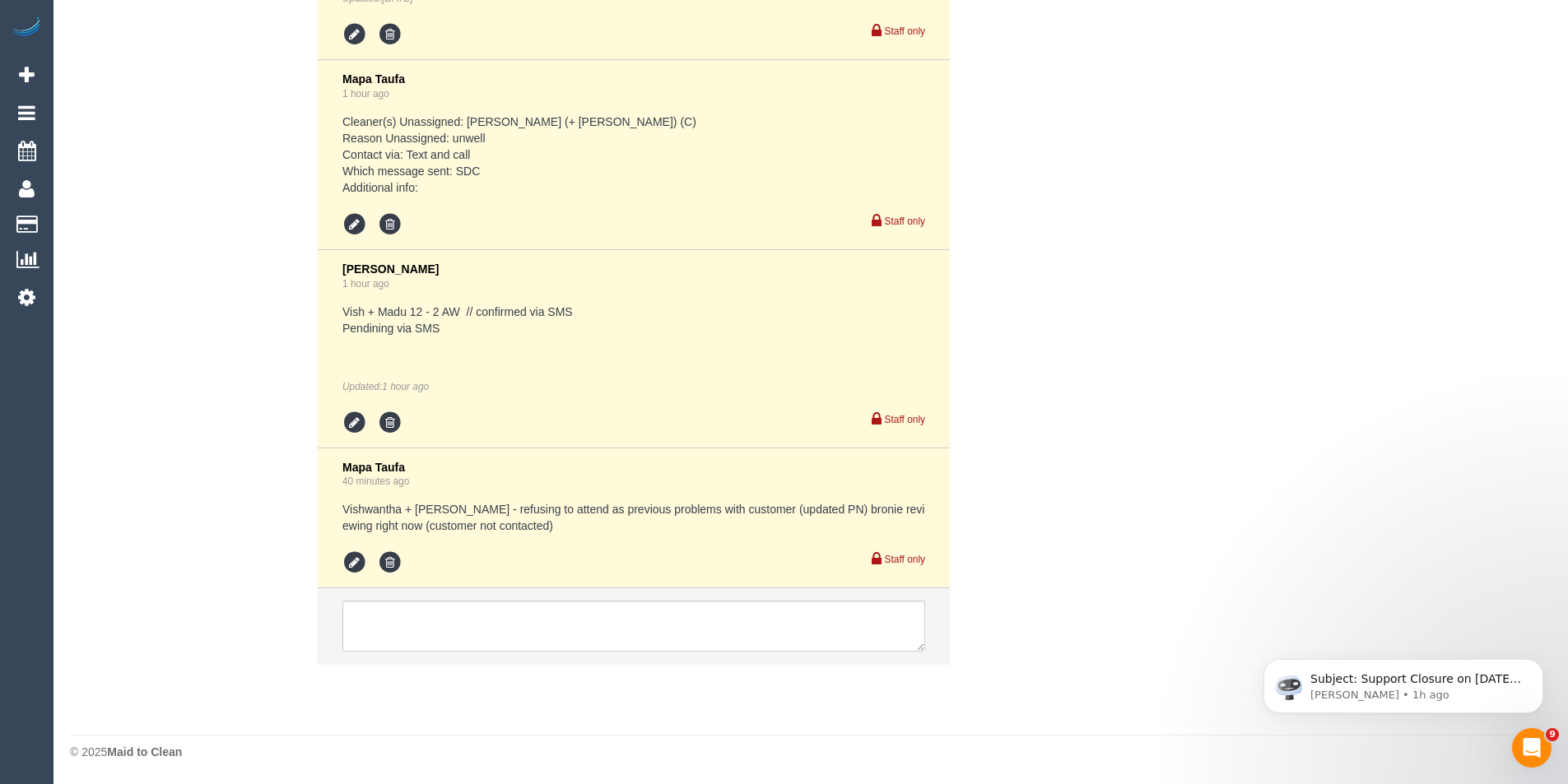
select select "number:12"
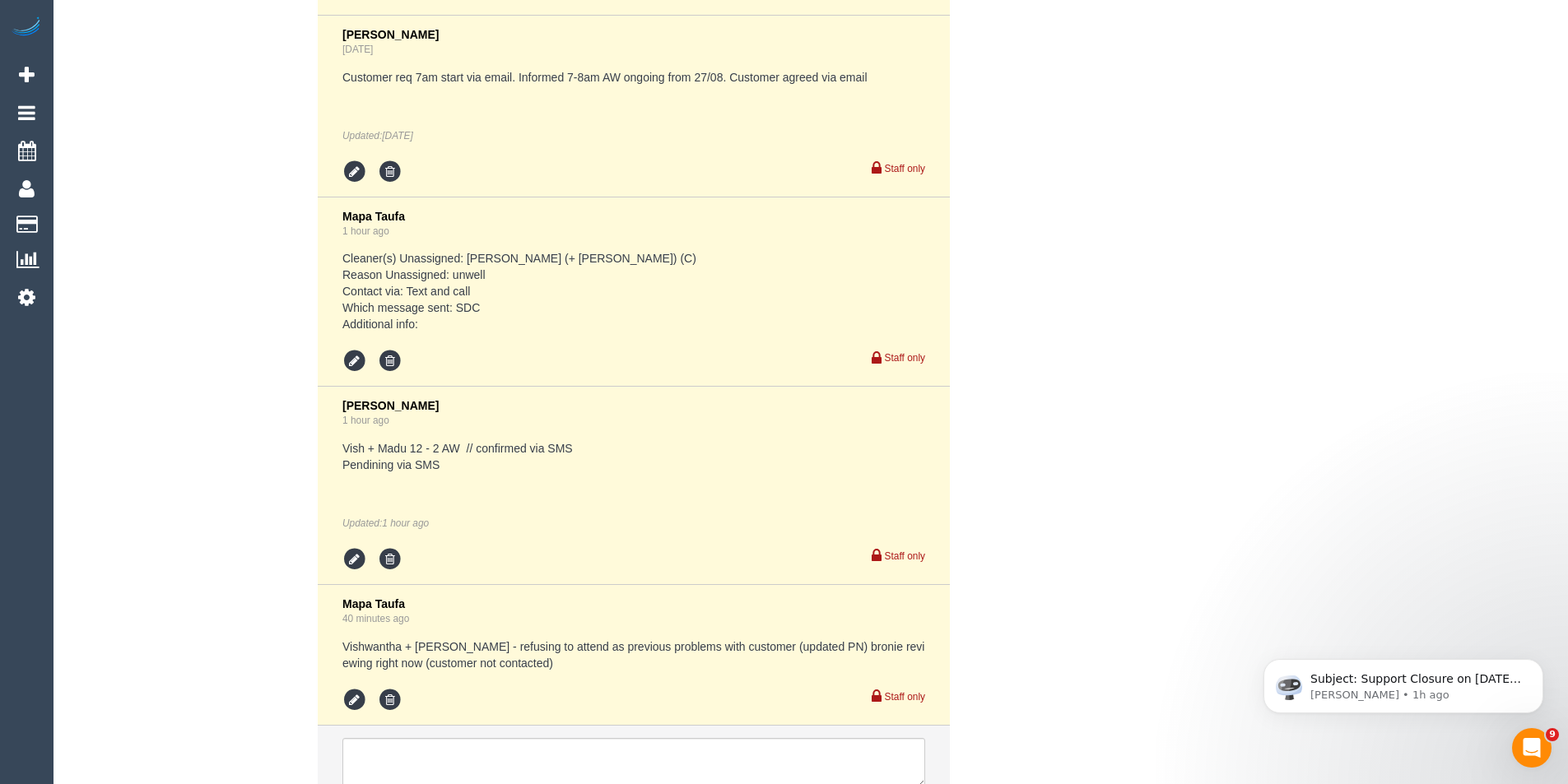
scroll to position [4162, 0]
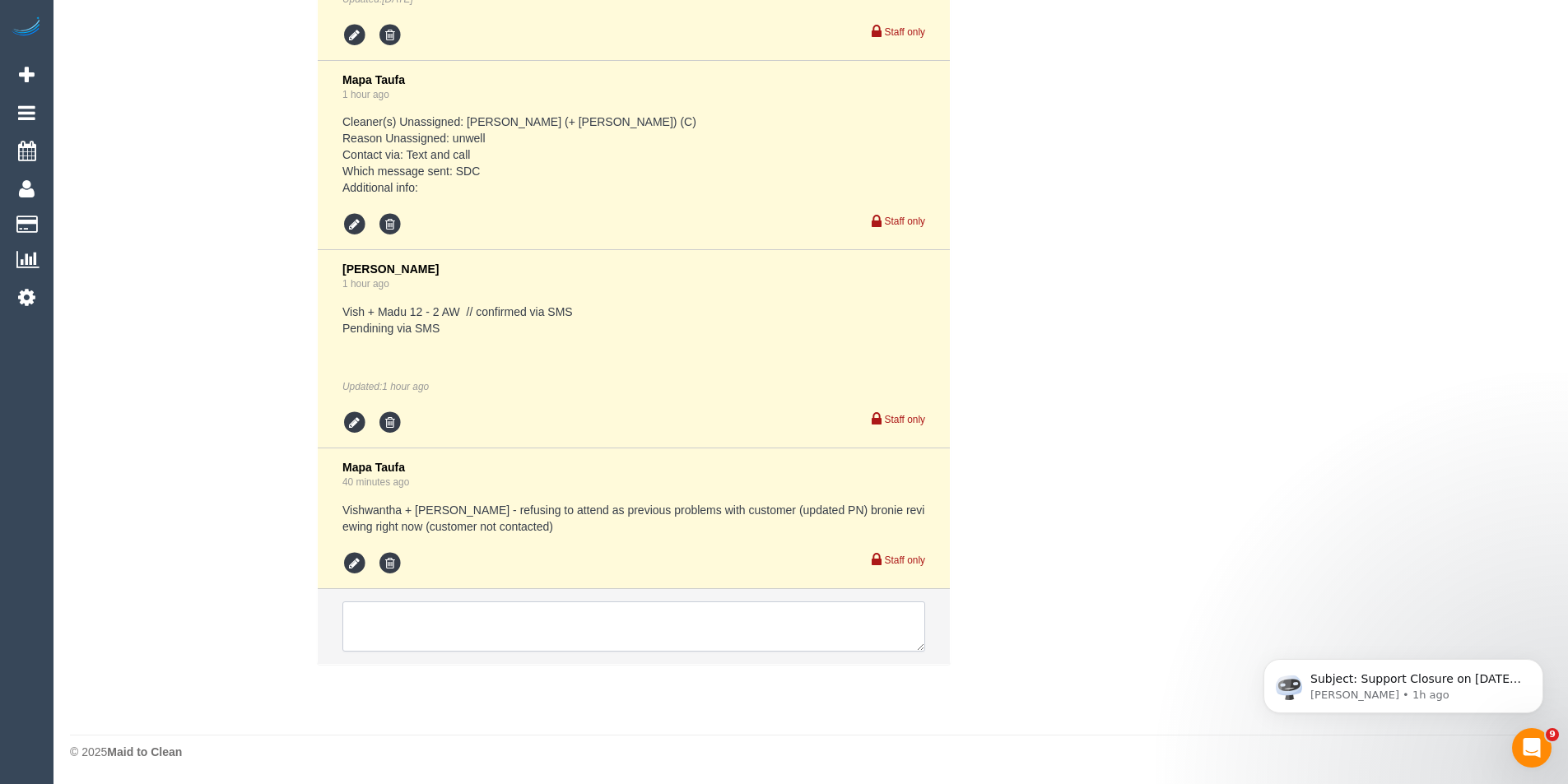
click at [524, 608] on textarea at bounding box center [634, 627] width 583 height 51
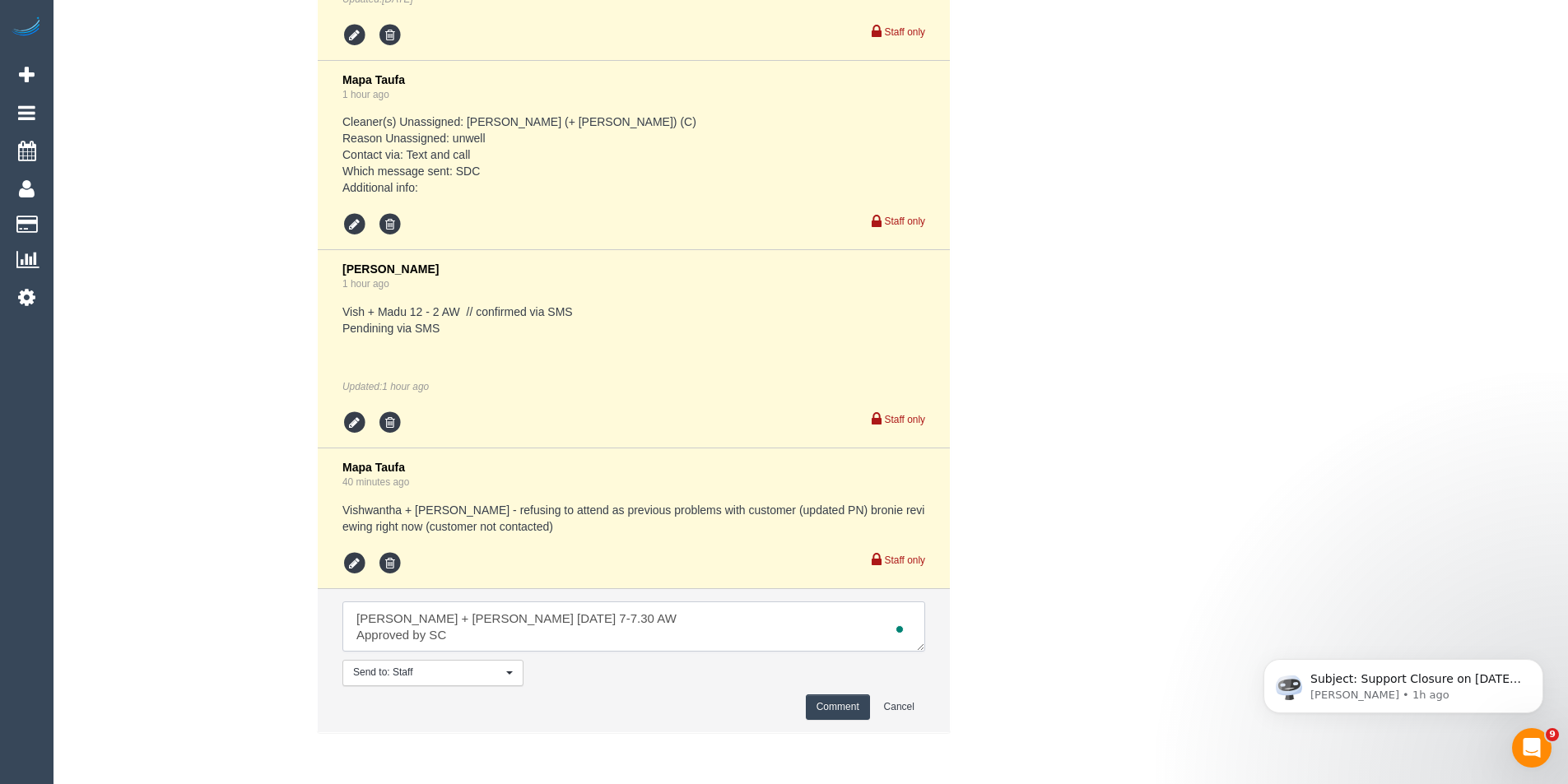
scroll to position [7, 0]
type textarea "[PERSON_NAME] + [PERSON_NAME] [DATE] 7-7.30 AW Approved by SC Pending with cust…"
click at [830, 700] on button "Comment" at bounding box center [838, 707] width 64 height 25
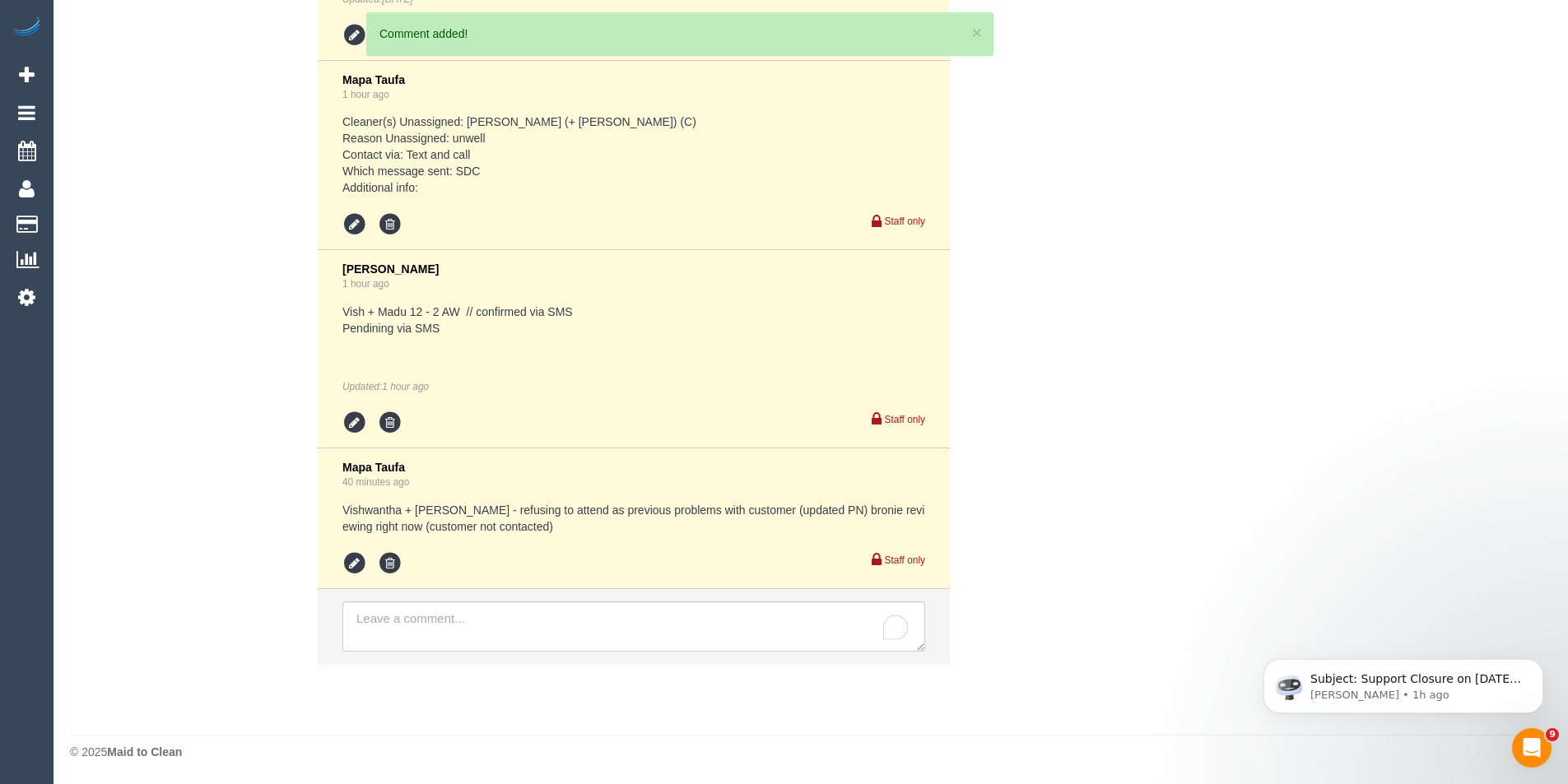
scroll to position [4318, 0]
